Goal: Information Seeking & Learning: Learn about a topic

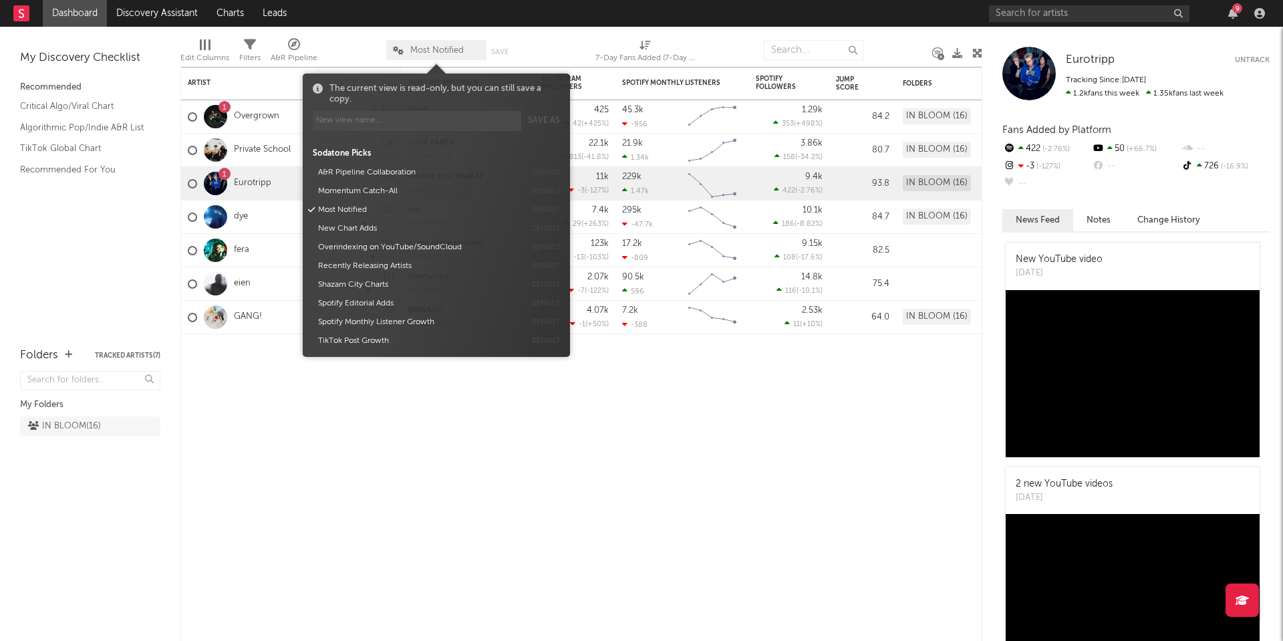
click at [455, 49] on span "Most Notified" at bounding box center [436, 50] width 53 height 9
click at [444, 46] on span "Most Notified" at bounding box center [436, 50] width 53 height 9
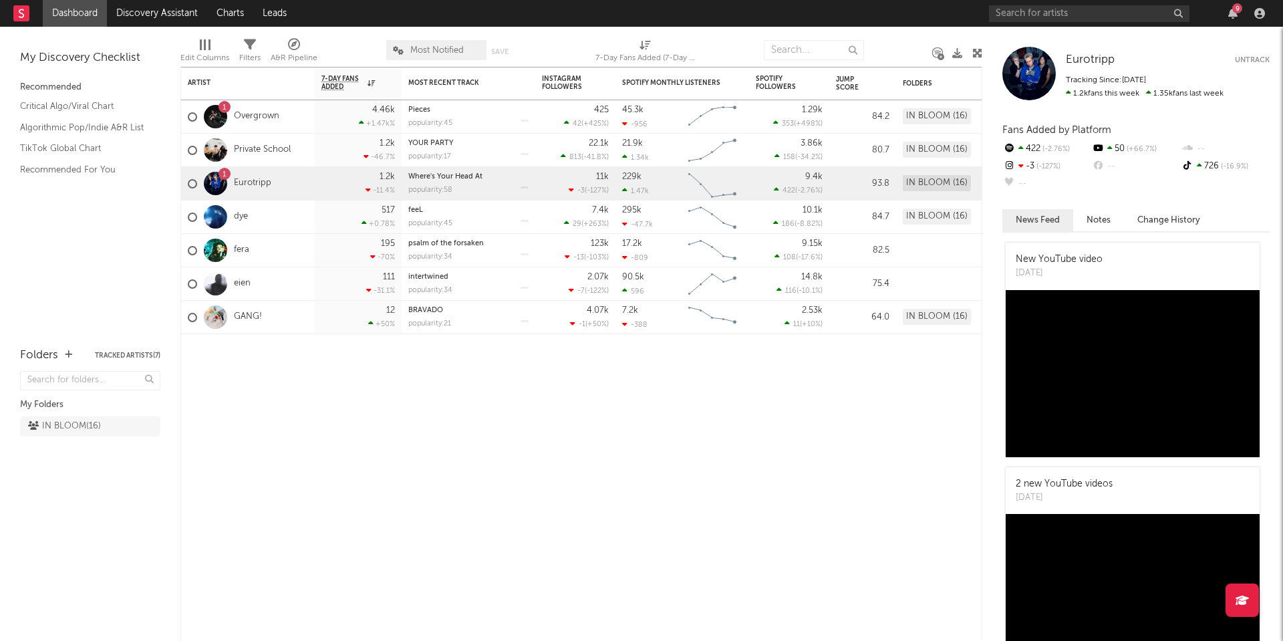
click at [206, 51] on div "Edit Columns" at bounding box center [204, 58] width 49 height 16
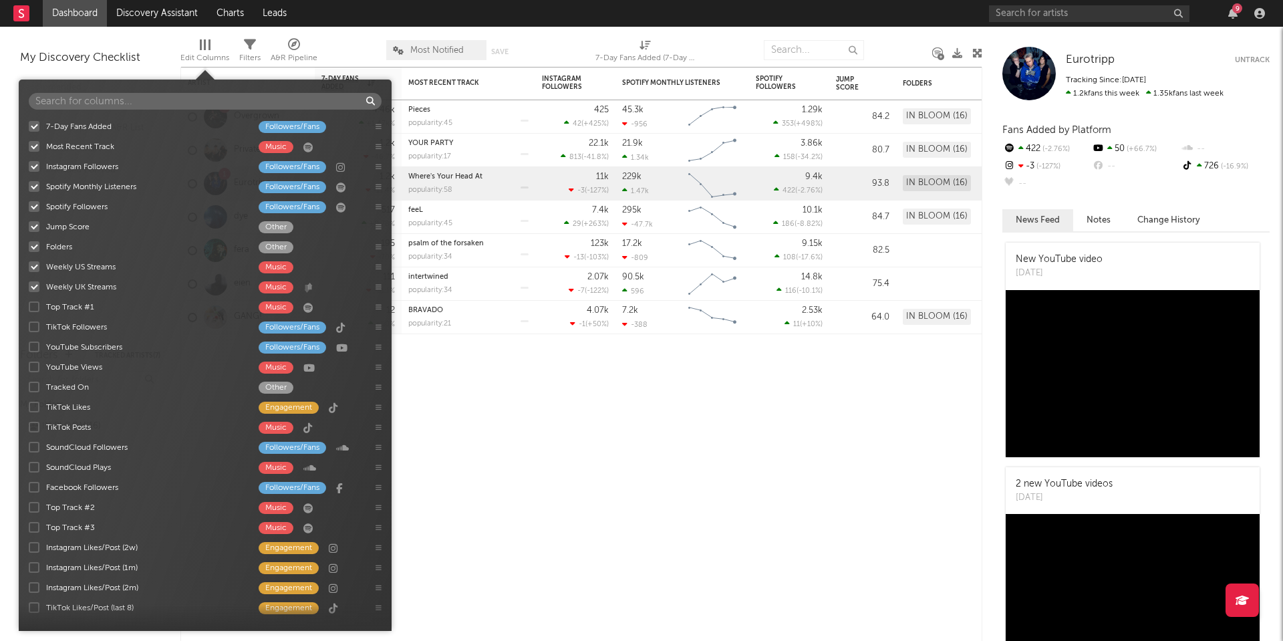
click at [197, 43] on span "Edit Columns" at bounding box center [204, 52] width 49 height 27
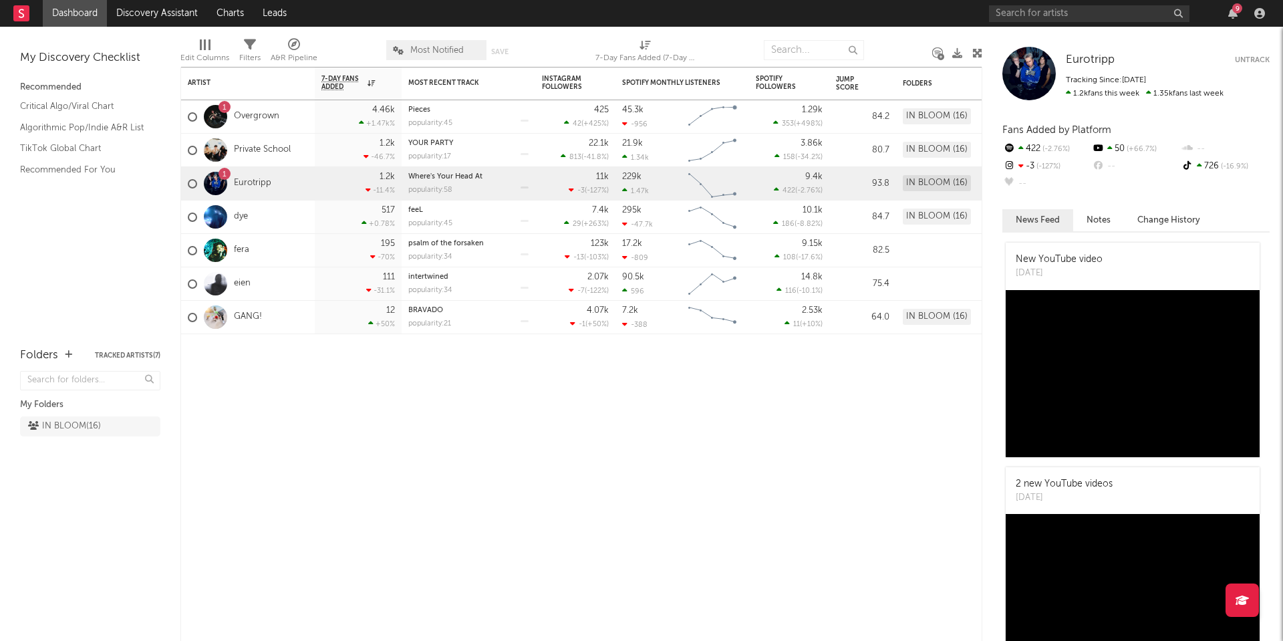
click at [209, 51] on div "Edit Columns" at bounding box center [204, 58] width 49 height 16
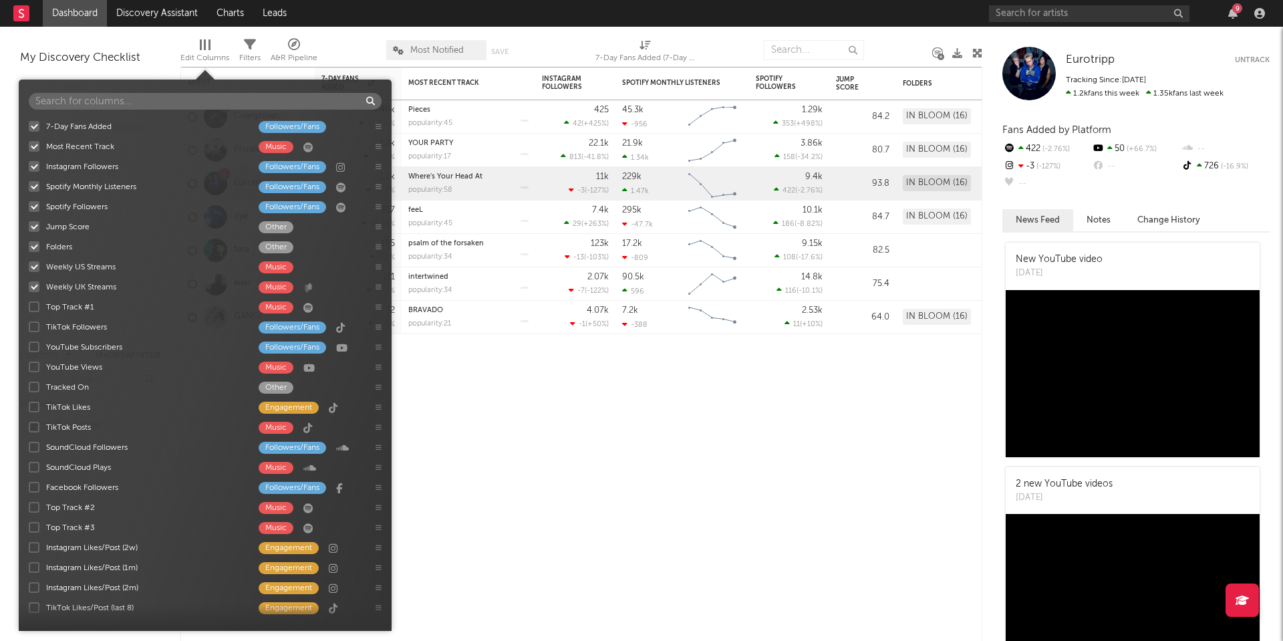
click at [36, 147] on div at bounding box center [34, 146] width 11 height 11
click at [29, 147] on input "Most Recent Track Music" at bounding box center [29, 146] width 0 height 13
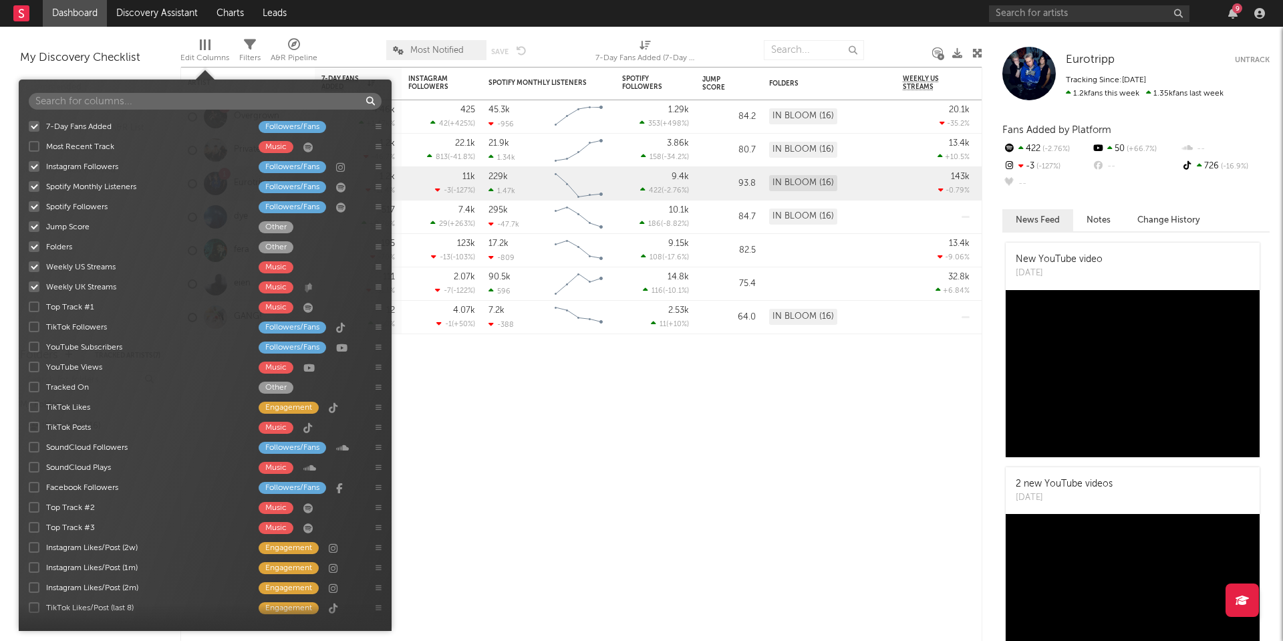
click at [35, 187] on div at bounding box center [34, 186] width 11 height 11
click at [29, 187] on input "Spotify Monthly Listeners Followers/Fans" at bounding box center [29, 186] width 0 height 13
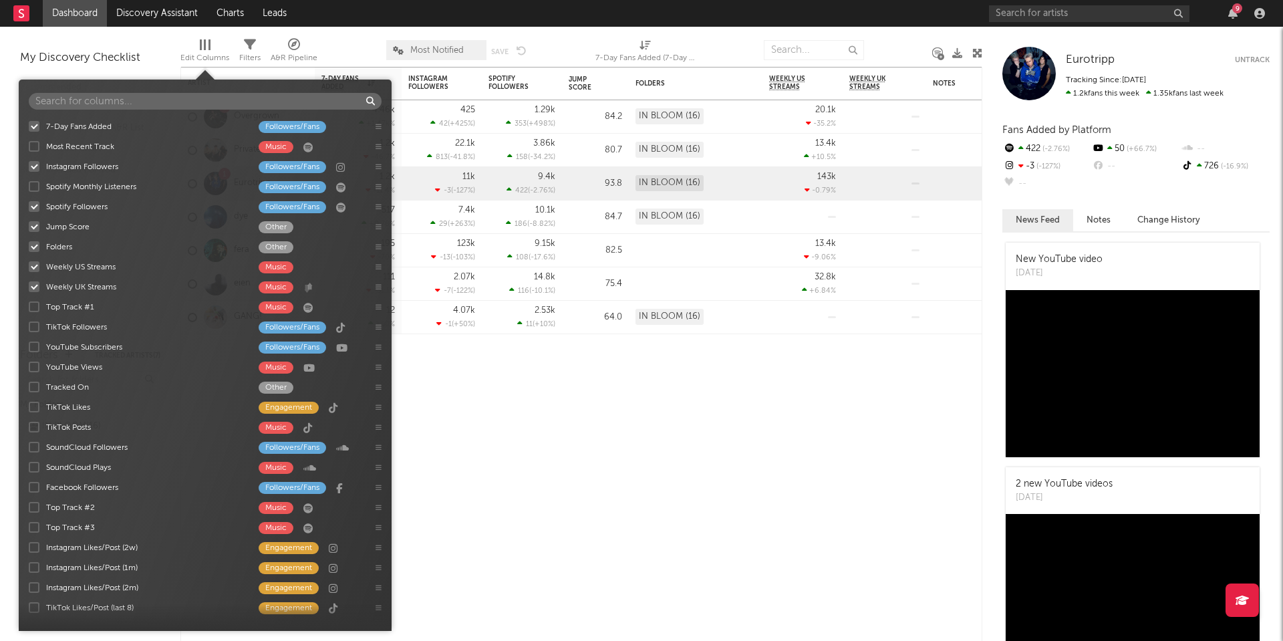
click at [35, 187] on div at bounding box center [34, 186] width 11 height 11
click at [29, 187] on input "Spotify Monthly Listeners Followers/Fans" at bounding box center [29, 186] width 0 height 13
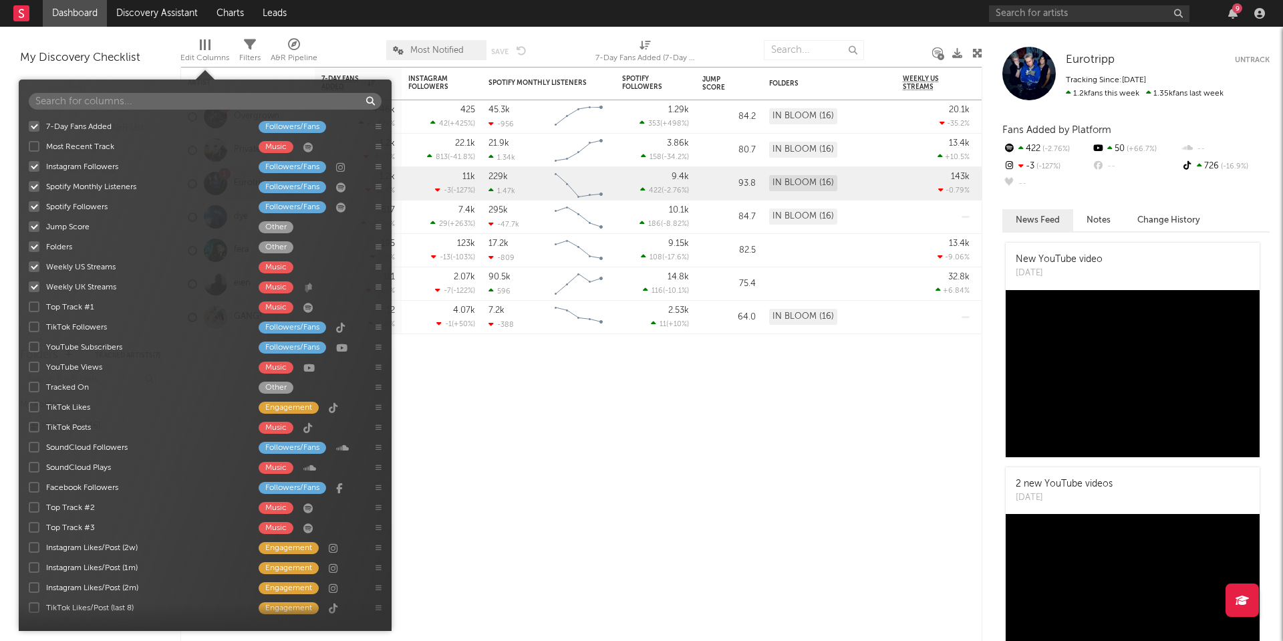
click at [35, 245] on div at bounding box center [34, 246] width 11 height 11
click at [29, 245] on input "Folders Other" at bounding box center [29, 246] width 0 height 13
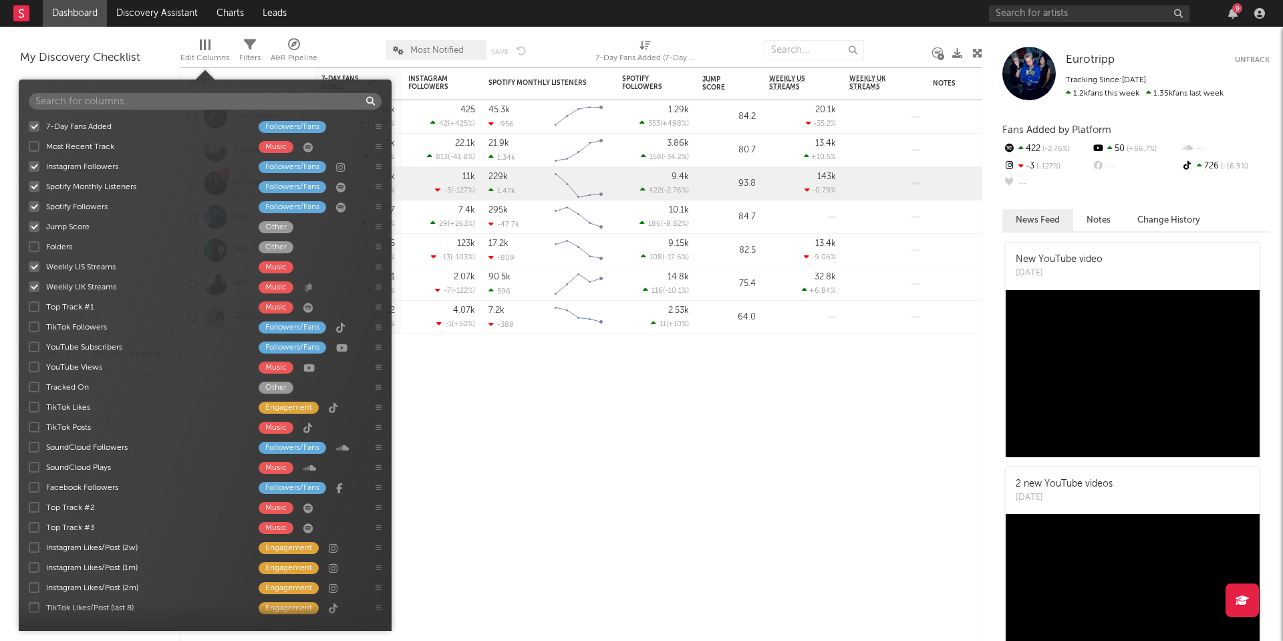
click at [33, 290] on div at bounding box center [34, 286] width 11 height 11
click at [29, 290] on input "Weekly UK Streams Music" at bounding box center [29, 286] width 0 height 13
click at [33, 325] on div at bounding box center [34, 326] width 11 height 11
click at [29, 325] on input "TikTok Followers Followers/Fans" at bounding box center [29, 326] width 0 height 13
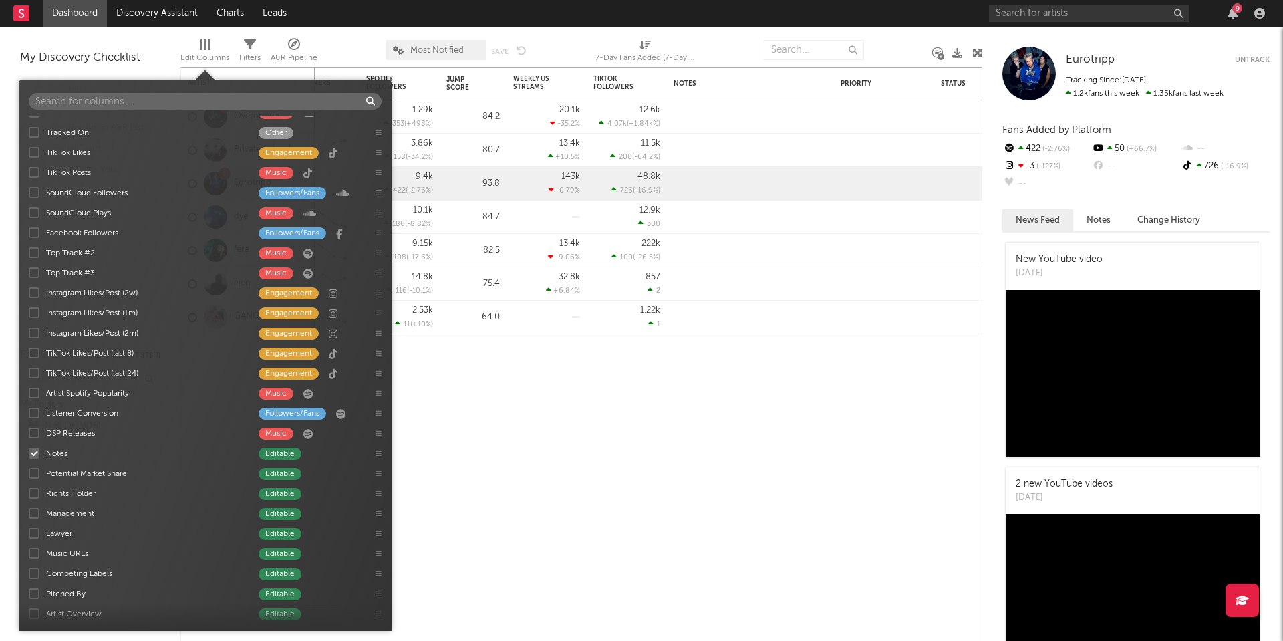
scroll to position [258, 0]
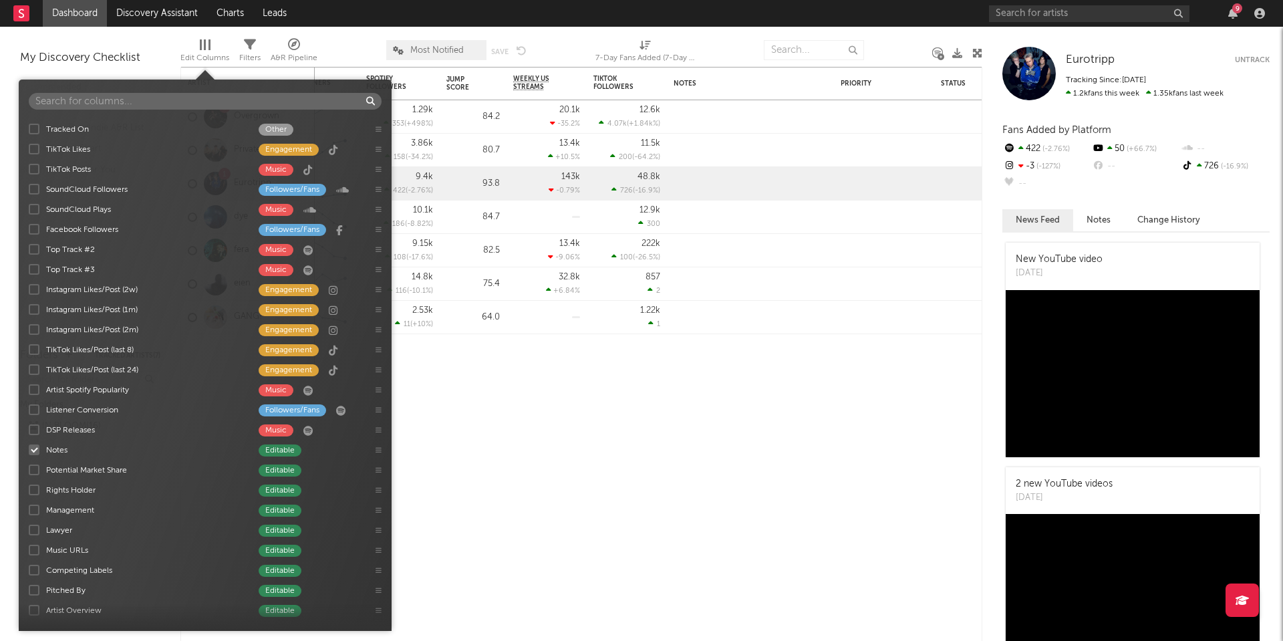
click at [33, 450] on div at bounding box center [34, 449] width 11 height 11
click at [29, 450] on input "Notes Editable" at bounding box center [29, 449] width 0 height 13
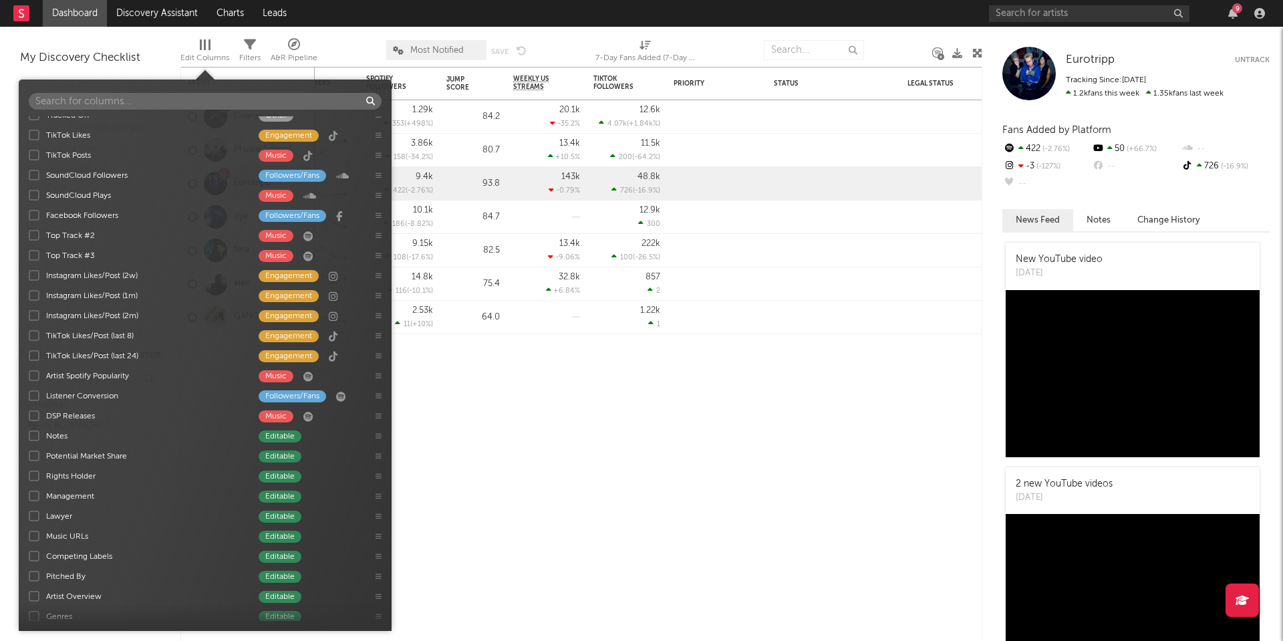
scroll to position [276, 0]
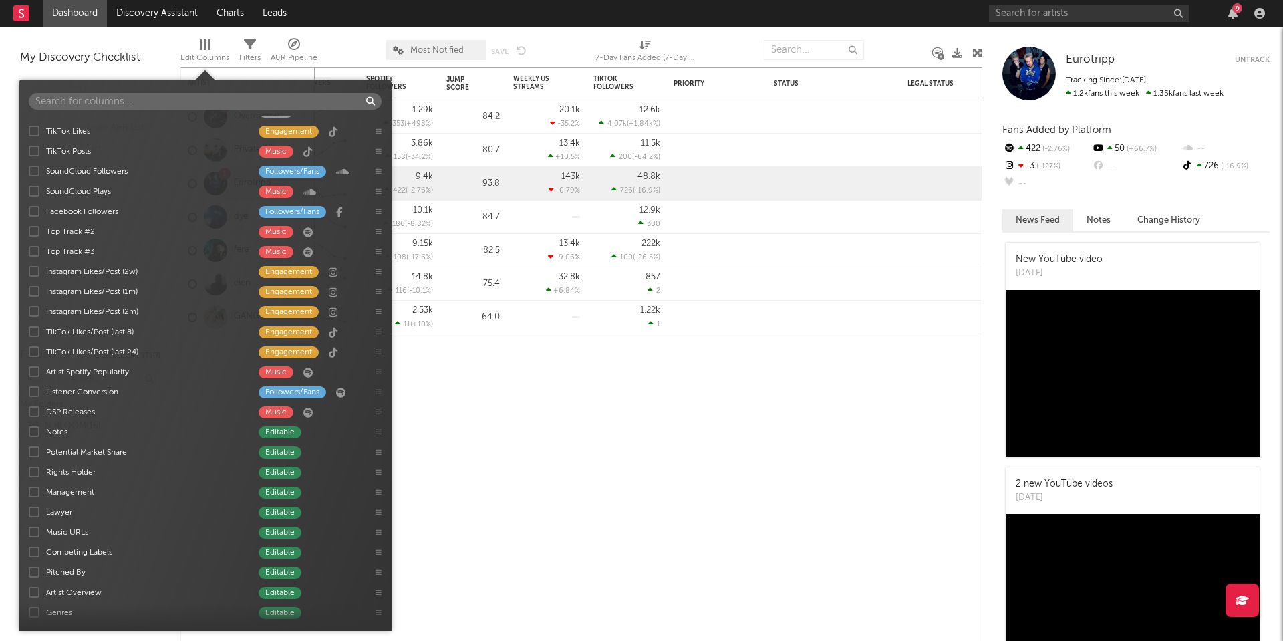
click at [35, 395] on div at bounding box center [34, 391] width 11 height 11
click at [29, 395] on input "Listener Conversion Followers/Fans" at bounding box center [29, 391] width 0 height 13
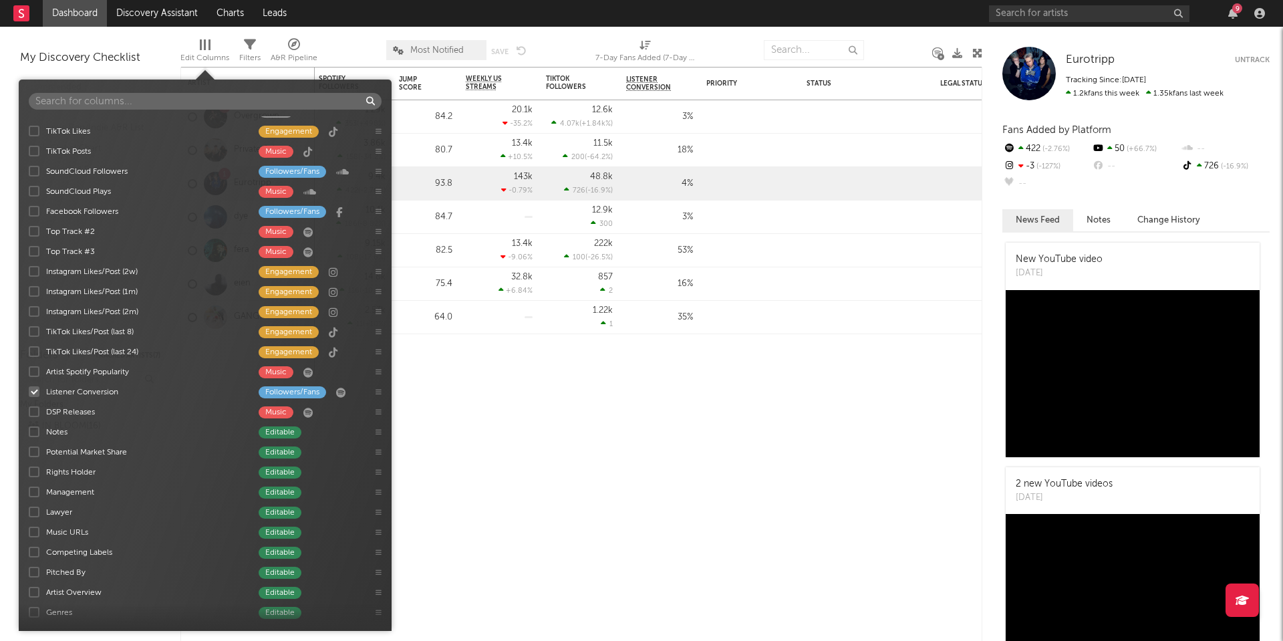
click at [35, 392] on div at bounding box center [34, 391] width 11 height 11
click at [29, 392] on input "Listener Conversion Followers/Fans" at bounding box center [29, 391] width 0 height 13
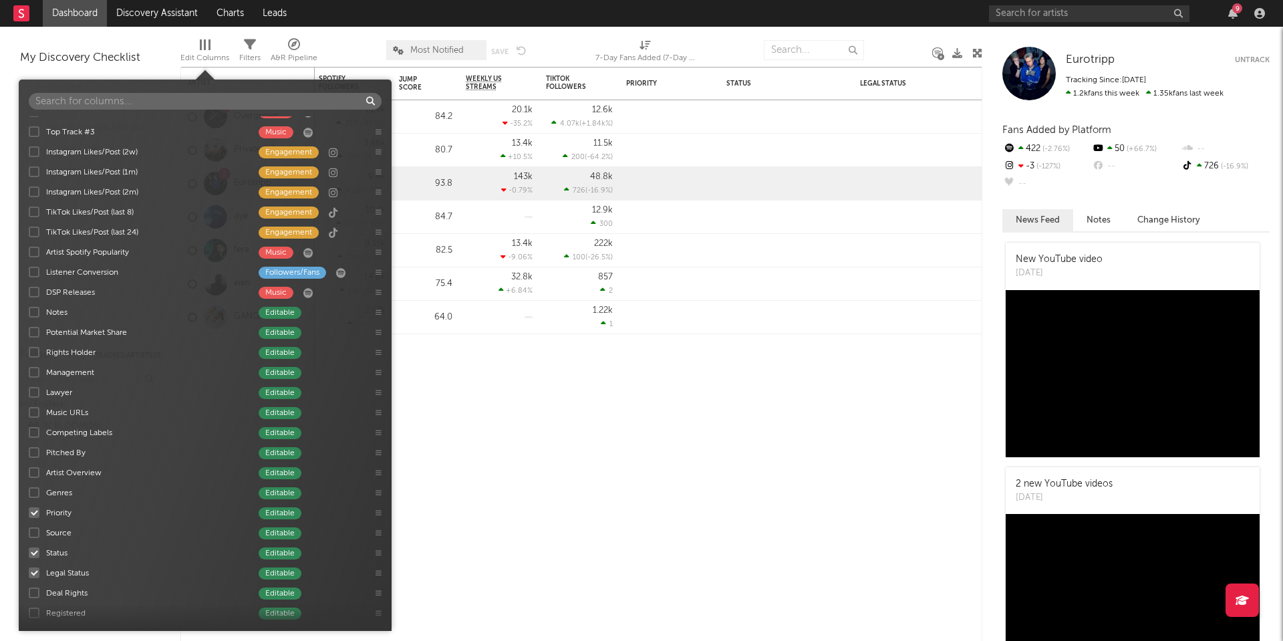
scroll to position [400, 0]
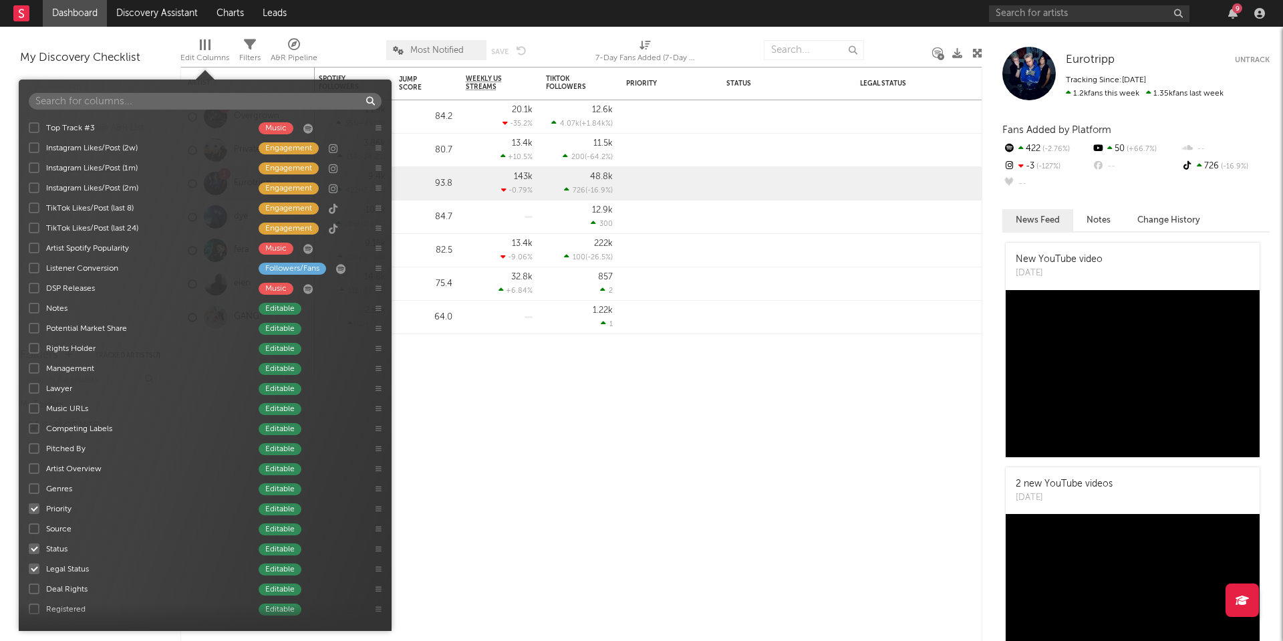
click at [36, 508] on div at bounding box center [34, 508] width 11 height 11
click at [29, 508] on input "Priority Editable" at bounding box center [29, 508] width 0 height 13
click at [33, 545] on div at bounding box center [34, 548] width 11 height 11
click at [29, 545] on input "Status Editable" at bounding box center [29, 548] width 0 height 13
click at [33, 567] on div at bounding box center [34, 568] width 11 height 11
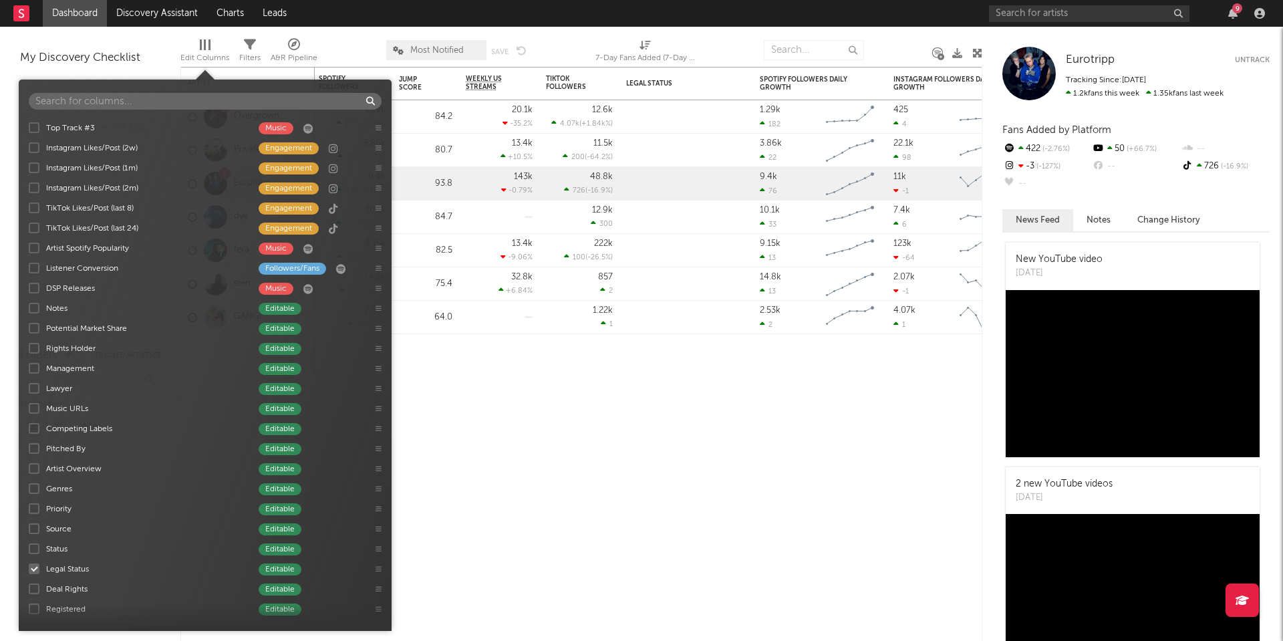
click at [29, 567] on input "Legal Status Editable" at bounding box center [29, 568] width 0 height 13
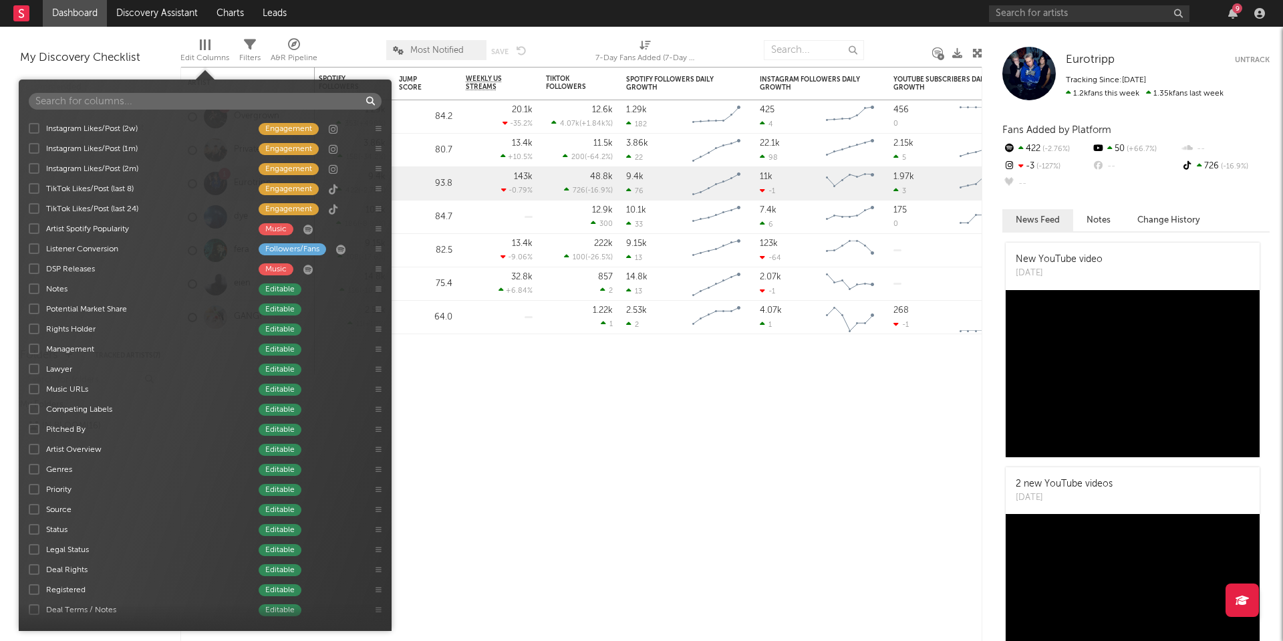
scroll to position [420, 0]
click at [35, 450] on div at bounding box center [34, 447] width 11 height 11
click at [29, 450] on input "Artist Overview Editable" at bounding box center [29, 447] width 0 height 13
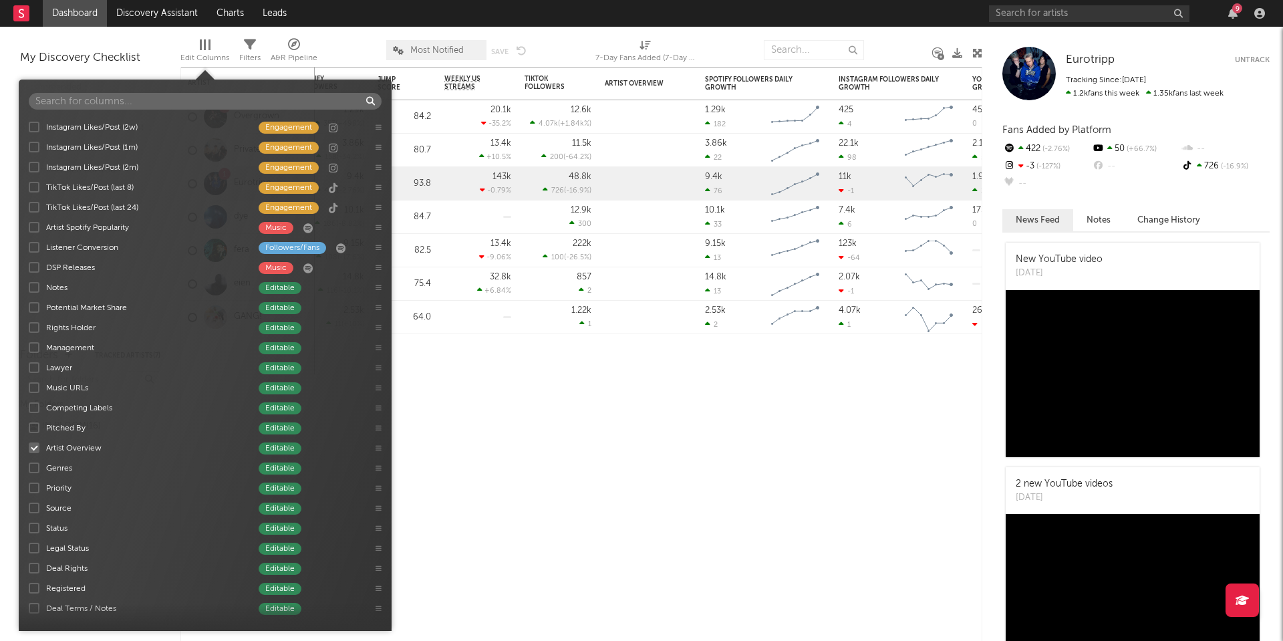
click at [35, 448] on div at bounding box center [34, 447] width 11 height 11
click at [29, 448] on input "Artist Overview Editable" at bounding box center [29, 447] width 0 height 13
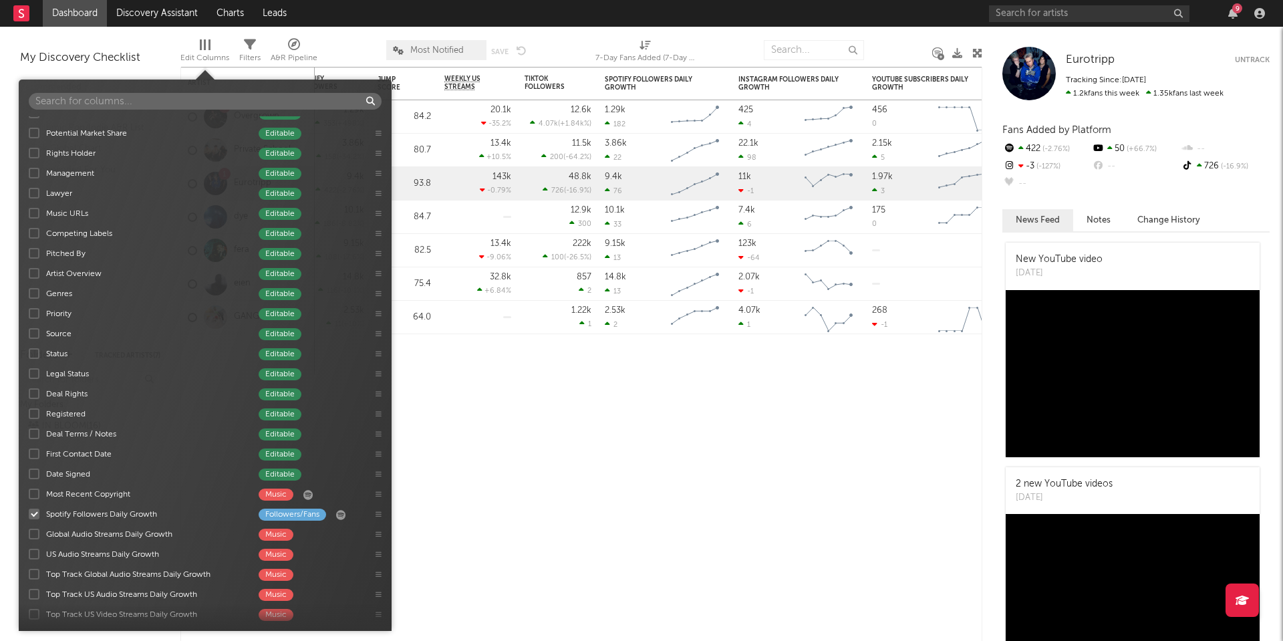
scroll to position [597, 0]
click at [35, 532] on div at bounding box center [34, 532] width 11 height 11
click at [29, 532] on input "Global Audio Streams Daily Growth Music" at bounding box center [29, 531] width 0 height 13
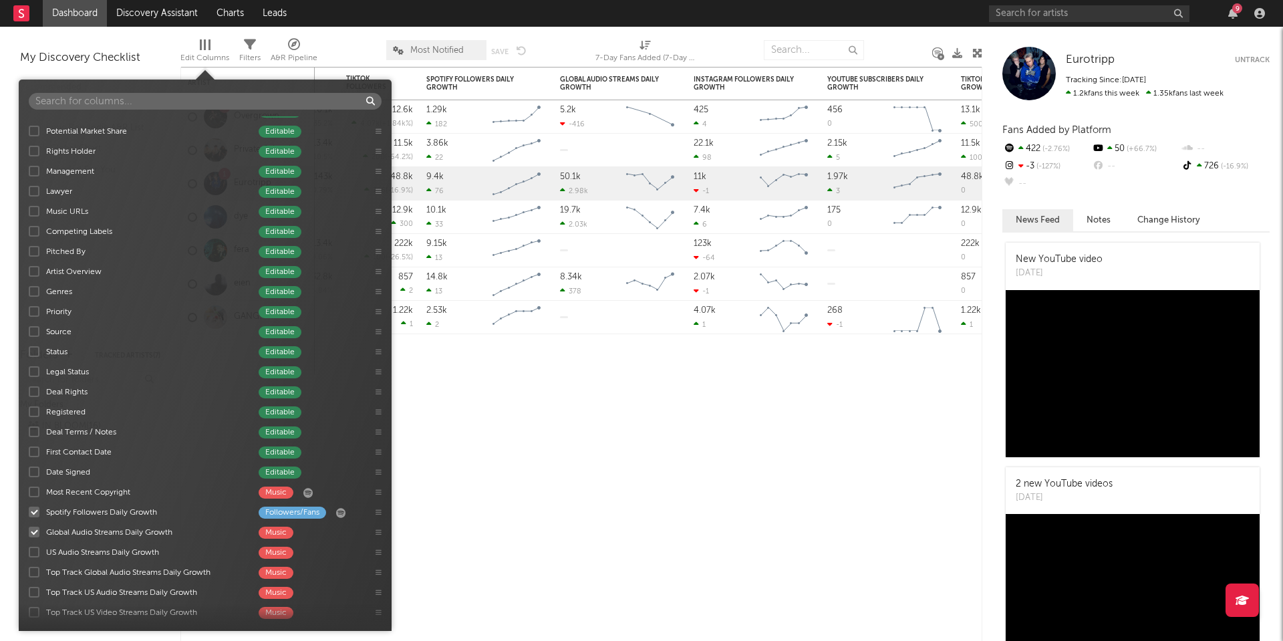
click at [33, 549] on div at bounding box center [34, 552] width 11 height 11
click at [29, 549] on input "US Audio Streams Daily Growth Music" at bounding box center [29, 551] width 0 height 13
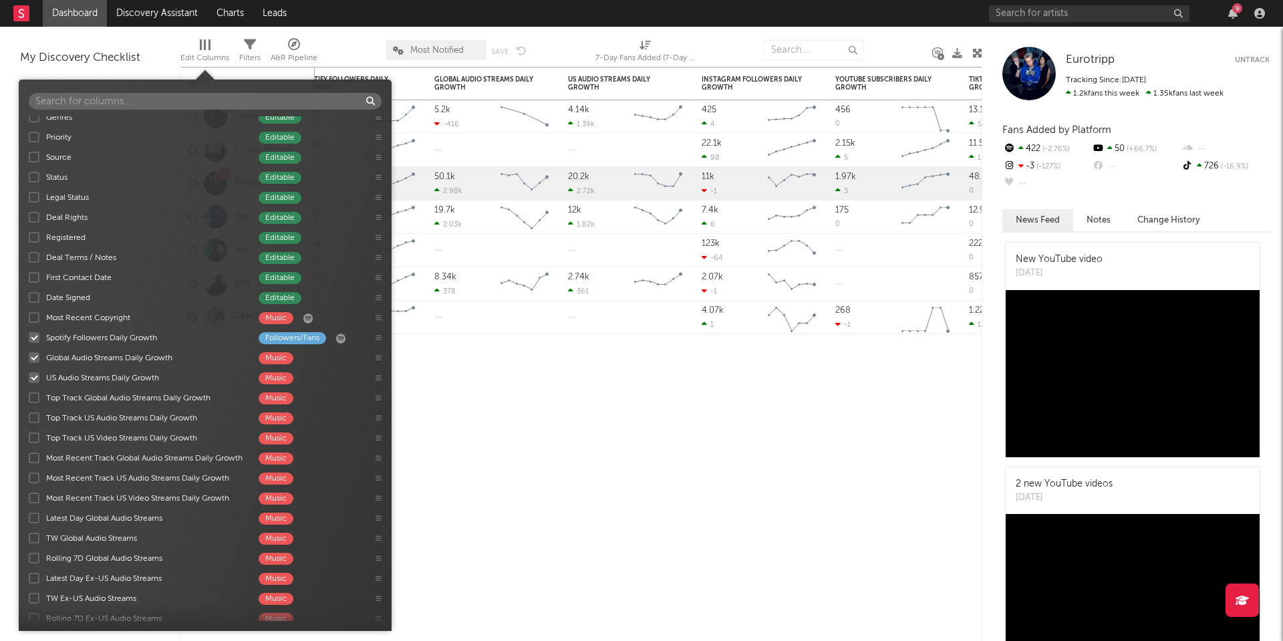
scroll to position [788, 0]
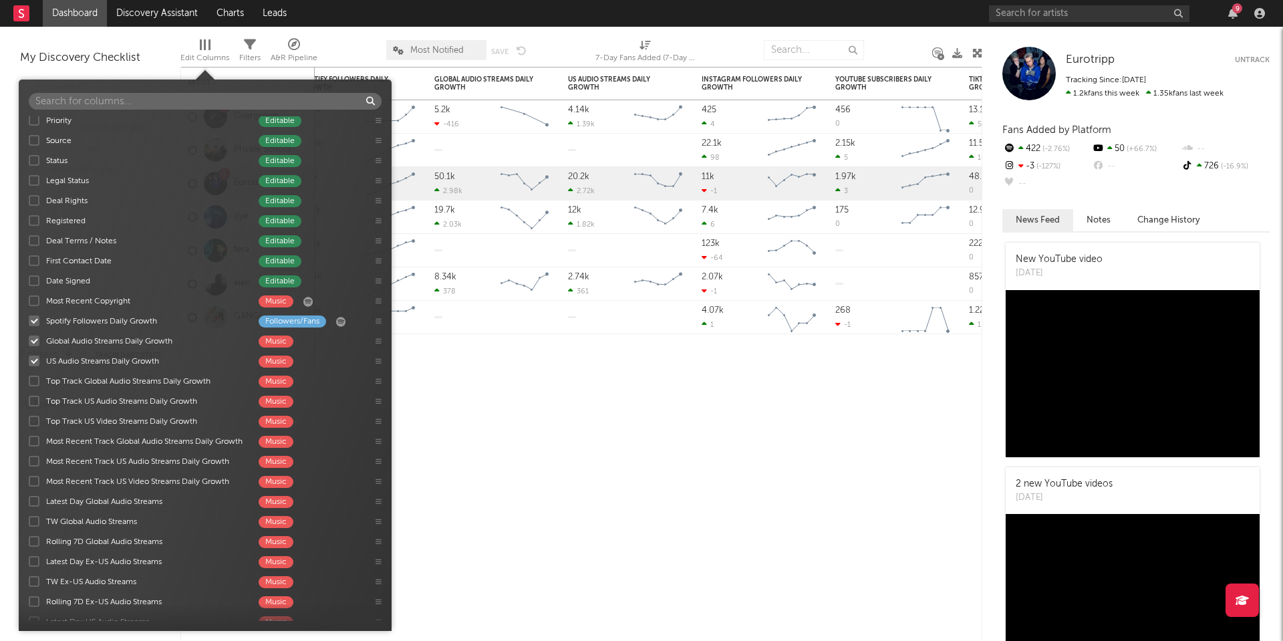
click at [33, 545] on div at bounding box center [34, 541] width 11 height 11
click at [29, 545] on input "Rolling 7D Global Audio Streams Music" at bounding box center [29, 541] width 0 height 13
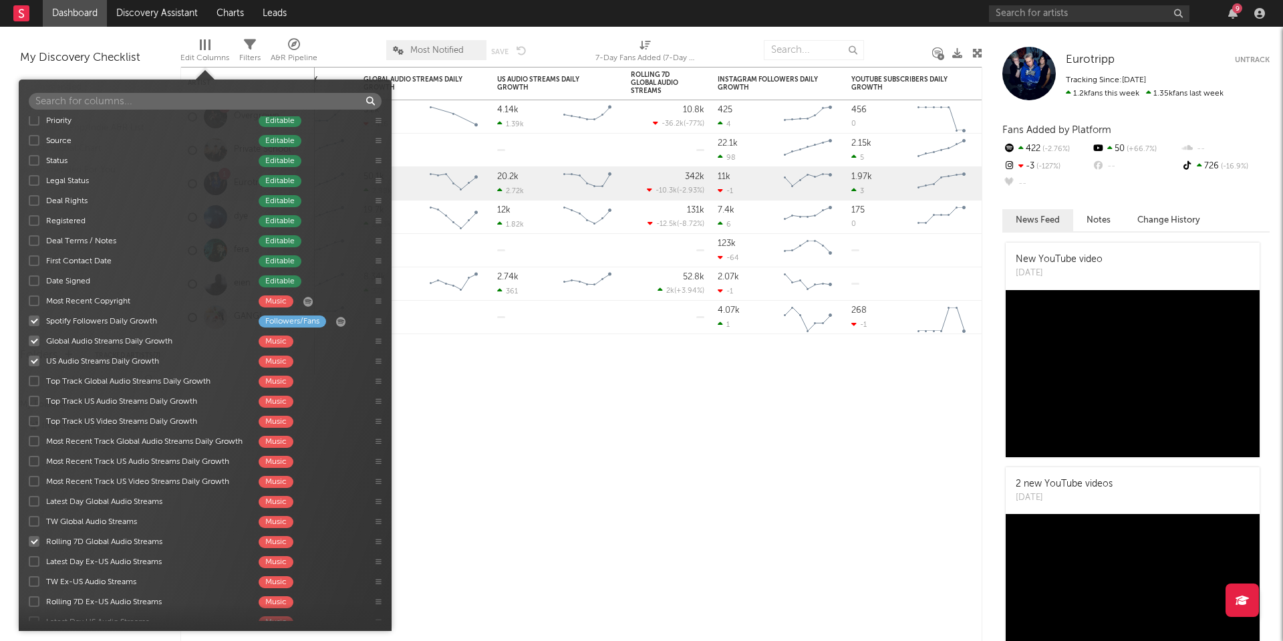
click at [33, 544] on div at bounding box center [34, 541] width 11 height 11
click at [29, 544] on input "Rolling 7D Global Audio Streams Music" at bounding box center [29, 541] width 0 height 13
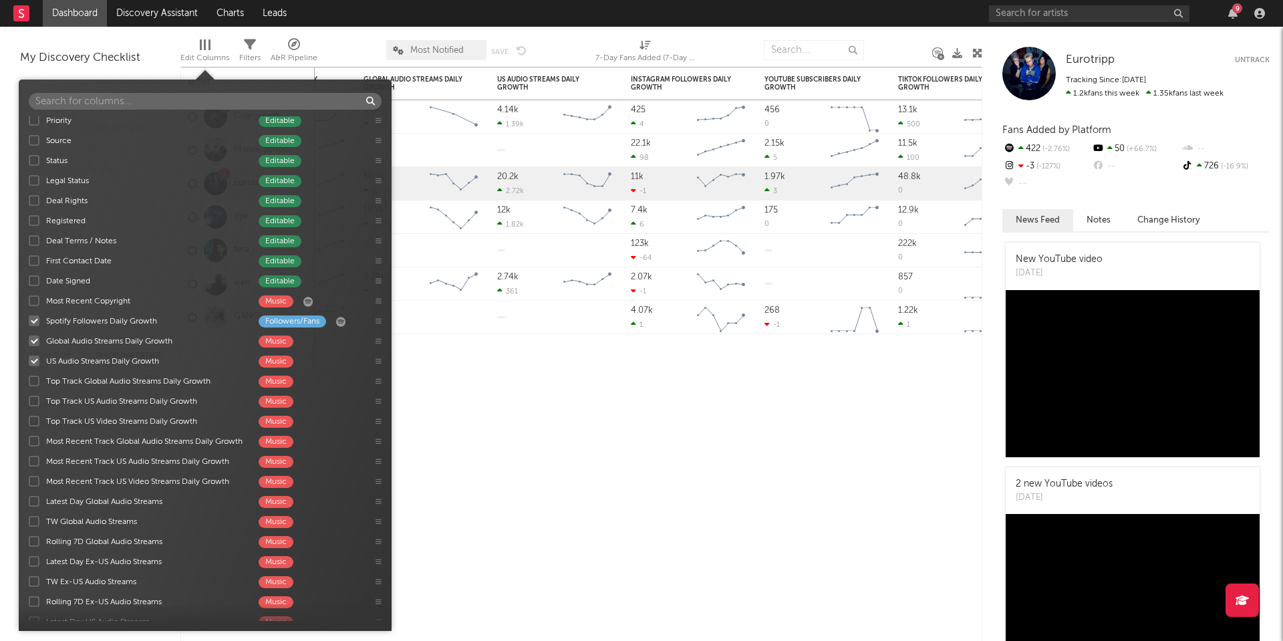
click at [33, 501] on div at bounding box center [34, 501] width 11 height 11
click at [29, 501] on input "Latest Day Global Audio Streams Music" at bounding box center [29, 501] width 0 height 13
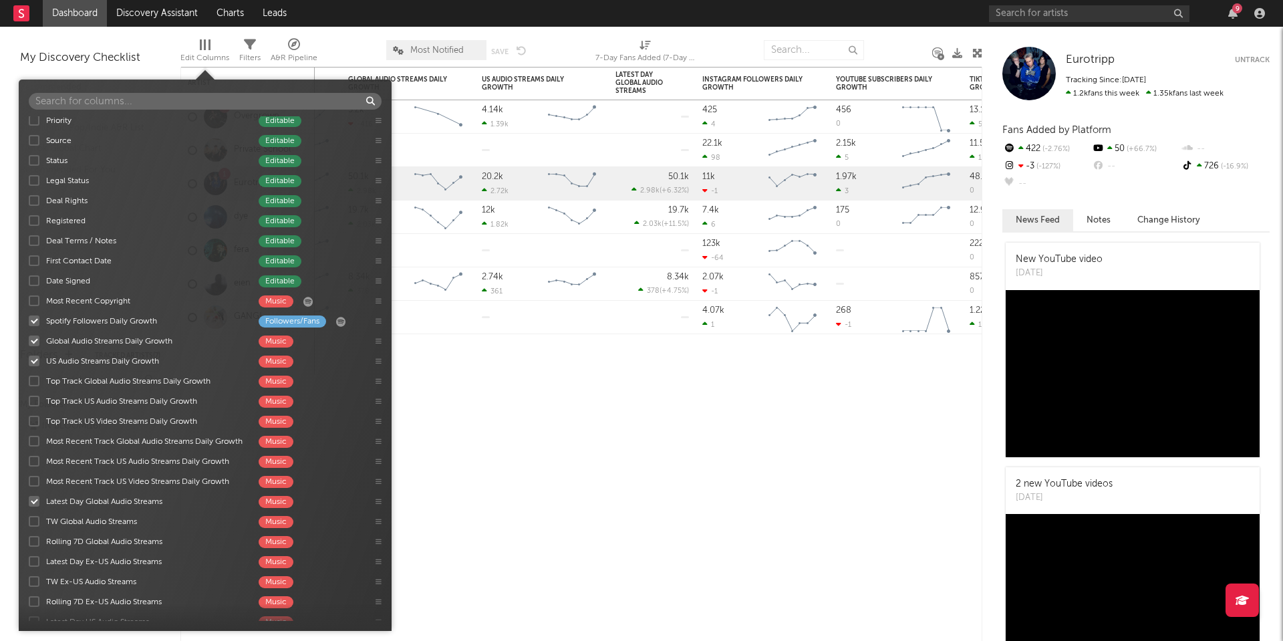
click at [33, 501] on div at bounding box center [34, 501] width 11 height 11
click at [29, 501] on input "Latest Day Global Audio Streams Music" at bounding box center [29, 501] width 0 height 13
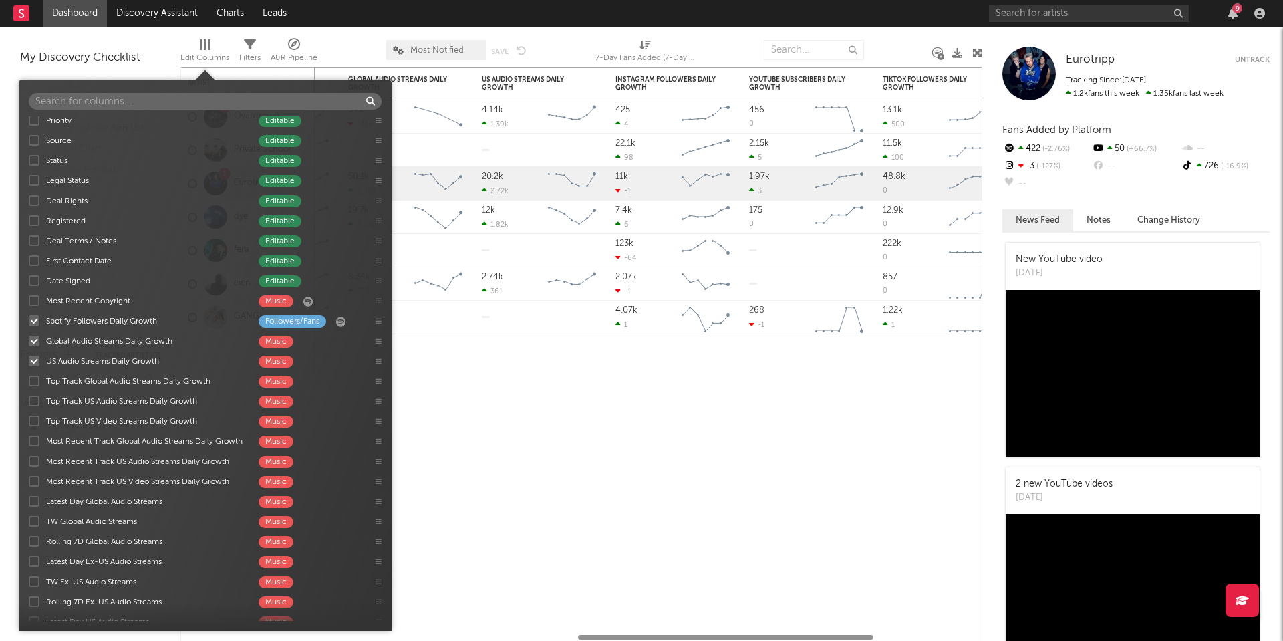
click at [33, 501] on div at bounding box center [34, 501] width 11 height 11
click at [29, 501] on input "Latest Day Global Audio Streams Music" at bounding box center [29, 501] width 0 height 13
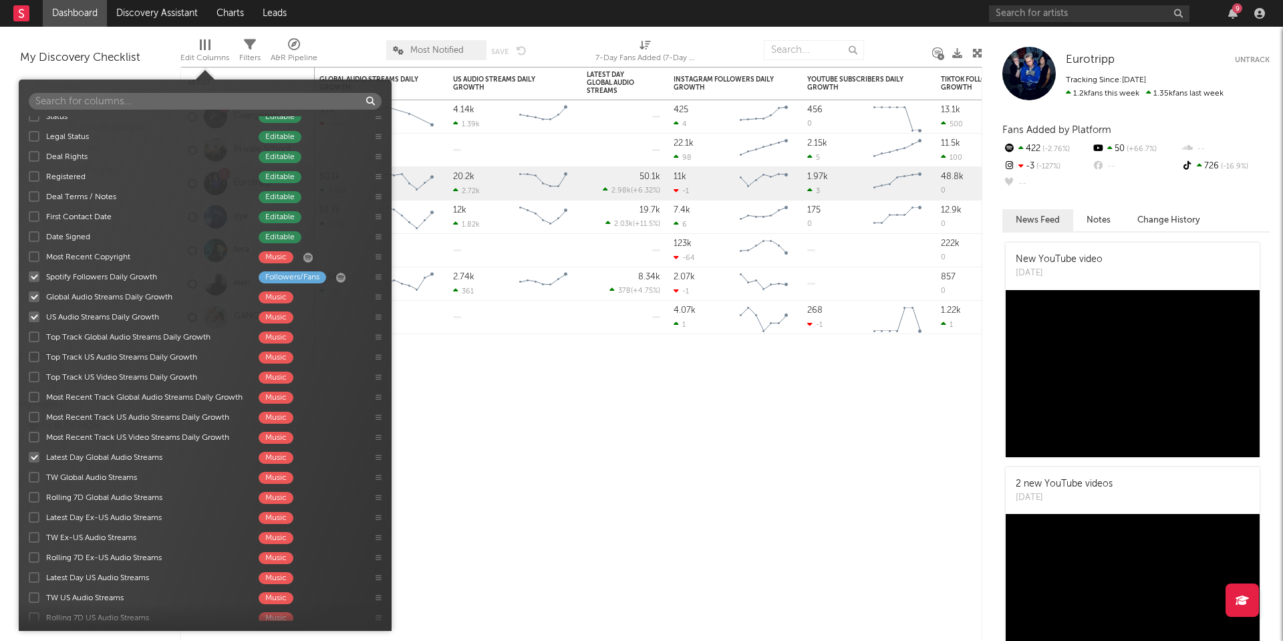
scroll to position [835, 0]
click at [34, 571] on div at bounding box center [34, 574] width 11 height 11
click at [29, 571] on input "Latest Day US Audio Streams Music" at bounding box center [29, 573] width 0 height 13
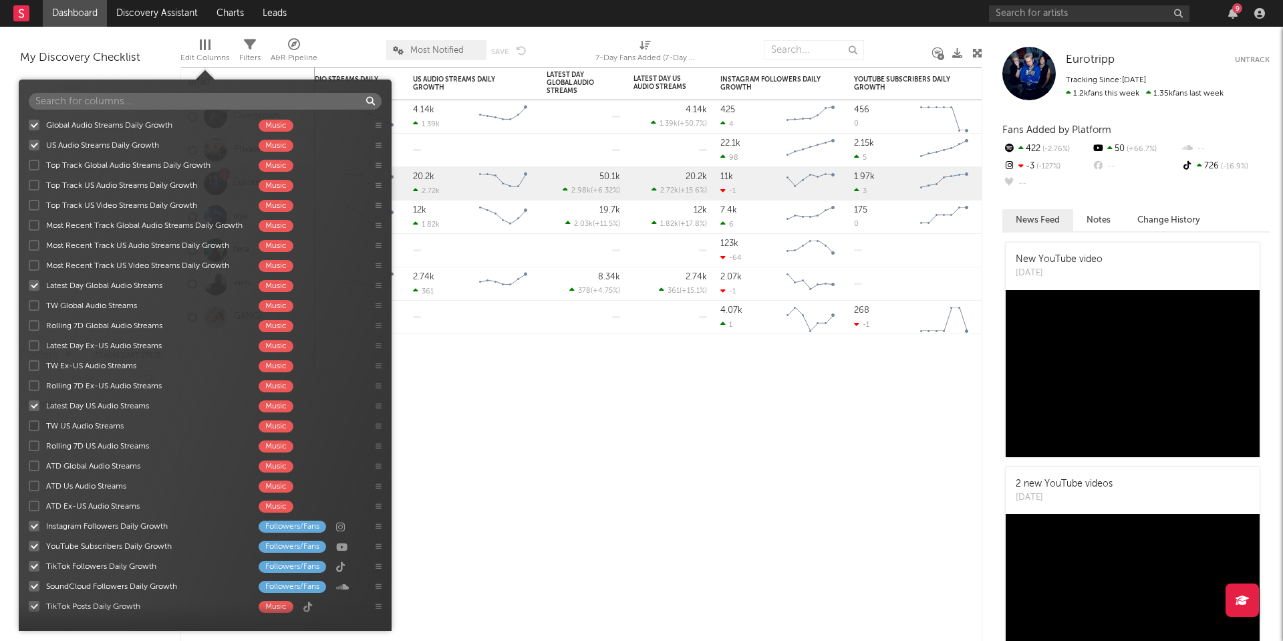
scroll to position [1017, 0]
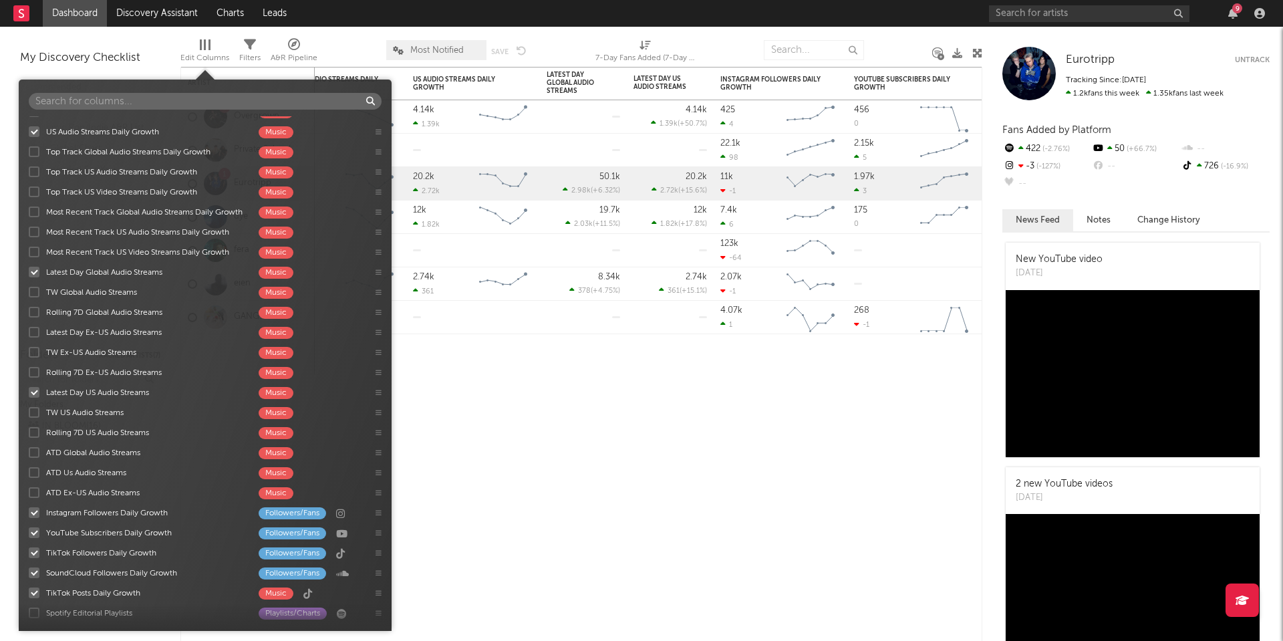
click at [33, 511] on div at bounding box center [34, 512] width 11 height 11
click at [29, 511] on input "Instagram Followers Daily Growth Followers/Fans" at bounding box center [29, 512] width 0 height 13
click at [33, 527] on label "YouTube Subscribers Daily Growth Followers/Fans" at bounding box center [196, 532] width 334 height 13
click at [29, 527] on input "YouTube Subscribers Daily Growth Followers/Fans" at bounding box center [29, 532] width 0 height 13
click at [33, 551] on div at bounding box center [34, 552] width 11 height 11
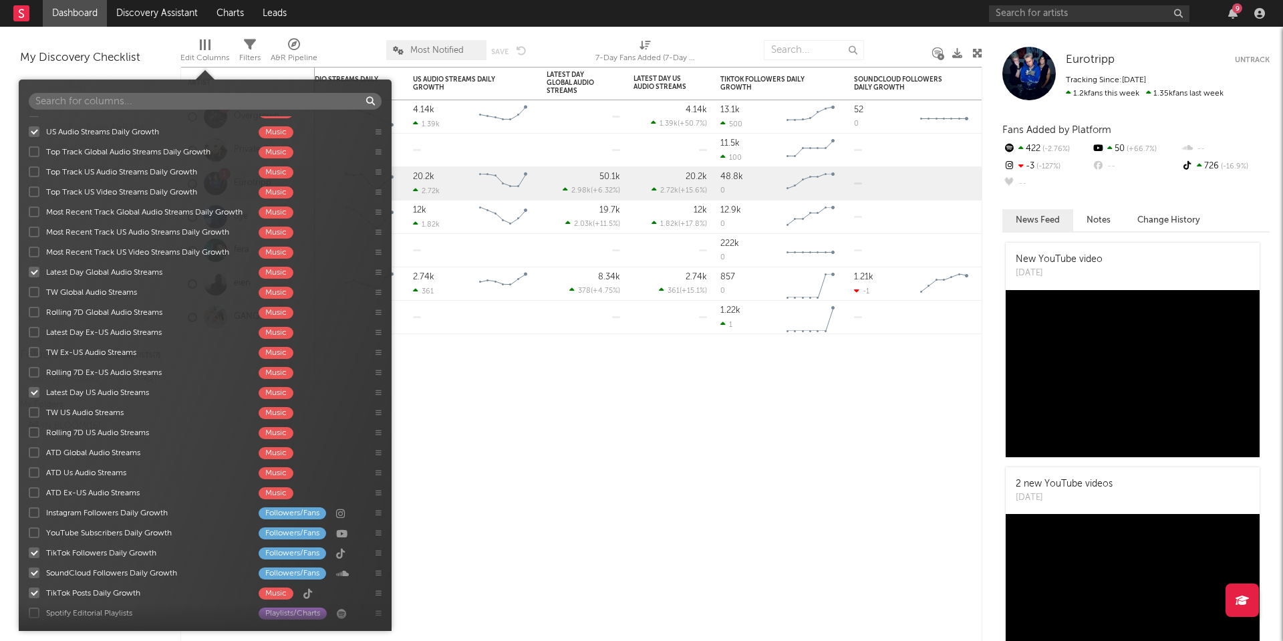
click at [29, 551] on input "TikTok Followers Daily Growth Followers/Fans" at bounding box center [29, 552] width 0 height 13
click at [35, 570] on div "7-Day Fans Added Followers/Fans Most Recent Track Music Instagram Followers Fol…" at bounding box center [205, 368] width 373 height 505
click at [34, 577] on div at bounding box center [34, 572] width 11 height 11
click at [29, 577] on input "SoundCloud Followers Daily Growth Followers/Fans" at bounding box center [29, 572] width 0 height 13
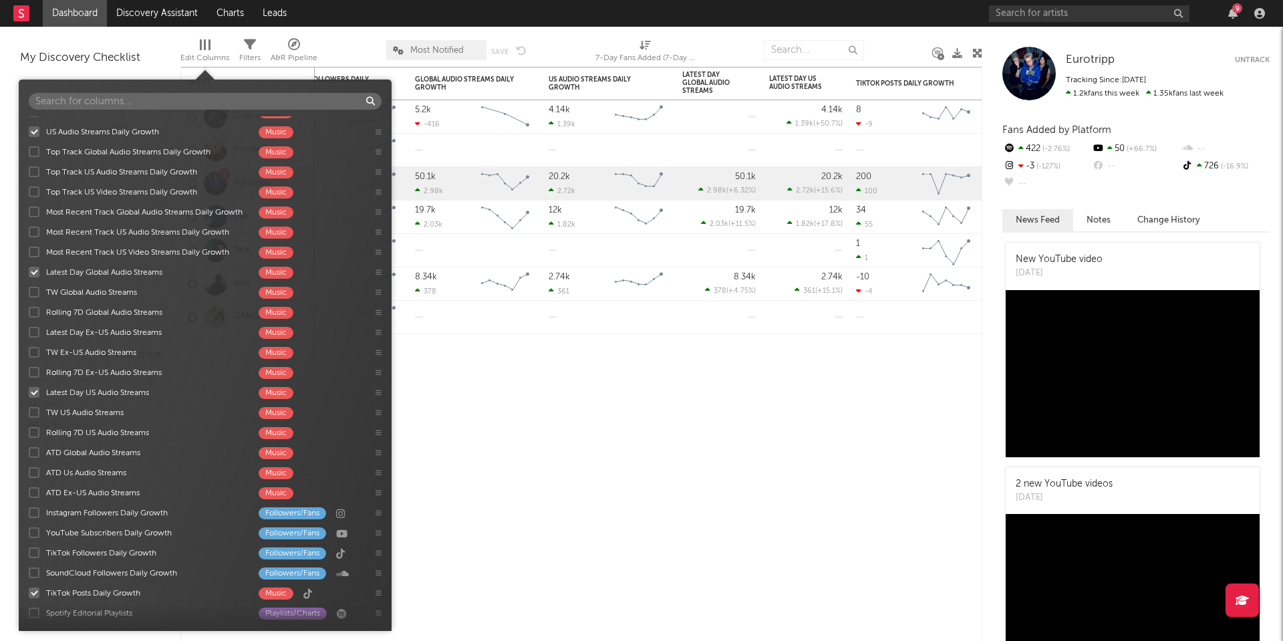
click at [34, 593] on div at bounding box center [34, 592] width 11 height 11
click at [29, 593] on input "TikTok Posts Daily Growth Music" at bounding box center [29, 592] width 0 height 13
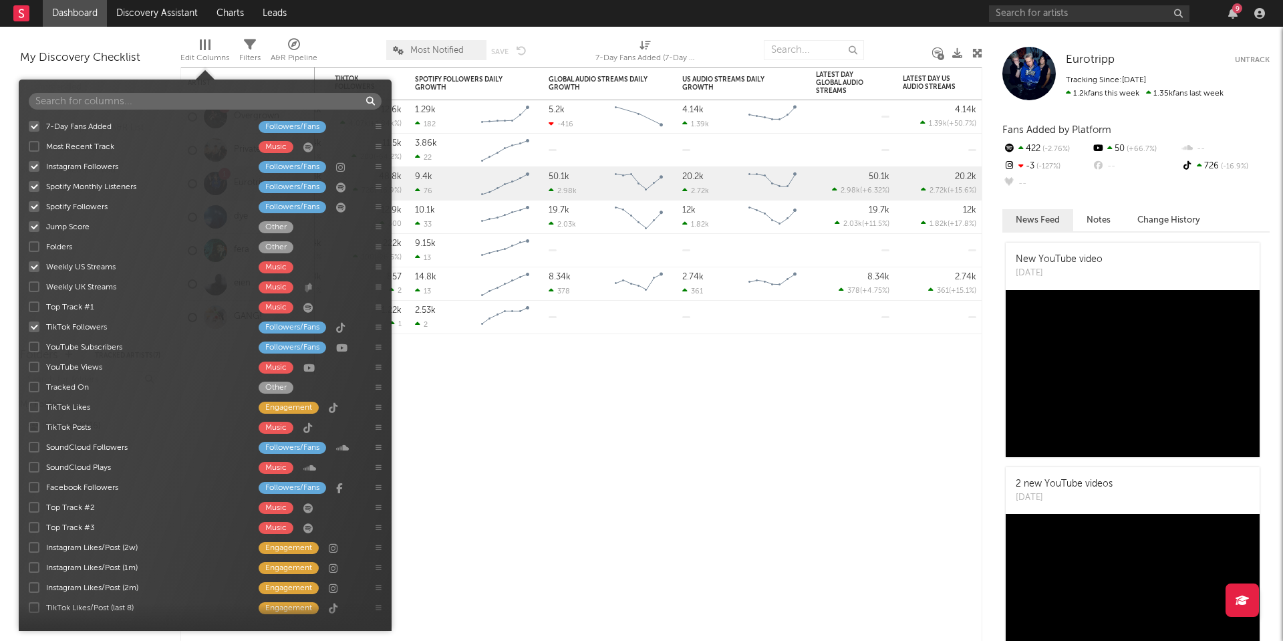
scroll to position [0, 0]
click at [37, 268] on div at bounding box center [34, 266] width 11 height 11
click at [29, 268] on input "Weekly US Streams Music" at bounding box center [29, 266] width 0 height 13
click at [33, 269] on div at bounding box center [34, 266] width 11 height 11
click at [29, 269] on input "Weekly US Streams Music" at bounding box center [29, 266] width 0 height 13
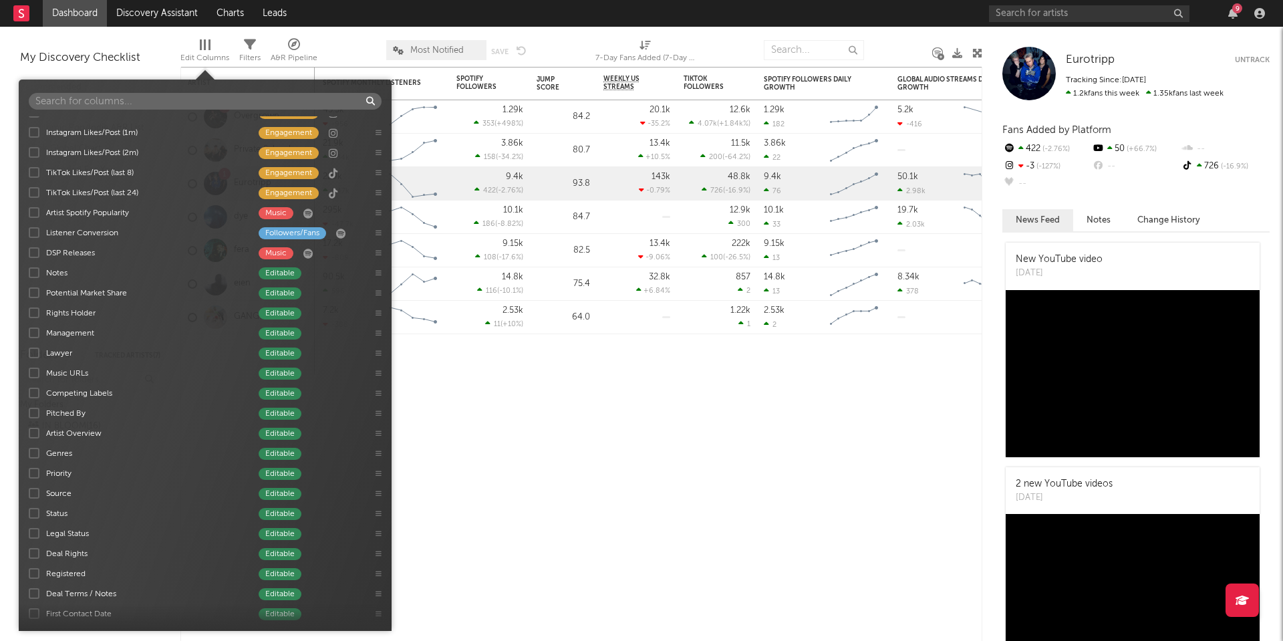
scroll to position [405, 0]
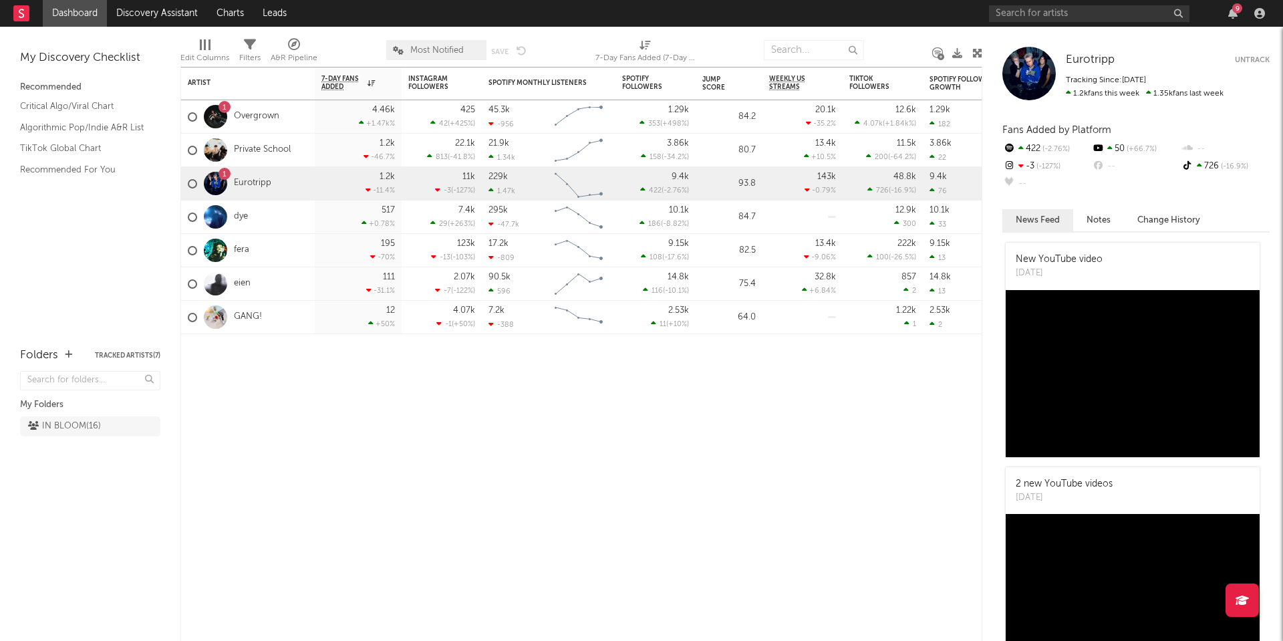
click at [207, 47] on div at bounding box center [205, 44] width 11 height 11
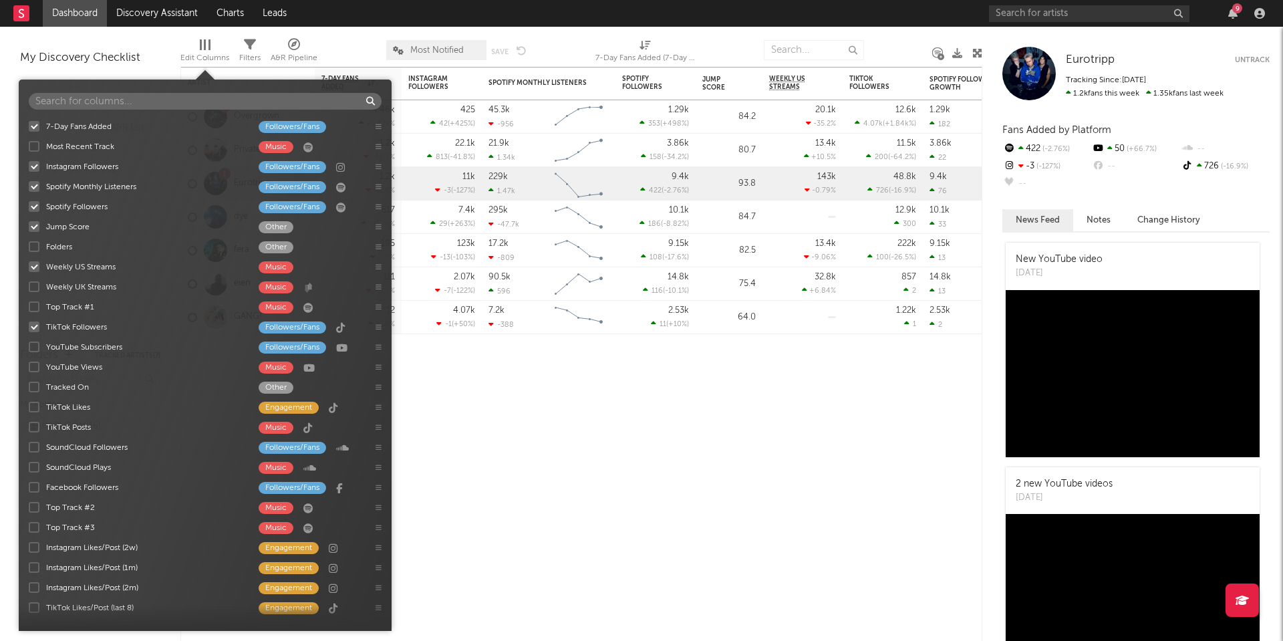
click at [35, 167] on div at bounding box center [34, 166] width 11 height 11
click at [29, 167] on input "Instagram Followers Followers/Fans" at bounding box center [29, 166] width 0 height 13
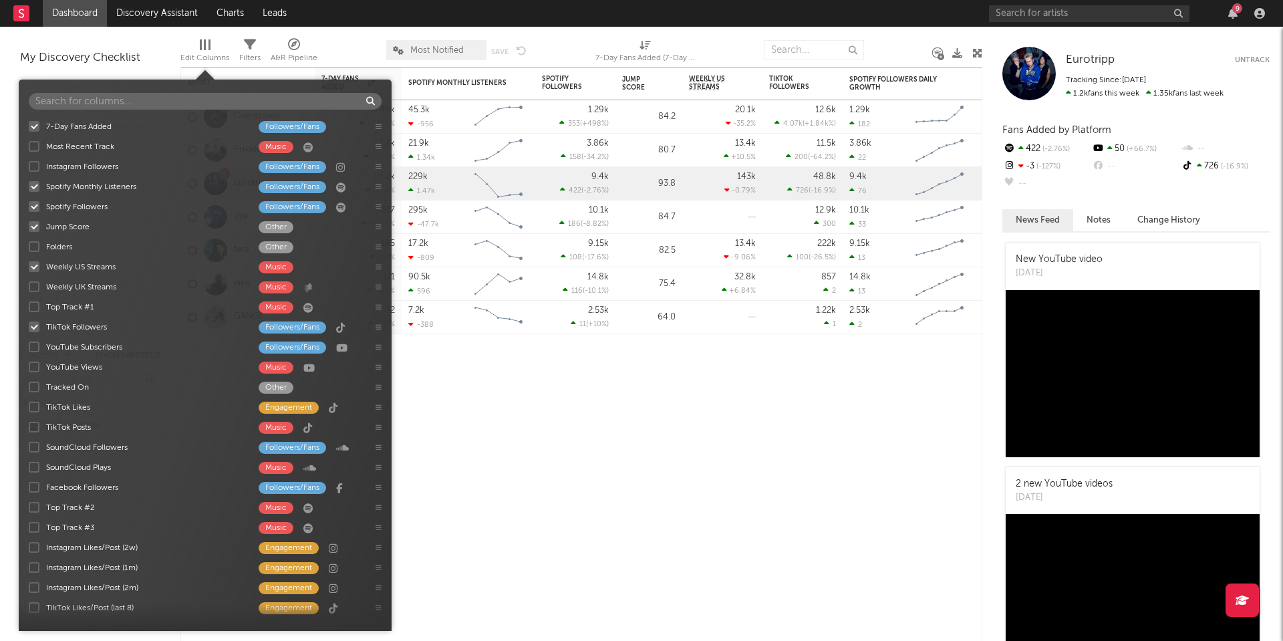
click at [33, 184] on div at bounding box center [34, 186] width 11 height 11
click at [29, 184] on input "Spotify Monthly Listeners Followers/Fans" at bounding box center [29, 186] width 0 height 13
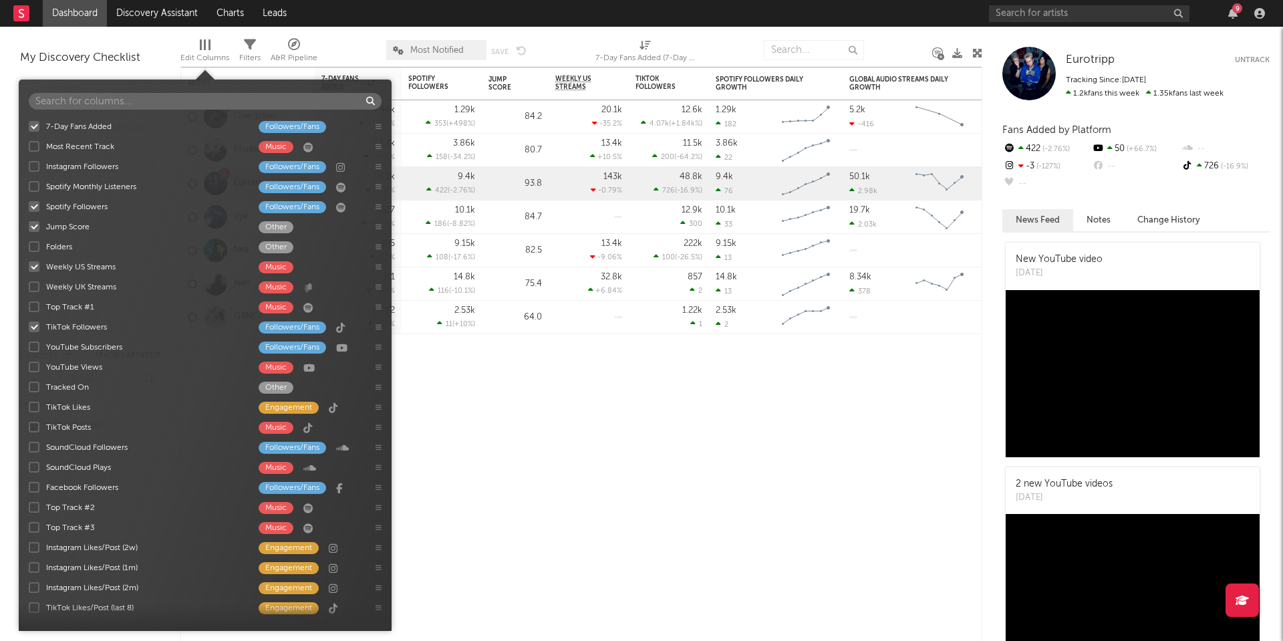
click at [373, 43] on div at bounding box center [351, 49] width 49 height 33
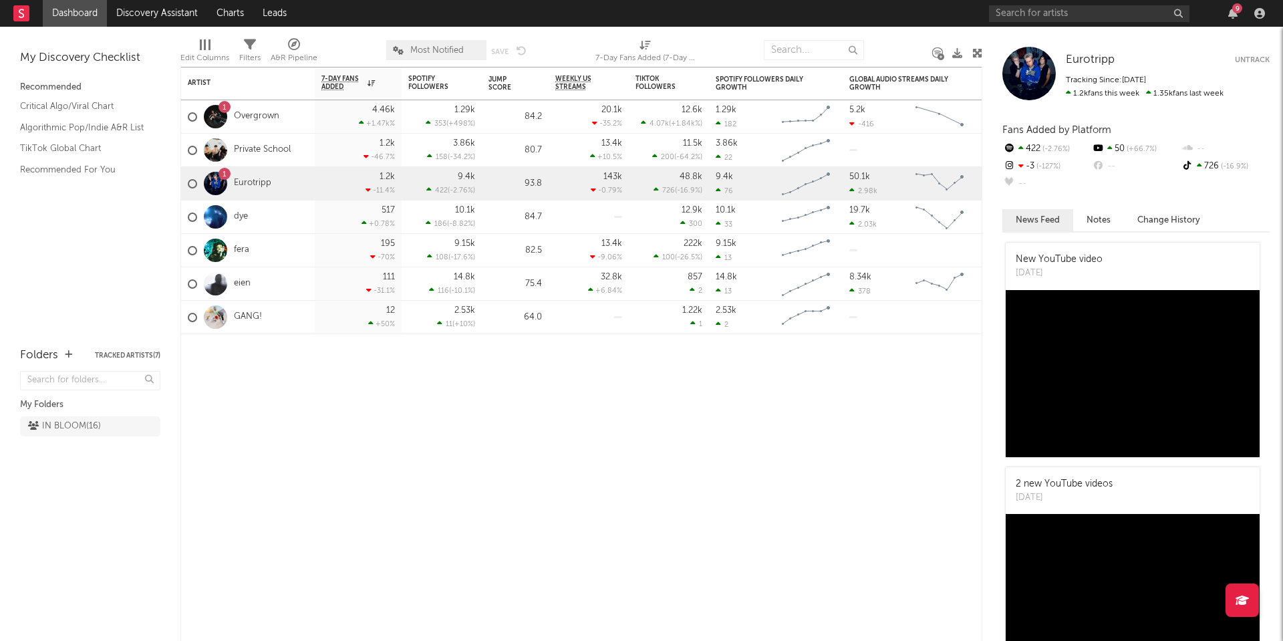
click at [203, 51] on div "Edit Columns" at bounding box center [204, 58] width 49 height 16
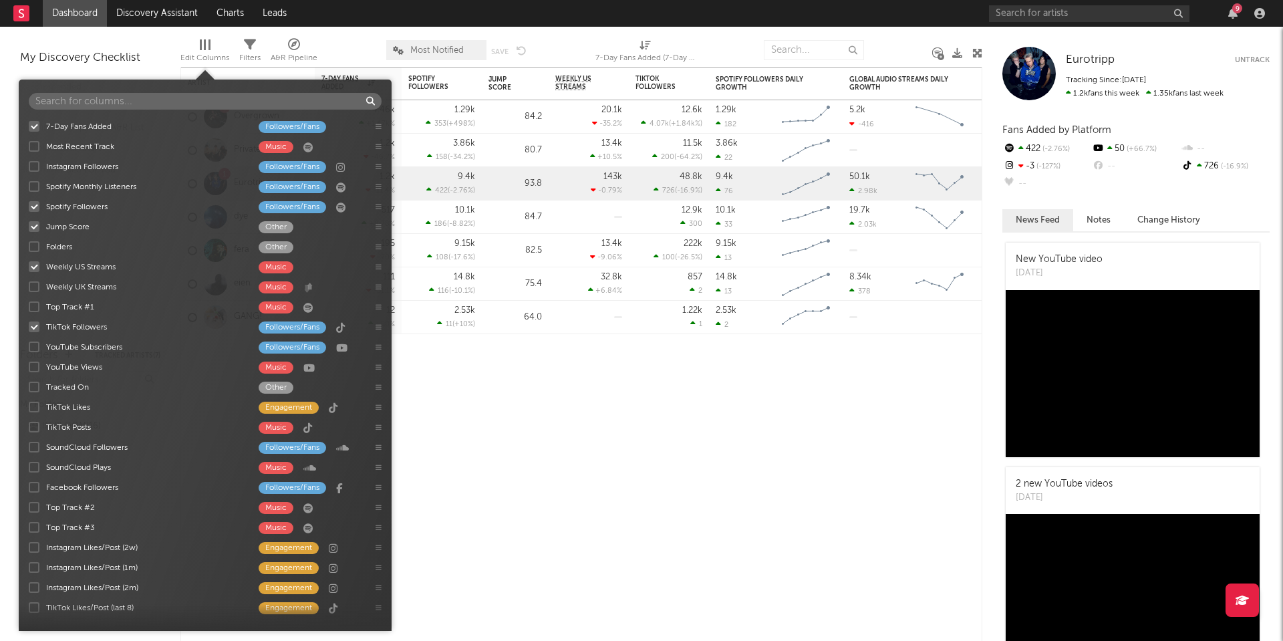
click at [32, 226] on div "7-Day Fans Added Followers/Fans Most Recent Track Music Instagram Followers Fol…" at bounding box center [205, 368] width 373 height 505
click at [34, 227] on div at bounding box center [34, 226] width 11 height 11
click at [29, 227] on input "Jump Score Other" at bounding box center [29, 226] width 0 height 13
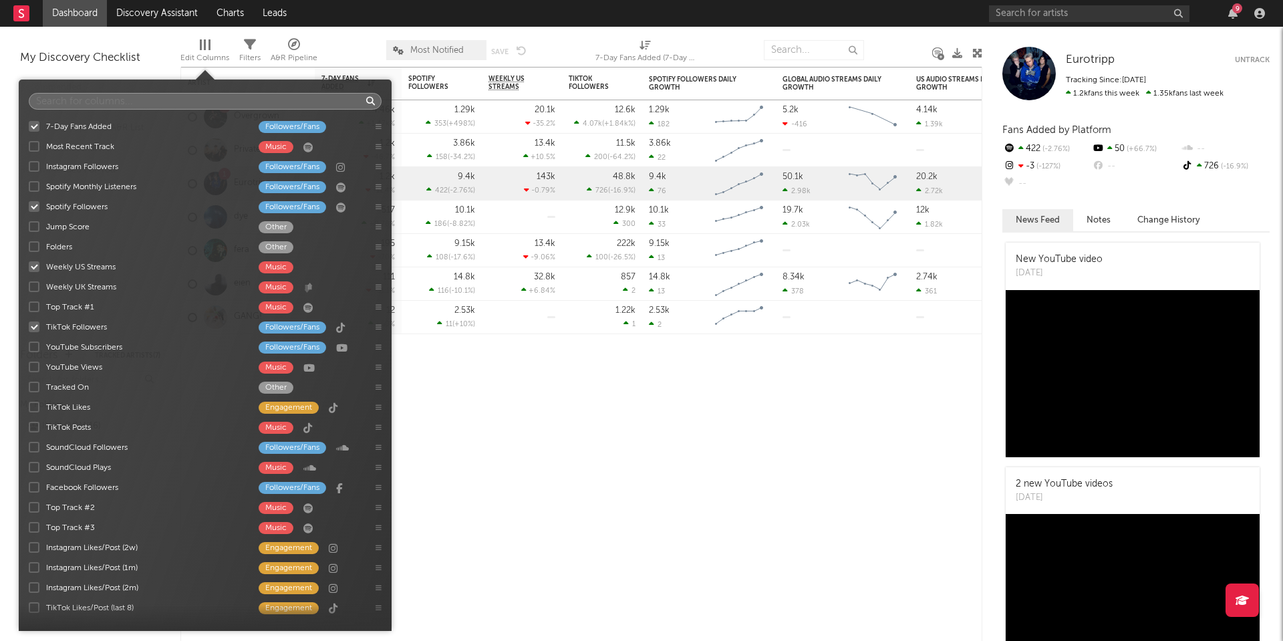
click at [92, 97] on input "text" at bounding box center [205, 101] width 353 height 17
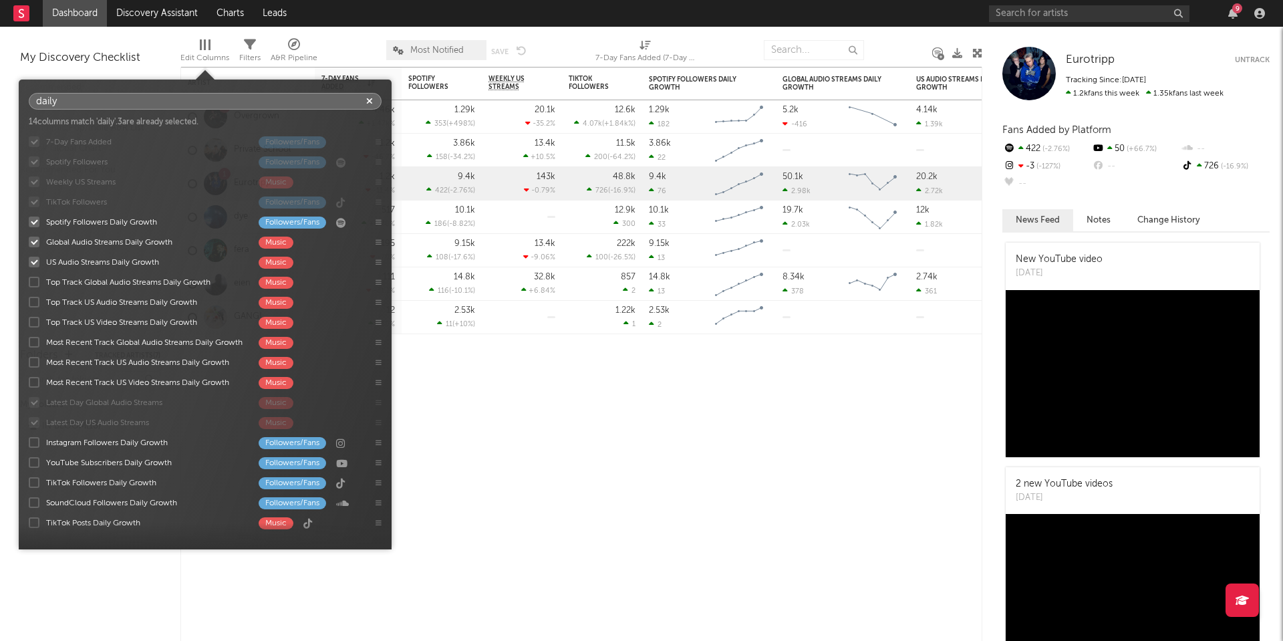
click at [90, 105] on input "daily" at bounding box center [205, 101] width 353 height 17
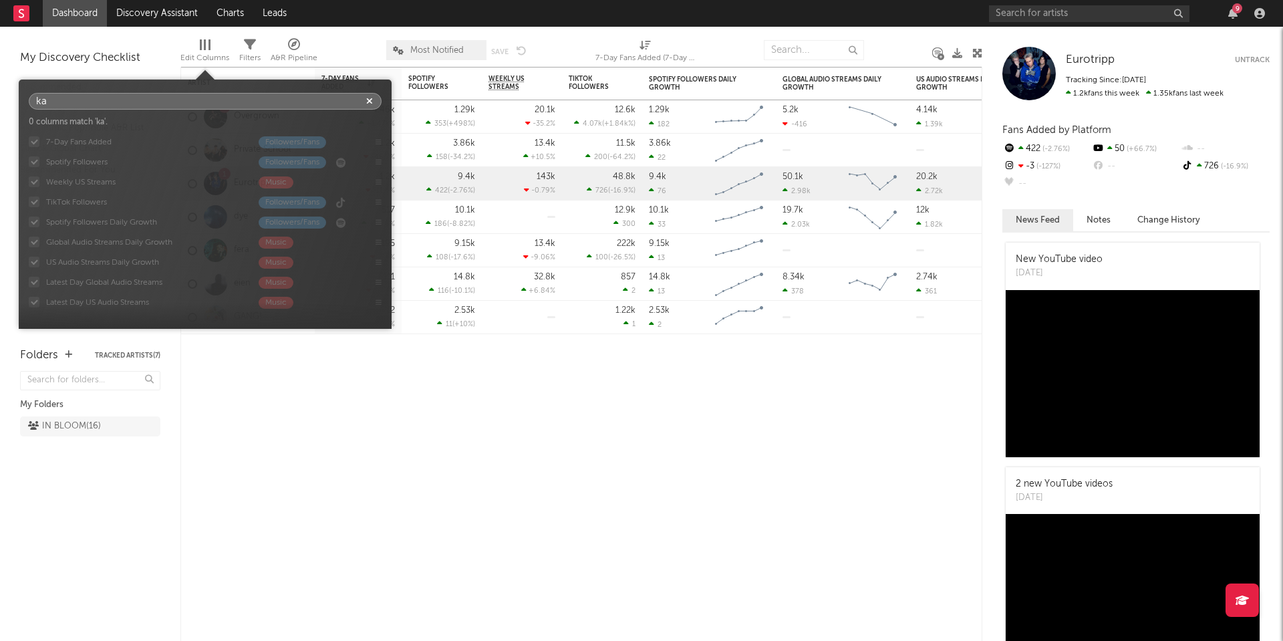
type input "k"
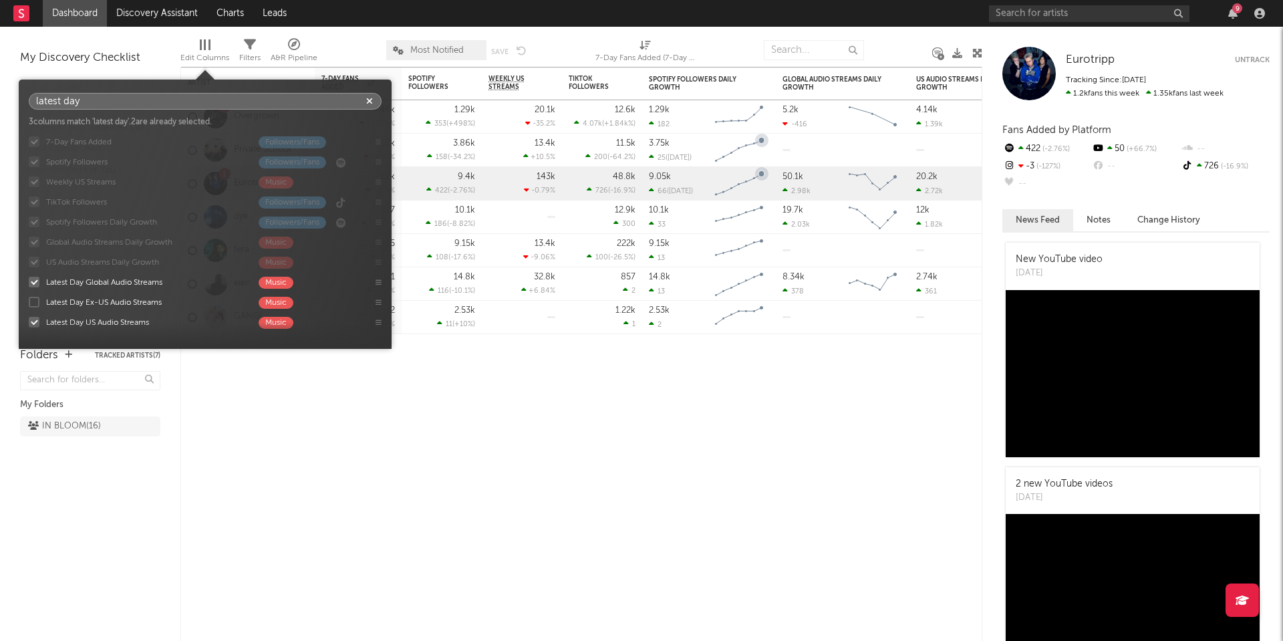
type input "latest day"
click at [669, 467] on div "Artist Notifications 7-Day Fans Added WoW % Change Spotify Followers 7d Change …" at bounding box center [581, 354] width 802 height 574
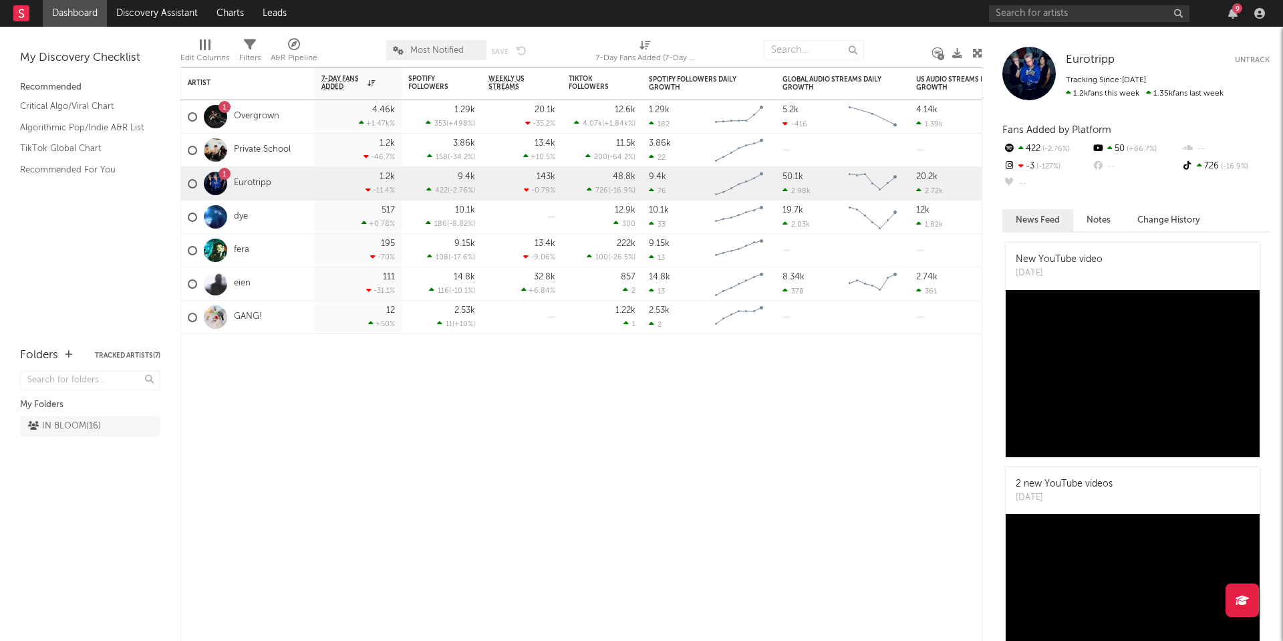
click at [205, 49] on div at bounding box center [205, 44] width 2 height 11
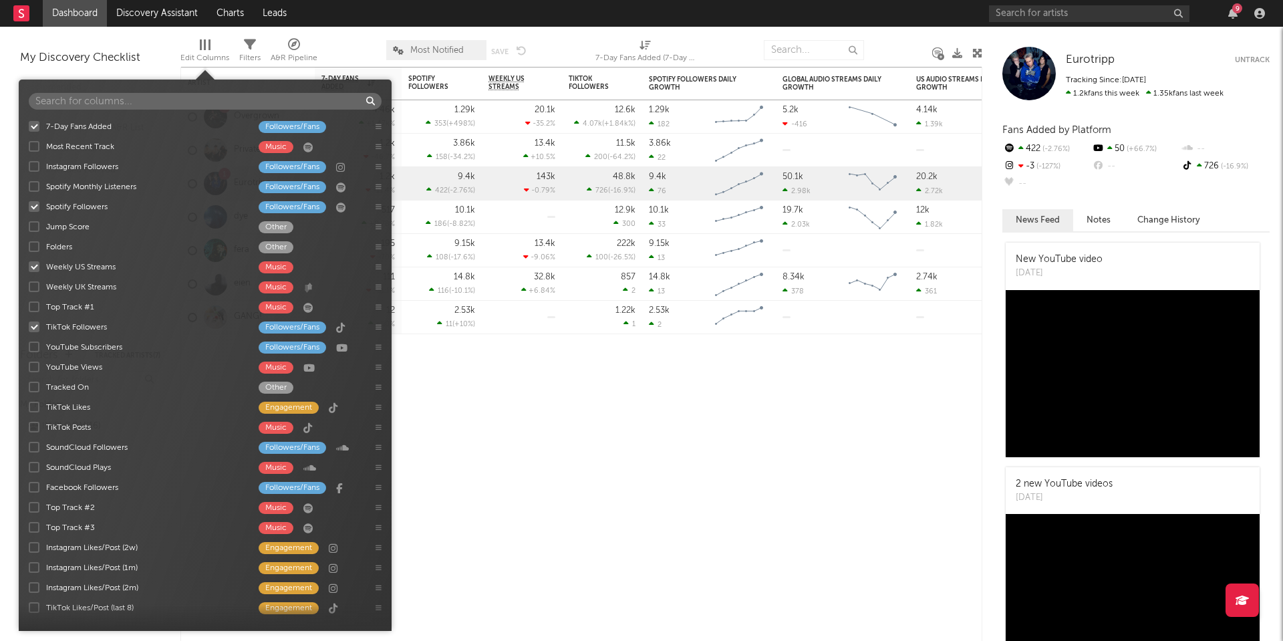
click at [190, 94] on input "text" at bounding box center [205, 101] width 353 height 17
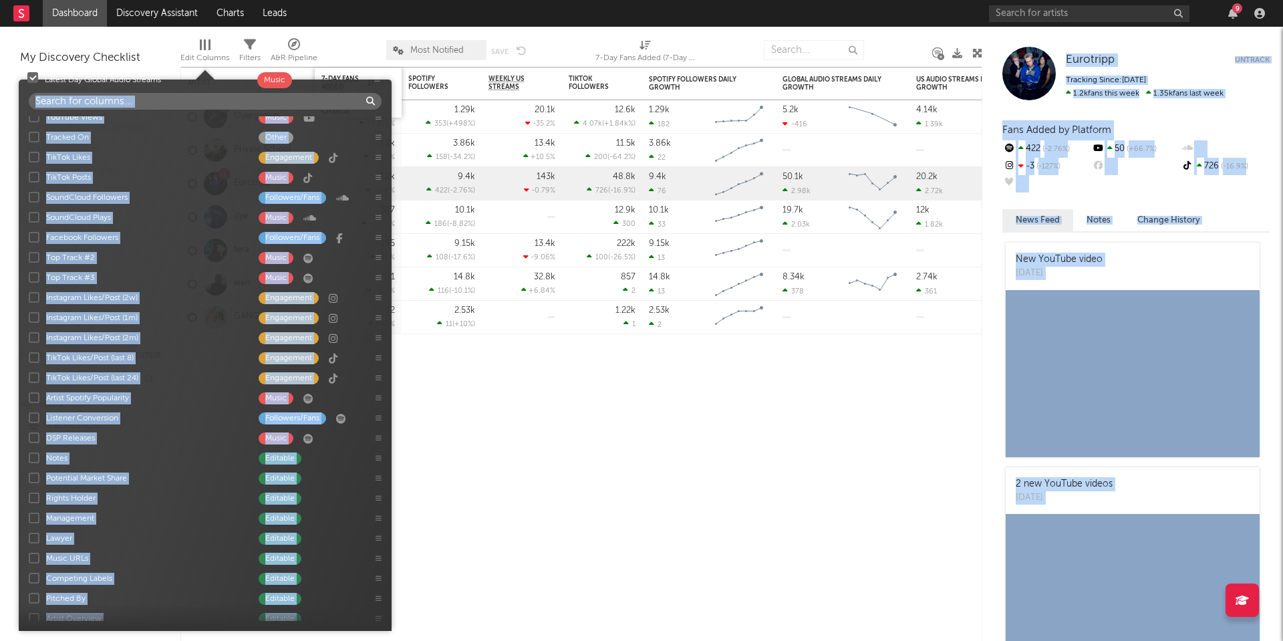
scroll to position [0, 0]
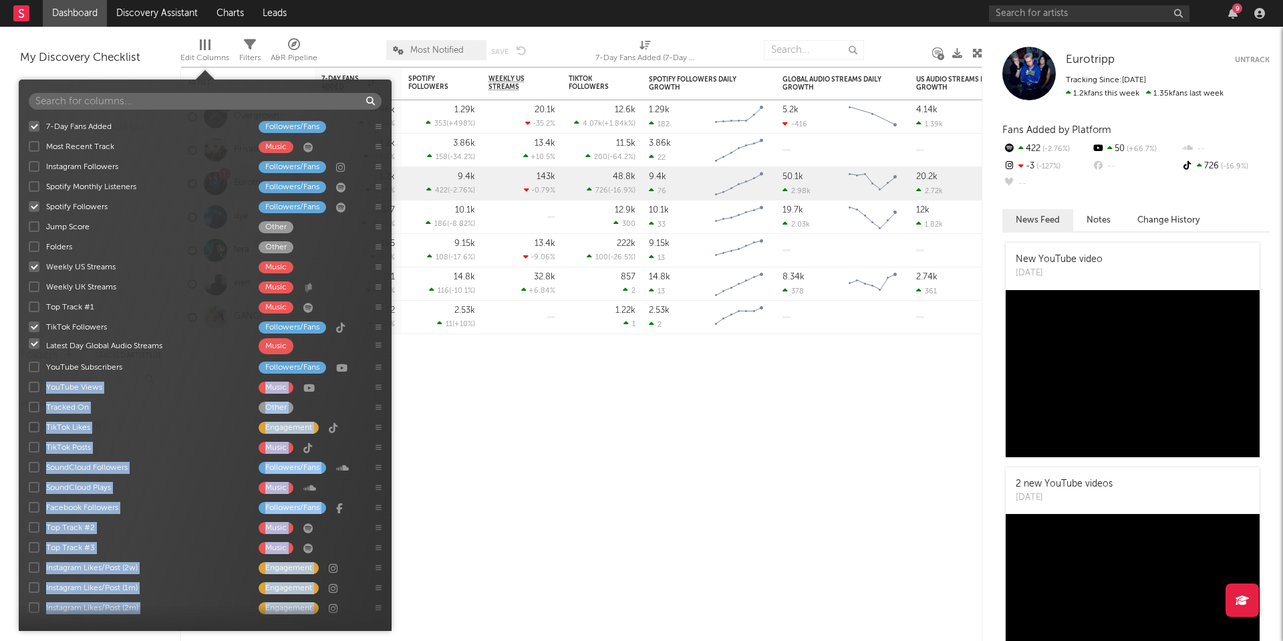
drag, startPoint x: 379, startPoint y: 155, endPoint x: 379, endPoint y: 344, distance: 188.5
click at [379, 344] on div "7-Day Fans Added Followers/Fans Most Recent Track Music Instagram Followers Fol…" at bounding box center [205, 368] width 373 height 505
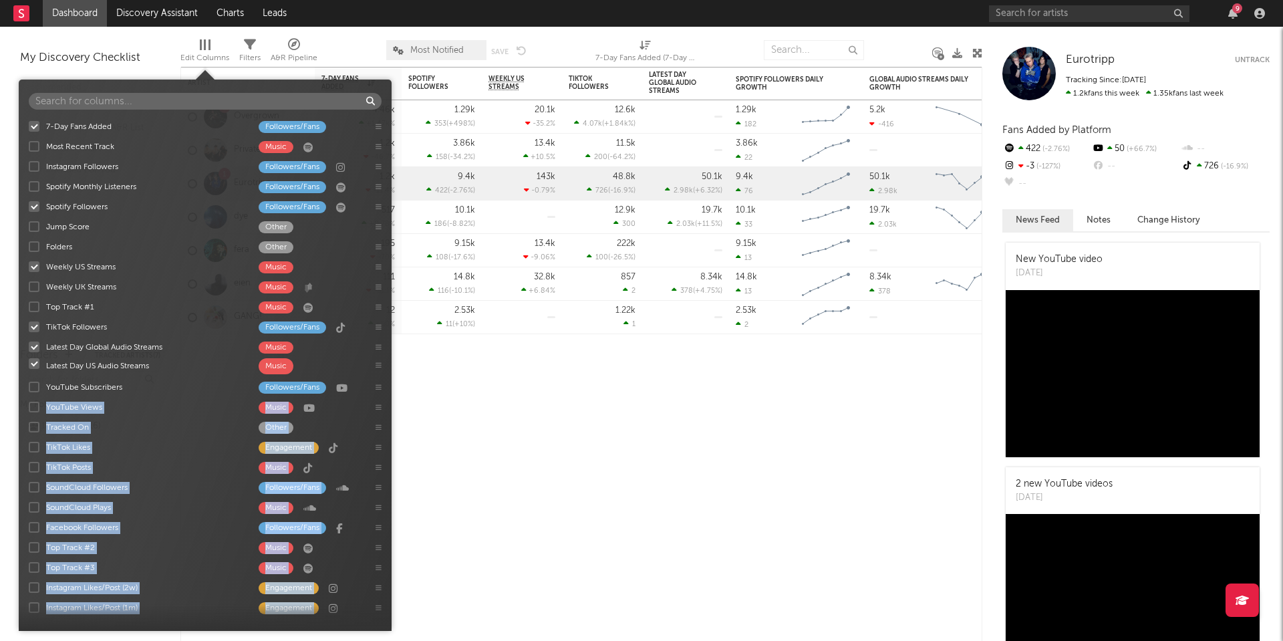
drag, startPoint x: 380, startPoint y: 174, endPoint x: 380, endPoint y: 364, distance: 189.8
click at [380, 364] on div "7-Day Fans Added Followers/Fans Most Recent Track Music Instagram Followers Fol…" at bounding box center [205, 368] width 373 height 505
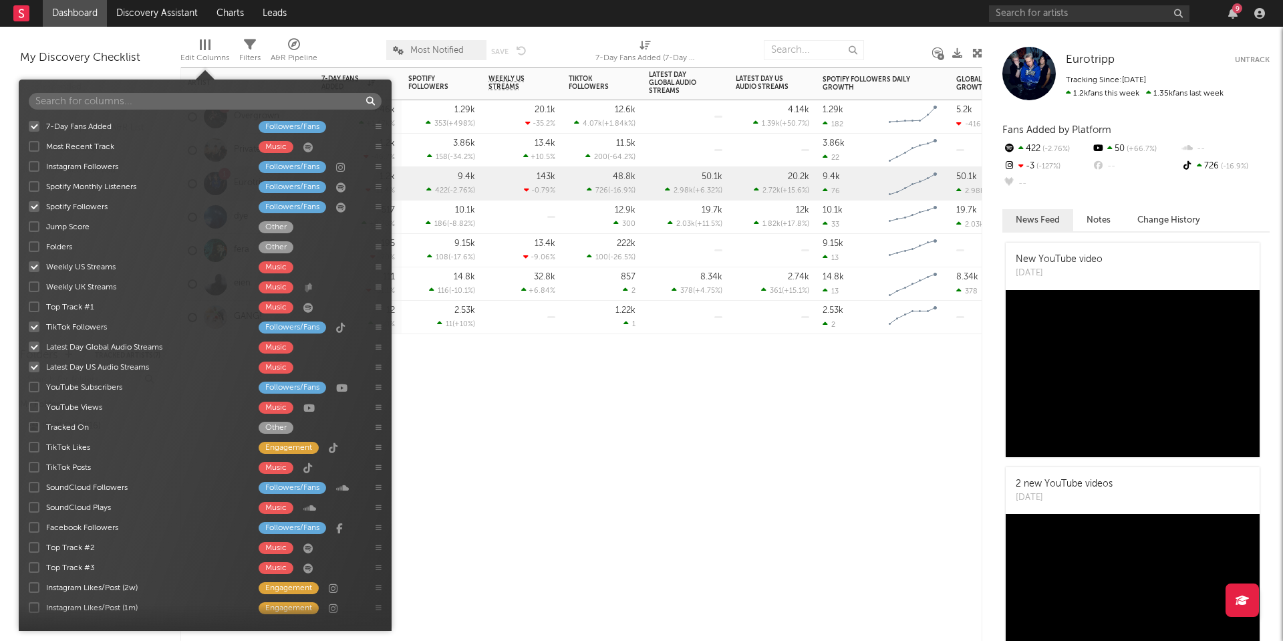
click at [516, 390] on div "Artist Notifications 7-Day Fans Added WoW % Change Spotify Followers 7d Change …" at bounding box center [581, 354] width 802 height 574
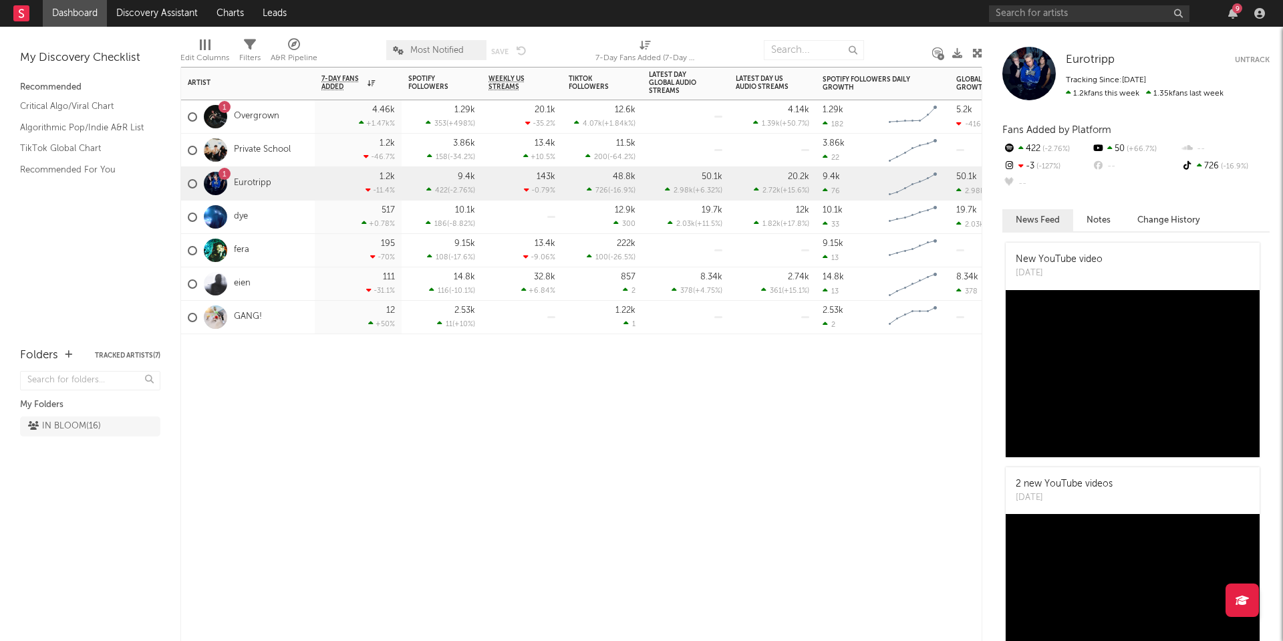
click at [442, 111] on div "1.29k 353 ( +498 % )" at bounding box center [441, 116] width 67 height 33
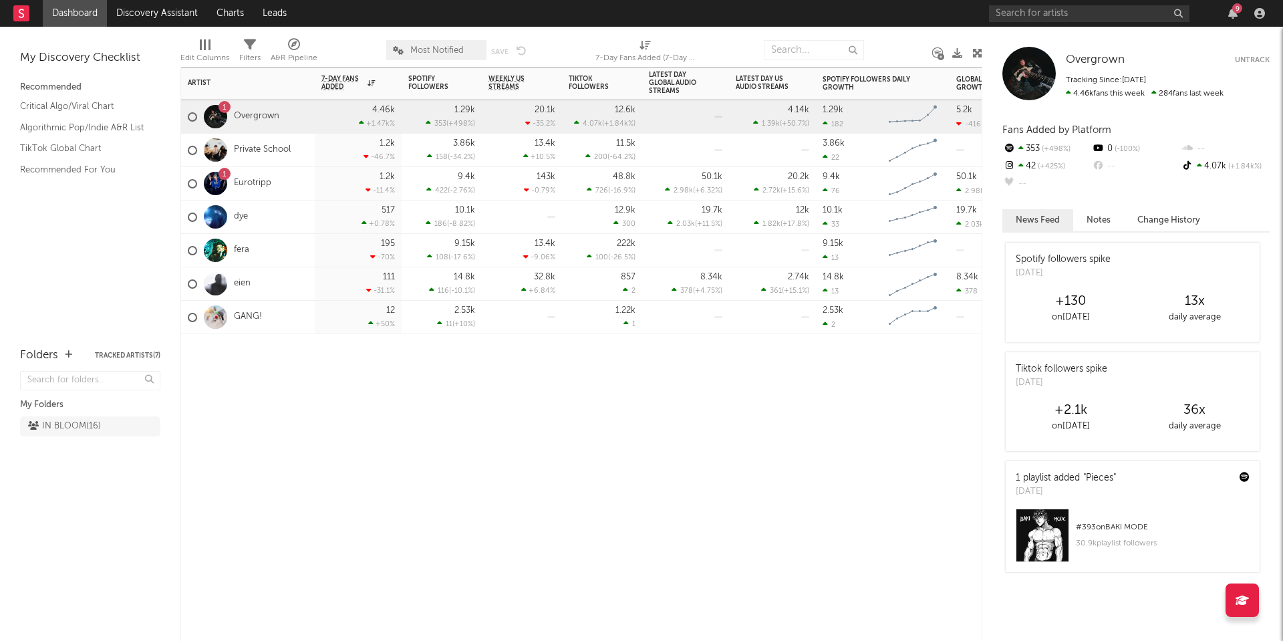
click at [851, 423] on div "Artist Notifications 7-Day Fans Added WoW % Change Spotify Followers 7d Change …" at bounding box center [581, 354] width 802 height 574
click at [799, 402] on div "Artist Notifications 7-Day Fans Added WoW % Change Spotify Followers 7d Change …" at bounding box center [581, 354] width 802 height 574
click at [201, 57] on div "Edit Columns" at bounding box center [204, 58] width 49 height 16
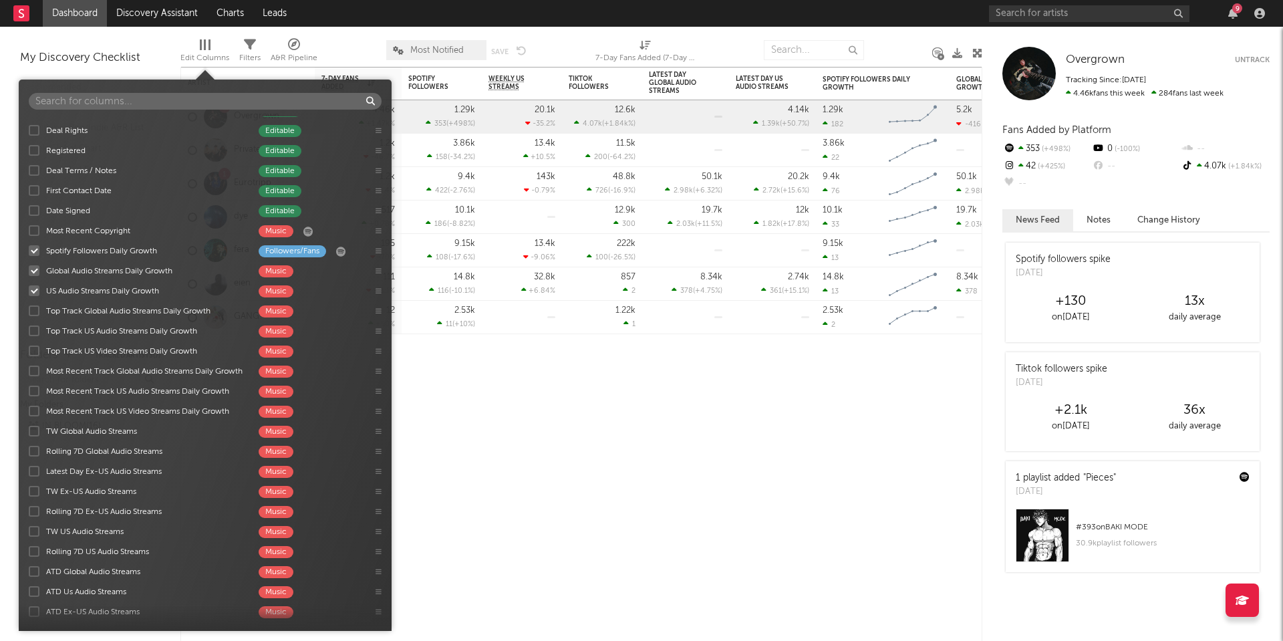
scroll to position [900, 0]
click at [33, 249] on div at bounding box center [34, 249] width 11 height 11
click at [29, 249] on input "Spotify Followers Daily Growth Followers/Fans" at bounding box center [29, 249] width 0 height 13
click at [642, 386] on div "Artist Notifications 7-Day Fans Added WoW % Change Spotify Followers 7d Change …" at bounding box center [581, 354] width 802 height 574
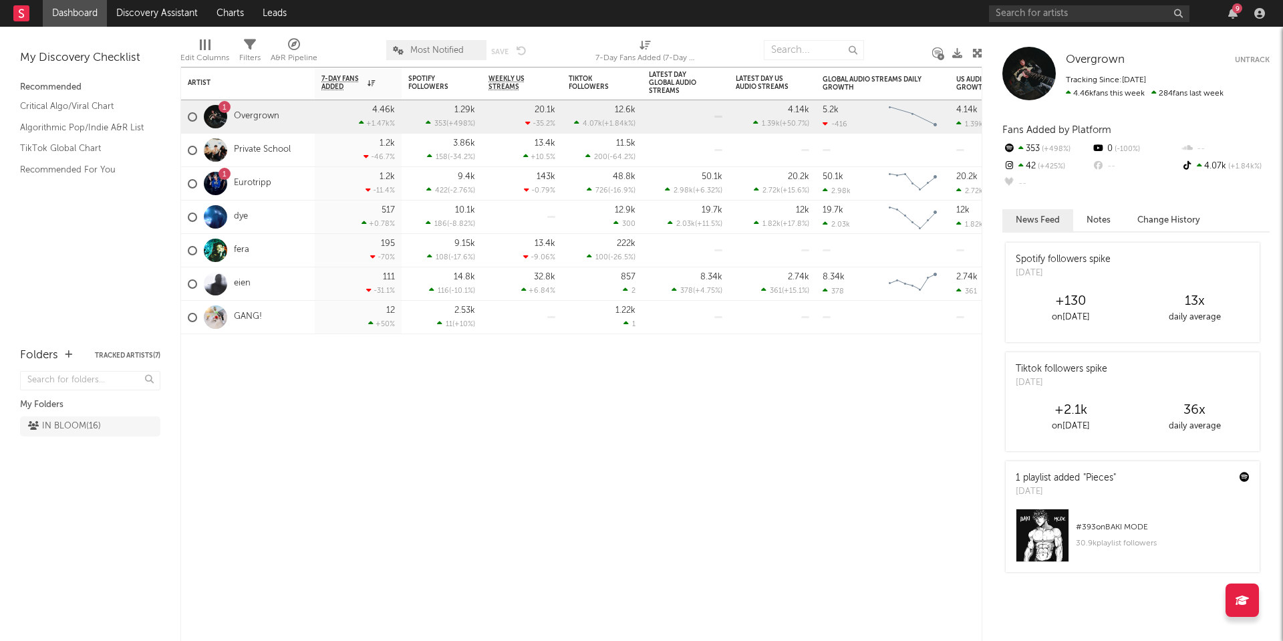
click at [209, 54] on div "Edit Columns" at bounding box center [204, 58] width 49 height 16
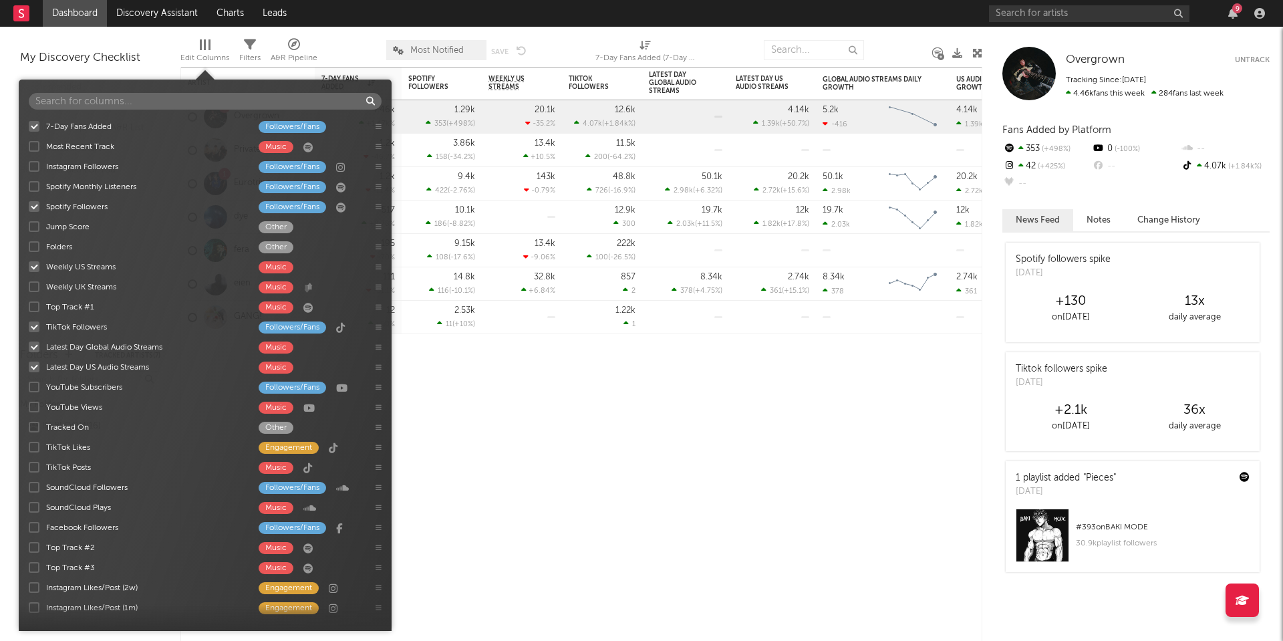
click at [238, 106] on input "text" at bounding box center [205, 101] width 353 height 17
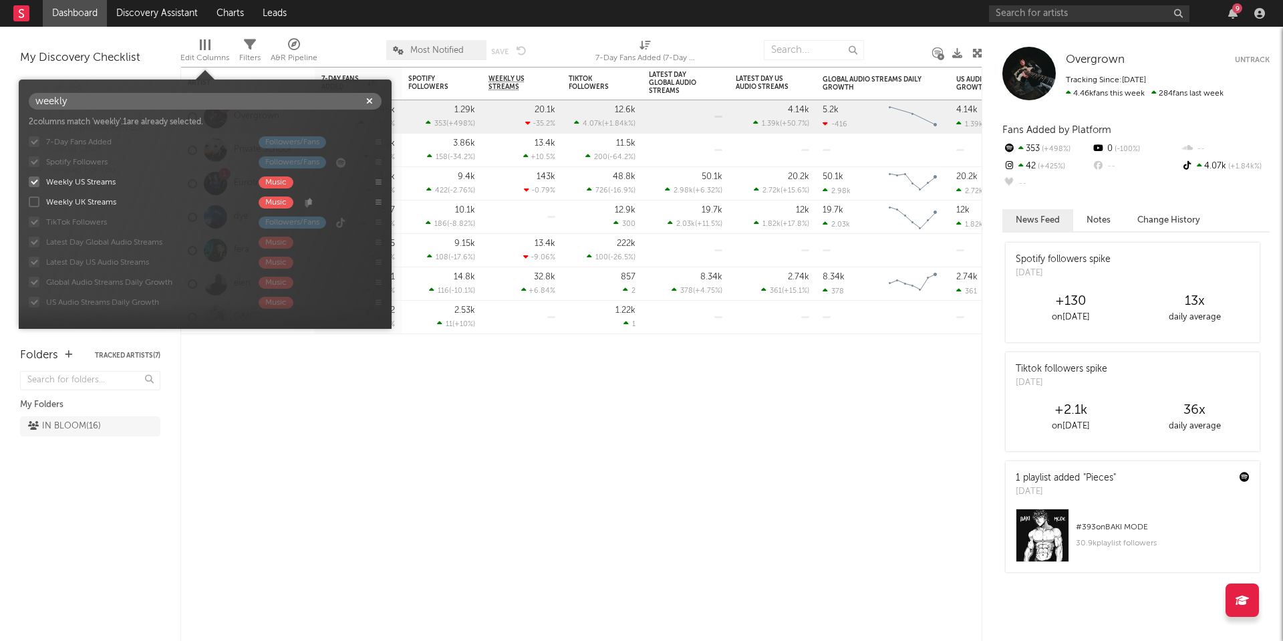
click at [236, 105] on input "weekly" at bounding box center [205, 101] width 353 height 17
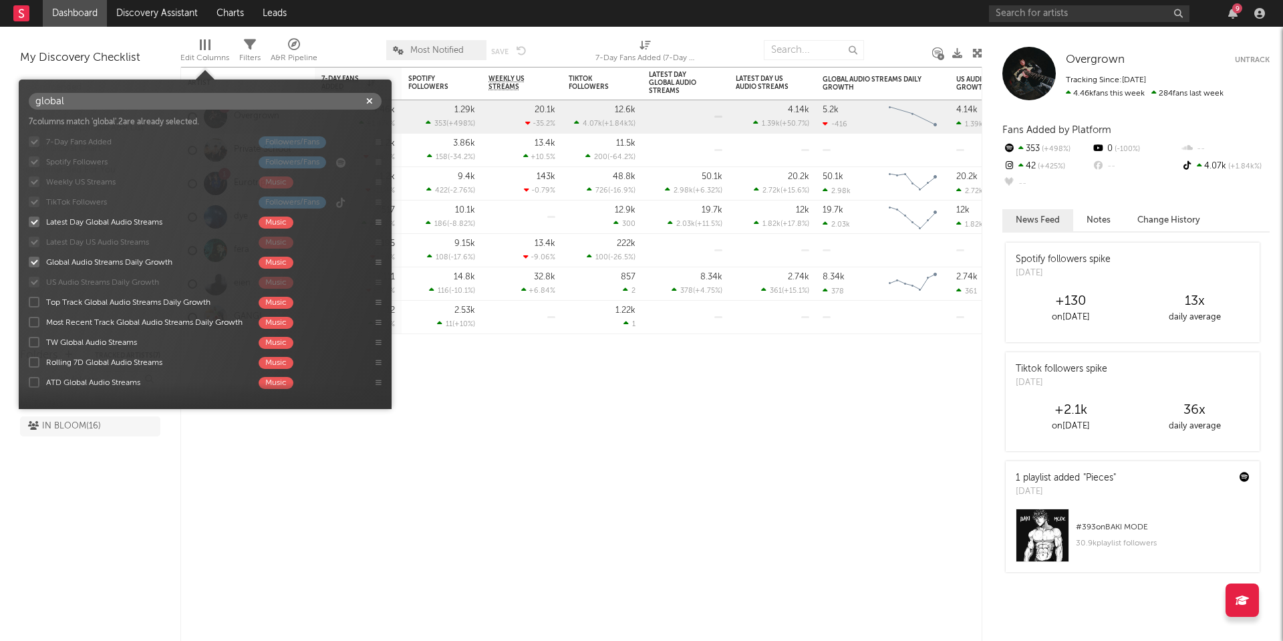
click at [33, 362] on div at bounding box center [34, 362] width 11 height 11
click at [29, 362] on input "Rolling 7D Global Audio Streams Music" at bounding box center [29, 362] width 0 height 13
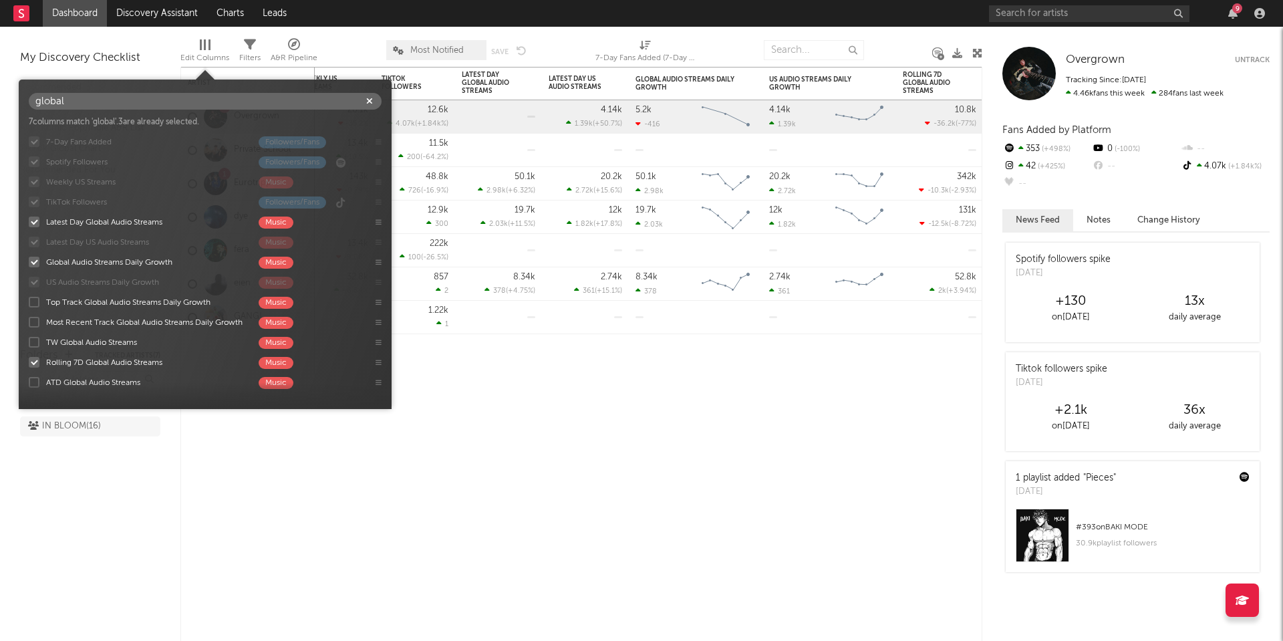
click at [33, 362] on div at bounding box center [34, 362] width 11 height 11
click at [29, 362] on input "Rolling 7D Global Audio Streams Music" at bounding box center [29, 362] width 0 height 13
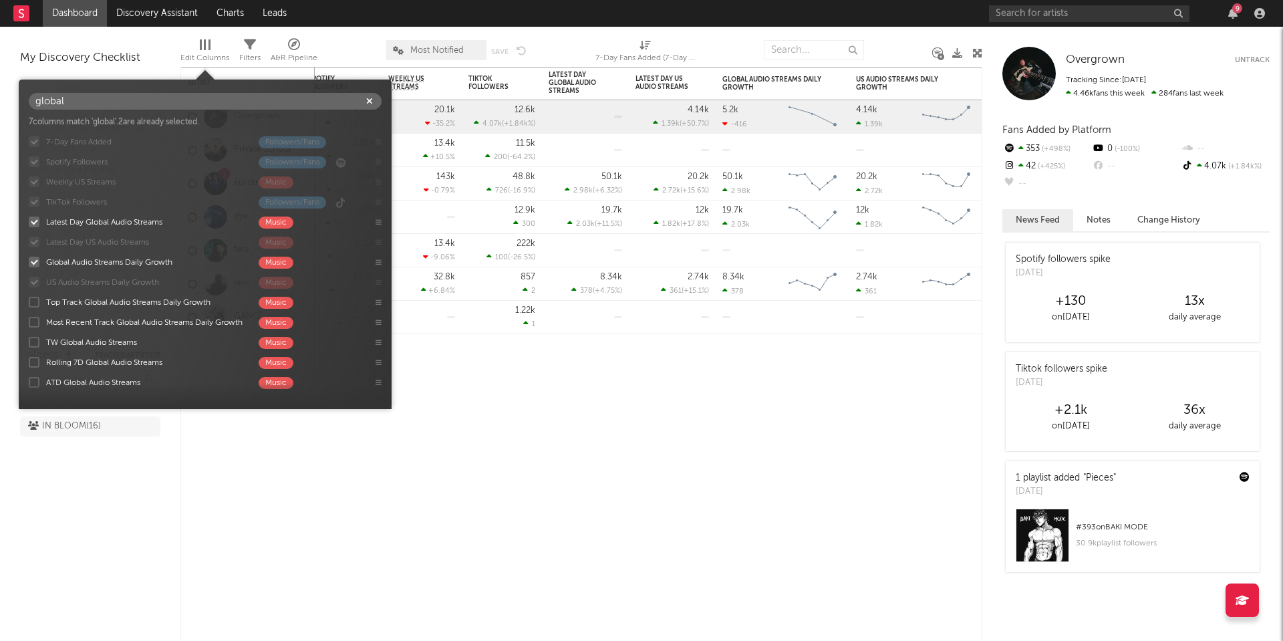
click at [35, 345] on div at bounding box center [34, 342] width 11 height 11
click at [29, 345] on input "TW Global Audio Streams Music" at bounding box center [29, 342] width 0 height 13
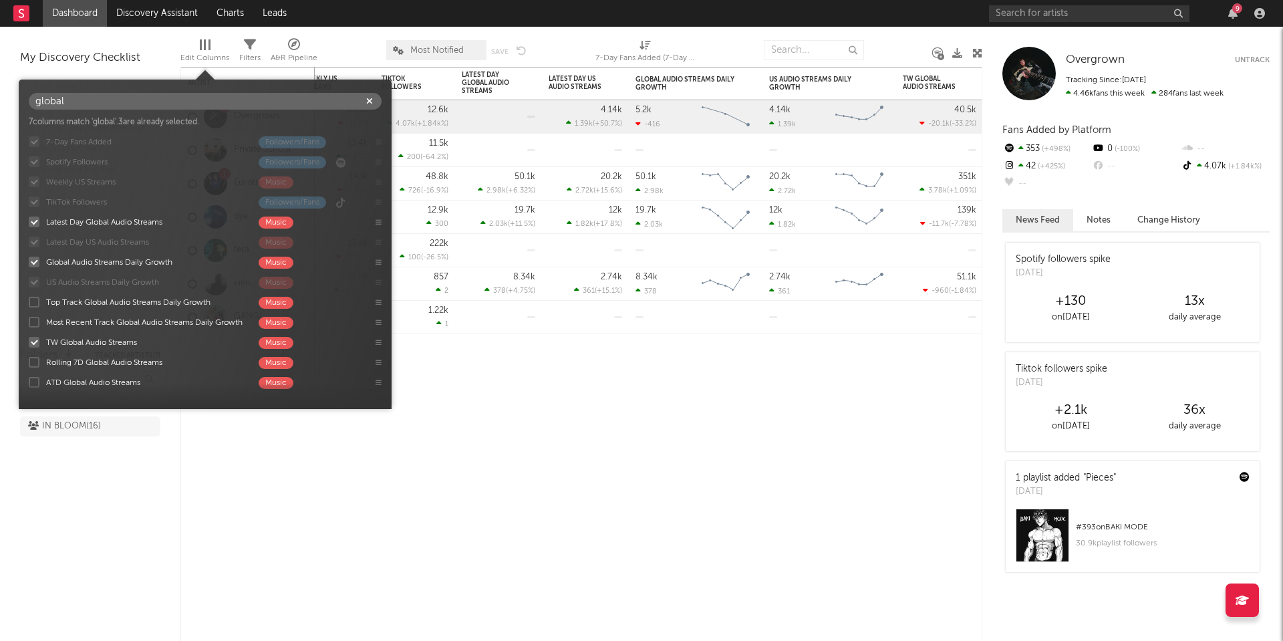
click at [35, 345] on div at bounding box center [34, 342] width 11 height 11
click at [29, 345] on input "TW Global Audio Streams Music" at bounding box center [29, 342] width 0 height 13
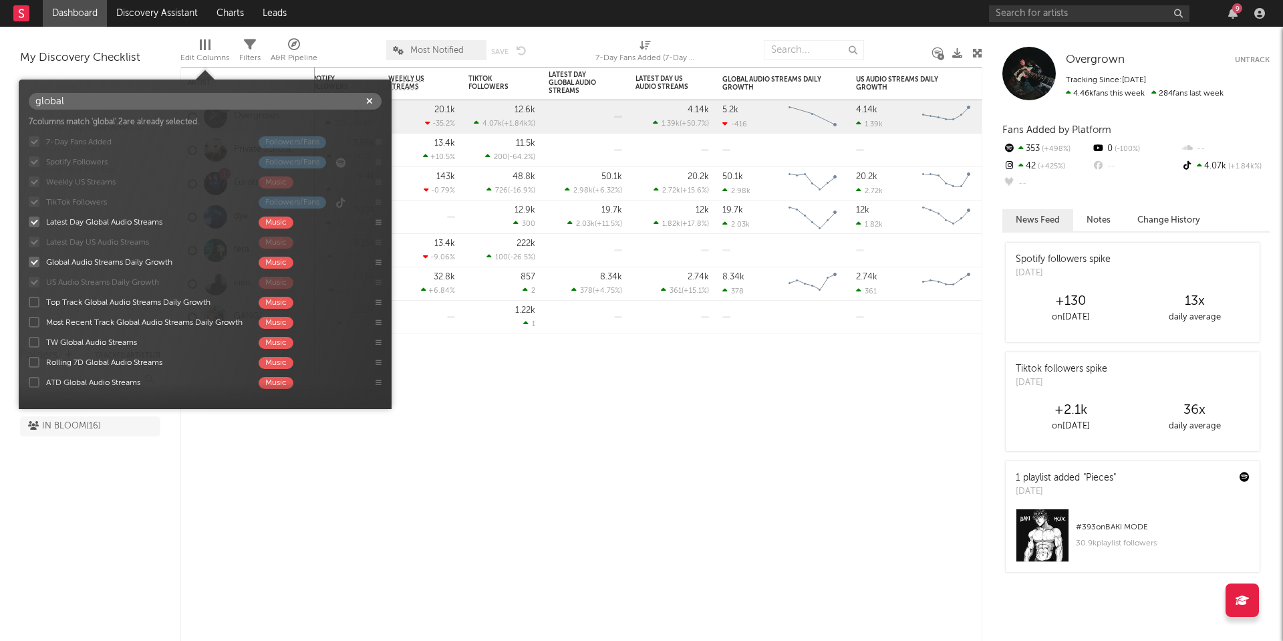
click at [32, 359] on div at bounding box center [34, 362] width 11 height 11
click at [29, 359] on input "Rolling 7D Global Audio Streams Music" at bounding box center [29, 362] width 0 height 13
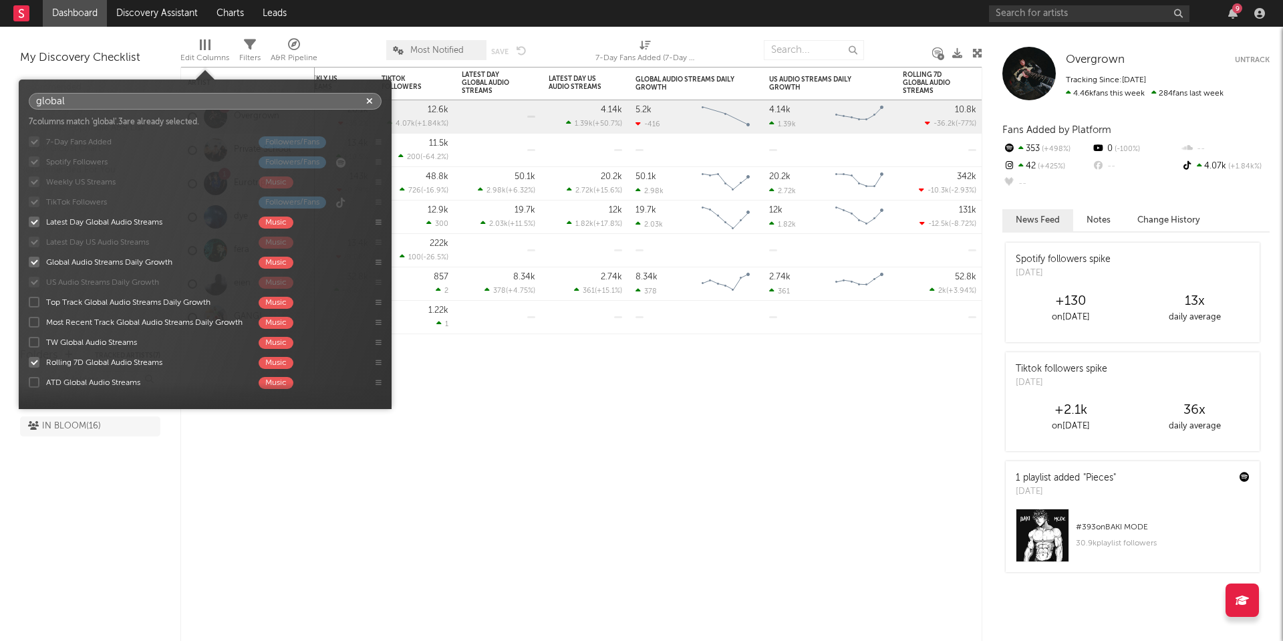
click at [186, 102] on input "global" at bounding box center [205, 101] width 353 height 17
click at [187, 102] on input "global" at bounding box center [205, 101] width 353 height 17
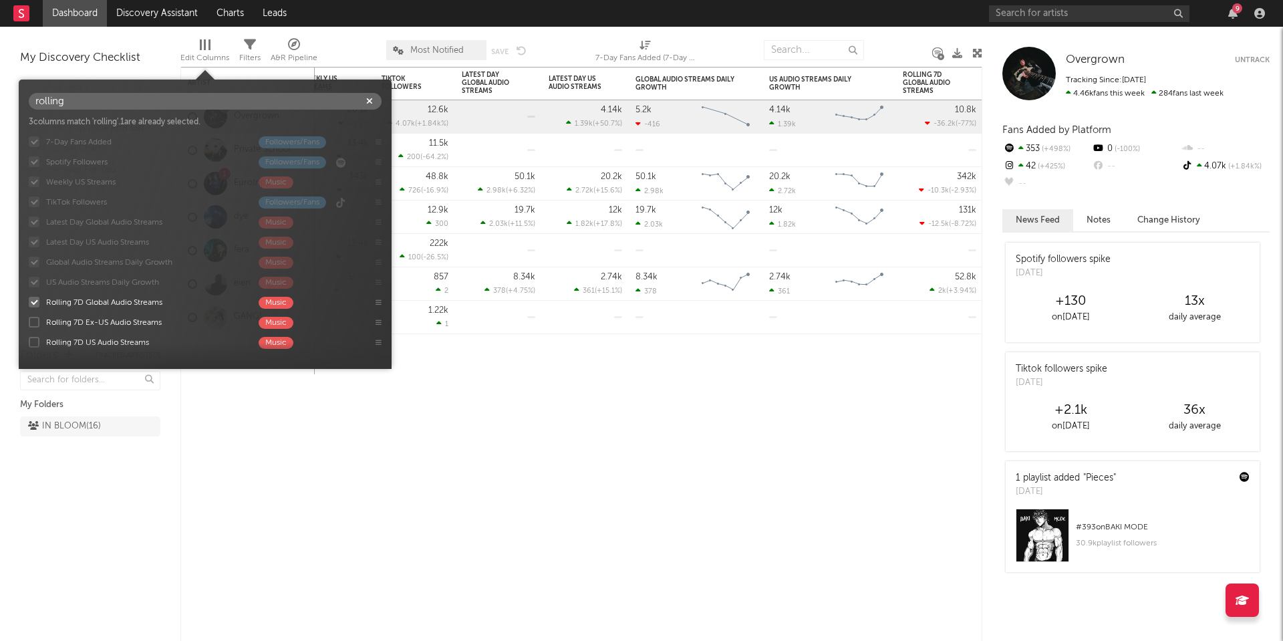
click at [32, 344] on div at bounding box center [34, 342] width 11 height 11
click at [29, 344] on input "Rolling 7D US Audio Streams Music" at bounding box center [29, 342] width 0 height 13
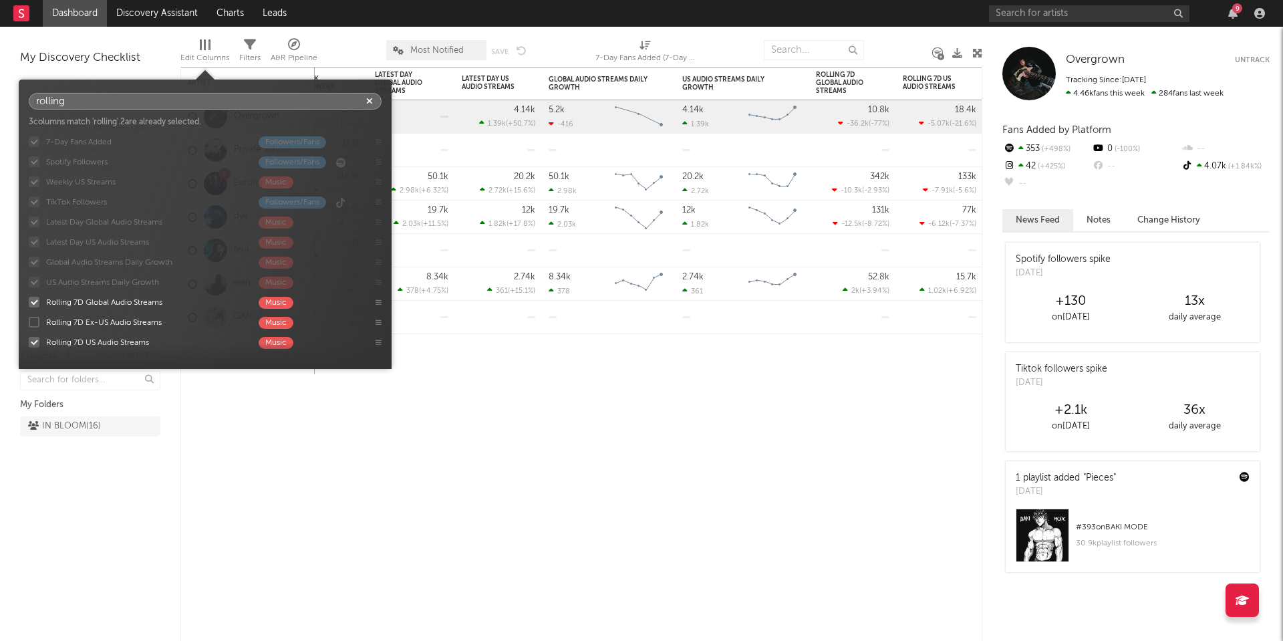
click at [176, 98] on input "rolling" at bounding box center [205, 101] width 353 height 17
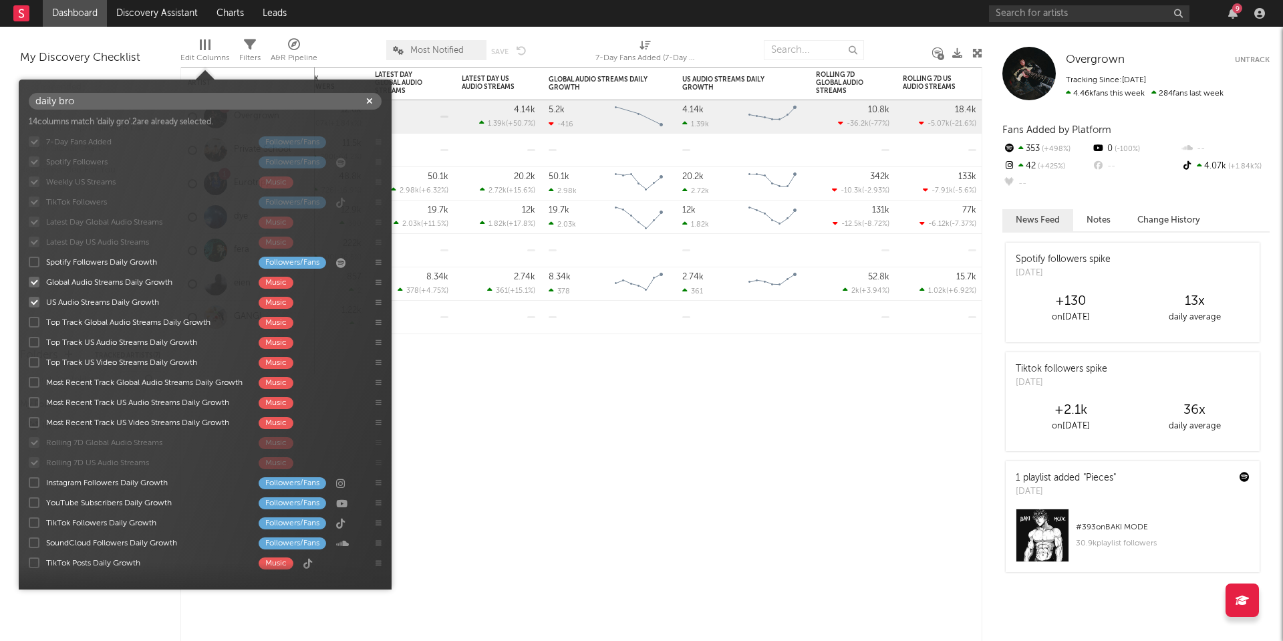
drag, startPoint x: 176, startPoint y: 98, endPoint x: 33, endPoint y: 285, distance: 235.9
click at [33, 297] on div at bounding box center [34, 302] width 11 height 11
click at [29, 295] on input "US Audio Streams Daily Growth Music" at bounding box center [29, 301] width 0 height 13
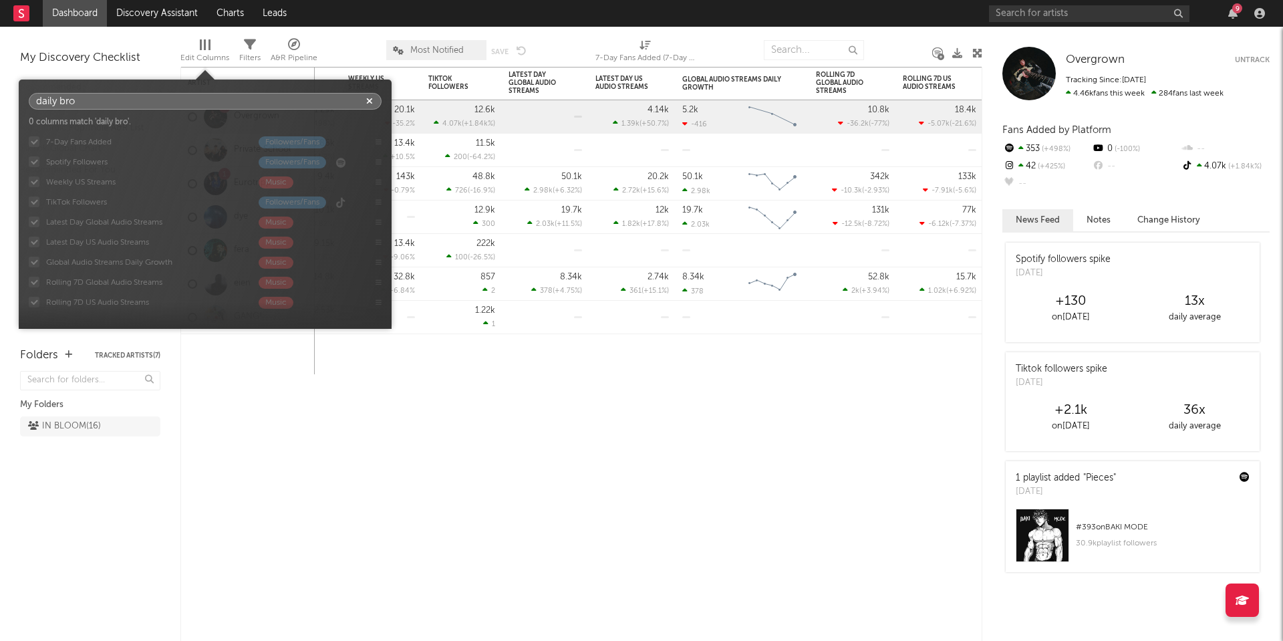
click at [326, 101] on input "daily bro" at bounding box center [205, 101] width 353 height 17
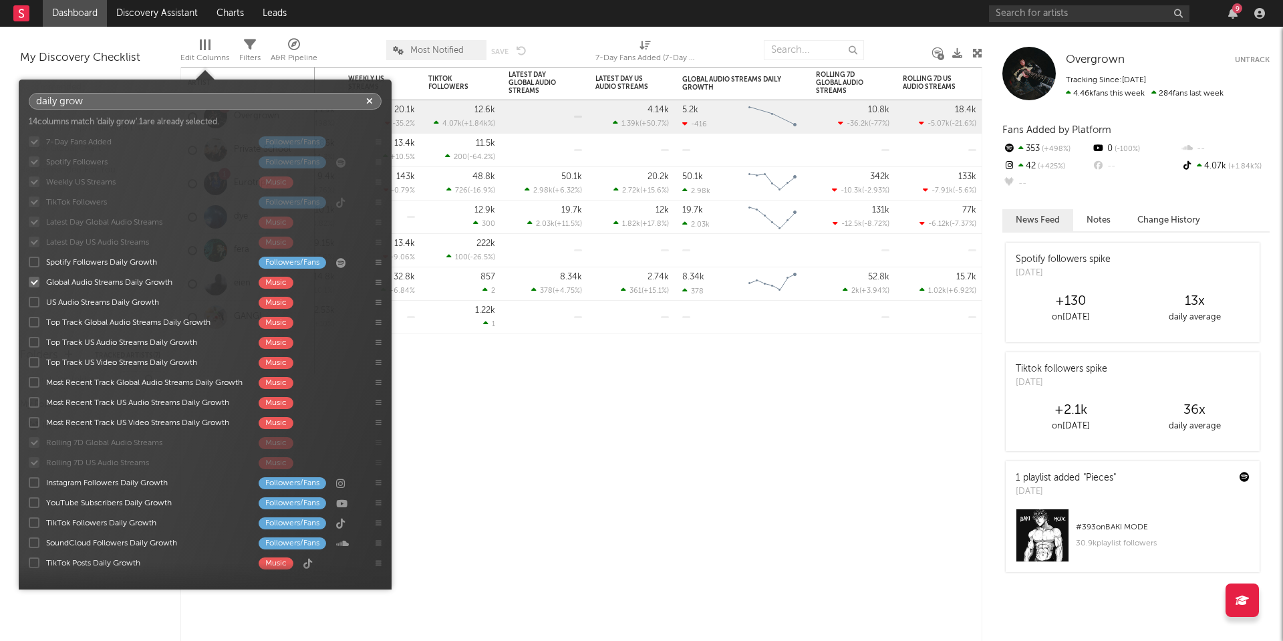
type input "daily grow"
click at [35, 280] on div at bounding box center [34, 282] width 11 height 11
click at [29, 280] on input "Global Audio Streams Daily Growth Music" at bounding box center [29, 281] width 0 height 13
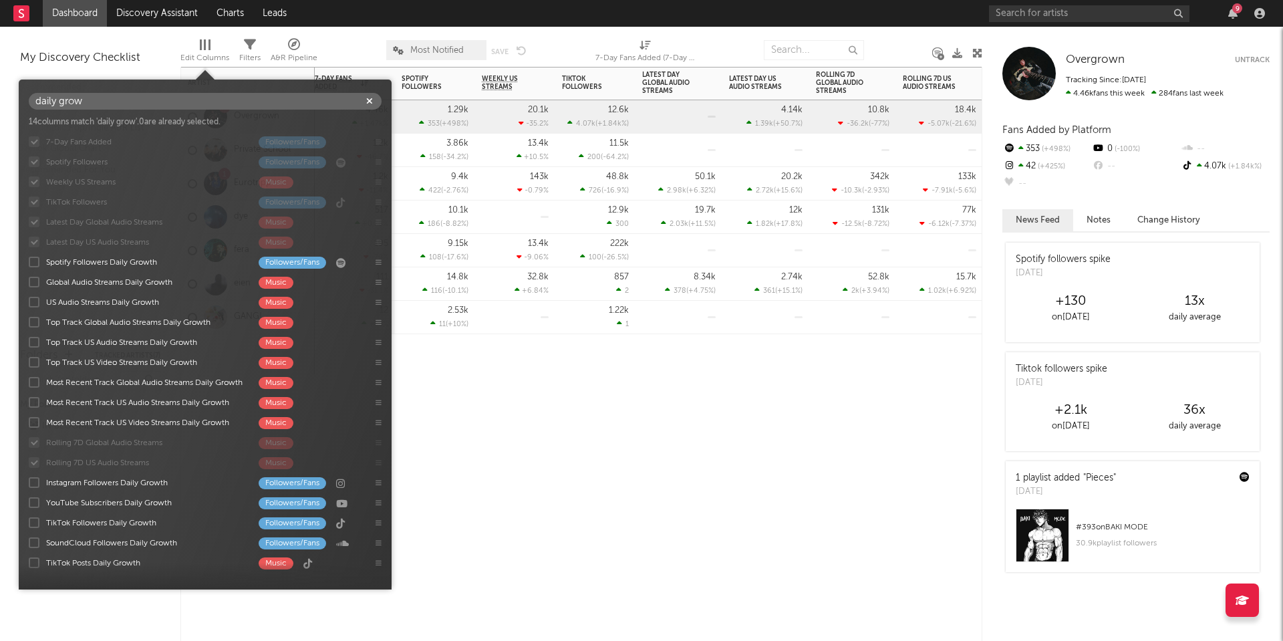
click at [558, 426] on div "7-Day Fans Added WoW % Change Spotify Followers 7d Change WoW % Change Weekly U…" at bounding box center [581, 354] width 802 height 574
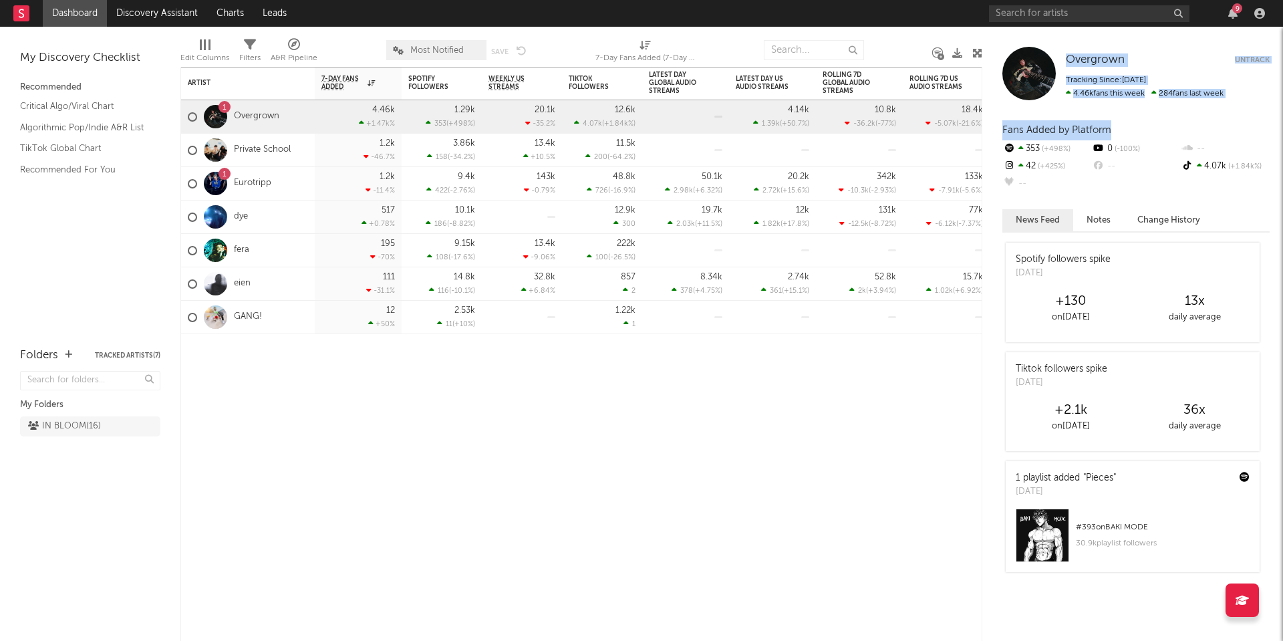
drag, startPoint x: 982, startPoint y: 146, endPoint x: 1009, endPoint y: 146, distance: 26.1
click at [1009, 146] on div "Overgrown Overgrown Untrack Tracking Since: September 2, 2025 4.46k fans this w…" at bounding box center [1132, 334] width 301 height 614
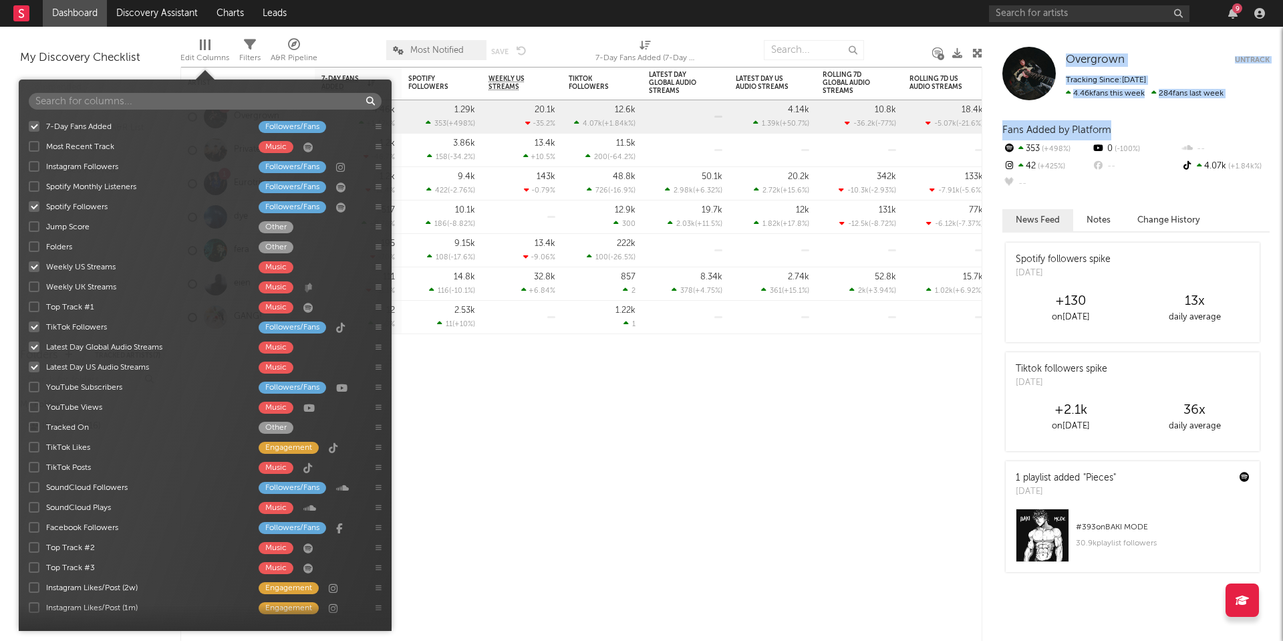
click at [205, 46] on div at bounding box center [205, 44] width 2 height 11
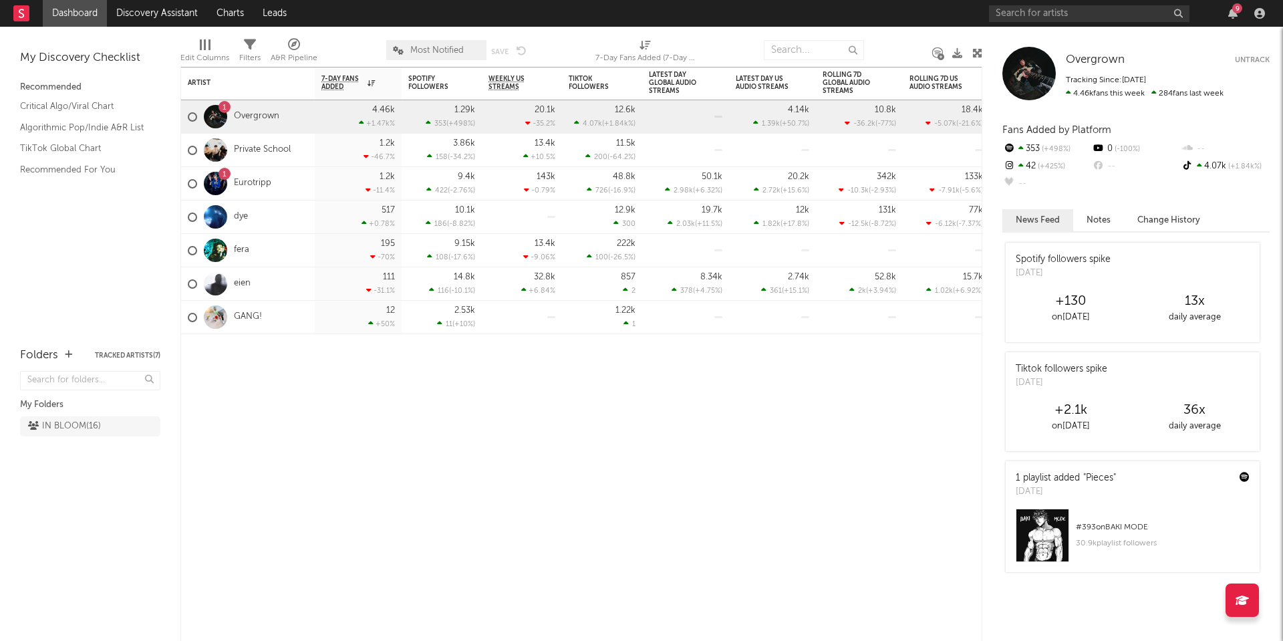
click at [204, 45] on div at bounding box center [205, 44] width 2 height 11
click at [434, 49] on span "Most Notified" at bounding box center [436, 50] width 53 height 9
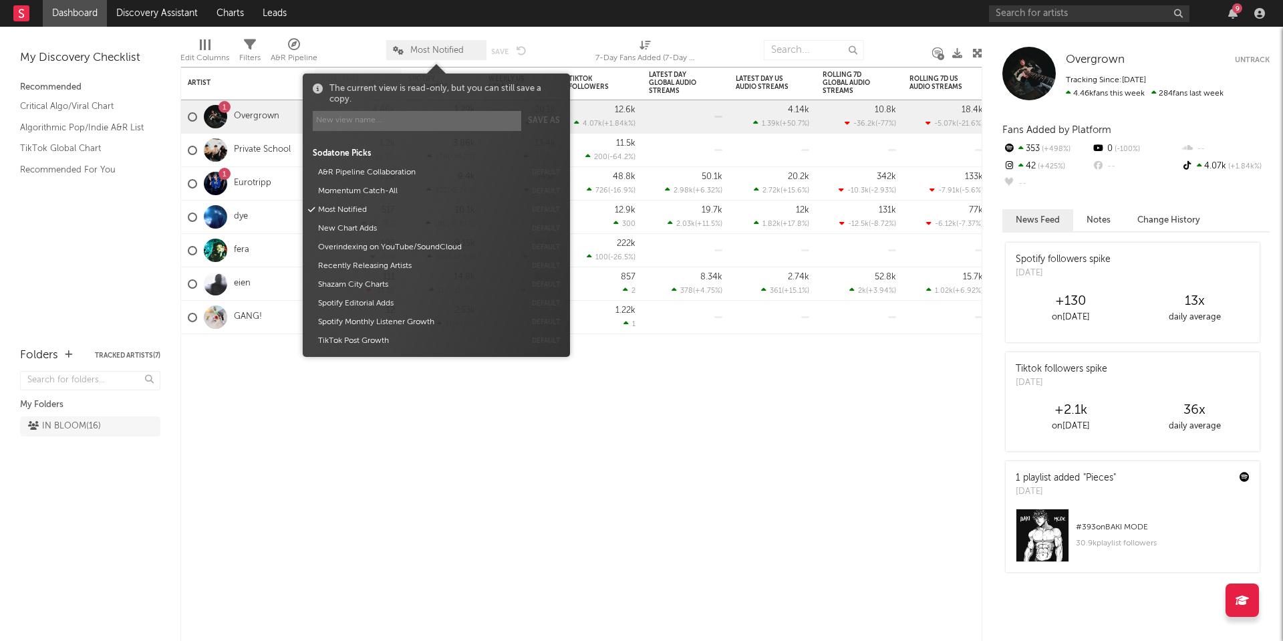
click at [407, 121] on input at bounding box center [417, 121] width 209 height 20
click at [545, 121] on button "Save as" at bounding box center [544, 121] width 32 height 20
type input "LUKE"
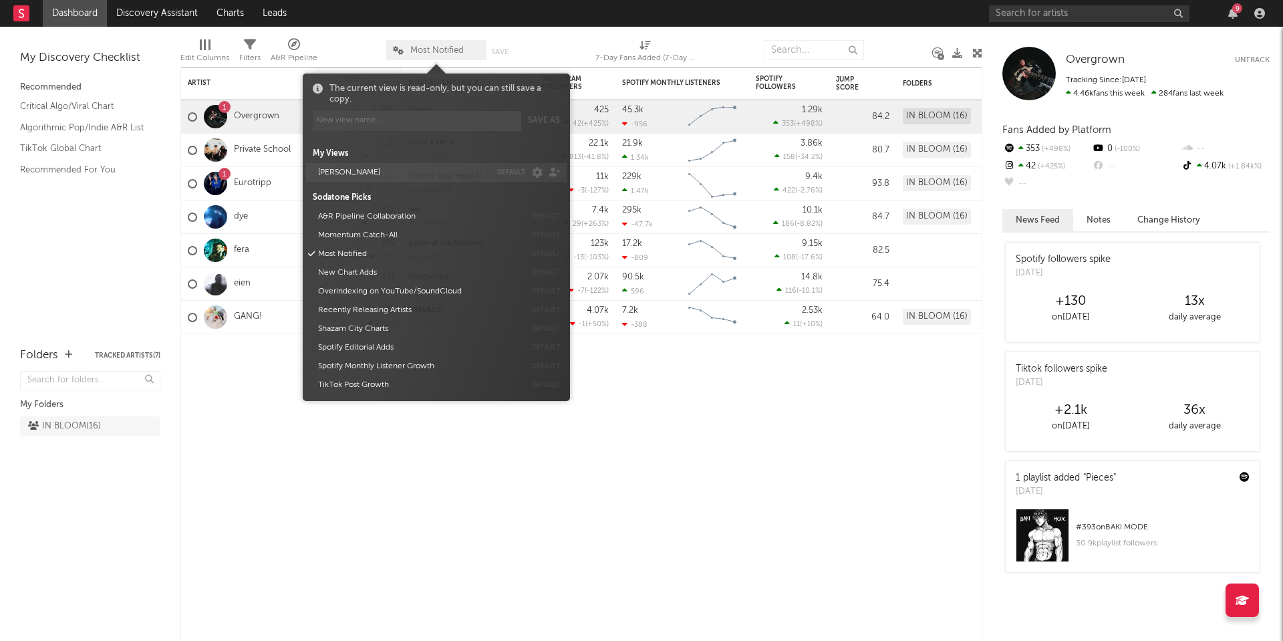
click at [370, 168] on button "LUKE" at bounding box center [401, 172] width 177 height 19
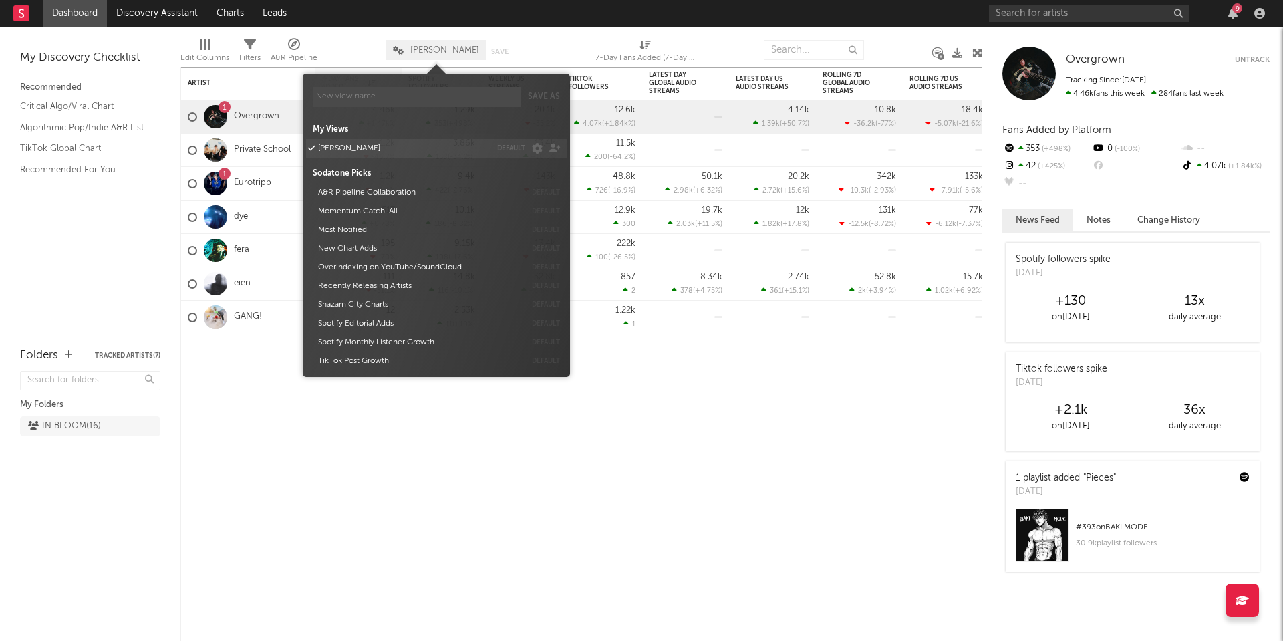
click at [505, 148] on button "default" at bounding box center [511, 148] width 28 height 7
click at [426, 513] on div "Artist Notifications 7-Day Fans Added WoW % Change Spotify Followers 7d Change …" at bounding box center [581, 354] width 802 height 574
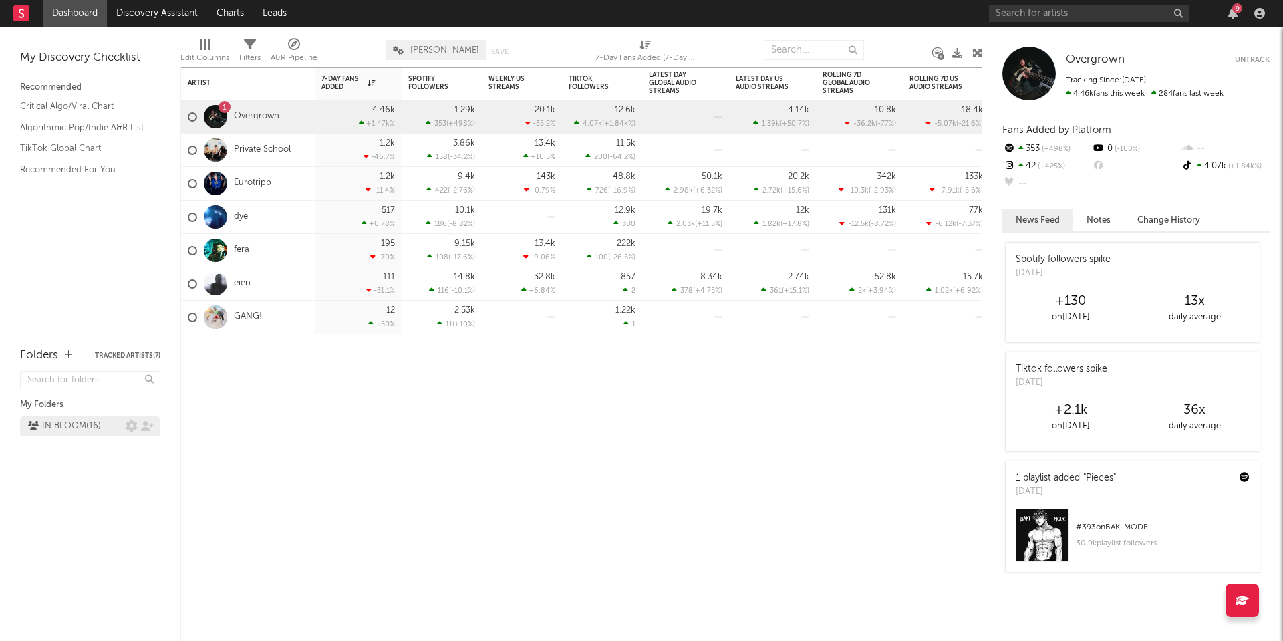
click at [80, 424] on div "IN BLOOM ( 16 )" at bounding box center [64, 426] width 73 height 16
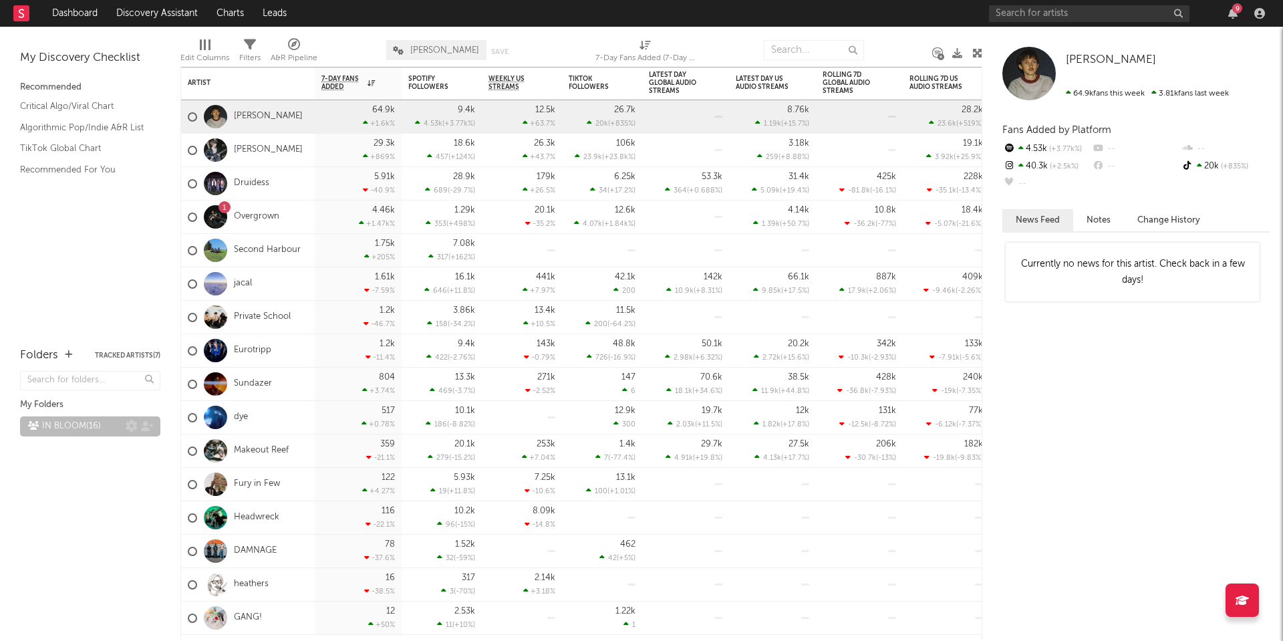
click at [85, 424] on div "IN BLOOM ( 16 )" at bounding box center [64, 426] width 73 height 16
click at [101, 263] on div "My Discovery Checklist Recommended Critical Algo/Viral Chart Algorithmic Pop/In…" at bounding box center [90, 180] width 180 height 307
click at [117, 356] on button "Tracked Artists ( 7 )" at bounding box center [127, 355] width 65 height 7
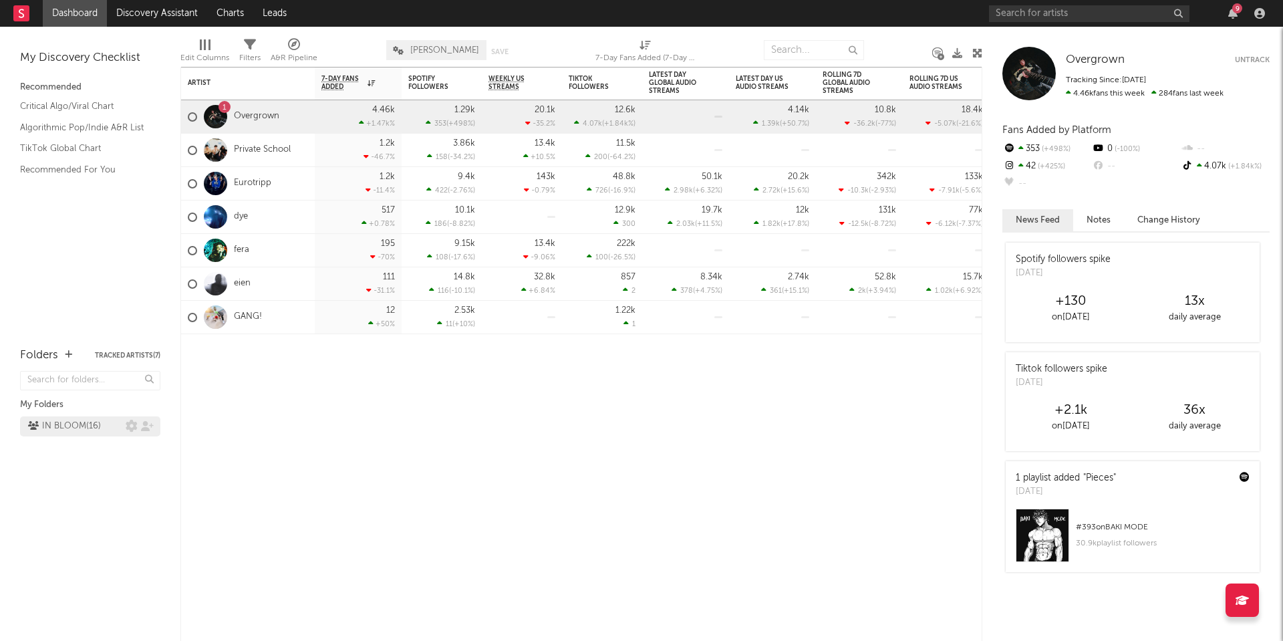
click at [79, 427] on div "IN BLOOM ( 16 )" at bounding box center [64, 426] width 73 height 16
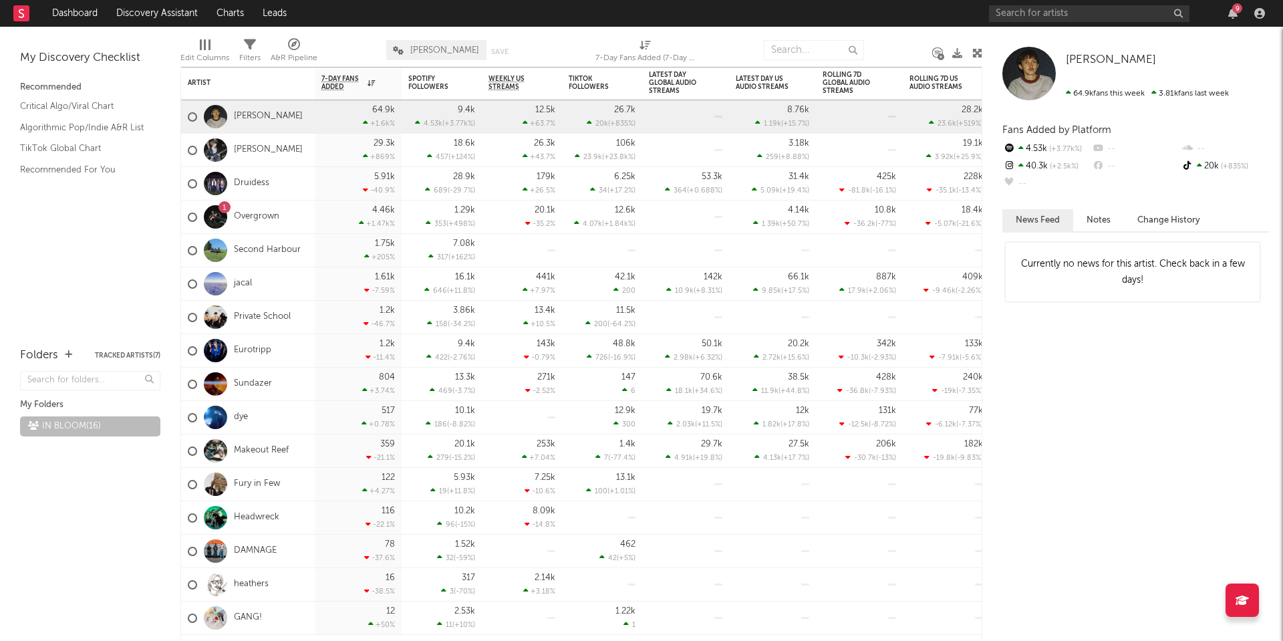
click at [249, 40] on icon at bounding box center [250, 45] width 12 height 12
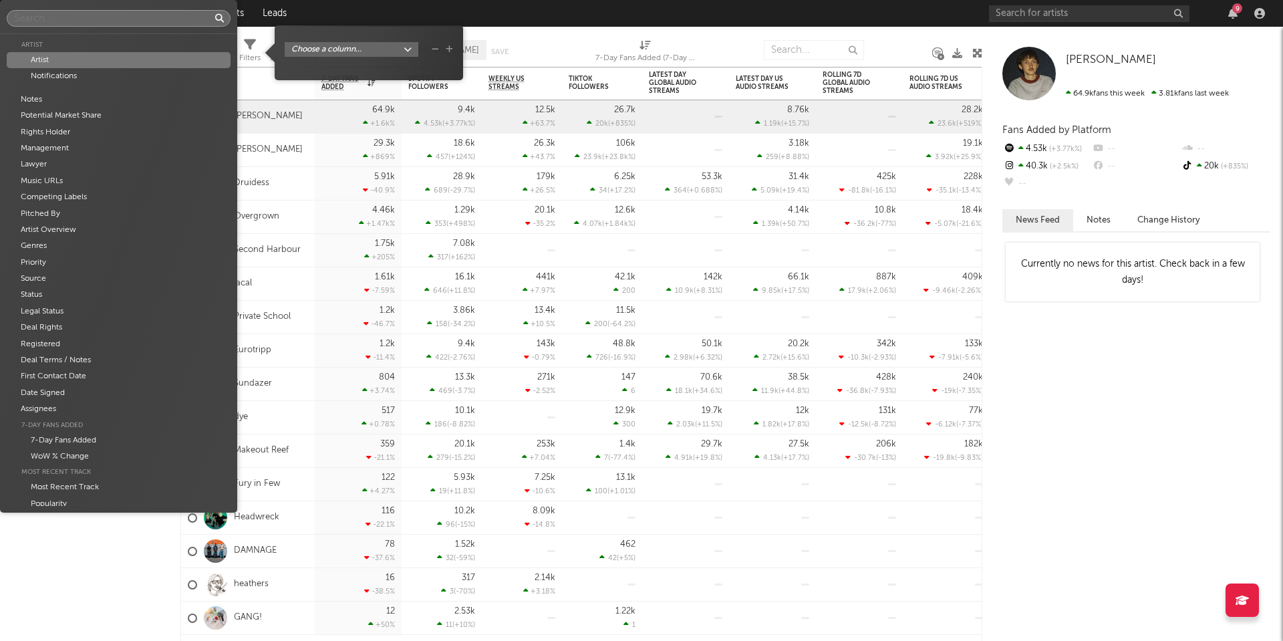
click at [314, 49] on body "Dashboard Discovery Assistant Charts Leads 9 Notifications Settings Mark all as…" at bounding box center [641, 320] width 1283 height 641
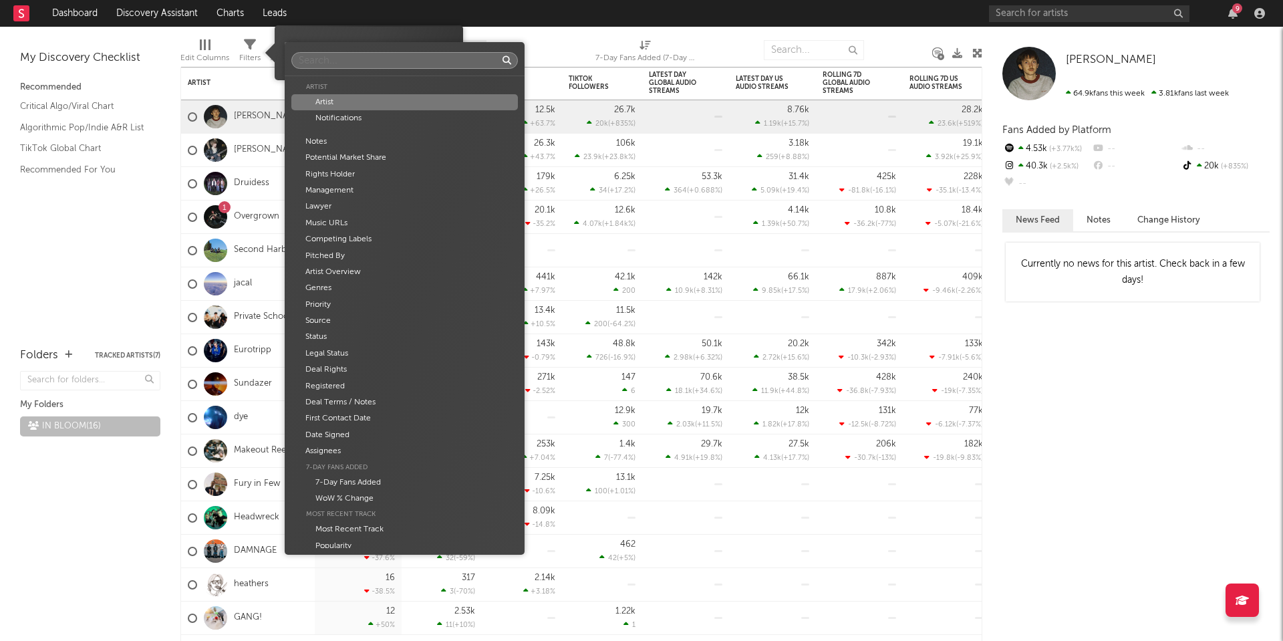
click at [343, 68] on input "text" at bounding box center [404, 60] width 227 height 17
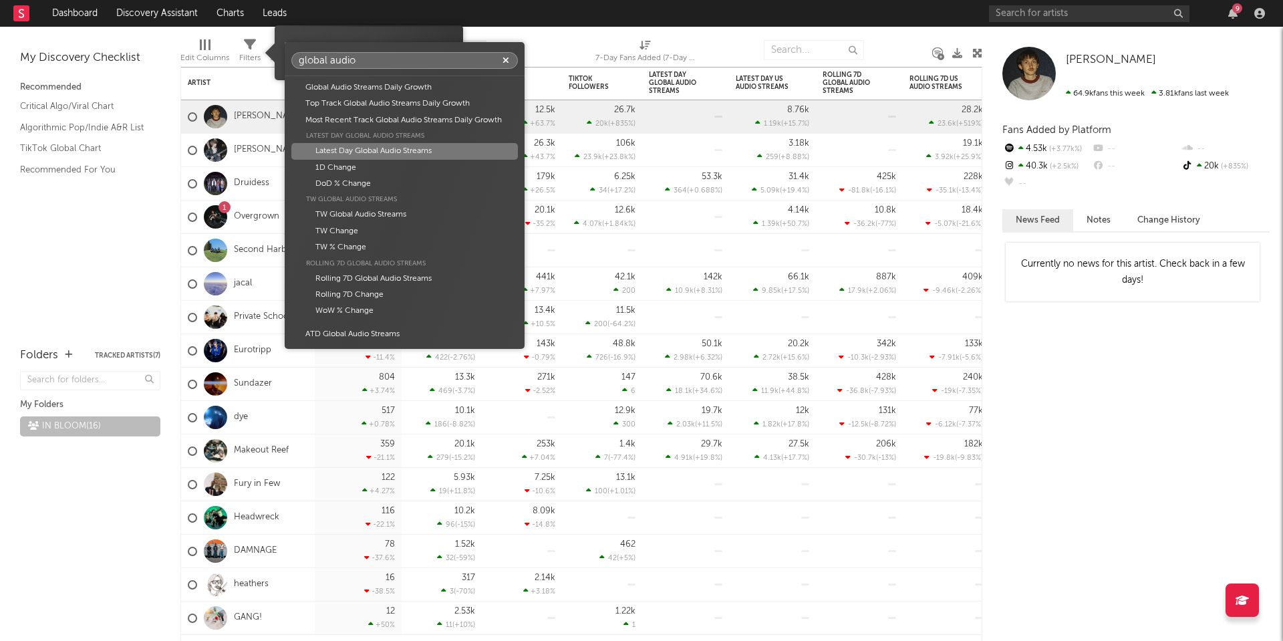
type input "global audio"
click at [383, 150] on div "Latest Day Global Audio Streams" at bounding box center [404, 151] width 227 height 16
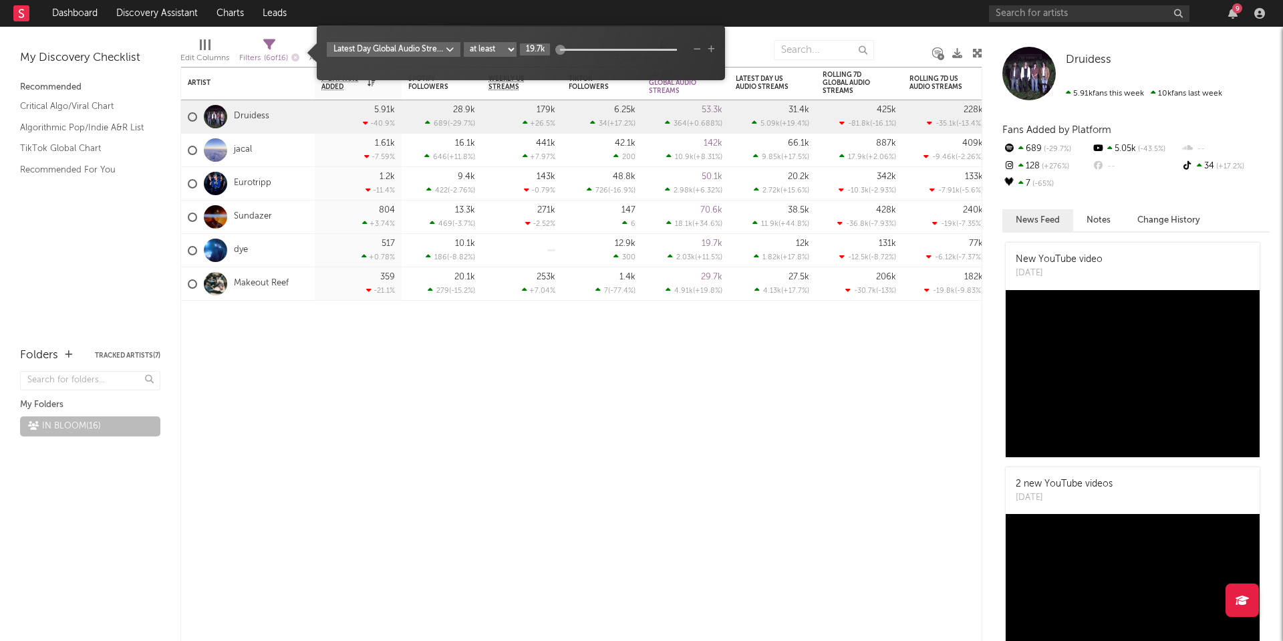
click at [544, 49] on input "19.7k" at bounding box center [535, 49] width 30 height 12
type input "0"
click at [579, 481] on div "Artist Notifications 7-Day Fans Added WoW % Change Spotify Followers 7d Change …" at bounding box center [581, 354] width 802 height 574
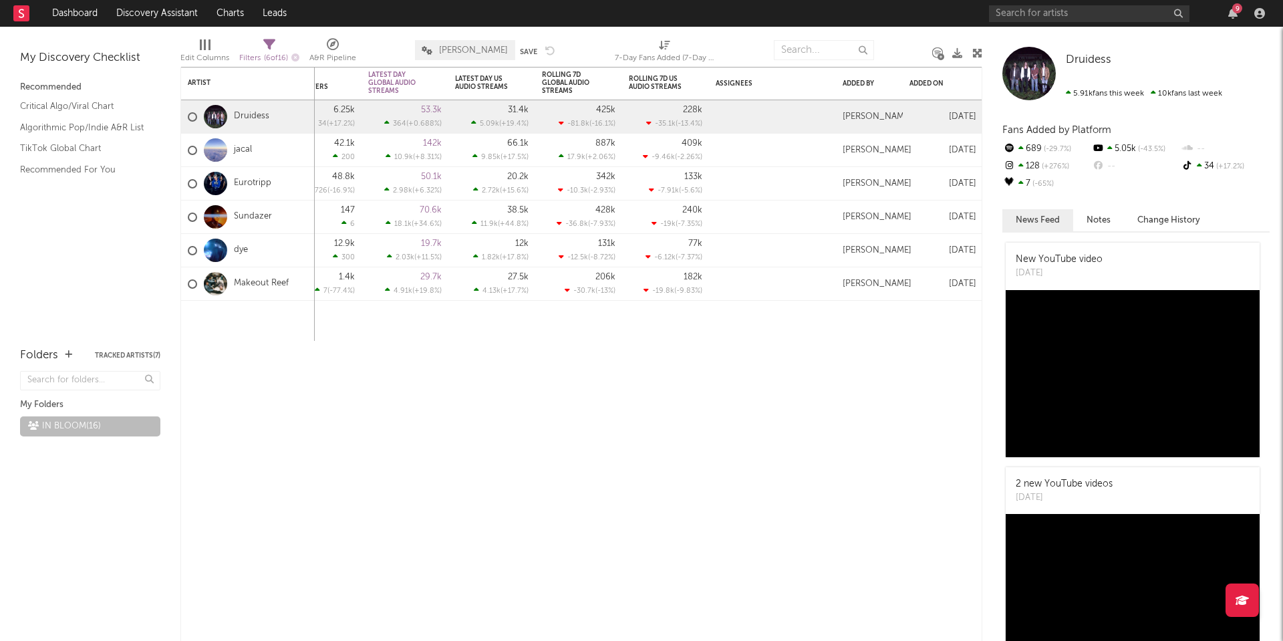
click at [204, 55] on div "Edit Columns" at bounding box center [204, 58] width 49 height 16
click at [664, 349] on div "7-Day Fans Added WoW % Change Spotify Followers 7d Change WoW % Change Weekly U…" at bounding box center [581, 354] width 802 height 574
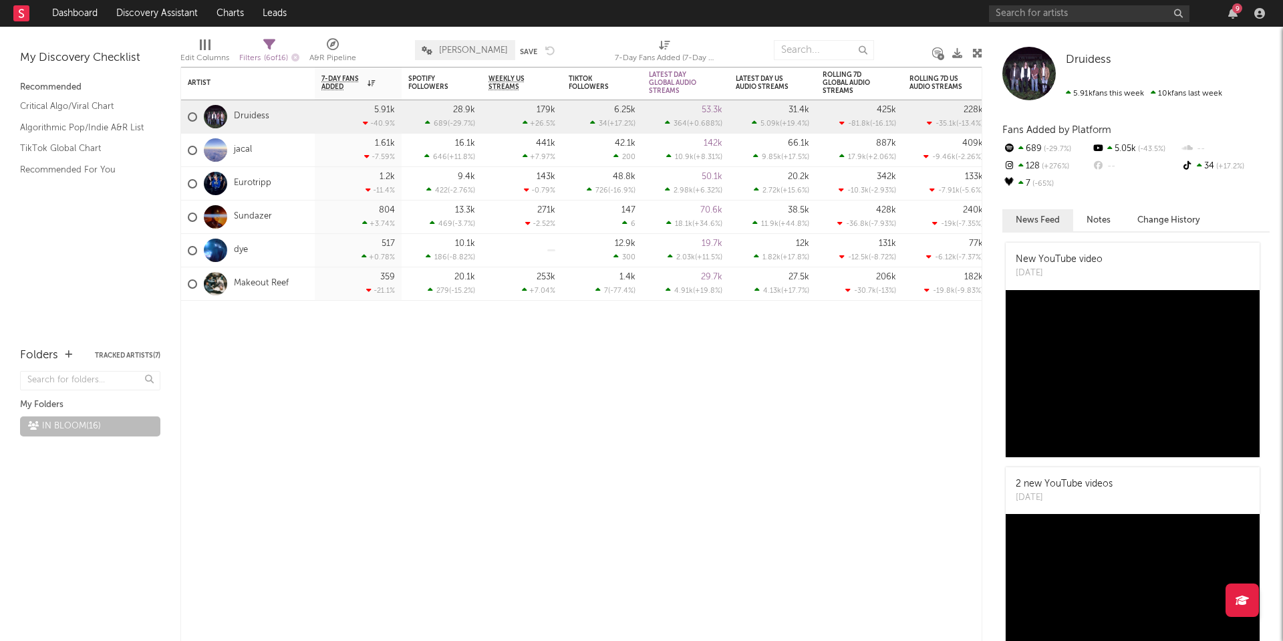
click at [209, 48] on div at bounding box center [210, 44] width 2 height 11
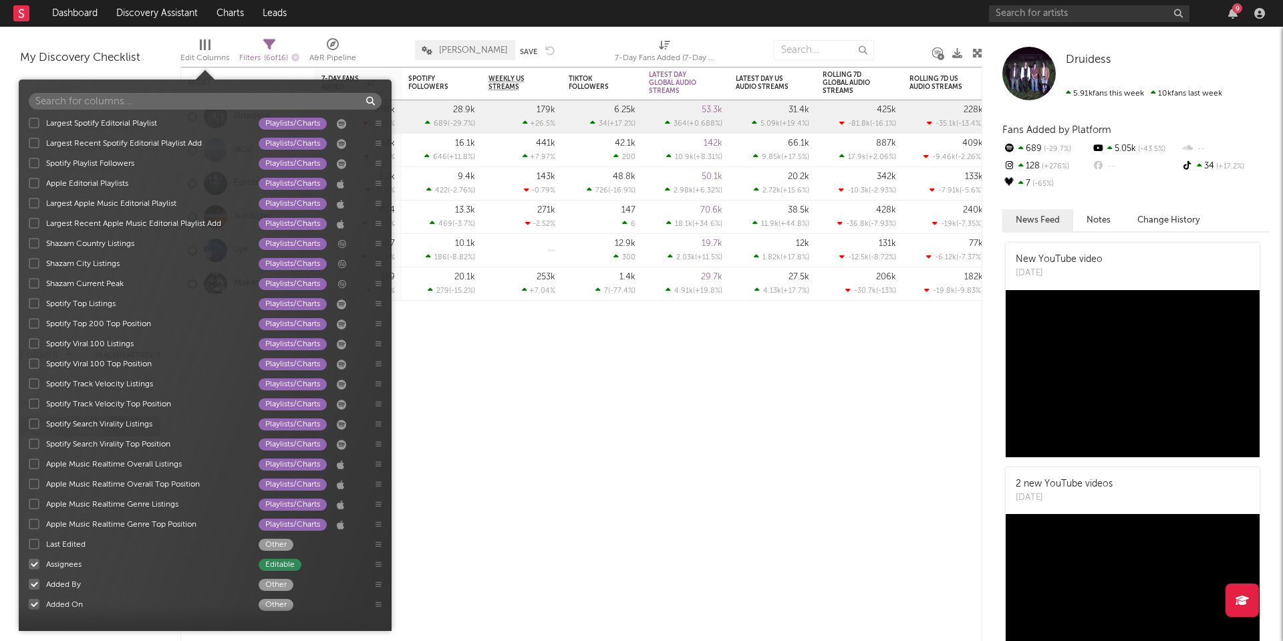
scroll to position [1547, 0]
click at [35, 563] on div at bounding box center [34, 564] width 11 height 11
click at [29, 563] on input "Assignees Editable" at bounding box center [29, 563] width 0 height 13
click at [35, 581] on div at bounding box center [34, 584] width 11 height 11
click at [29, 581] on input "Added By Other" at bounding box center [29, 583] width 0 height 13
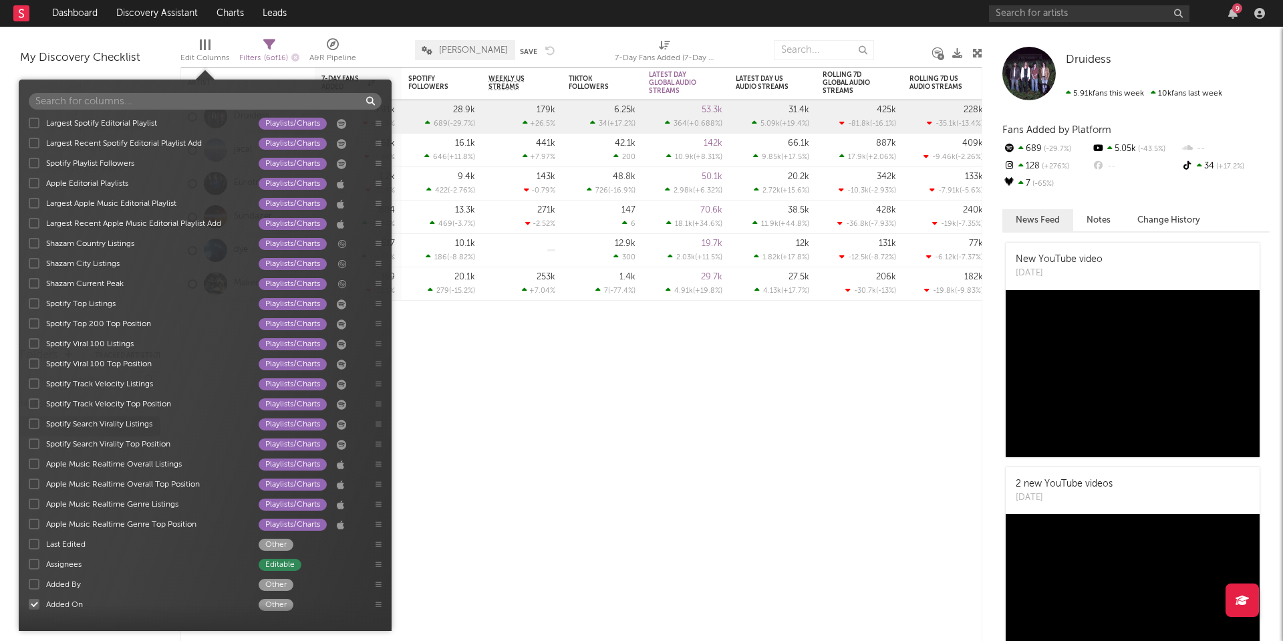
click at [35, 603] on div at bounding box center [34, 604] width 11 height 11
click at [29, 603] on input "Added On Other" at bounding box center [29, 604] width 0 height 13
click at [508, 398] on div "Artist Notifications 7-Day Fans Added WoW % Change Spotify Followers 7d Change …" at bounding box center [581, 354] width 802 height 574
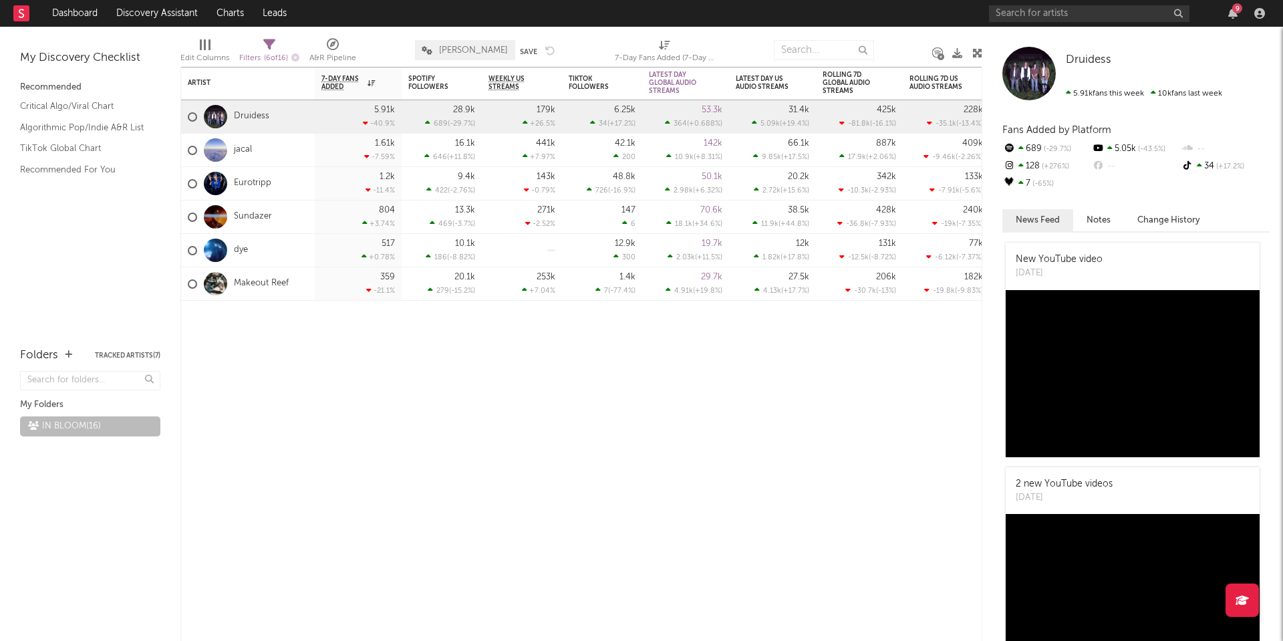
click at [203, 49] on div at bounding box center [205, 44] width 11 height 11
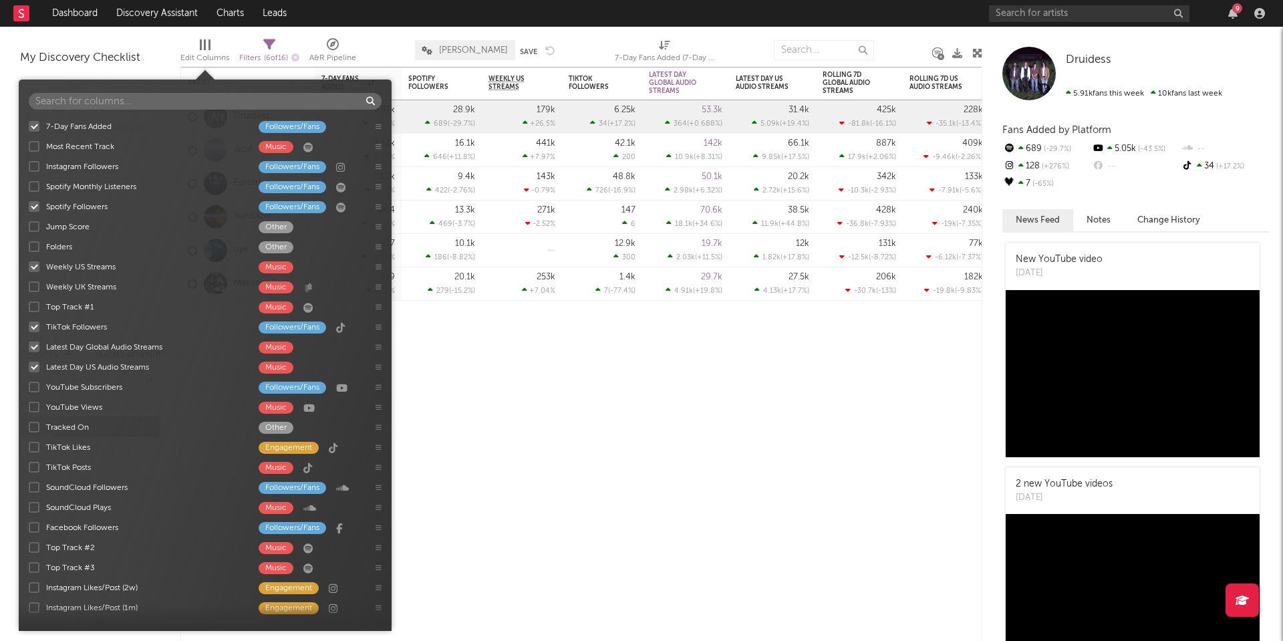
click at [35, 270] on div at bounding box center [34, 266] width 11 height 11
click at [29, 270] on input "Weekly US Streams Music" at bounding box center [29, 266] width 0 height 13
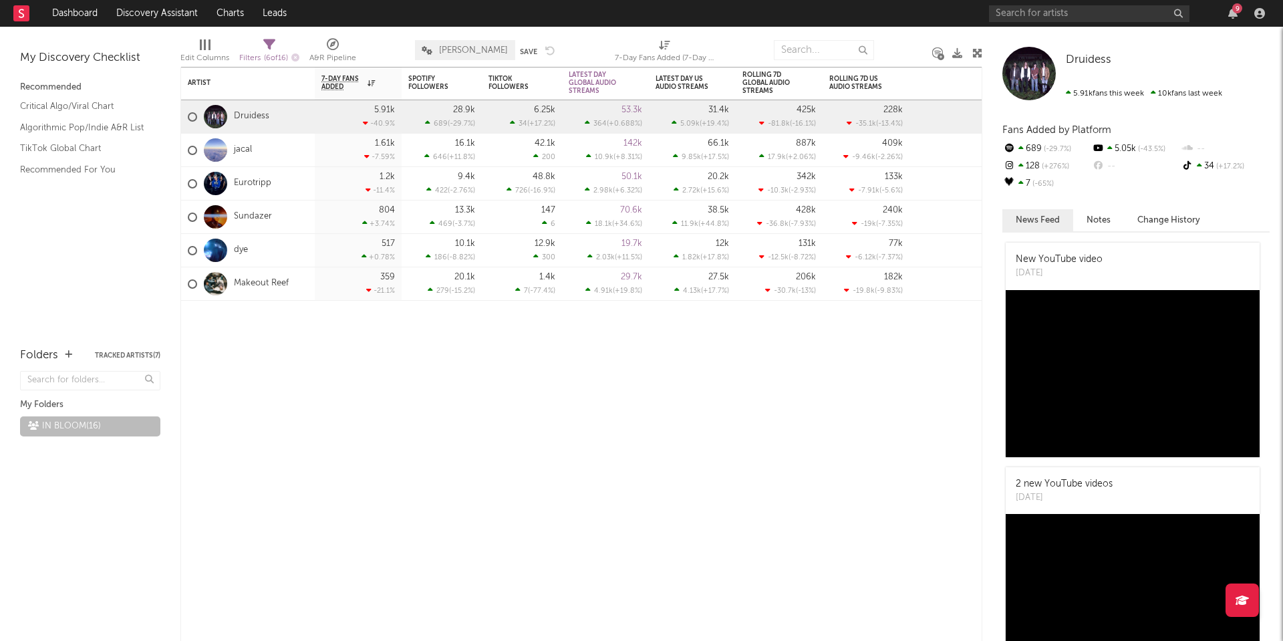
click at [445, 46] on span "LUKE" at bounding box center [473, 50] width 69 height 9
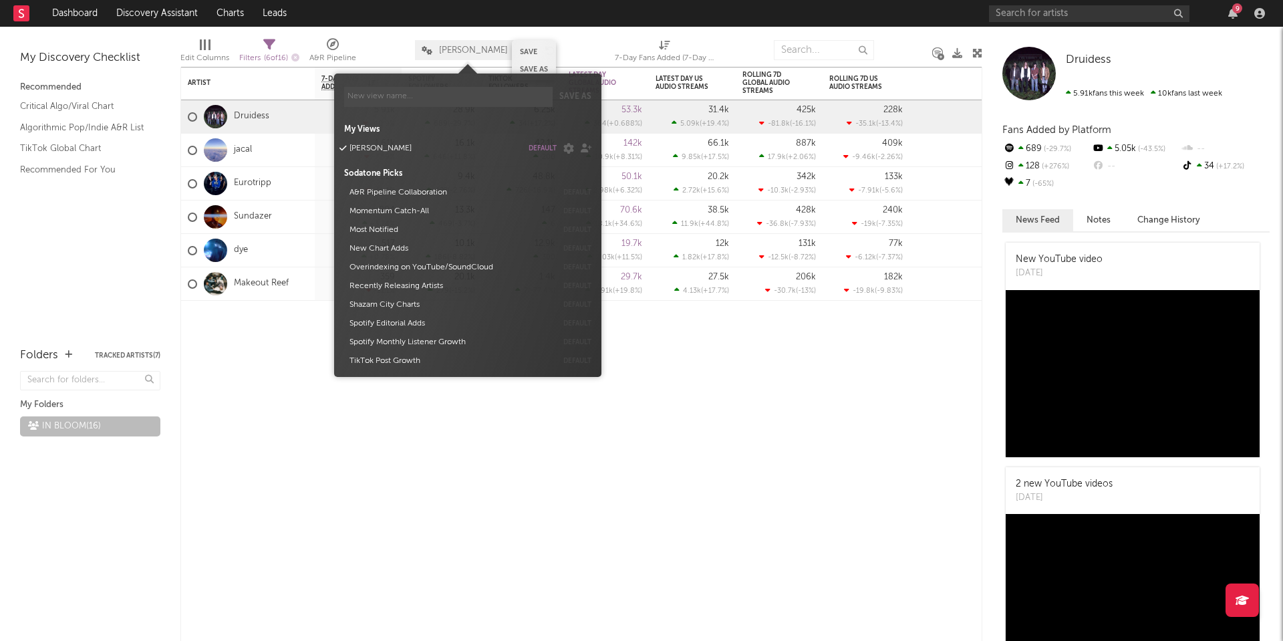
click at [526, 50] on button "Save" at bounding box center [528, 51] width 17 height 7
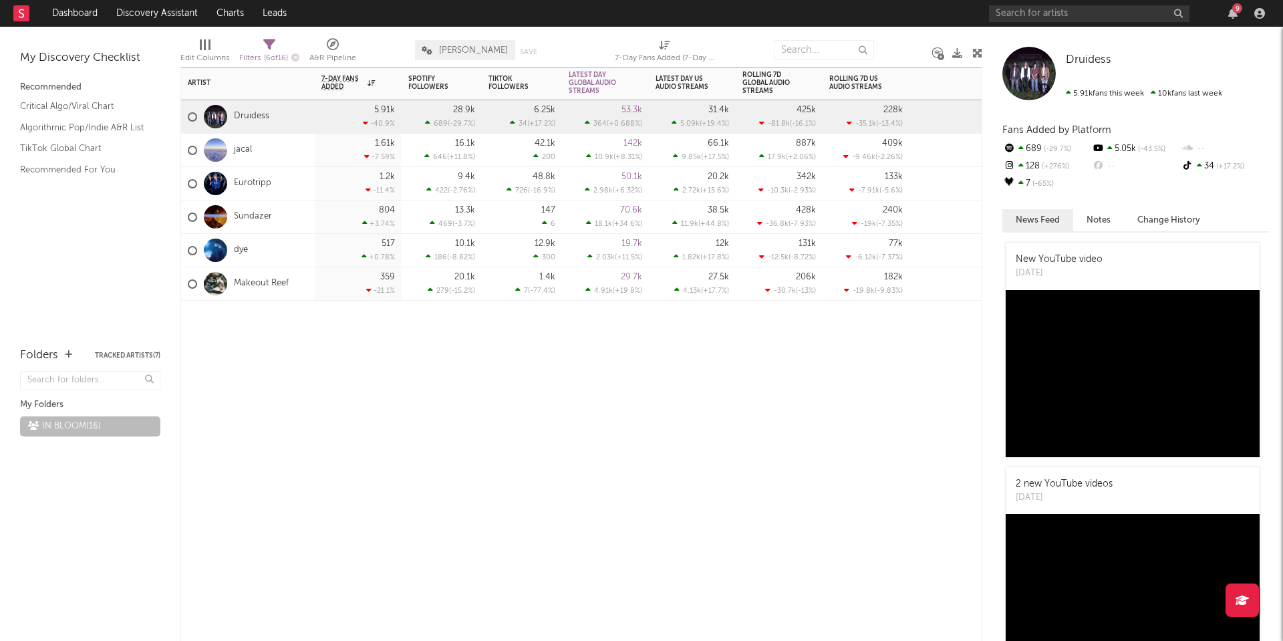
click at [562, 483] on div "Artist Notifications 7-Day Fans Added WoW % Change Spotify Followers 7d Change …" at bounding box center [581, 354] width 802 height 574
click at [106, 356] on button "Tracked Artists ( 7 )" at bounding box center [127, 355] width 65 height 7
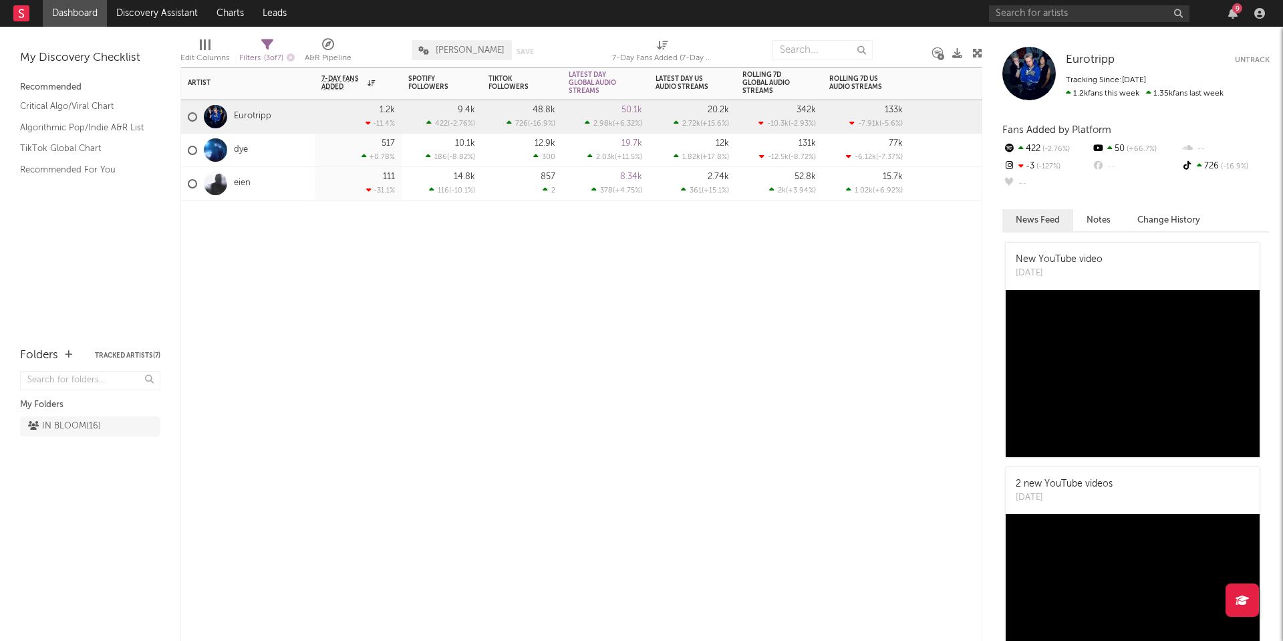
click at [119, 354] on button "Tracked Artists ( 7 )" at bounding box center [127, 355] width 65 height 7
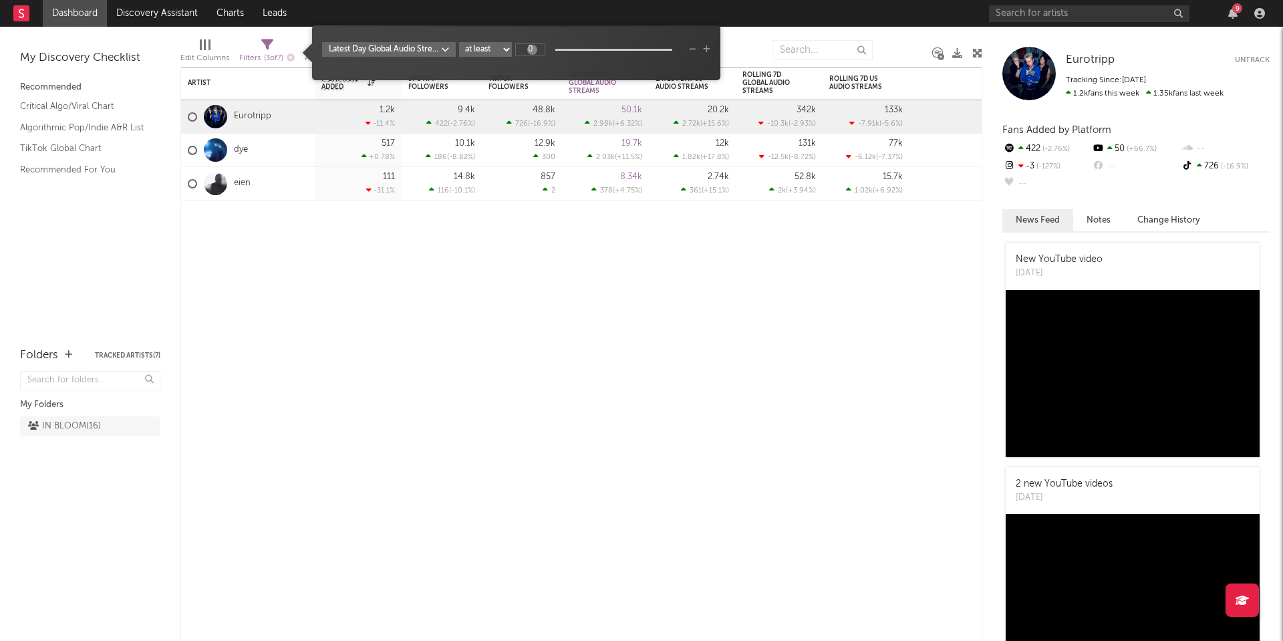
click at [257, 50] on div "Filters ( 3 of 7 )" at bounding box center [266, 58] width 55 height 17
click at [499, 272] on div "Artist Notifications 7-Day Fans Added WoW % Change Spotify Followers 7d Change …" at bounding box center [581, 354] width 802 height 574
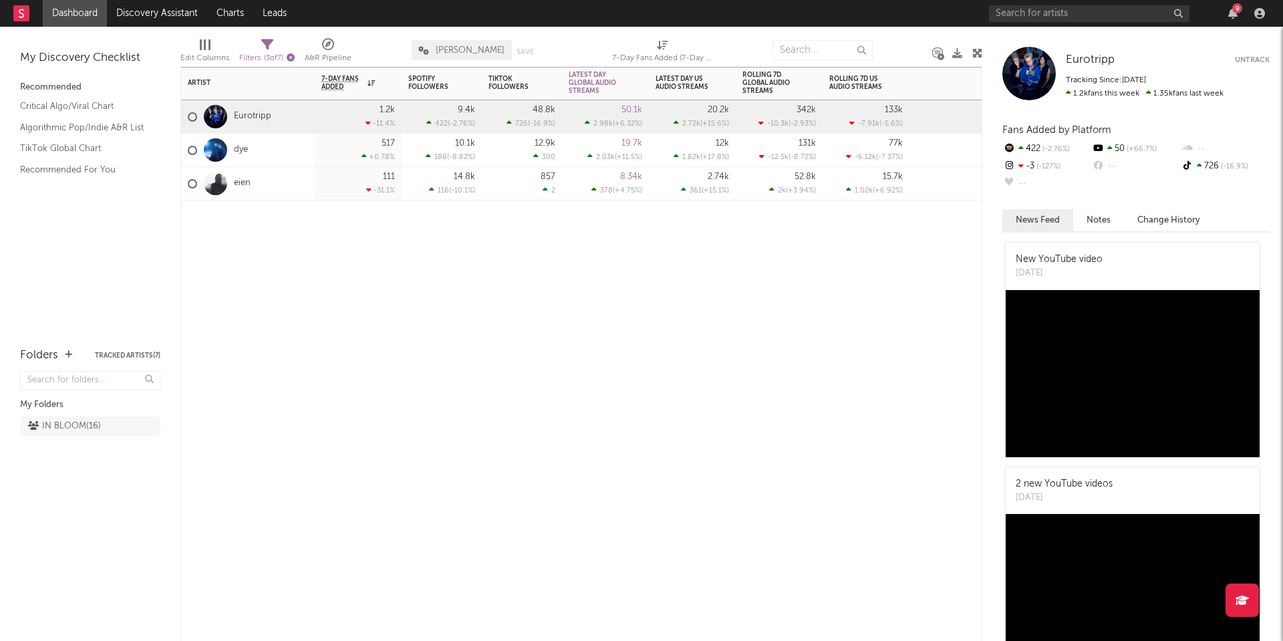
click at [295, 57] on icon "button" at bounding box center [291, 57] width 8 height 8
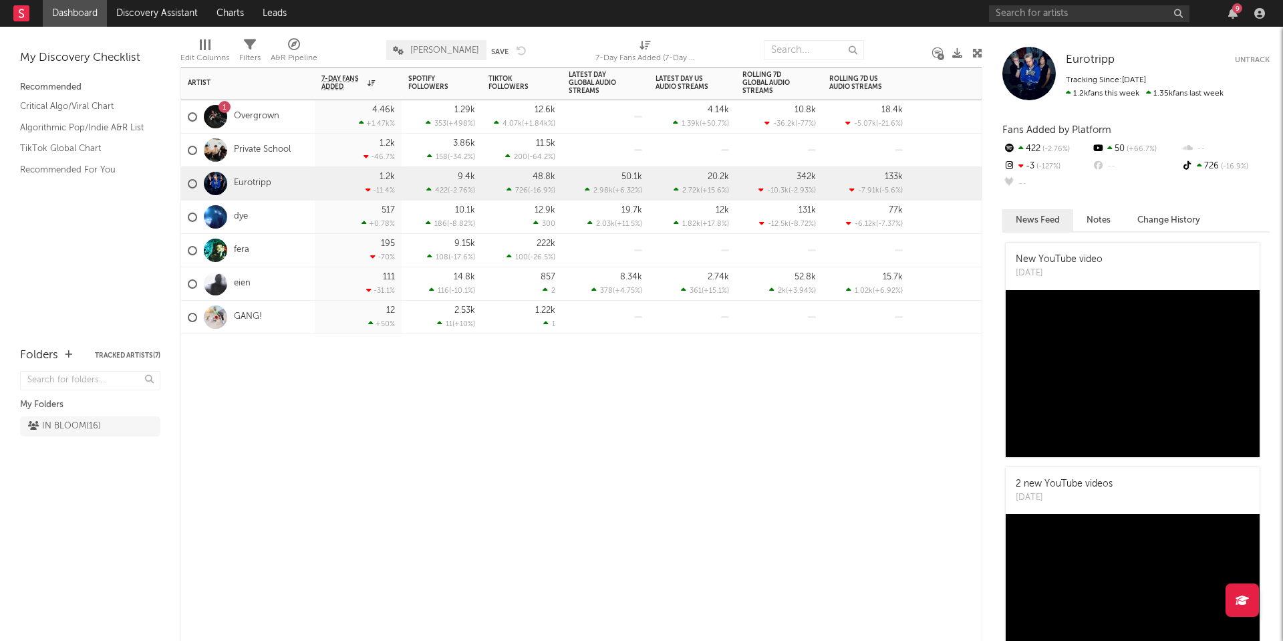
click at [250, 50] on div "Filters" at bounding box center [249, 58] width 21 height 16
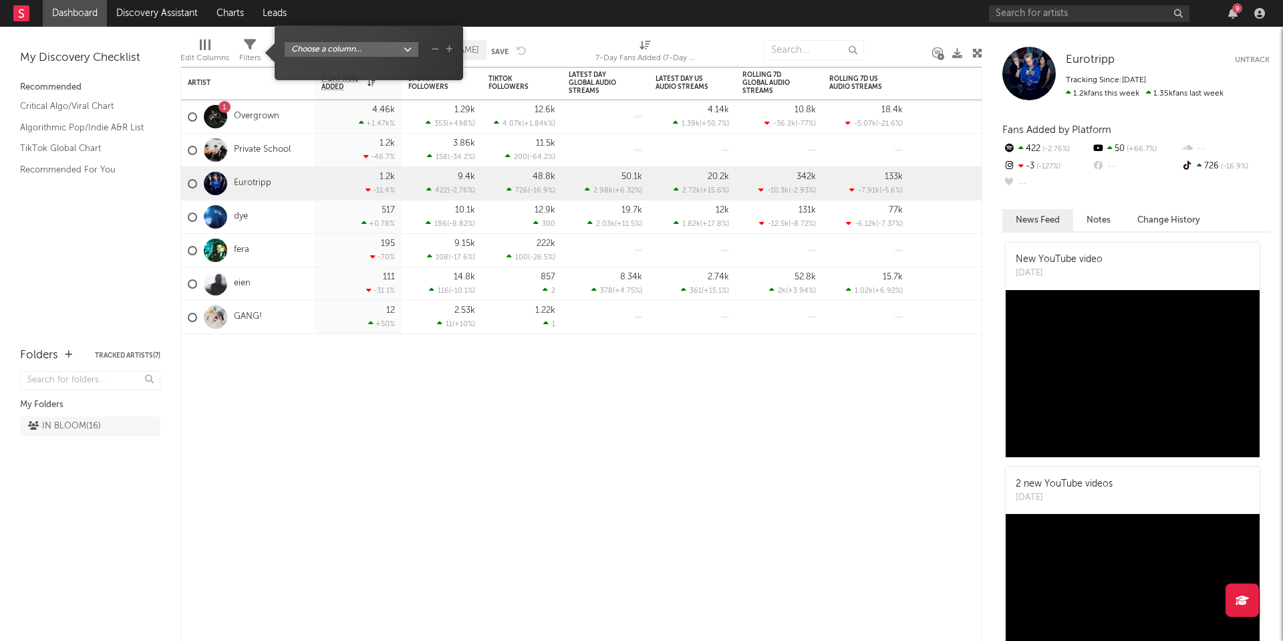
click at [364, 46] on body "Dashboard Discovery Assistant Charts Leads 9 Notifications Settings Mark all as…" at bounding box center [641, 320] width 1283 height 641
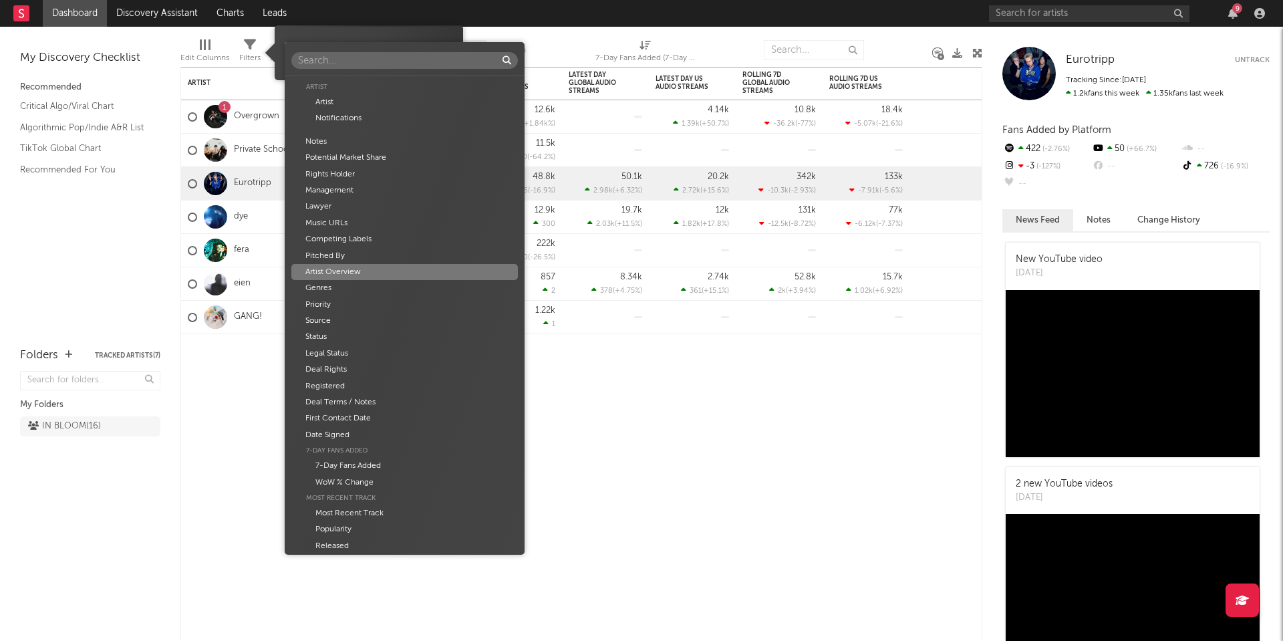
click at [667, 401] on div "Artist Artist Notifications Notes Potential Market Share Rights Holder Manageme…" at bounding box center [641, 320] width 1283 height 641
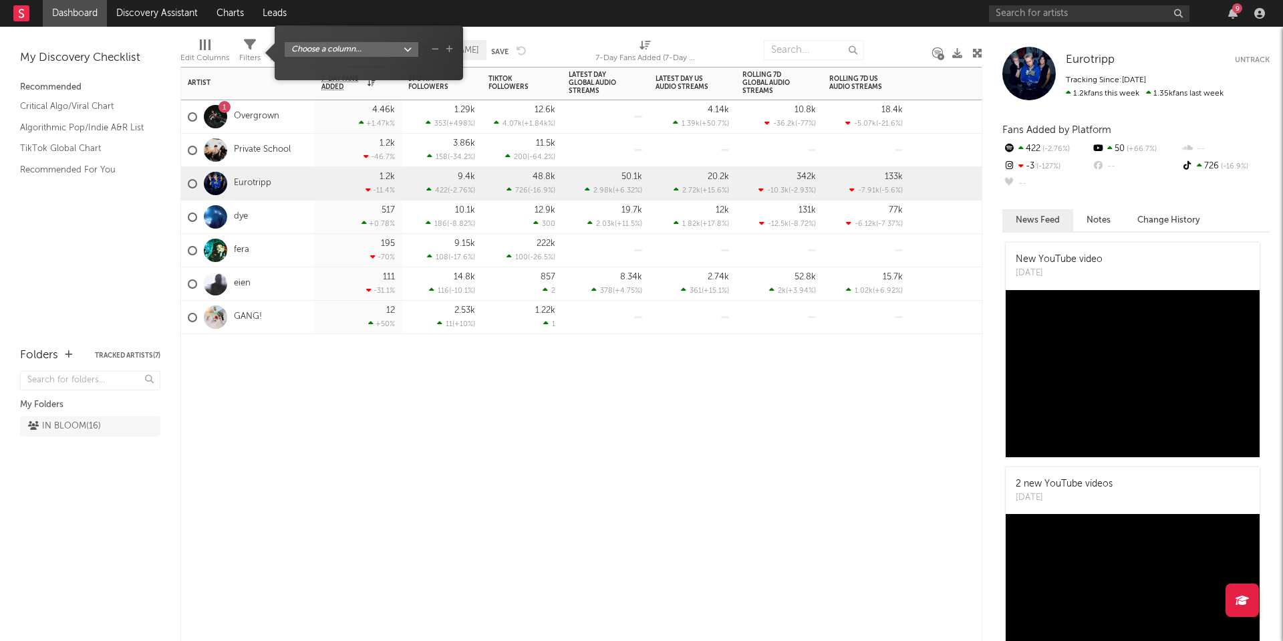
click at [443, 358] on div at bounding box center [442, 354] width 80 height 40
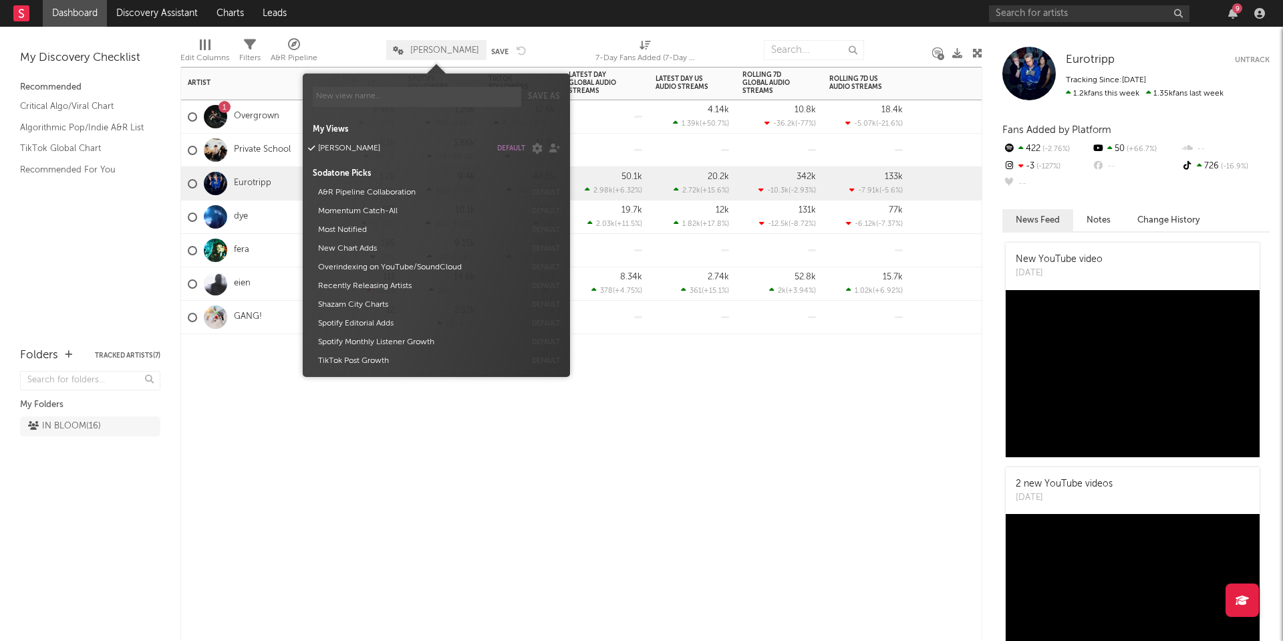
click at [424, 46] on span "LUKE" at bounding box center [444, 50] width 69 height 9
click at [332, 152] on button "LUKE" at bounding box center [401, 148] width 177 height 19
click at [337, 201] on button "A&R Pipeline Collaboration" at bounding box center [419, 192] width 212 height 19
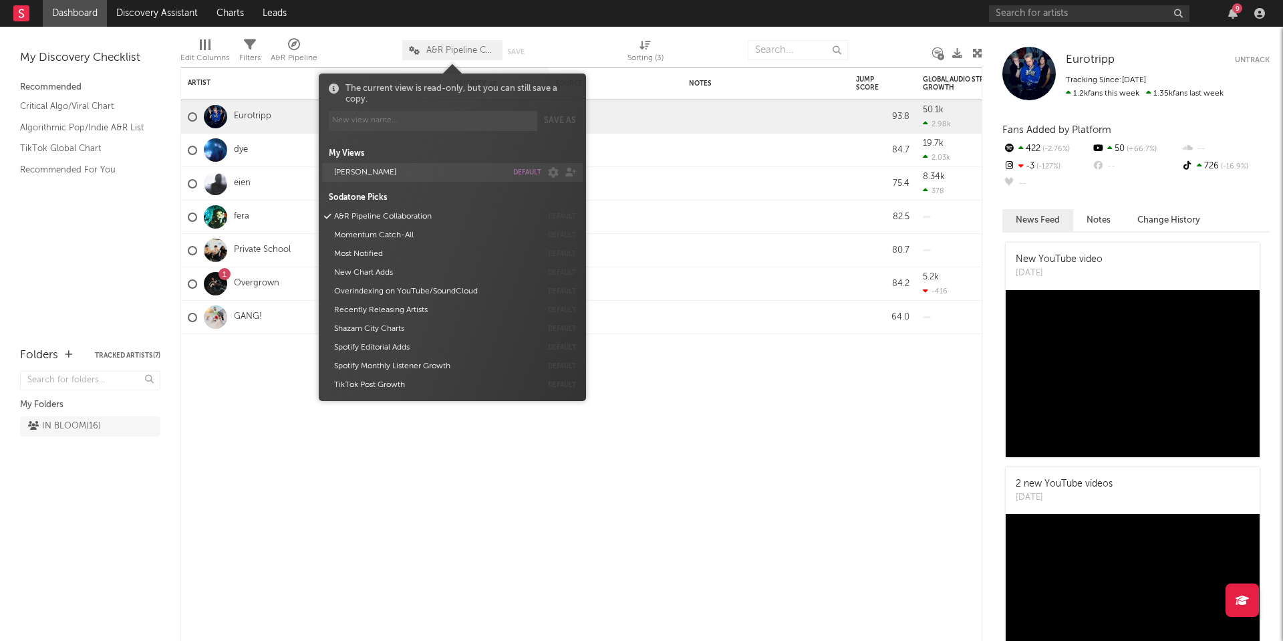
click at [342, 170] on button "LUKE" at bounding box center [417, 172] width 177 height 19
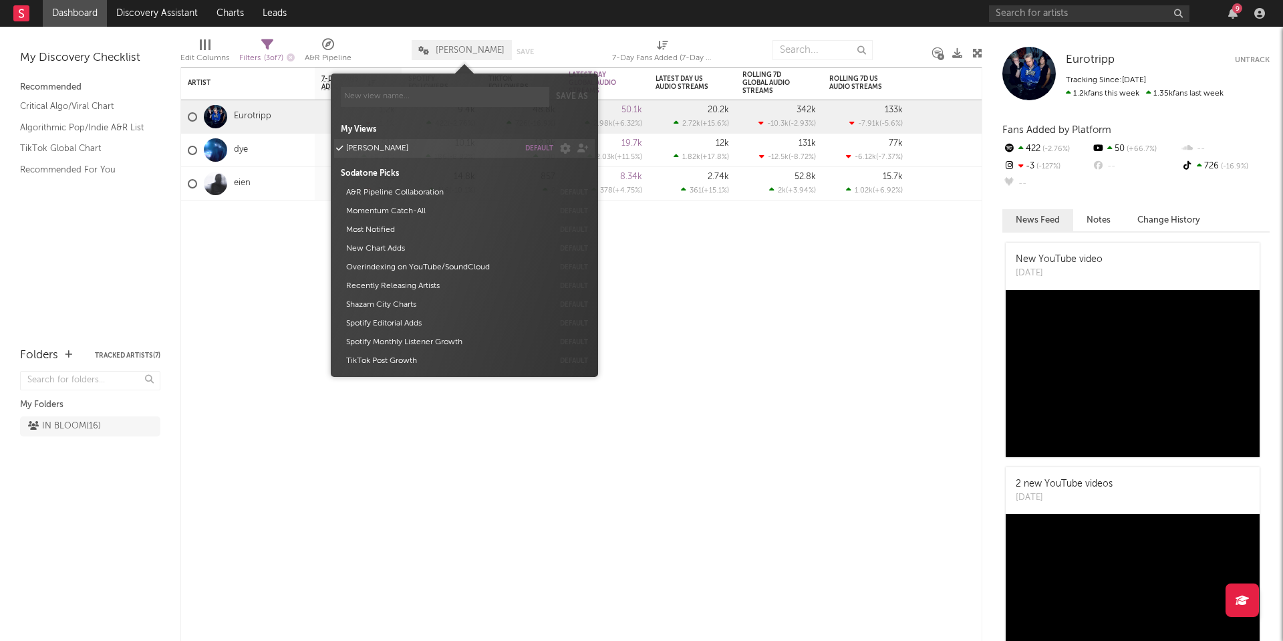
click at [535, 151] on button "default" at bounding box center [539, 148] width 28 height 7
click at [557, 507] on div "Artist Notifications 7-Day Fans Added WoW % Change Spotify Followers 7d Change …" at bounding box center [581, 354] width 802 height 574
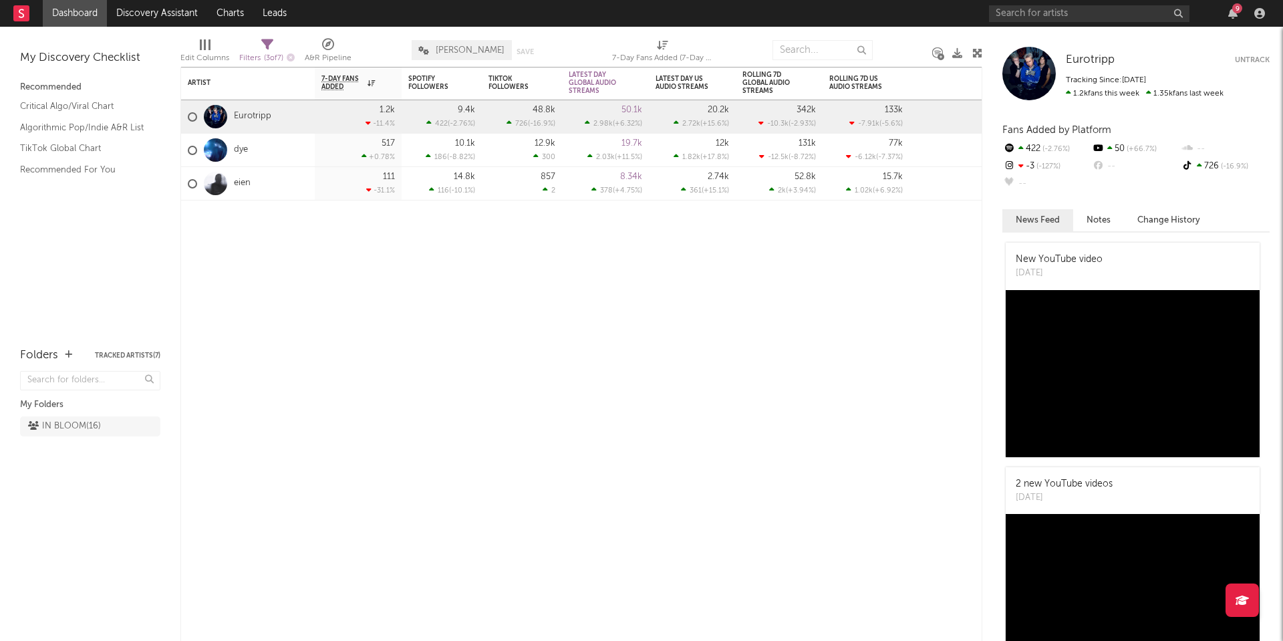
click at [203, 47] on div at bounding box center [205, 44] width 11 height 11
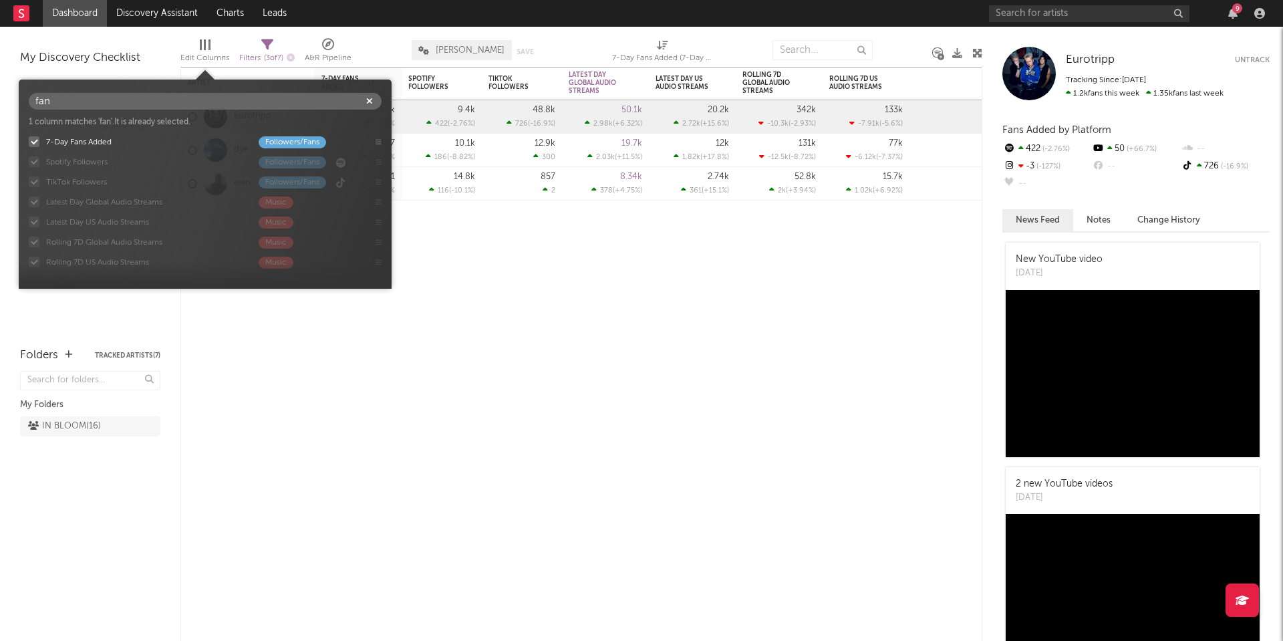
type input "fans"
click at [188, 103] on input "fans" at bounding box center [205, 101] width 353 height 17
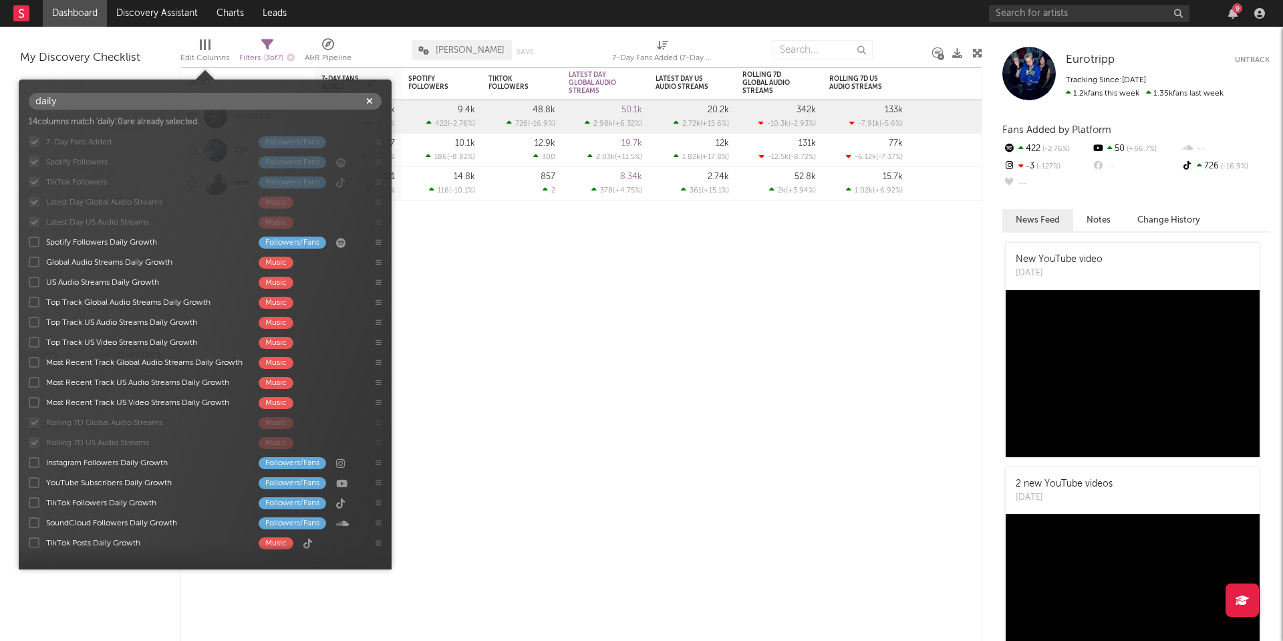
click at [33, 243] on div at bounding box center [34, 242] width 11 height 11
click at [29, 243] on input "Spotify Followers Daily Growth Followers/Fans" at bounding box center [29, 241] width 0 height 13
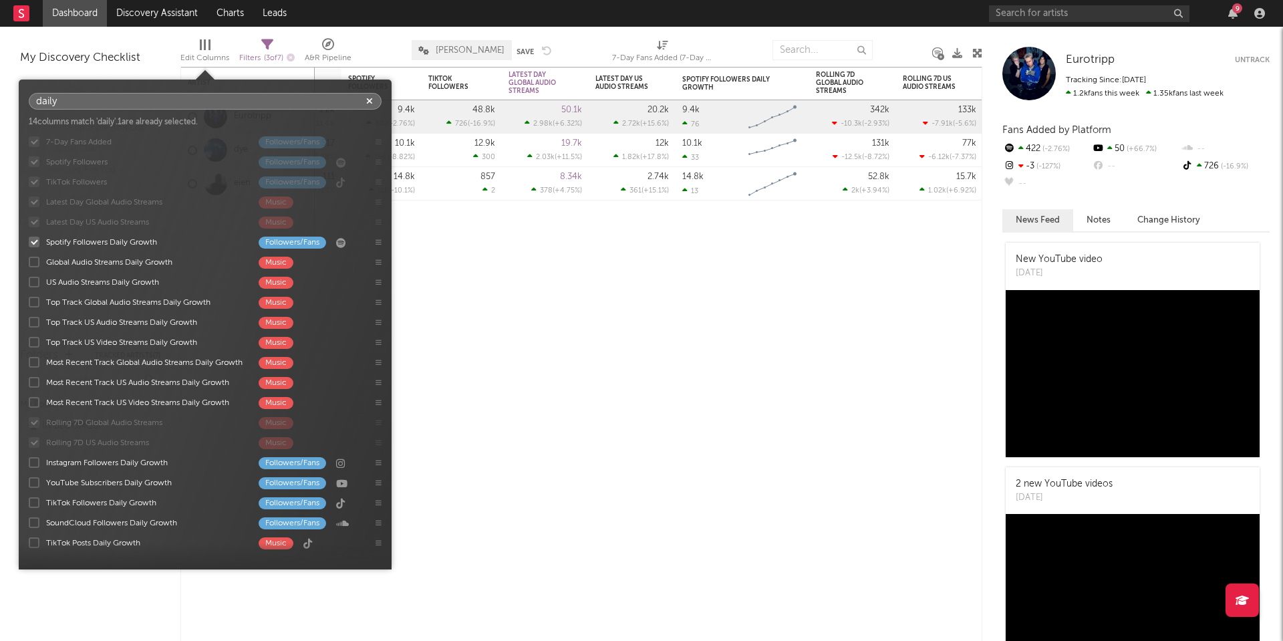
click at [92, 106] on input "daily" at bounding box center [205, 101] width 353 height 17
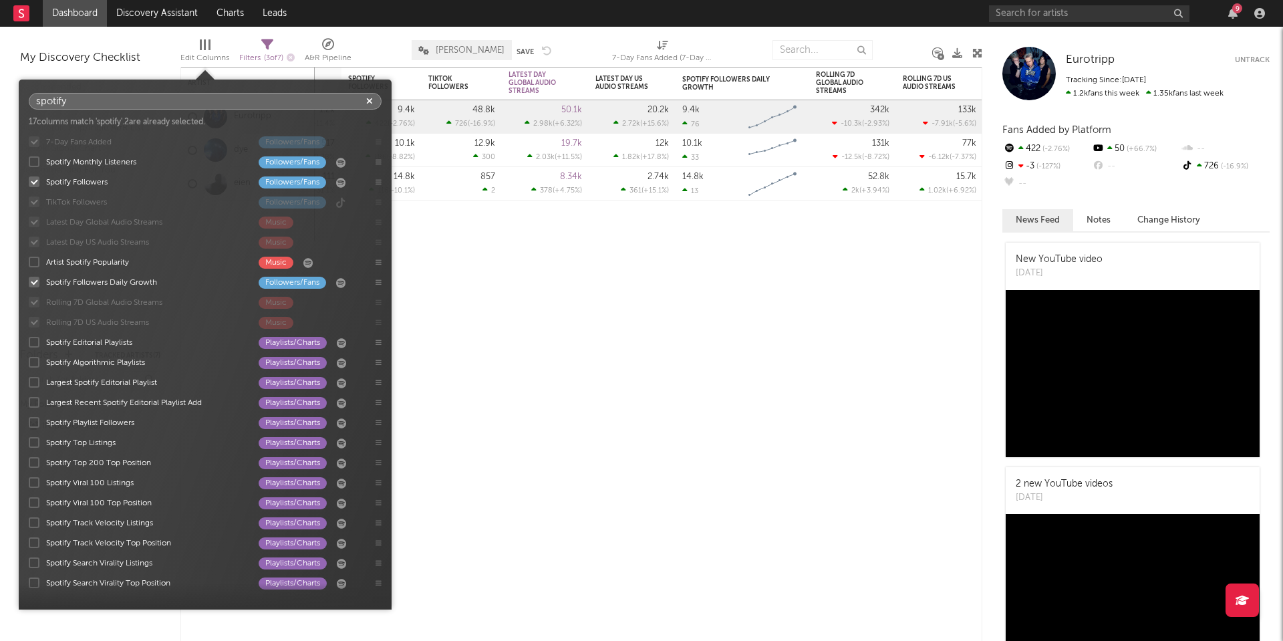
type input "spotify"
click at [33, 182] on div at bounding box center [34, 181] width 11 height 11
click at [29, 182] on input "Spotify Followers Followers/Fans" at bounding box center [29, 181] width 0 height 13
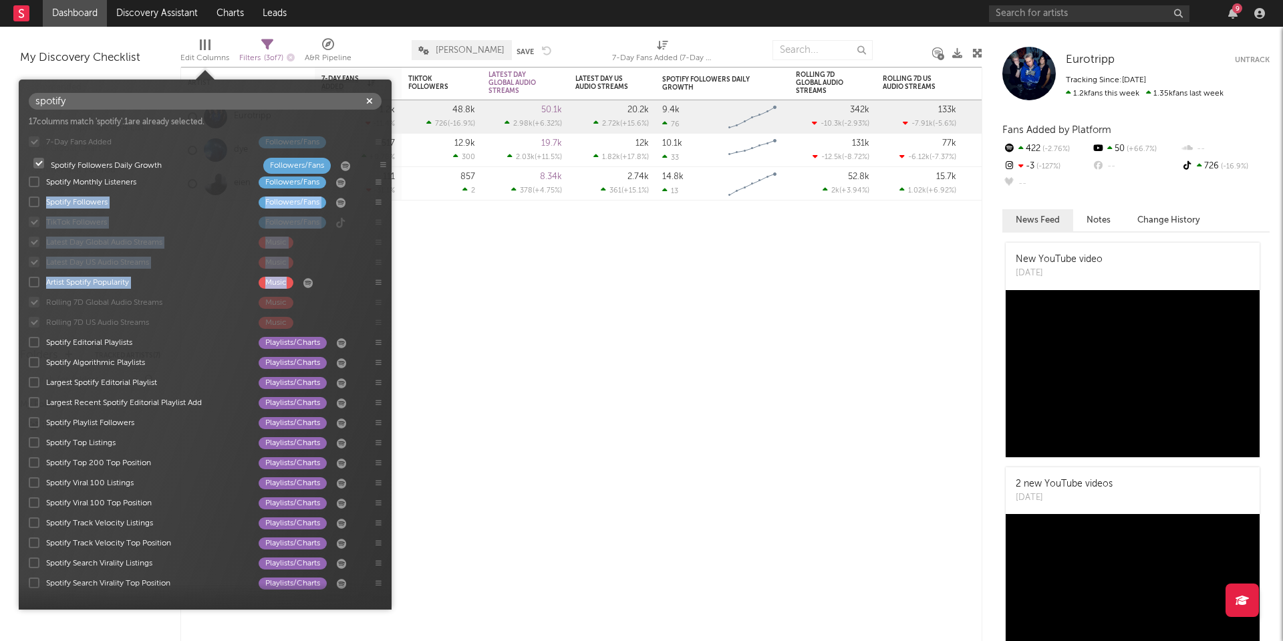
drag, startPoint x: 377, startPoint y: 282, endPoint x: 382, endPoint y: 163, distance: 119.1
click at [382, 163] on div "7-Day Fans Added Followers/Fans Spotify Monthly Listeners Followers/Fans Spotif…" at bounding box center [205, 366] width 373 height 468
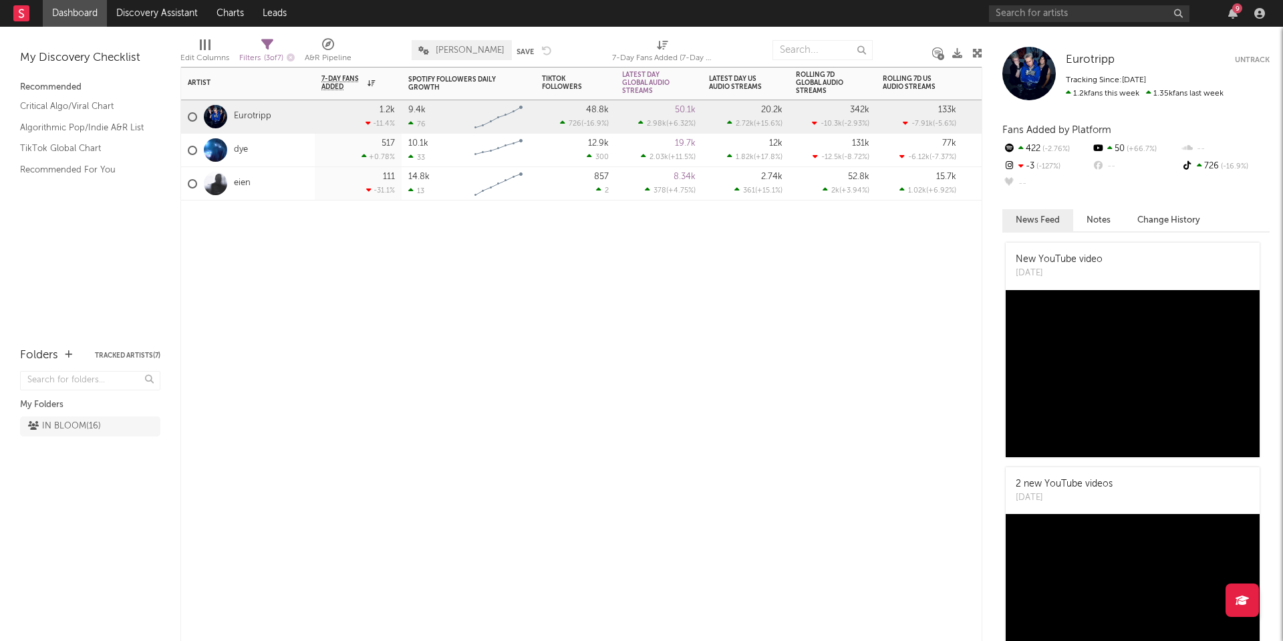
click at [570, 314] on div "Artist Notifications 7-Day Fans Added WoW % Change Spotify Followers Daily Grow…" at bounding box center [581, 354] width 802 height 574
click at [525, 51] on button "Save" at bounding box center [525, 51] width 17 height 7
click at [470, 394] on div "Artist Notifications 7-Day Fans Added WoW % Change Spotify Followers Daily Grow…" at bounding box center [581, 354] width 802 height 574
click at [84, 423] on div "IN BLOOM ( 16 )" at bounding box center [64, 426] width 73 height 16
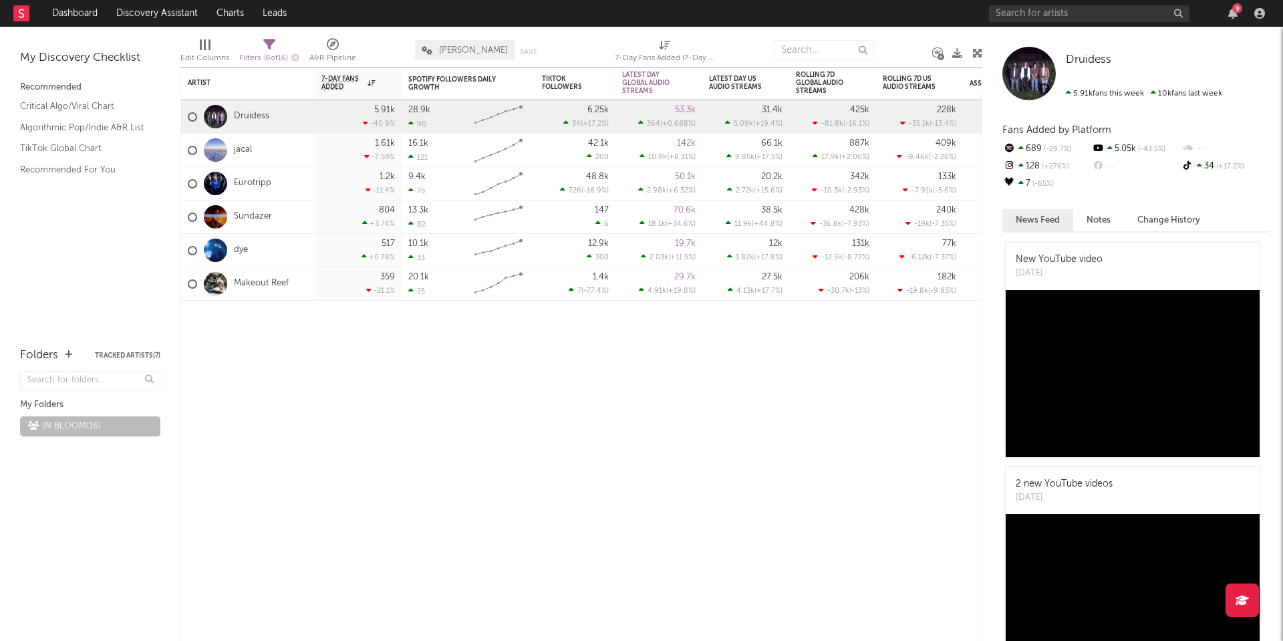
click at [115, 353] on button "Tracked Artists ( 7 )" at bounding box center [127, 355] width 65 height 7
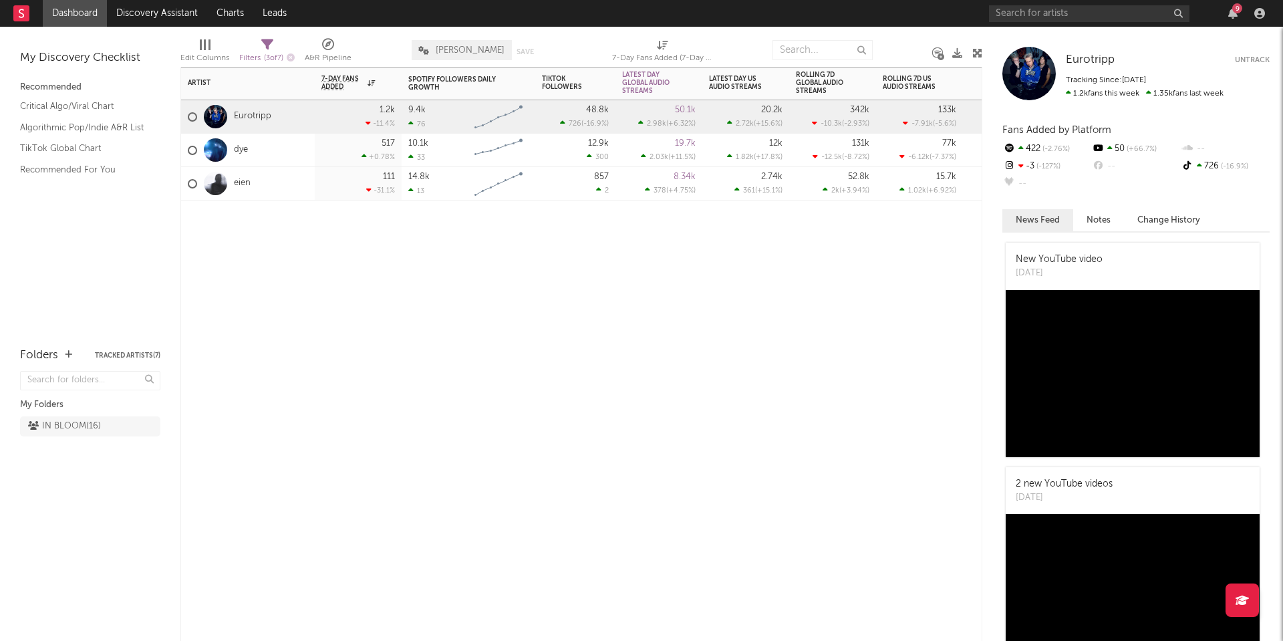
click at [444, 303] on div "Artist Notifications 7-Day Fans Added WoW % Change Spotify Followers Daily Grow…" at bounding box center [581, 354] width 802 height 574
click at [511, 295] on div "Artist Notifications 7-Day Fans Added WoW % Change Spotify Followers Daily Grow…" at bounding box center [581, 354] width 802 height 574
click at [1030, 13] on input "text" at bounding box center [1089, 13] width 201 height 17
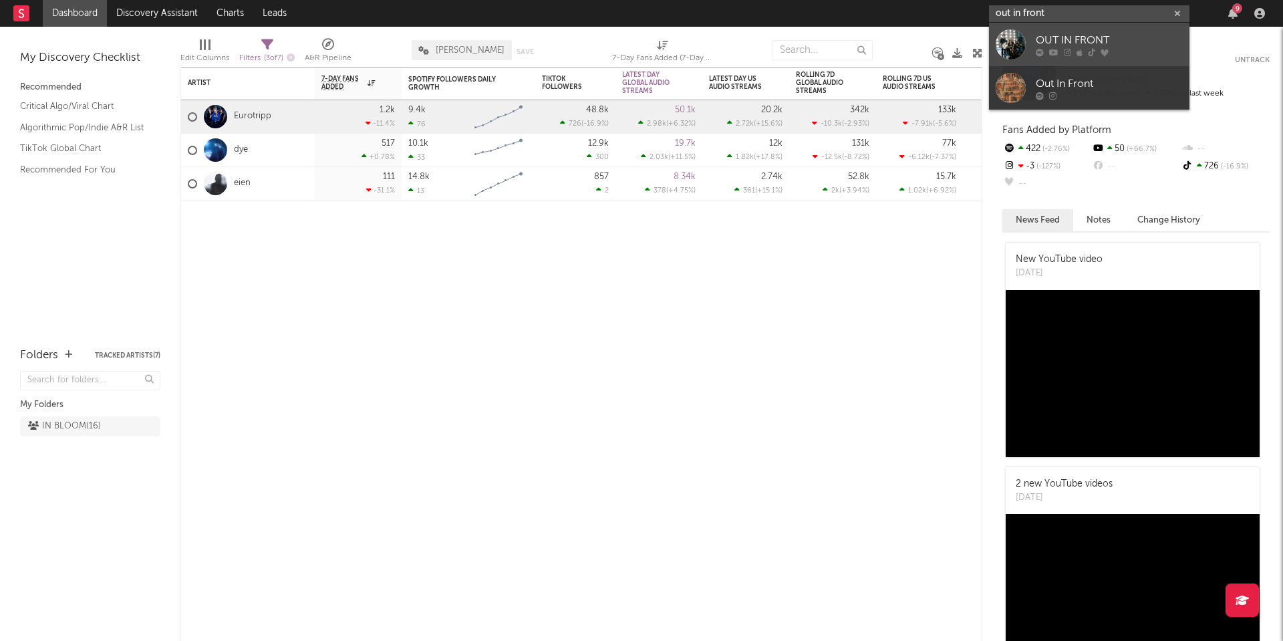
type input "out in front"
click at [1043, 45] on div "OUT IN FRONT" at bounding box center [1109, 40] width 147 height 16
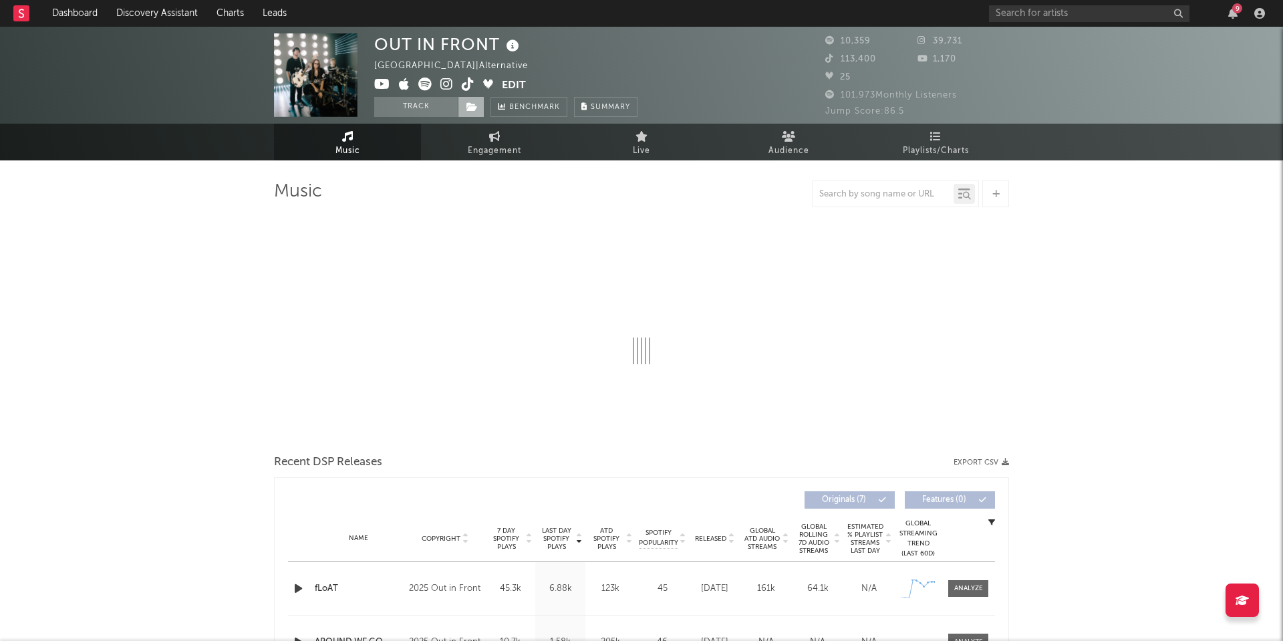
select select "6m"
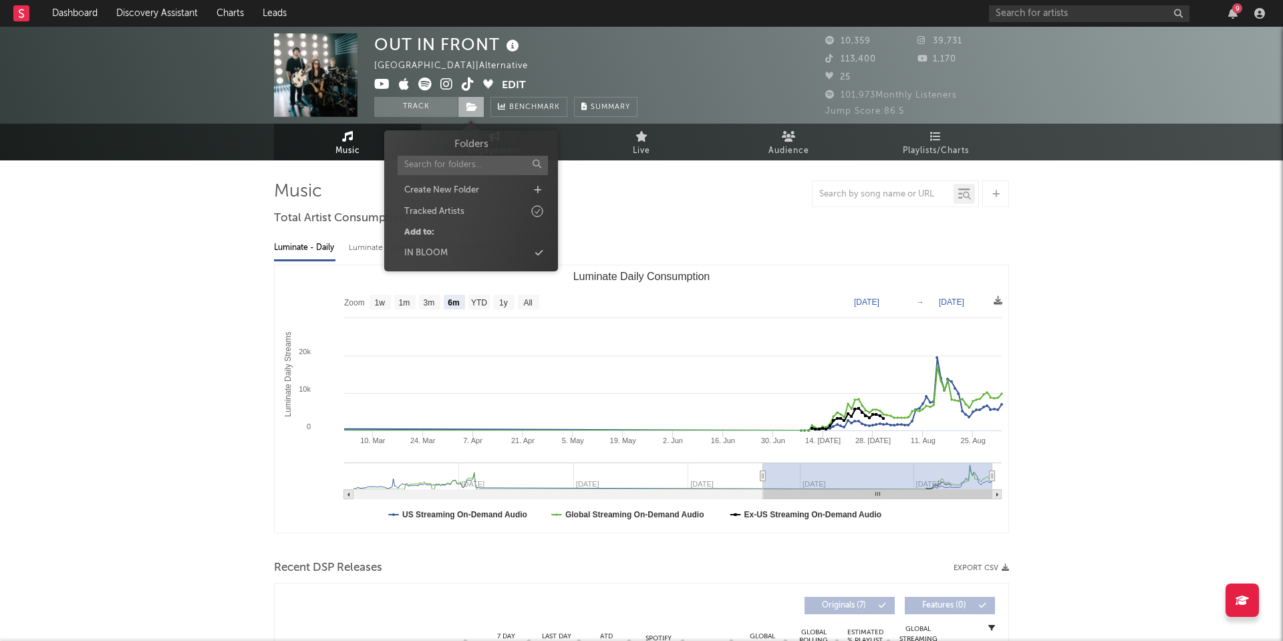
click at [476, 104] on icon at bounding box center [472, 106] width 11 height 9
click at [480, 251] on div "IN BLOOM" at bounding box center [471, 253] width 154 height 17
click at [404, 105] on button "Track" at bounding box center [416, 107] width 84 height 20
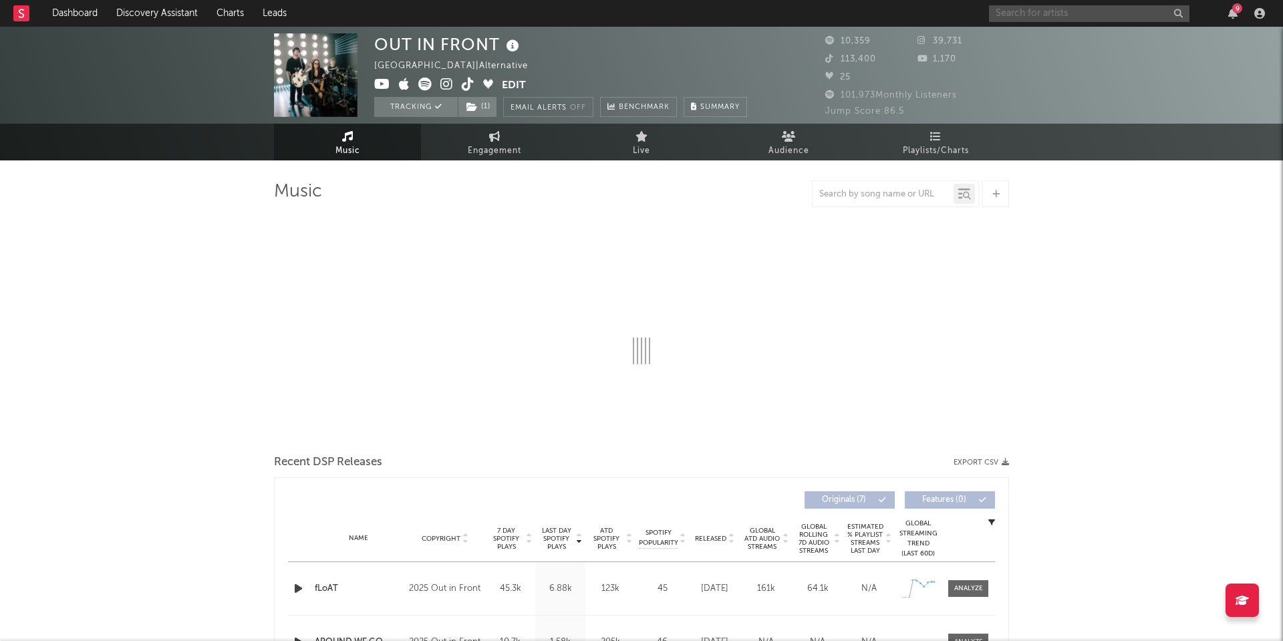
click at [1029, 12] on input "text" at bounding box center [1089, 13] width 201 height 17
select select "6m"
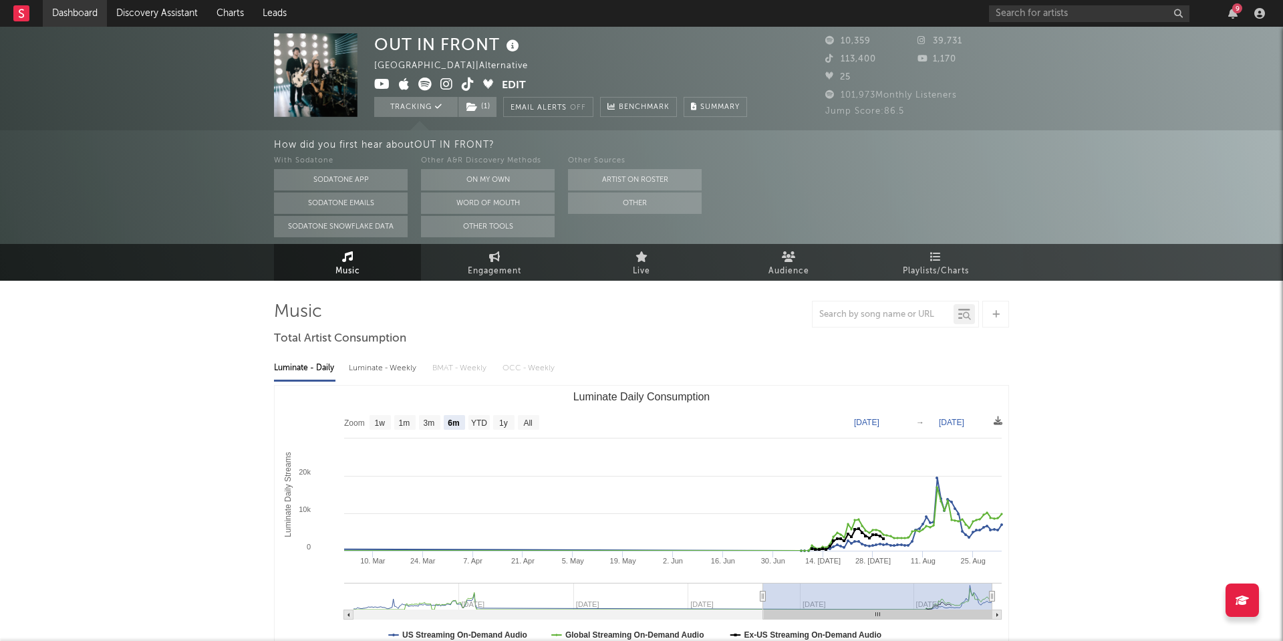
click at [86, 13] on link "Dashboard" at bounding box center [75, 13] width 64 height 27
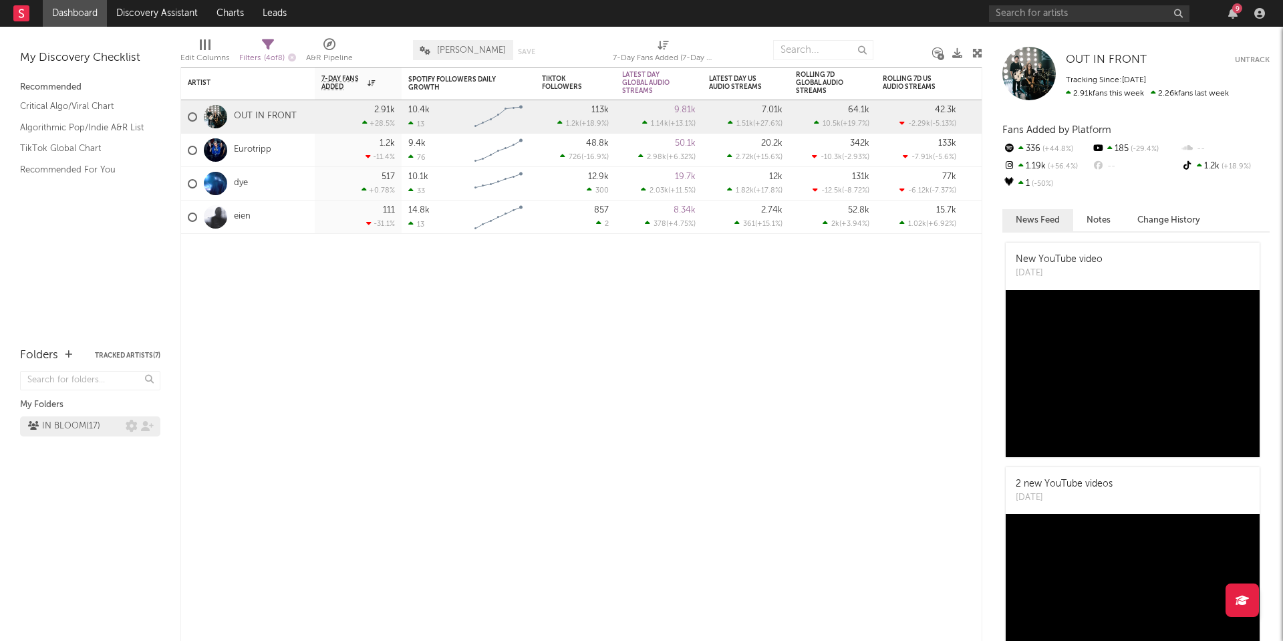
click at [69, 430] on div "IN BLOOM ( 17 )" at bounding box center [64, 426] width 72 height 16
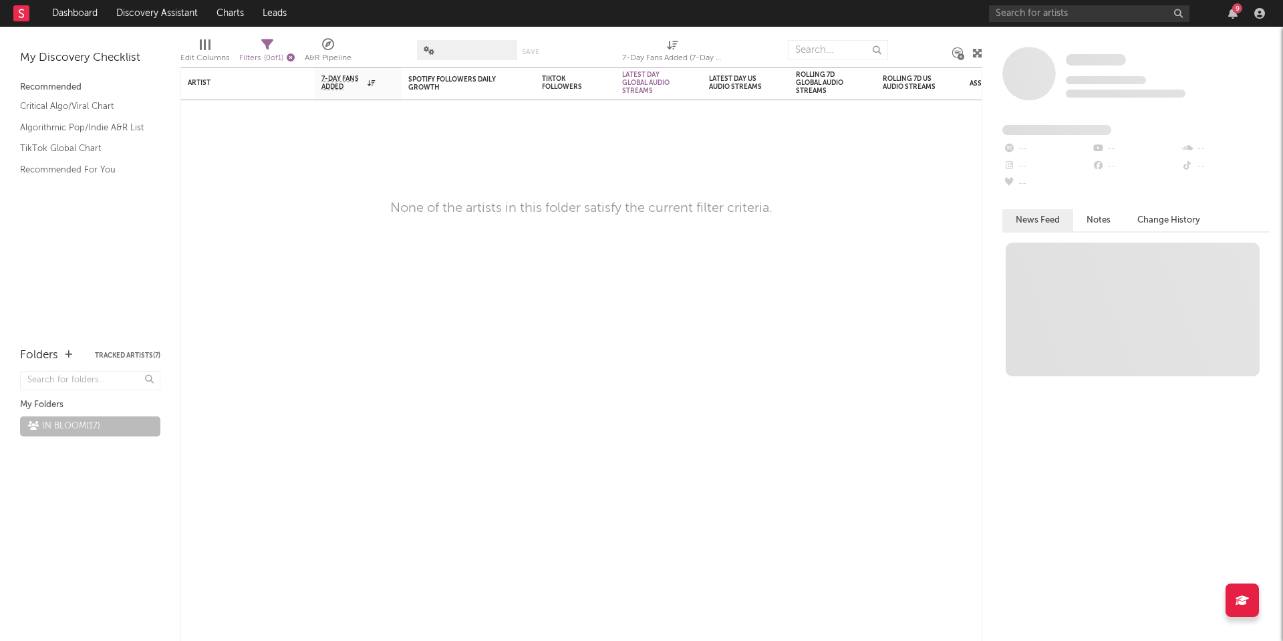
click at [294, 58] on icon "button" at bounding box center [291, 57] width 8 height 8
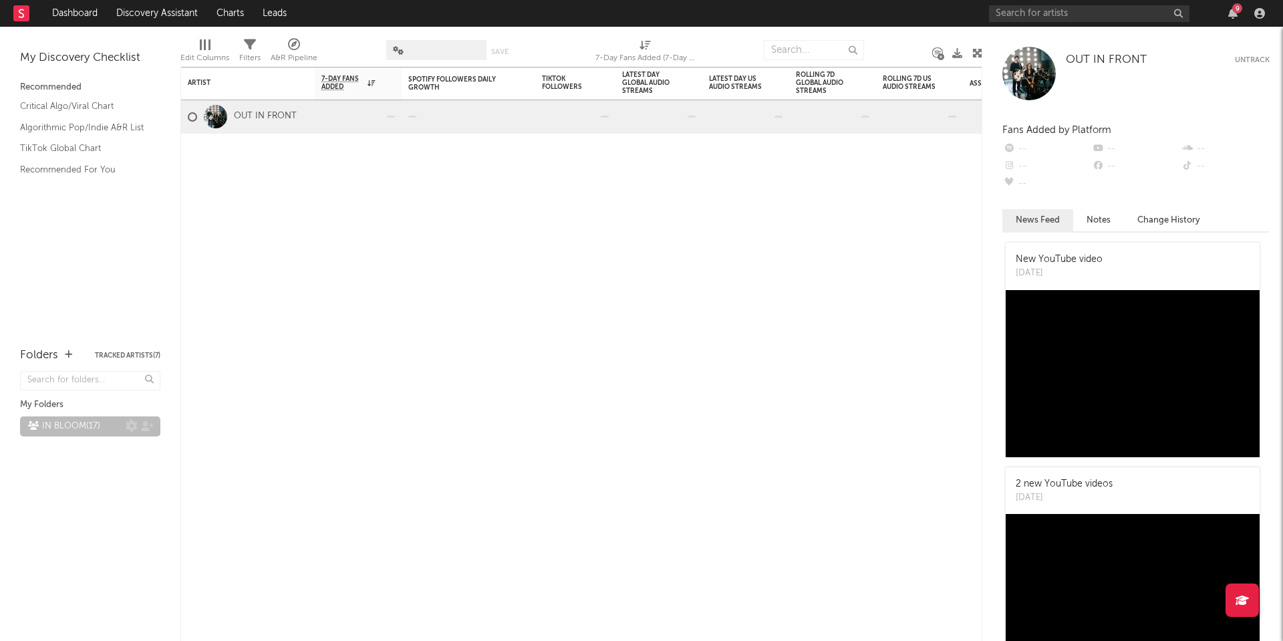
click at [68, 425] on div "IN BLOOM ( 17 )" at bounding box center [90, 426] width 140 height 20
click at [404, 50] on icon at bounding box center [398, 50] width 11 height 9
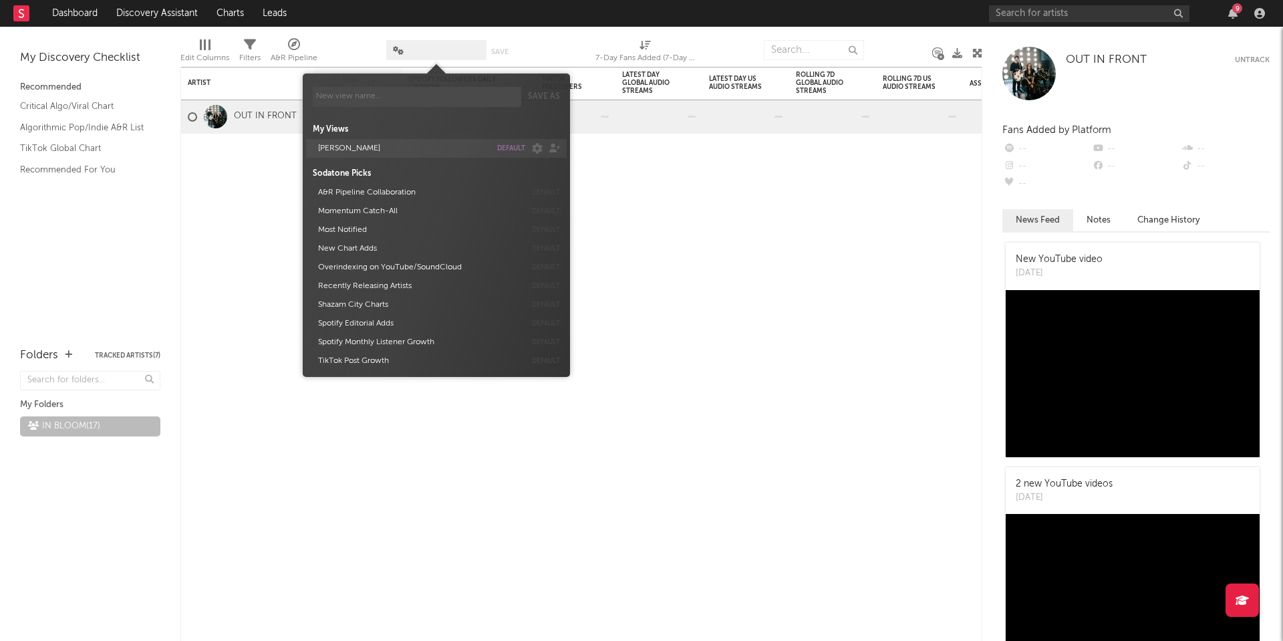
click at [356, 154] on button "LUKE" at bounding box center [401, 148] width 177 height 19
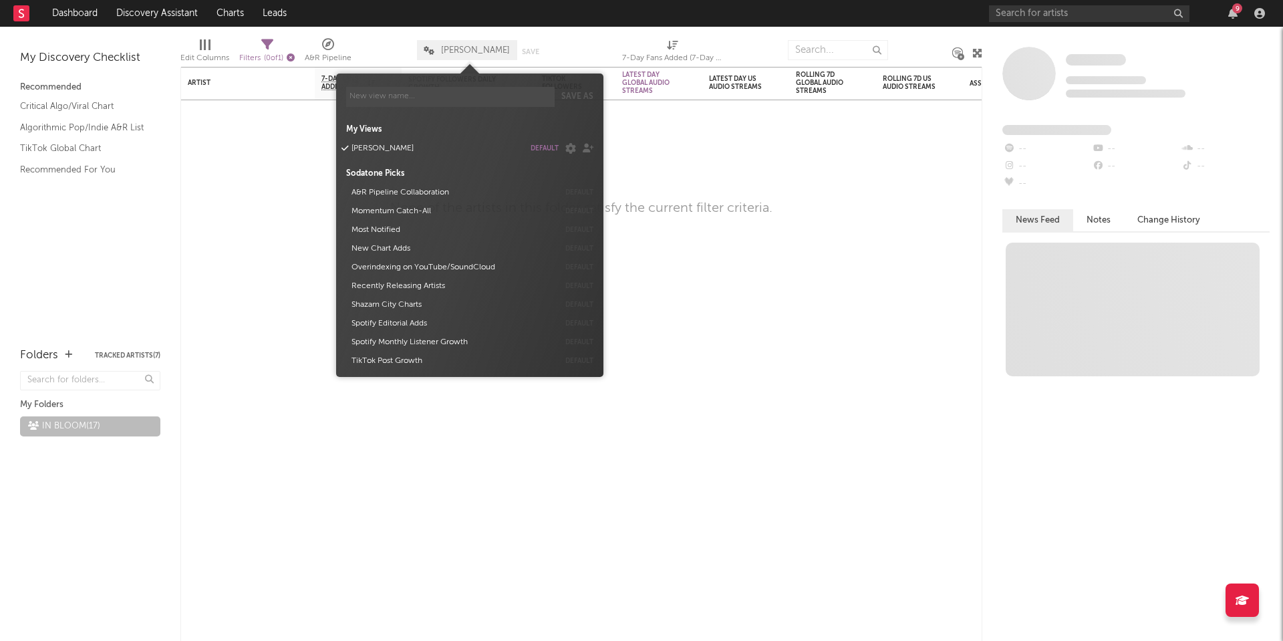
click at [293, 57] on icon "button" at bounding box center [291, 57] width 8 height 8
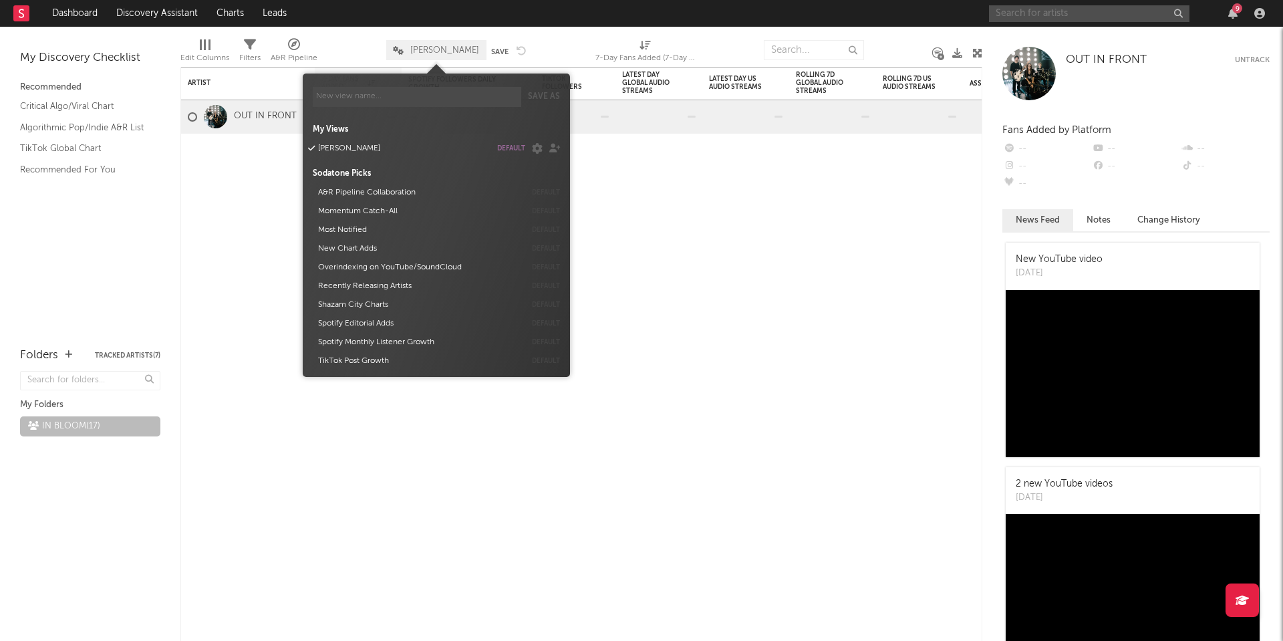
click at [1103, 9] on input "text" at bounding box center [1089, 13] width 201 height 17
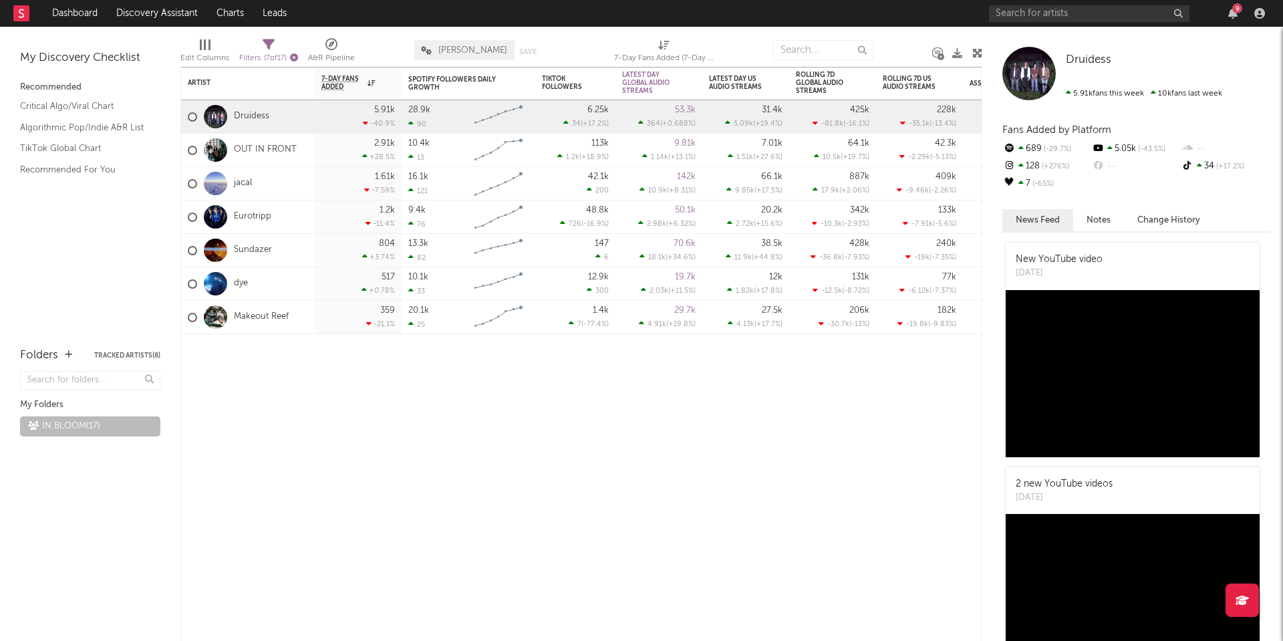
click at [297, 59] on icon "button" at bounding box center [294, 57] width 8 height 8
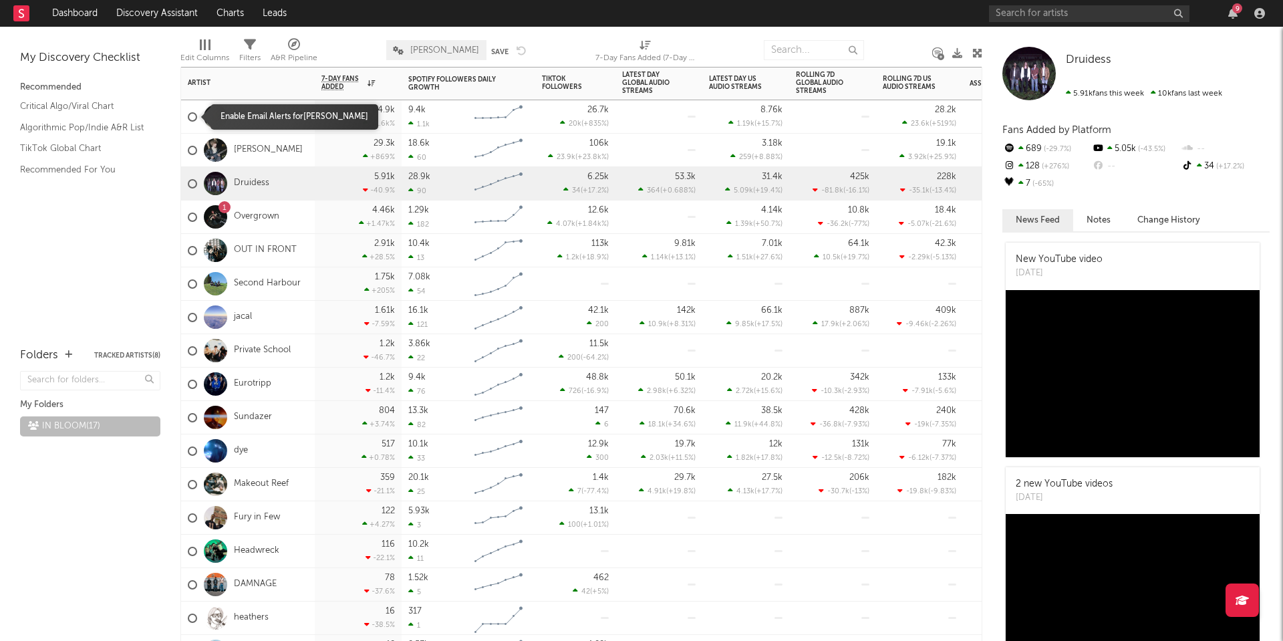
click at [193, 114] on div at bounding box center [192, 116] width 9 height 9
click at [188, 114] on input "checkbox" at bounding box center [188, 117] width 0 height 12
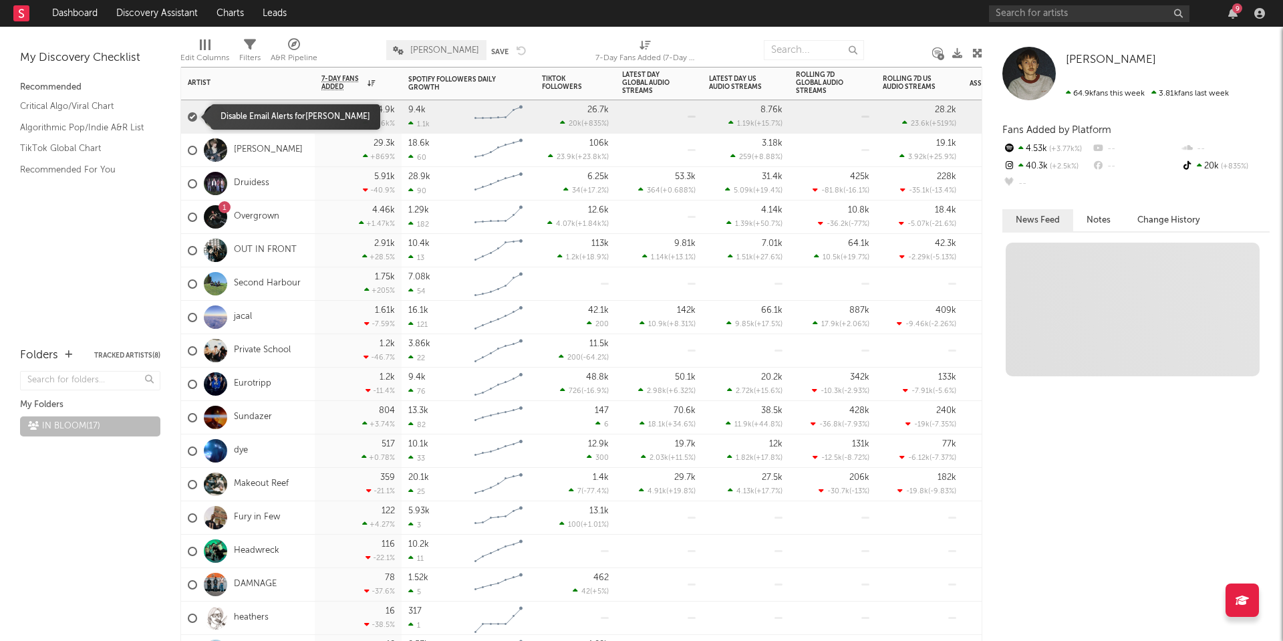
click at [192, 118] on div at bounding box center [192, 116] width 9 height 9
click at [188, 118] on input "checkbox" at bounding box center [188, 117] width 0 height 12
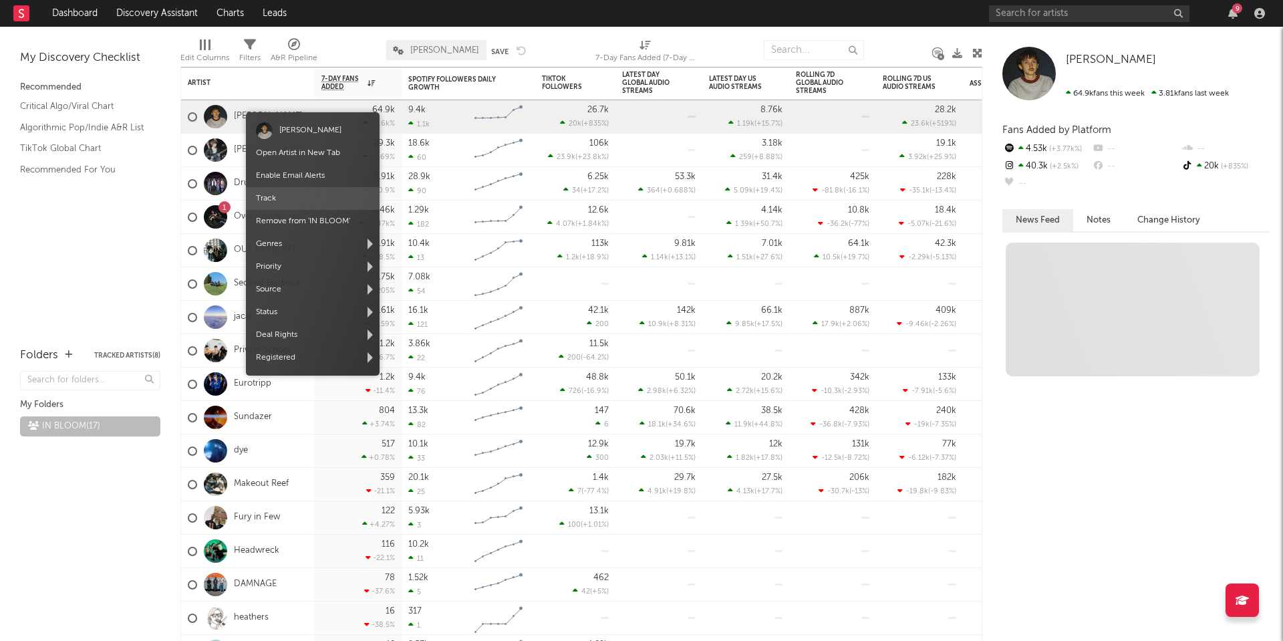
click at [356, 199] on span "Track" at bounding box center [313, 198] width 134 height 23
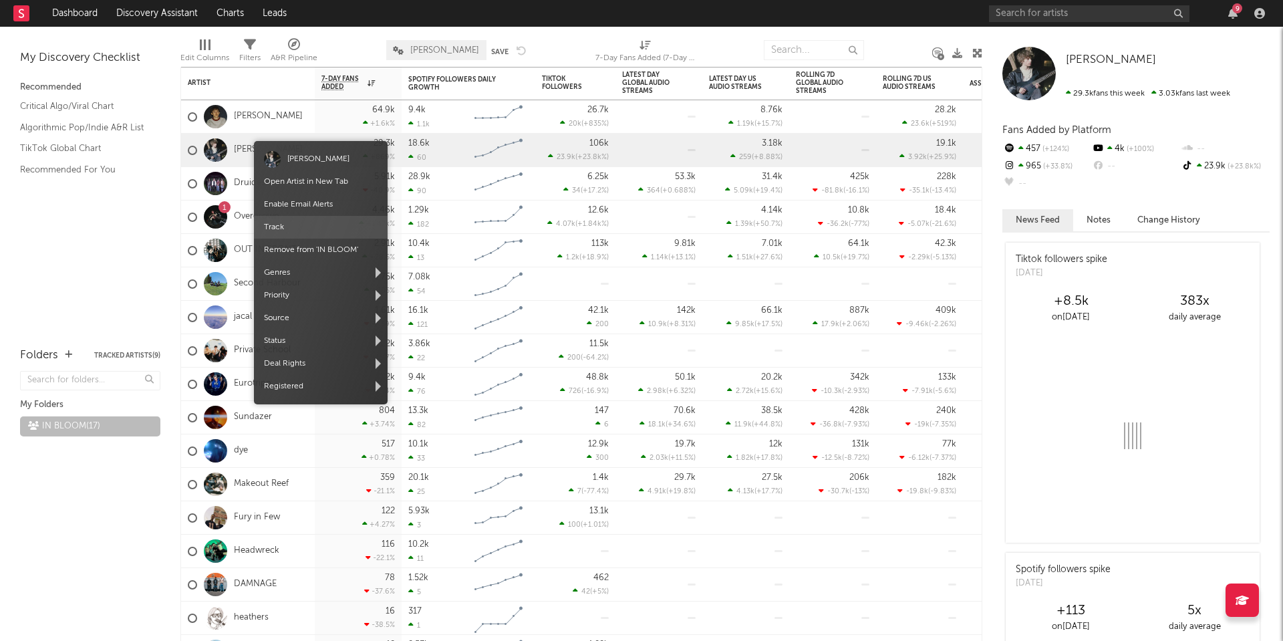
click at [285, 222] on span "Track" at bounding box center [321, 227] width 134 height 23
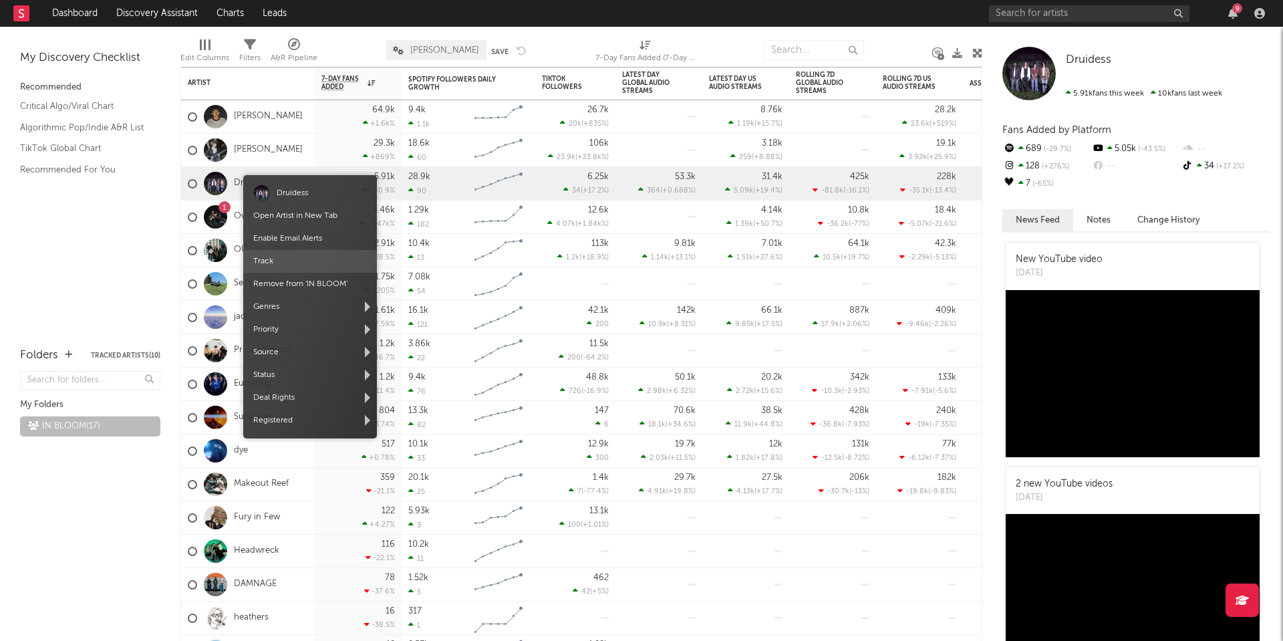
click at [296, 267] on span "Track" at bounding box center [310, 261] width 134 height 23
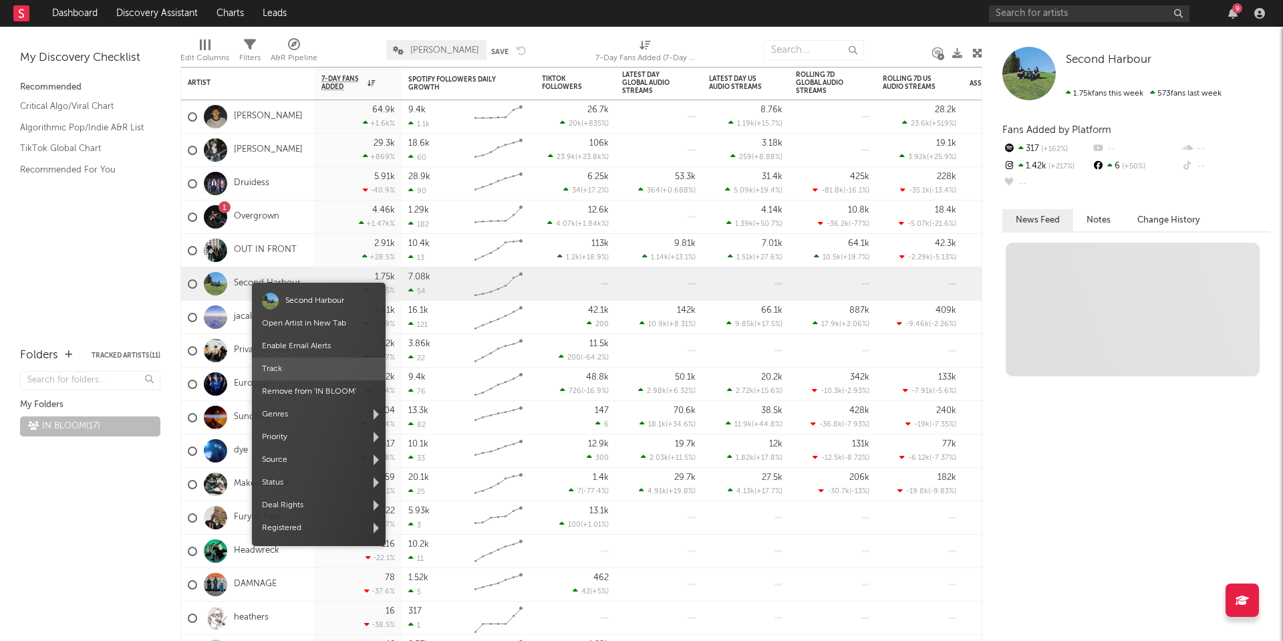
click at [280, 368] on span "Track" at bounding box center [319, 369] width 134 height 23
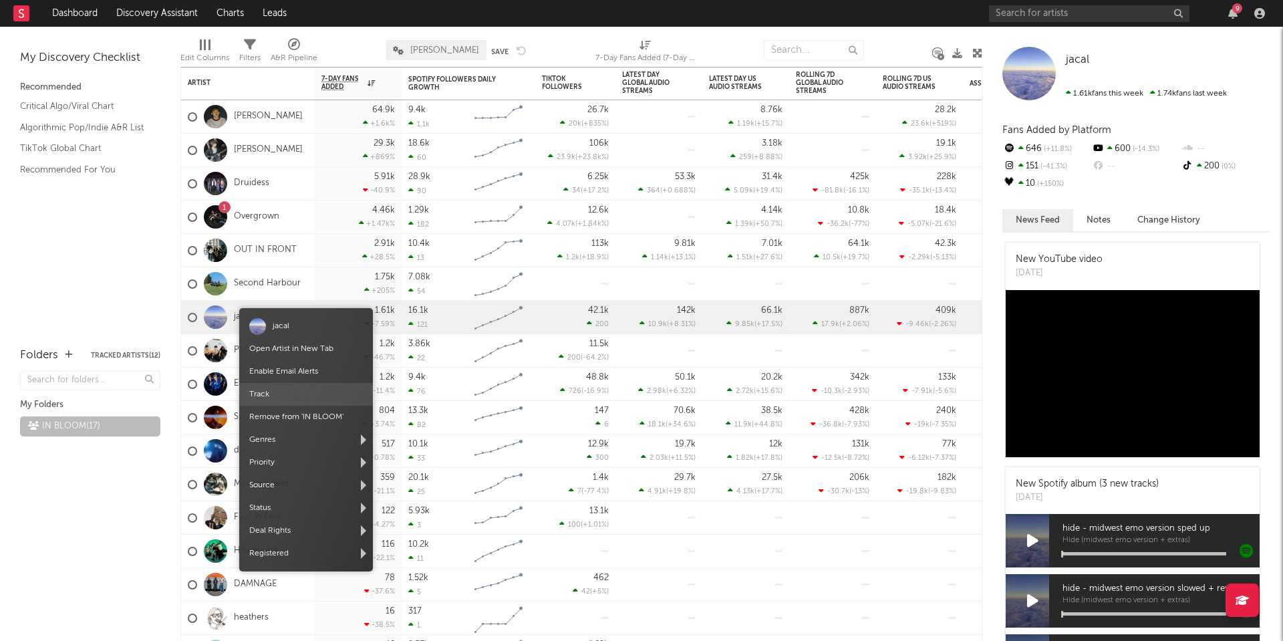
click at [263, 388] on span "Track" at bounding box center [306, 394] width 134 height 23
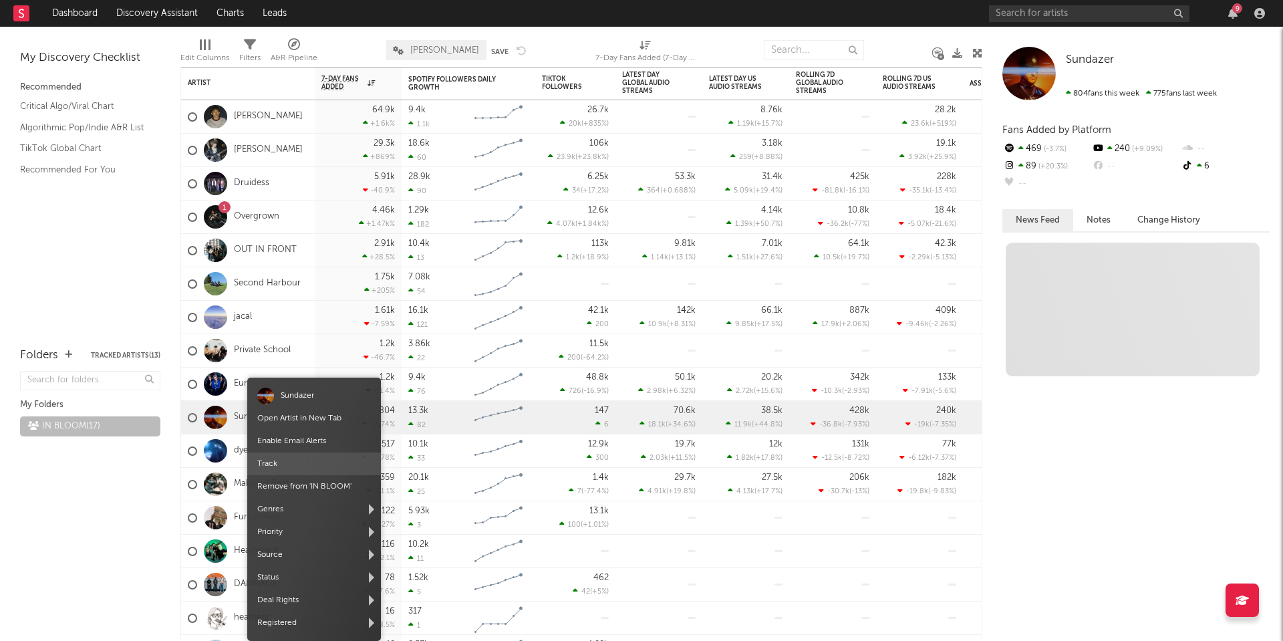
click at [270, 465] on span "Track" at bounding box center [314, 463] width 134 height 23
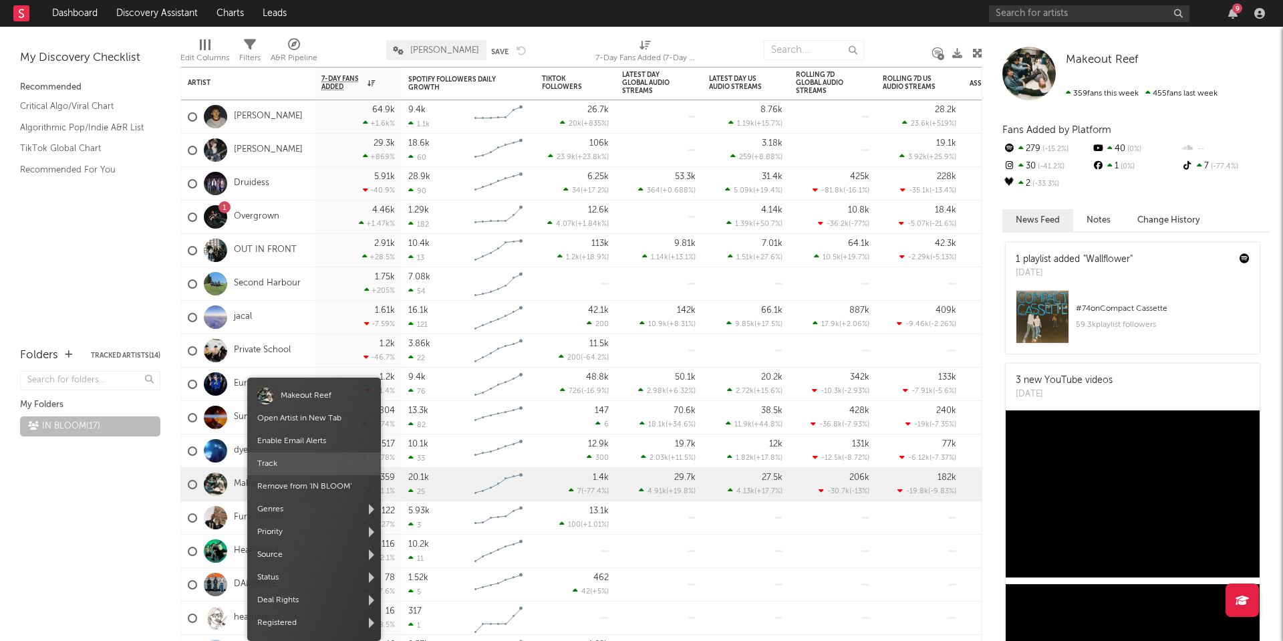
click at [259, 469] on span "Track" at bounding box center [314, 463] width 134 height 23
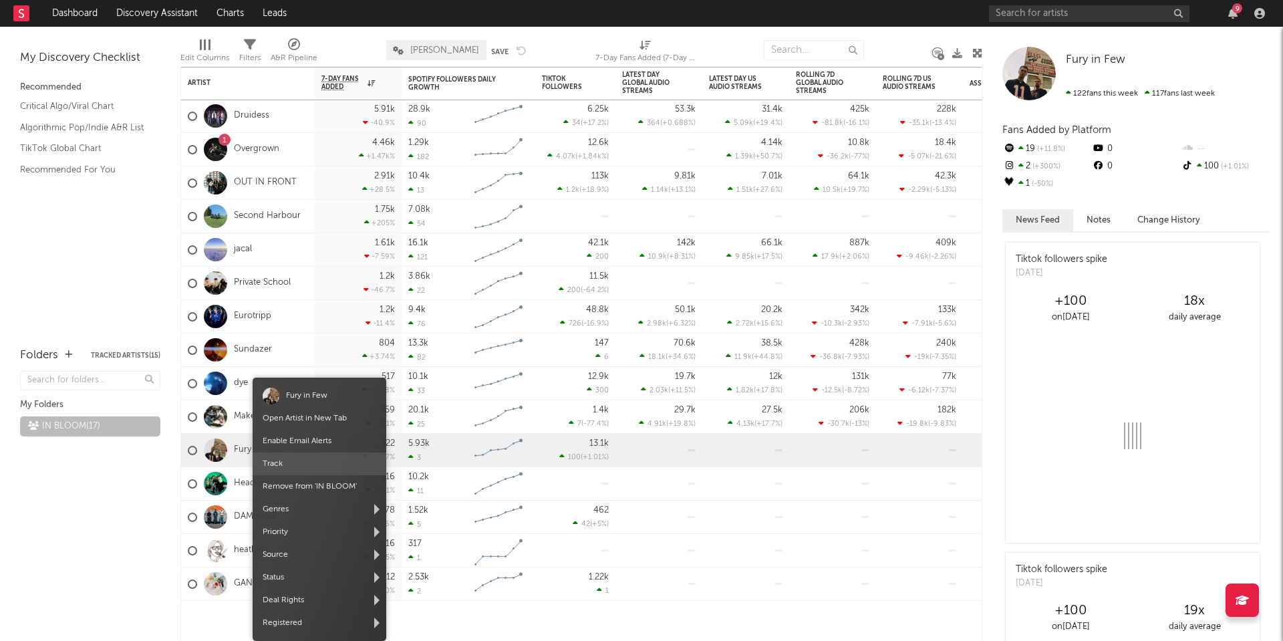
click at [269, 458] on span "Track" at bounding box center [320, 463] width 134 height 23
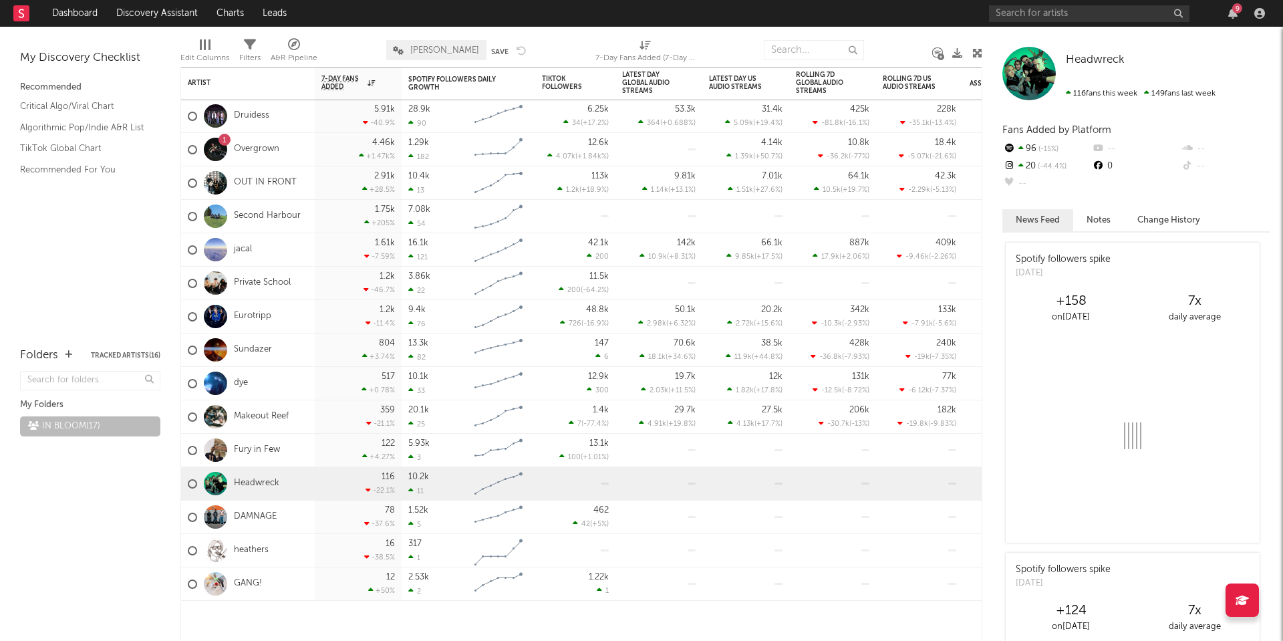
click at [263, 464] on span "Track" at bounding box center [314, 463] width 134 height 23
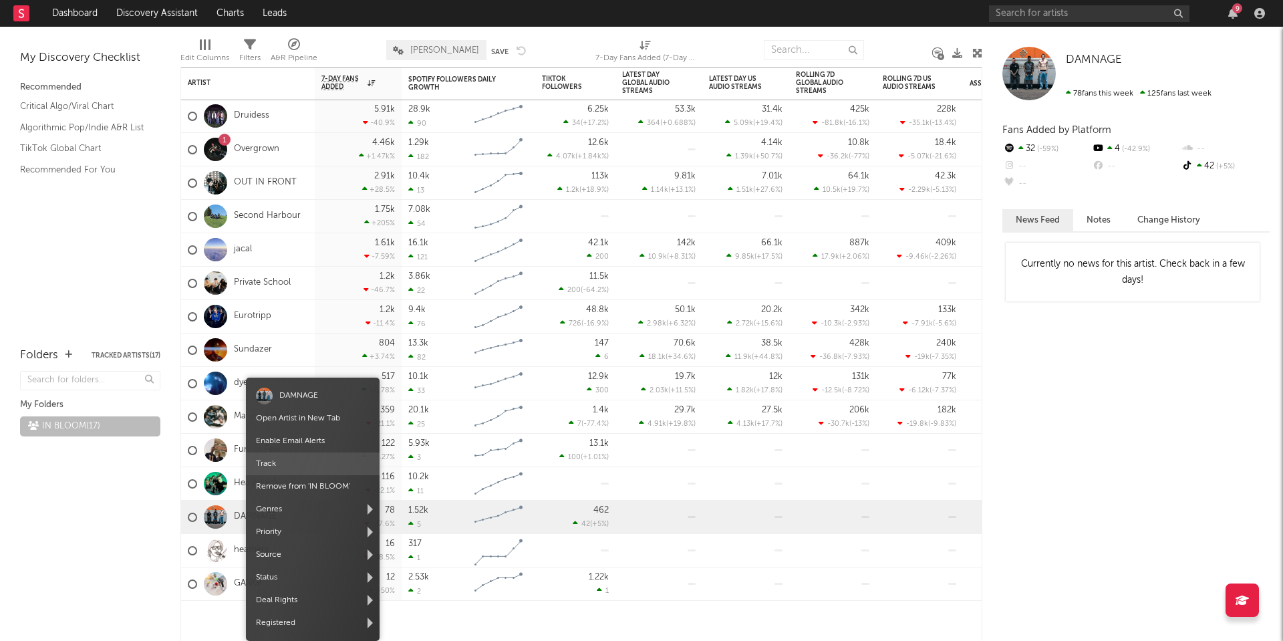
click at [282, 465] on span "Track" at bounding box center [313, 463] width 134 height 23
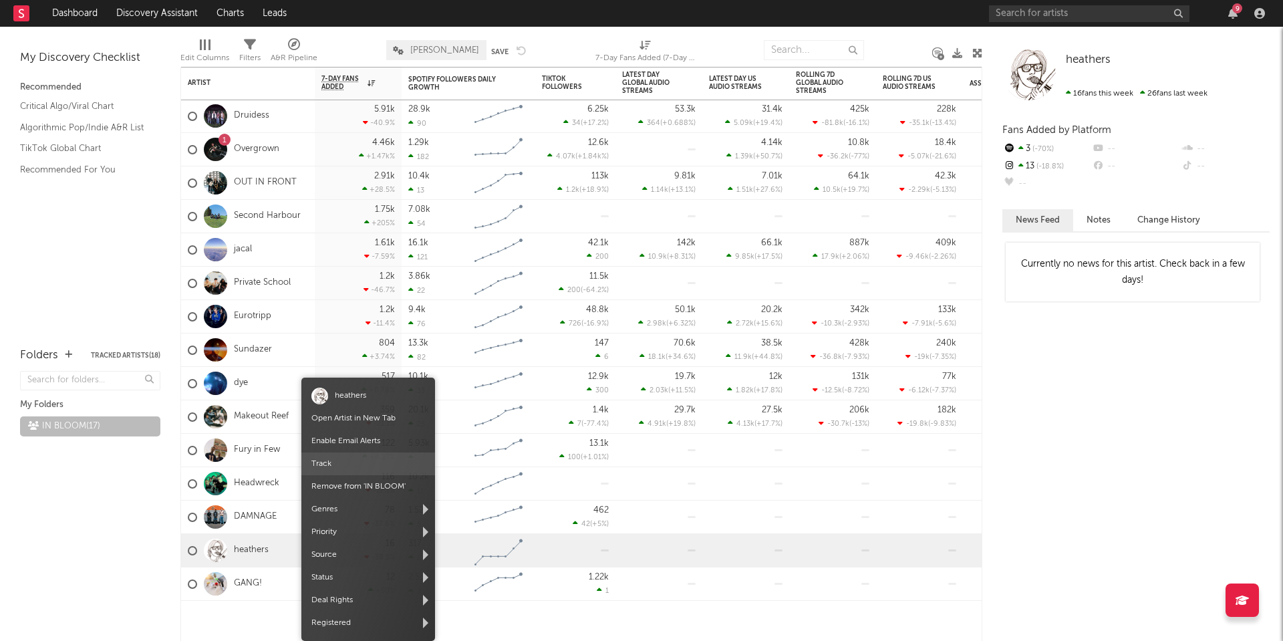
click at [332, 468] on span "Track" at bounding box center [368, 463] width 134 height 23
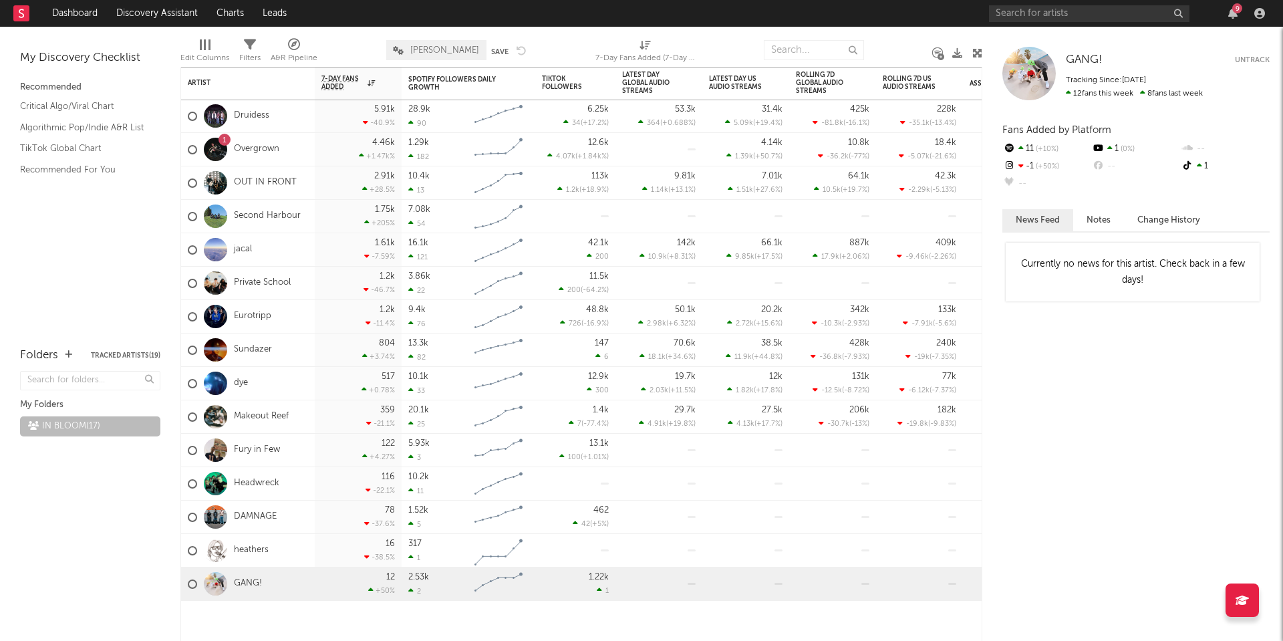
click at [129, 561] on div "Folders Tracked Artists ( 19 ) My Folders IN BLOOM ( 17 )" at bounding box center [90, 487] width 180 height 307
click at [121, 354] on button "Tracked Artists ( 19 )" at bounding box center [126, 355] width 70 height 7
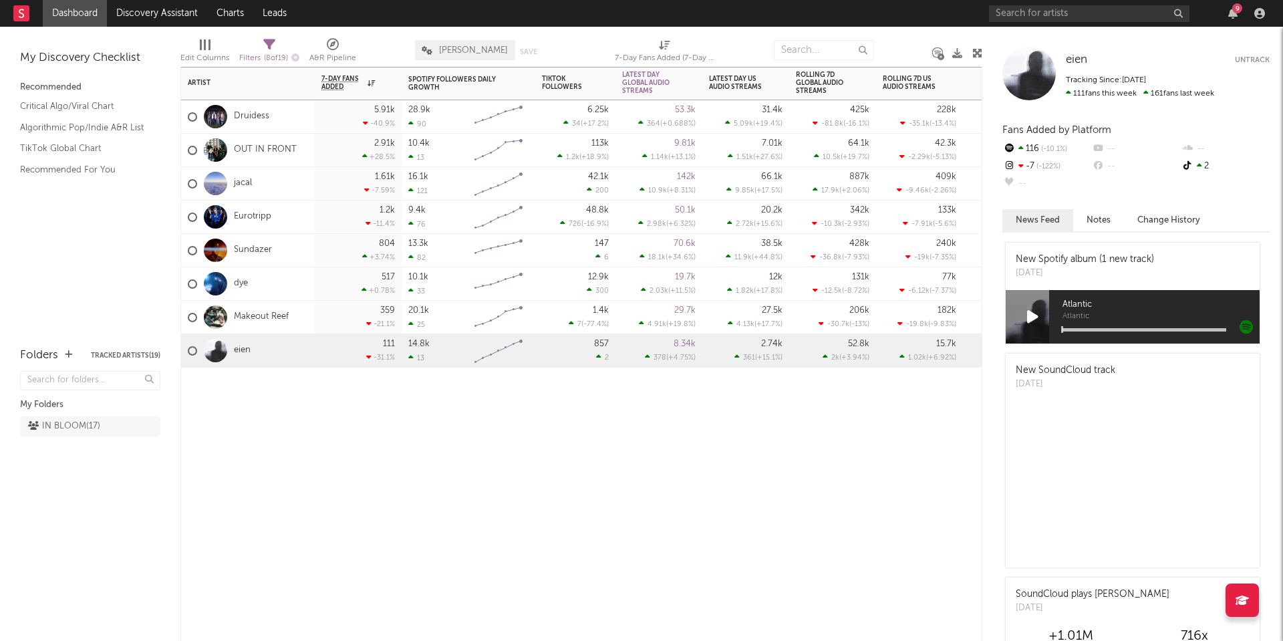
click at [225, 402] on div at bounding box center [248, 388] width 134 height 40
click at [299, 57] on icon "button" at bounding box center [295, 57] width 8 height 8
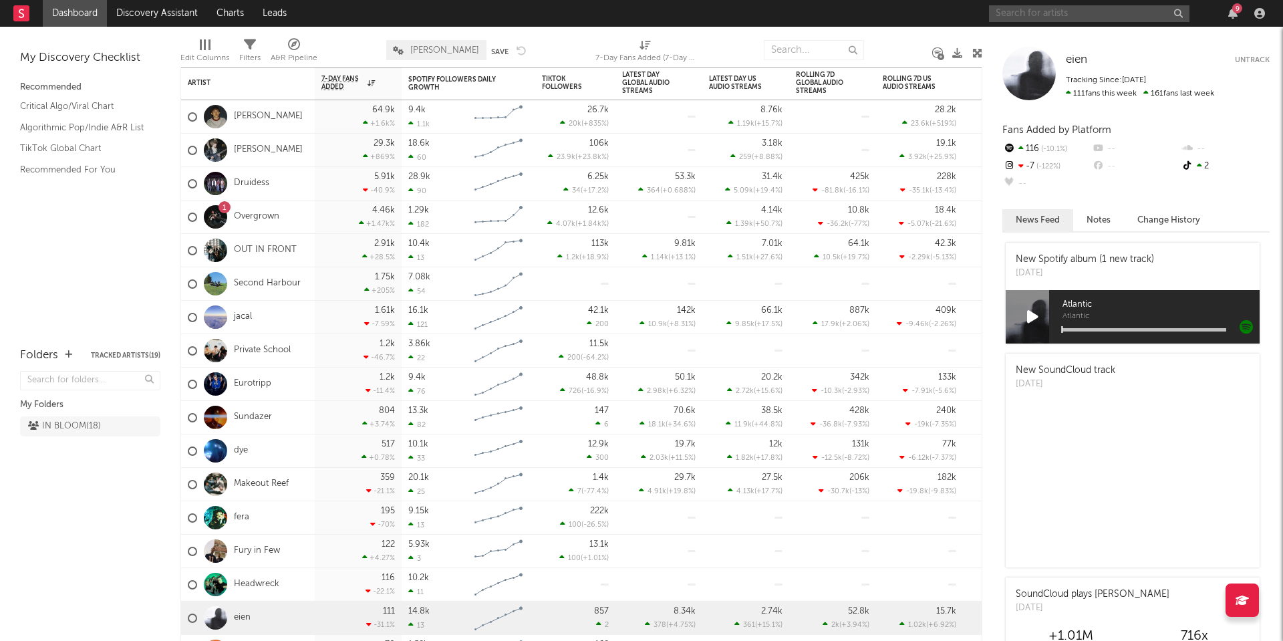
click at [1016, 15] on input "text" at bounding box center [1089, 13] width 201 height 17
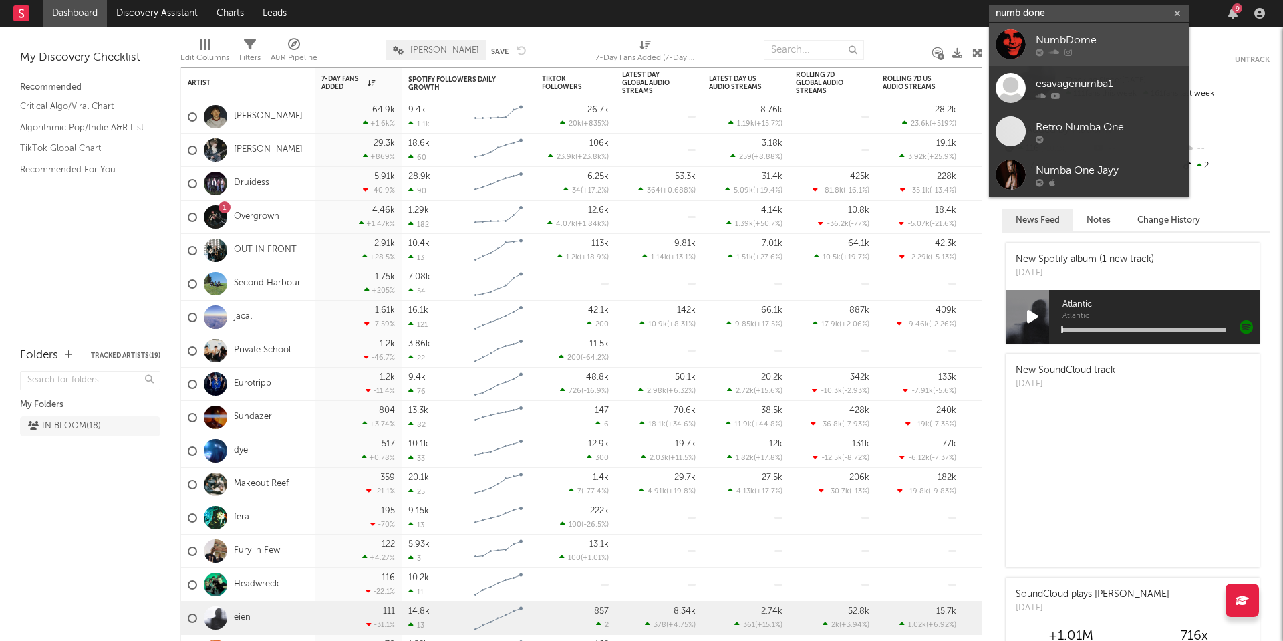
type input "numb done"
drag, startPoint x: 1015, startPoint y: 34, endPoint x: 1071, endPoint y: 46, distance: 57.4
click at [1071, 46] on div "NumbDome" at bounding box center [1109, 40] width 147 height 16
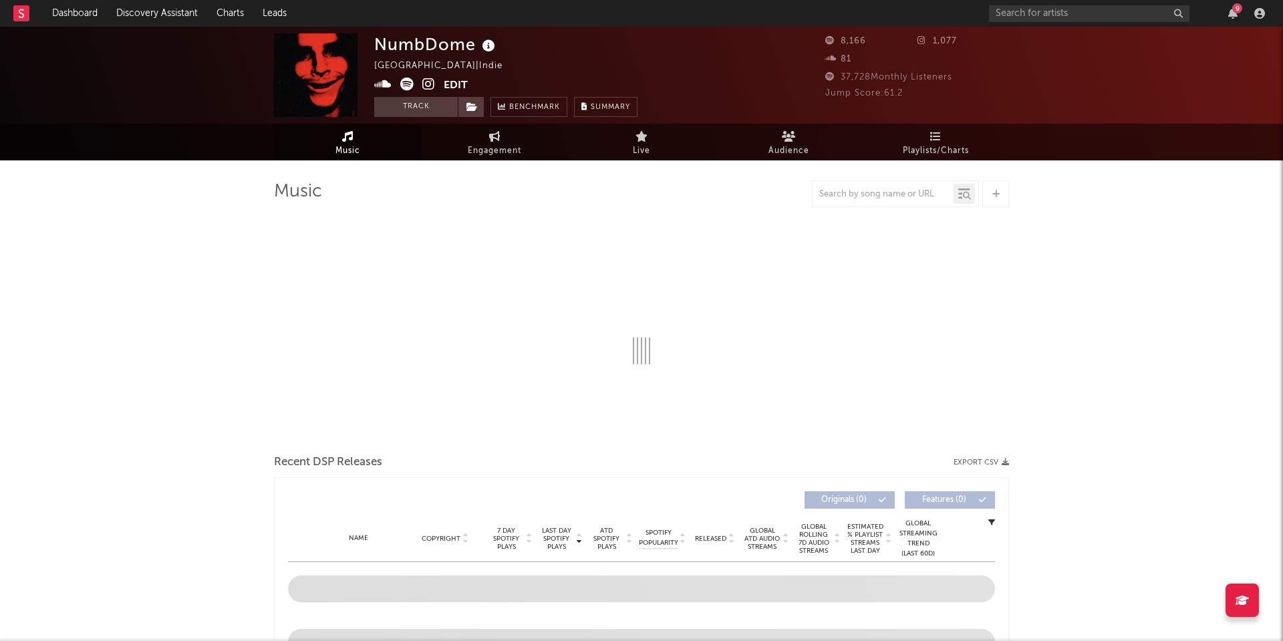
select select "6m"
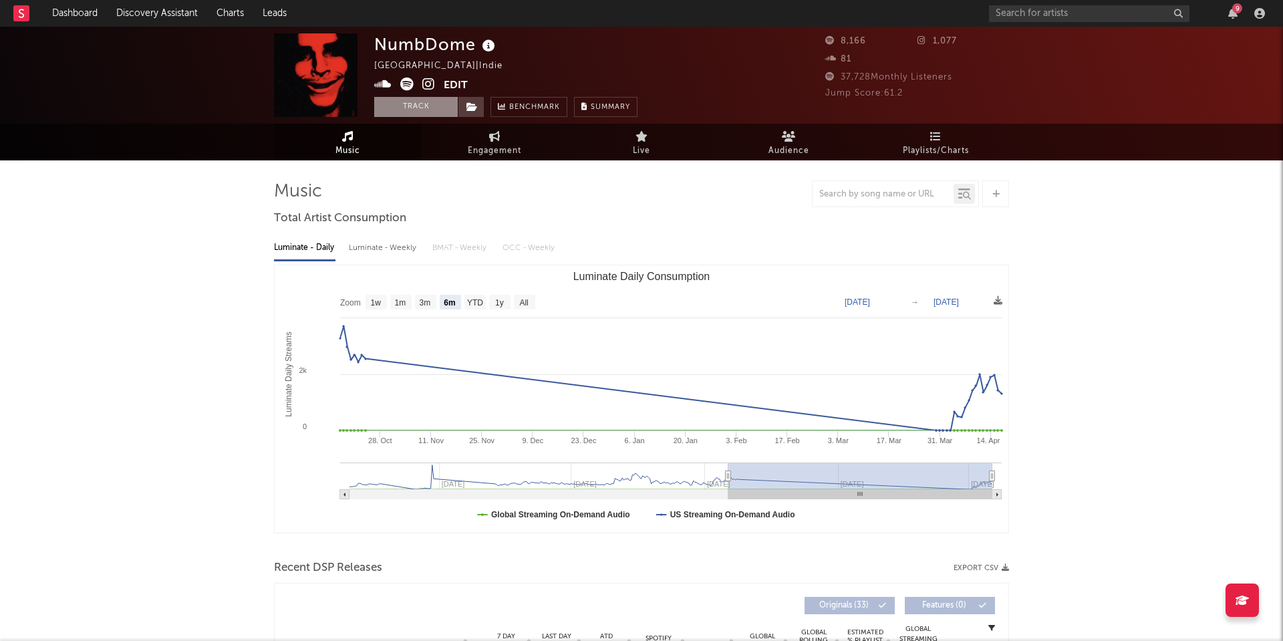
click at [436, 108] on button "Track" at bounding box center [416, 107] width 84 height 20
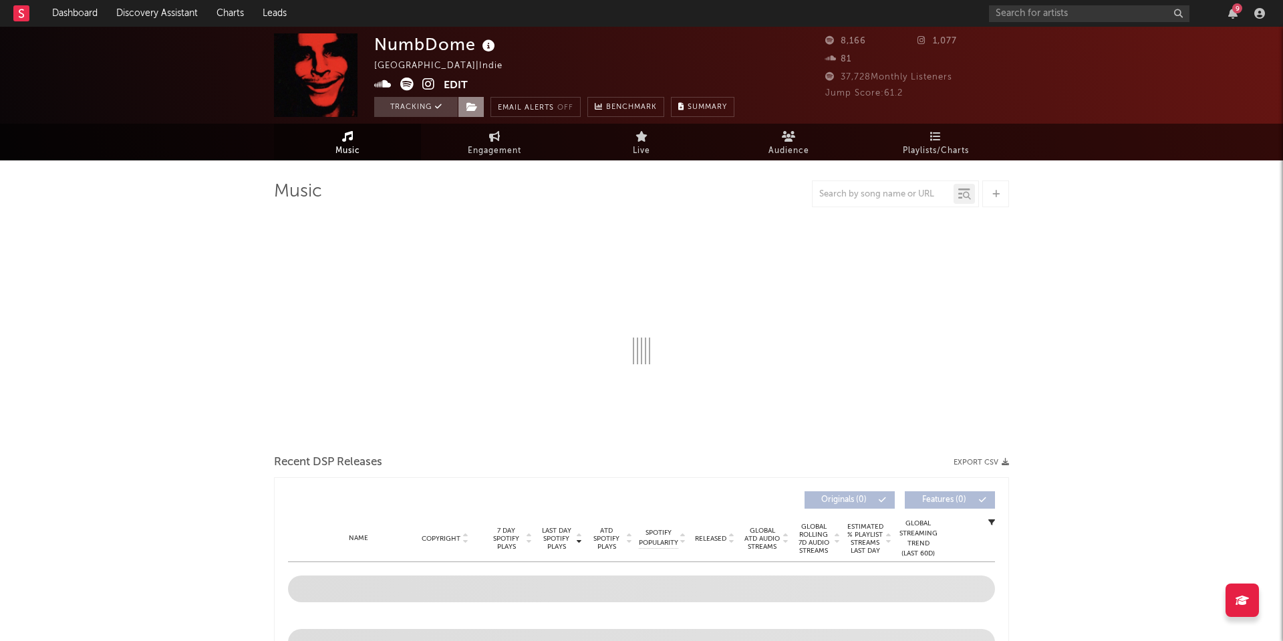
click at [468, 107] on icon at bounding box center [472, 106] width 11 height 9
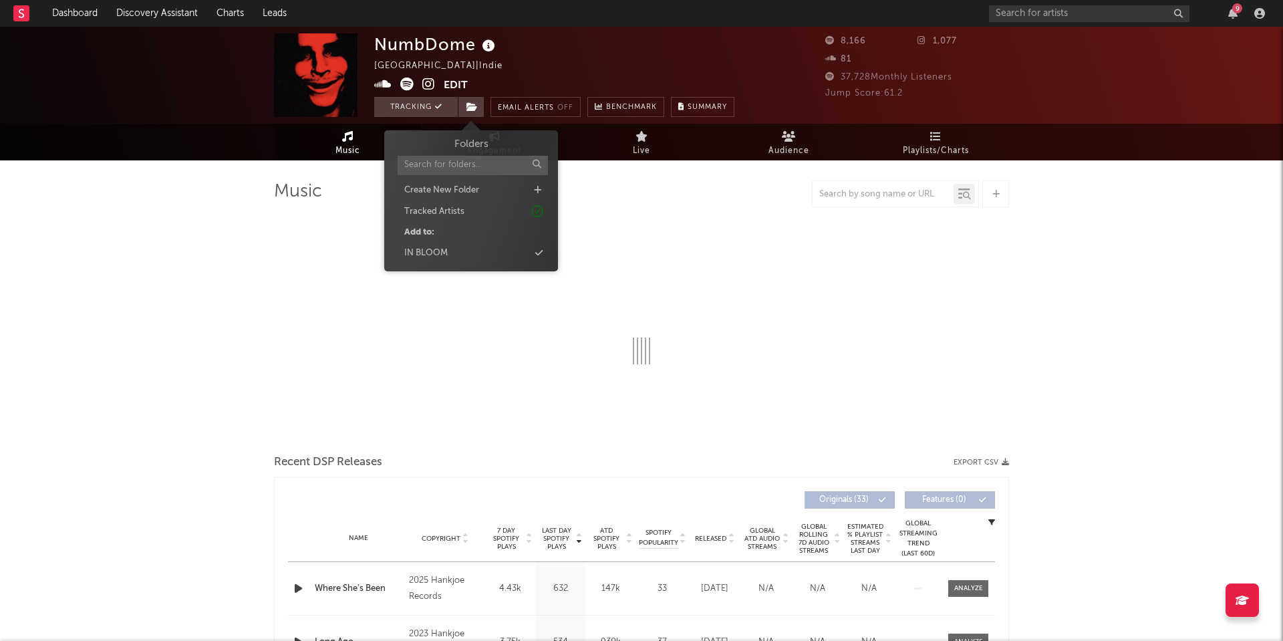
select select "6m"
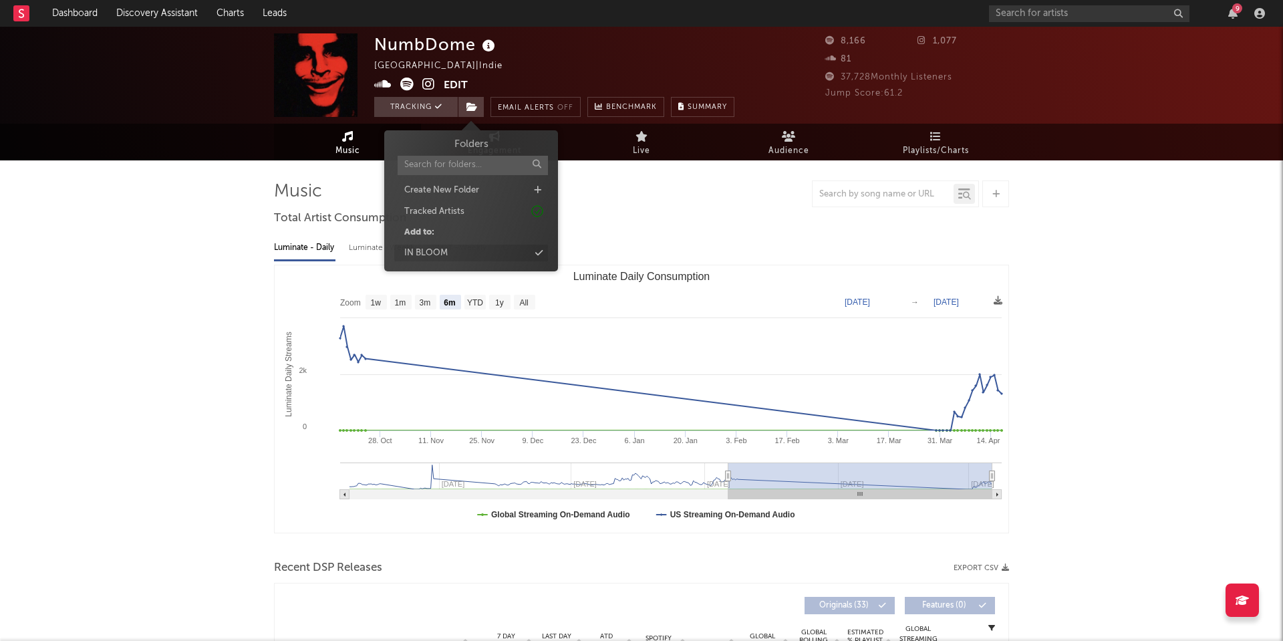
click at [479, 250] on div "IN BLOOM" at bounding box center [471, 253] width 154 height 17
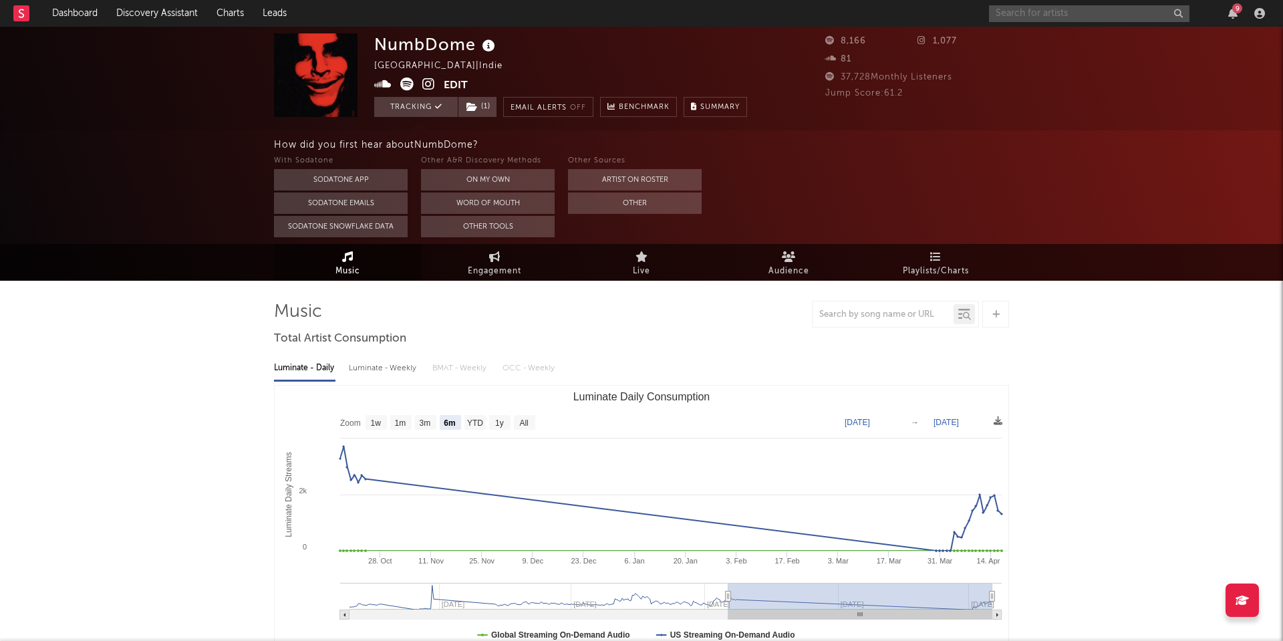
click at [1029, 11] on input "text" at bounding box center [1089, 13] width 201 height 17
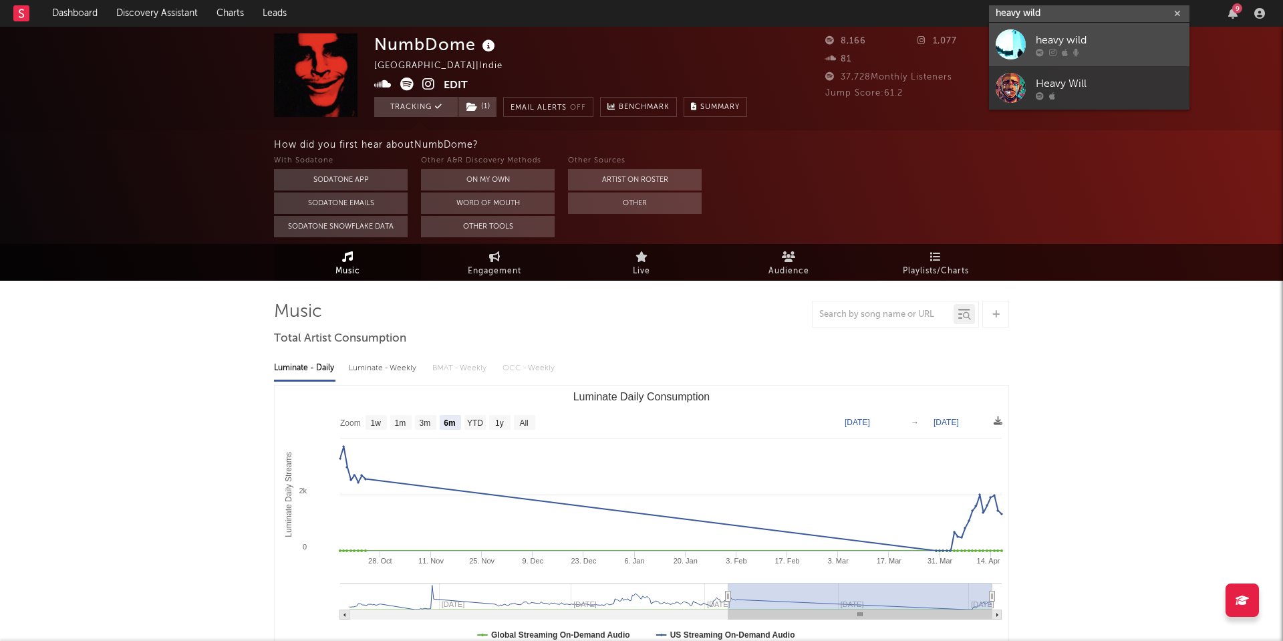
type input "heavy wild"
click at [1041, 45] on div "heavy wild" at bounding box center [1109, 40] width 147 height 16
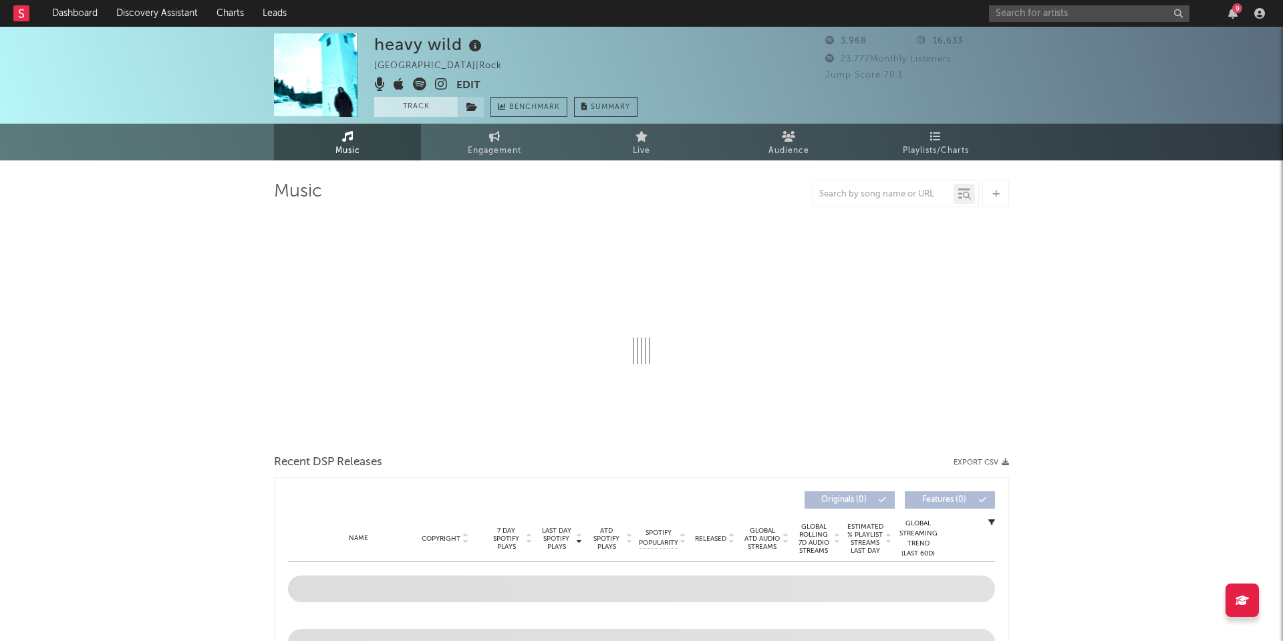
click at [421, 110] on button "Track" at bounding box center [416, 107] width 84 height 20
click at [467, 106] on icon at bounding box center [472, 106] width 11 height 9
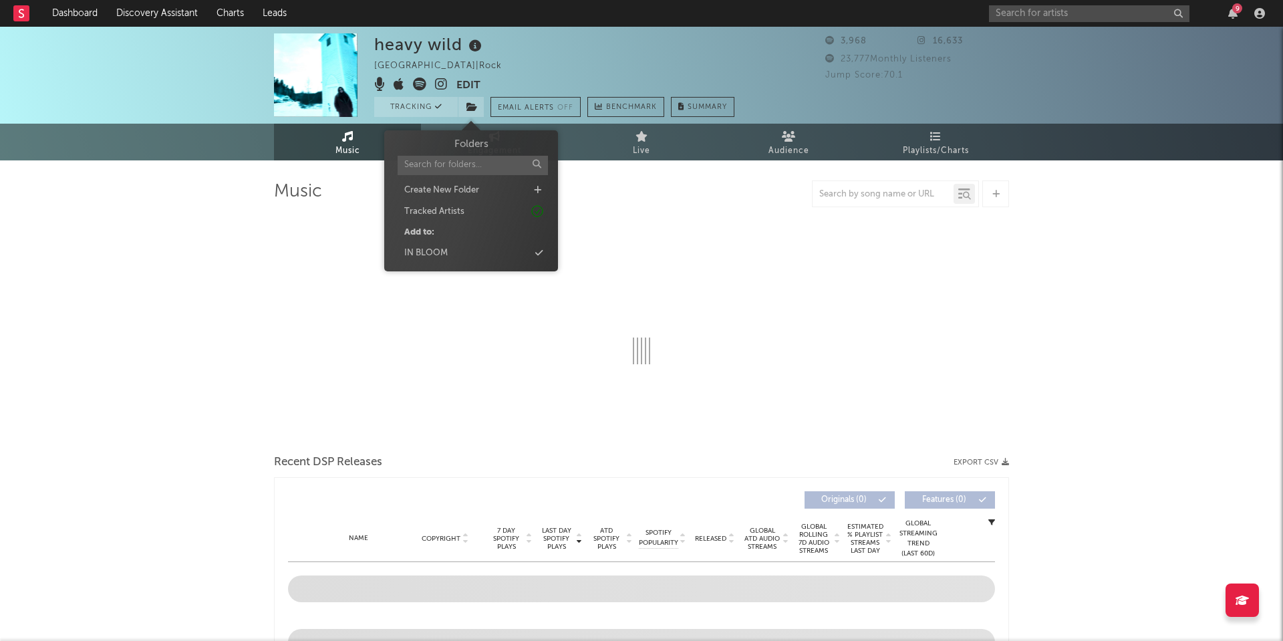
select select "1w"
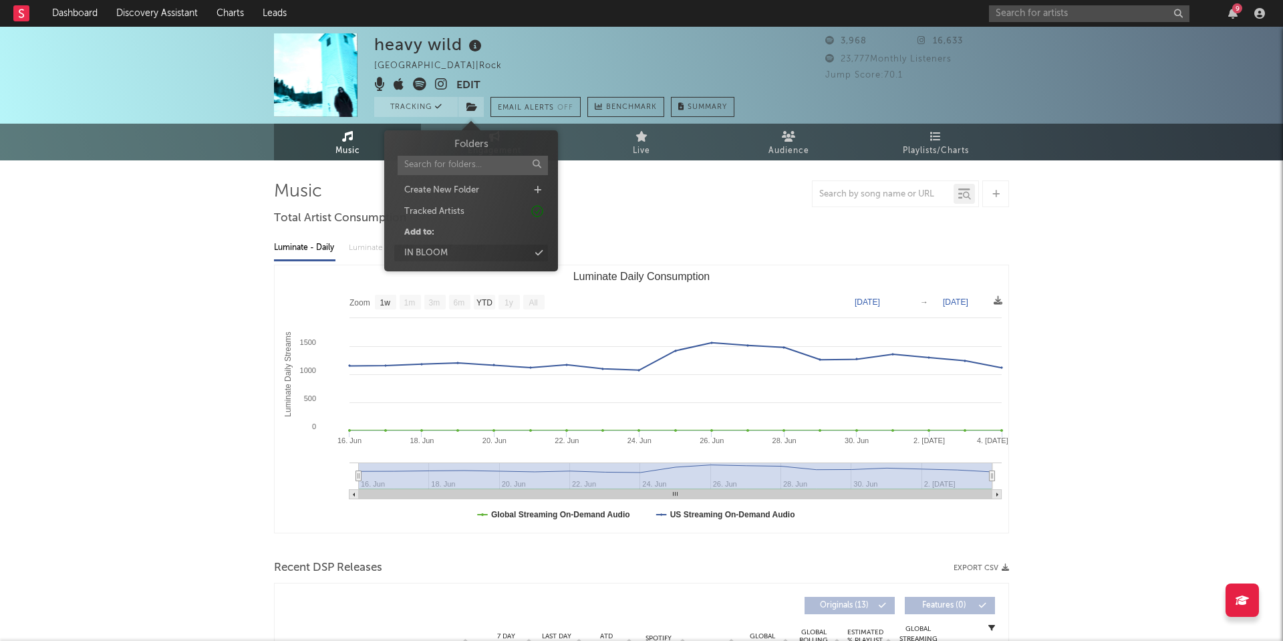
click at [462, 251] on div "IN BLOOM" at bounding box center [471, 253] width 154 height 17
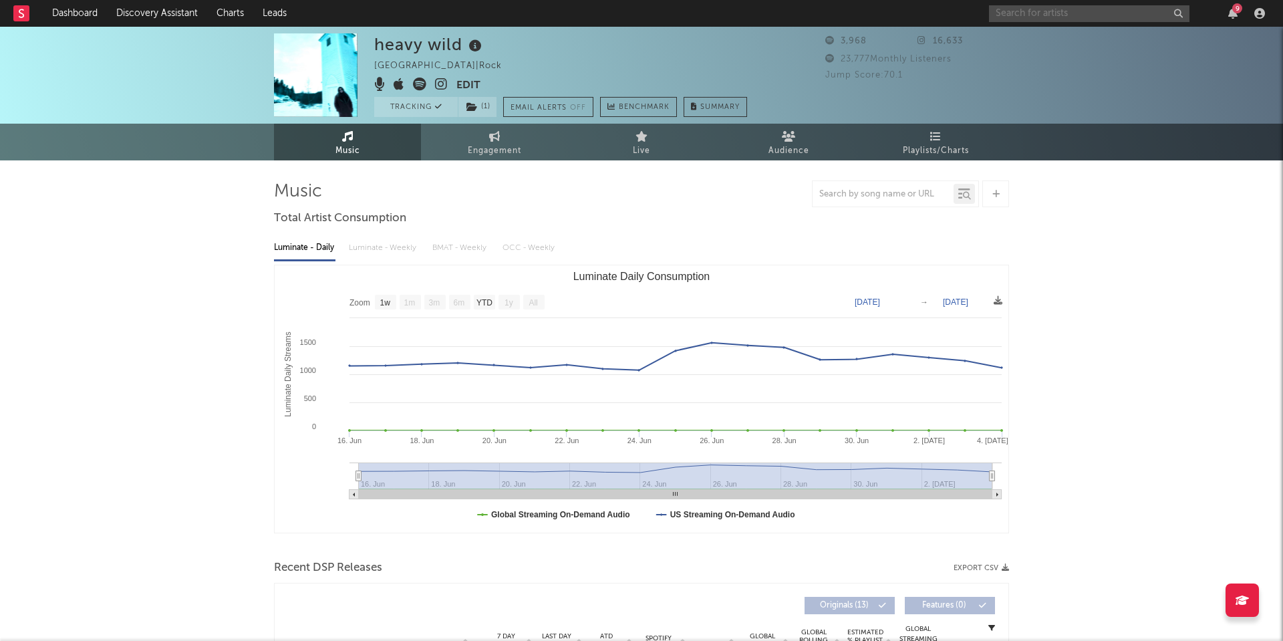
click at [1039, 18] on input "text" at bounding box center [1089, 13] width 201 height 17
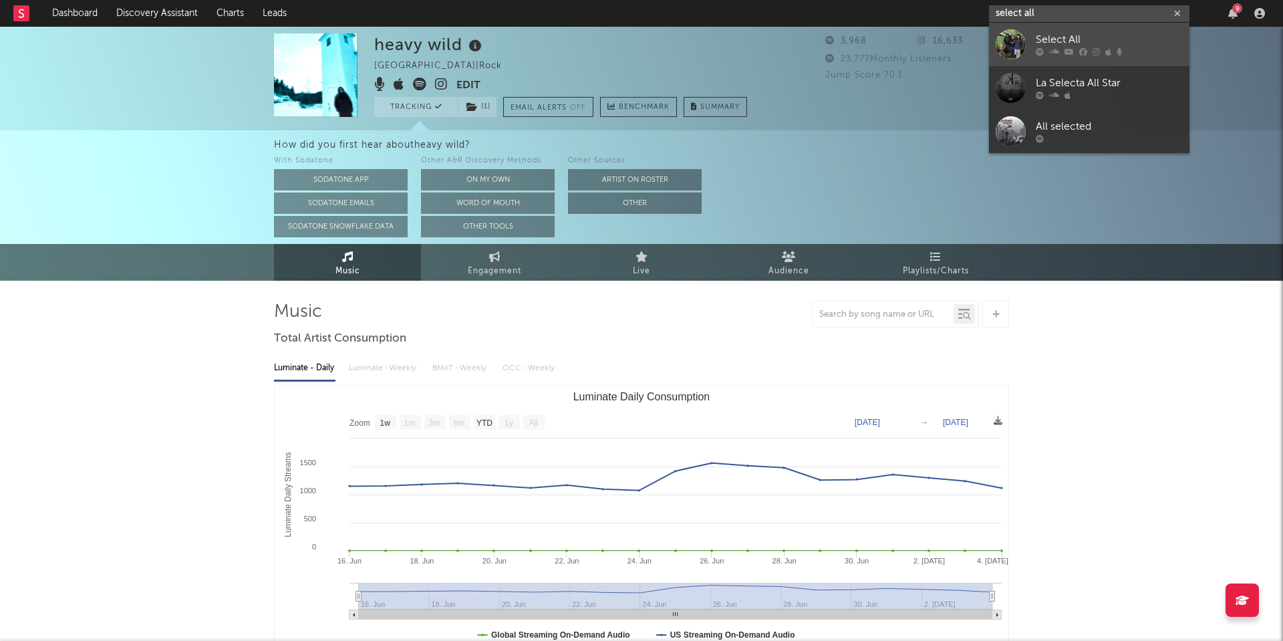
type input "select all"
click at [1044, 41] on div "Select All" at bounding box center [1109, 40] width 147 height 16
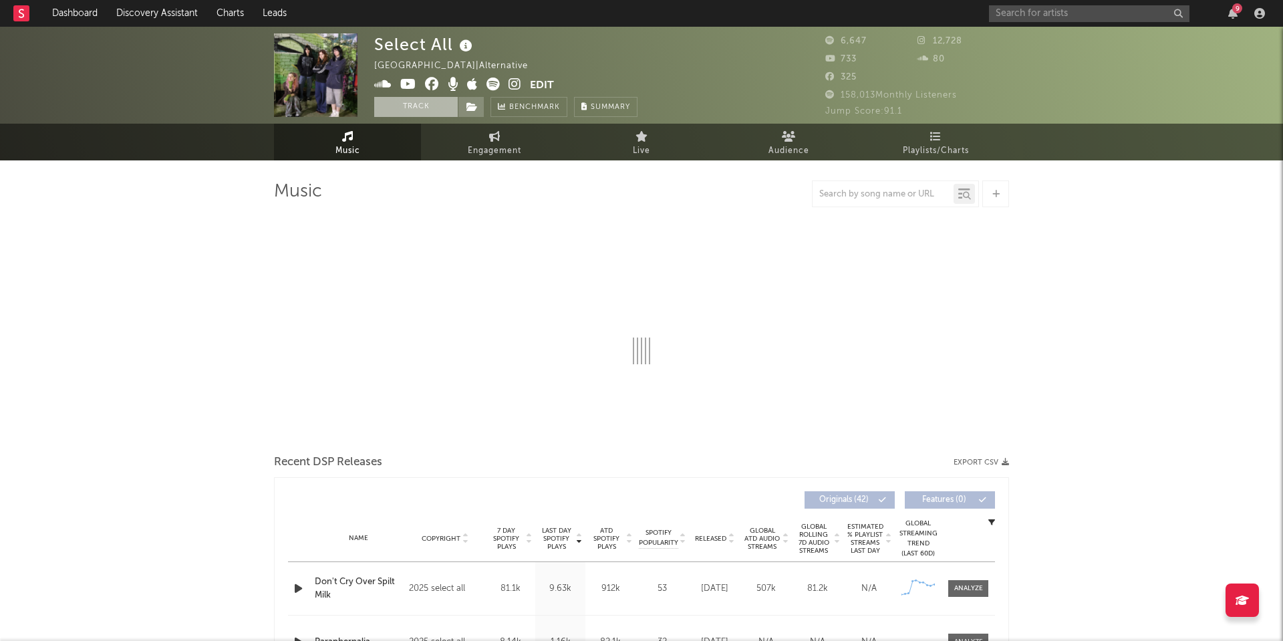
click at [429, 107] on button "Track" at bounding box center [416, 107] width 84 height 20
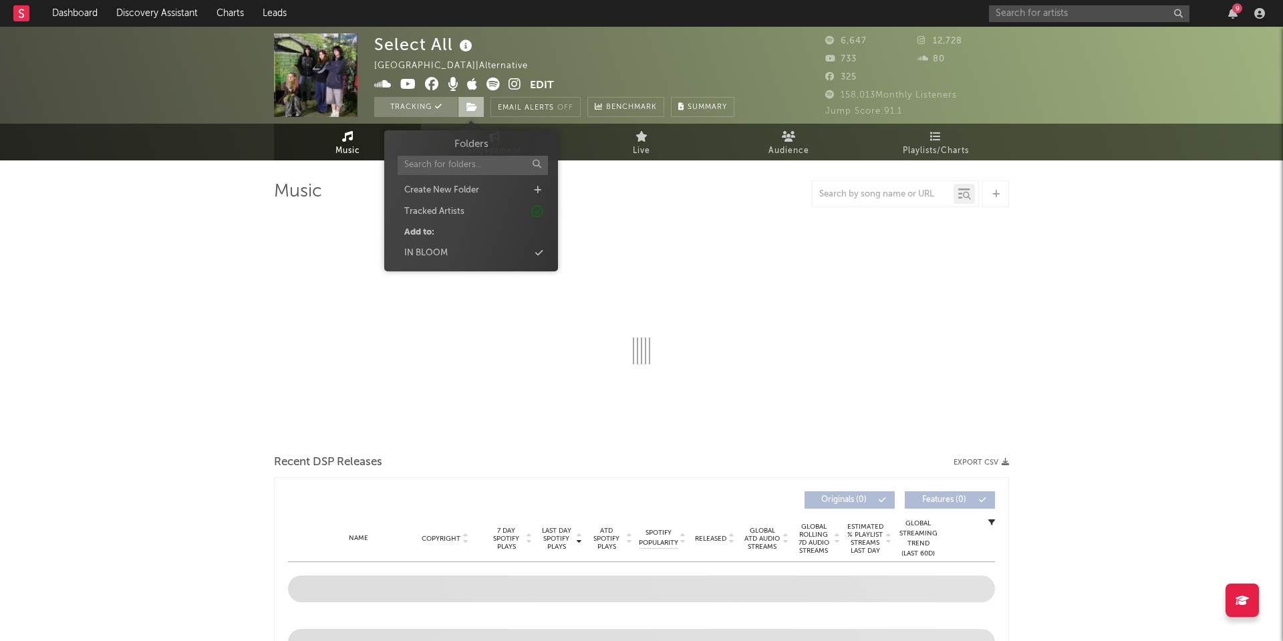
click at [469, 104] on icon at bounding box center [472, 106] width 11 height 9
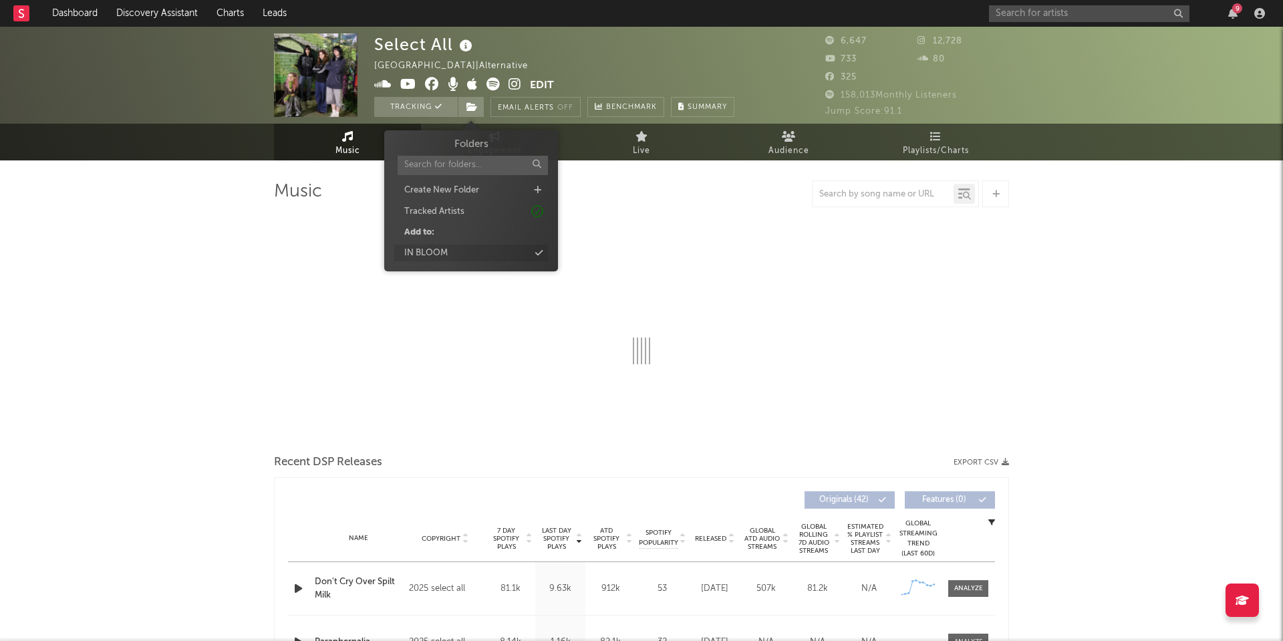
click at [456, 250] on div "IN BLOOM" at bounding box center [471, 253] width 154 height 17
select select "1w"
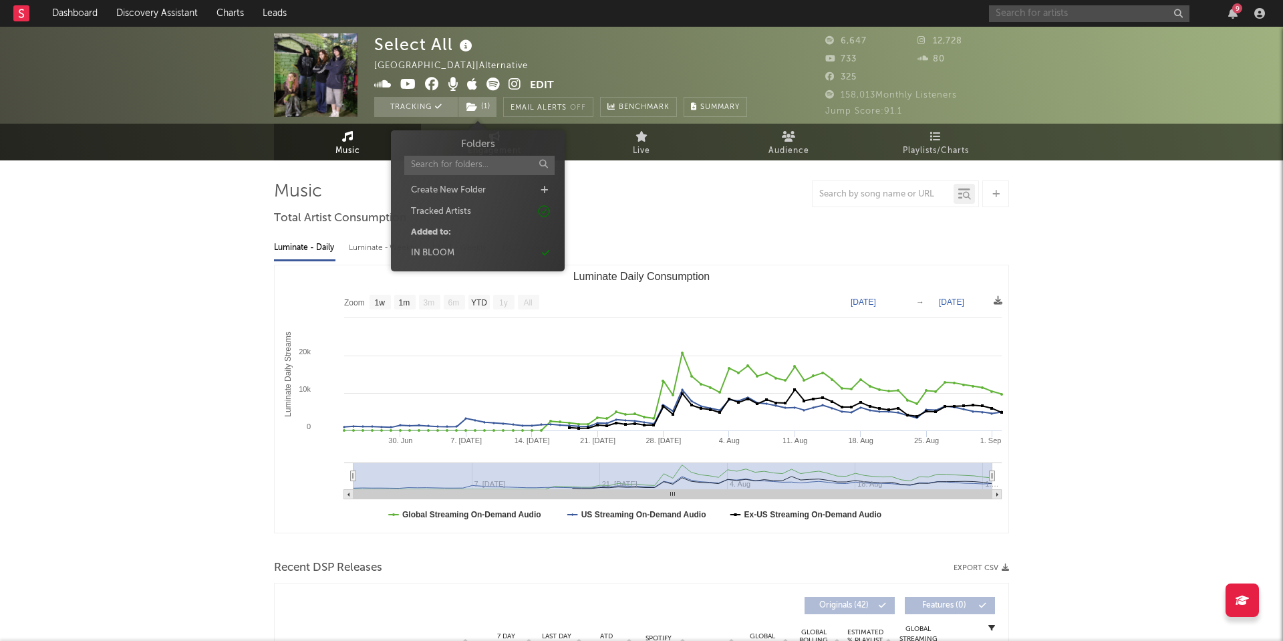
click at [1014, 9] on input "text" at bounding box center [1089, 13] width 201 height 17
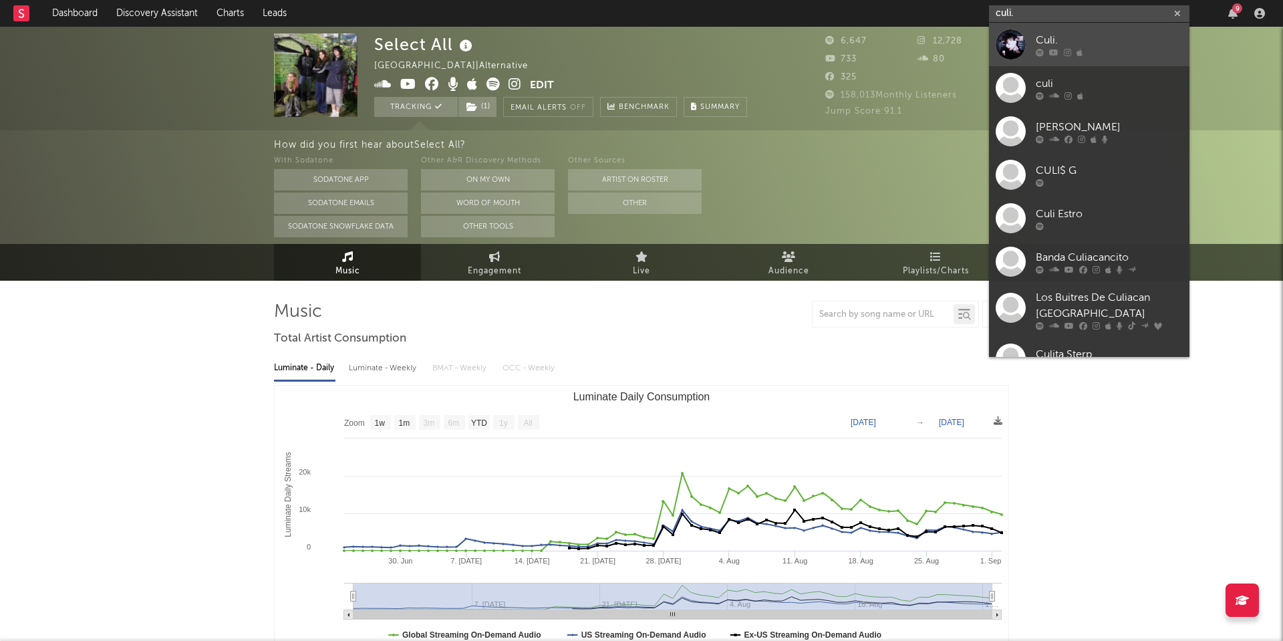
type input "culi."
click at [1046, 37] on div "Culi." at bounding box center [1109, 40] width 147 height 16
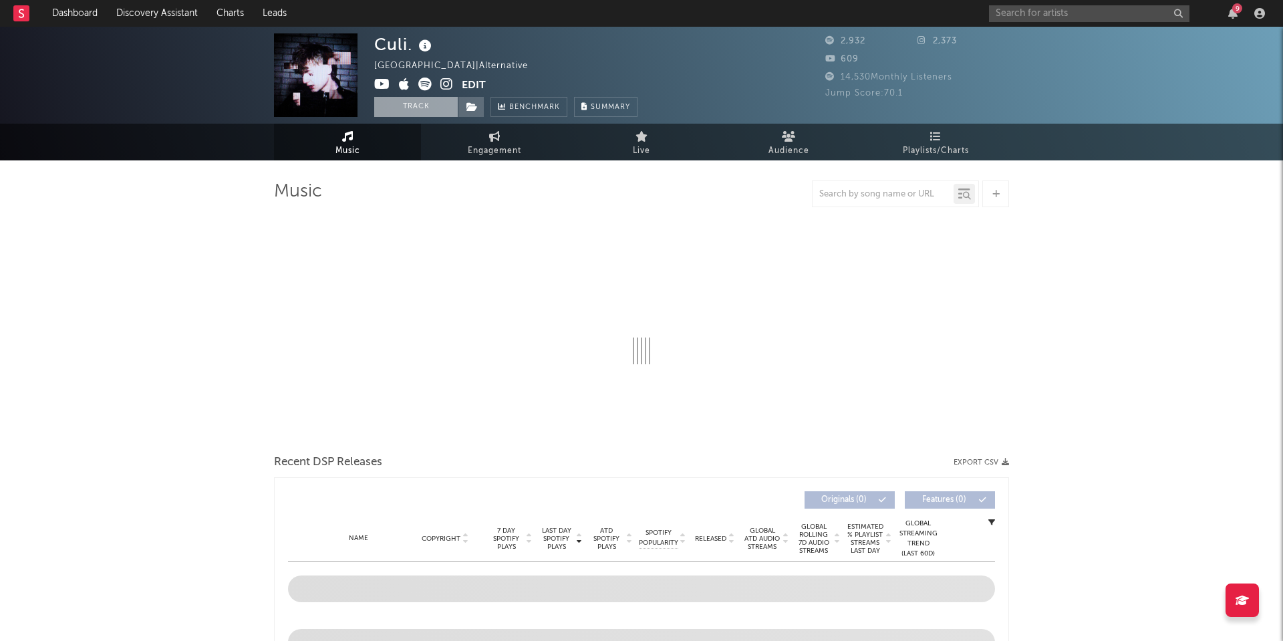
click at [431, 108] on button "Track" at bounding box center [416, 107] width 84 height 20
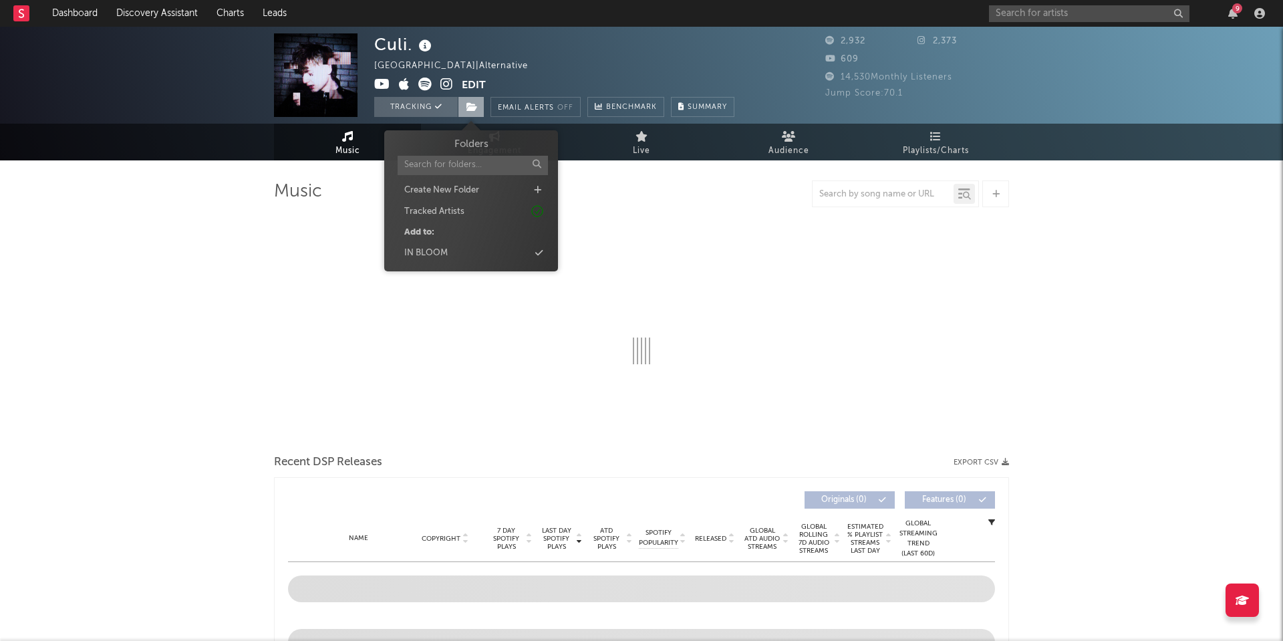
click at [469, 107] on icon at bounding box center [472, 106] width 11 height 9
click at [448, 245] on div "IN BLOOM" at bounding box center [471, 253] width 154 height 17
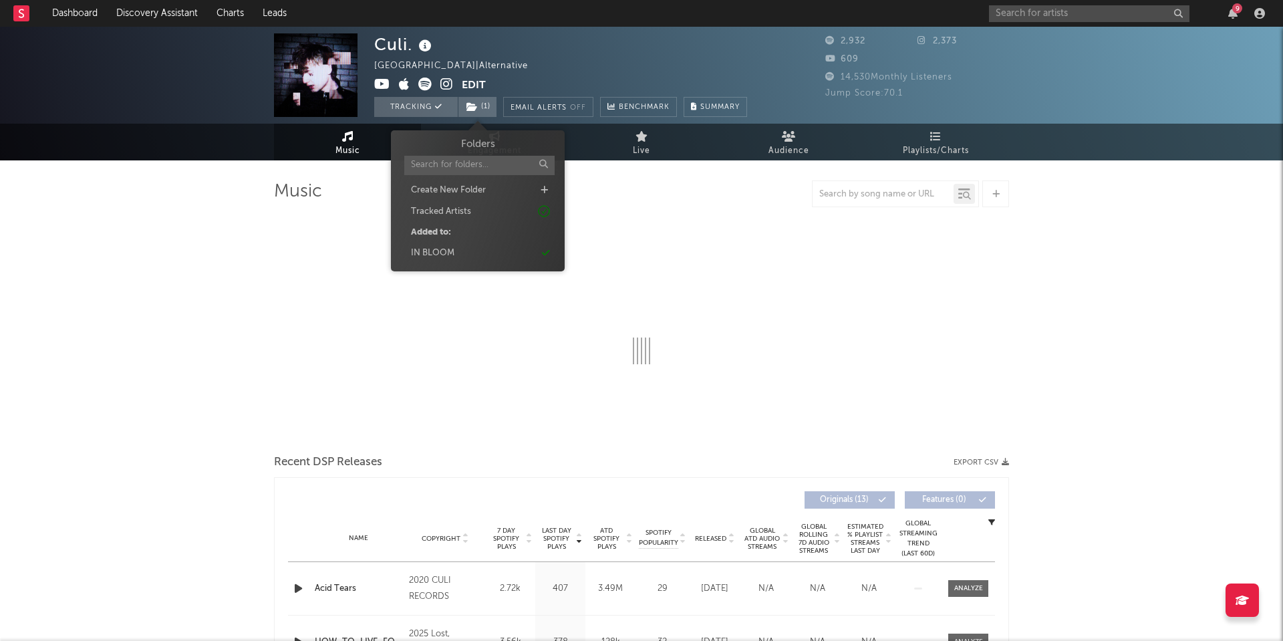
select select "6m"
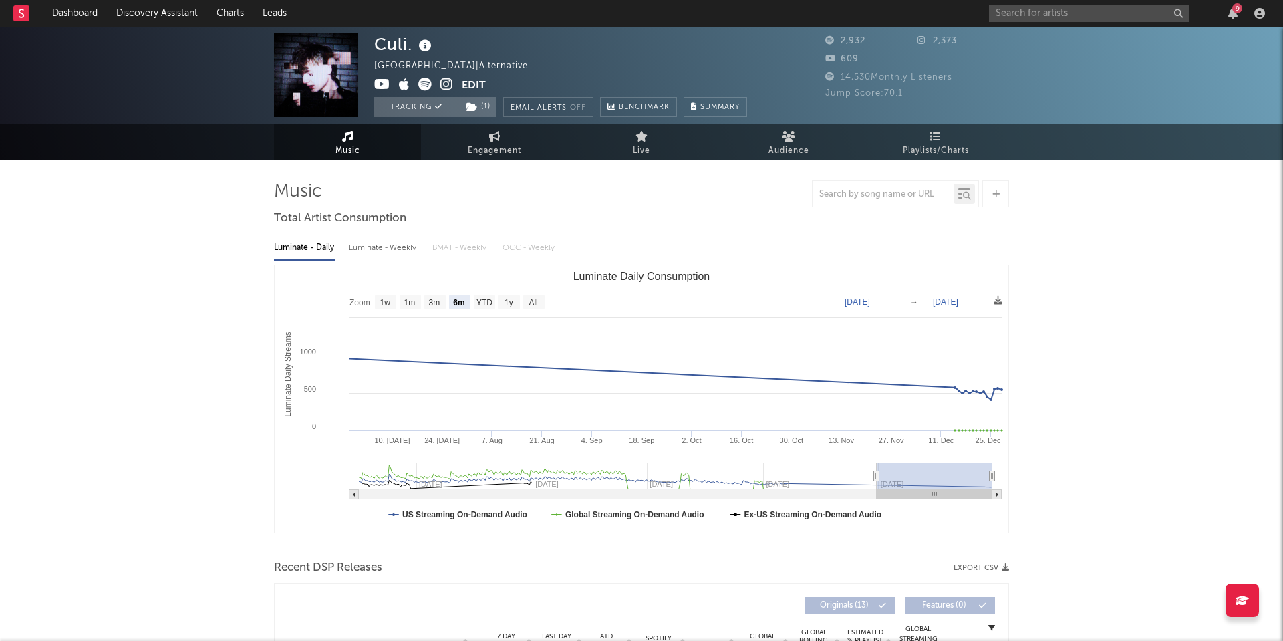
click at [685, 200] on div at bounding box center [641, 193] width 735 height 27
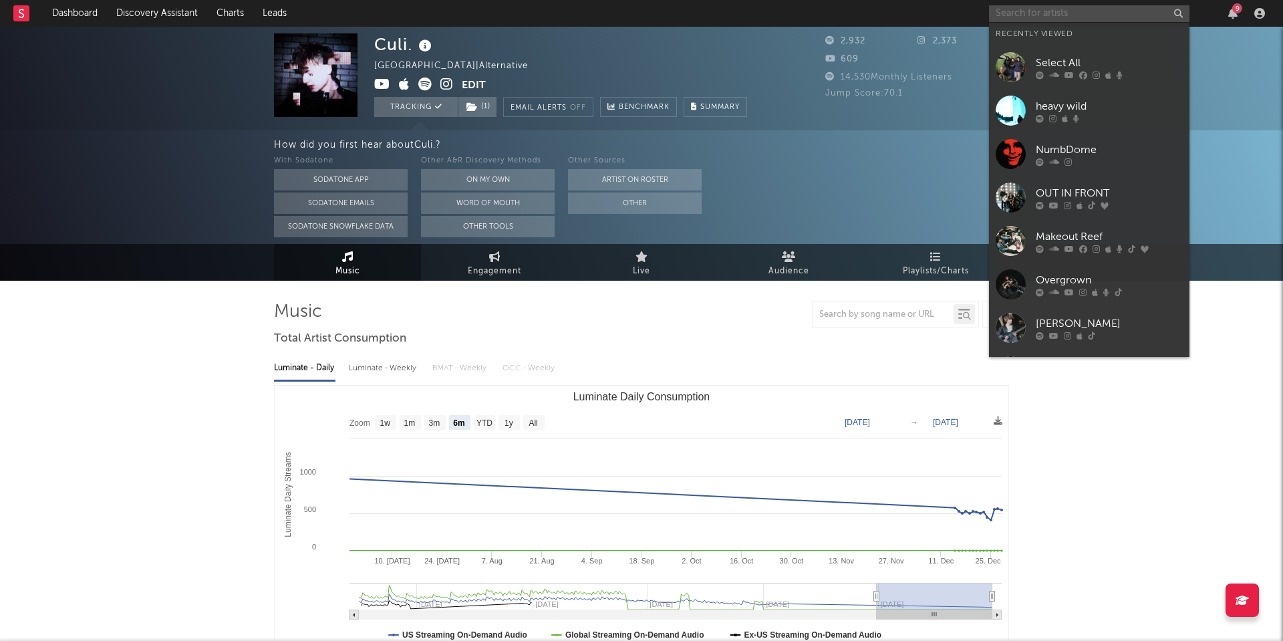
click at [1017, 16] on input "text" at bounding box center [1089, 13] width 201 height 17
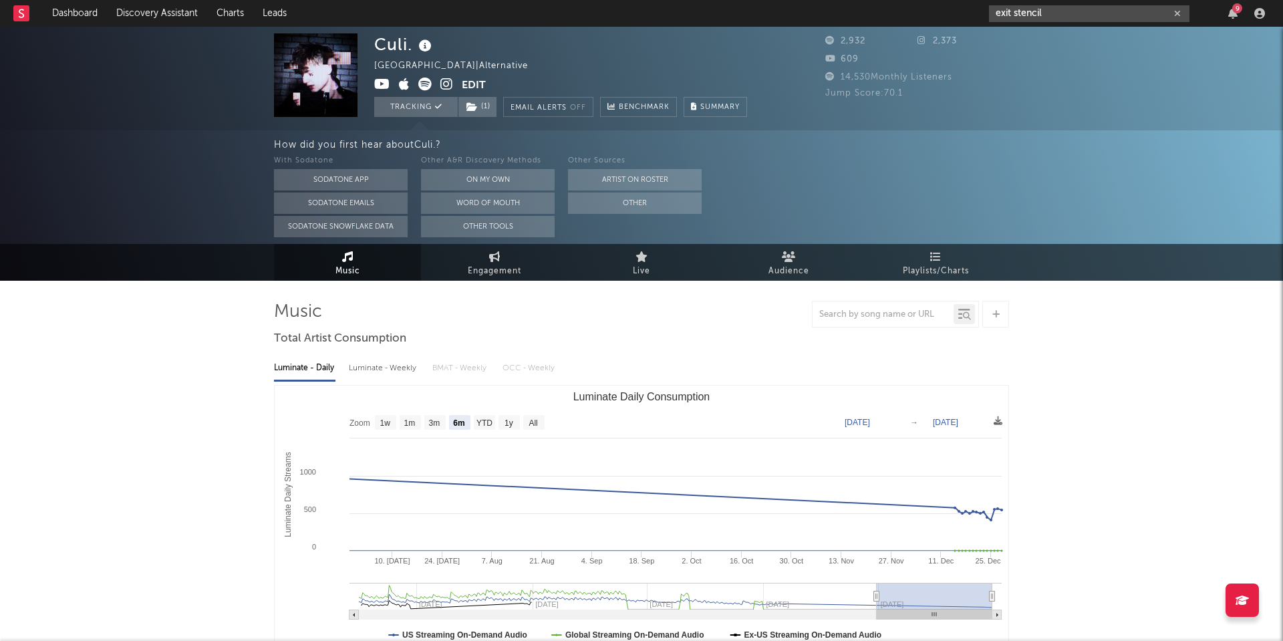
click at [1025, 9] on input "exit stencil" at bounding box center [1089, 13] width 201 height 17
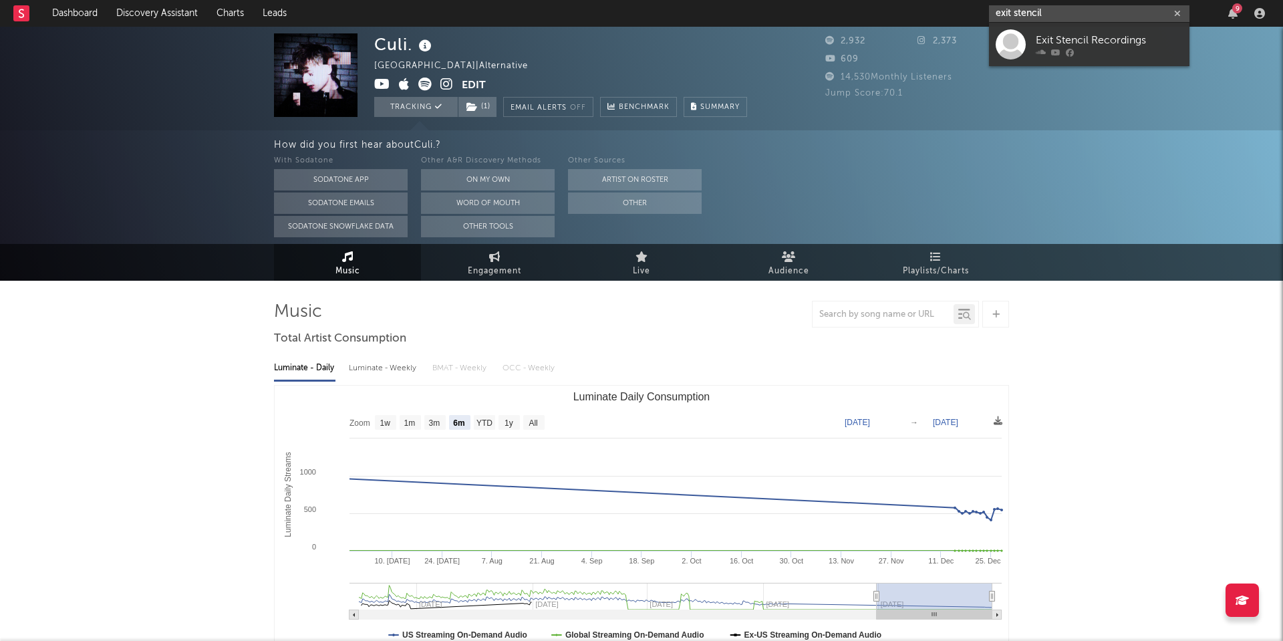
click at [1025, 9] on input "exit stencil" at bounding box center [1089, 13] width 201 height 17
paste input "https://open.spotify.com/artist/54FLgXmu1AsM8COObinqGV?si=eLC1vUrrRJWhi_Lq8n91YQ"
type input "https://open.spotify.com/artist/54FLgXmu1AsM8COObinqGV?si=eLC1vUrrRJWhi_Lq8n91YQ"
click at [1043, 51] on div "Exit Stencil" at bounding box center [1109, 44] width 147 height 16
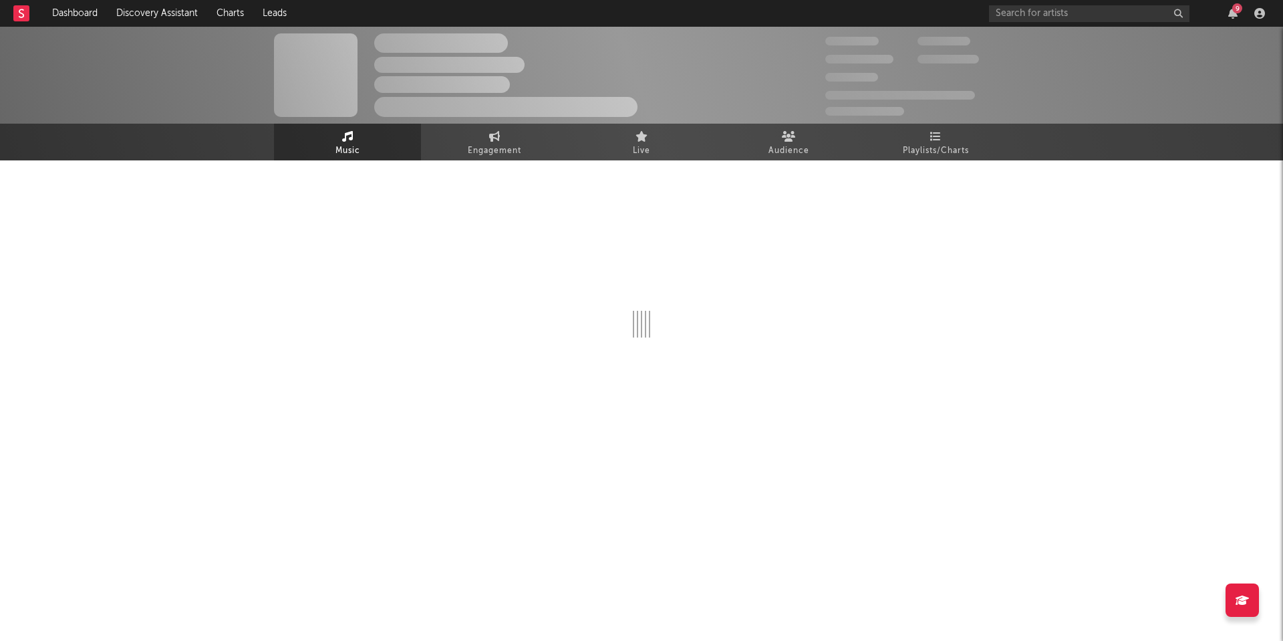
select select "1w"
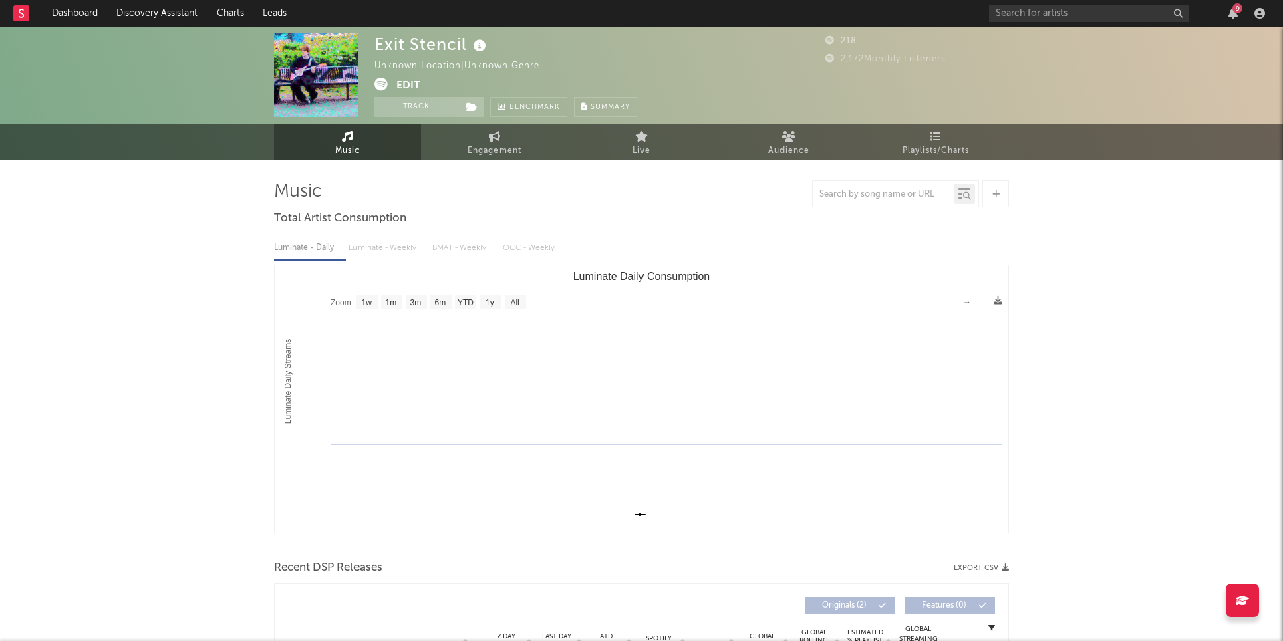
click at [428, 106] on button "Track" at bounding box center [416, 107] width 84 height 20
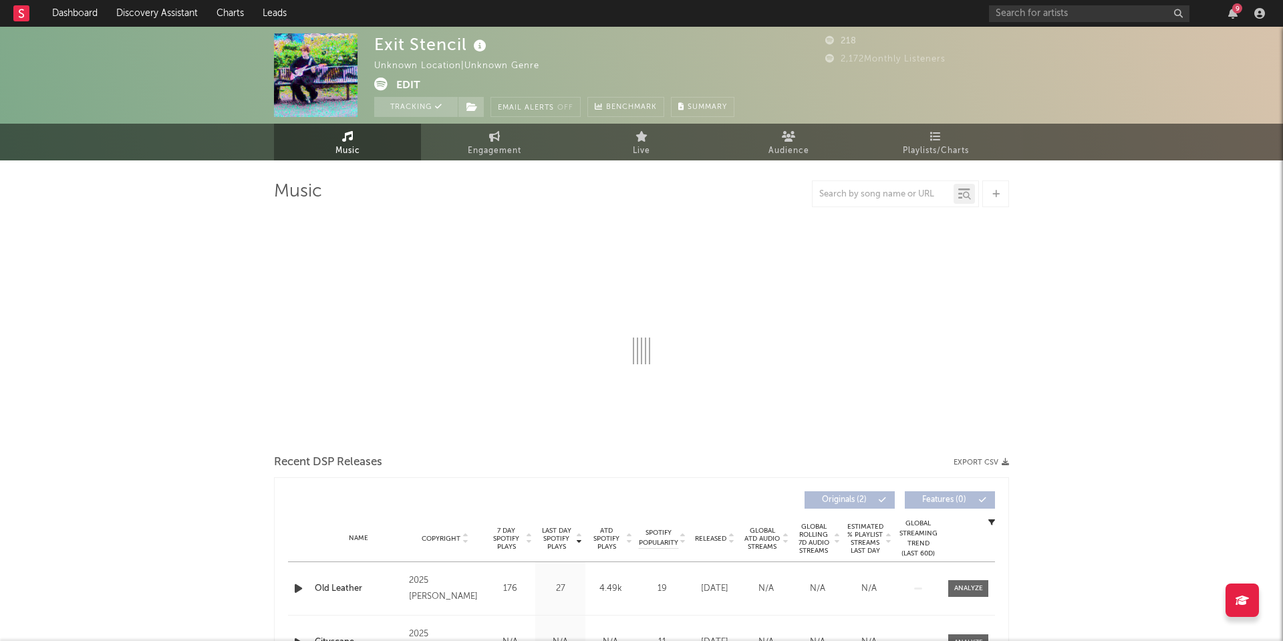
select select "1w"
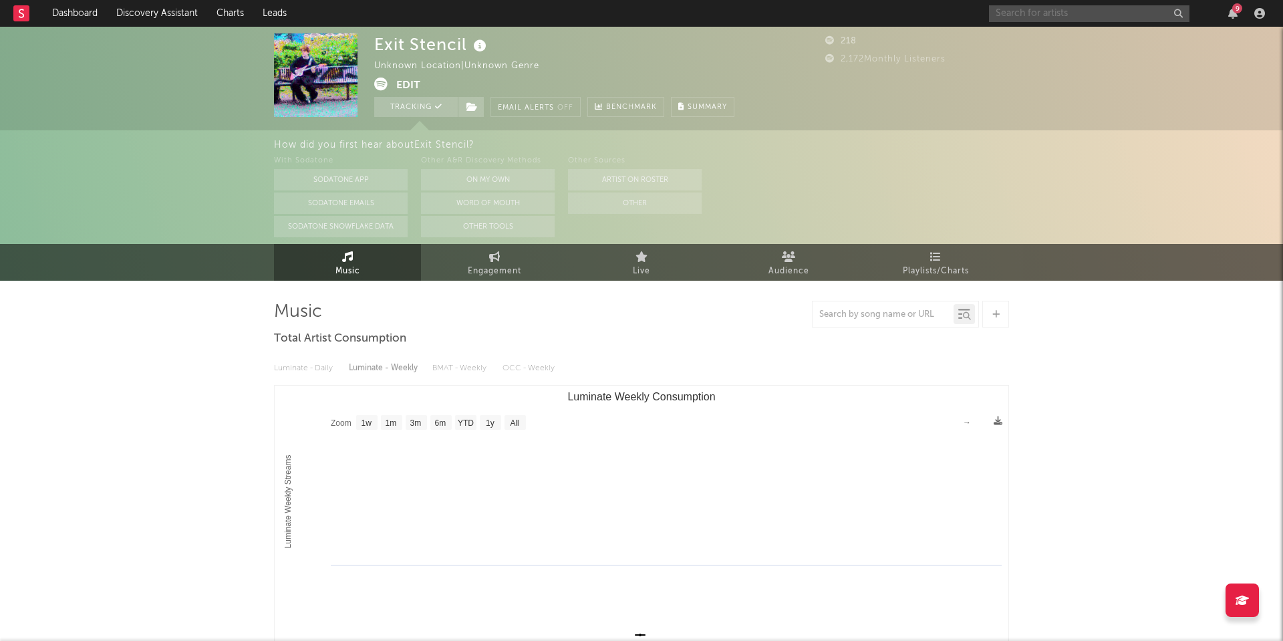
click at [1017, 16] on input "text" at bounding box center [1089, 13] width 201 height 17
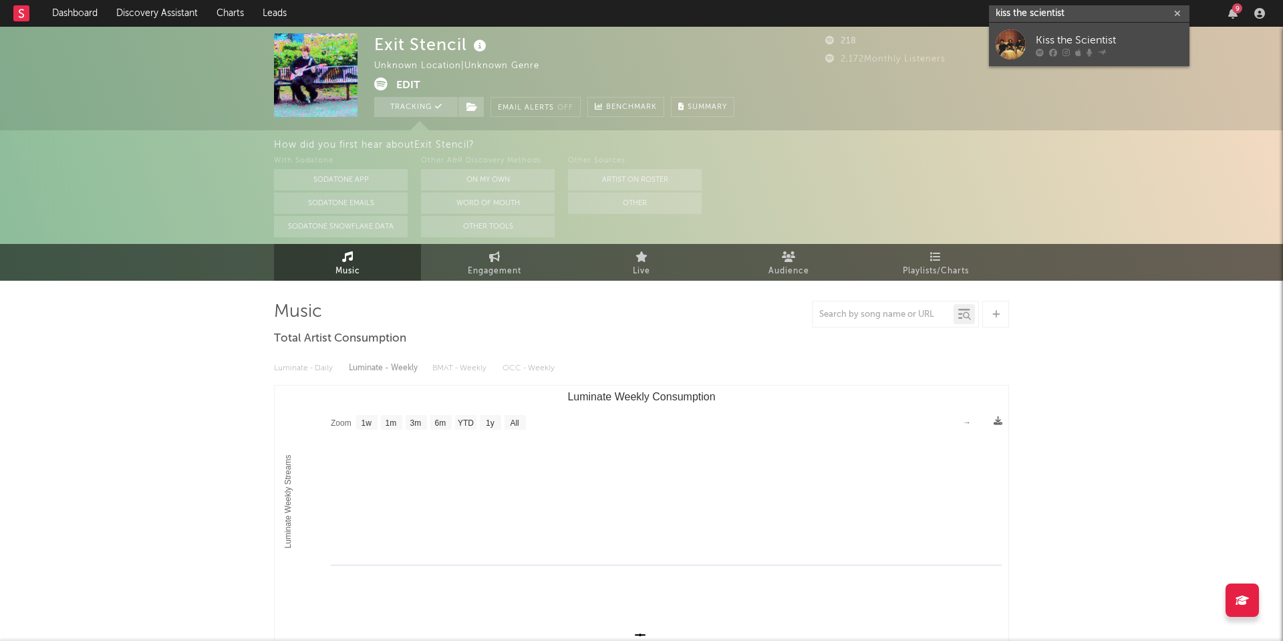
type input "kiss the scientist"
click at [1056, 45] on div "Kiss the Scientist" at bounding box center [1109, 40] width 147 height 16
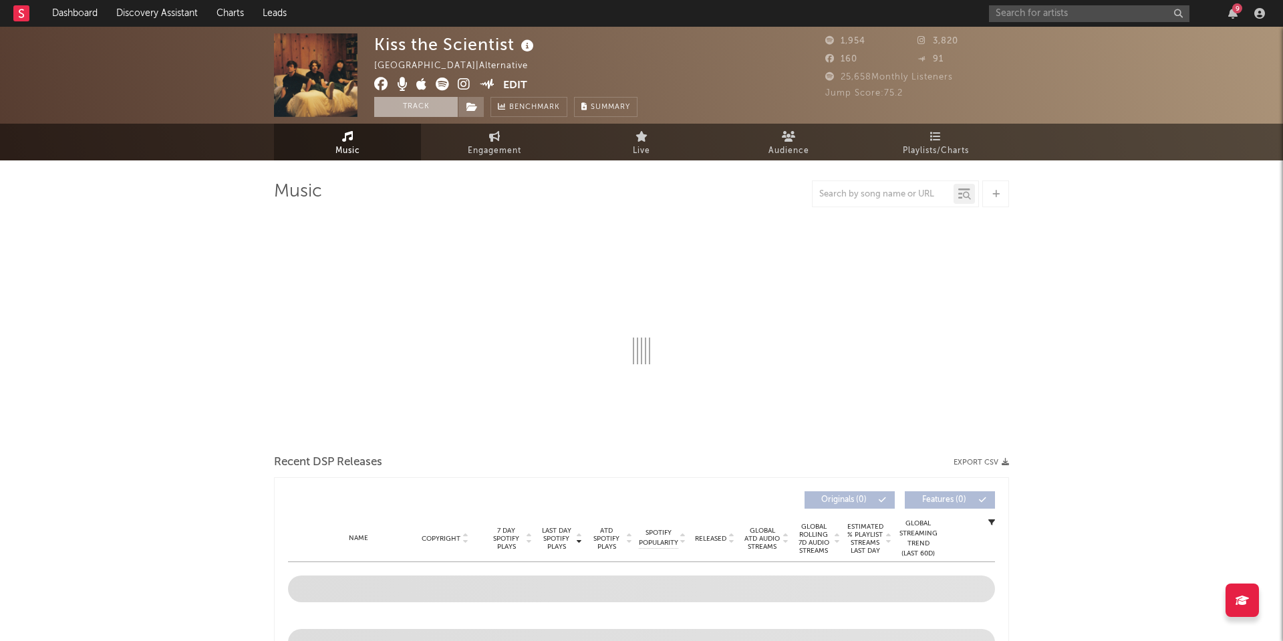
click at [429, 108] on button "Track" at bounding box center [416, 107] width 84 height 20
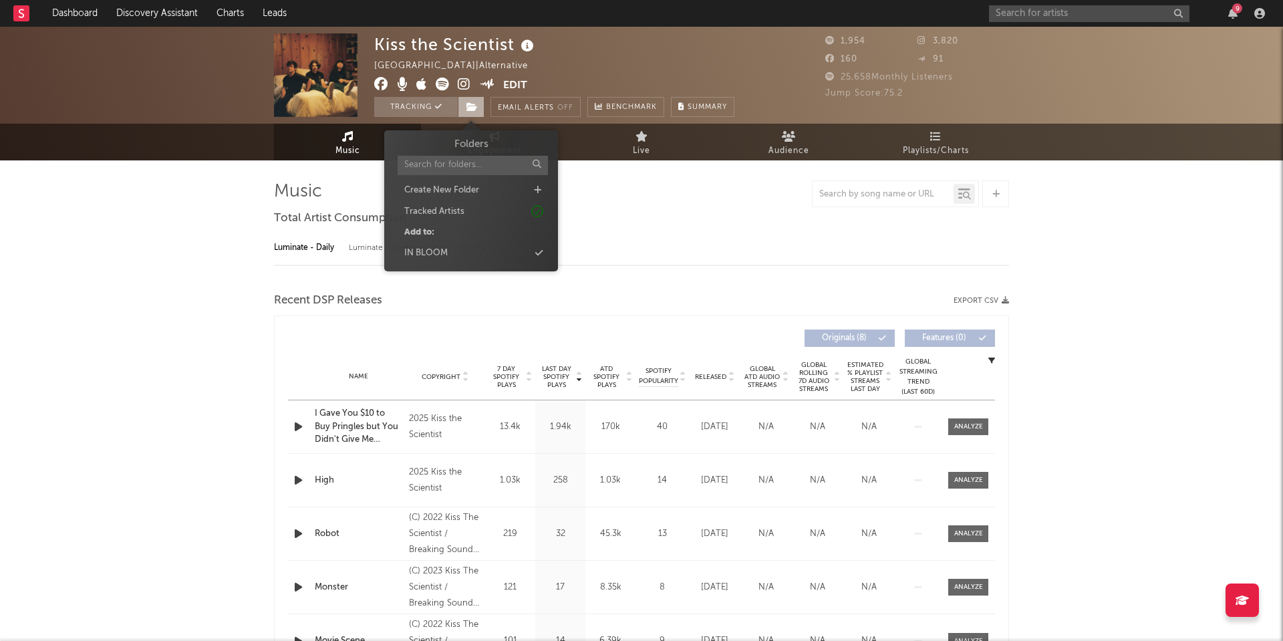
click at [467, 109] on icon at bounding box center [472, 106] width 11 height 9
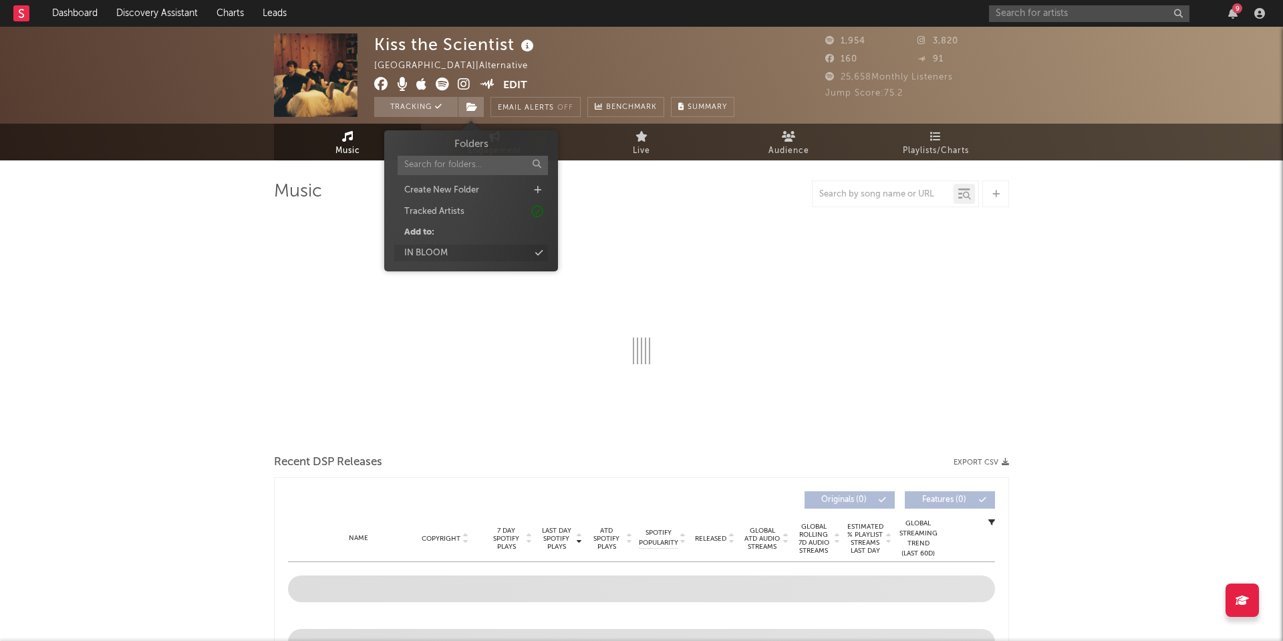
click at [473, 251] on div "IN BLOOM" at bounding box center [471, 253] width 154 height 17
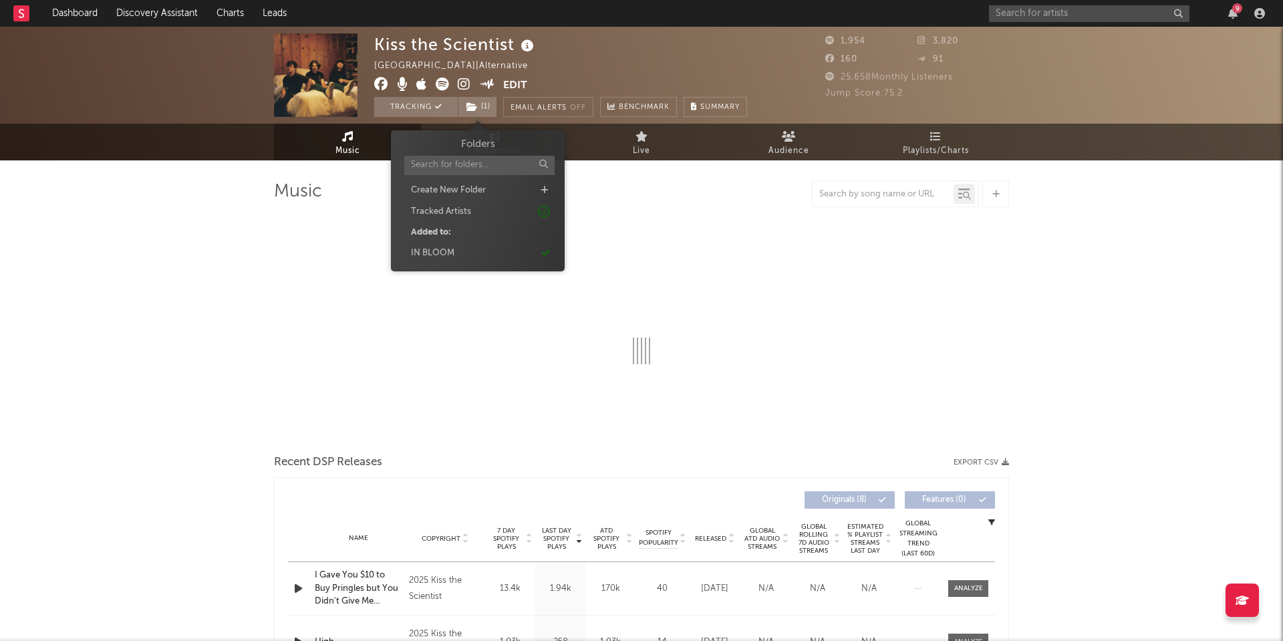
select select "1w"
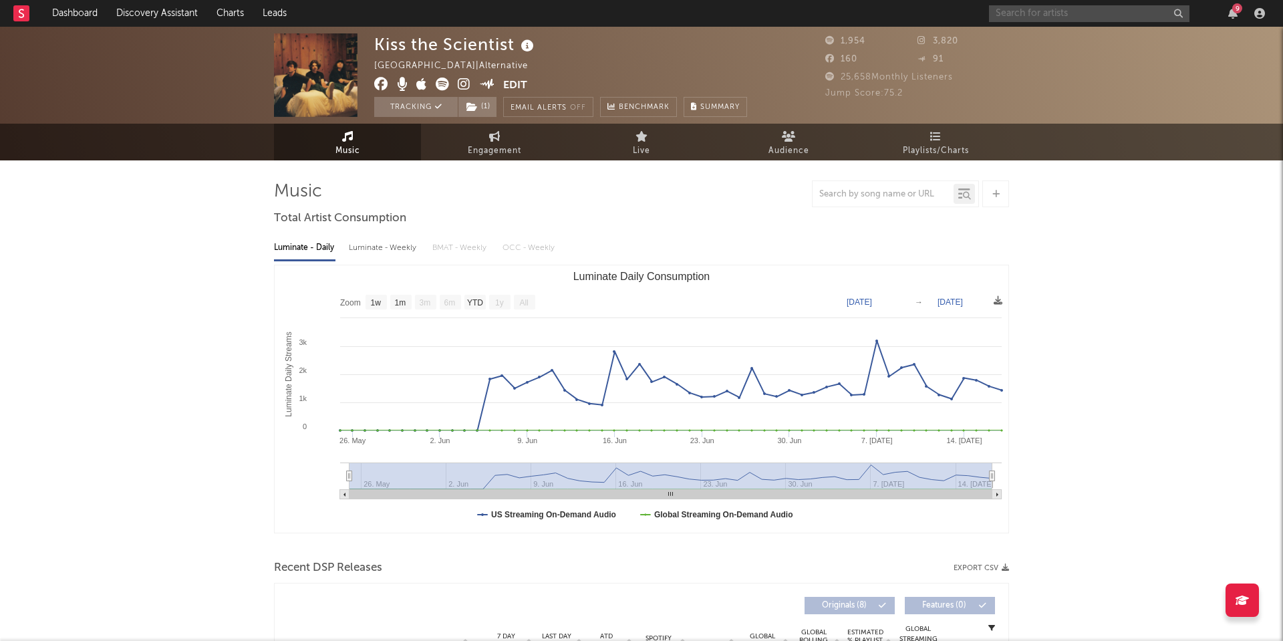
click at [1010, 12] on input "text" at bounding box center [1089, 13] width 201 height 17
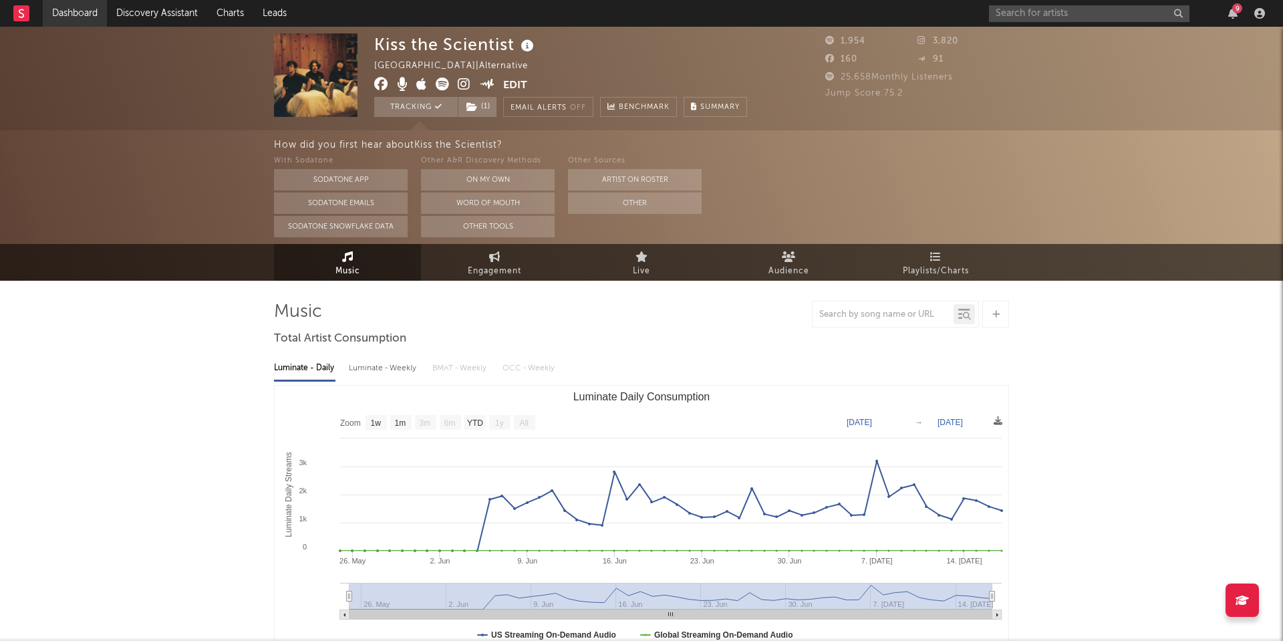
click at [65, 14] on link "Dashboard" at bounding box center [75, 13] width 64 height 27
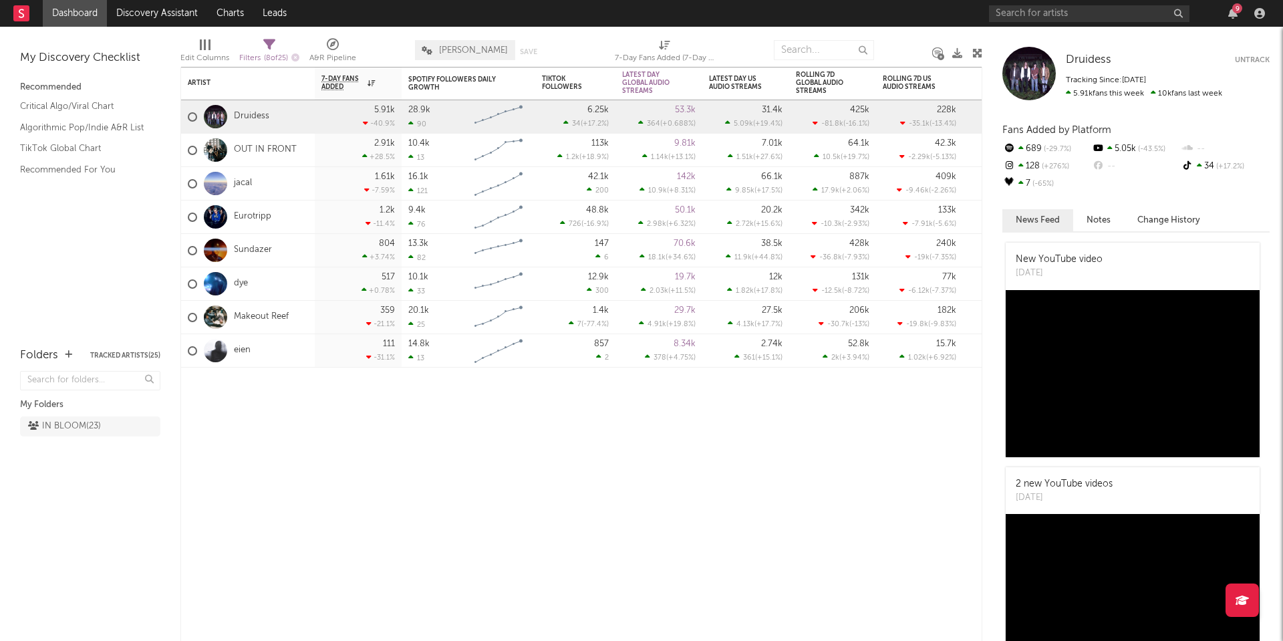
click at [76, 15] on link "Dashboard" at bounding box center [75, 13] width 64 height 27
click at [156, 11] on link "Discovery Assistant" at bounding box center [157, 13] width 100 height 27
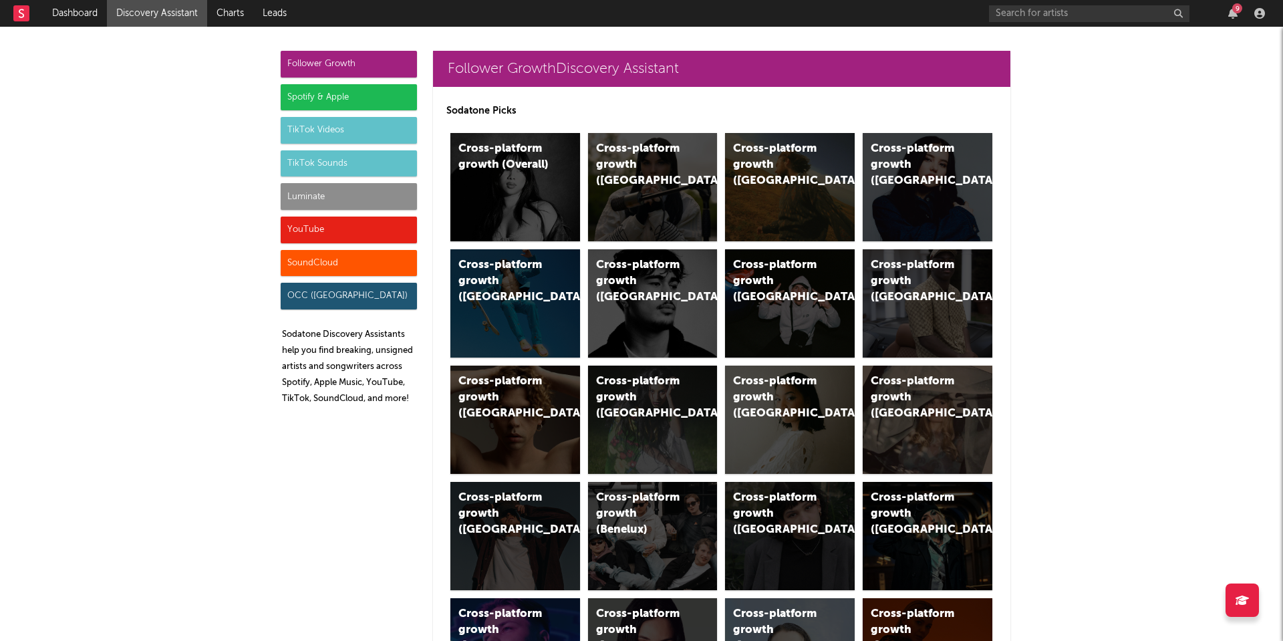
click at [327, 99] on div "Spotify & Apple" at bounding box center [349, 97] width 136 height 27
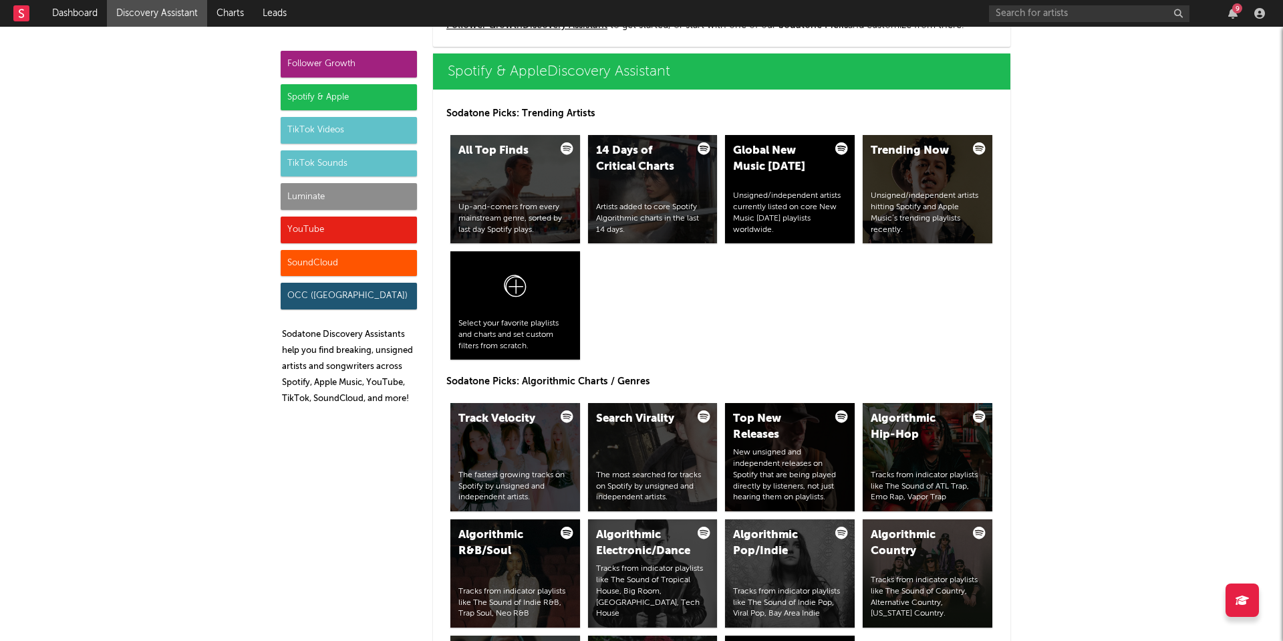
scroll to position [1336, 0]
click at [328, 199] on div "Luminate" at bounding box center [349, 196] width 136 height 27
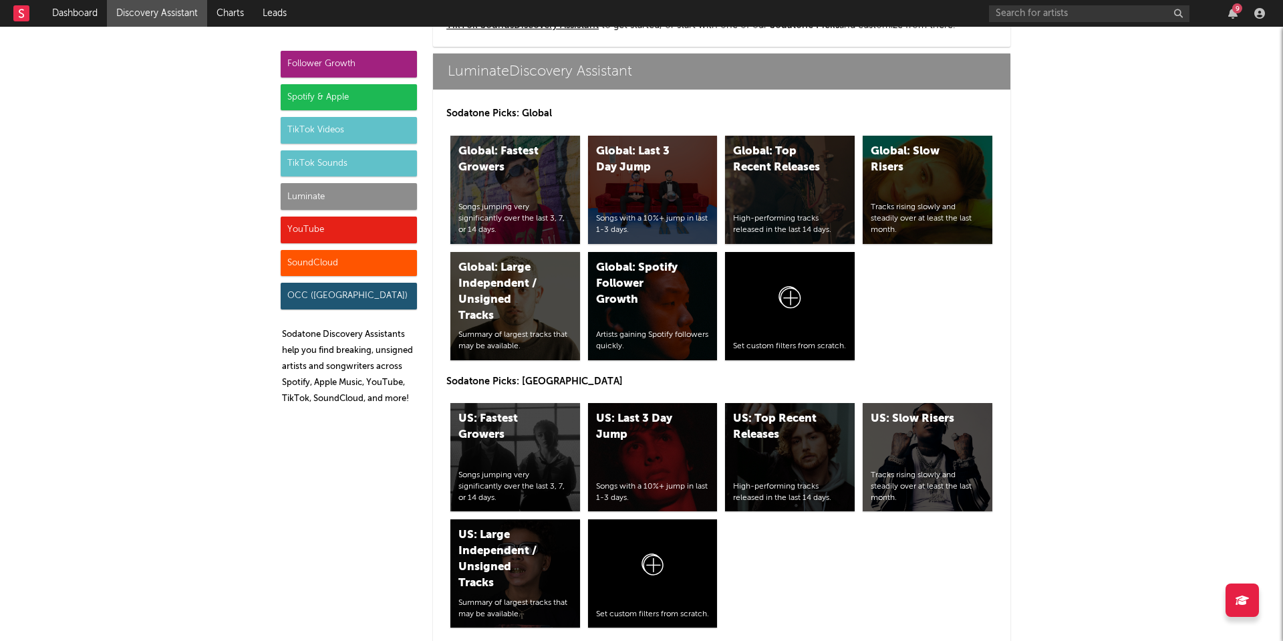
scroll to position [5725, 0]
click at [784, 302] on icon at bounding box center [789, 300] width 25 height 31
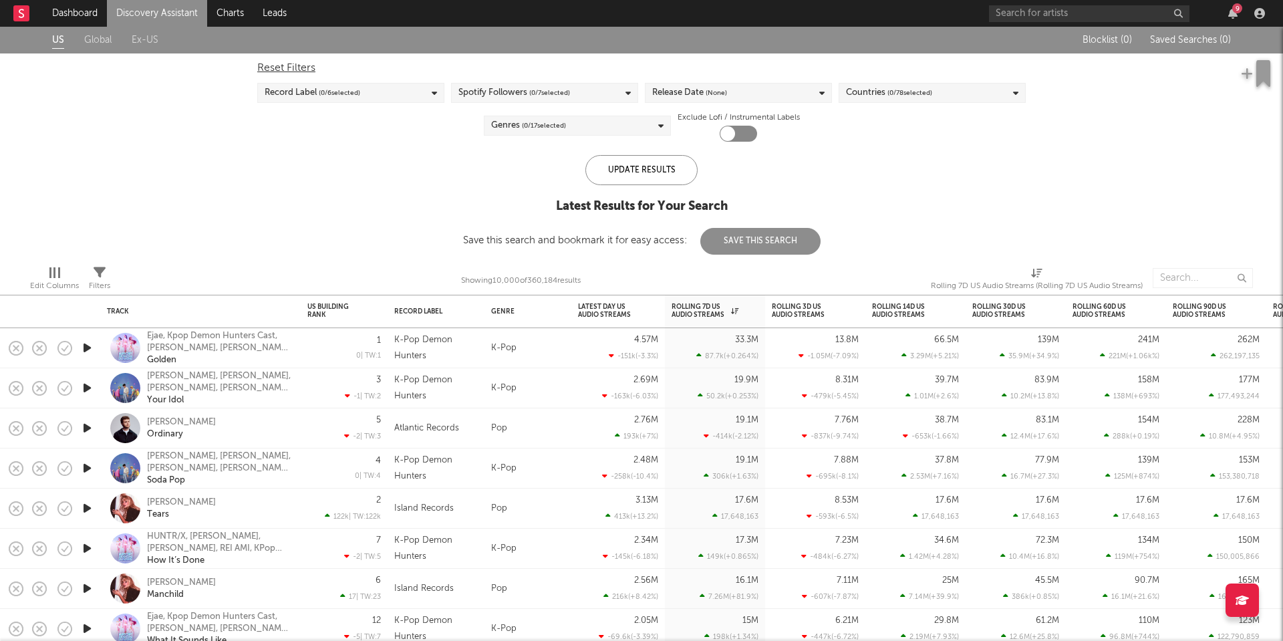
click at [562, 89] on span "( 0 / 7 selected)" at bounding box center [549, 93] width 41 height 16
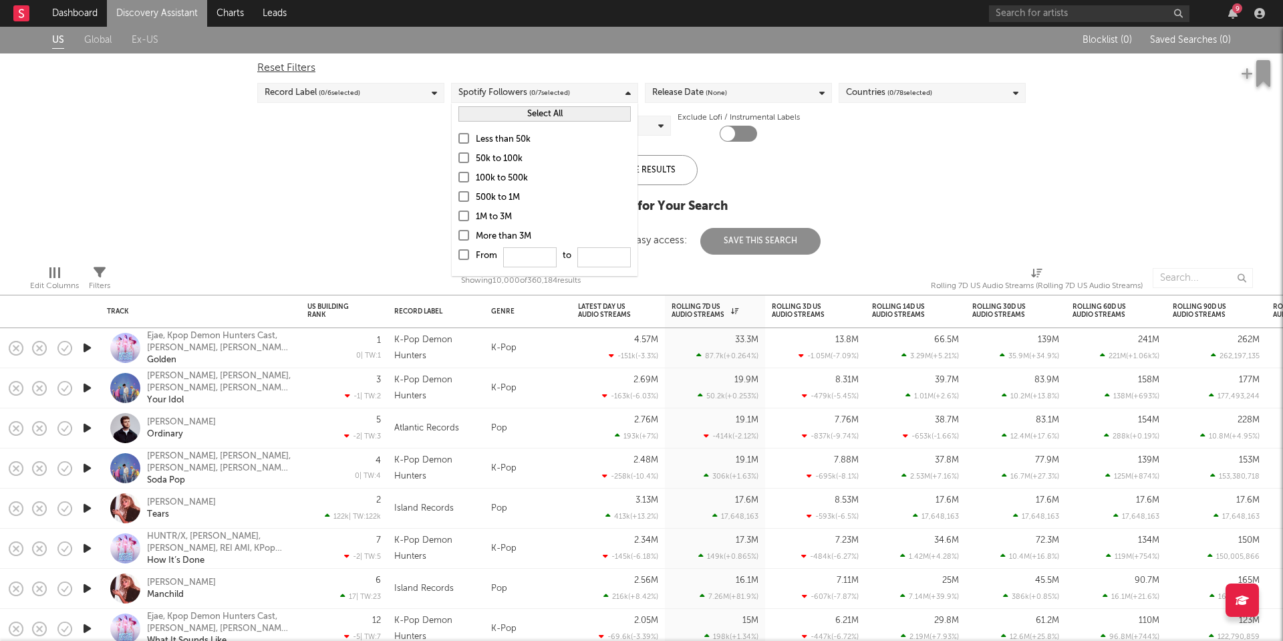
click at [513, 140] on div "Less than 50k" at bounding box center [553, 140] width 155 height 16
click at [458, 140] on input "Less than 50k" at bounding box center [458, 140] width 0 height 16
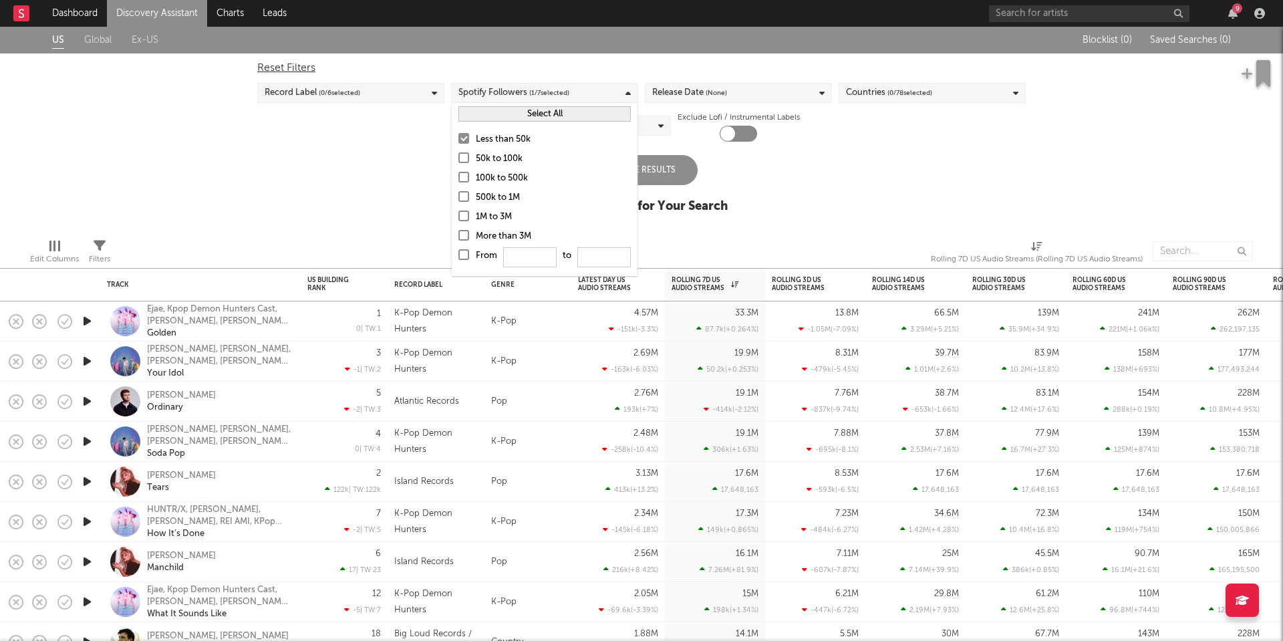
click at [469, 261] on label "From to" at bounding box center [544, 258] width 172 height 21
click at [458, 261] on input "From to" at bounding box center [458, 258] width 0 height 21
click at [526, 256] on input "From to" at bounding box center [529, 257] width 53 height 20
type input "0"
click at [606, 245] on div "Less than 50k 50k to 100k 100k to 500k 500k to 1M 1M to 3M More than 3M From 0 …" at bounding box center [545, 200] width 186 height 151
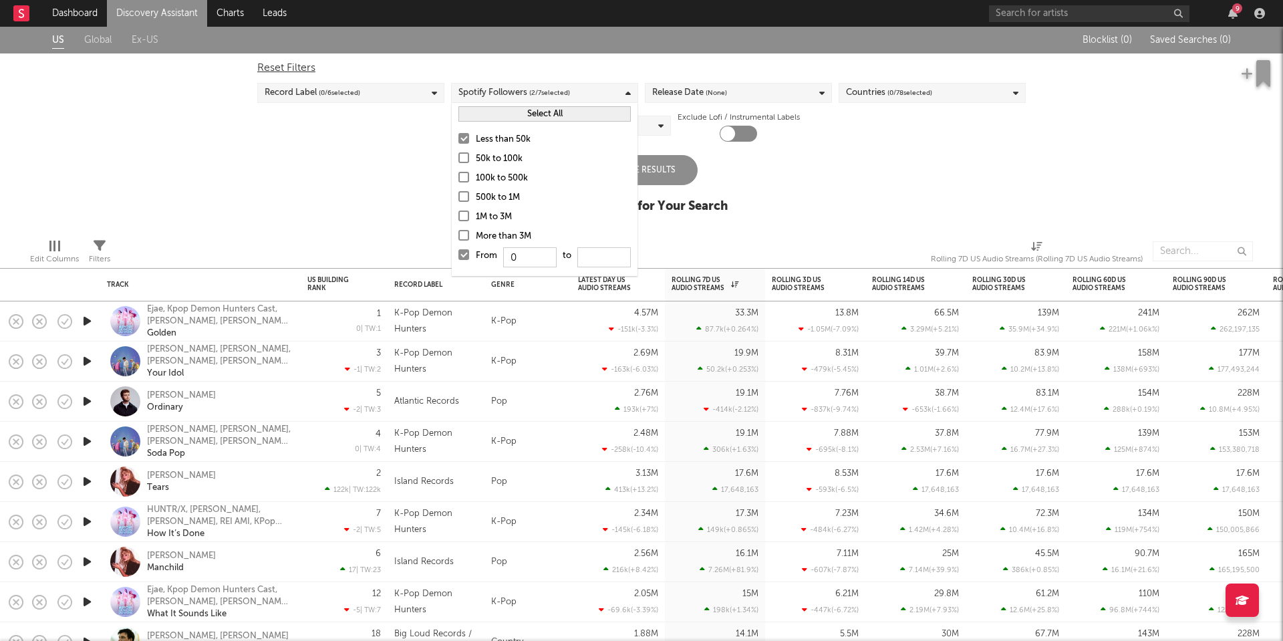
click at [606, 274] on div "Less than 50k 50k to 100k 100k to 500k 500k to 1M 1M to 3M More than 3M From 0 …" at bounding box center [545, 200] width 186 height 151
click at [606, 263] on input "From 0 to" at bounding box center [603, 257] width 53 height 20
type input "0"
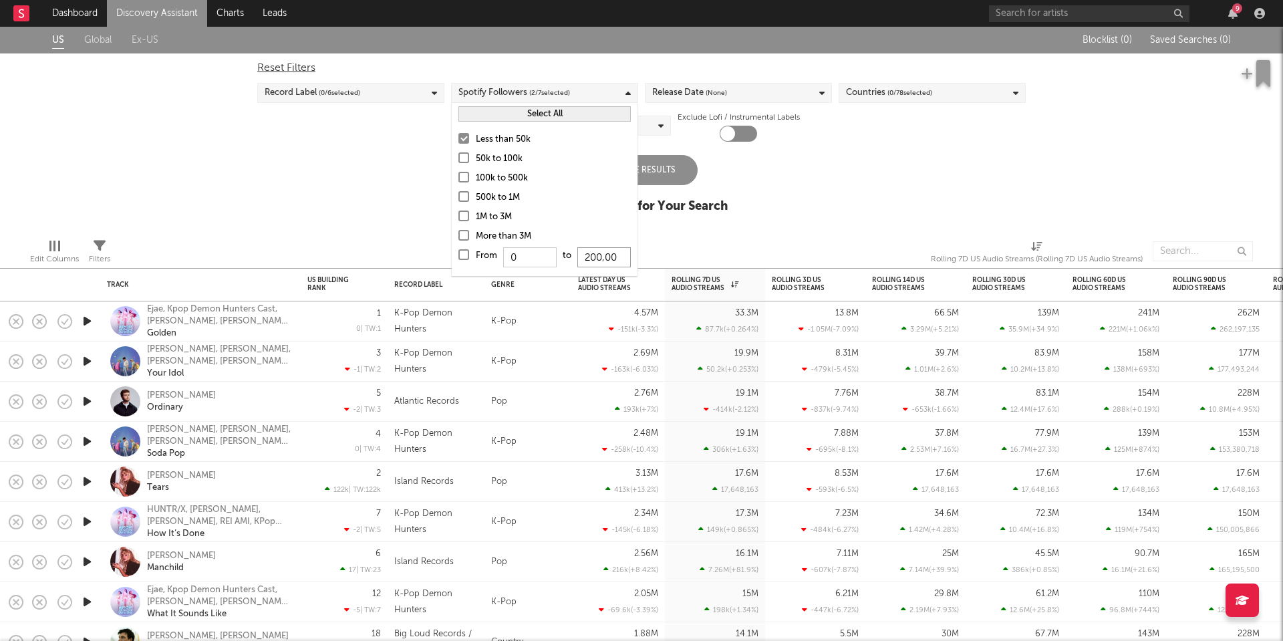
type input "20,000"
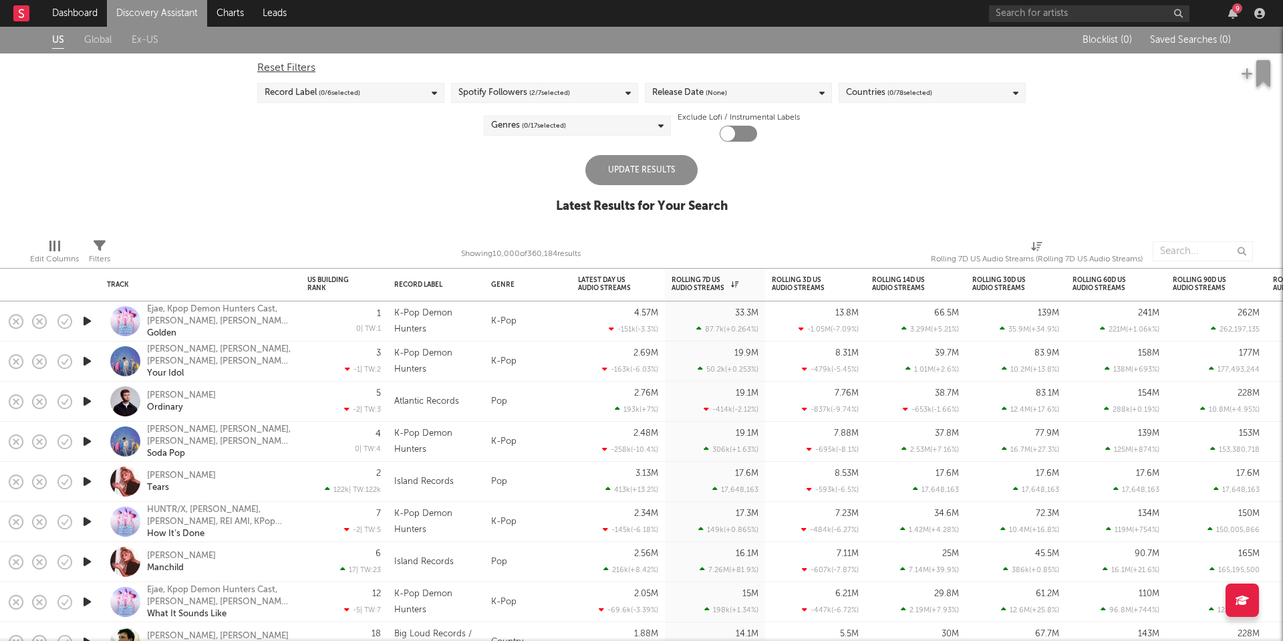
click at [383, 144] on div "US Global Ex-US Blocklist ( 0 ) Saved Searches ( 0 ) Reset Filters Record Label…" at bounding box center [641, 127] width 1283 height 201
click at [569, 123] on div "Genres ( 0 / 17 selected)" at bounding box center [577, 126] width 187 height 20
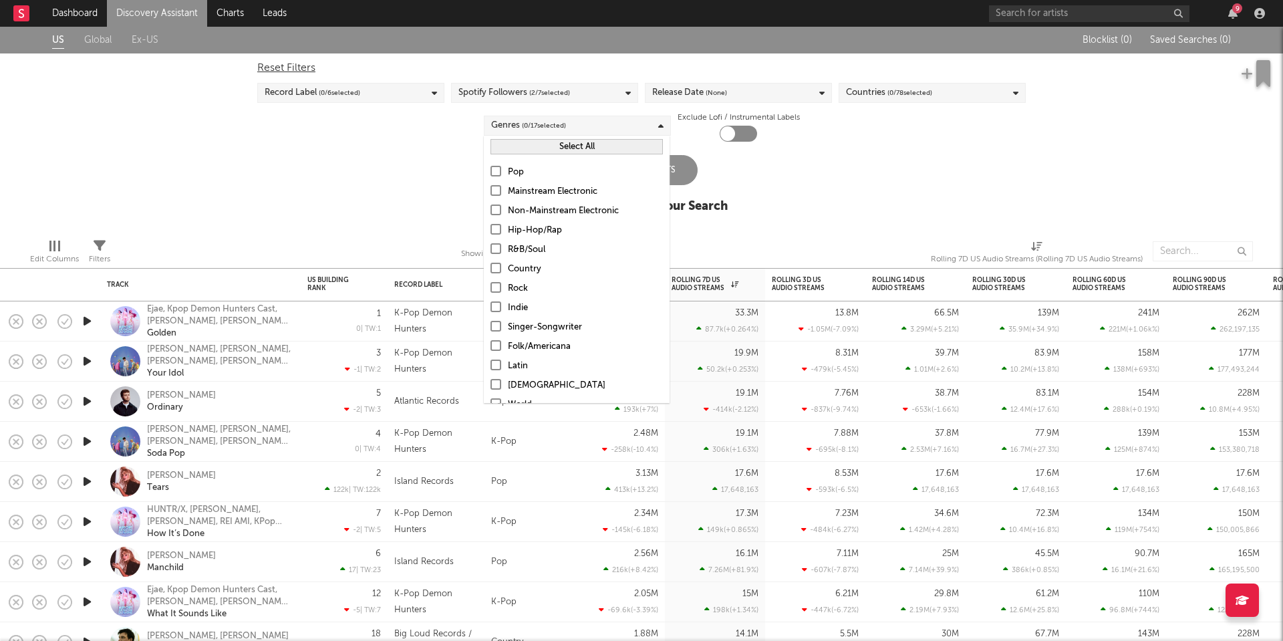
click at [517, 287] on div "Rock" at bounding box center [585, 289] width 155 height 16
click at [491, 287] on input "Rock" at bounding box center [491, 289] width 0 height 16
click at [499, 170] on div at bounding box center [496, 171] width 11 height 11
click at [491, 170] on input "Pop" at bounding box center [491, 172] width 0 height 16
click at [499, 170] on div at bounding box center [496, 171] width 11 height 11
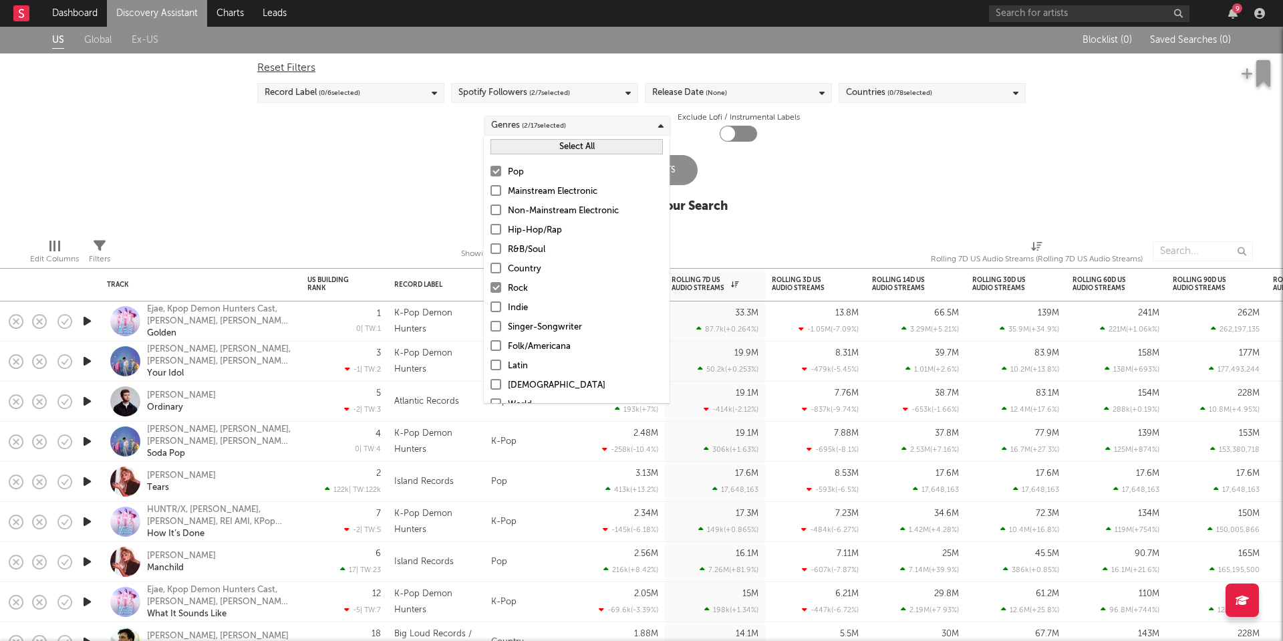
click at [491, 170] on input "Pop" at bounding box center [491, 172] width 0 height 16
click at [686, 95] on div "Release Date (None)" at bounding box center [689, 93] width 75 height 16
click at [657, 174] on div at bounding box center [657, 174] width 11 height 11
click at [652, 174] on input "Last 180 Days" at bounding box center [652, 176] width 0 height 16
click at [657, 191] on div at bounding box center [657, 193] width 11 height 11
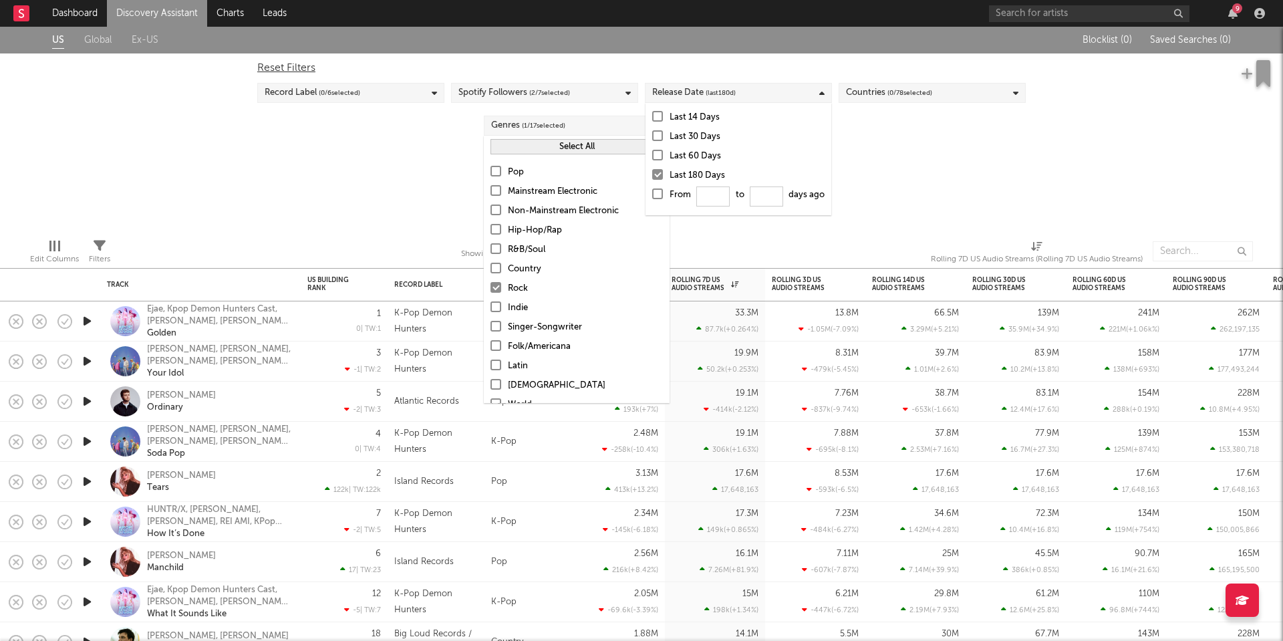
click at [652, 191] on input "From to days ago" at bounding box center [652, 197] width 0 height 21
click at [886, 97] on div "Countries ( 0 / 78 selected)" at bounding box center [889, 93] width 86 height 16
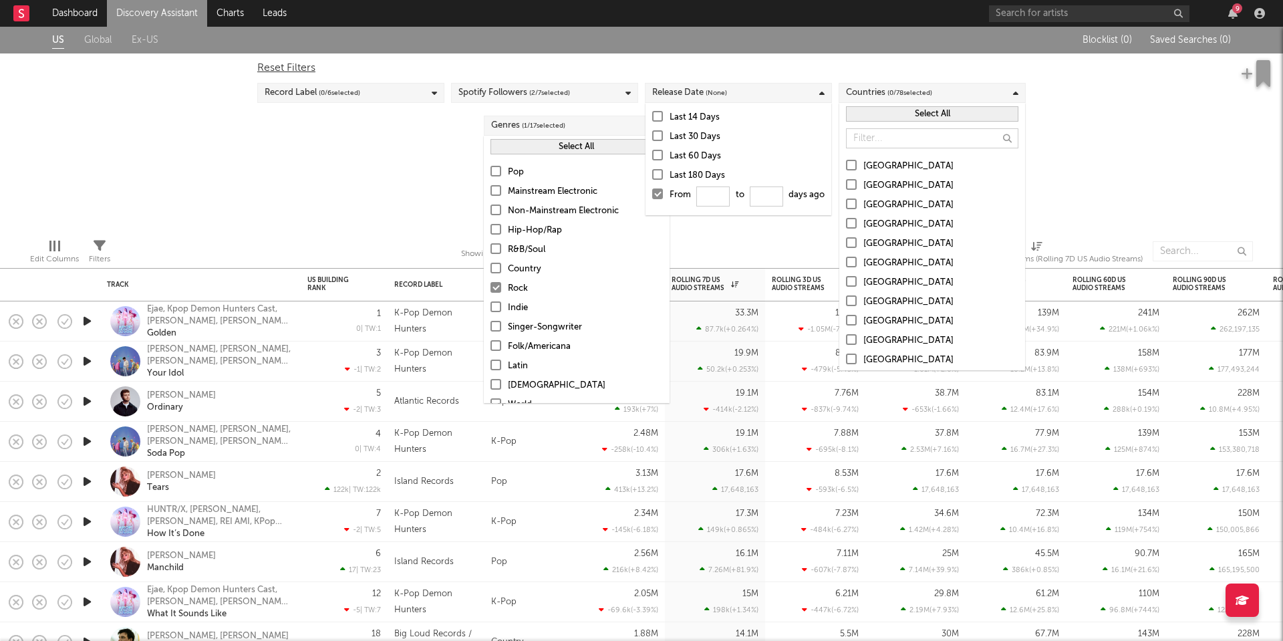
click at [878, 164] on div "[GEOGRAPHIC_DATA]" at bounding box center [941, 166] width 155 height 16
click at [846, 164] on input "[GEOGRAPHIC_DATA]" at bounding box center [846, 166] width 0 height 16
click at [876, 185] on div "[GEOGRAPHIC_DATA]" at bounding box center [941, 186] width 155 height 16
click at [846, 185] on input "[GEOGRAPHIC_DATA]" at bounding box center [846, 186] width 0 height 16
click at [872, 198] on div "[GEOGRAPHIC_DATA]" at bounding box center [941, 205] width 155 height 16
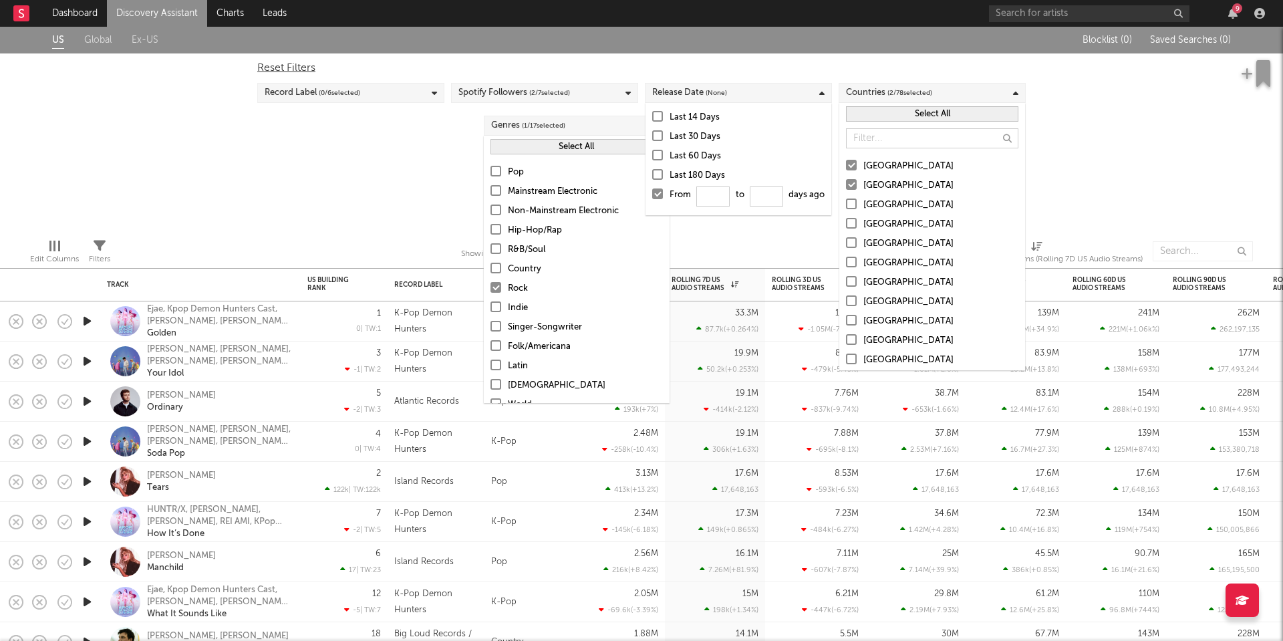
click at [846, 198] on input "[GEOGRAPHIC_DATA]" at bounding box center [846, 205] width 0 height 16
click at [872, 222] on div "[GEOGRAPHIC_DATA]" at bounding box center [941, 225] width 155 height 16
click at [846, 222] on input "[GEOGRAPHIC_DATA]" at bounding box center [846, 225] width 0 height 16
click at [872, 245] on div "[GEOGRAPHIC_DATA]" at bounding box center [941, 244] width 155 height 16
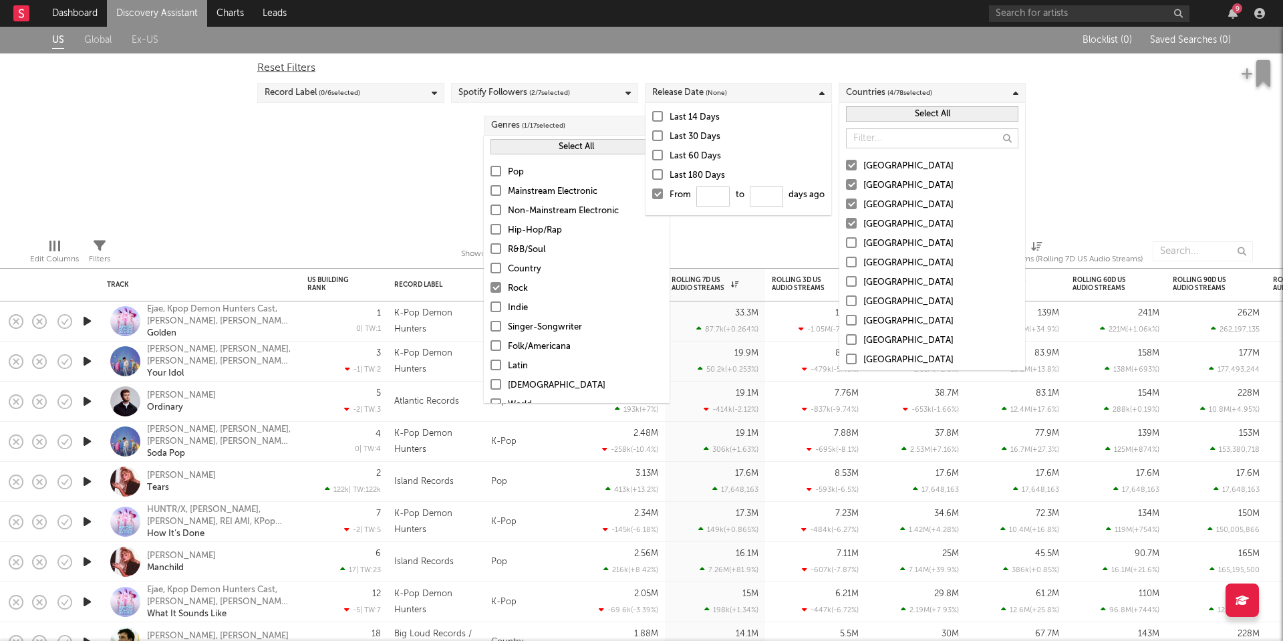
click at [846, 245] on input "[GEOGRAPHIC_DATA]" at bounding box center [846, 244] width 0 height 16
click at [420, 90] on div "Record Label ( 0 / 6 selected)" at bounding box center [350, 93] width 187 height 20
click at [297, 236] on div "Unsigned" at bounding box center [359, 237] width 155 height 16
click at [265, 236] on input "Unsigned" at bounding box center [265, 237] width 0 height 16
click at [299, 216] on div "Independent" at bounding box center [359, 217] width 155 height 16
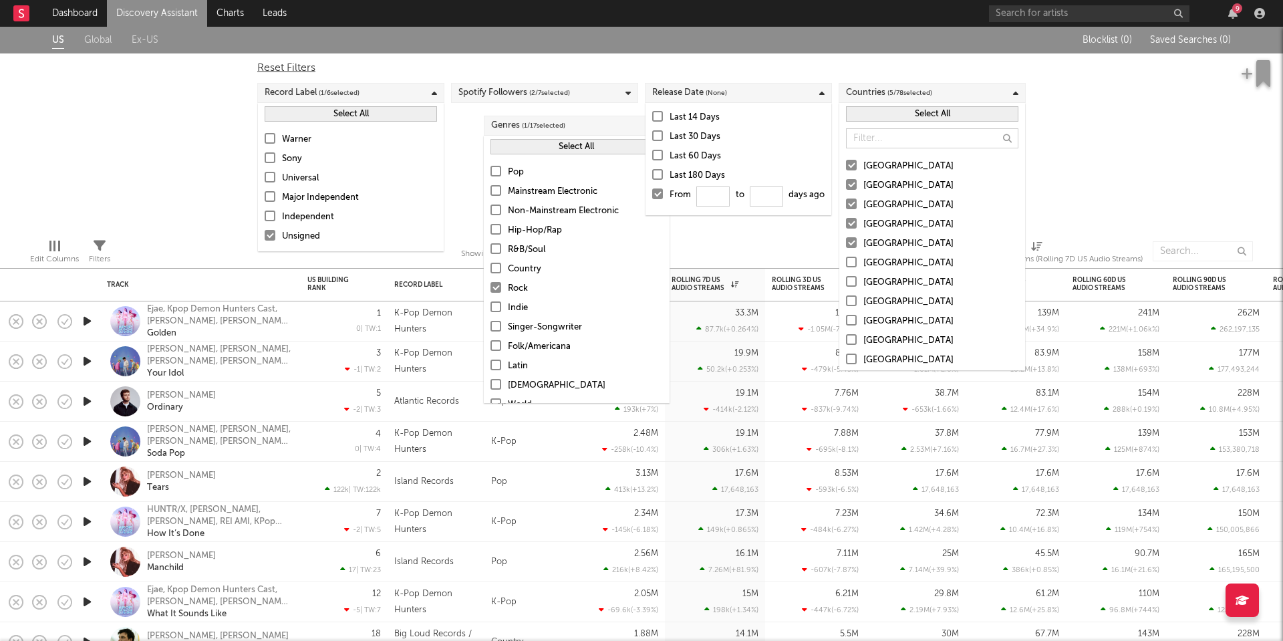
click at [265, 216] on input "Independent" at bounding box center [265, 217] width 0 height 16
click at [468, 161] on div "US Global Ex-US Blocklist ( 0 ) Saved Searches ( 0 ) Reset Filters Record Label…" at bounding box center [641, 127] width 1283 height 201
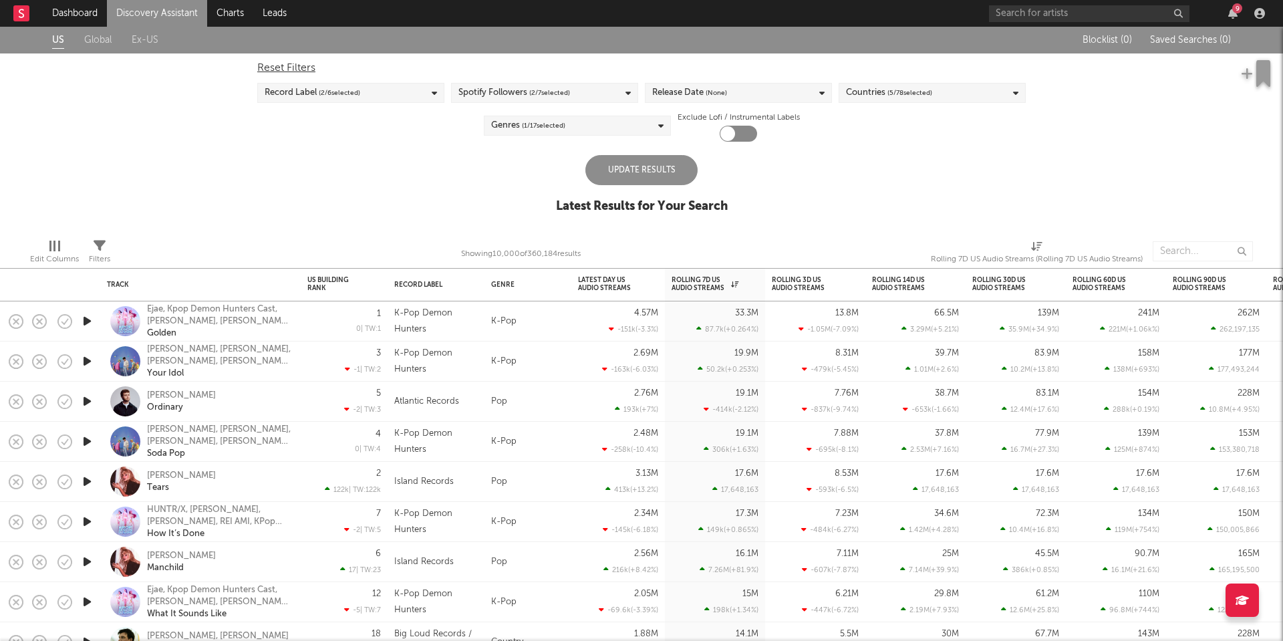
click at [740, 140] on div at bounding box center [738, 134] width 37 height 16
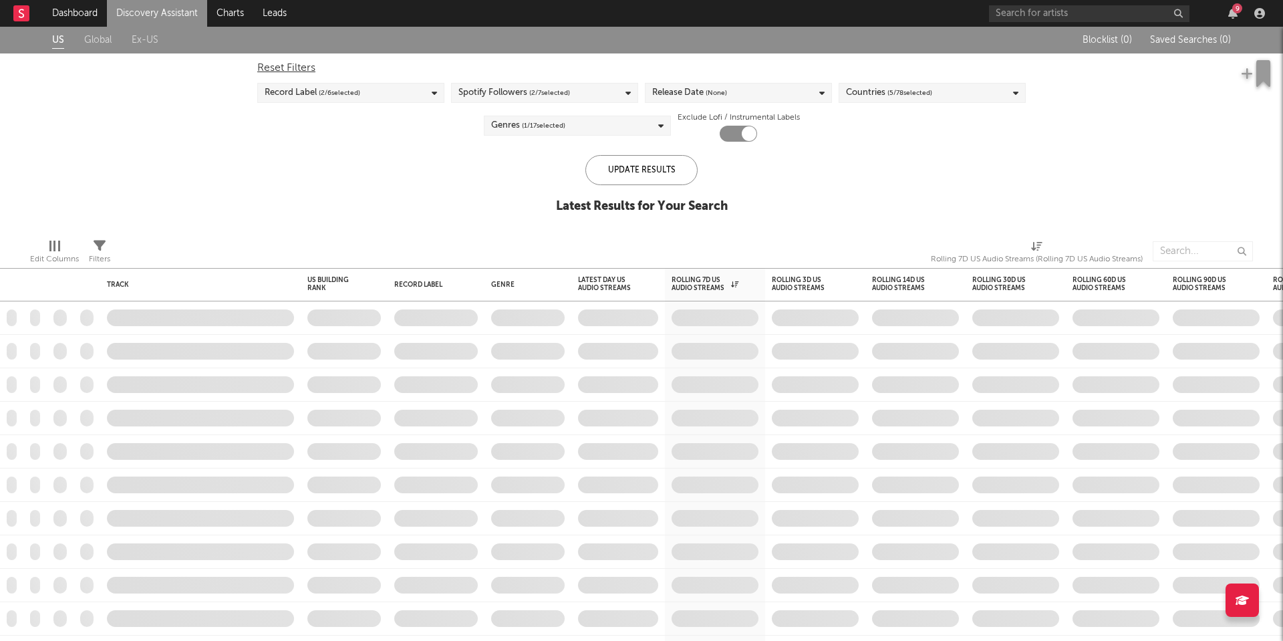
click at [727, 134] on div at bounding box center [738, 134] width 37 height 16
checkbox input "false"
click at [669, 176] on div "Update Results" at bounding box center [641, 170] width 112 height 30
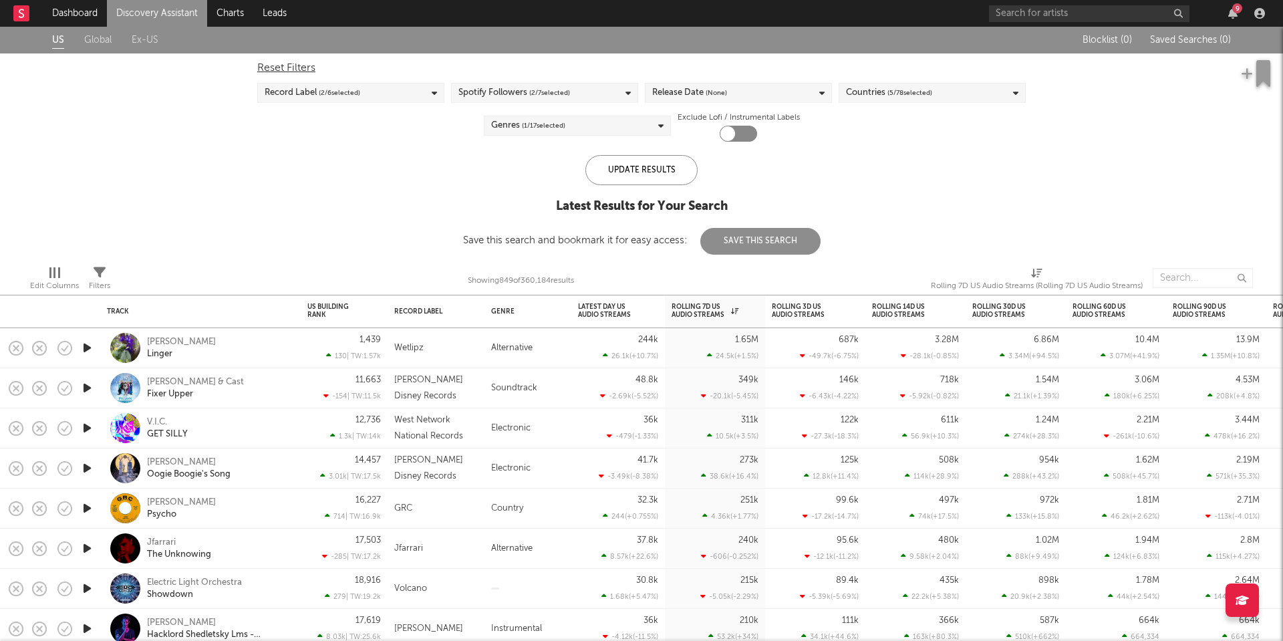
click at [626, 236] on div "Save this search and bookmark it for easy access: Save This Search" at bounding box center [642, 240] width 358 height 10
click at [630, 238] on div "Save this search and bookmark it for easy access: Save This Search" at bounding box center [642, 240] width 358 height 10
click at [926, 191] on div "US Global Ex-US Blocklist ( 0 ) Saved Searches ( 0 ) Reset Filters Record Label…" at bounding box center [641, 141] width 1283 height 228
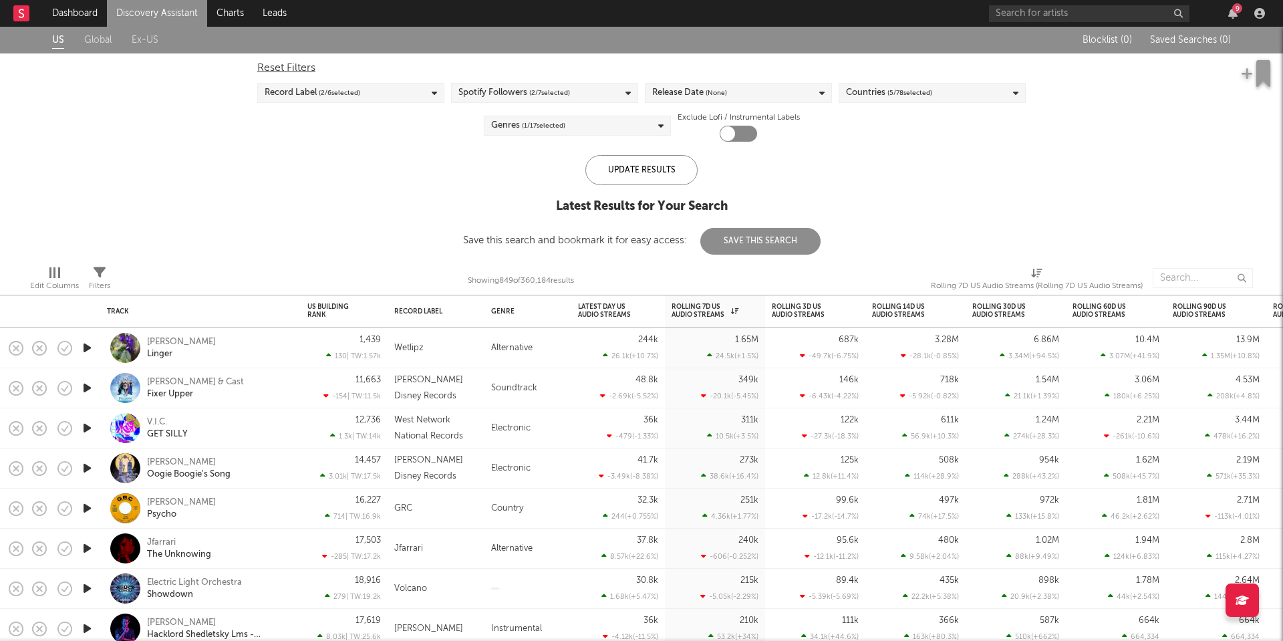
click at [97, 273] on icon at bounding box center [100, 273] width 12 height 12
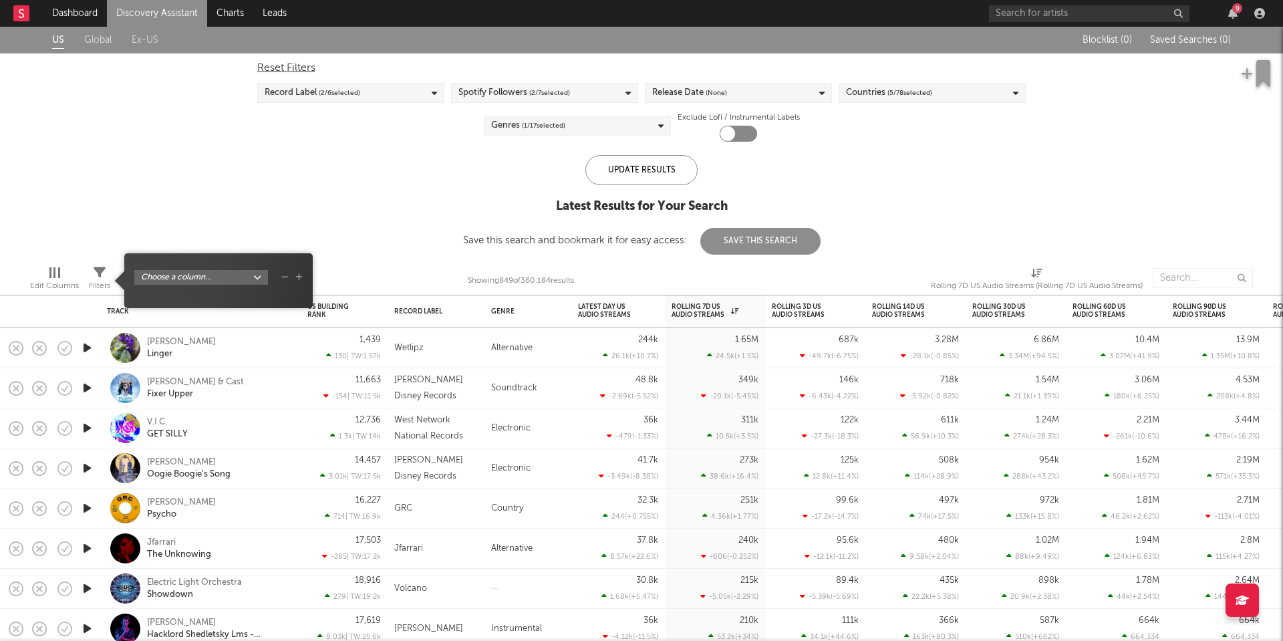
click at [160, 180] on div "US Global Ex-US Blocklist ( 0 ) Saved Searches ( 0 ) Reset Filters Record Label…" at bounding box center [641, 141] width 1283 height 228
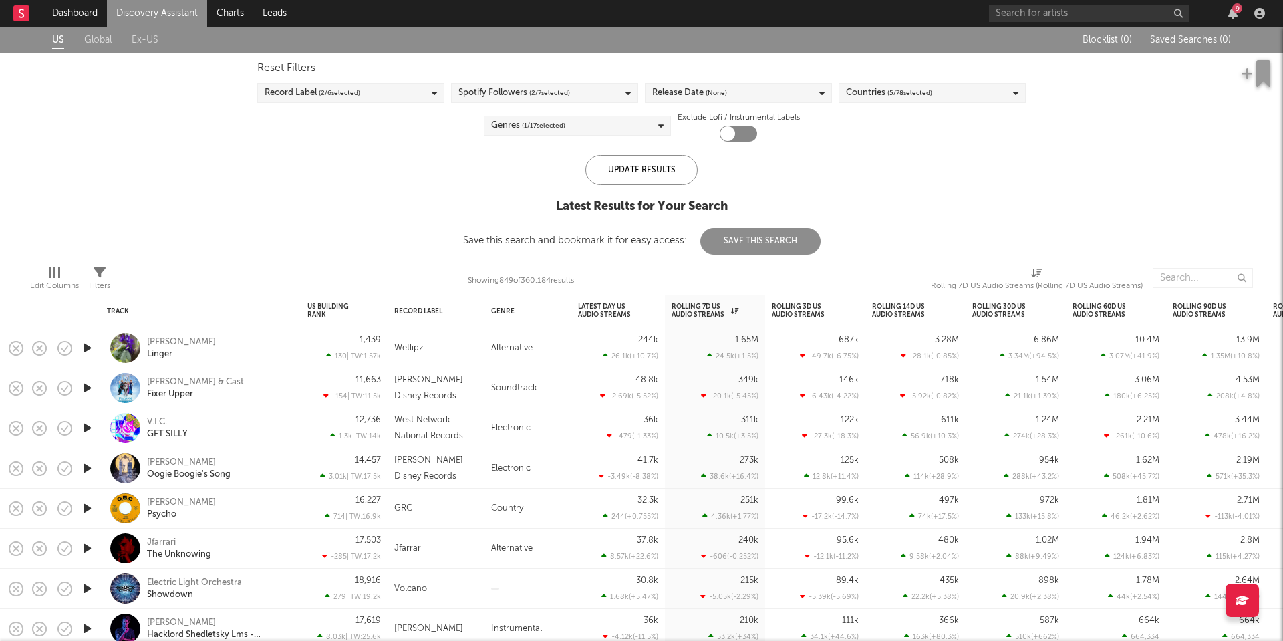
click at [499, 95] on div "Spotify Followers ( 2 / 7 selected)" at bounding box center [514, 93] width 112 height 16
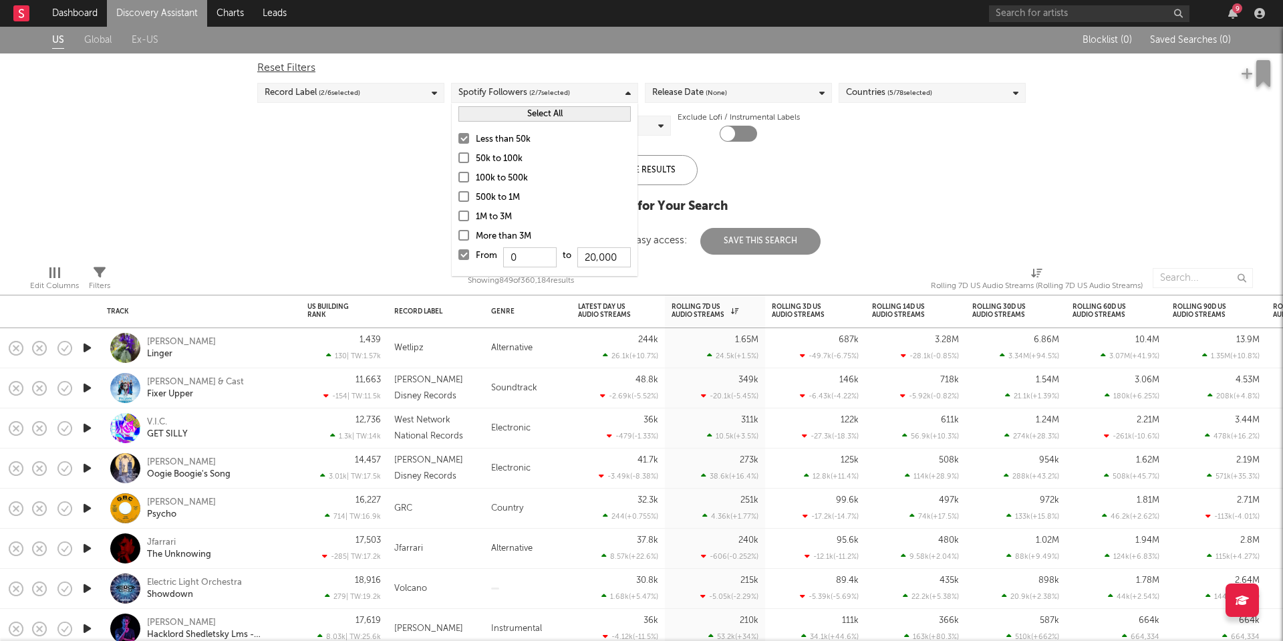
click at [462, 139] on div at bounding box center [463, 138] width 11 height 11
click at [458, 139] on input "Less than 50k" at bounding box center [458, 140] width 0 height 16
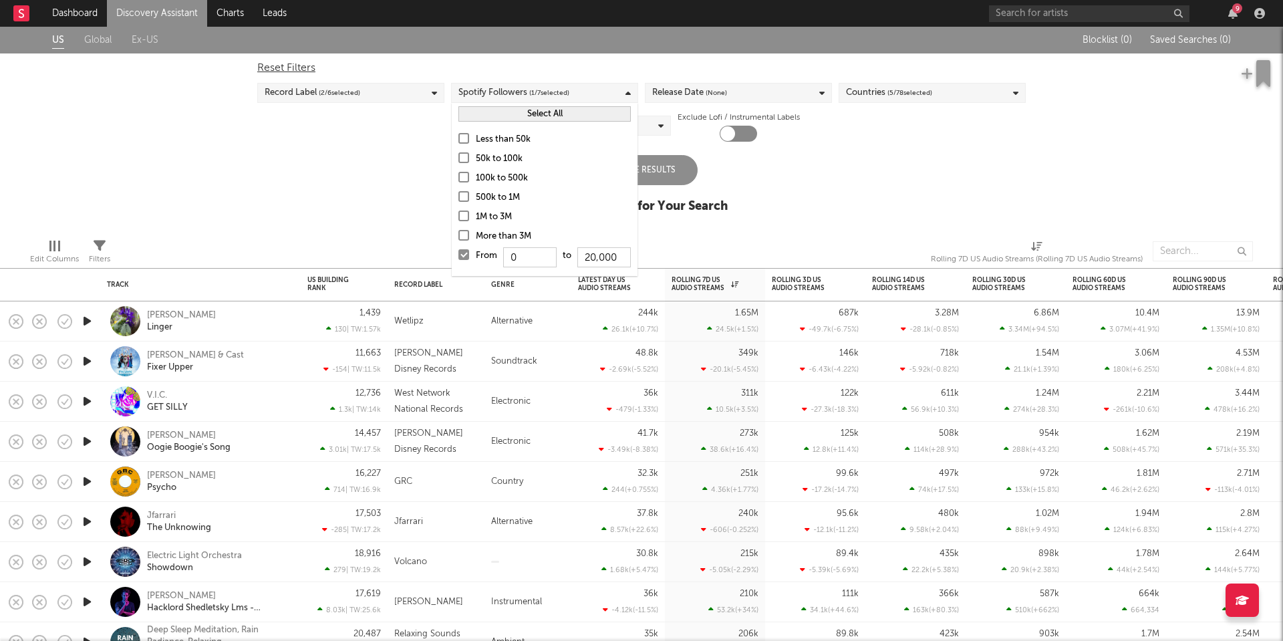
click at [411, 155] on div "US Global Ex-US Blocklist ( 0 ) Saved Searches ( 0 ) Reset Filters Record Label…" at bounding box center [641, 127] width 1283 height 201
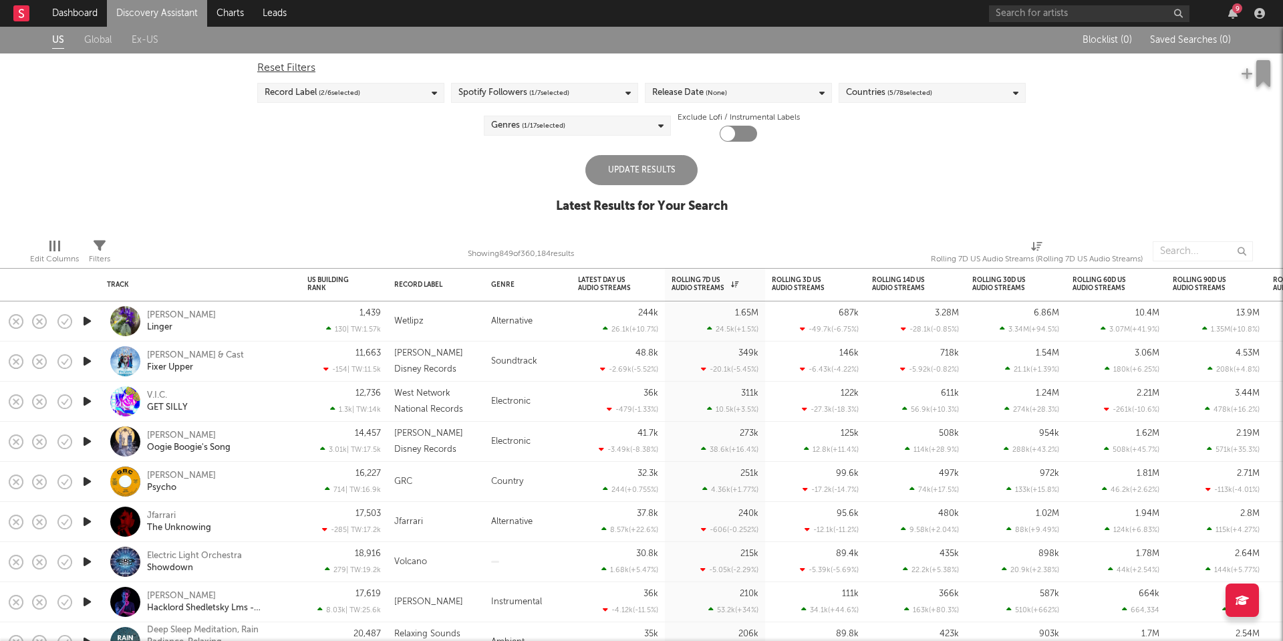
click at [651, 169] on div "Update Results" at bounding box center [641, 170] width 112 height 30
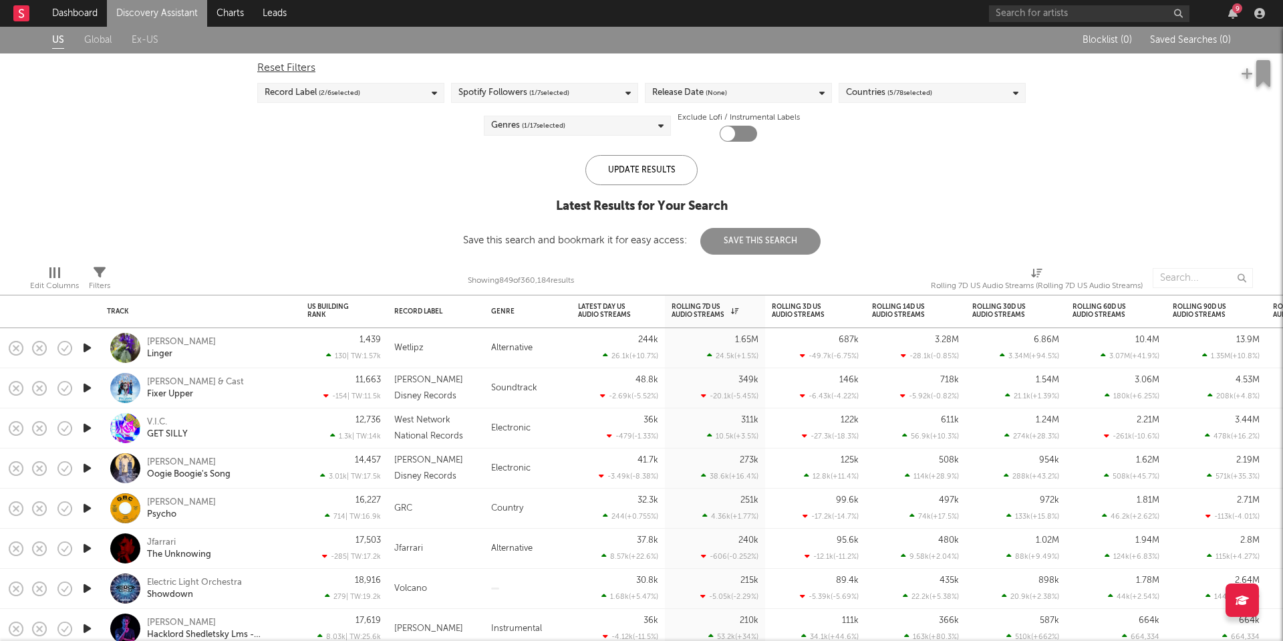
click at [596, 115] on div "Reset Filters Record Label ( 2 / 6 selected) Spotify Followers ( 1 / 7 selected…" at bounding box center [642, 97] width 782 height 88
click at [595, 128] on div "Genres ( 1 / 17 selected)" at bounding box center [577, 126] width 187 height 20
click at [412, 219] on div "US Global Ex-US Blocklist ( 0 ) Saved Searches ( 0 ) Reset Filters Record Label…" at bounding box center [641, 141] width 1283 height 228
click at [100, 277] on icon at bounding box center [100, 273] width 12 height 12
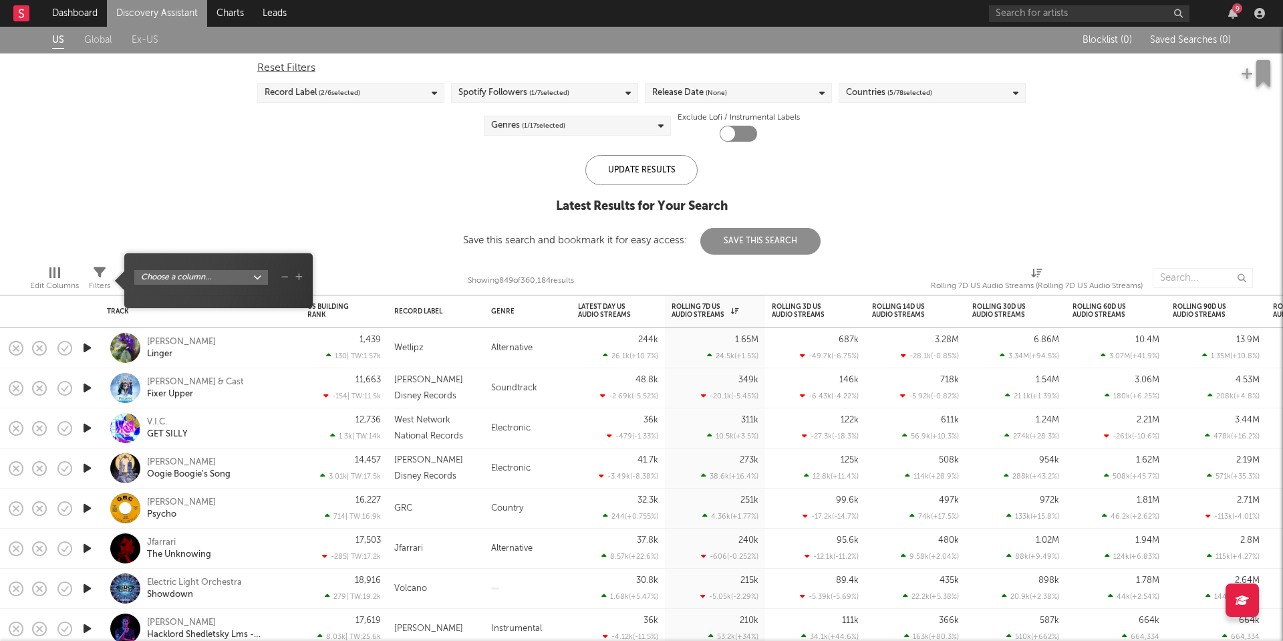
click at [162, 266] on span "Choose a column..." at bounding box center [218, 280] width 188 height 41
click at [168, 281] on body "Dashboard Discovery Assistant Charts Leads 9 Notifications Settings Mark all as…" at bounding box center [641, 320] width 1283 height 641
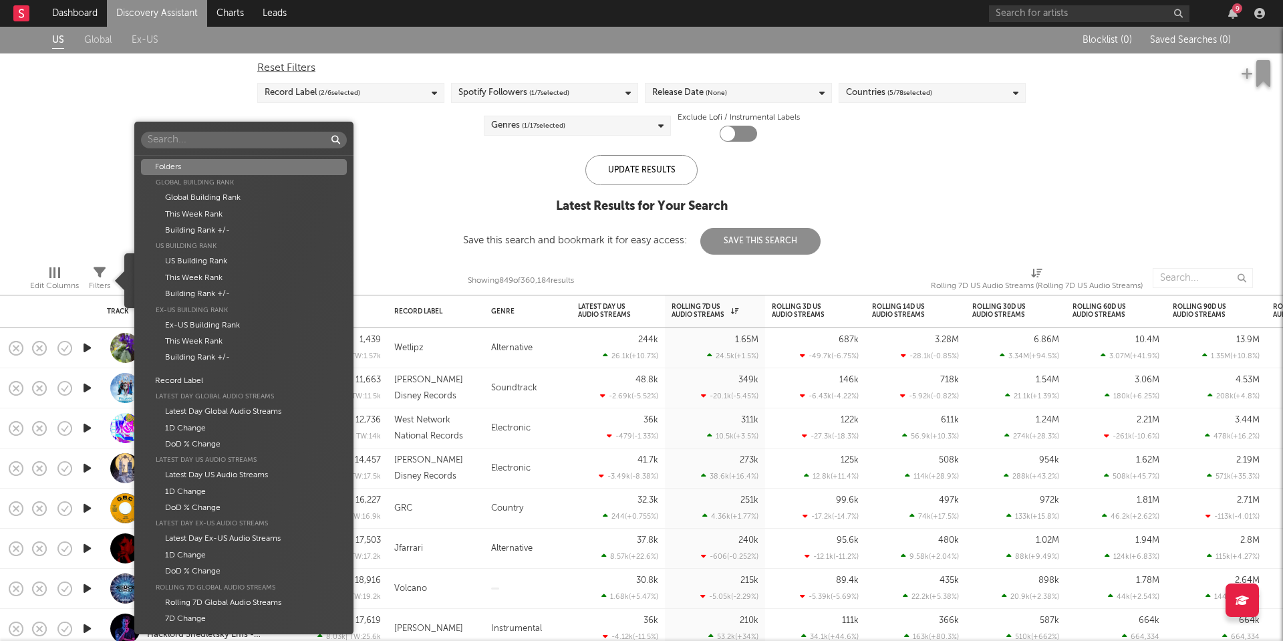
click at [209, 132] on input "text" at bounding box center [244, 140] width 206 height 17
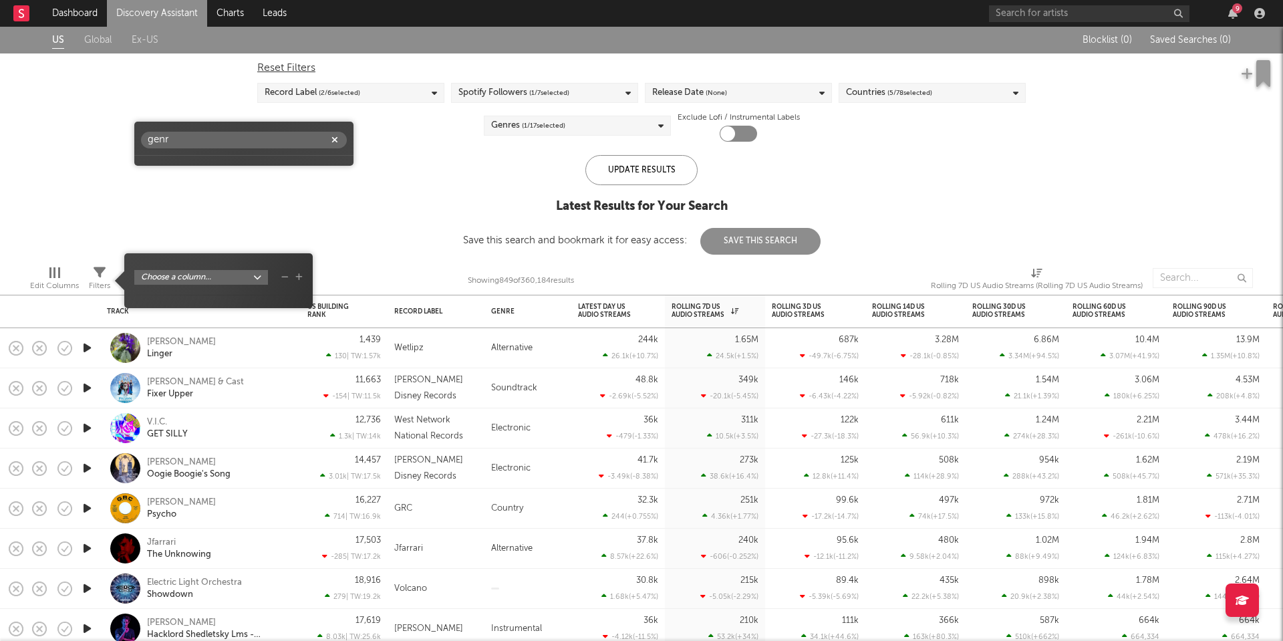
type input "genre"
click at [177, 139] on input "genre" at bounding box center [244, 140] width 206 height 17
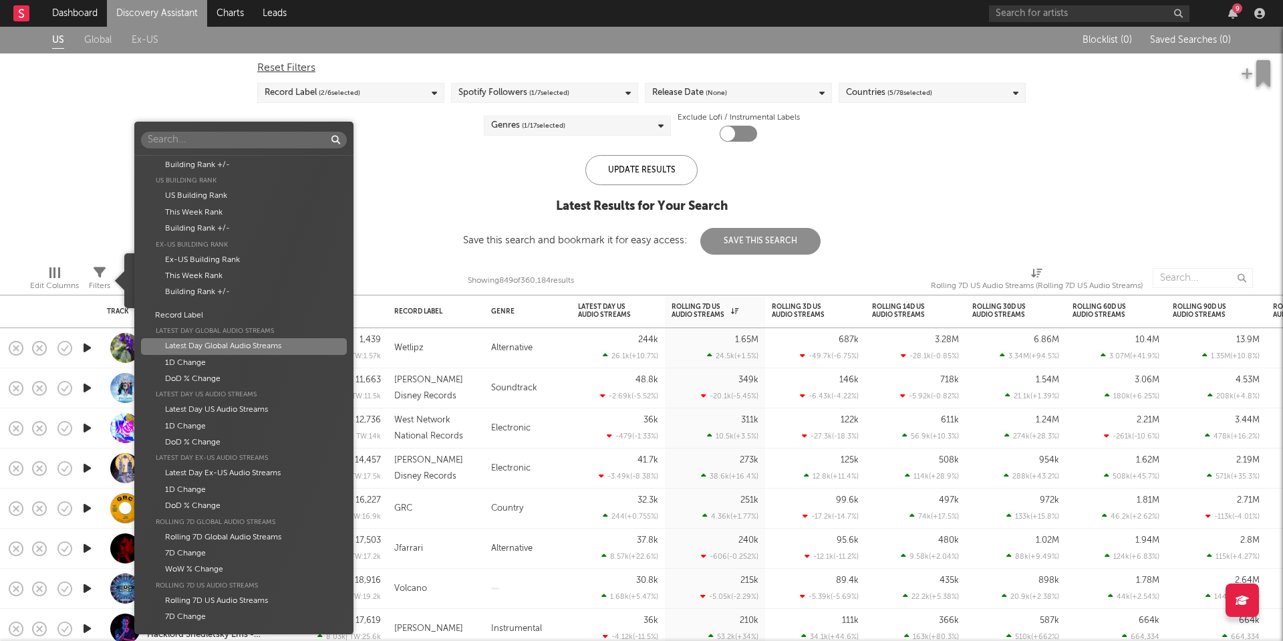
scroll to position [98, 0]
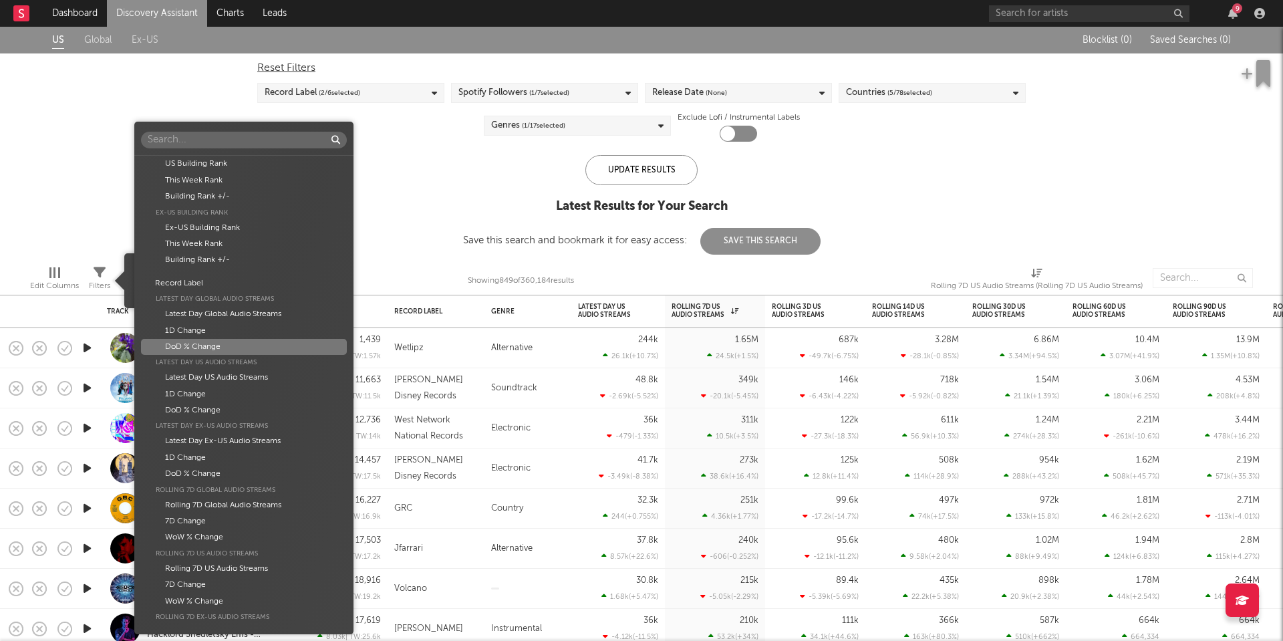
click at [228, 340] on div "DoD % Change" at bounding box center [244, 347] width 206 height 16
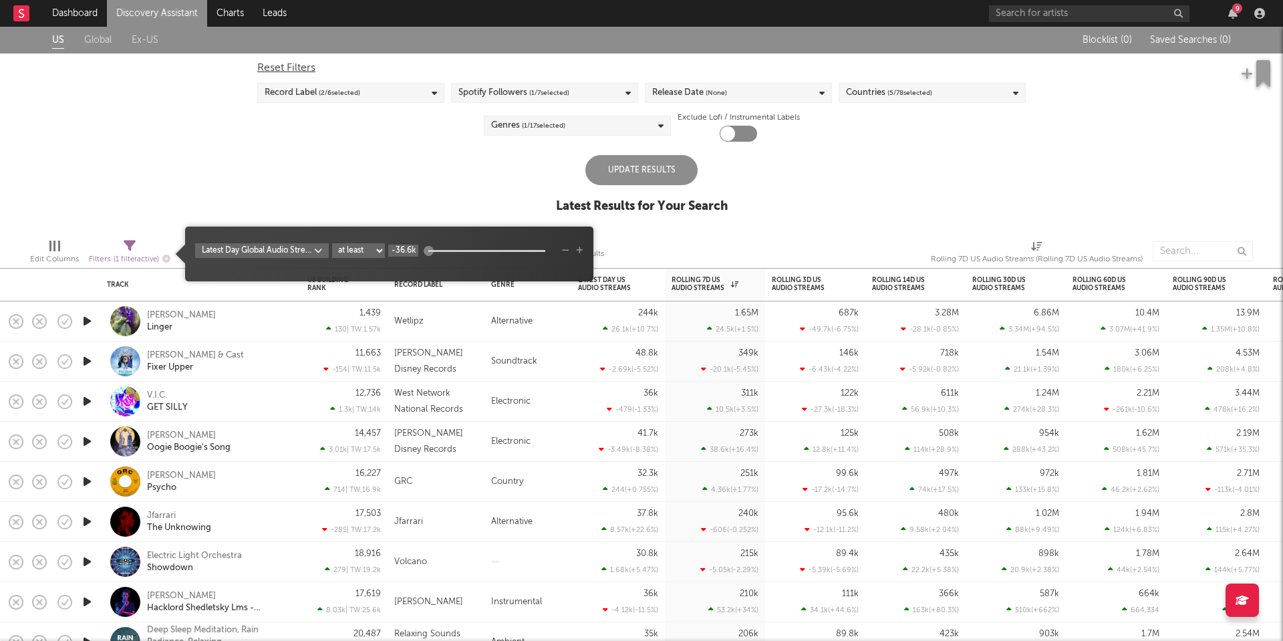
click at [406, 255] on input "-36.6k" at bounding box center [403, 251] width 30 height 12
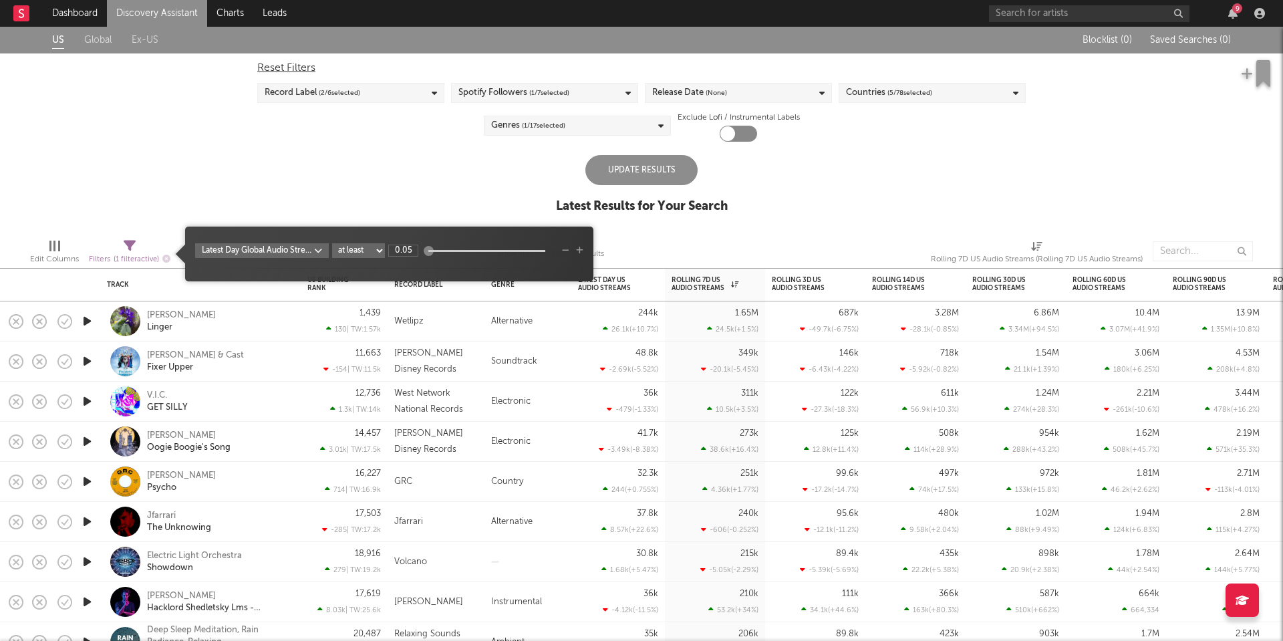
type input "0.05"
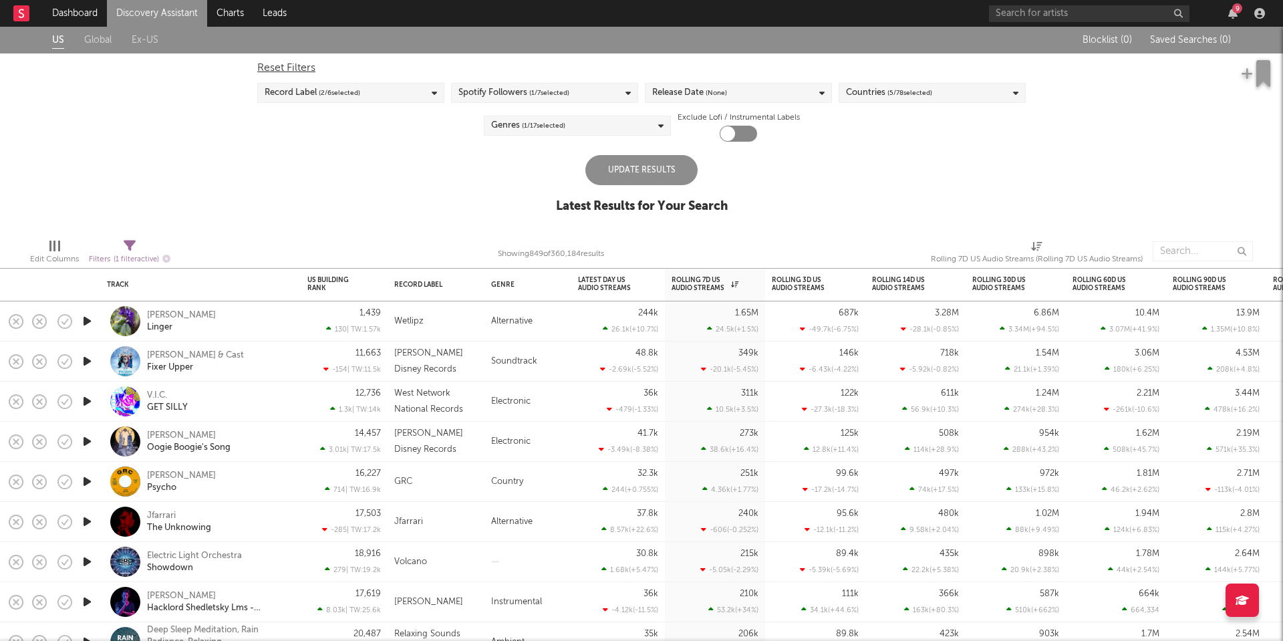
click at [446, 184] on div "US Global Ex-US Blocklist ( 0 ) Saved Searches ( 0 ) Reset Filters Record Label…" at bounding box center [641, 127] width 1283 height 201
click at [639, 154] on div "US Global Ex-US Blocklist ( 0 ) Saved Searches ( 0 ) Reset Filters Record Label…" at bounding box center [641, 127] width 1283 height 201
click at [634, 176] on div "Update Results" at bounding box center [641, 170] width 112 height 30
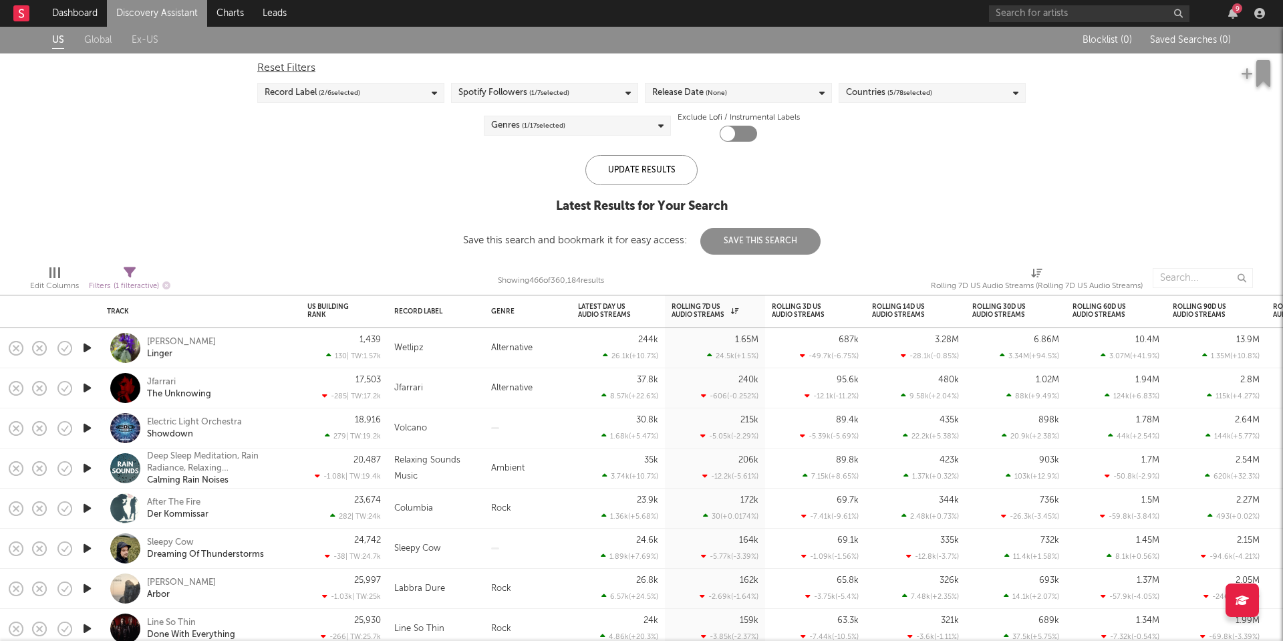
click at [129, 278] on div "Filters ( 1 filter active)" at bounding box center [130, 286] width 82 height 17
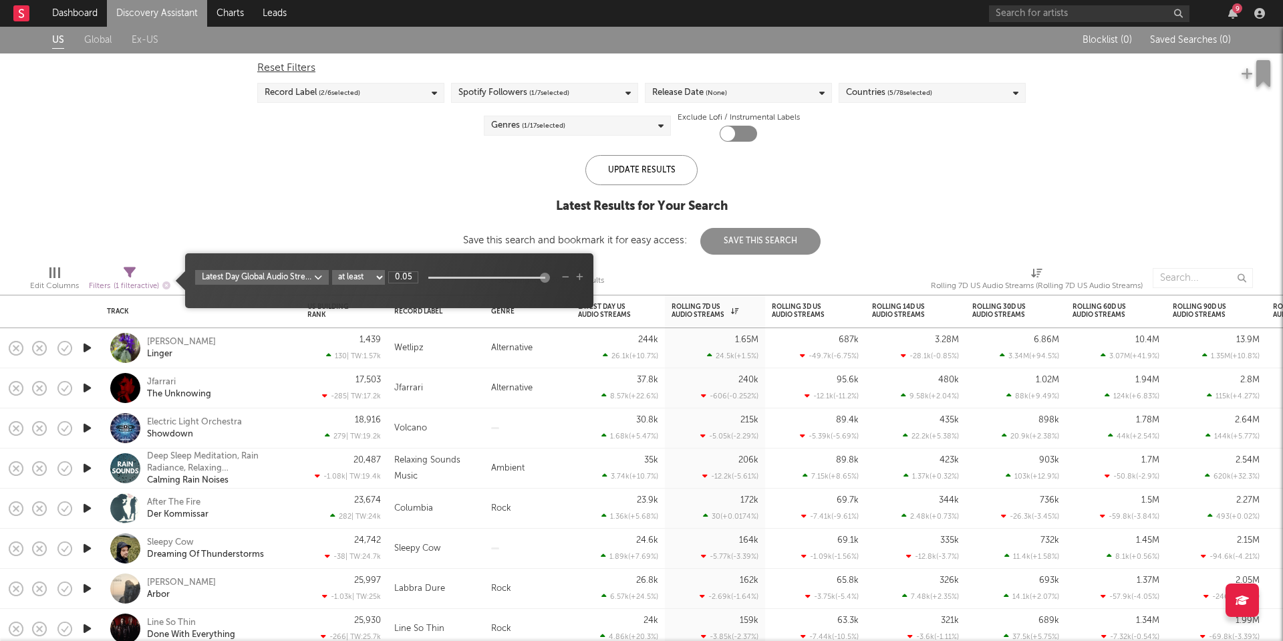
click at [304, 281] on body "Dashboard Discovery Assistant Charts Leads 9 Notifications Settings Mark all as…" at bounding box center [641, 320] width 1283 height 641
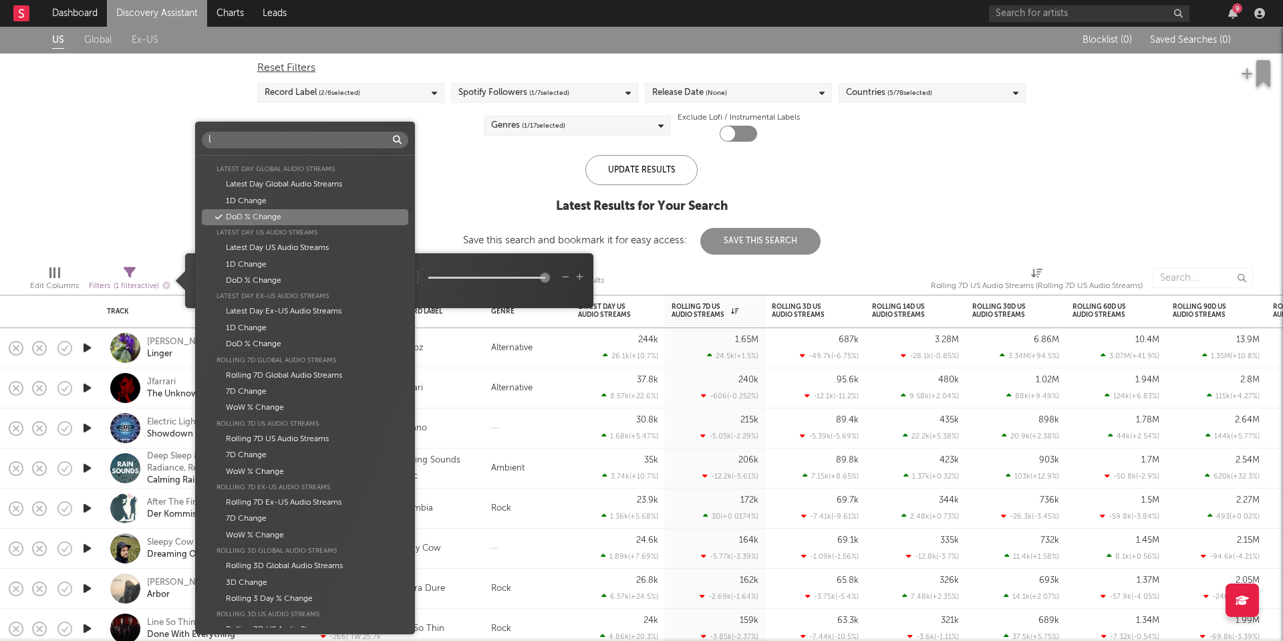
scroll to position [0, 0]
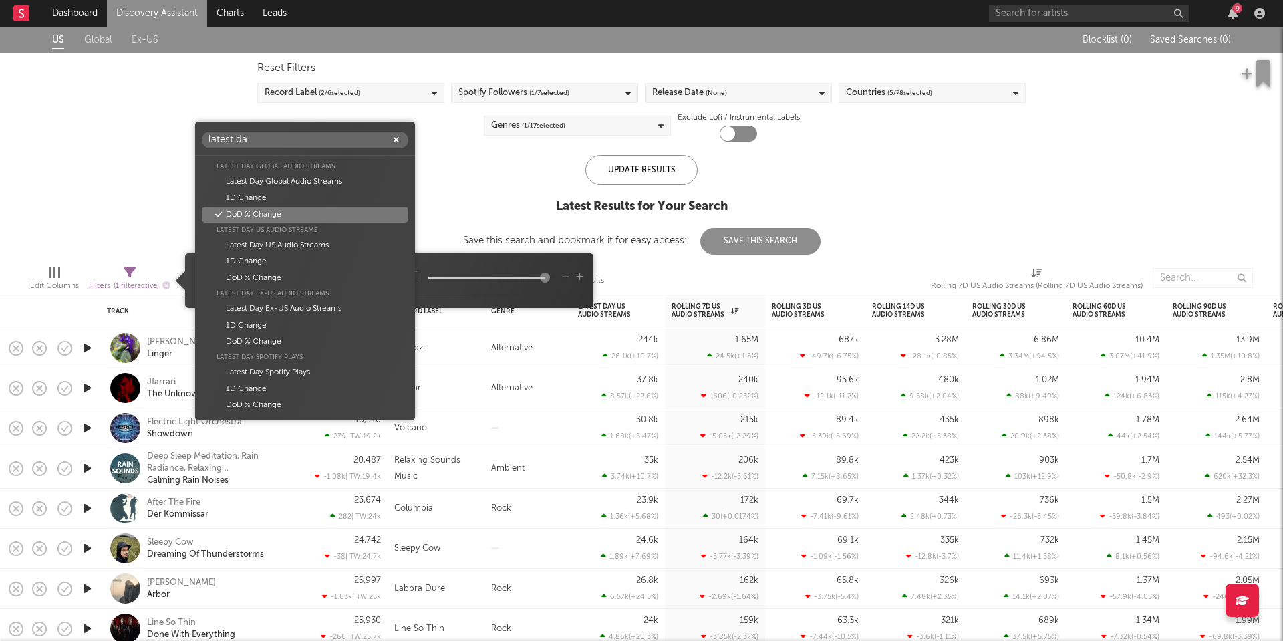
type input "latest day"
click at [396, 140] on icon "button" at bounding box center [396, 140] width 7 height 9
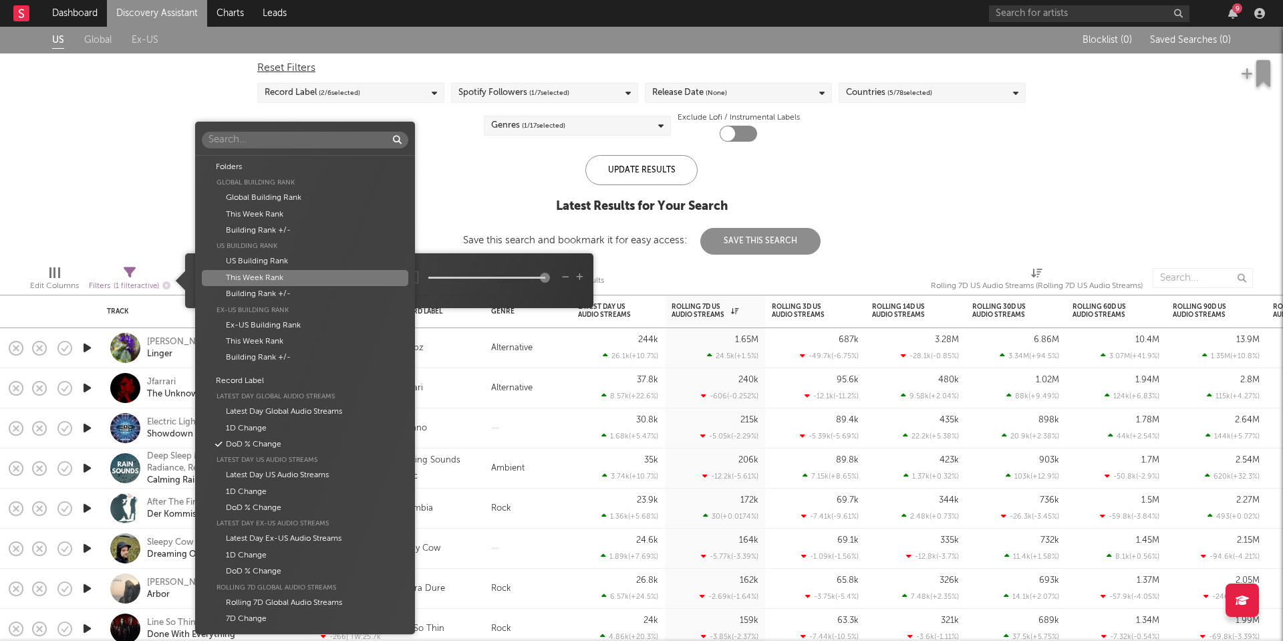
click at [442, 258] on div "Folders Global Building Rank Global Building Rank This Week Rank Building Rank …" at bounding box center [641, 320] width 1283 height 641
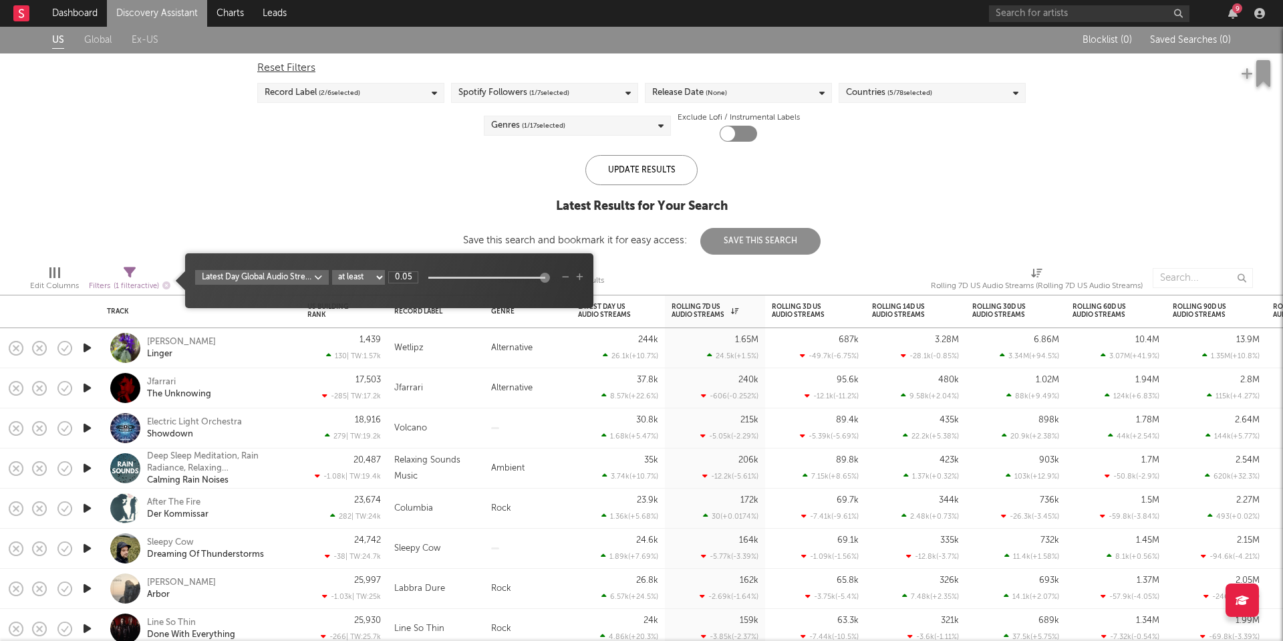
click at [579, 275] on icon "button" at bounding box center [579, 277] width 7 height 8
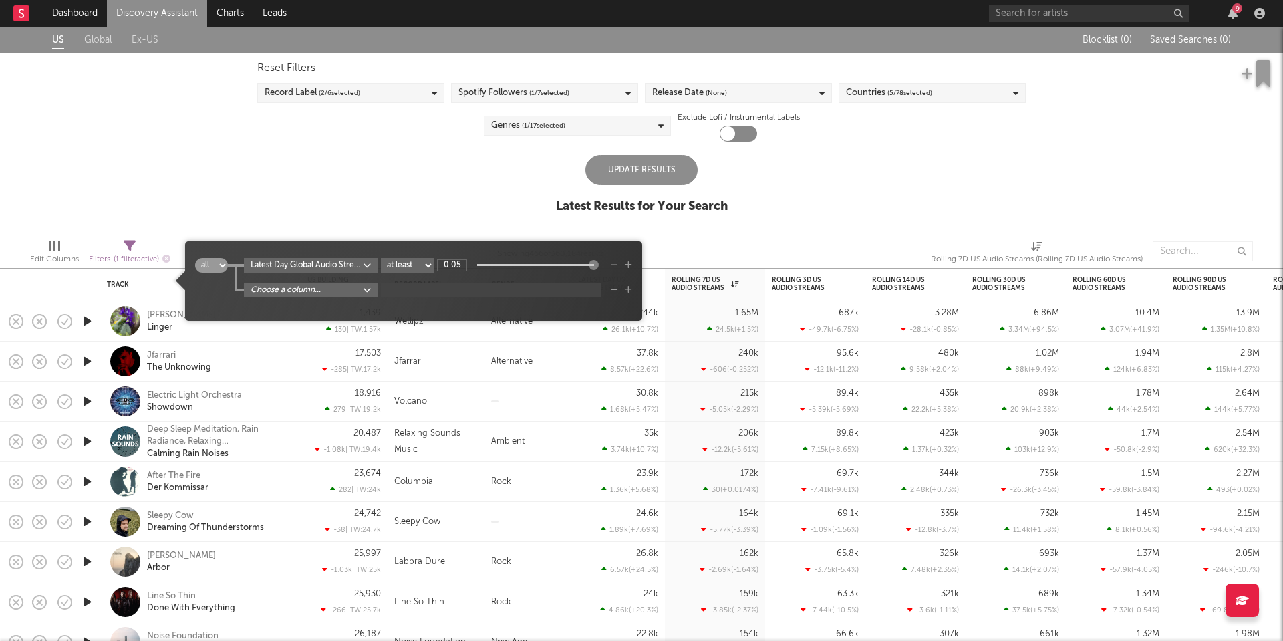
click at [616, 289] on icon "button" at bounding box center [614, 290] width 7 height 8
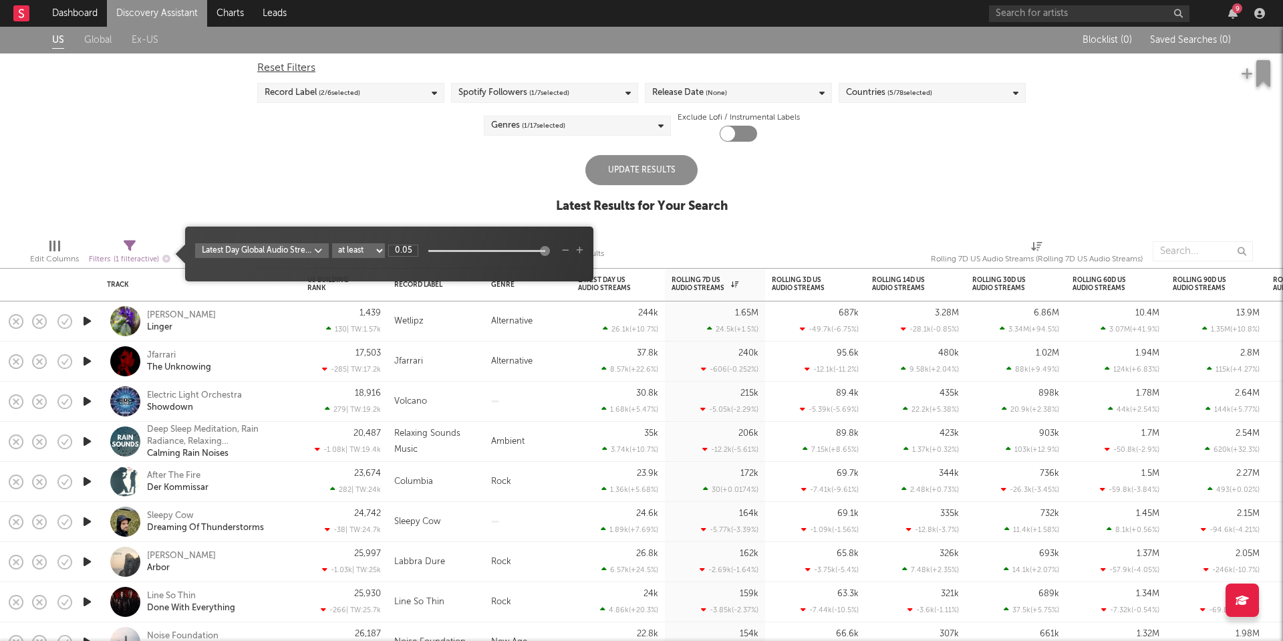
click at [313, 253] on body "Dashboard Discovery Assistant Charts Leads 9 Notifications Settings Mark all as…" at bounding box center [641, 320] width 1283 height 641
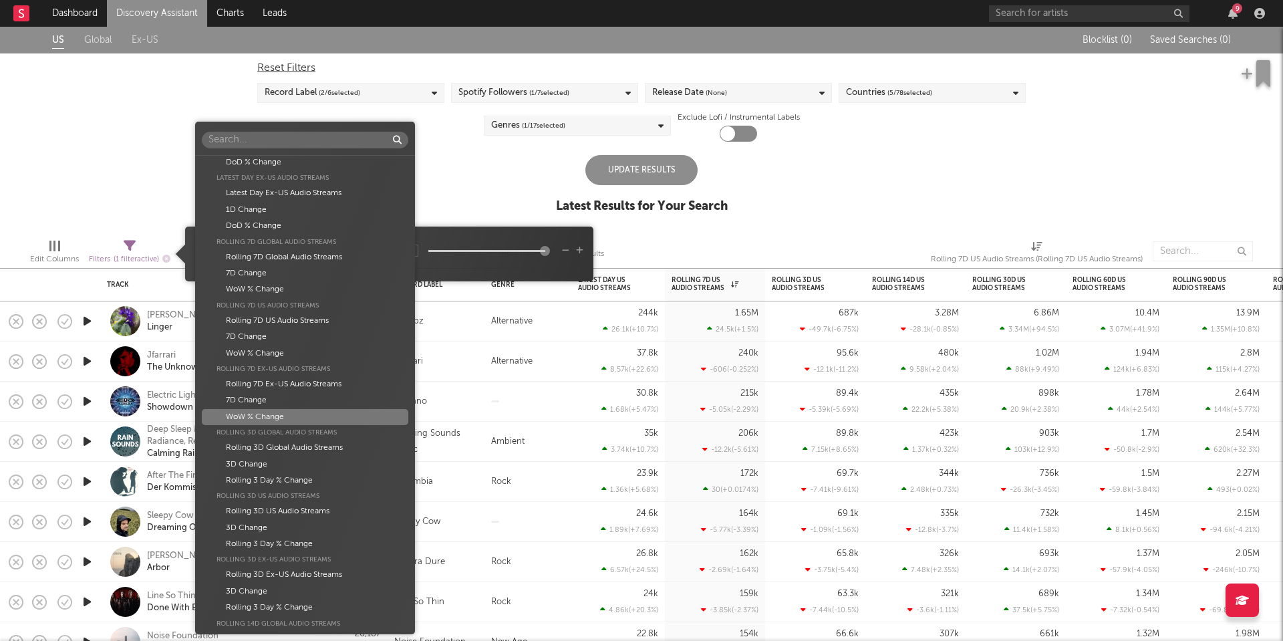
scroll to position [412, 0]
click at [288, 406] on div "Rolling 3 Day % Change" at bounding box center [305, 414] width 206 height 16
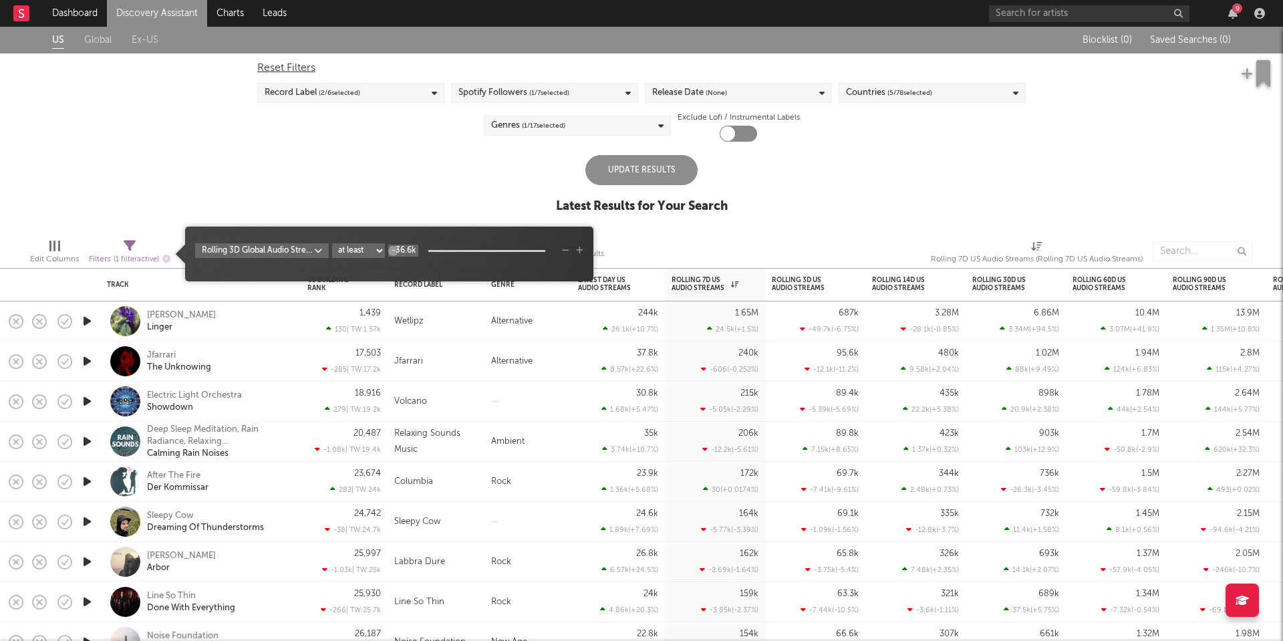
click at [407, 253] on input "-36.6k" at bounding box center [403, 251] width 30 height 12
type input "1"
click at [580, 251] on icon "button" at bounding box center [579, 251] width 7 height 8
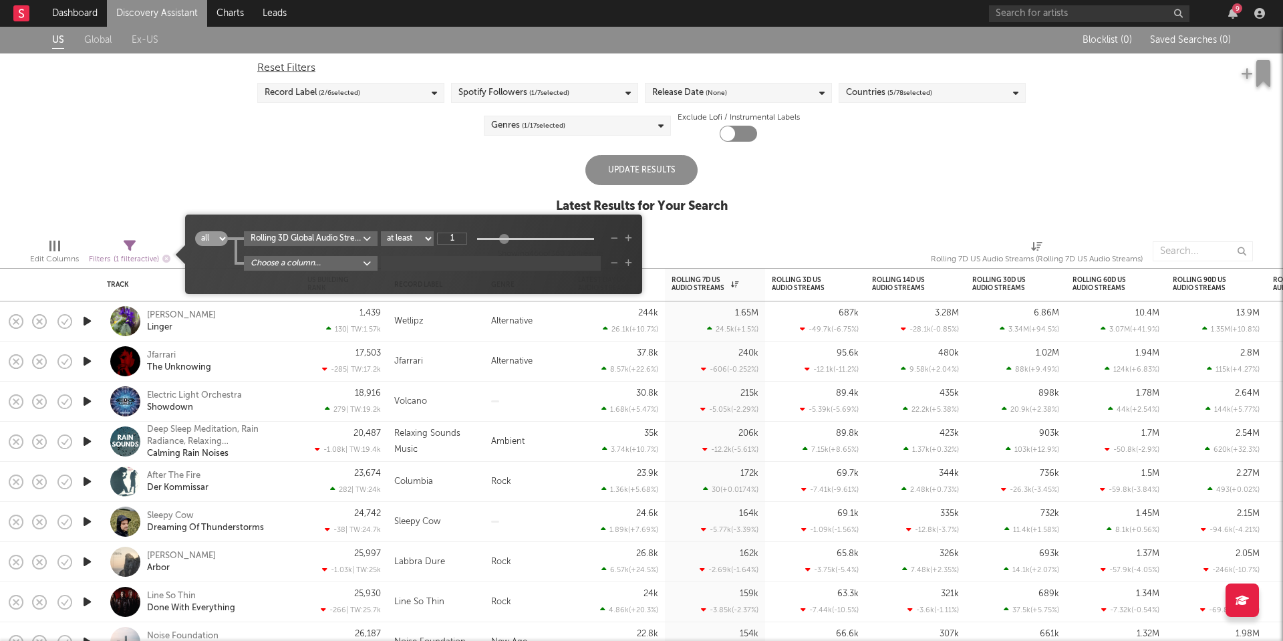
click at [313, 264] on body "Dashboard Discovery Assistant Charts Leads 9 Notifications Settings Mark all as…" at bounding box center [641, 320] width 1283 height 641
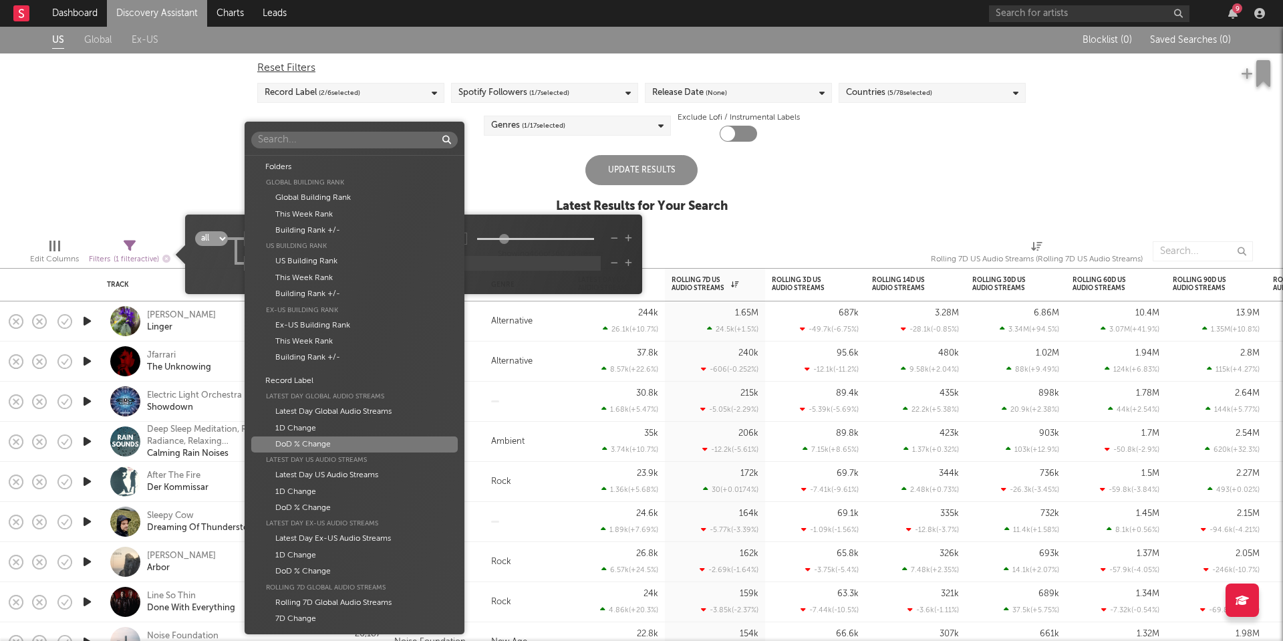
click at [329, 443] on div "DoD % Change" at bounding box center [354, 444] width 206 height 16
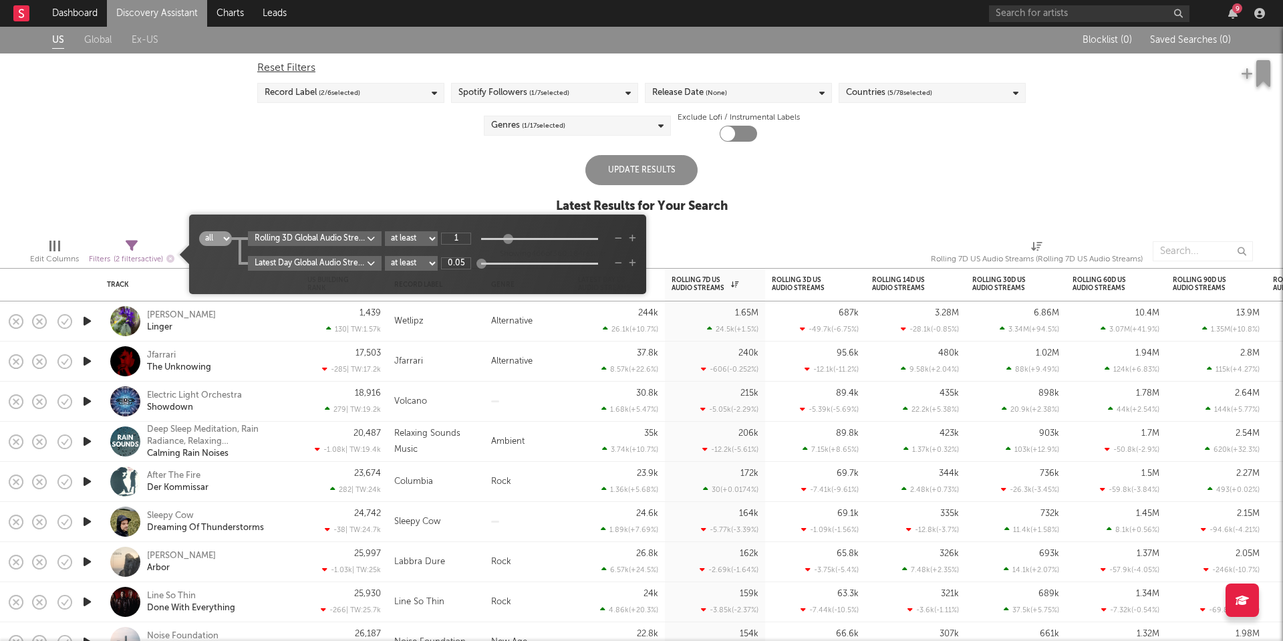
type input "0.05"
click at [694, 221] on div "Update Results Latest Results for Your Search" at bounding box center [642, 191] width 172 height 73
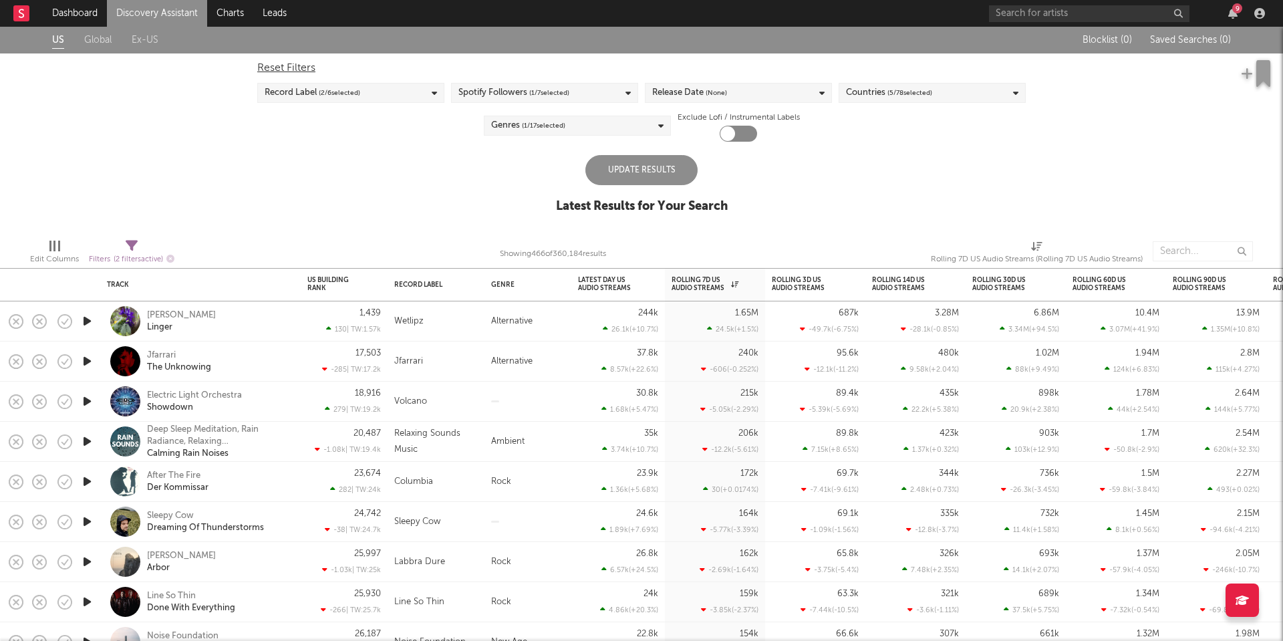
click at [642, 168] on div "Update Results" at bounding box center [641, 170] width 112 height 30
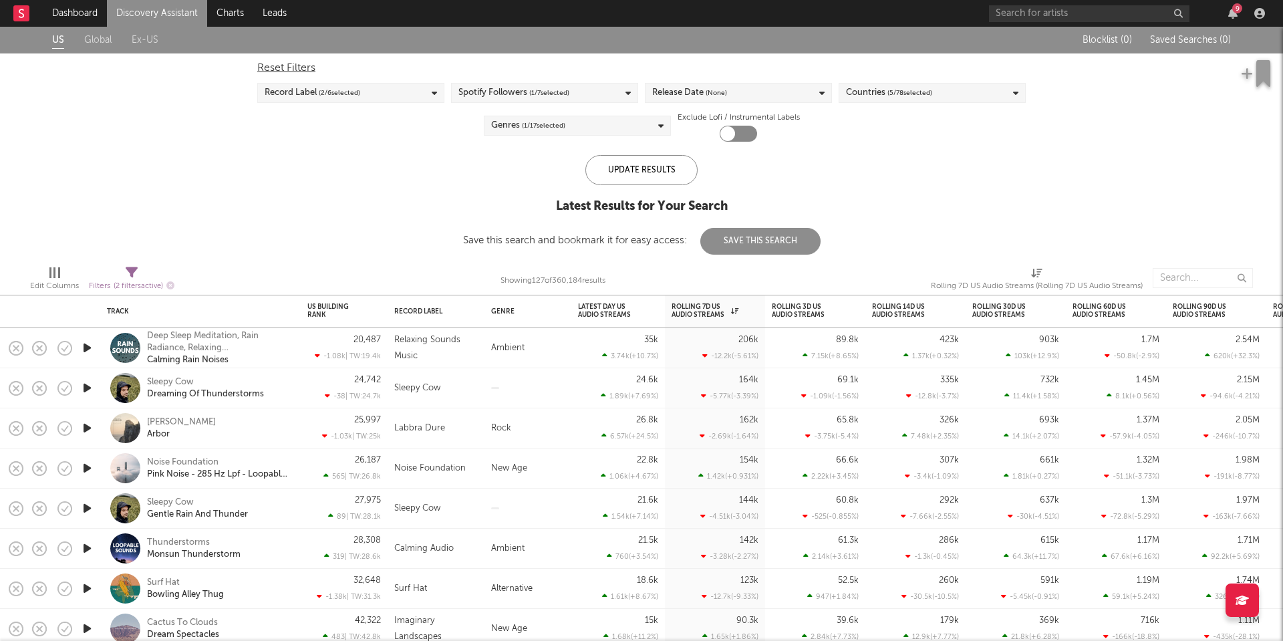
click at [752, 126] on div at bounding box center [738, 134] width 37 height 16
checkbox input "true"
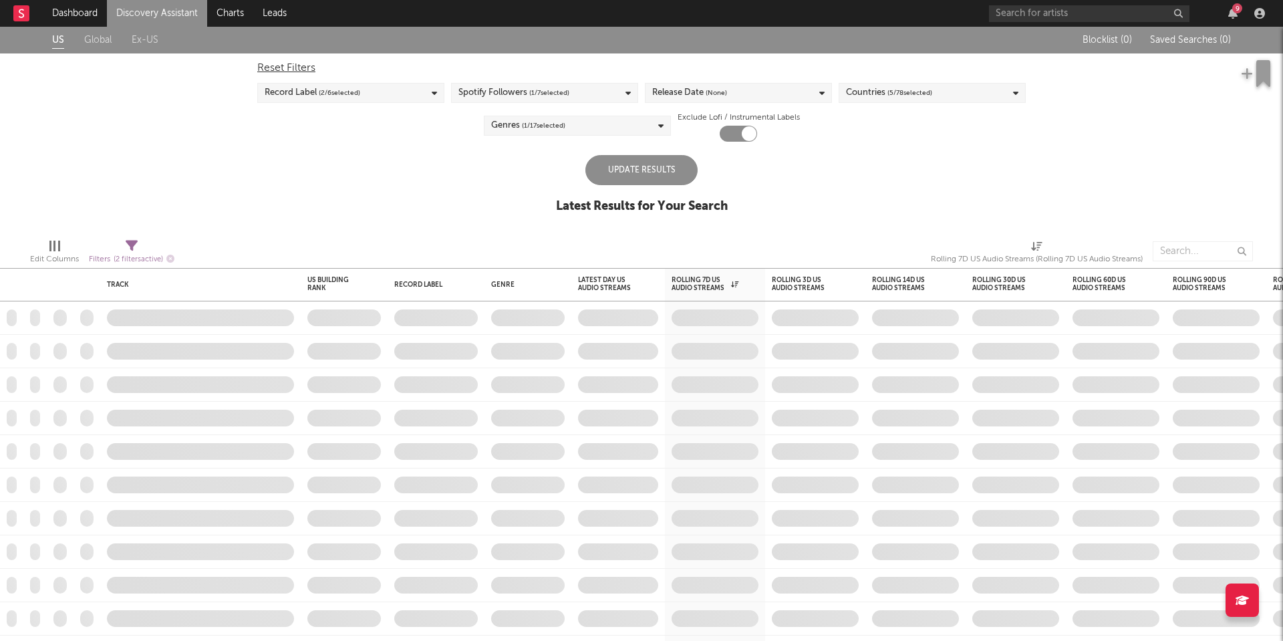
click at [684, 164] on div "Update Results" at bounding box center [641, 170] width 112 height 30
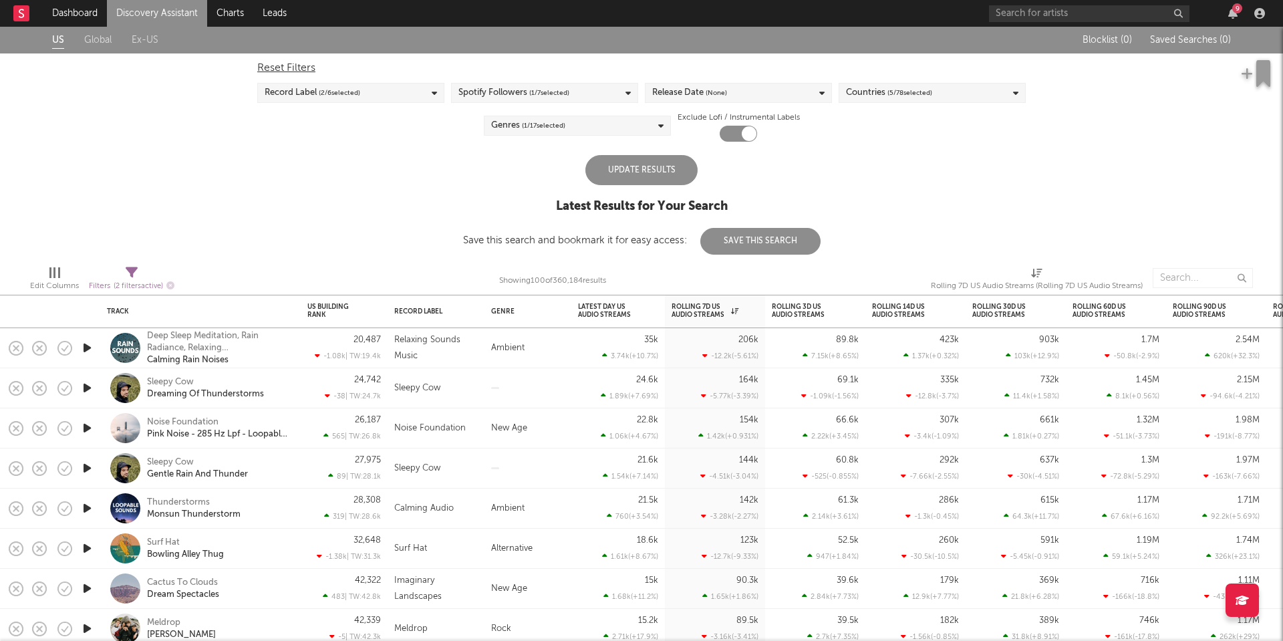
click at [664, 168] on div "Update Results" at bounding box center [641, 170] width 112 height 30
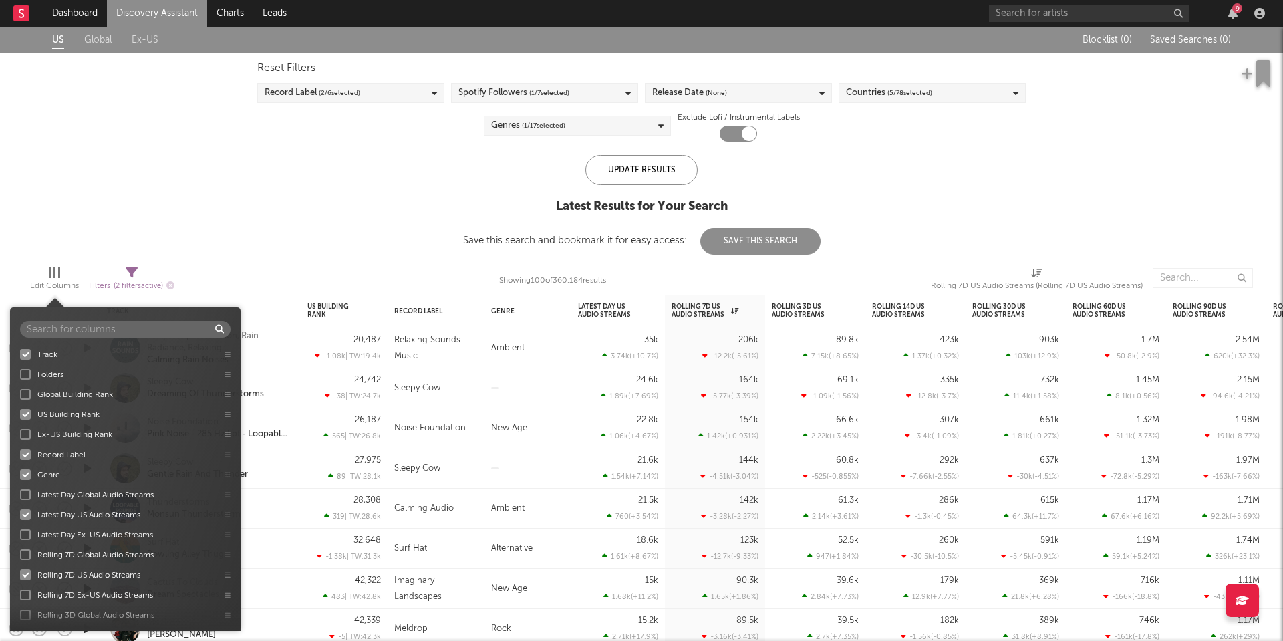
click at [45, 275] on span "Edit Columns" at bounding box center [54, 280] width 49 height 27
click at [27, 414] on div at bounding box center [25, 414] width 11 height 11
click at [20, 414] on input "US Building Rank" at bounding box center [20, 414] width 0 height 13
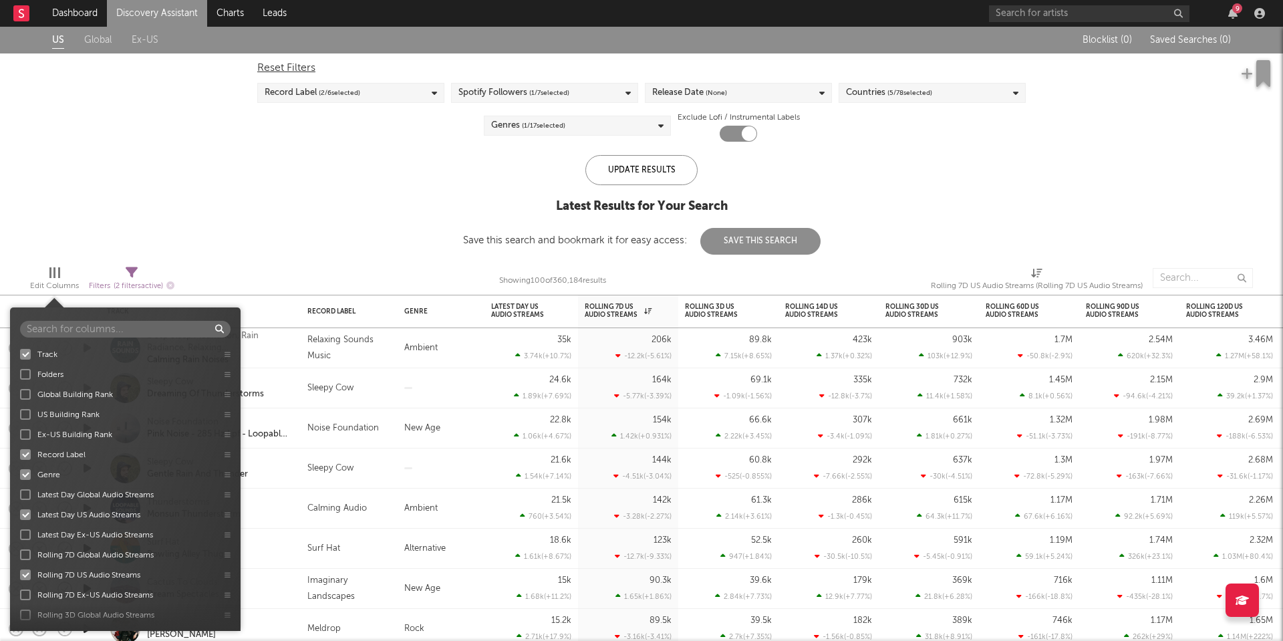
scroll to position [5, 0]
click at [24, 488] on div at bounding box center [25, 489] width 11 height 11
click at [20, 488] on input "Latest Day Global Audio Streams" at bounding box center [20, 489] width 0 height 13
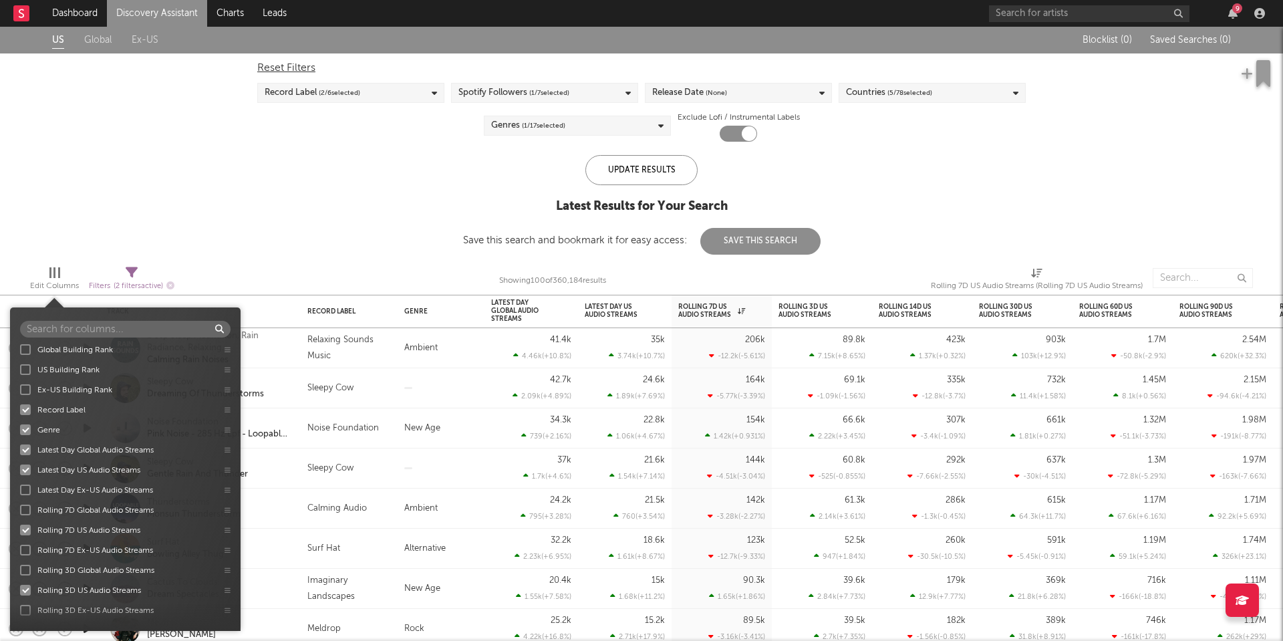
scroll to position [54, 0]
click at [23, 501] on div at bounding box center [25, 500] width 11 height 11
click at [20, 501] on input "Rolling 7D Global Audio Streams" at bounding box center [20, 500] width 0 height 13
click at [23, 538] on div at bounding box center [25, 536] width 11 height 11
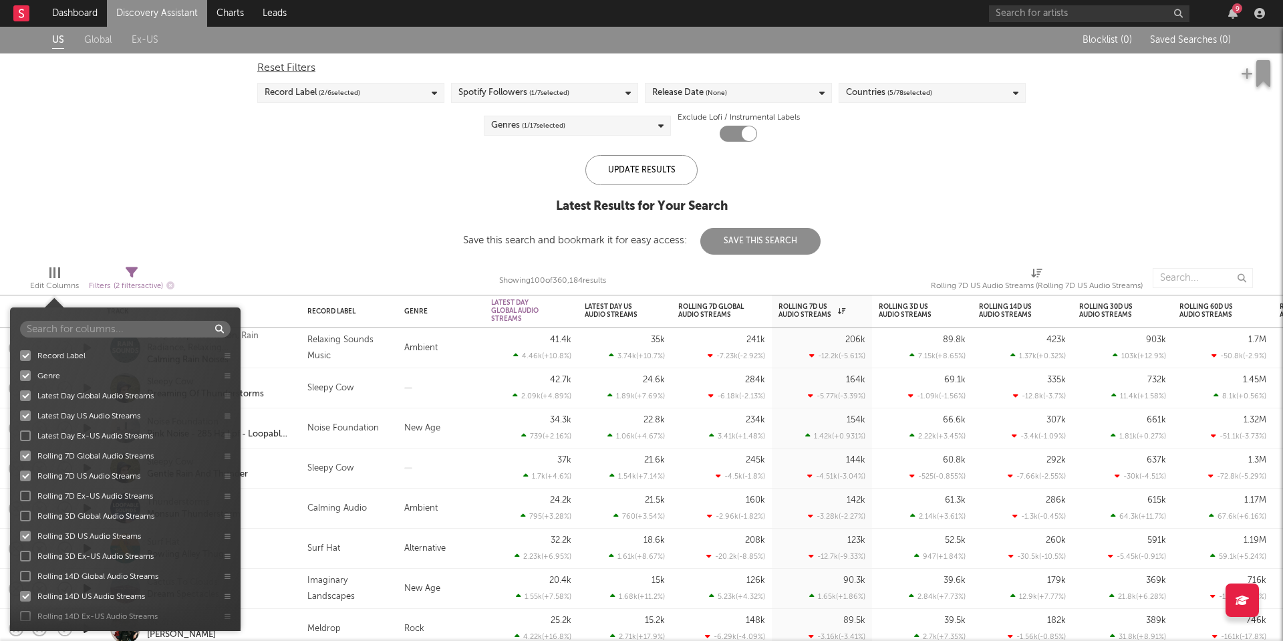
click at [20, 538] on input "Rolling 3D US Audio Streams" at bounding box center [20, 535] width 0 height 13
click at [24, 598] on div at bounding box center [25, 596] width 11 height 11
click at [20, 598] on input "Rolling 14D US Audio Streams" at bounding box center [20, 595] width 0 height 13
click at [23, 490] on div at bounding box center [25, 490] width 11 height 11
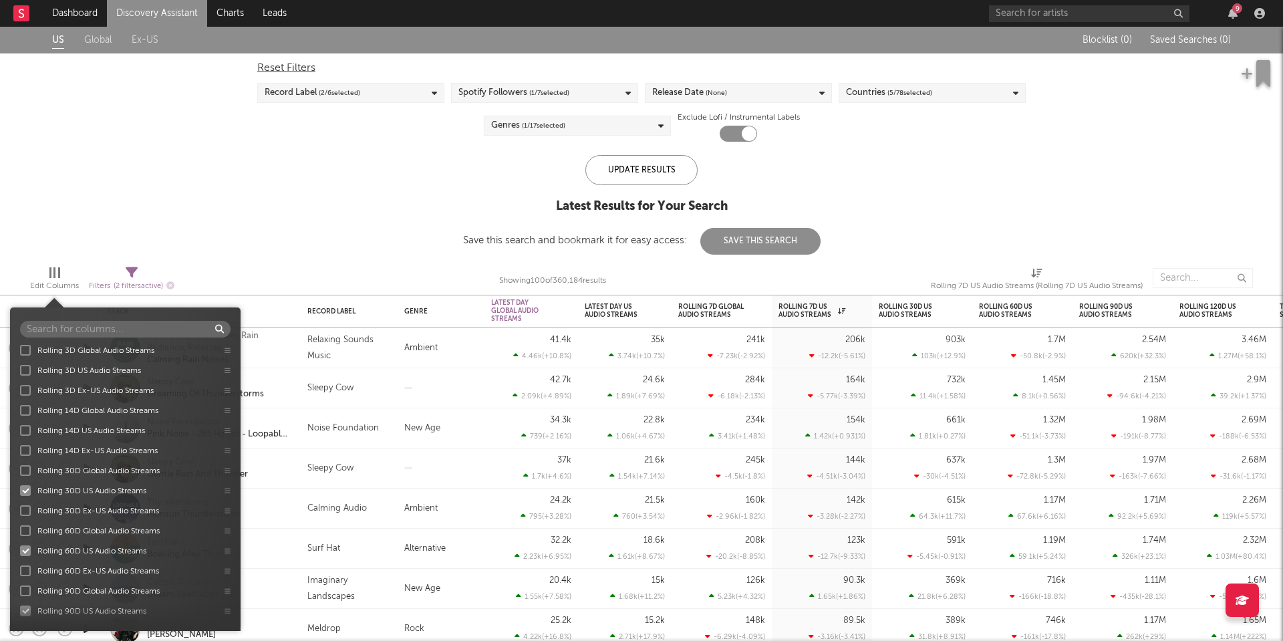
click at [20, 490] on input "Rolling 30D US Audio Streams" at bounding box center [20, 490] width 0 height 13
click at [26, 553] on div at bounding box center [25, 550] width 11 height 11
click at [20, 553] on input "Rolling 60D US Audio Streams" at bounding box center [20, 550] width 0 height 13
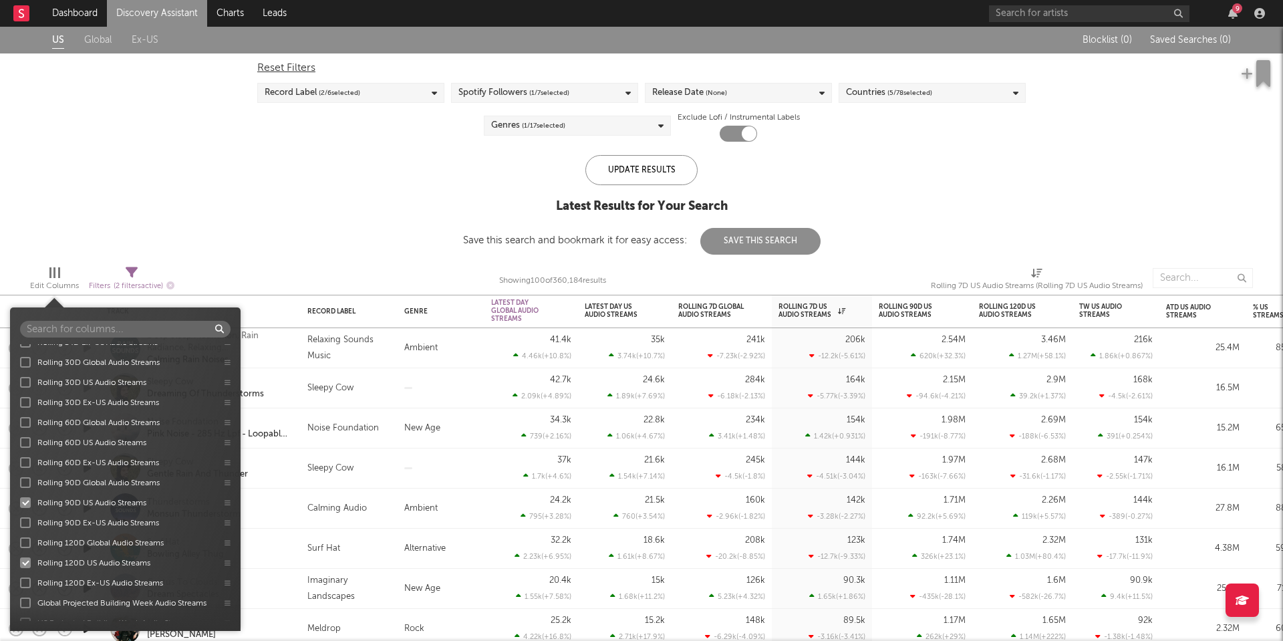
scroll to position [374, 0]
click at [26, 499] on div at bounding box center [25, 501] width 11 height 11
click at [20, 499] on input "Rolling 90D US Audio Streams" at bounding box center [20, 501] width 0 height 13
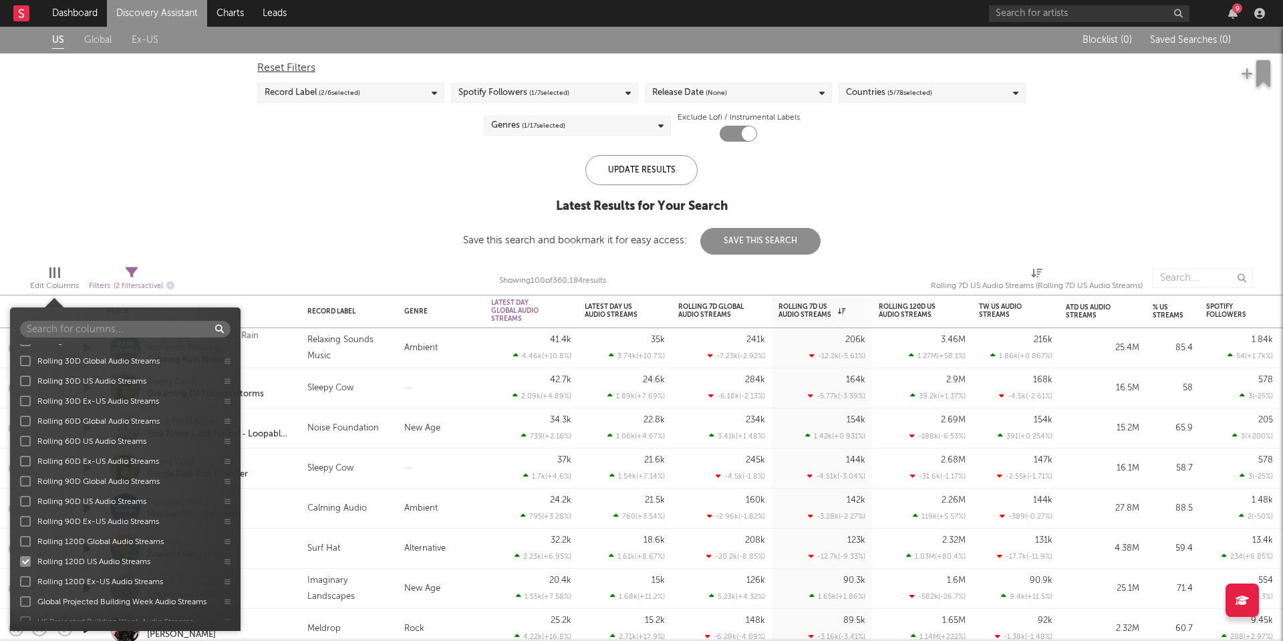
click at [25, 564] on div at bounding box center [25, 561] width 11 height 11
click at [20, 564] on input "Rolling 120D US Audio Streams" at bounding box center [20, 561] width 0 height 13
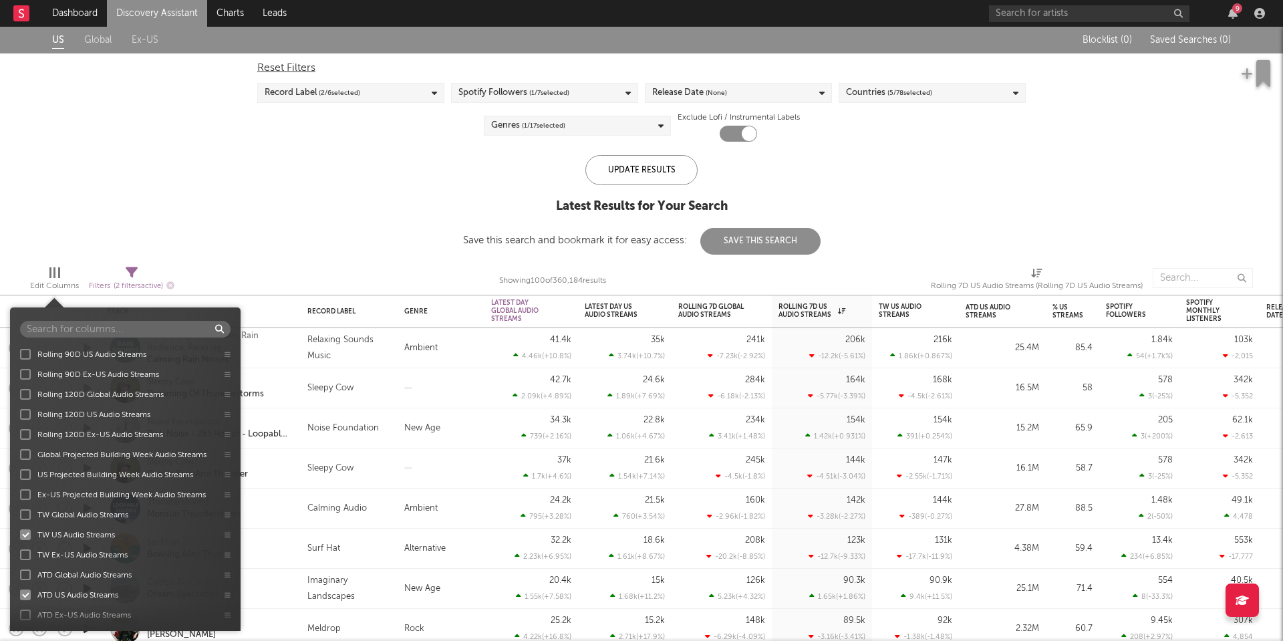
scroll to position [523, 0]
click at [25, 533] on div at bounding box center [25, 532] width 11 height 11
click at [20, 533] on input "TW US Audio Streams" at bounding box center [20, 532] width 0 height 13
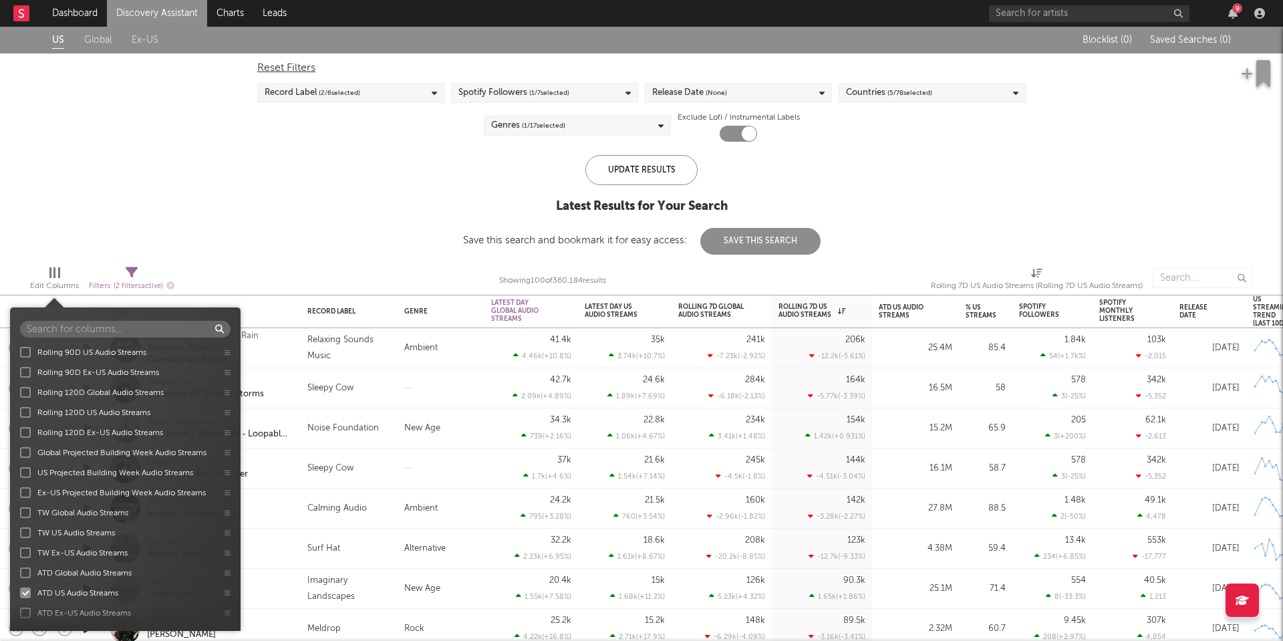
click at [26, 592] on div at bounding box center [25, 592] width 11 height 11
click at [20, 592] on input "ATD US Audio Streams" at bounding box center [20, 592] width 0 height 13
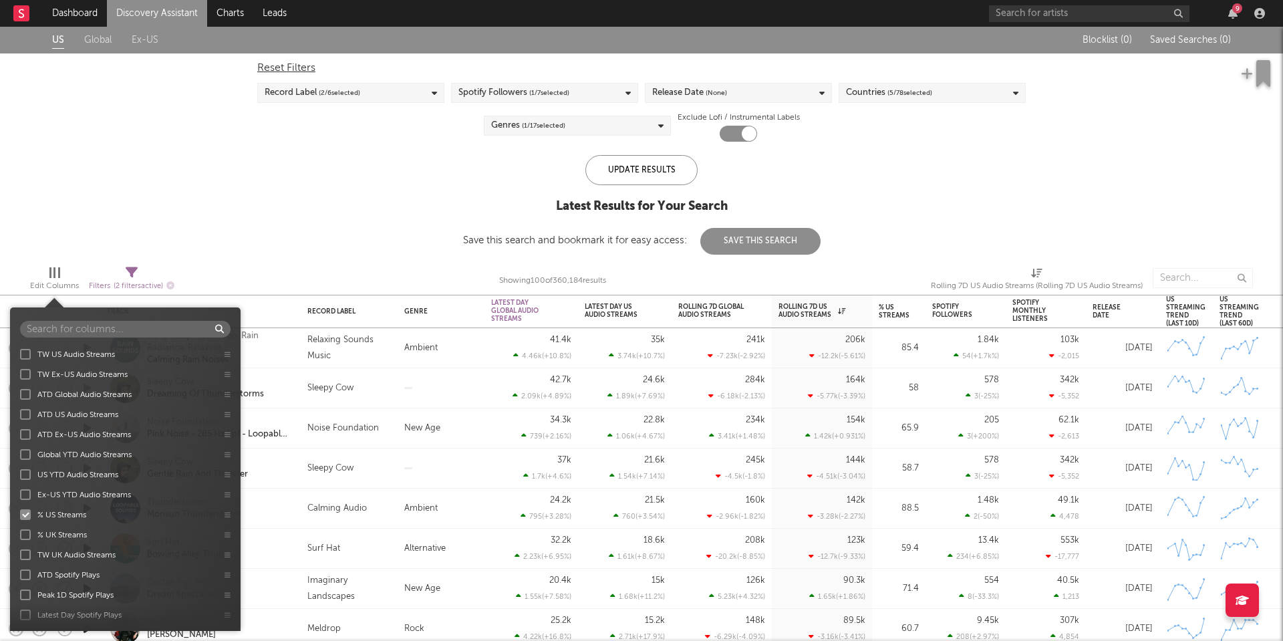
scroll to position [717, 0]
click at [27, 497] on div at bounding box center [25, 499] width 11 height 11
click at [20, 497] on input "% US Streams" at bounding box center [20, 499] width 0 height 13
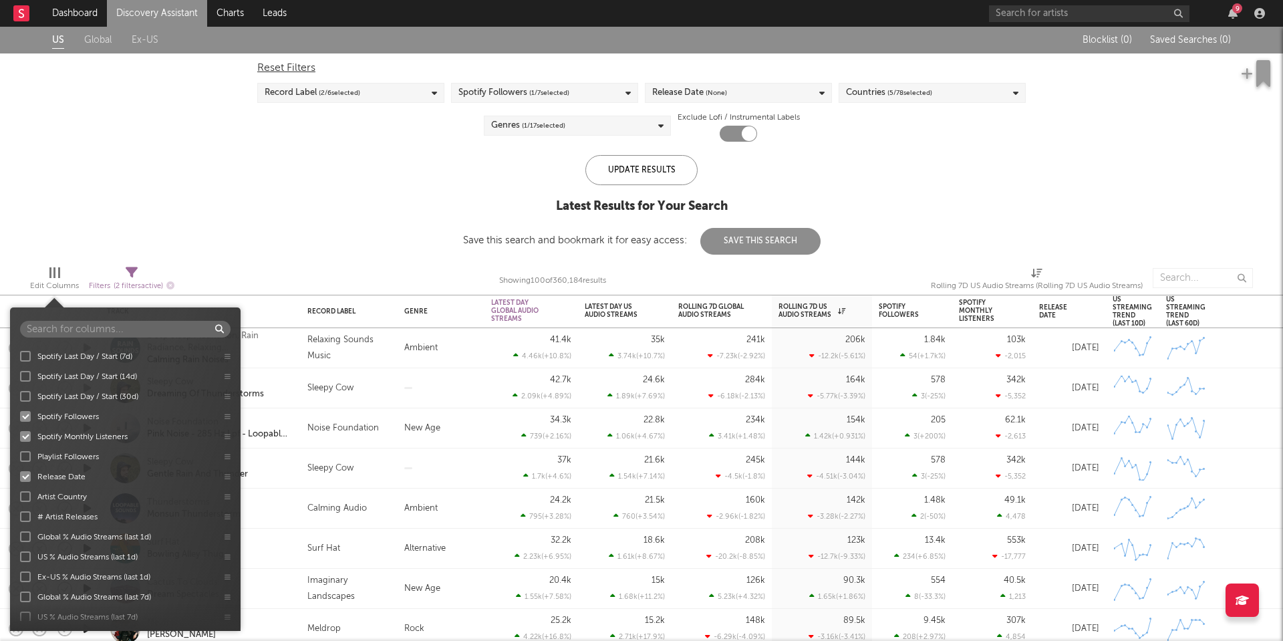
scroll to position [1311, 0]
click at [23, 429] on div at bounding box center [25, 427] width 11 height 11
click at [20, 429] on input "Spotify Monthly Listeners" at bounding box center [20, 426] width 0 height 13
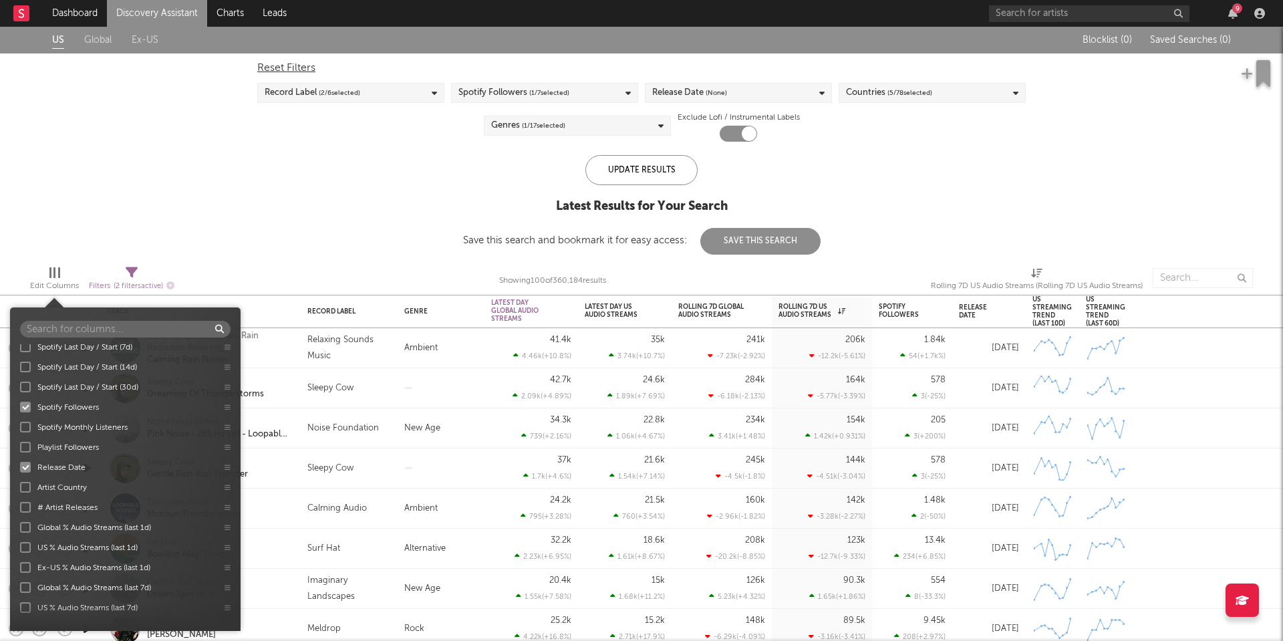
click at [23, 466] on div "Track Folders Global Building Rank US Building Rank Ex-US Building Rank Record …" at bounding box center [125, 482] width 231 height 277
click at [26, 393] on div at bounding box center [25, 394] width 11 height 11
click at [20, 393] on input "Release Date" at bounding box center [20, 394] width 0 height 13
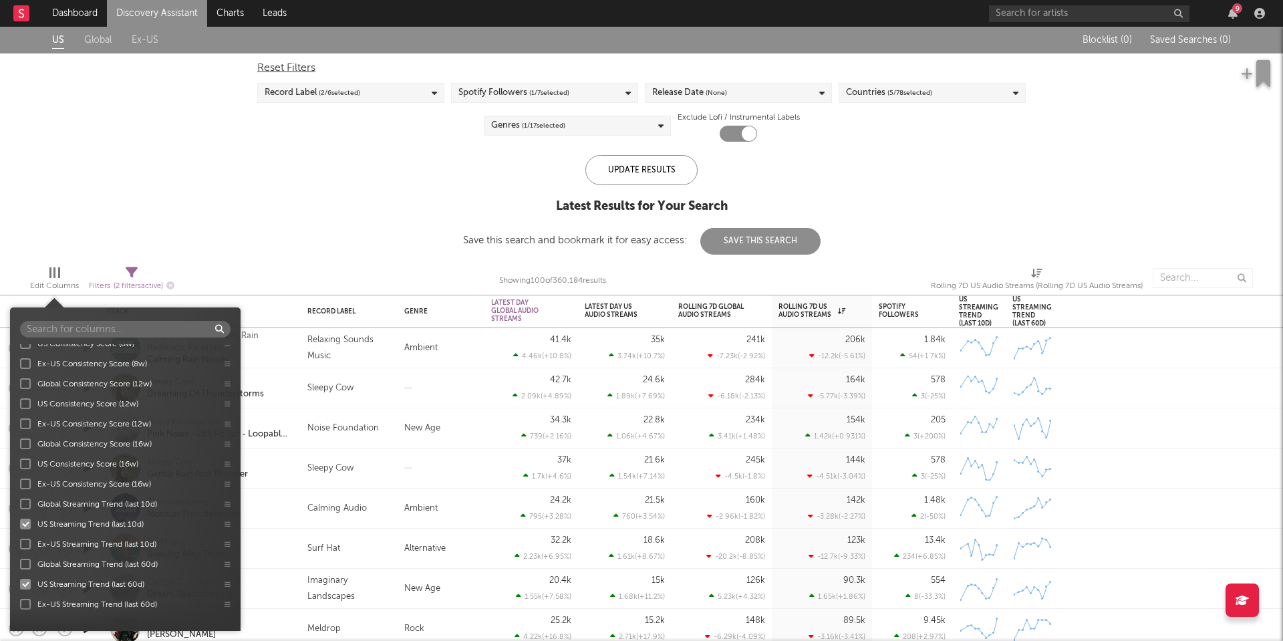
scroll to position [1695, 0]
click at [27, 525] on div at bounding box center [25, 524] width 11 height 11
click at [20, 525] on input "US Streaming Trend (last 10d)" at bounding box center [20, 523] width 0 height 13
click at [23, 583] on div at bounding box center [25, 584] width 11 height 11
click at [20, 583] on input "US Streaming Trend (last 60d)" at bounding box center [20, 583] width 0 height 13
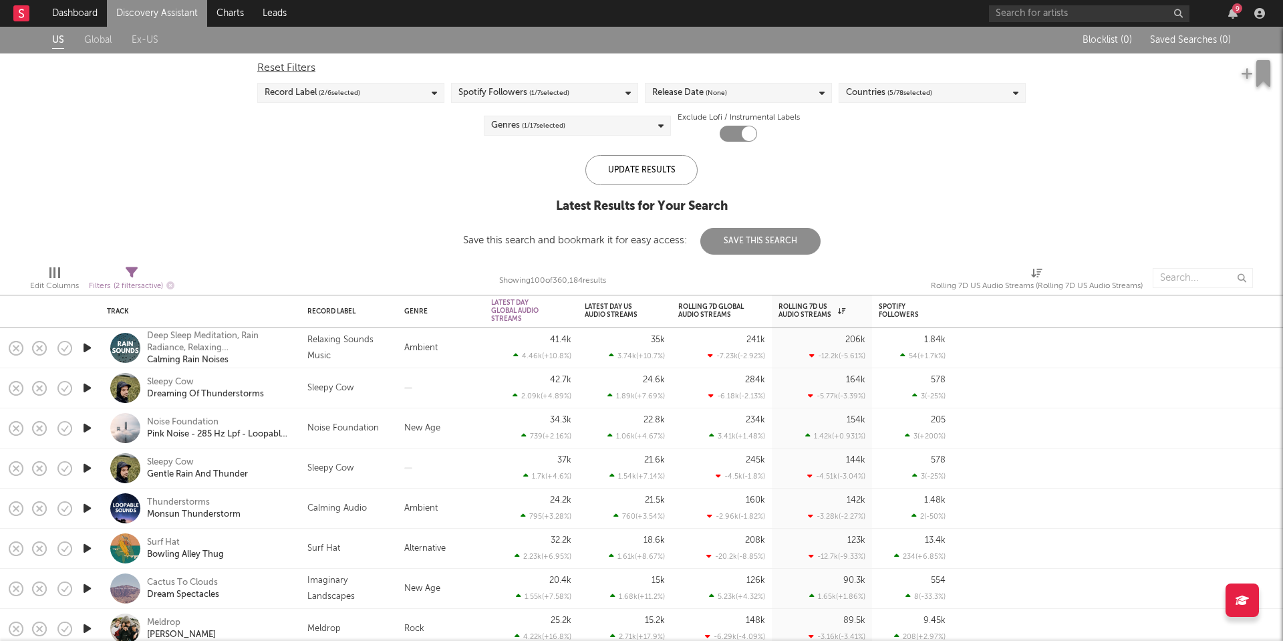
click at [286, 193] on div "US Global Ex-US Blocklist ( 0 ) Saved Searches ( 0 ) Reset Filters Record Label…" at bounding box center [641, 141] width 1283 height 228
click at [741, 241] on button "Save This Search" at bounding box center [760, 241] width 120 height 27
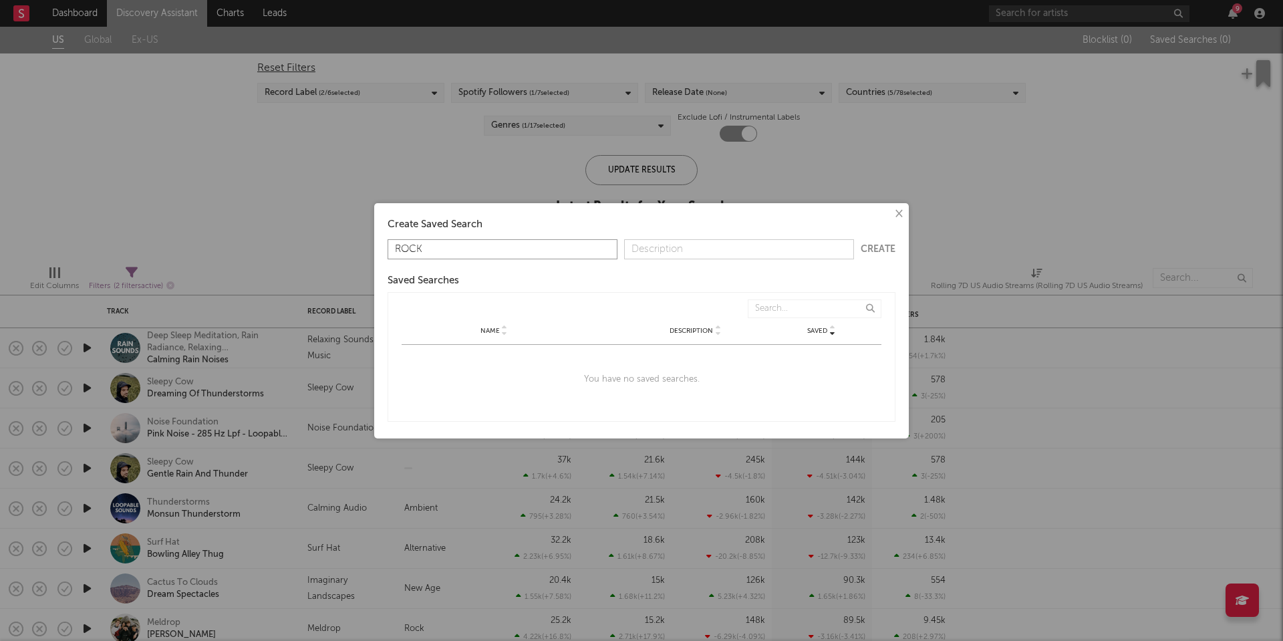
click at [543, 245] on input "ROCK" at bounding box center [503, 249] width 230 height 20
type input "Rock"
click at [886, 250] on button "Create" at bounding box center [878, 249] width 35 height 9
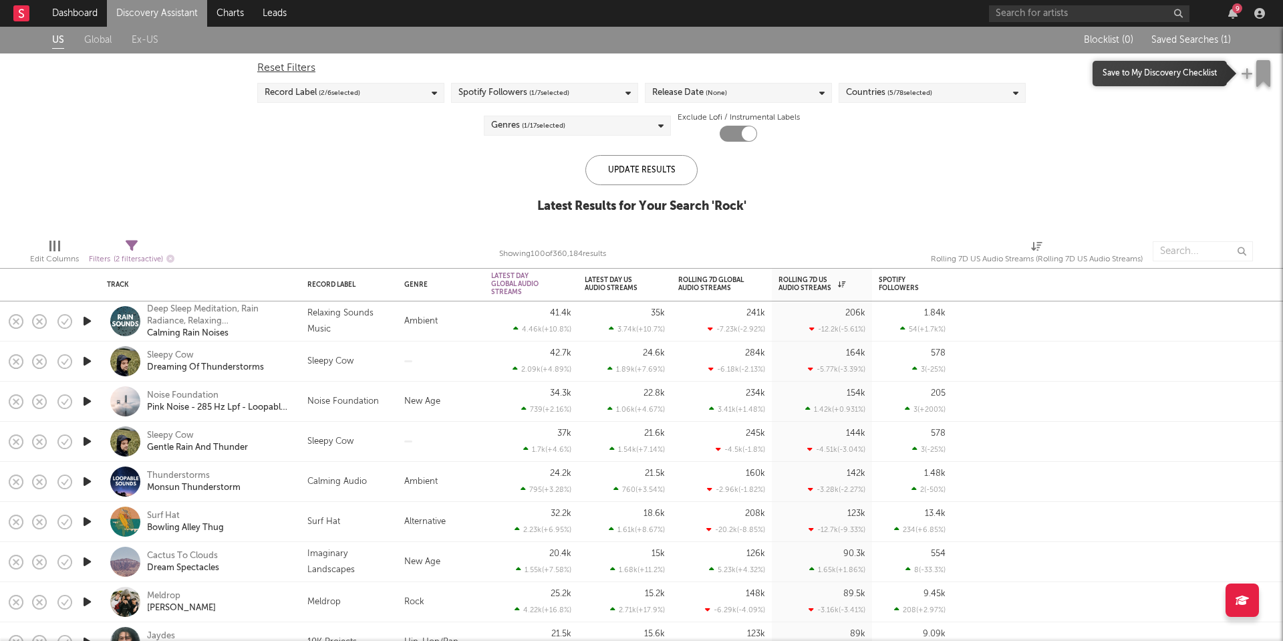
click at [1246, 72] on icon "button" at bounding box center [1247, 73] width 12 height 13
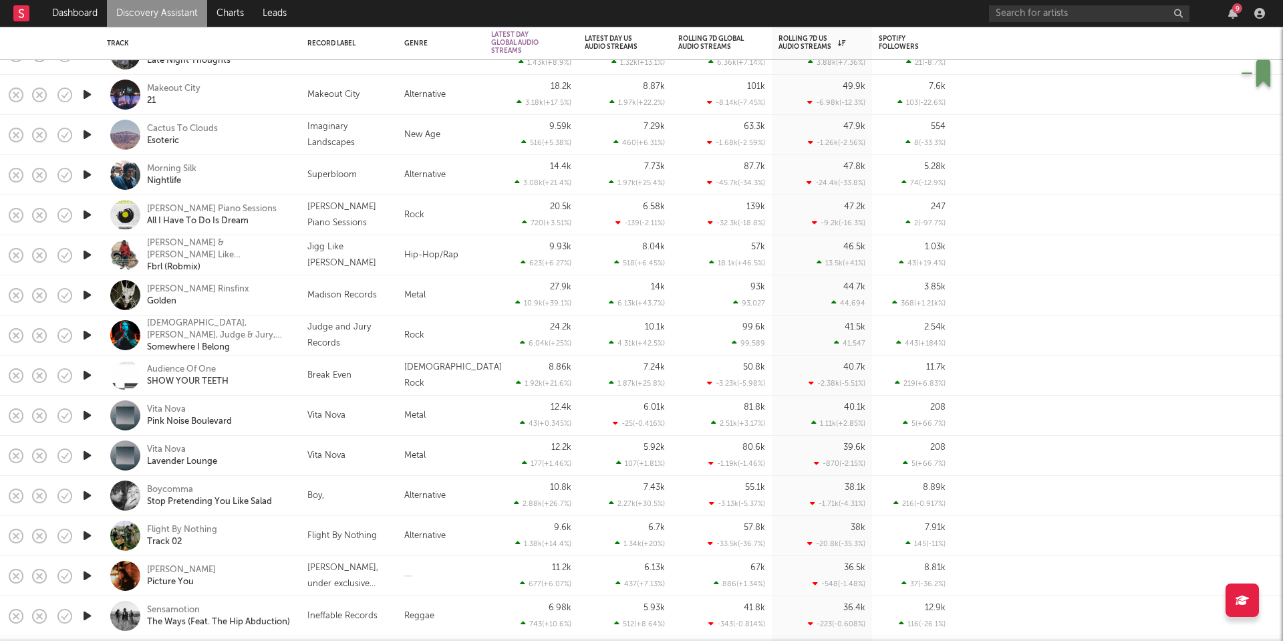
click at [118, 15] on link "Discovery Assistant" at bounding box center [157, 13] width 100 height 27
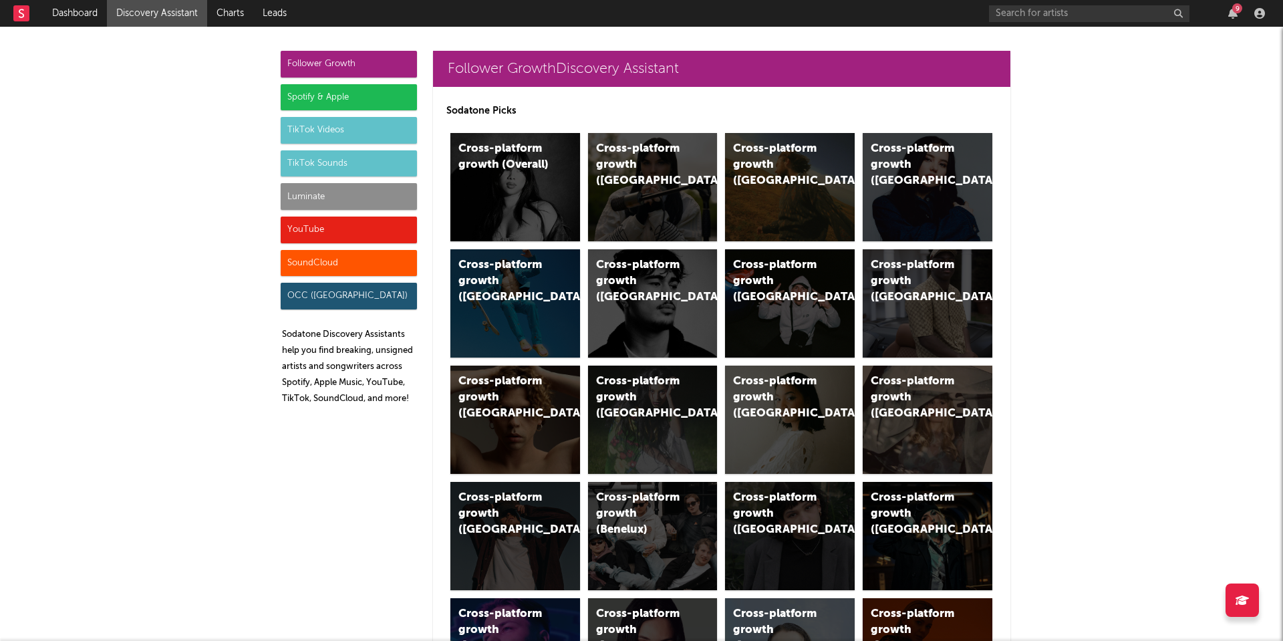
click at [317, 100] on div "Spotify & Apple" at bounding box center [349, 97] width 136 height 27
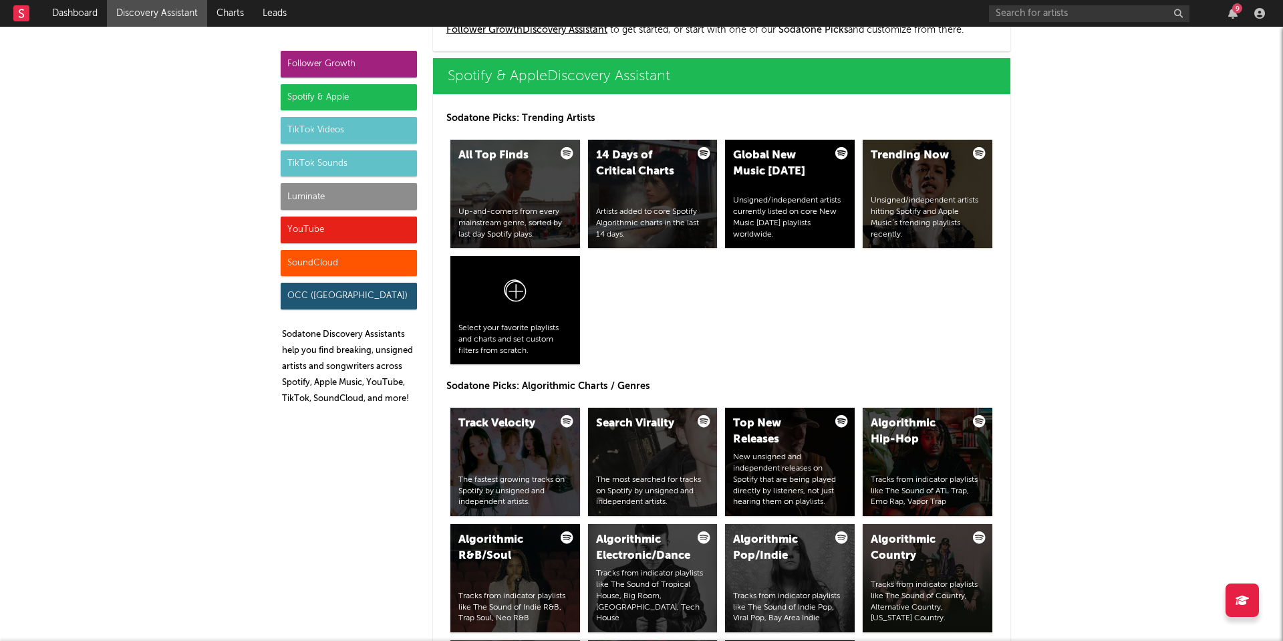
scroll to position [1336, 0]
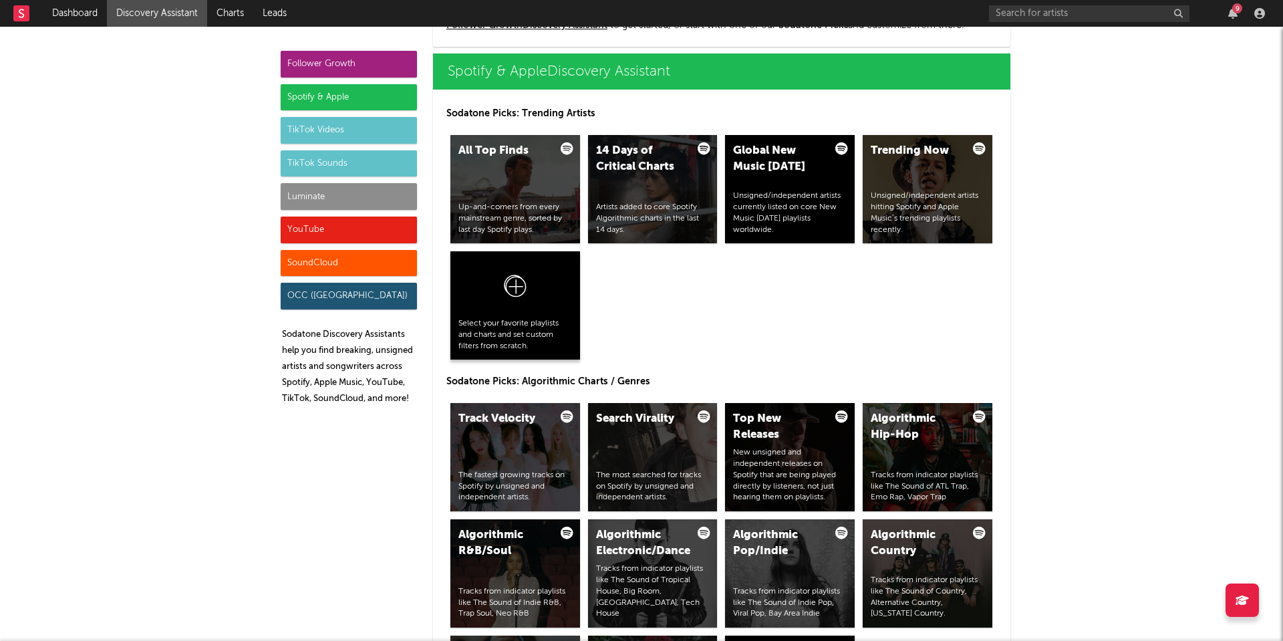
click at [519, 295] on icon at bounding box center [515, 288] width 25 height 31
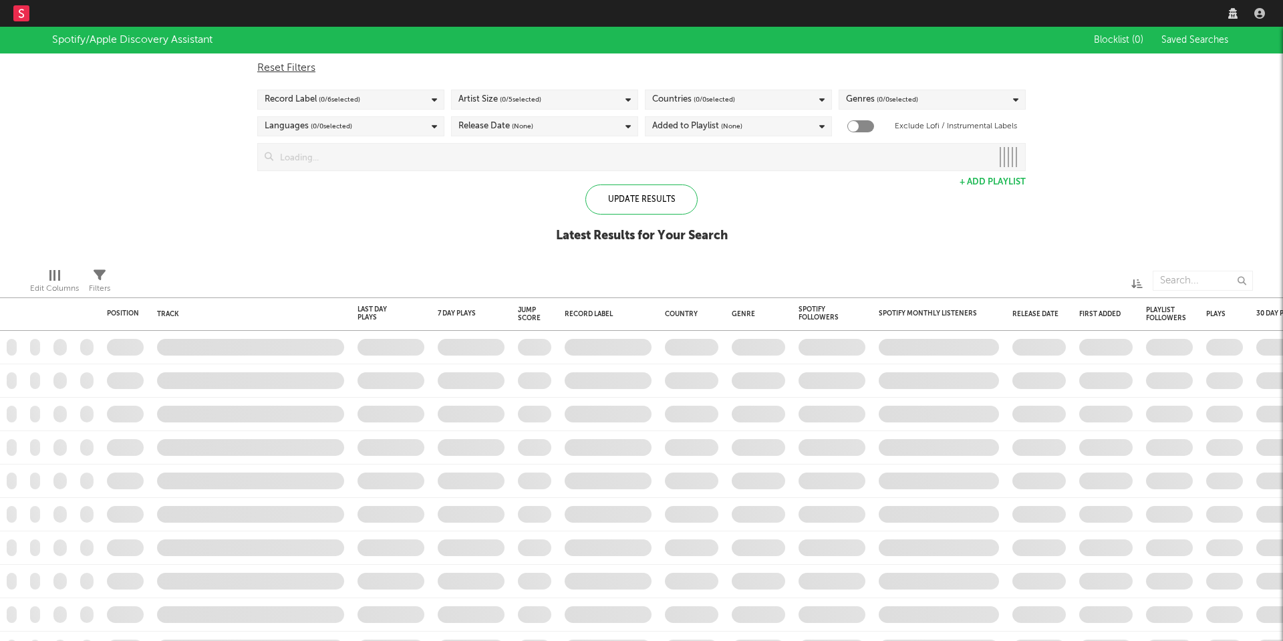
click at [402, 102] on div "Record Label ( 0 / 6 selected)" at bounding box center [350, 100] width 187 height 20
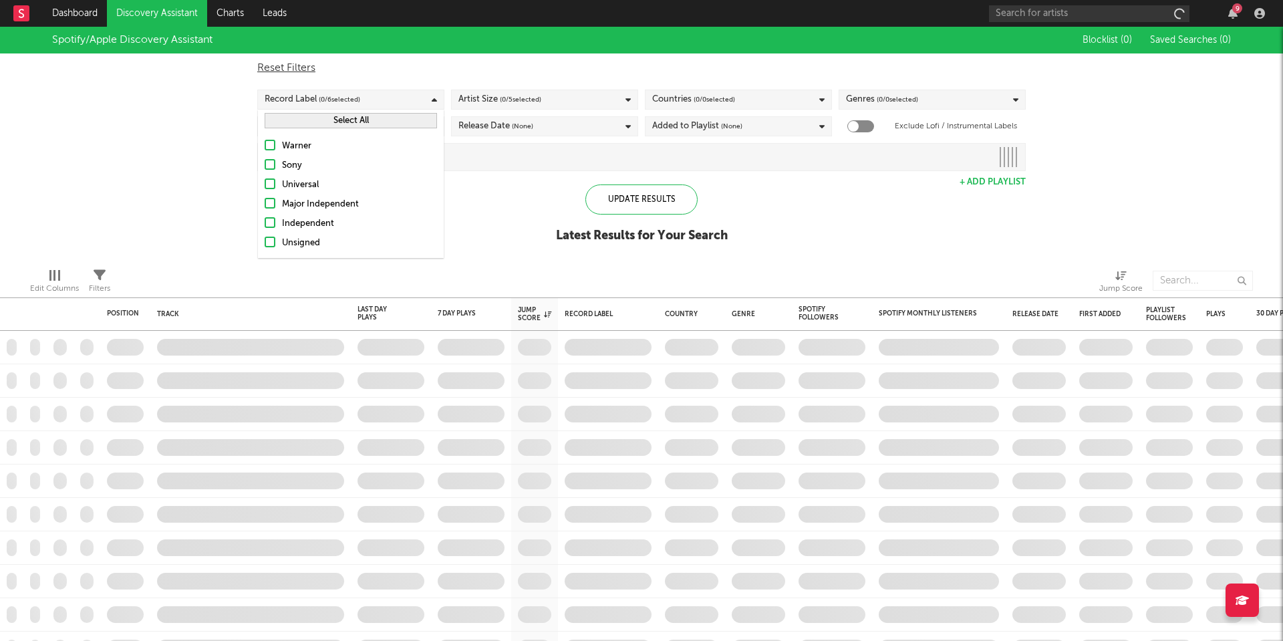
click at [301, 243] on div "Unsigned" at bounding box center [359, 243] width 155 height 16
click at [265, 243] on input "Unsigned" at bounding box center [265, 243] width 0 height 16
click at [497, 103] on div "Artist Size ( 0 / 5 selected)" at bounding box center [499, 100] width 83 height 16
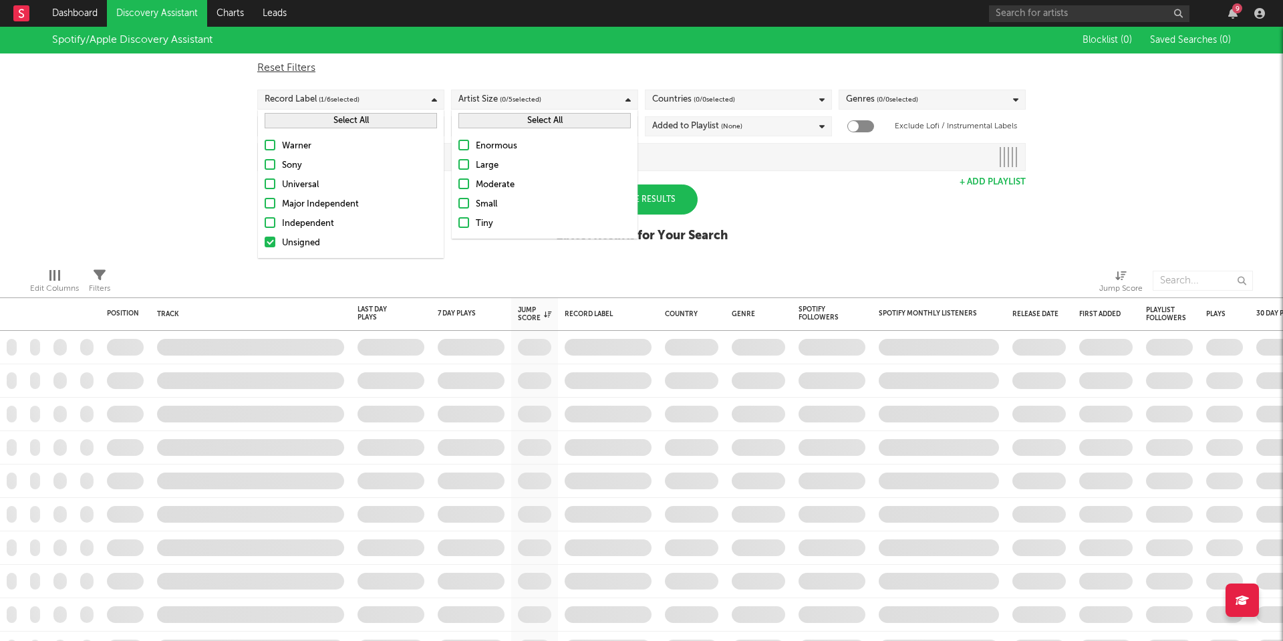
click at [477, 226] on div "Tiny" at bounding box center [553, 224] width 155 height 16
click at [458, 226] on input "Tiny" at bounding box center [458, 224] width 0 height 16
click at [471, 206] on label "Small" at bounding box center [544, 204] width 172 height 16
click at [458, 206] on input "Small" at bounding box center [458, 204] width 0 height 16
click at [436, 100] on icon at bounding box center [434, 100] width 5 height 9
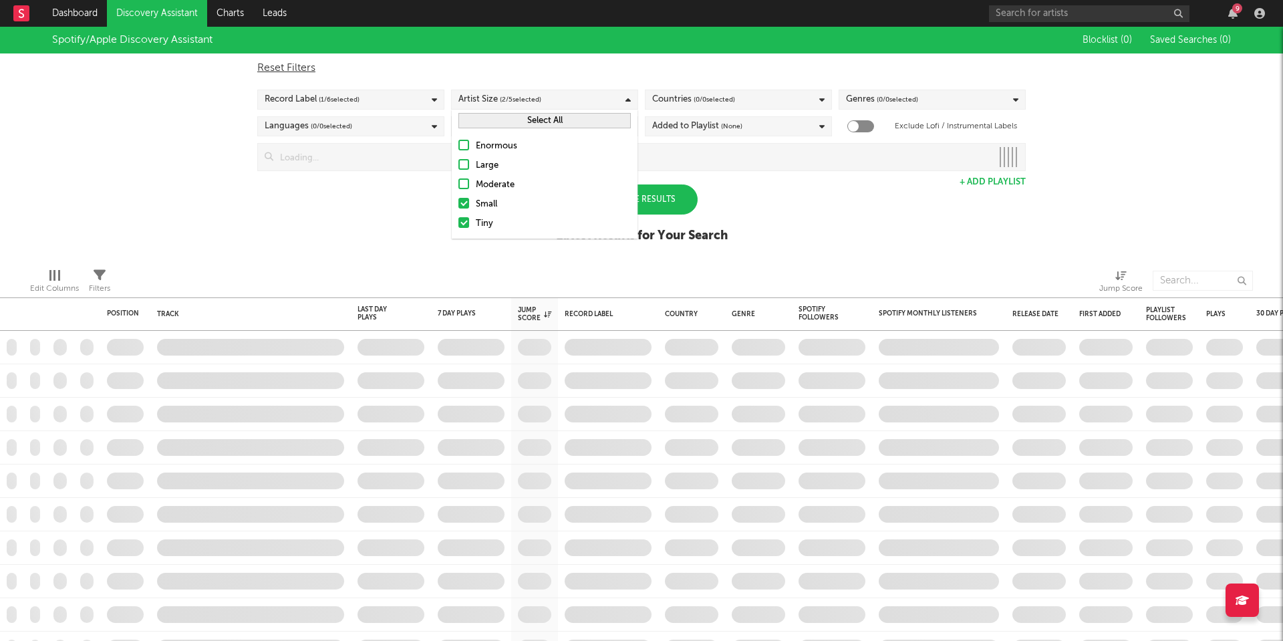
click at [515, 100] on span "( 2 / 5 selected)" at bounding box center [520, 100] width 41 height 16
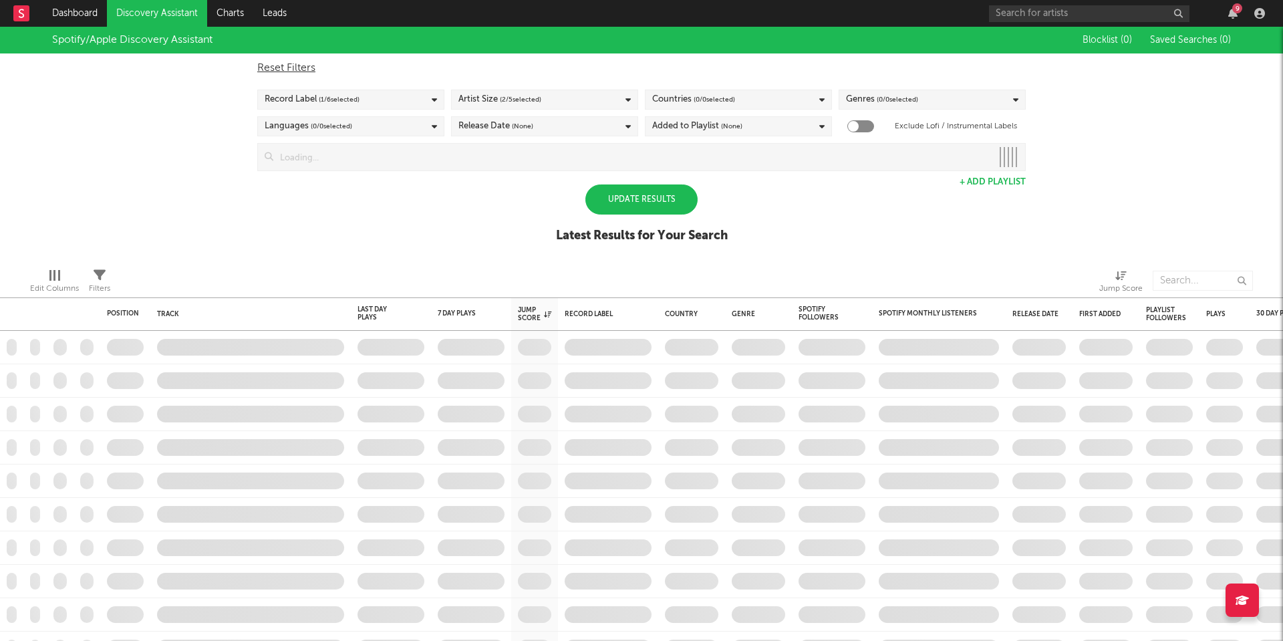
click at [689, 88] on div "Reset Filters Record Label ( 1 / 6 selected) Artist Size ( 2 / 5 selected) Coun…" at bounding box center [642, 112] width 782 height 118
click at [689, 100] on div "Countries ( 0 / 0 selected)" at bounding box center [693, 100] width 83 height 16
click at [490, 208] on div "Spotify/Apple Discovery Assistant Blocklist ( 0 ) Saved Searches ( 0 ) Reset Fi…" at bounding box center [641, 142] width 1283 height 231
click at [690, 96] on div "Countries ( 0 / 78 selected)" at bounding box center [695, 100] width 86 height 16
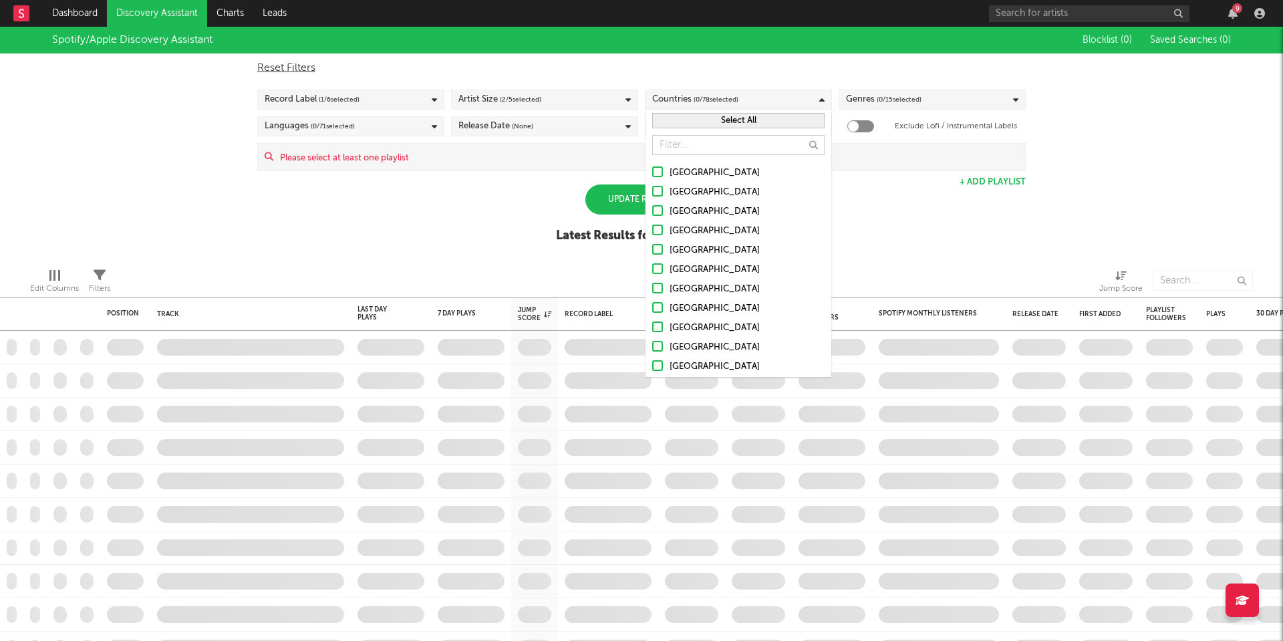
click at [701, 170] on div "[GEOGRAPHIC_DATA]" at bounding box center [747, 173] width 155 height 16
click at [652, 170] on input "[GEOGRAPHIC_DATA]" at bounding box center [652, 173] width 0 height 16
click at [692, 193] on div "[GEOGRAPHIC_DATA]" at bounding box center [747, 192] width 155 height 16
click at [652, 193] on input "[GEOGRAPHIC_DATA]" at bounding box center [652, 192] width 0 height 16
click at [690, 207] on div "[GEOGRAPHIC_DATA]" at bounding box center [747, 212] width 155 height 16
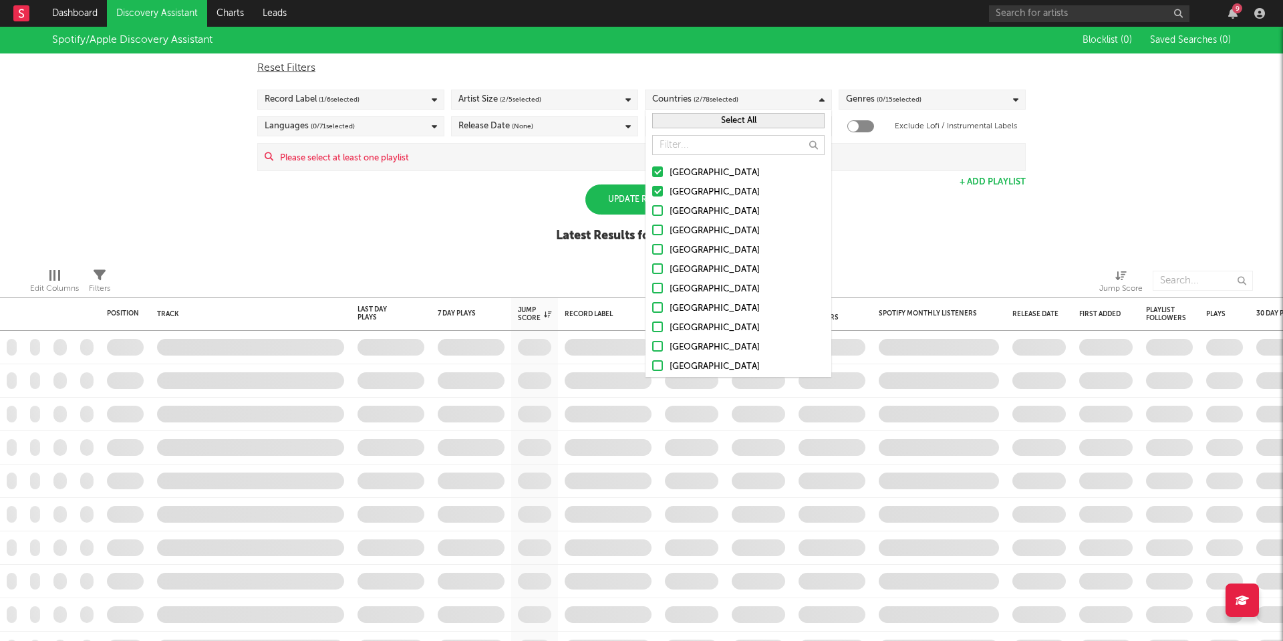
click at [652, 207] on input "[GEOGRAPHIC_DATA]" at bounding box center [652, 212] width 0 height 16
click at [690, 226] on div "[GEOGRAPHIC_DATA]" at bounding box center [747, 231] width 155 height 16
click at [652, 226] on input "[GEOGRAPHIC_DATA]" at bounding box center [652, 231] width 0 height 16
click at [684, 253] on div "[GEOGRAPHIC_DATA]" at bounding box center [747, 251] width 155 height 16
click at [652, 253] on input "[GEOGRAPHIC_DATA]" at bounding box center [652, 251] width 0 height 16
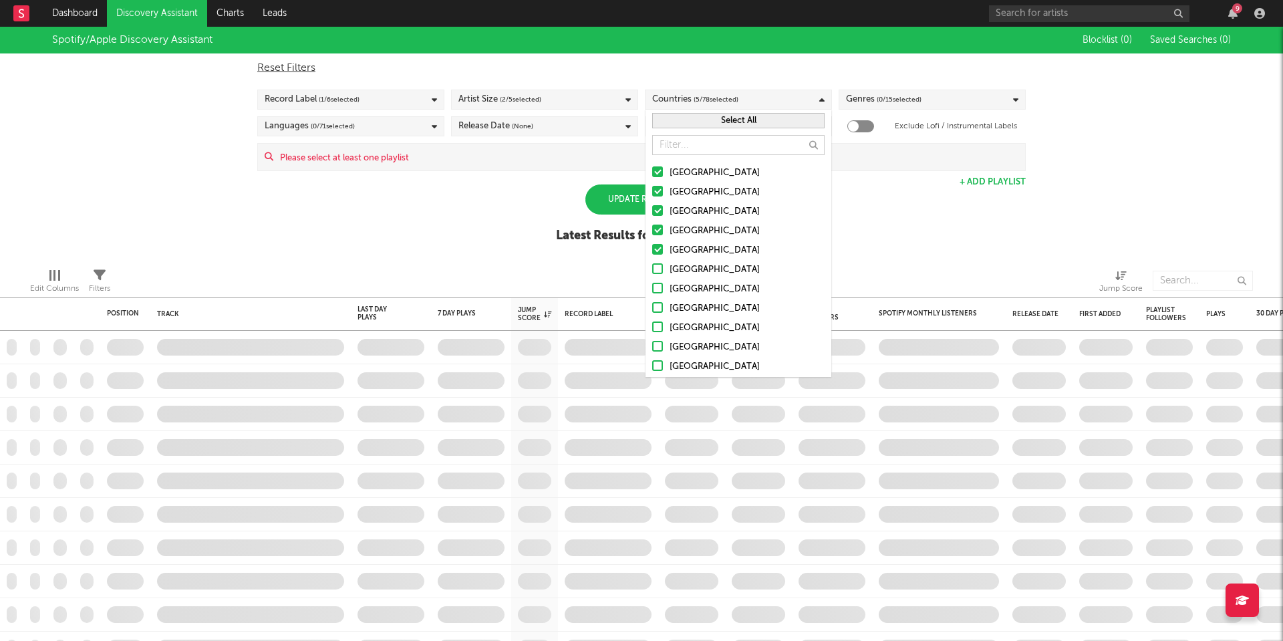
click at [684, 274] on div "[GEOGRAPHIC_DATA]" at bounding box center [747, 270] width 155 height 16
click at [652, 274] on input "[GEOGRAPHIC_DATA]" at bounding box center [652, 270] width 0 height 16
click at [630, 196] on div "Update Results" at bounding box center [641, 199] width 112 height 30
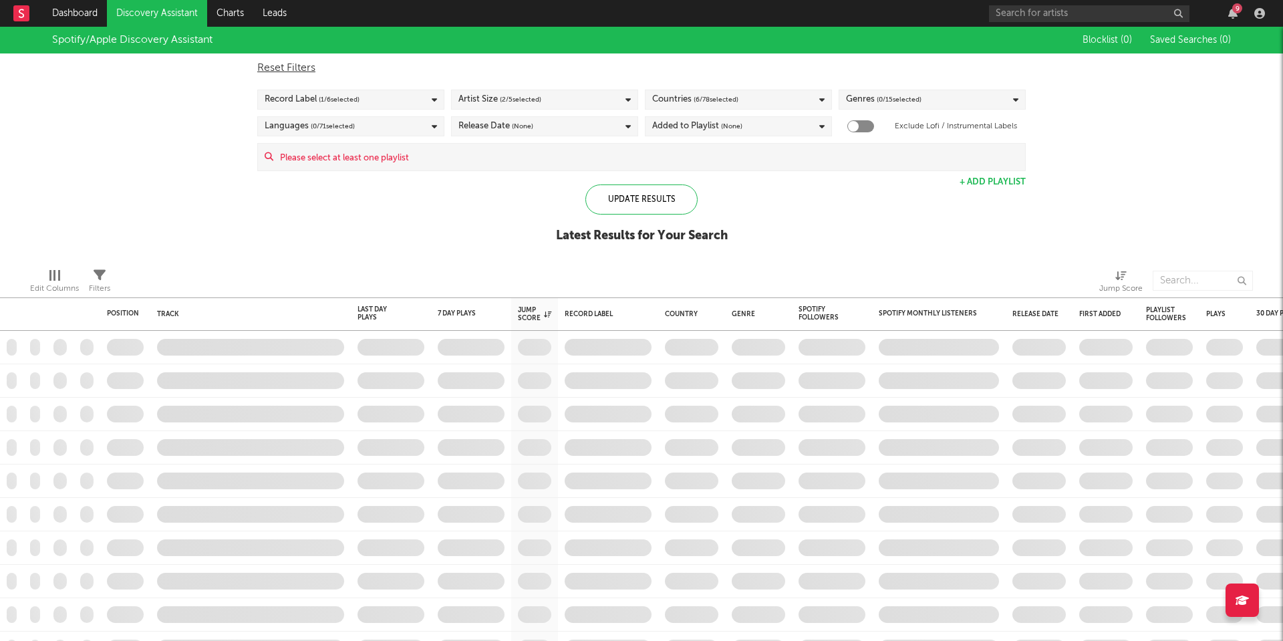
click at [924, 92] on div "Genres ( 0 / 15 selected)" at bounding box center [932, 100] width 187 height 20
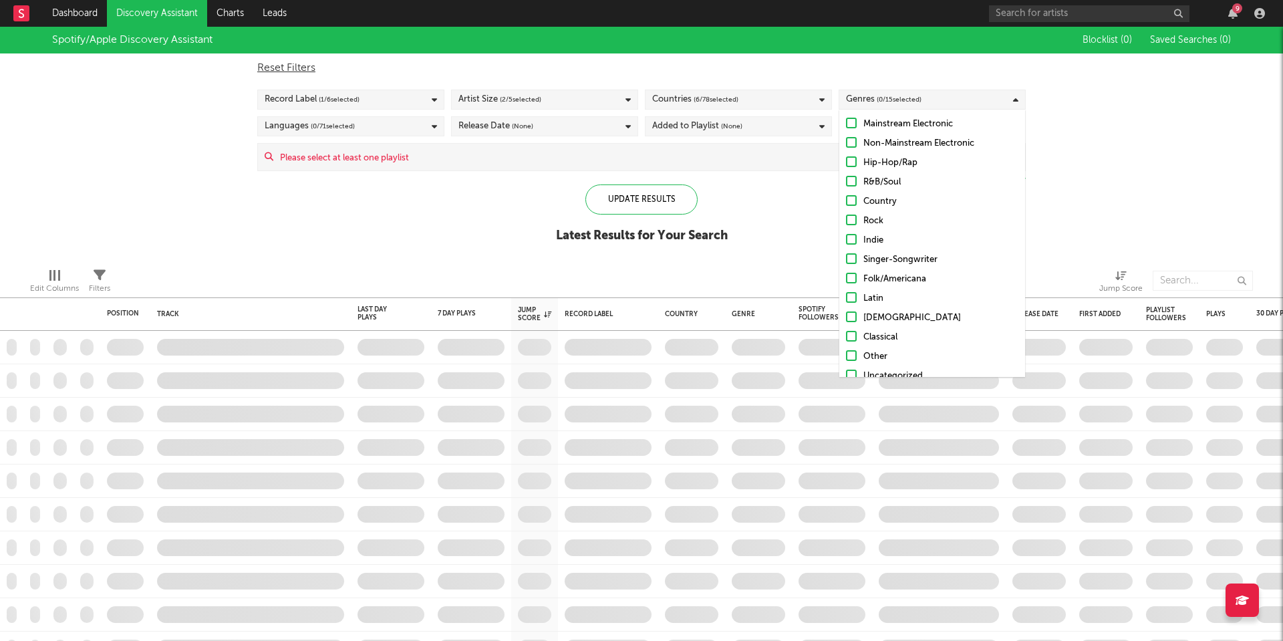
scroll to position [43, 0]
click at [872, 217] on div "Rock" at bounding box center [941, 219] width 155 height 16
click at [846, 217] on input "Rock" at bounding box center [846, 219] width 0 height 16
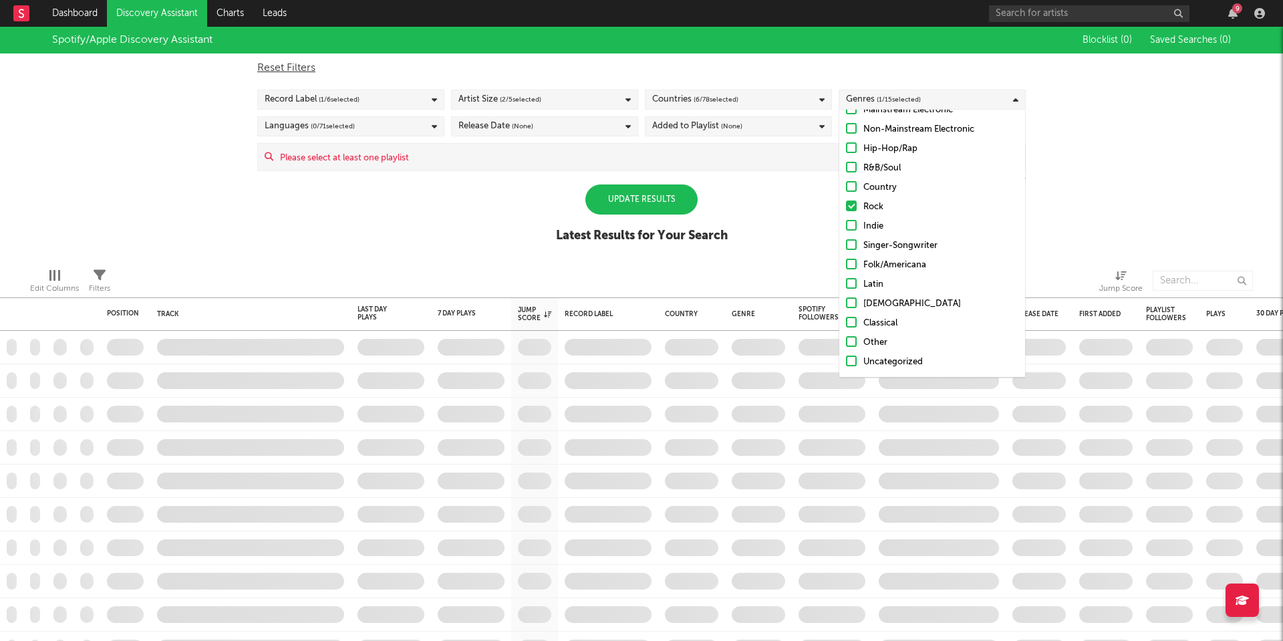
scroll to position [55, 0]
click at [870, 224] on div "Indie" at bounding box center [941, 227] width 155 height 16
click at [846, 224] on input "Indie" at bounding box center [846, 227] width 0 height 16
click at [672, 201] on div "Update Results" at bounding box center [641, 199] width 112 height 30
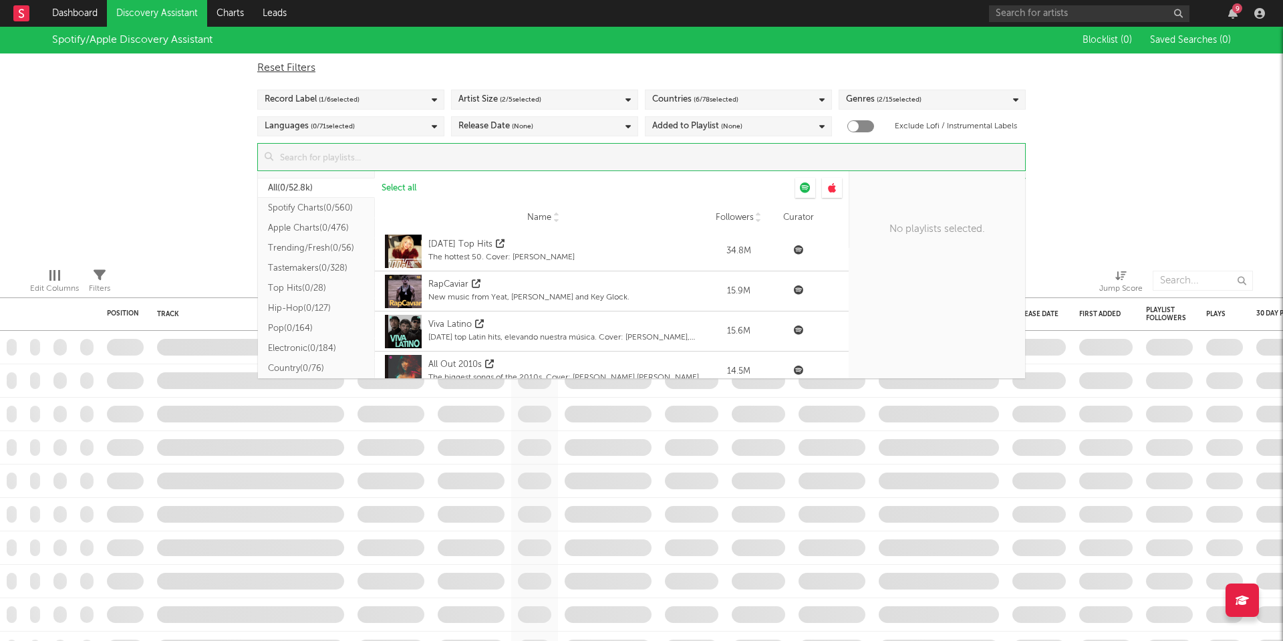
click at [507, 156] on input at bounding box center [649, 157] width 752 height 27
click at [318, 181] on button "All ( 0/52.8k )" at bounding box center [316, 188] width 117 height 20
click at [397, 186] on span "Select all" at bounding box center [399, 188] width 35 height 9
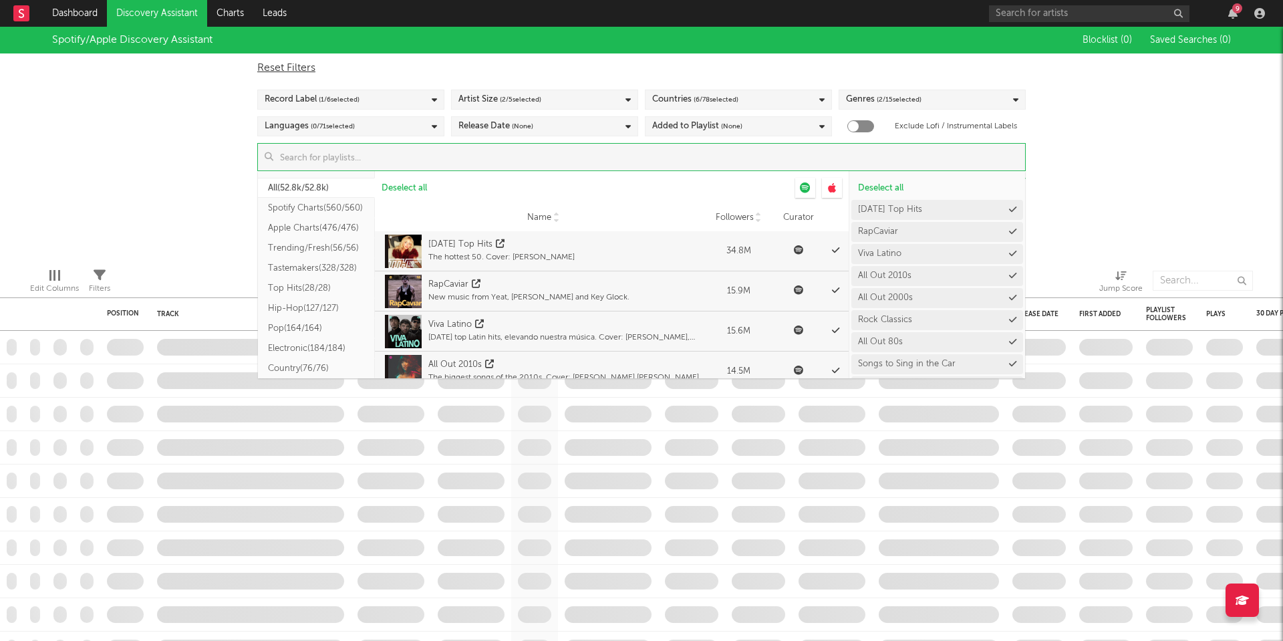
click at [199, 177] on div "Spotify/Apple Discovery Assistant Blocklist ( 0 ) Saved Searches ( 0 ) Reset Fi…" at bounding box center [641, 142] width 1283 height 231
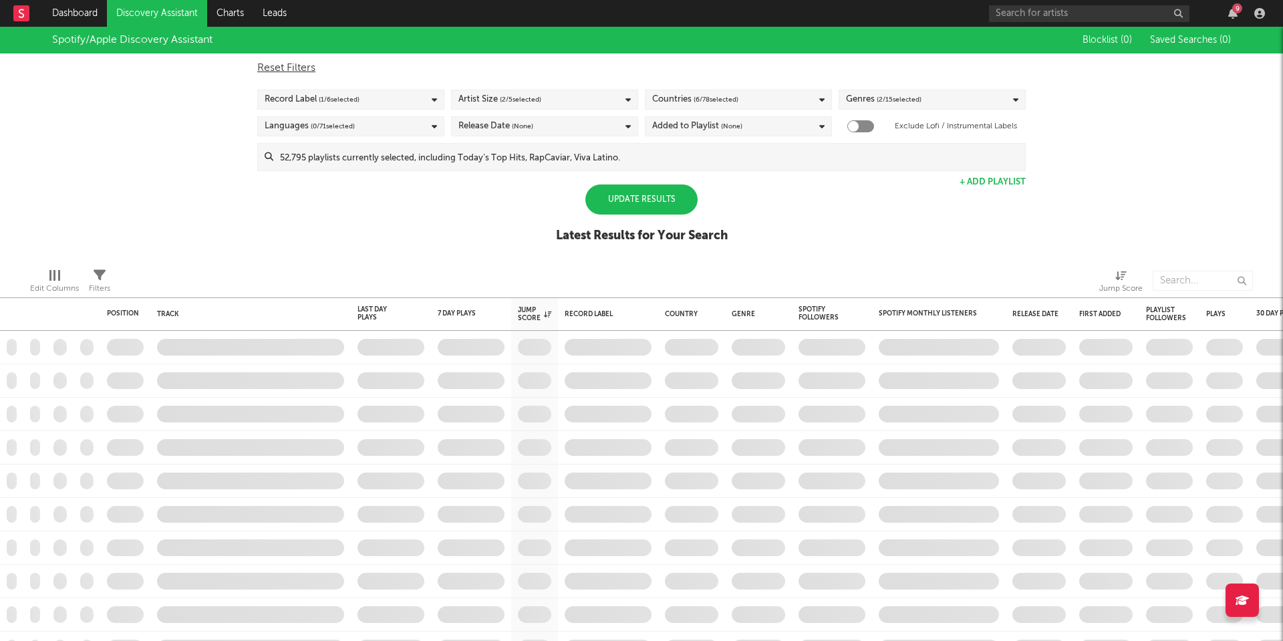
click at [626, 188] on div "Update Results" at bounding box center [641, 199] width 112 height 30
click at [332, 125] on span "( 0 / 71 selected)" at bounding box center [333, 126] width 44 height 16
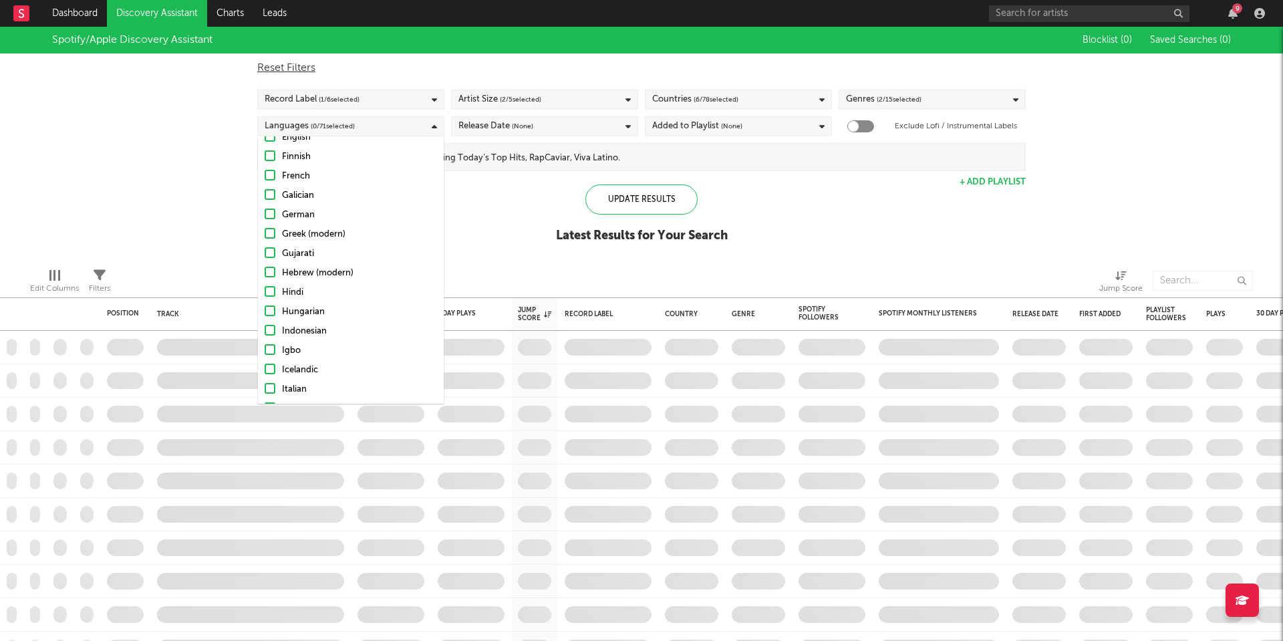
scroll to position [297, 0]
click at [289, 148] on div "English" at bounding box center [359, 148] width 155 height 16
click at [265, 148] on input "English" at bounding box center [265, 148] width 0 height 16
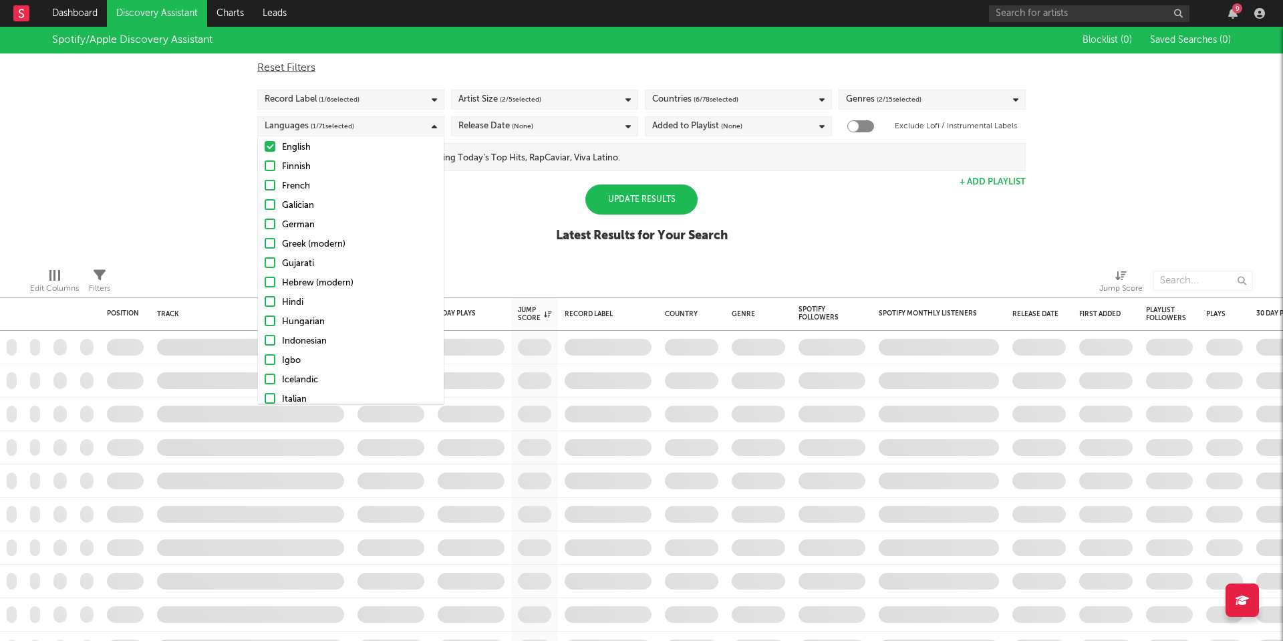
click at [521, 126] on span "(None)" at bounding box center [522, 126] width 21 height 16
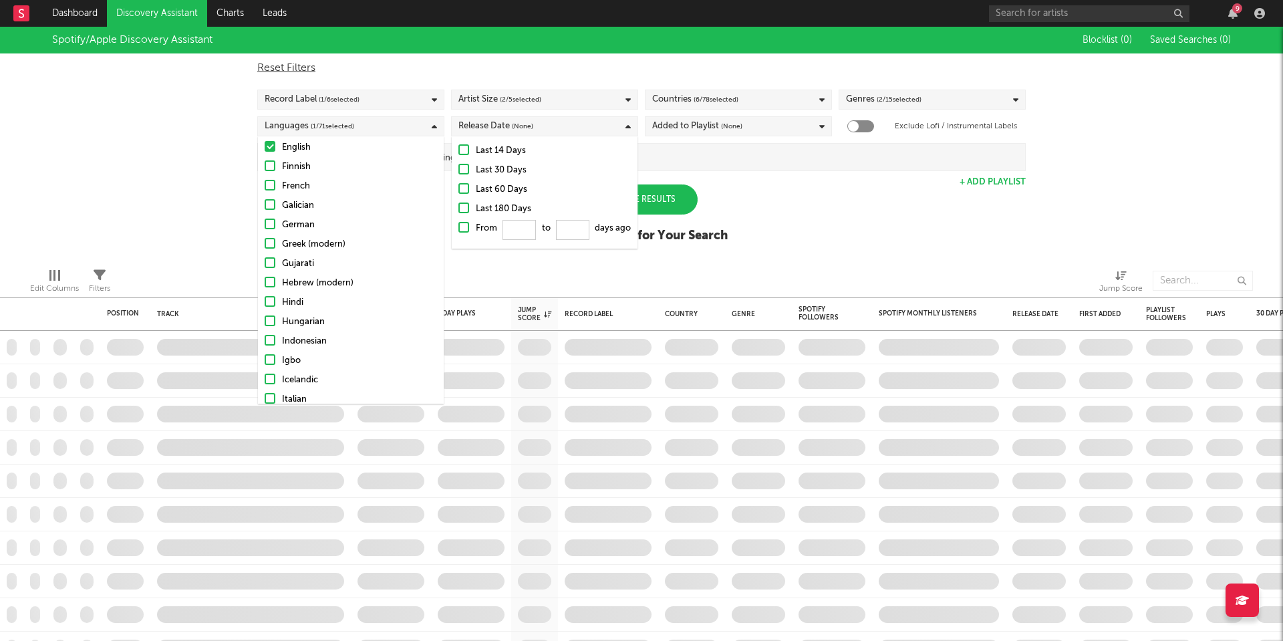
click at [465, 227] on div at bounding box center [463, 227] width 11 height 11
click at [458, 227] on input "From to days ago" at bounding box center [458, 231] width 0 height 21
click at [698, 137] on div "Reset Filters Record Label ( 1 / 6 selected) Artist Size ( 2 / 5 selected) Coun…" at bounding box center [642, 112] width 782 height 118
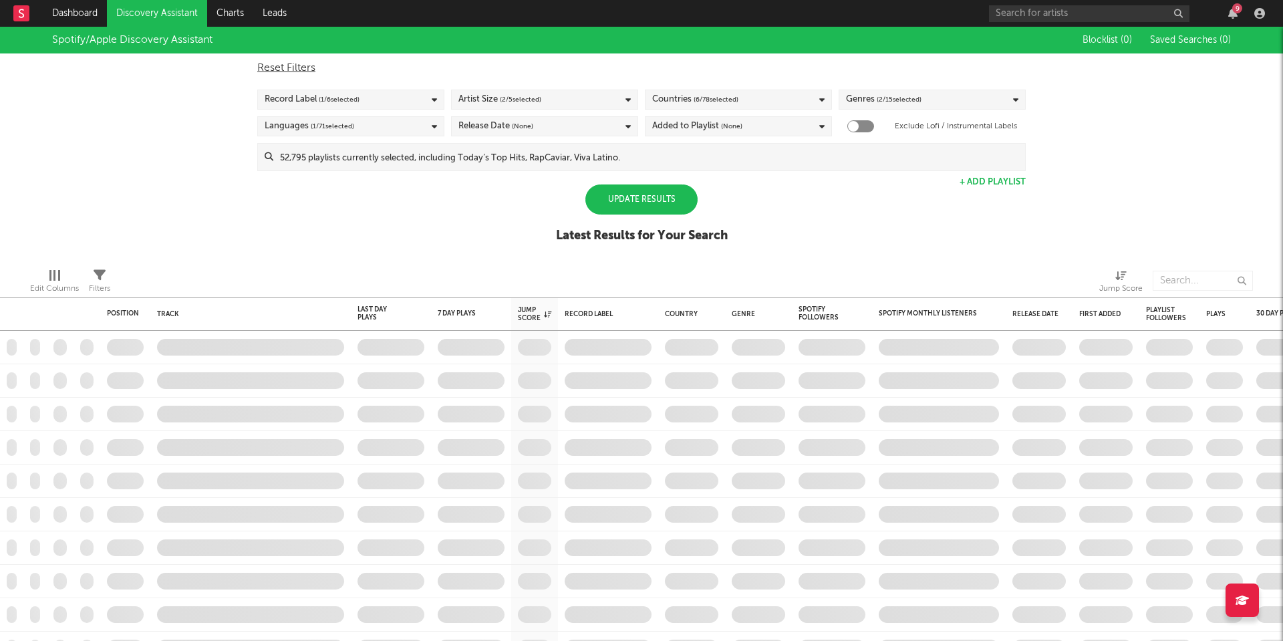
click at [700, 127] on div "Added to Playlist (None)" at bounding box center [697, 126] width 90 height 16
click at [686, 147] on div "Last 14 Days" at bounding box center [747, 151] width 155 height 16
click at [652, 147] on input "Last 14 Days" at bounding box center [652, 151] width 0 height 16
click at [860, 124] on div at bounding box center [860, 126] width 27 height 12
checkbox input "true"
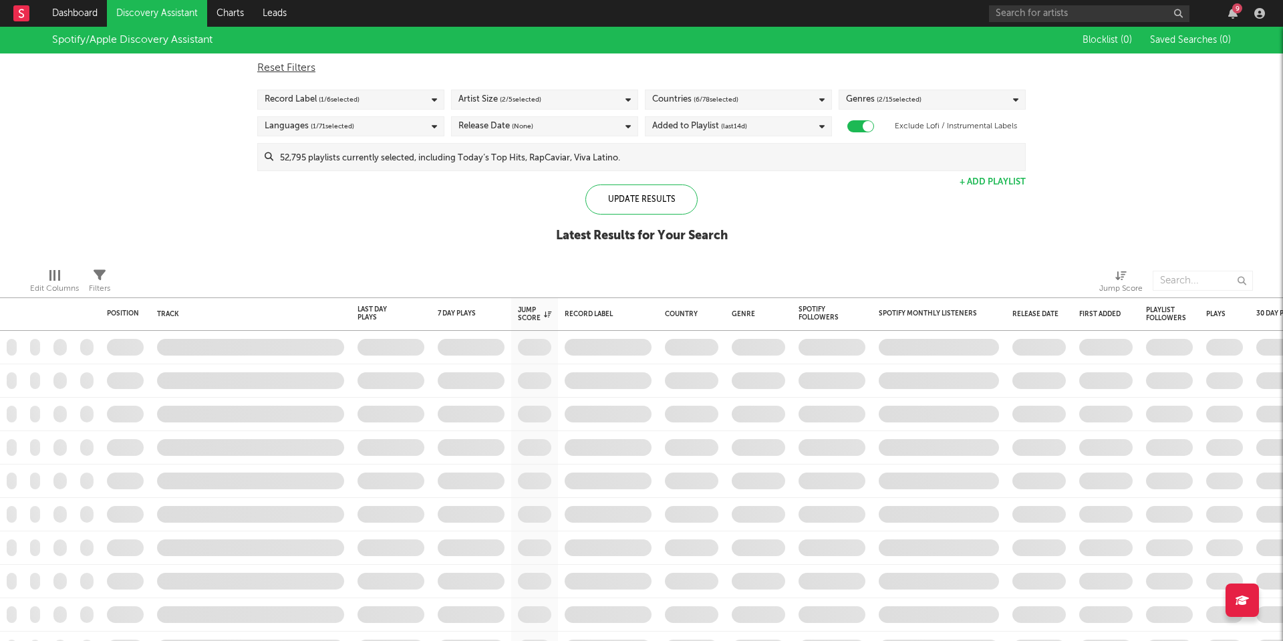
click at [646, 184] on div "Spotify/Apple Discovery Assistant Blocklist ( 0 ) Saved Searches ( 0 ) Reset Fi…" at bounding box center [641, 142] width 1283 height 231
click at [641, 193] on div "Update Results" at bounding box center [641, 199] width 112 height 30
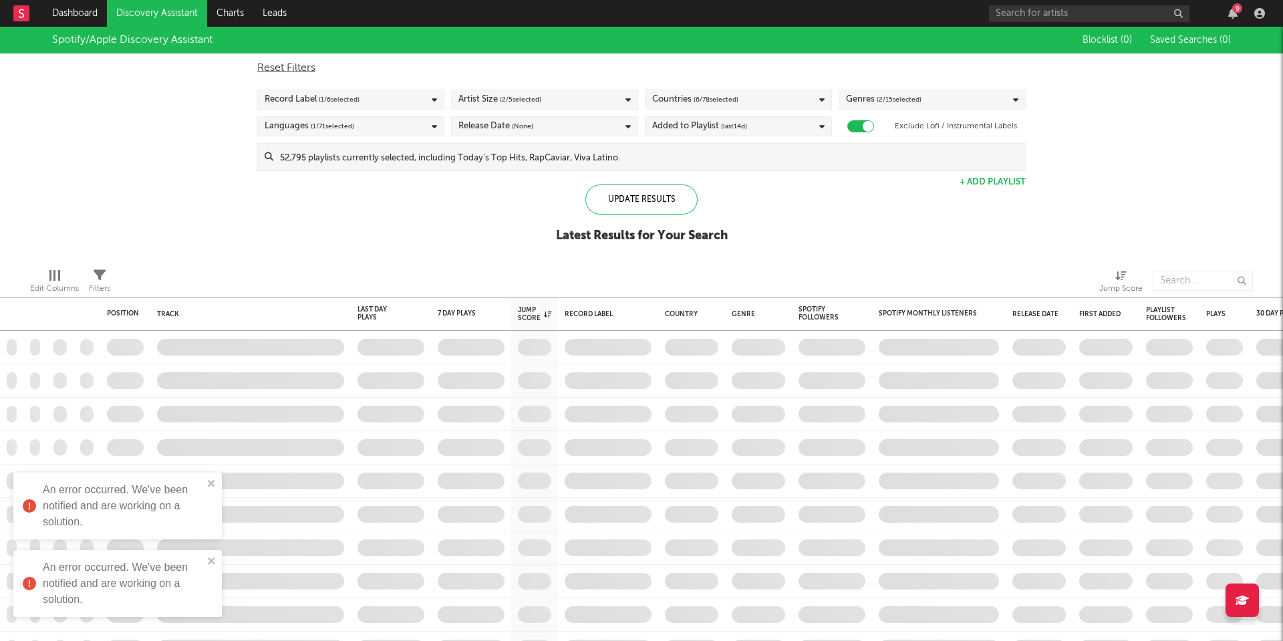
click at [157, 15] on link "Discovery Assistant" at bounding box center [157, 13] width 100 height 27
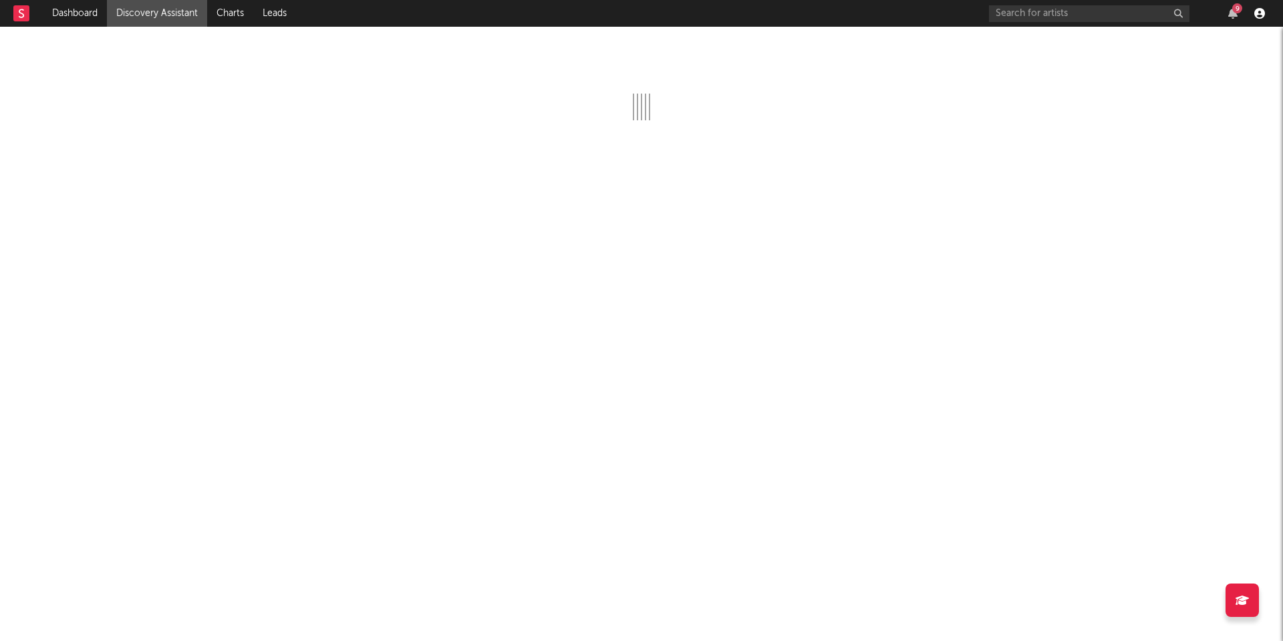
click at [1256, 12] on icon "button" at bounding box center [1259, 13] width 11 height 11
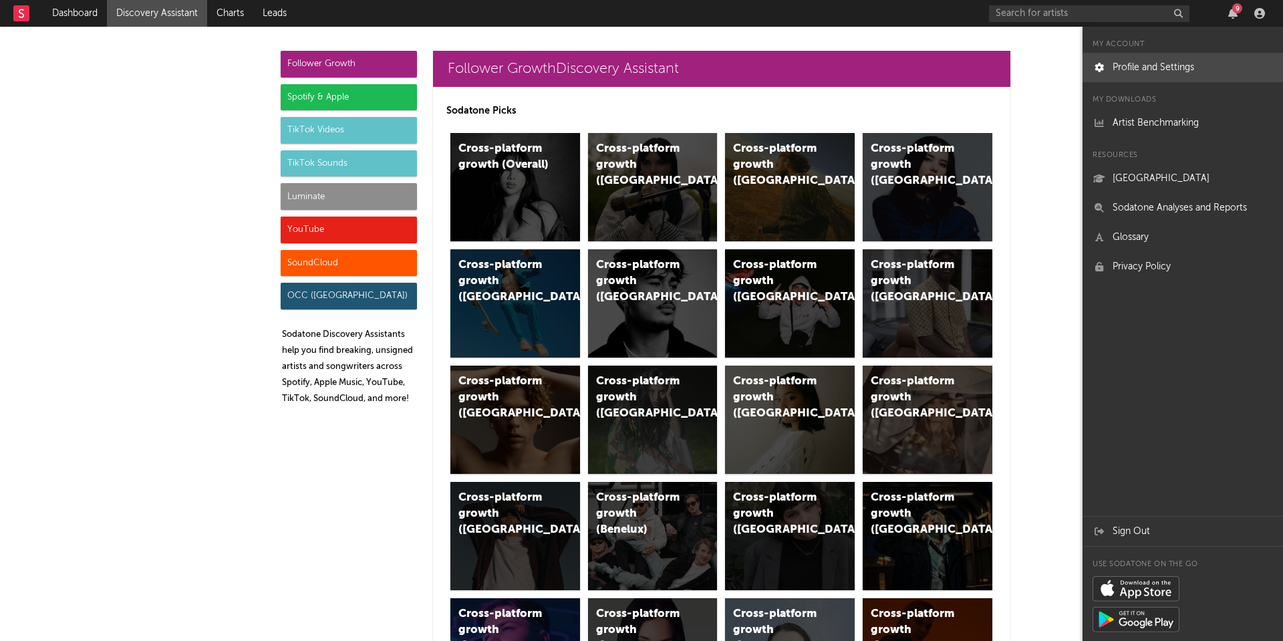
click at [1172, 68] on link "Profile and Settings" at bounding box center [1183, 67] width 201 height 29
select select "recorded_music"
select select "other"
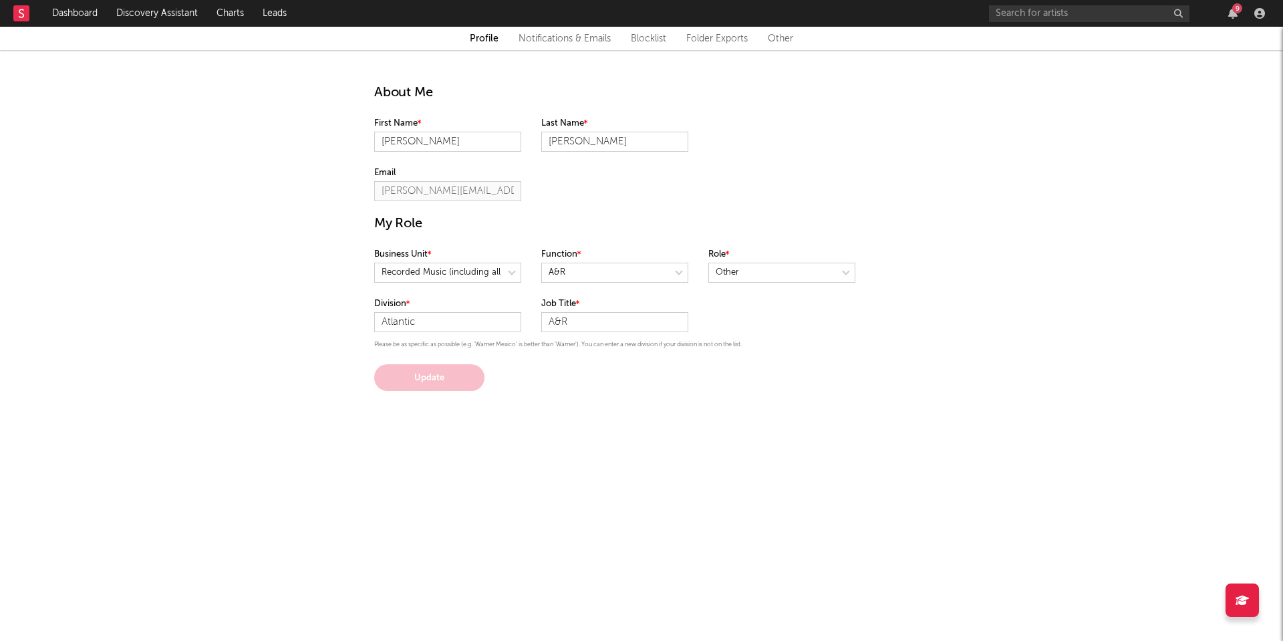
click at [592, 47] on div "Profile Notifications & Emails Blocklist Folder Exports Other" at bounding box center [641, 38] width 1283 height 23
click at [581, 39] on link "Notifications & Emails" at bounding box center [565, 39] width 92 height 16
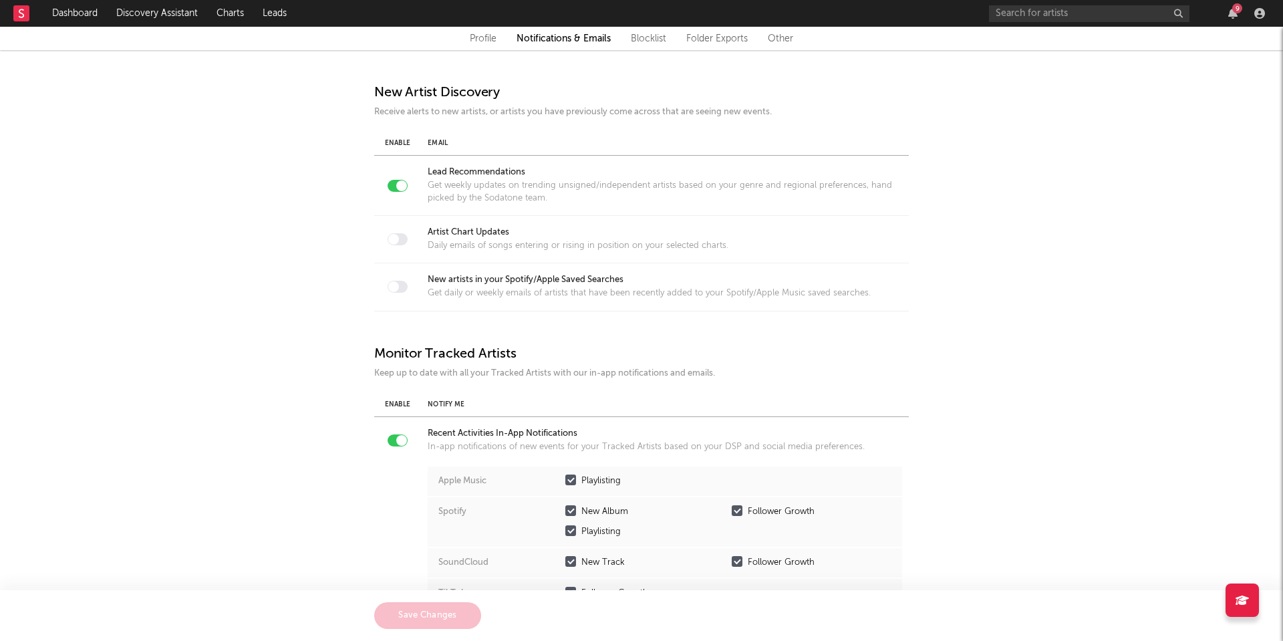
click at [436, 140] on div "Email" at bounding box center [665, 143] width 475 height 10
click at [394, 239] on div at bounding box center [393, 239] width 11 height 11
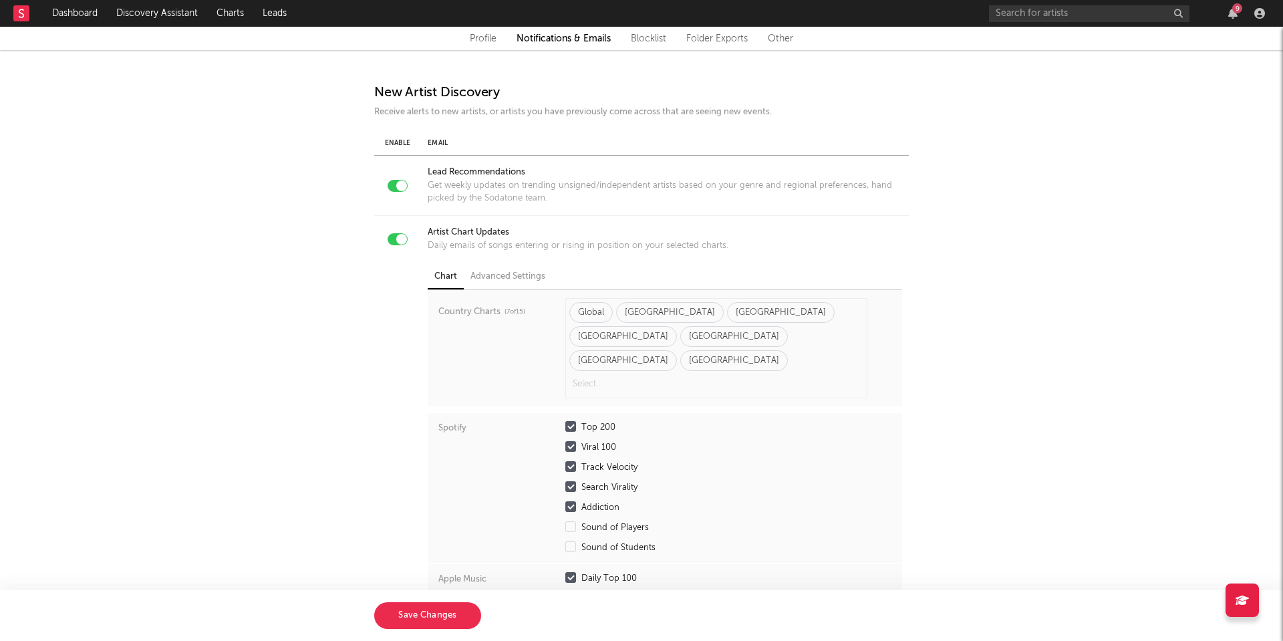
checkbox input "true"
click at [518, 279] on div "Advanced Settings" at bounding box center [508, 277] width 88 height 24
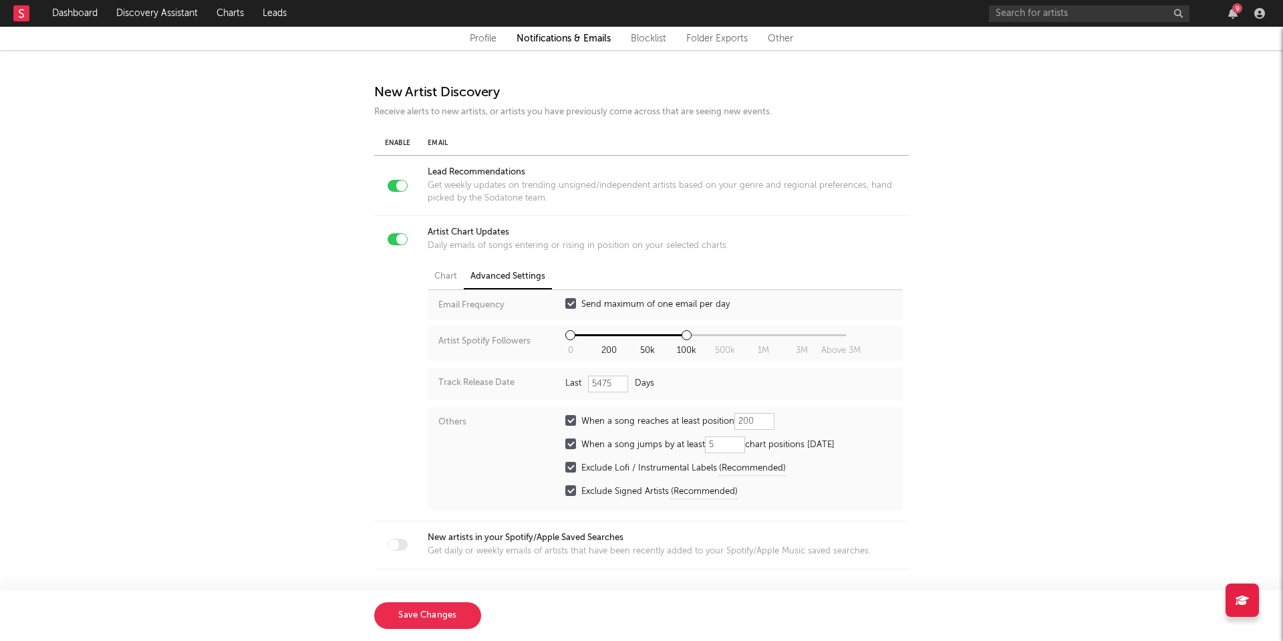
drag, startPoint x: 609, startPoint y: 334, endPoint x: 547, endPoint y: 338, distance: 61.6
click at [547, 338] on div "Artist Spotify Followers 1 3 0 200 50k 100k 500k 1M 3M Above 3M" at bounding box center [665, 343] width 475 height 35
drag, startPoint x: 684, startPoint y: 333, endPoint x: 634, endPoint y: 334, distance: 50.1
click at [634, 334] on div at bounding box center [637, 335] width 10 height 10
click at [446, 279] on div "Chart" at bounding box center [446, 277] width 36 height 24
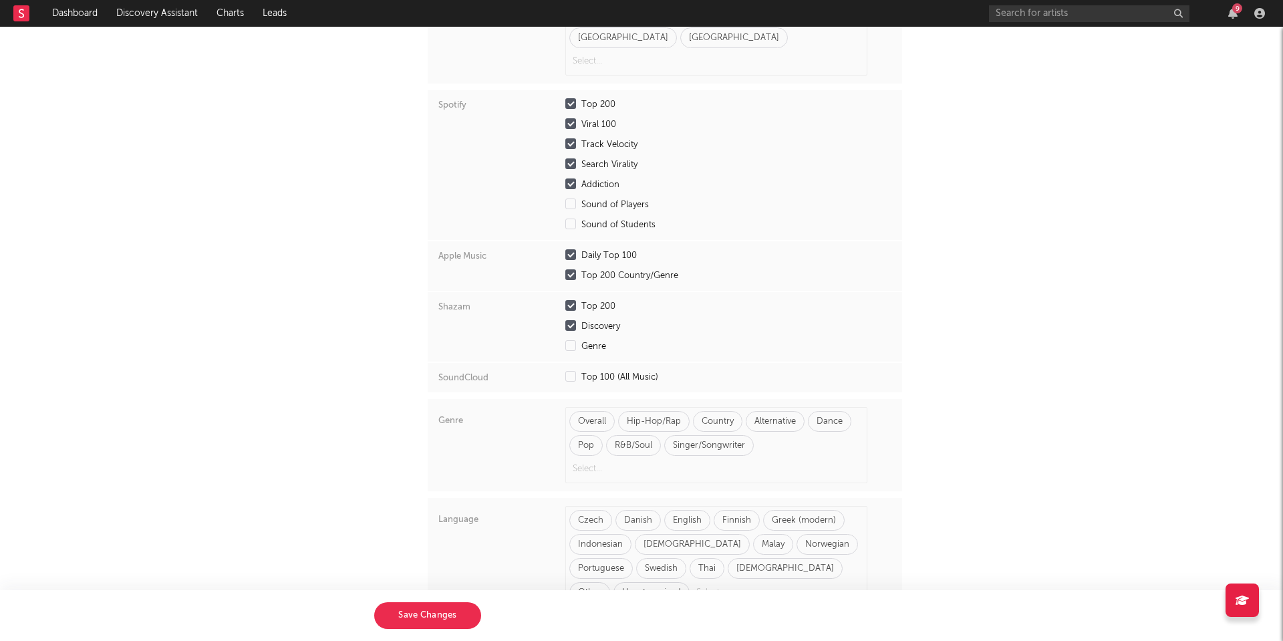
scroll to position [323, 0]
click at [763, 406] on div "Overall Hip-Hop/Rap Country Alternative Dance Pop R&B/Soul Singer/Songwriter" at bounding box center [716, 444] width 302 height 76
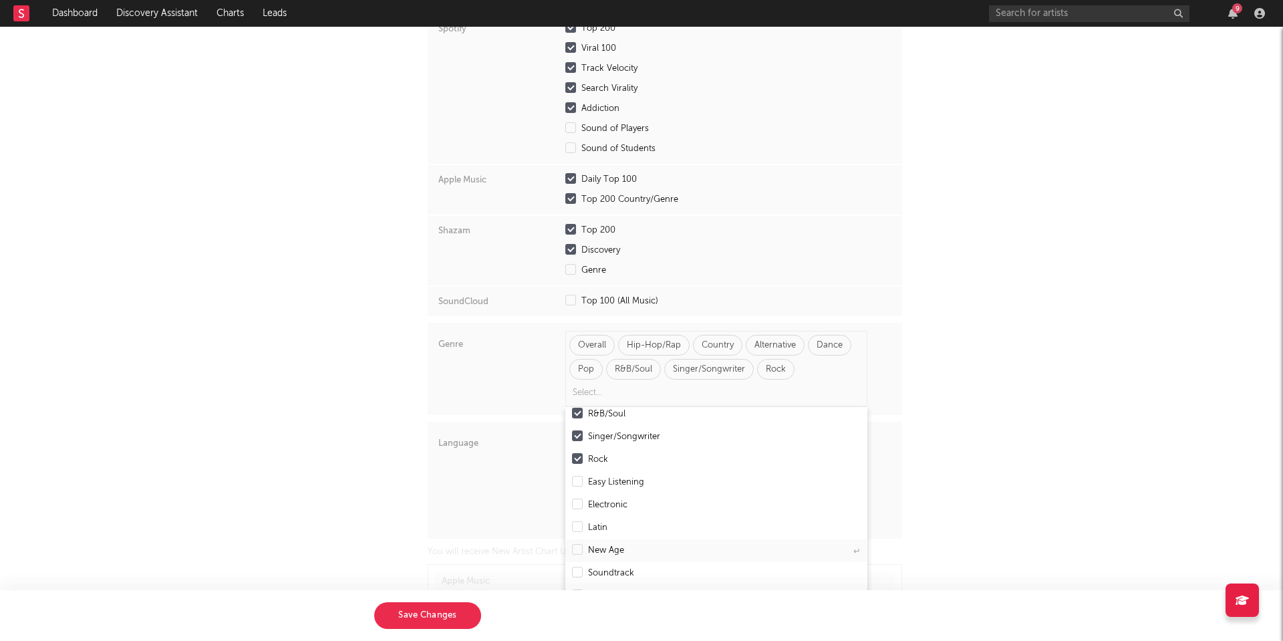
scroll to position [397, 0]
click at [520, 333] on div "Genre" at bounding box center [498, 371] width 120 height 76
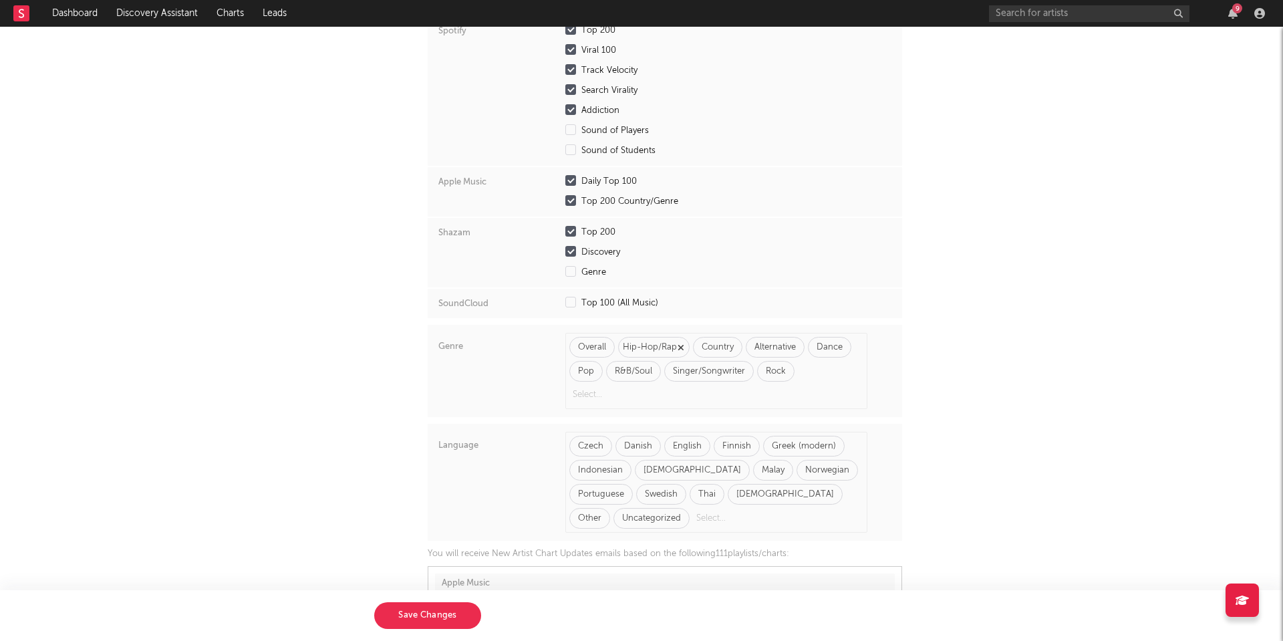
click at [681, 344] on icon "button" at bounding box center [681, 348] width 7 height 9
click at [767, 344] on icon "button" at bounding box center [768, 348] width 7 height 9
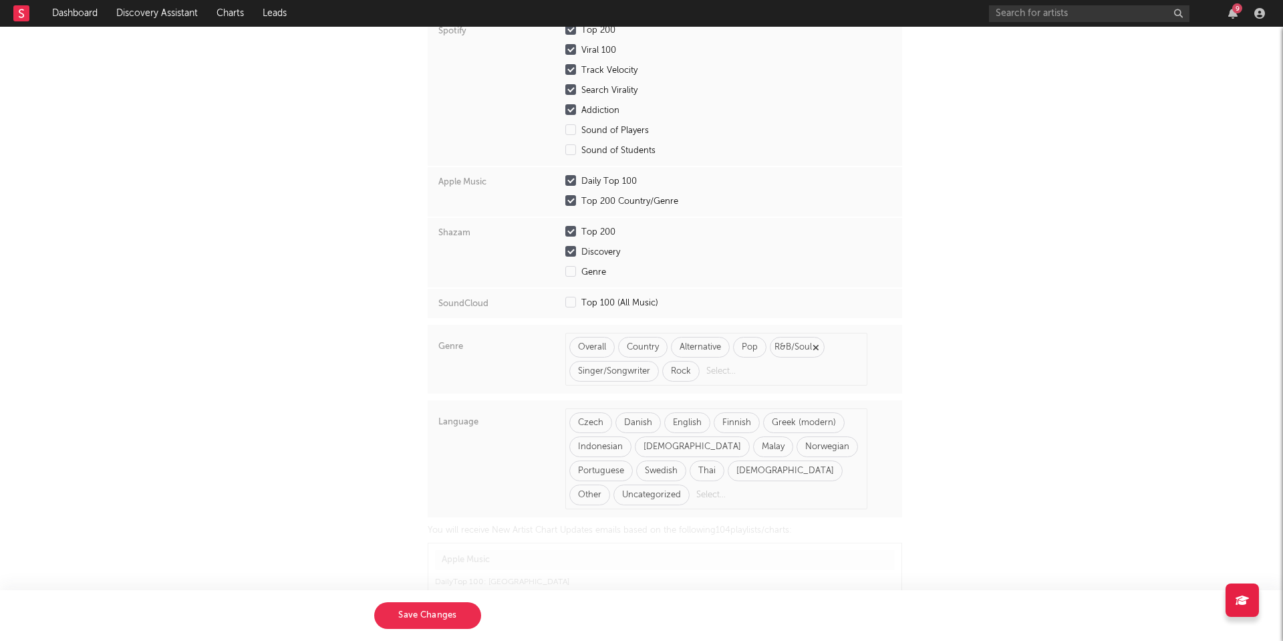
click at [818, 344] on icon "button" at bounding box center [816, 348] width 7 height 9
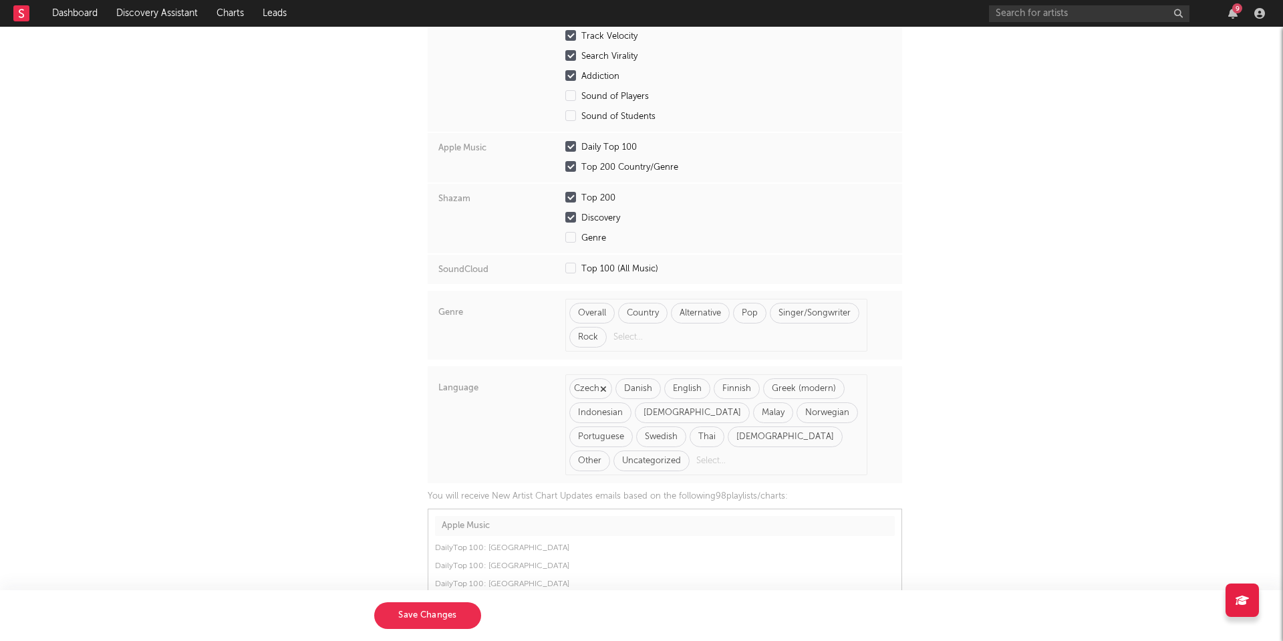
click at [604, 385] on icon "button" at bounding box center [603, 389] width 7 height 9
click at [604, 385] on icon "button" at bounding box center [606, 389] width 7 height 9
click at [656, 385] on icon "button" at bounding box center [656, 389] width 7 height 9
click at [692, 385] on icon "button" at bounding box center [691, 389] width 7 height 9
click at [669, 385] on icon "button" at bounding box center [672, 389] width 7 height 9
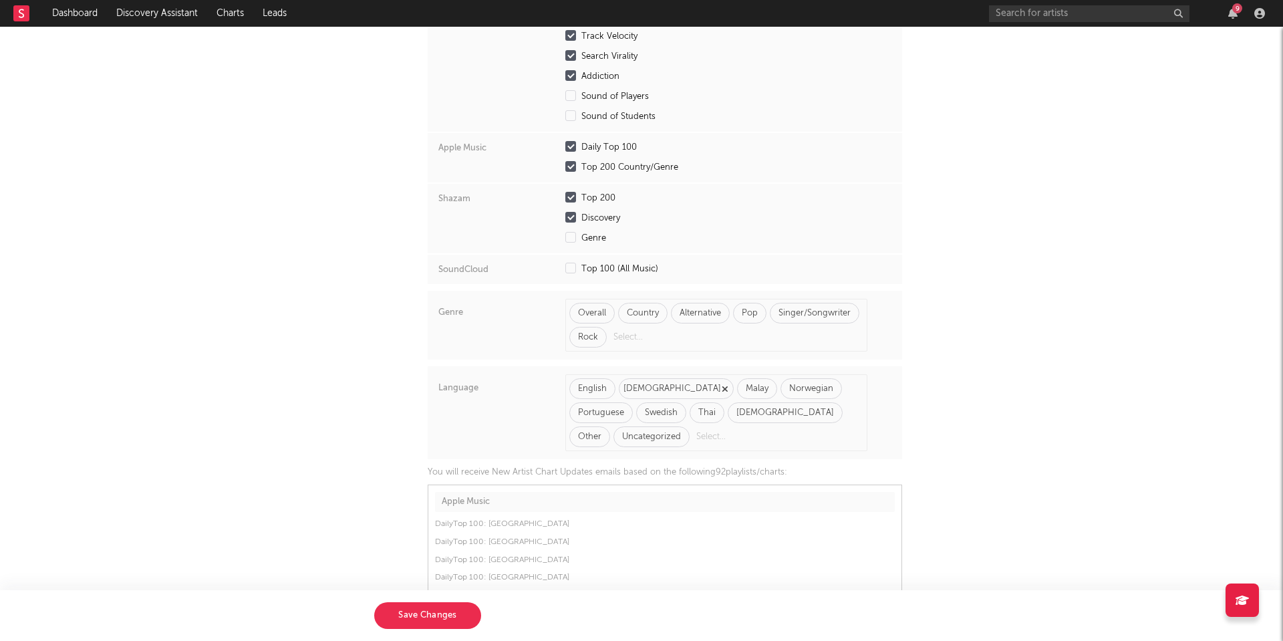
click at [722, 385] on icon "button" at bounding box center [725, 389] width 7 height 9
click at [652, 385] on icon "button" at bounding box center [650, 389] width 7 height 9
click at [652, 381] on div "Norwegian" at bounding box center [650, 388] width 44 height 15
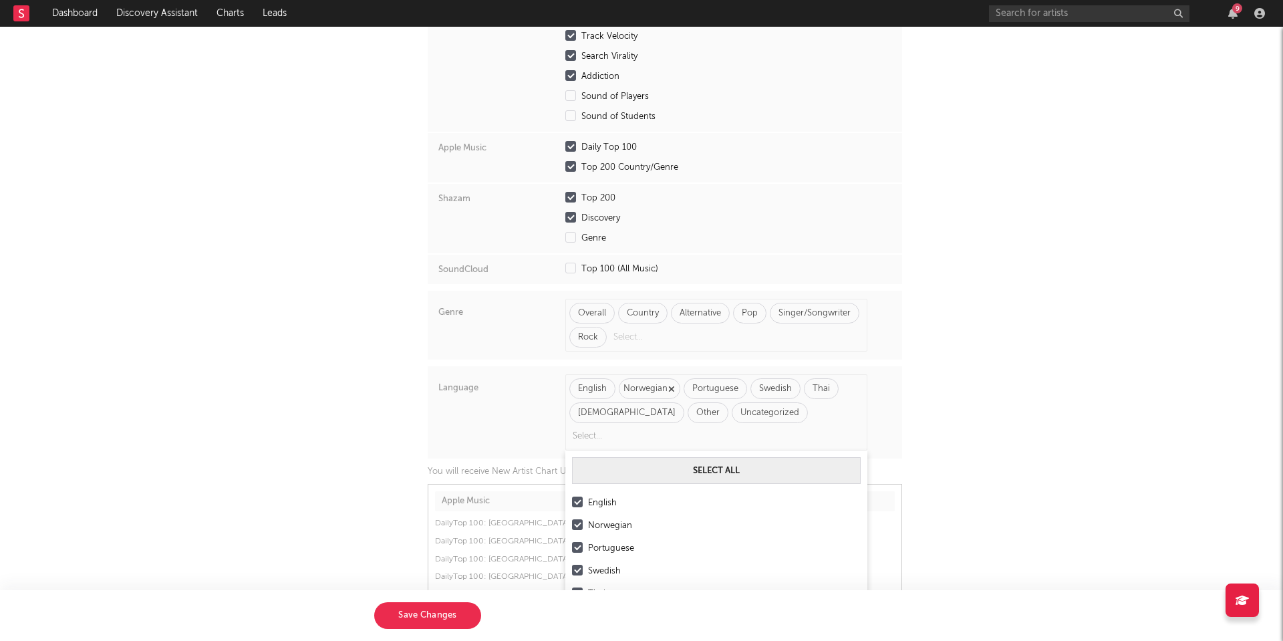
click at [670, 385] on icon "button" at bounding box center [671, 389] width 7 height 9
click at [671, 385] on icon "button" at bounding box center [673, 389] width 7 height 9
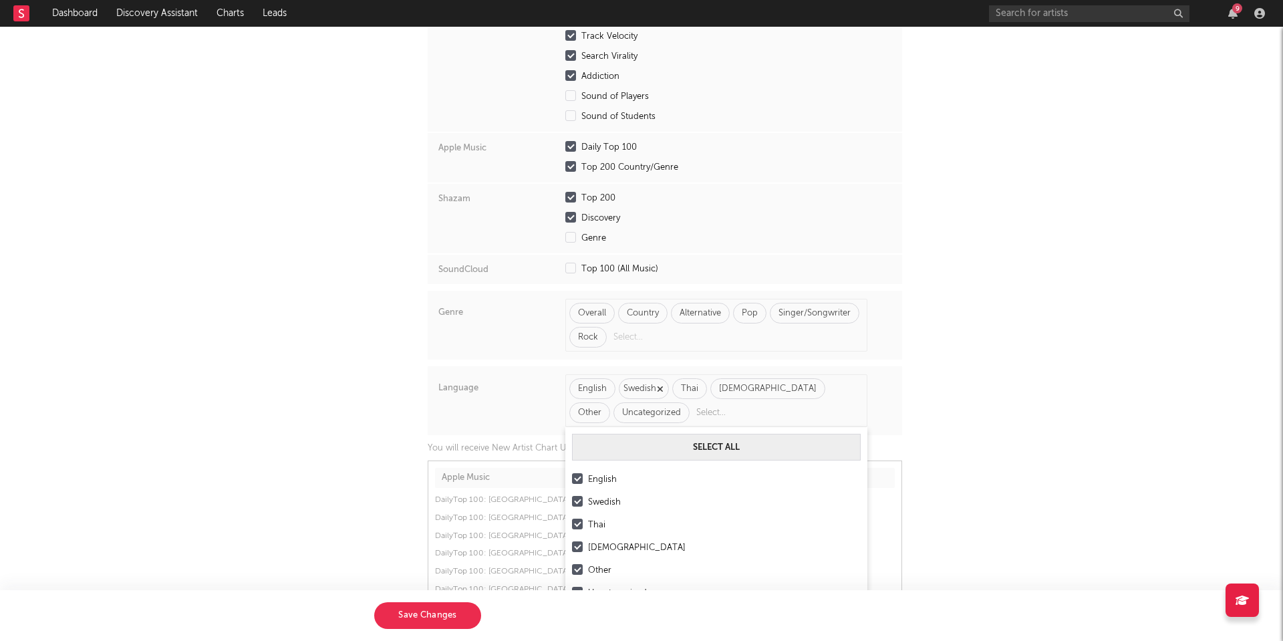
click at [662, 385] on icon "button" at bounding box center [660, 389] width 7 height 9
click at [646, 385] on icon "button" at bounding box center [645, 389] width 7 height 9
click at [668, 381] on div "[DEMOGRAPHIC_DATA]" at bounding box center [673, 388] width 98 height 15
click at [722, 385] on icon "button" at bounding box center [725, 389] width 7 height 9
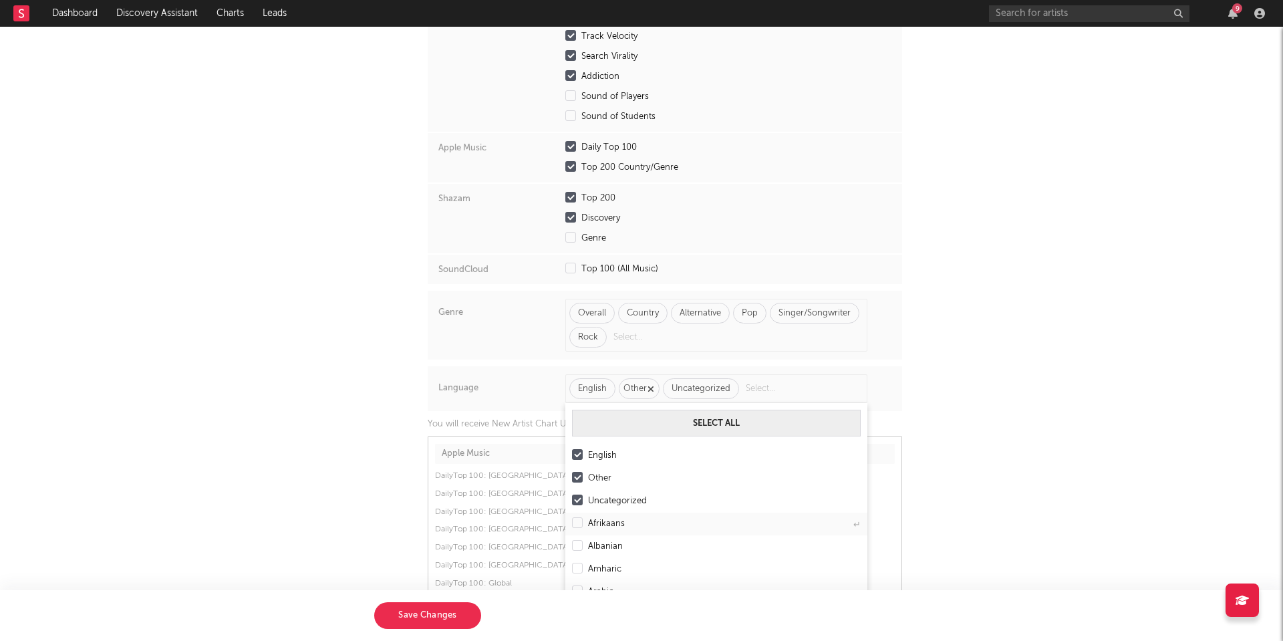
click at [654, 378] on div "Other" at bounding box center [639, 388] width 41 height 21
click at [651, 385] on icon "button" at bounding box center [651, 389] width 7 height 9
click at [502, 317] on div "Country Charts ( 7 of 15 ) Global [GEOGRAPHIC_DATA] [GEOGRAPHIC_DATA] [GEOGRAPH…" at bounding box center [665, 253] width 475 height 788
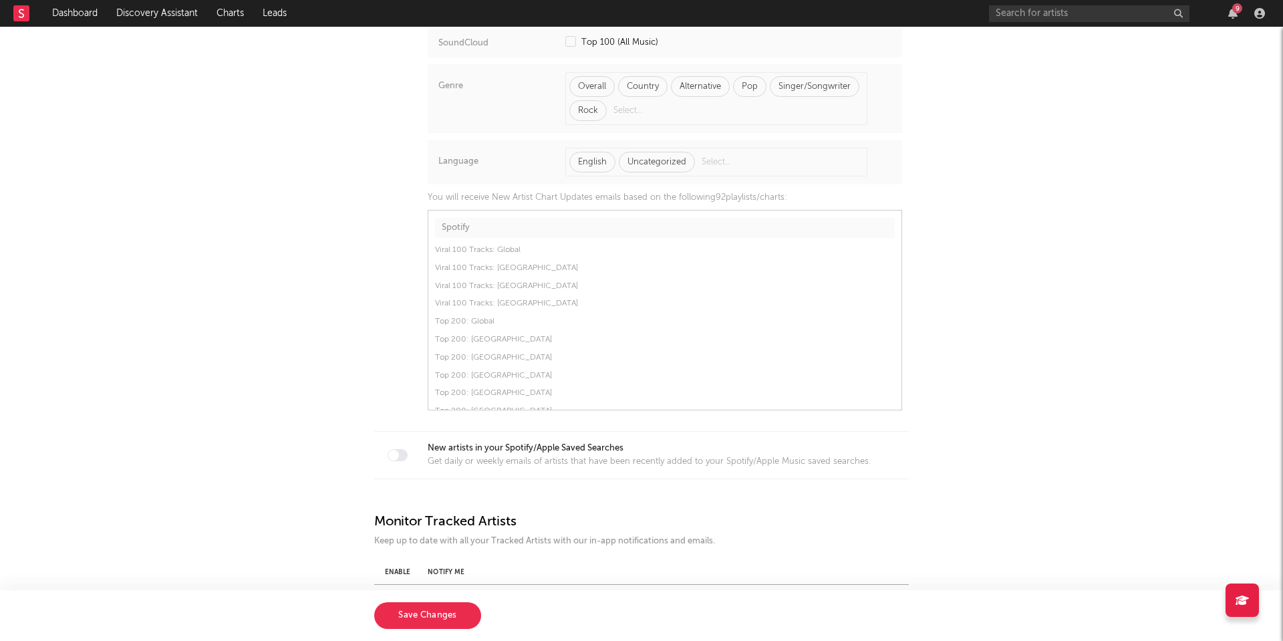
scroll to position [676, 0]
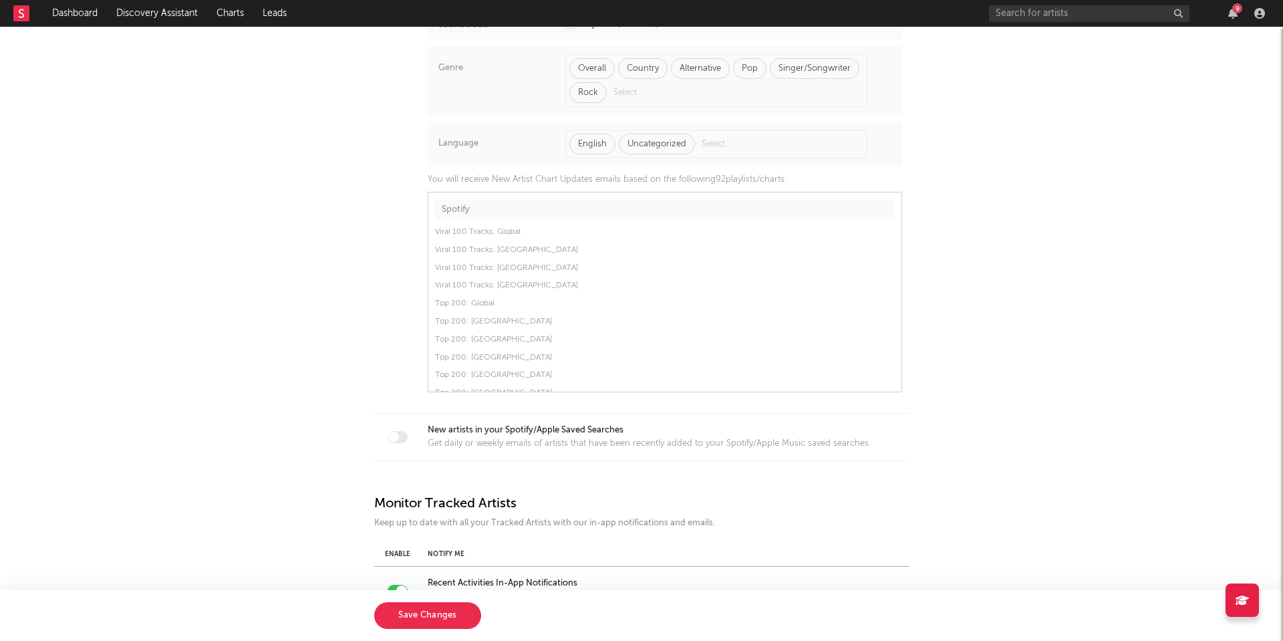
click at [396, 432] on div at bounding box center [393, 437] width 11 height 11
checkbox input "true"
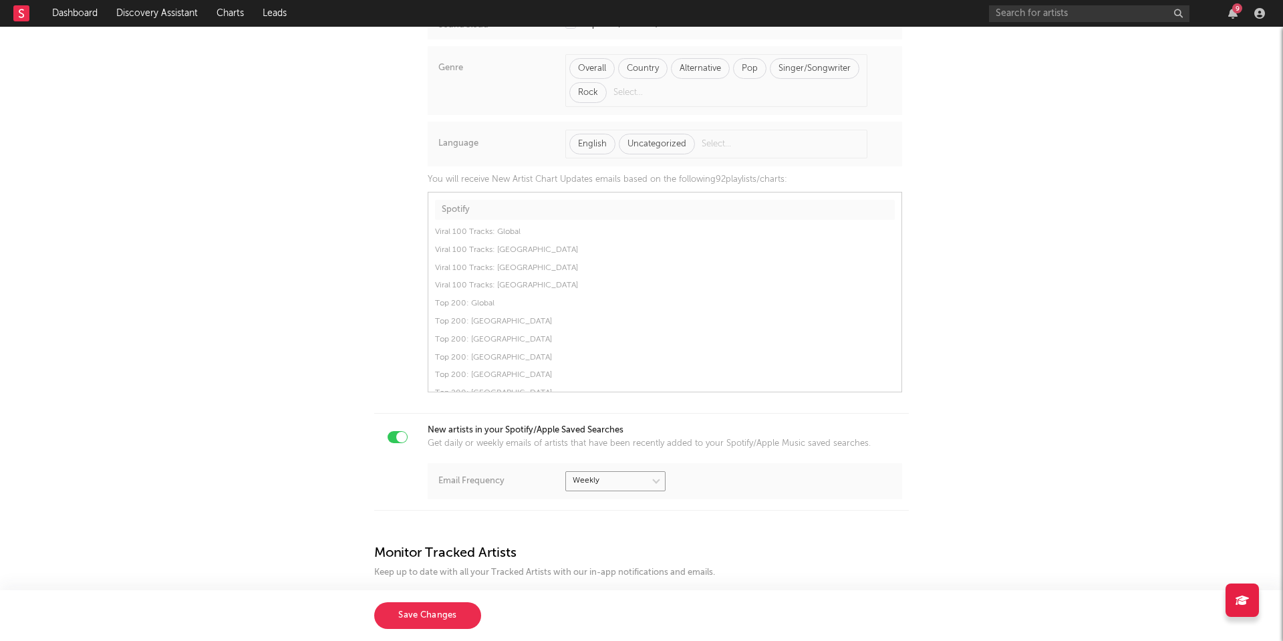
select select "1"
click at [597, 438] on div "Get daily or weekly emails of artists that have been recently added to your Spo…" at bounding box center [649, 444] width 443 height 12
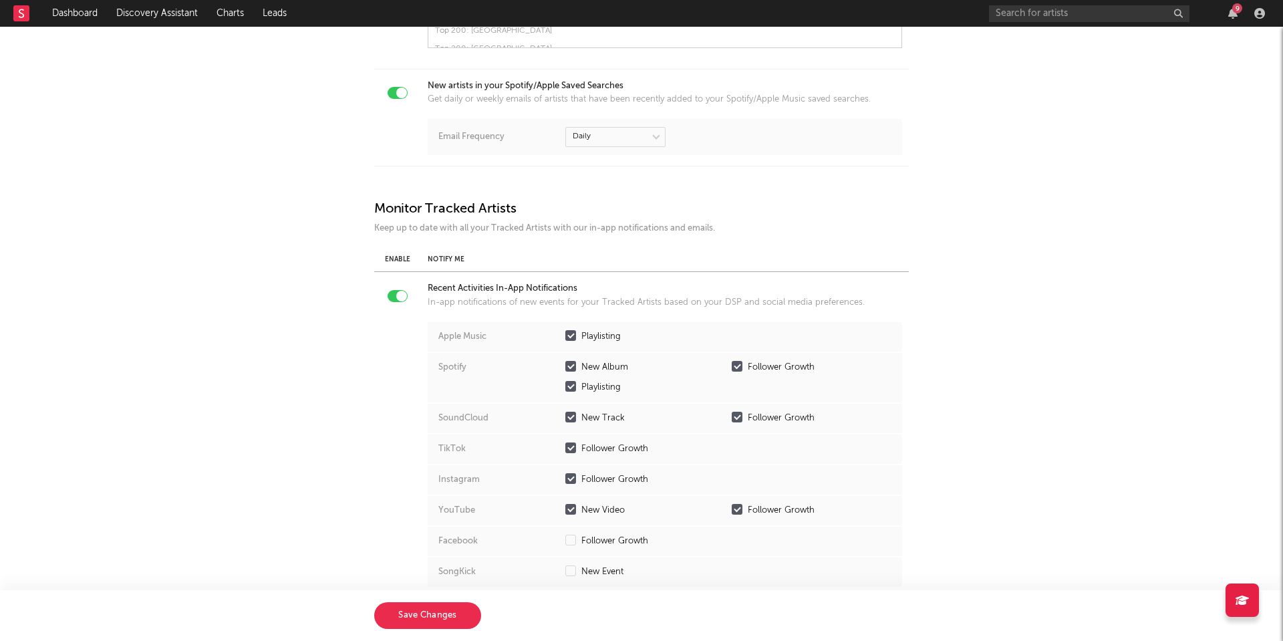
scroll to position [1107, 0]
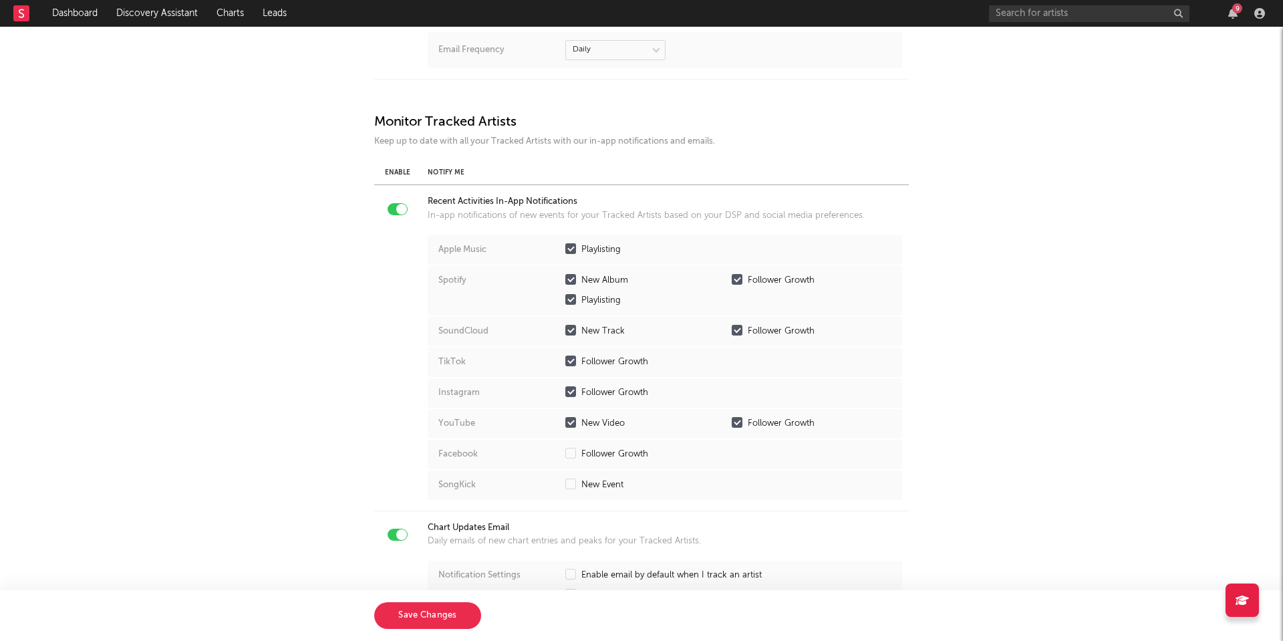
click at [569, 274] on div at bounding box center [570, 279] width 11 height 11
click at [565, 274] on input "New Album" at bounding box center [565, 280] width 0 height 13
click at [569, 294] on div at bounding box center [570, 299] width 11 height 11
click at [565, 294] on input "Playlisting" at bounding box center [565, 300] width 0 height 13
click at [569, 325] on div at bounding box center [570, 330] width 11 height 11
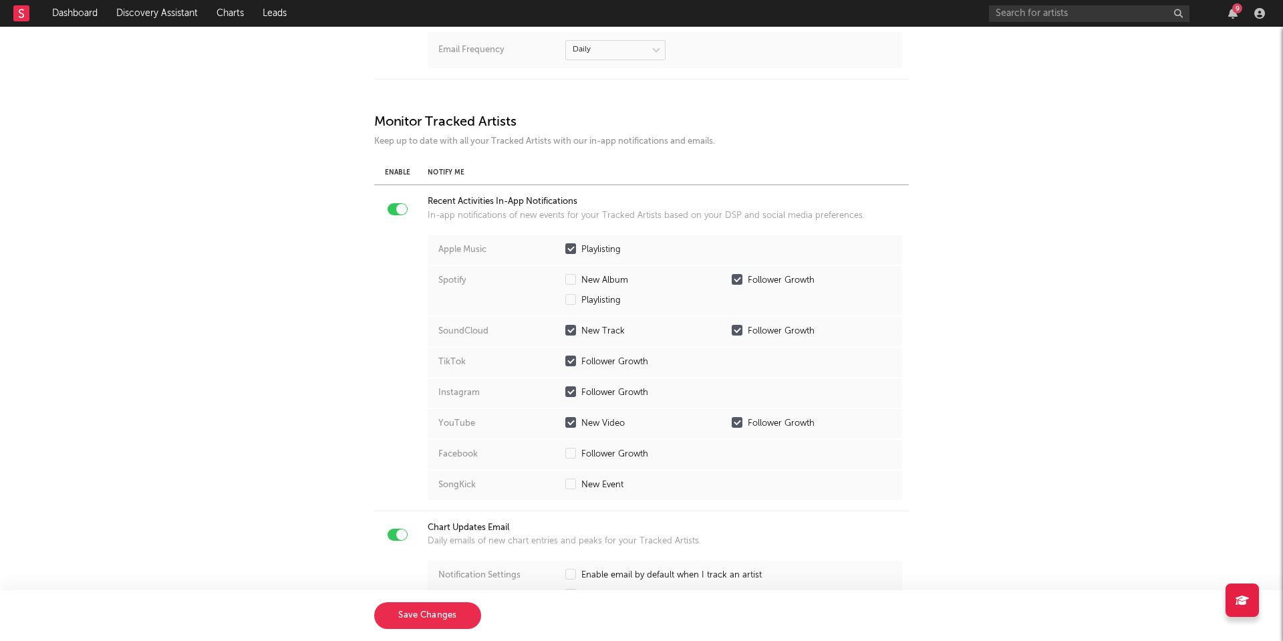
click at [565, 325] on input "New Track" at bounding box center [565, 331] width 0 height 13
click at [734, 325] on div at bounding box center [737, 330] width 11 height 11
click at [732, 325] on input "Follower Growth" at bounding box center [732, 331] width 0 height 13
click at [570, 417] on div at bounding box center [570, 422] width 11 height 11
click at [565, 417] on input "New Video" at bounding box center [565, 423] width 0 height 13
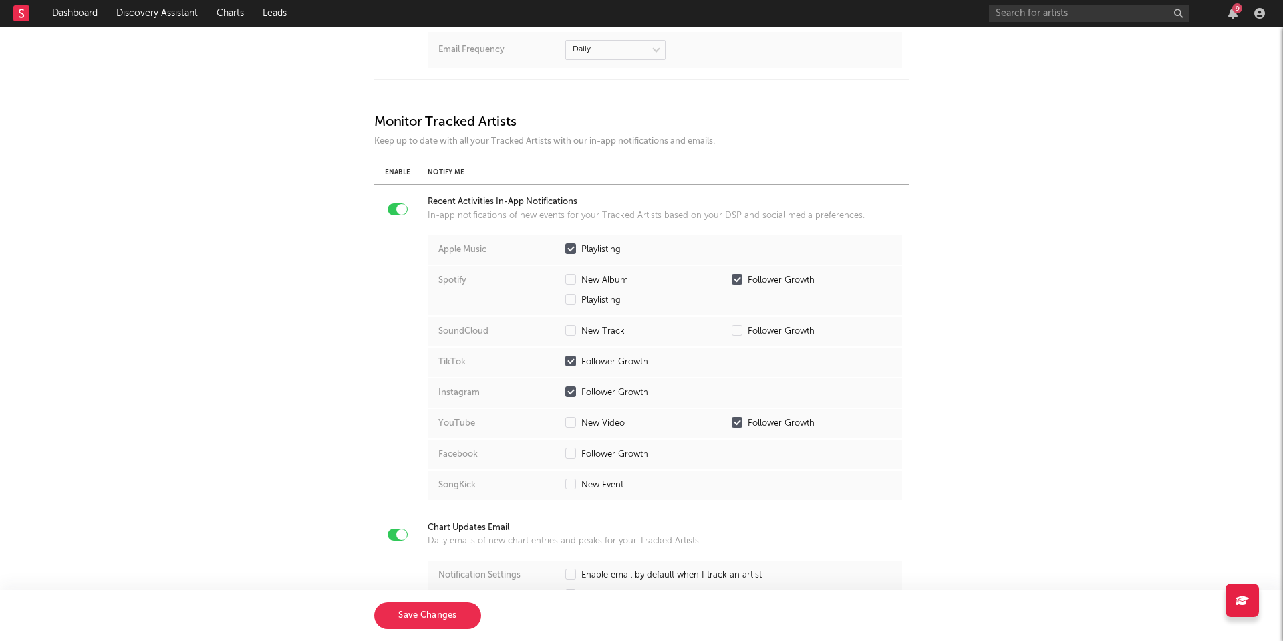
click at [573, 243] on div at bounding box center [570, 248] width 11 height 11
click at [565, 243] on input "Playlisting" at bounding box center [565, 249] width 0 height 13
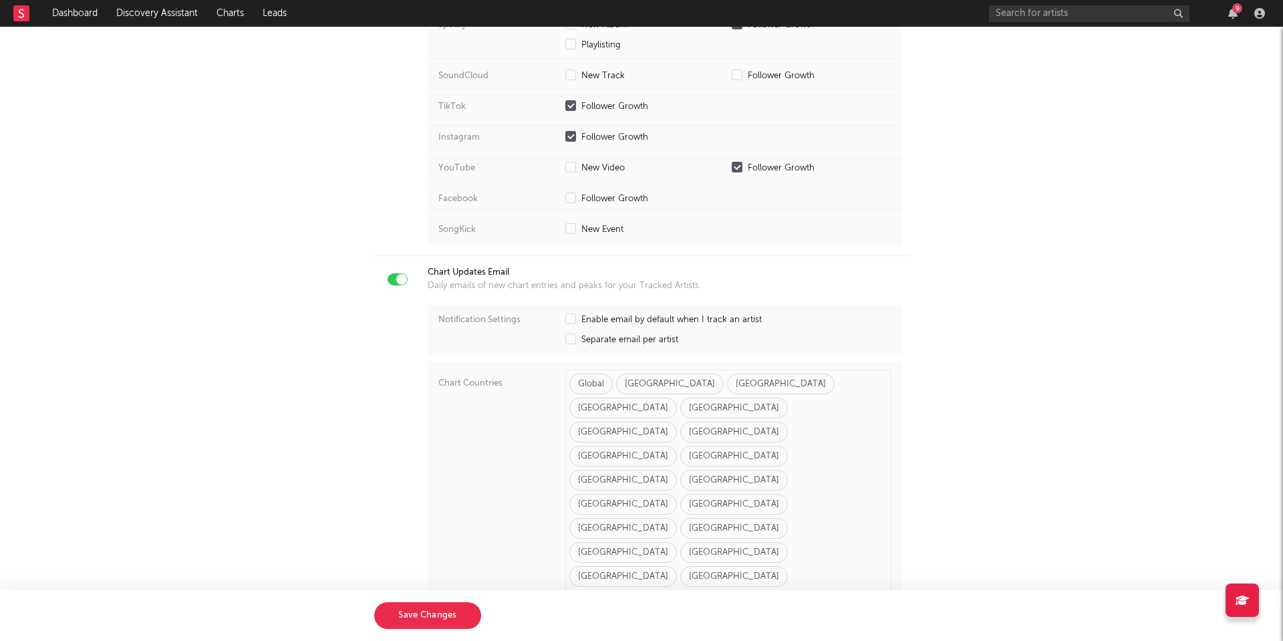
scroll to position [1363, 0]
click at [568, 313] on div at bounding box center [570, 318] width 11 height 11
click at [565, 313] on input "Enable email by default when I track an artist" at bounding box center [565, 319] width 0 height 13
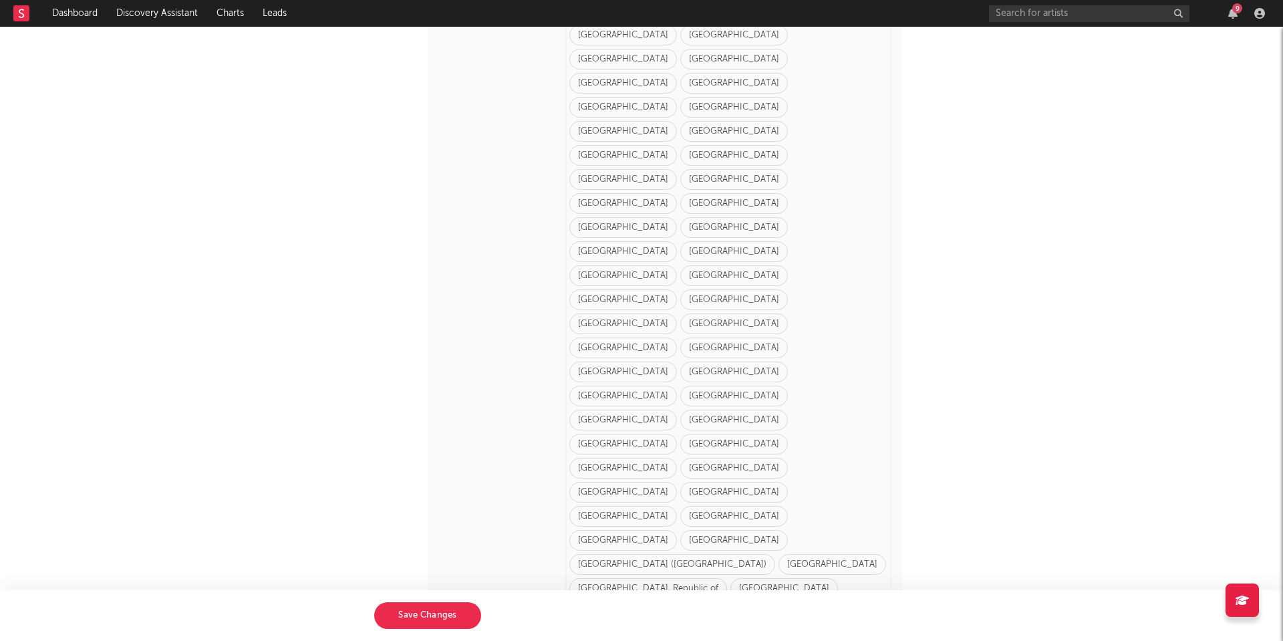
scroll to position [1734, 0]
checkbox input "true"
click at [455, 610] on button "Save Changes" at bounding box center [427, 615] width 107 height 27
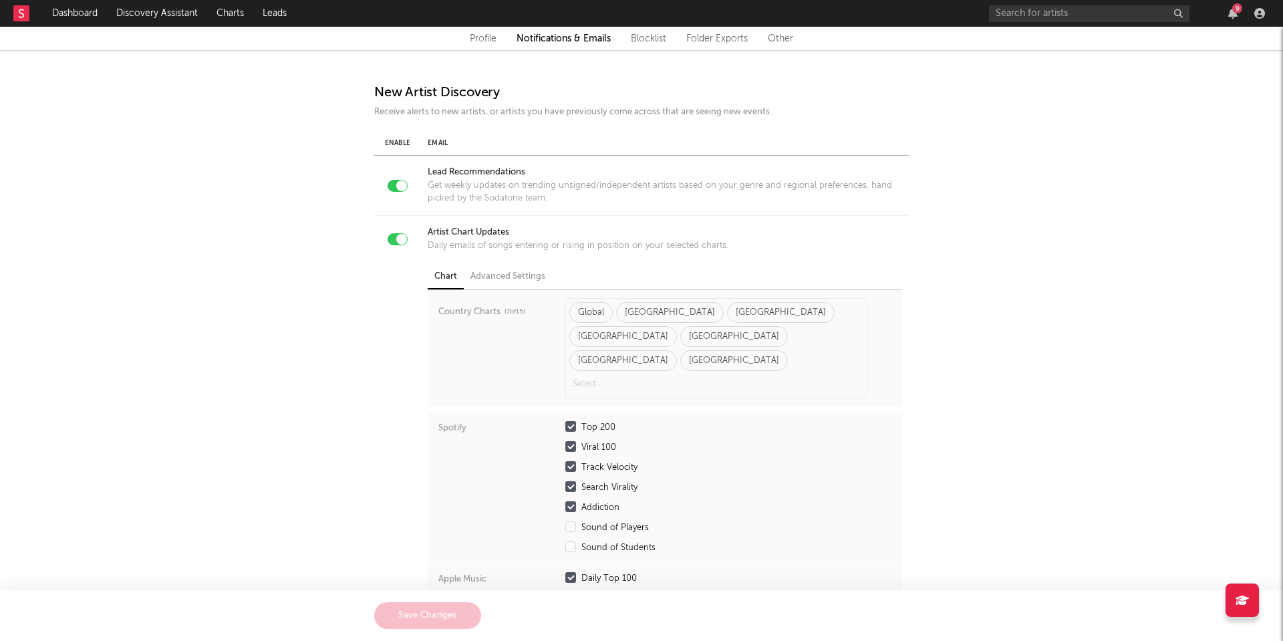
scroll to position [0, 0]
click at [520, 274] on div "Advanced Settings" at bounding box center [508, 277] width 88 height 24
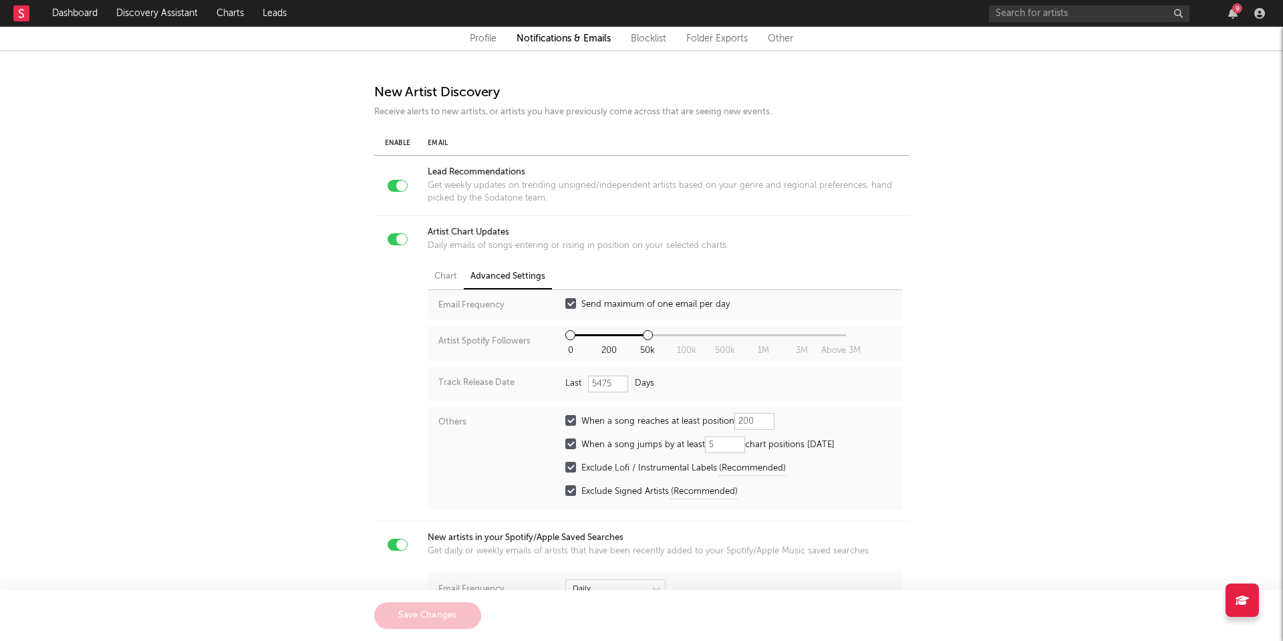
click at [780, 33] on link "Other" at bounding box center [780, 39] width 25 height 16
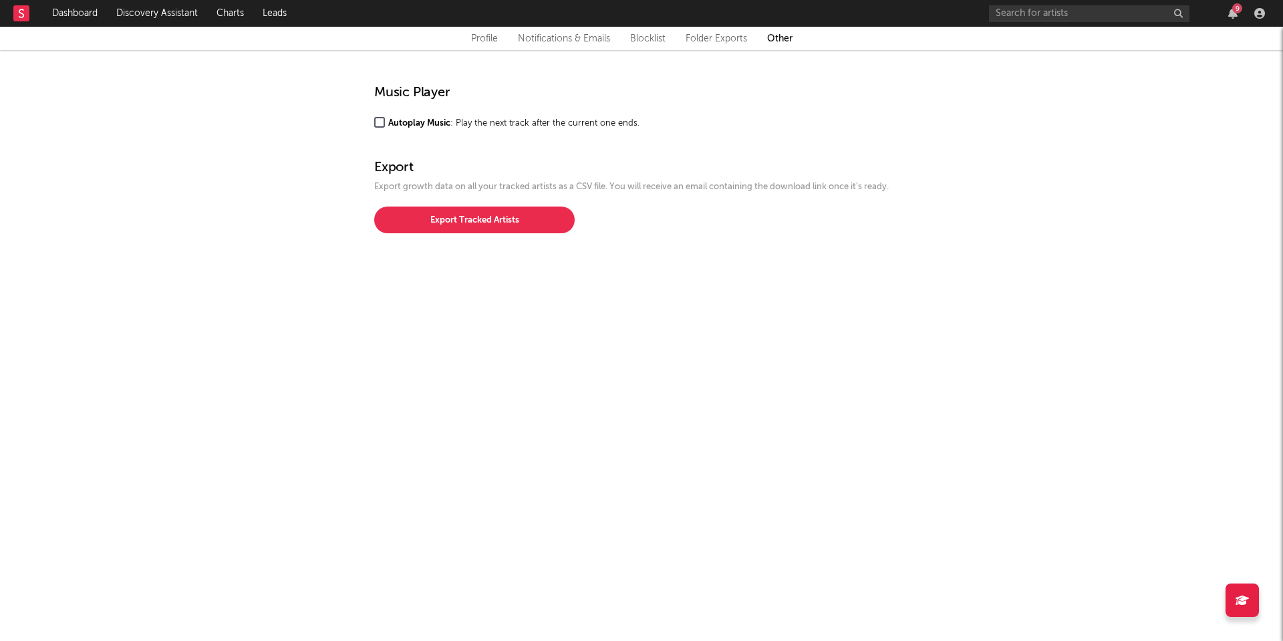
click at [477, 38] on link "Profile" at bounding box center [484, 39] width 27 height 16
select select "recorded_music"
select select "other"
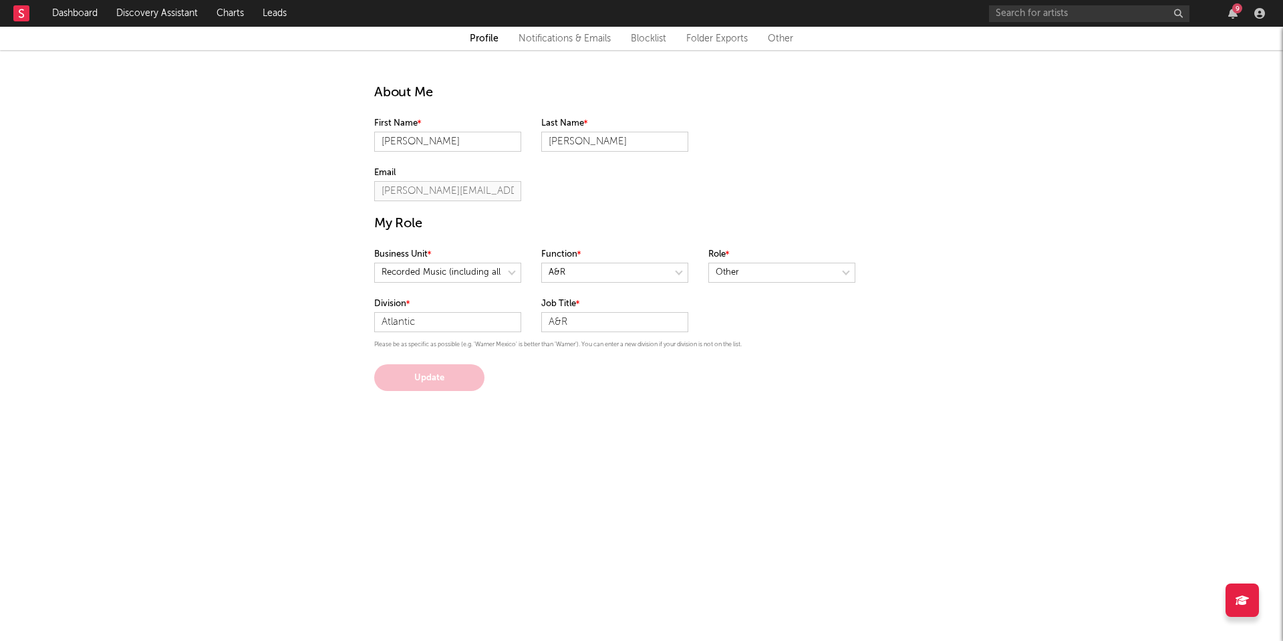
click at [539, 37] on link "Notifications & Emails" at bounding box center [565, 39] width 92 height 16
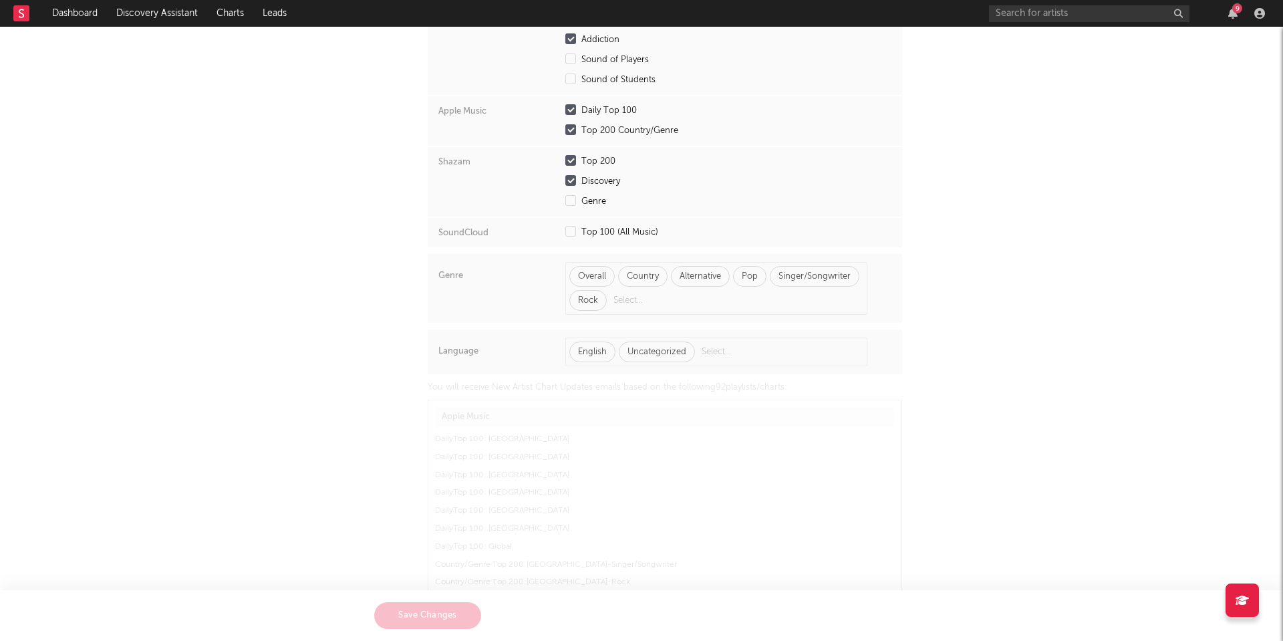
scroll to position [527, 0]
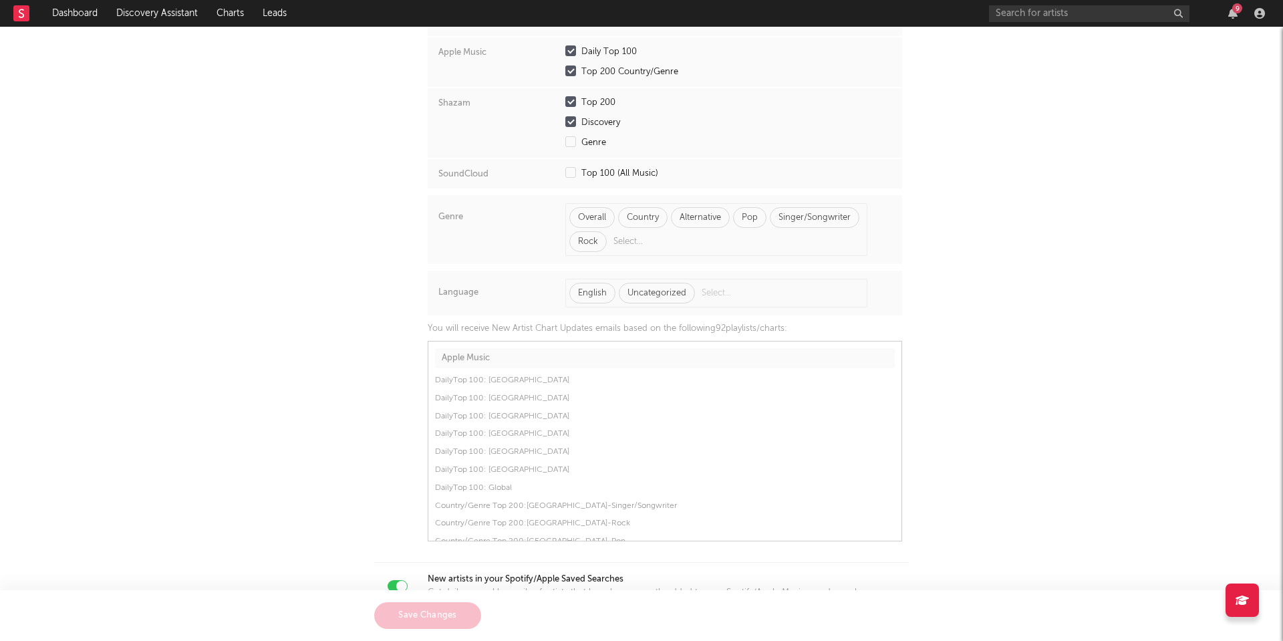
click at [638, 232] on input "text" at bounding box center [658, 242] width 97 height 20
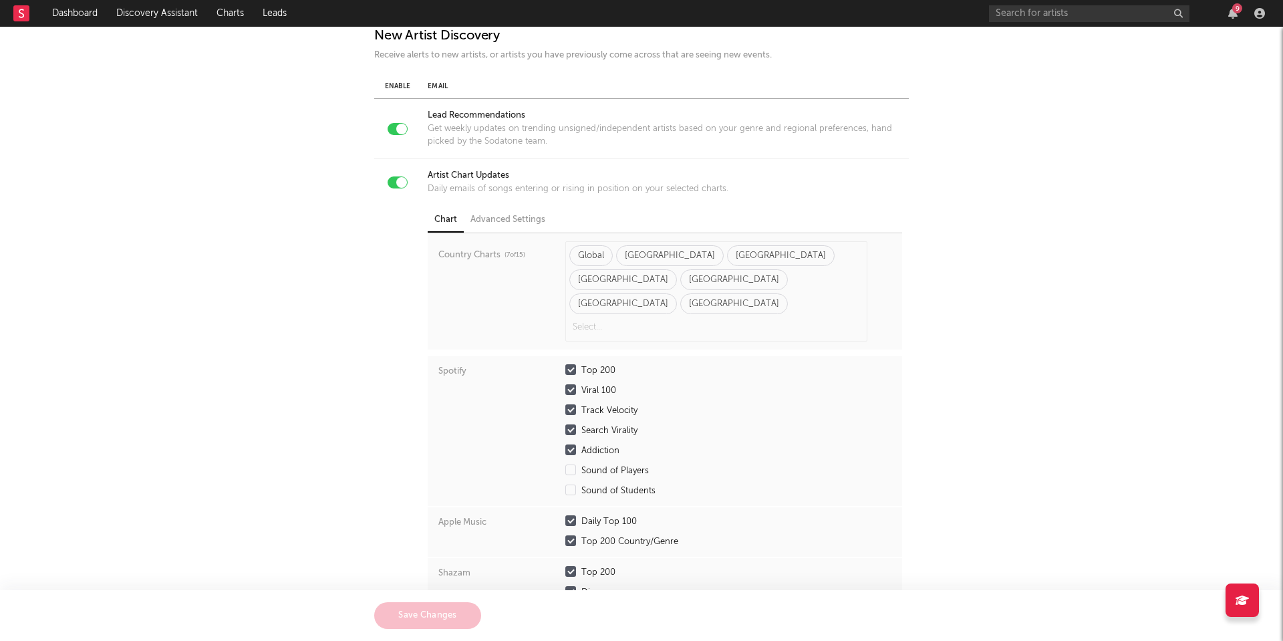
scroll to position [180, 0]
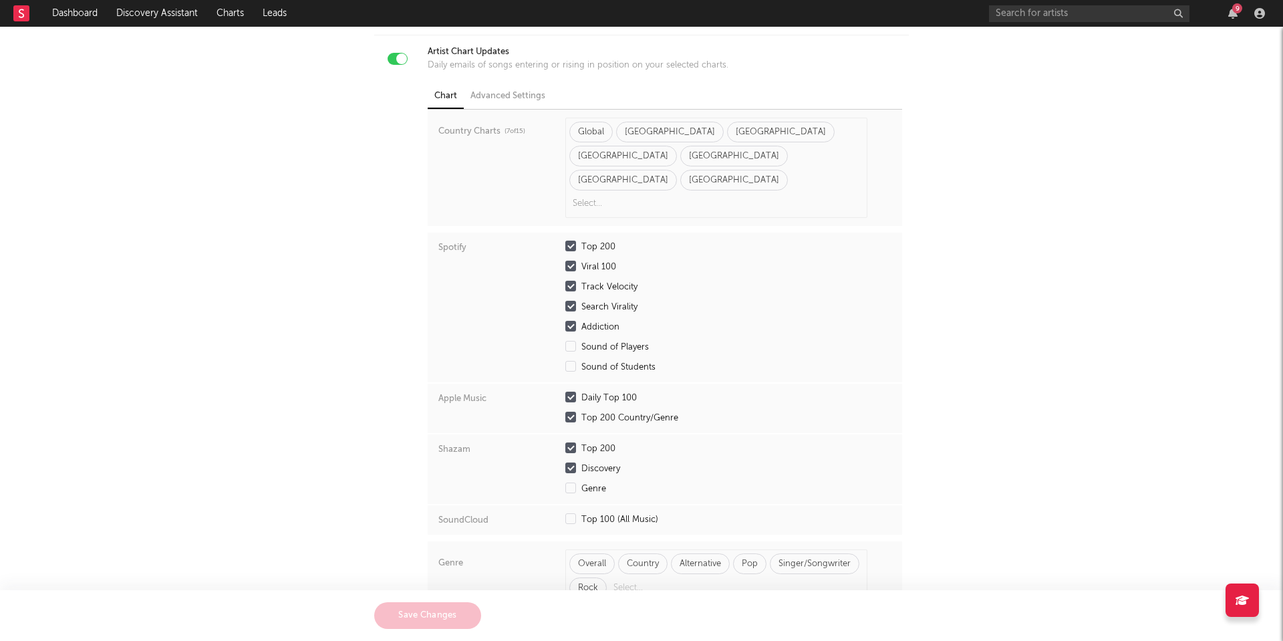
click at [666, 194] on input "text" at bounding box center [617, 204] width 97 height 20
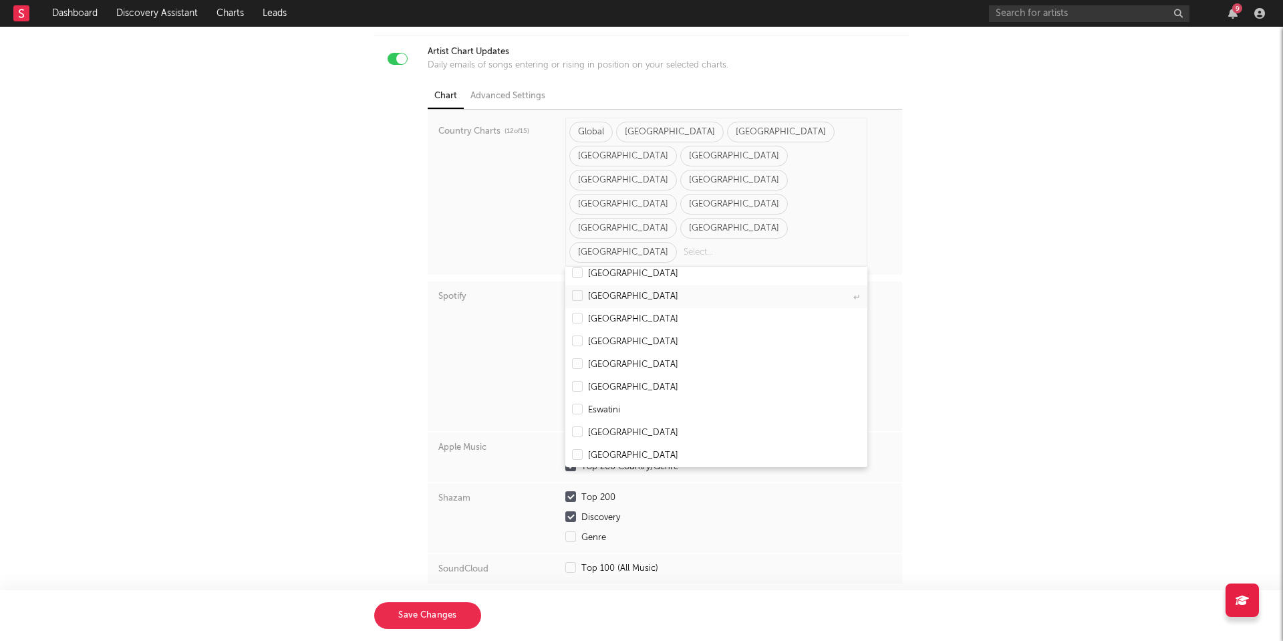
scroll to position [0, 0]
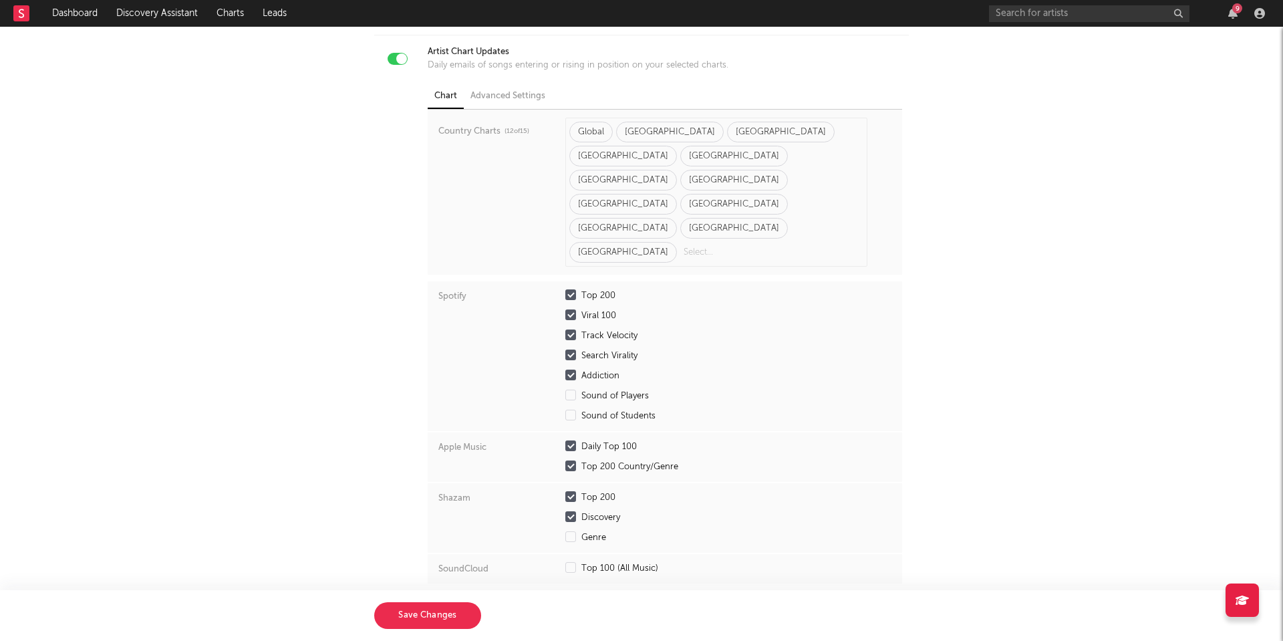
click at [431, 619] on button "Save Changes" at bounding box center [427, 615] width 107 height 27
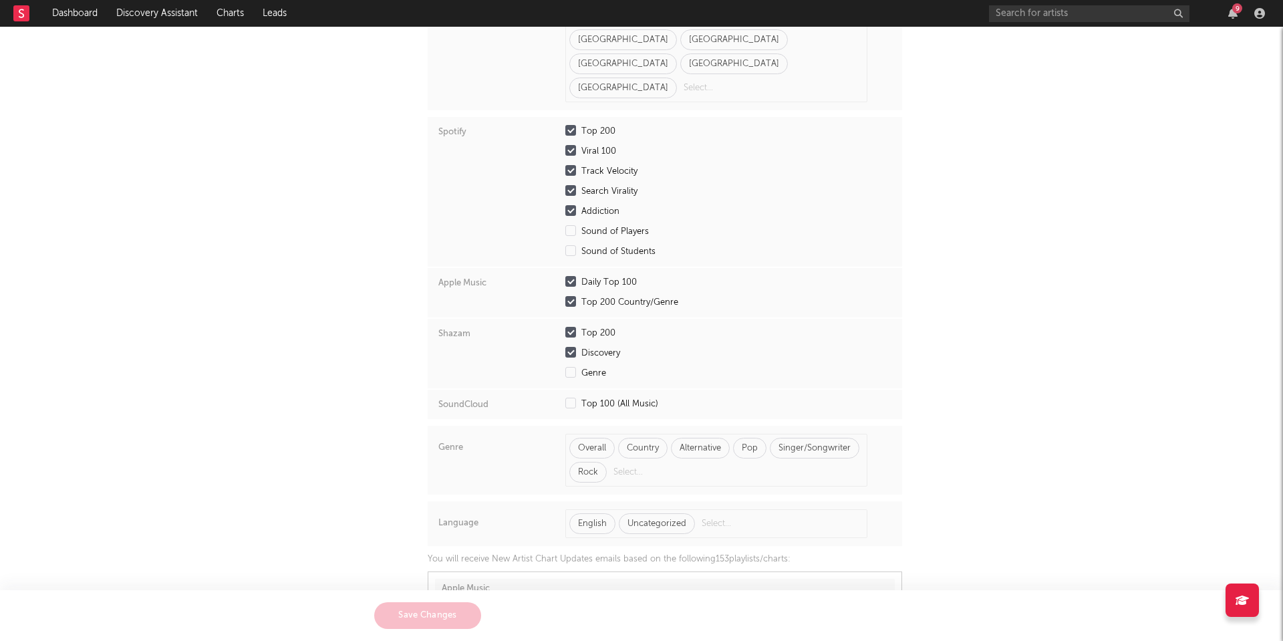
scroll to position [356, 0]
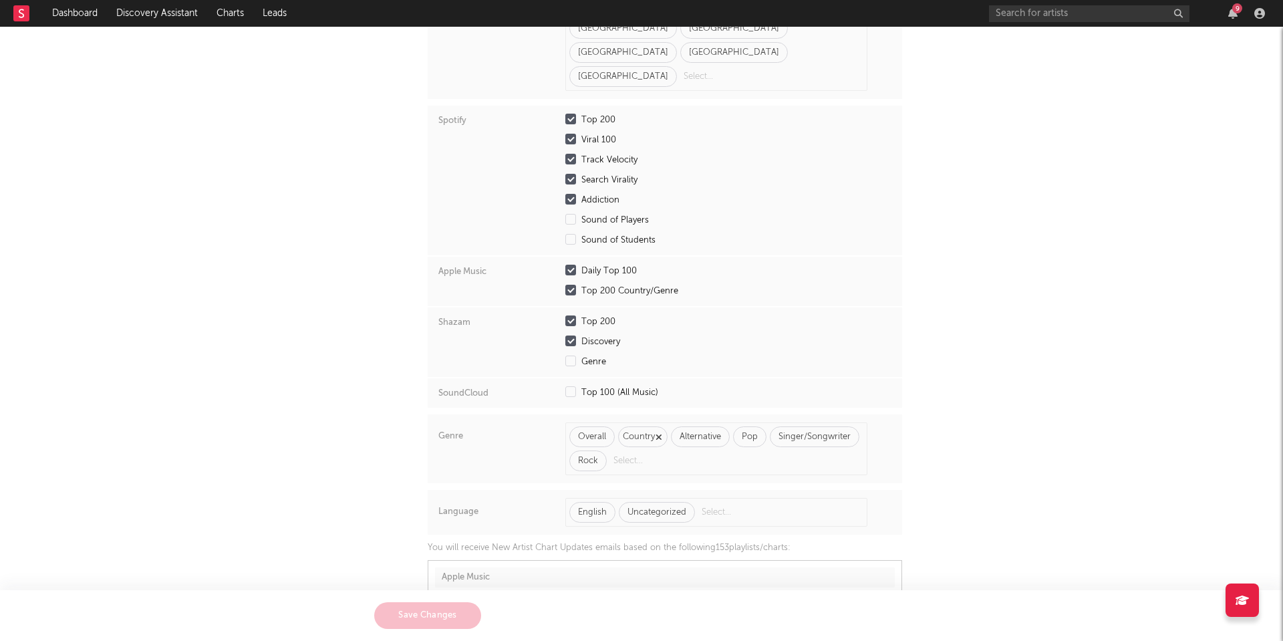
click at [659, 433] on icon "button" at bounding box center [659, 437] width 7 height 9
click at [432, 622] on button "Save Changes" at bounding box center [427, 615] width 107 height 27
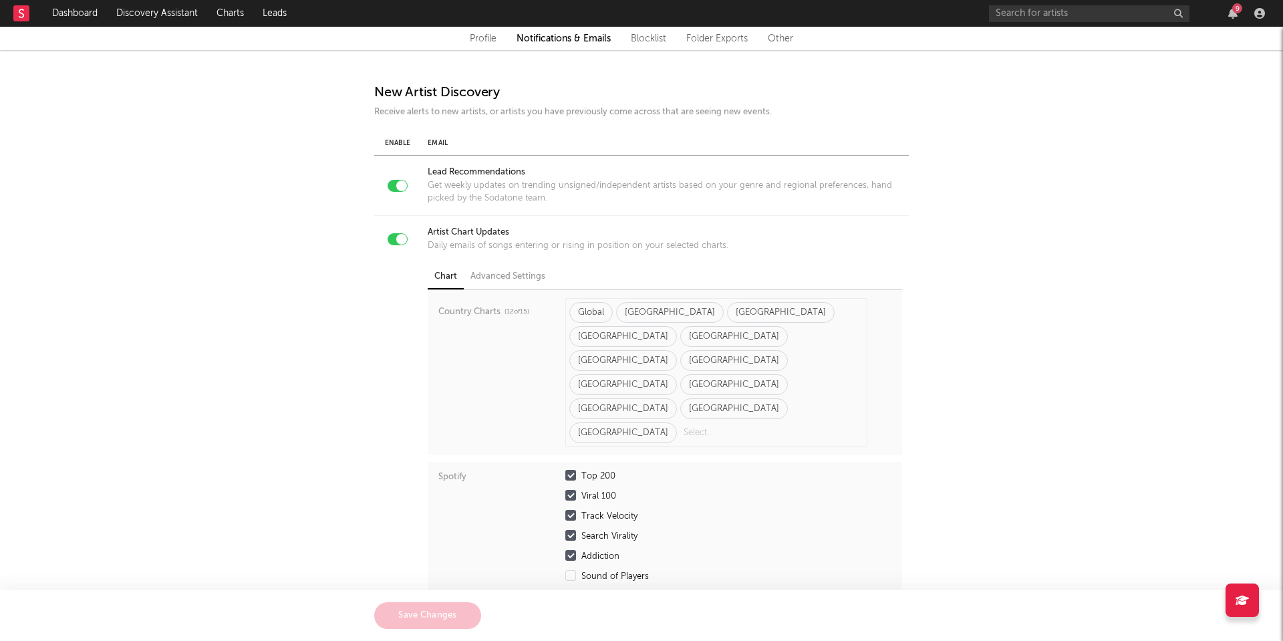
scroll to position [0, 0]
click at [647, 41] on link "Blocklist" at bounding box center [648, 39] width 35 height 16
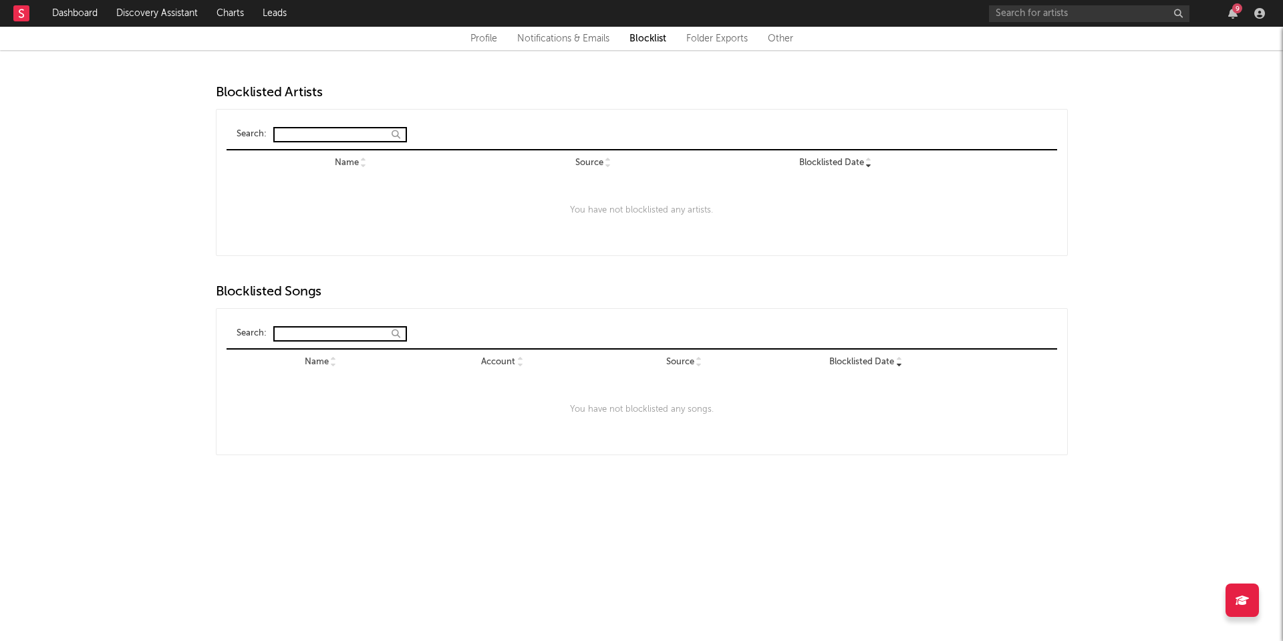
click at [703, 37] on link "Folder Exports" at bounding box center [716, 39] width 61 height 16
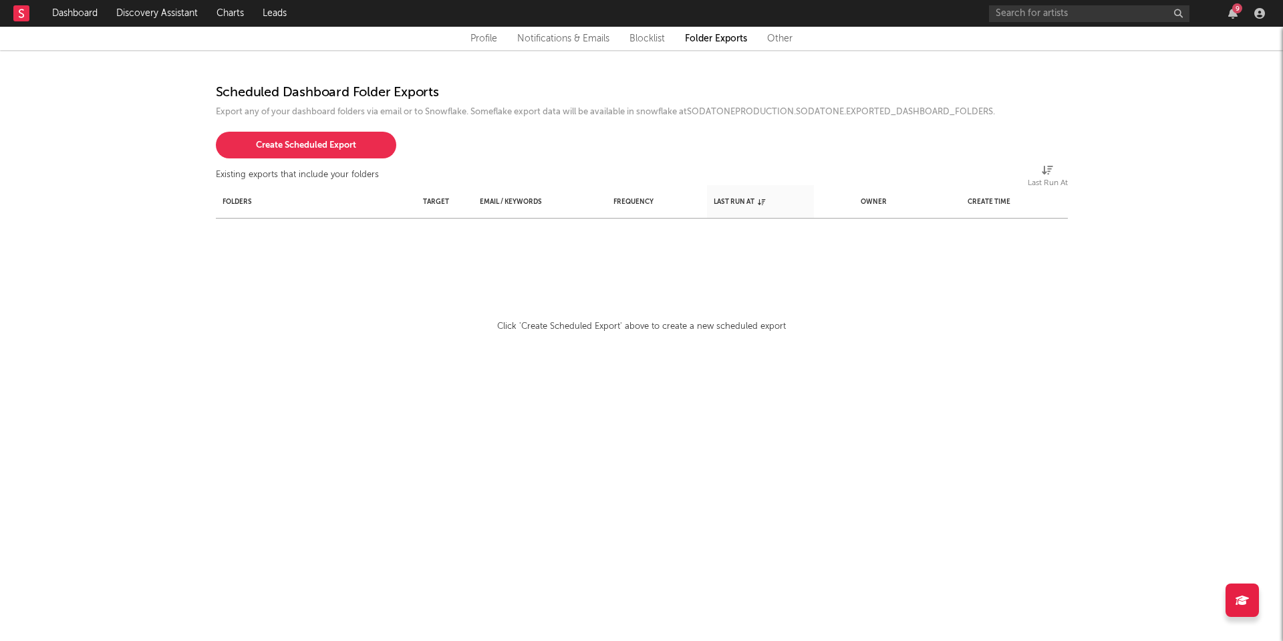
click at [1232, 10] on div "9" at bounding box center [1237, 8] width 10 height 10
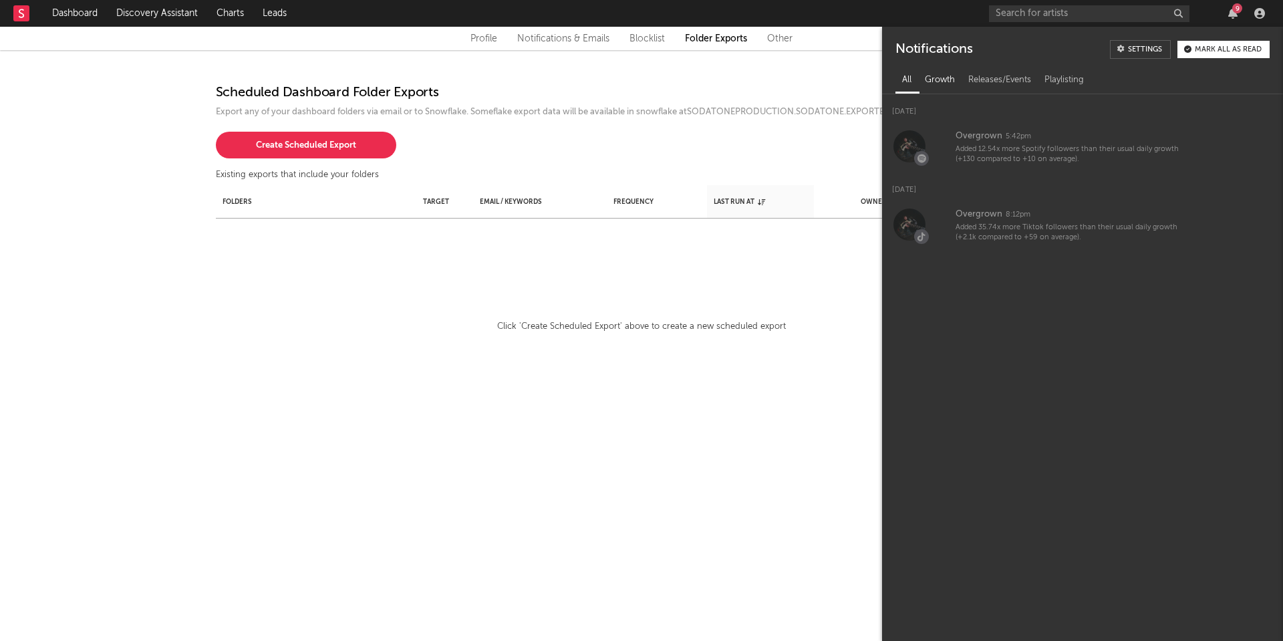
click at [947, 78] on div "Growth" at bounding box center [939, 80] width 43 height 23
click at [998, 78] on div "Releases/Events" at bounding box center [1000, 80] width 76 height 23
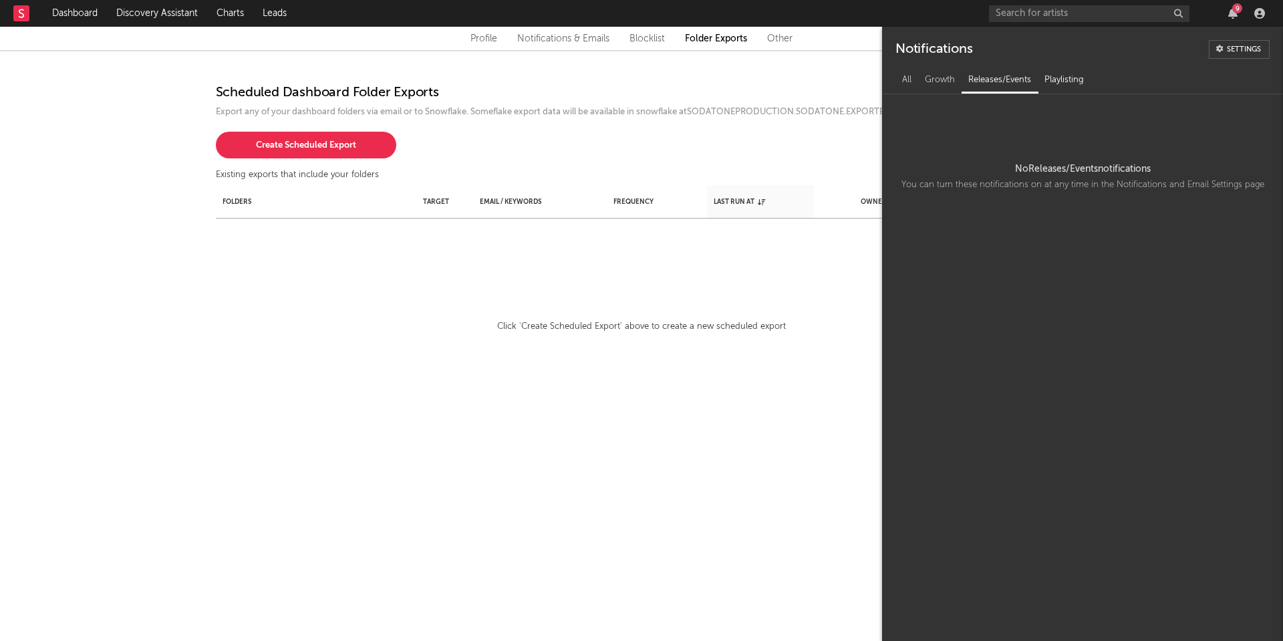
click at [1071, 77] on div "Playlisting" at bounding box center [1064, 80] width 53 height 23
click at [906, 77] on div "All" at bounding box center [907, 80] width 23 height 23
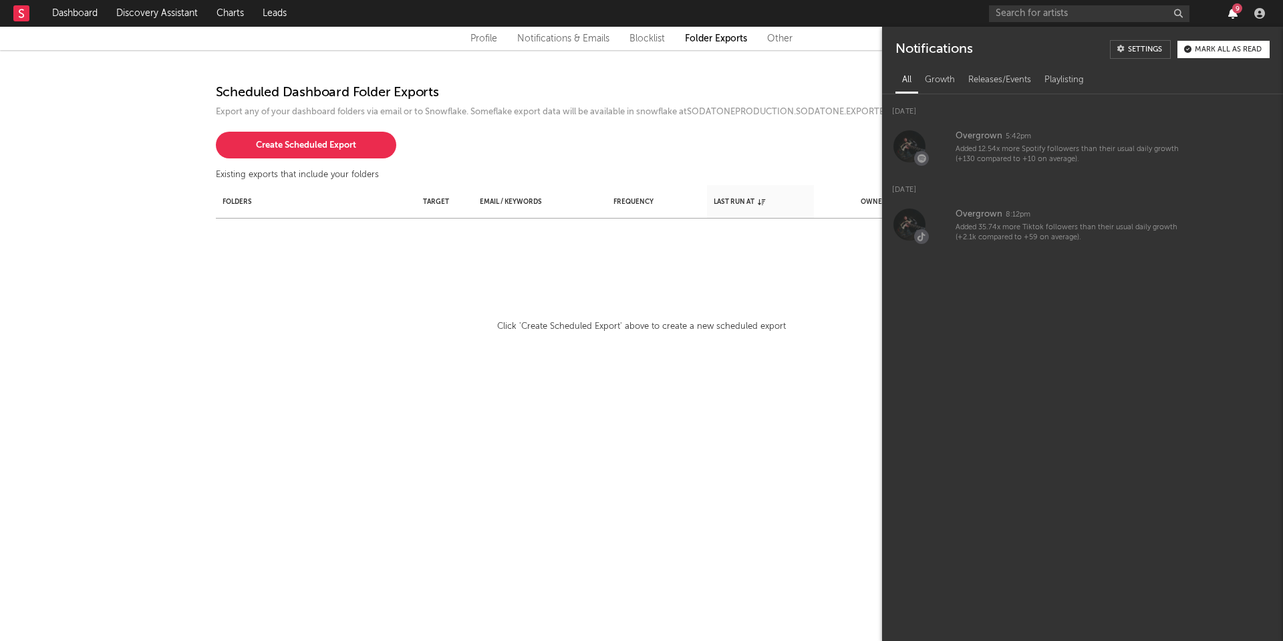
click at [1236, 17] on icon "button" at bounding box center [1232, 13] width 9 height 11
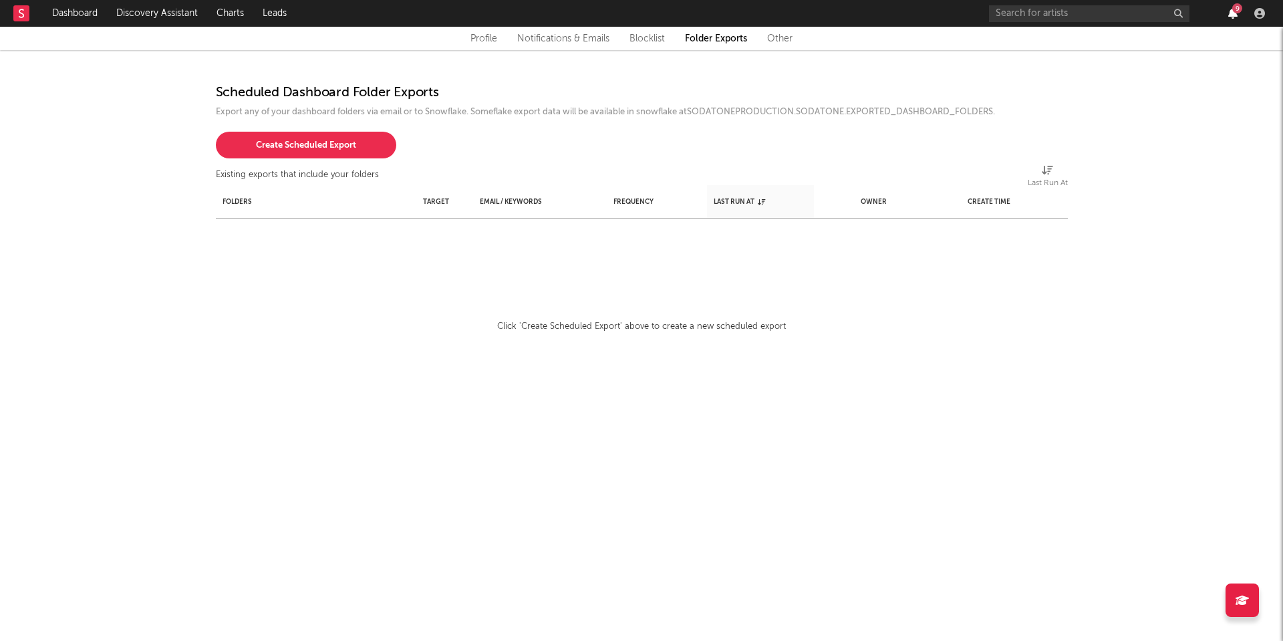
click at [1236, 17] on icon "button" at bounding box center [1232, 13] width 9 height 11
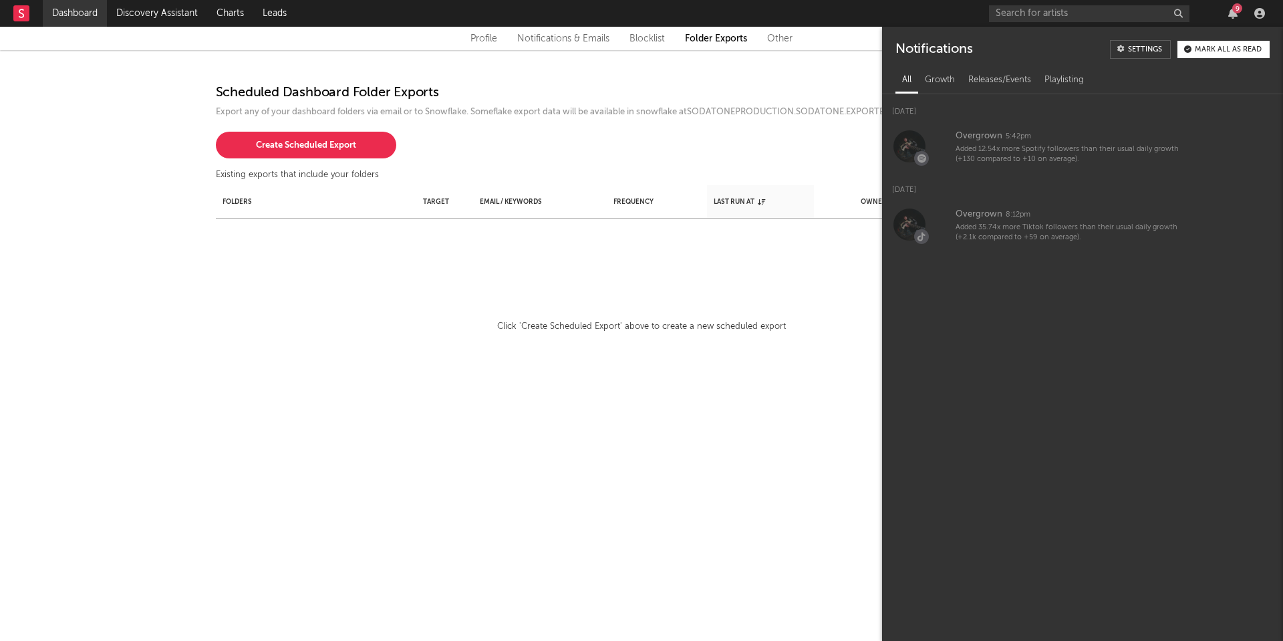
click at [94, 8] on link "Dashboard" at bounding box center [75, 13] width 64 height 27
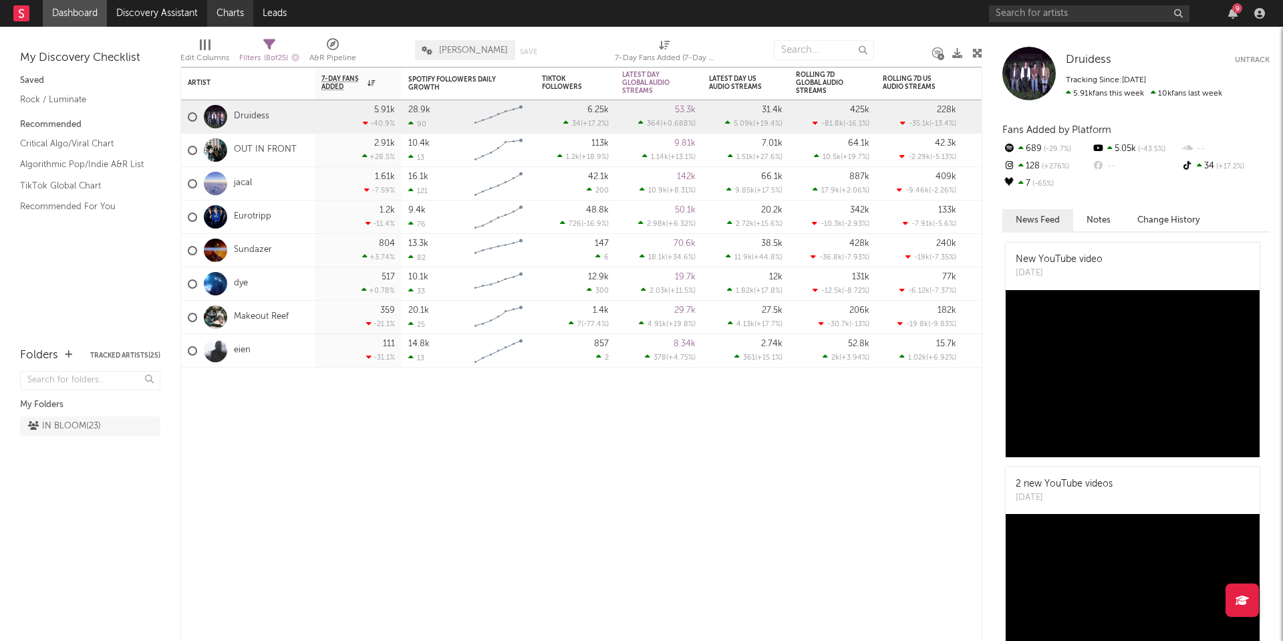
click at [240, 11] on link "Charts" at bounding box center [230, 13] width 46 height 27
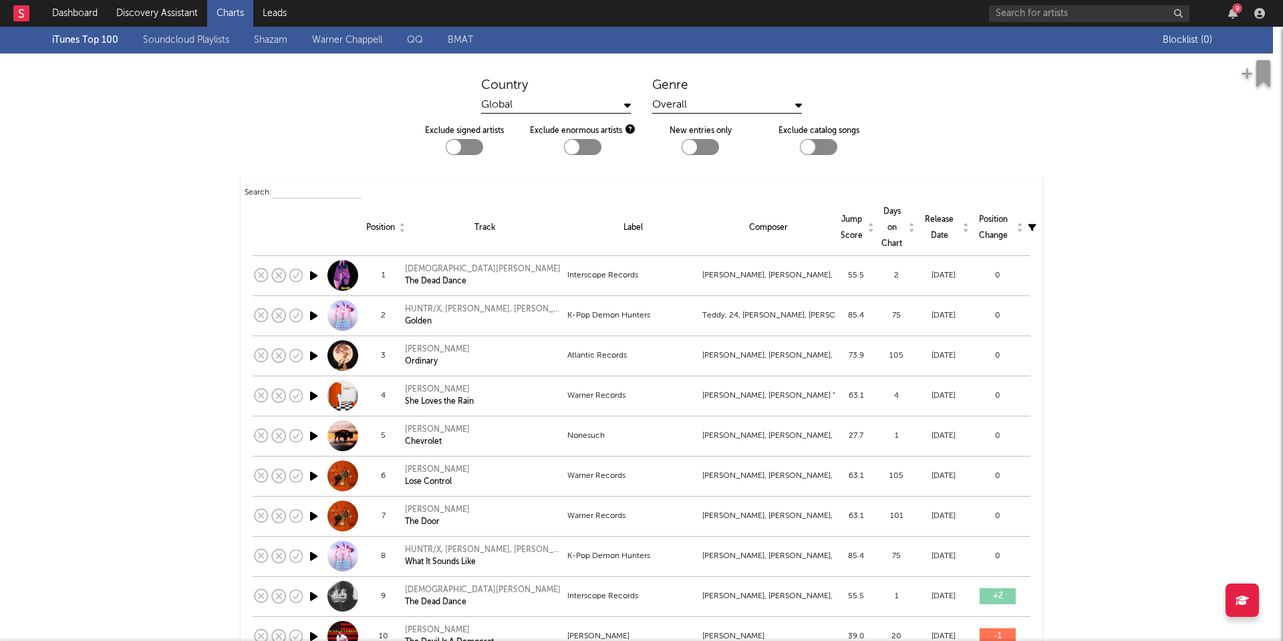
click at [305, 17] on nav "Dashboard Discovery Assistant Charts Leads 9" at bounding box center [641, 13] width 1283 height 27
click at [273, 17] on link "Leads" at bounding box center [274, 13] width 43 height 27
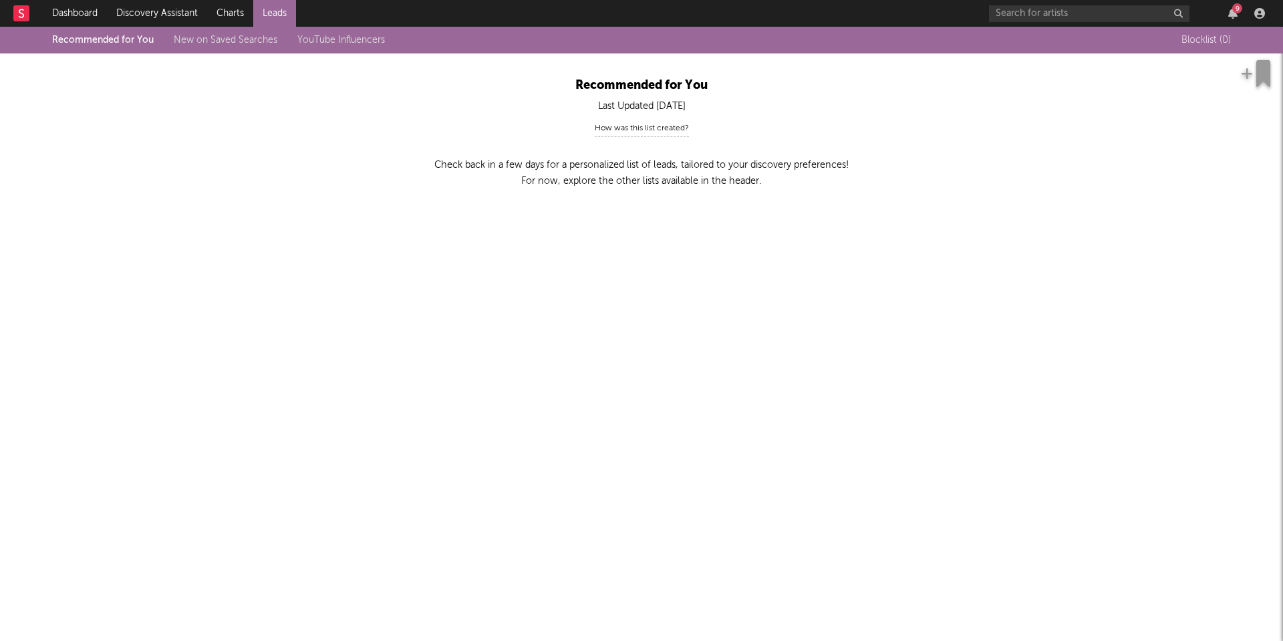
click at [235, 43] on link "New on Saved Searches" at bounding box center [226, 39] width 104 height 9
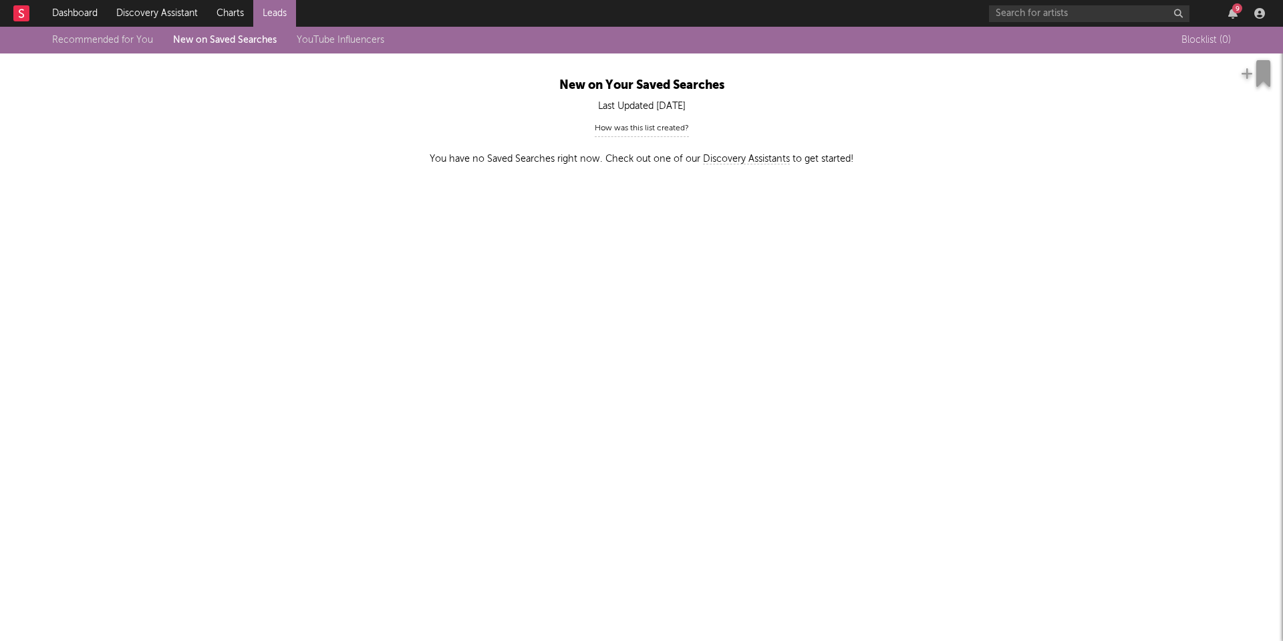
click at [327, 37] on link "YouTube Influencers" at bounding box center [341, 39] width 88 height 9
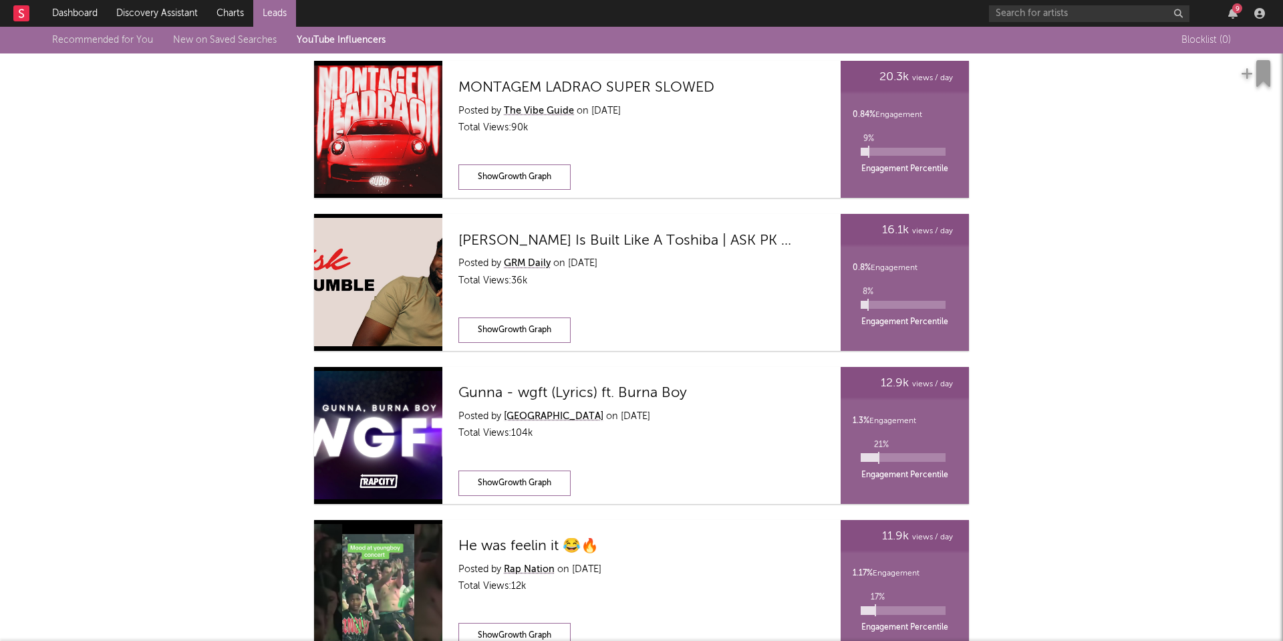
scroll to position [948, 0]
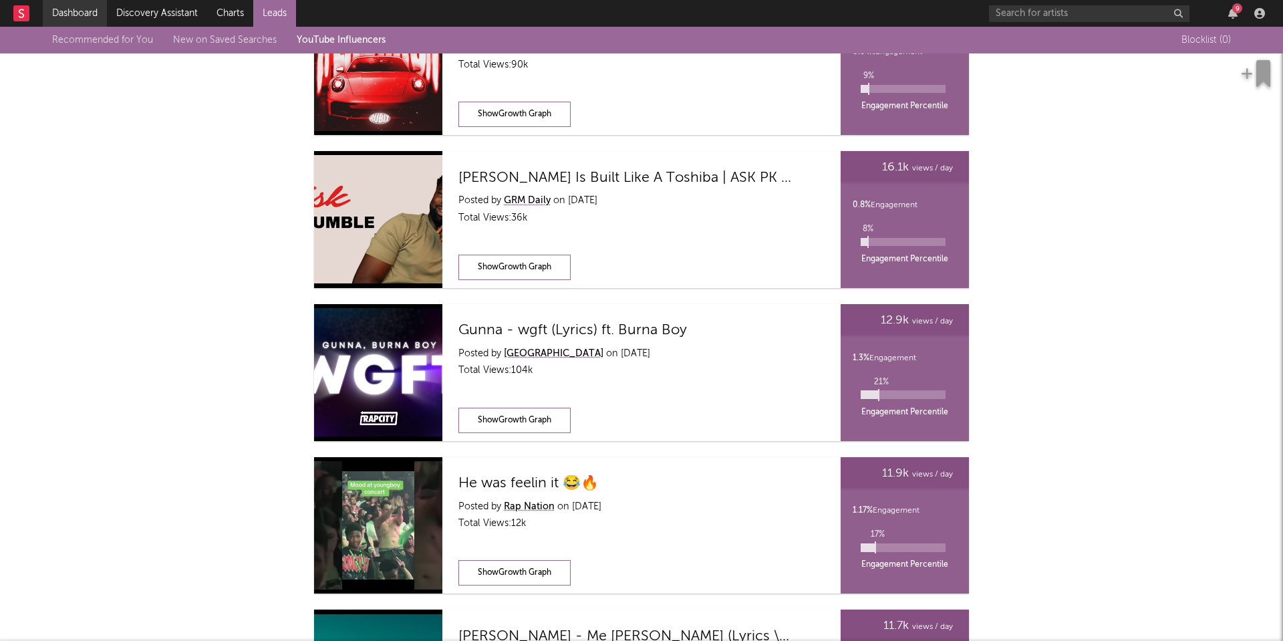
click at [84, 11] on link "Dashboard" at bounding box center [75, 13] width 64 height 27
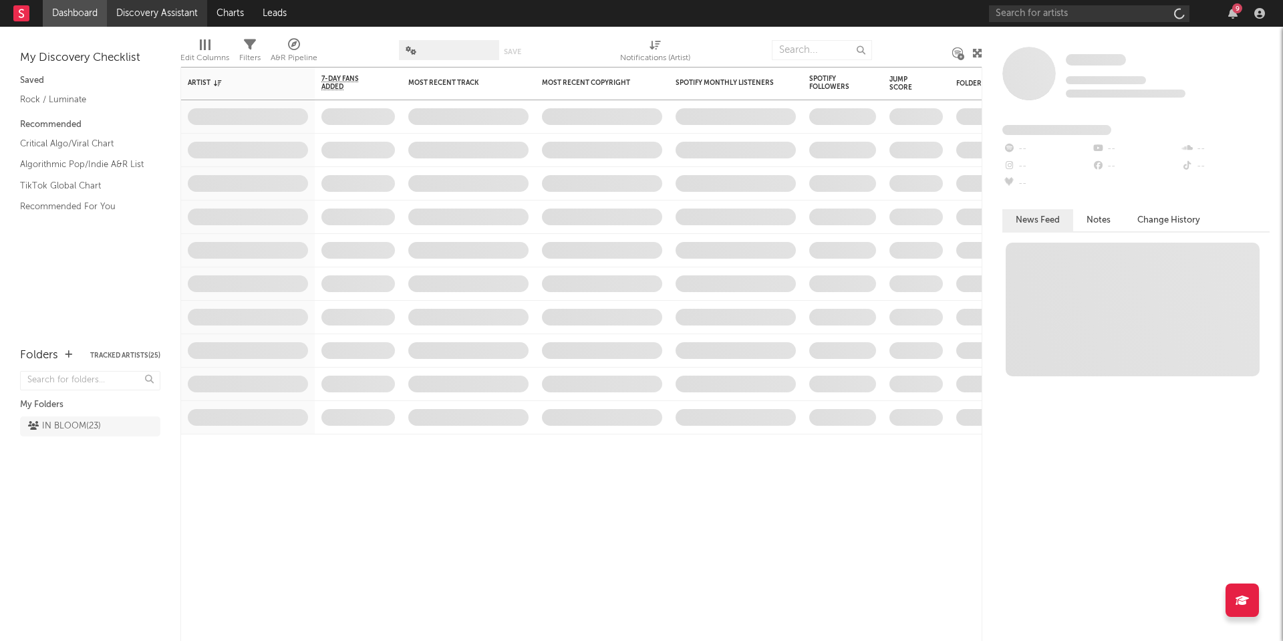
click at [144, 16] on link "Discovery Assistant" at bounding box center [157, 13] width 100 height 27
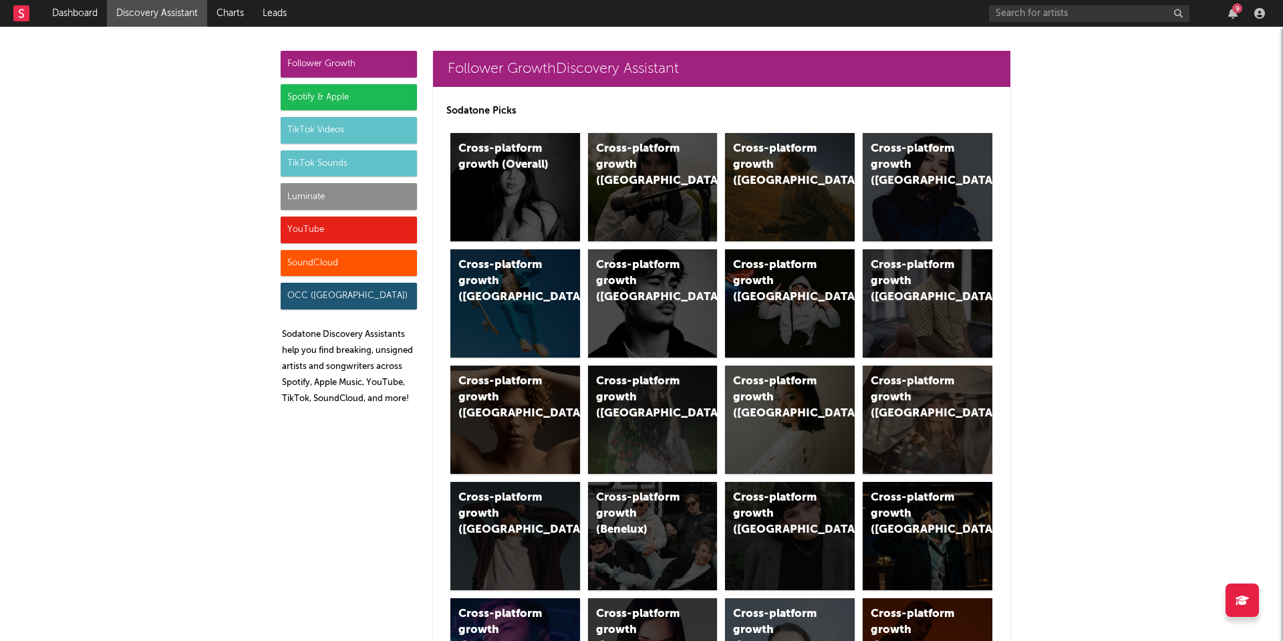
click at [328, 124] on div "TikTok Videos" at bounding box center [349, 130] width 136 height 27
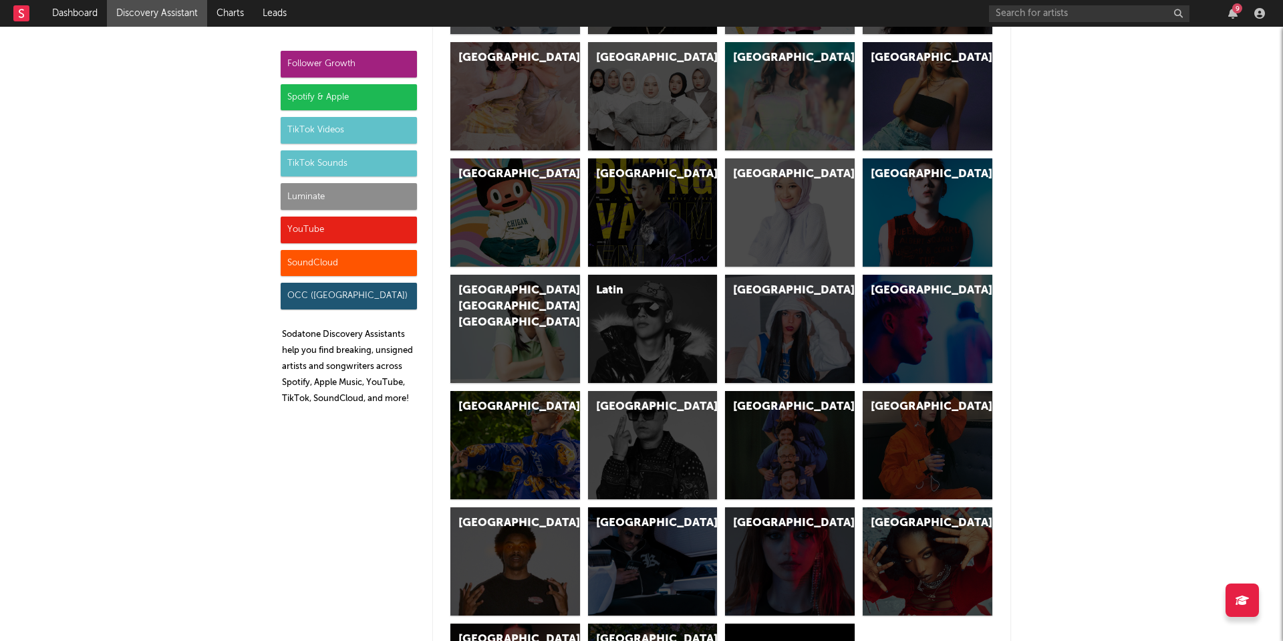
scroll to position [3847, 0]
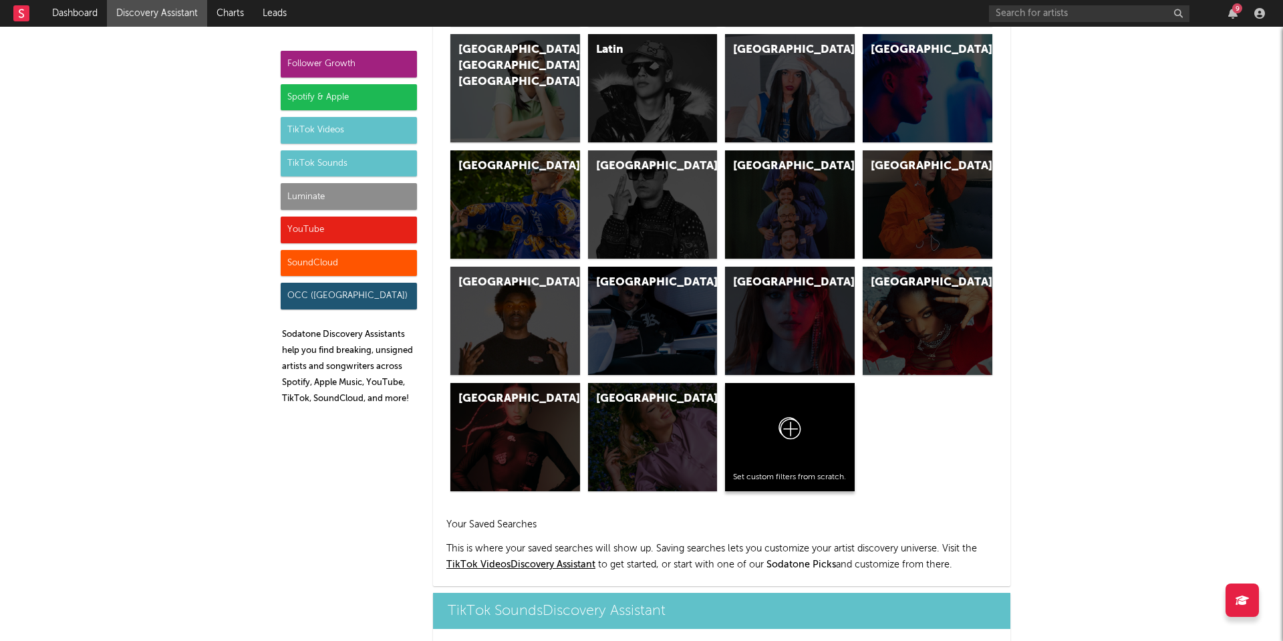
click at [793, 425] on icon at bounding box center [789, 431] width 25 height 31
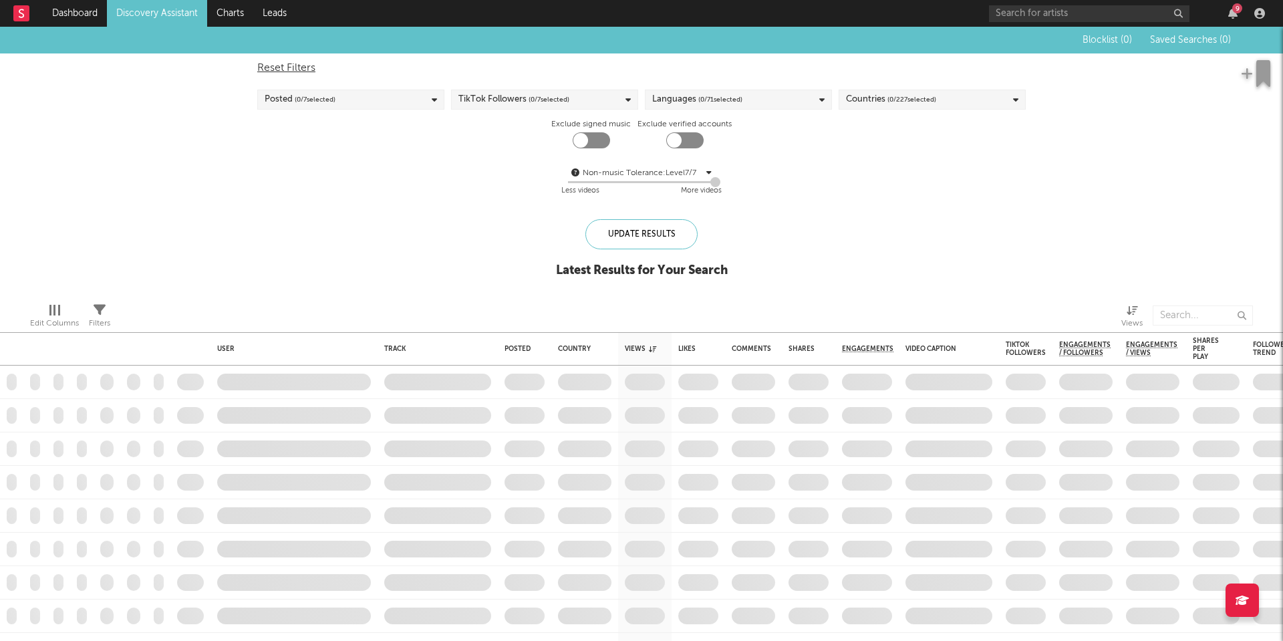
click at [409, 90] on div "Posted ( 0 / 7 selected)" at bounding box center [350, 100] width 187 height 20
click at [308, 141] on div "Last 3 Days" at bounding box center [359, 144] width 155 height 16
click at [265, 141] on input "Last 3 Days" at bounding box center [265, 144] width 0 height 16
click at [485, 232] on div "Blocklist ( 0 ) Saved Searches ( 0 ) Reset Filters Posted ( 1 / 7 selected) Tik…" at bounding box center [641, 159] width 1283 height 265
click at [491, 98] on div "TikTok Followers ( 0 / 7 selected)" at bounding box center [513, 100] width 111 height 16
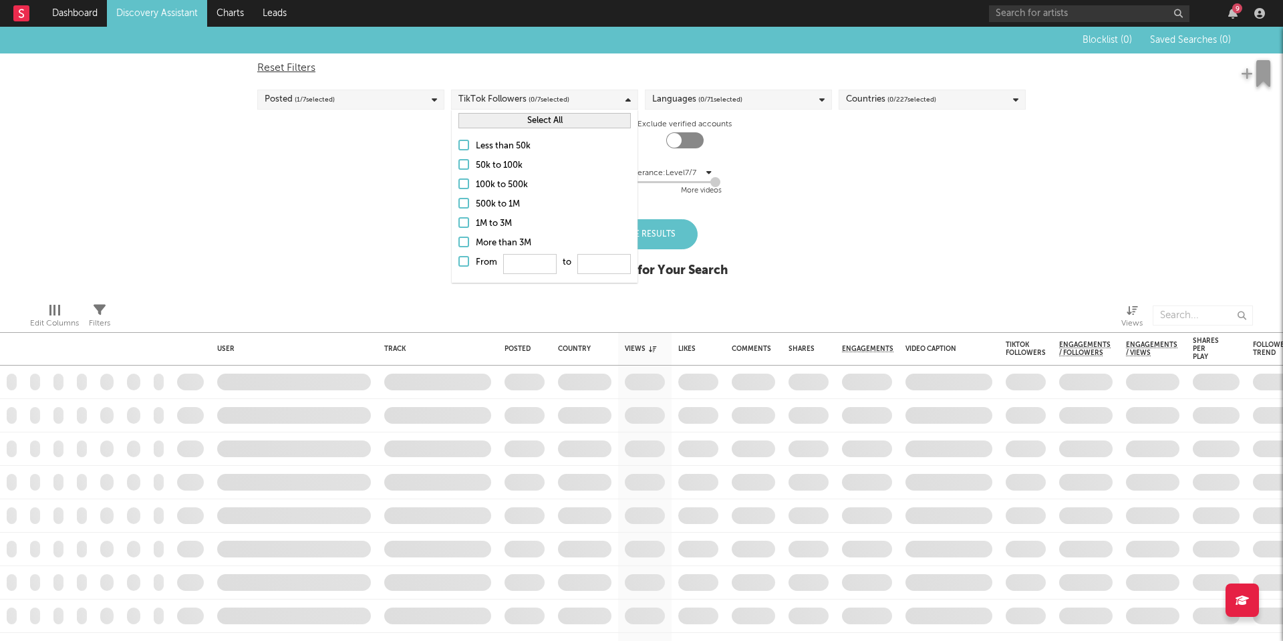
click at [486, 149] on div "Less than 50k" at bounding box center [553, 146] width 155 height 16
click at [458, 149] on input "Less than 50k" at bounding box center [458, 146] width 0 height 16
click at [485, 164] on div "50k to 100k" at bounding box center [553, 166] width 155 height 16
click at [458, 164] on input "50k to 100k" at bounding box center [458, 166] width 0 height 16
click at [706, 98] on span "( 0 / 71 selected)" at bounding box center [720, 100] width 44 height 16
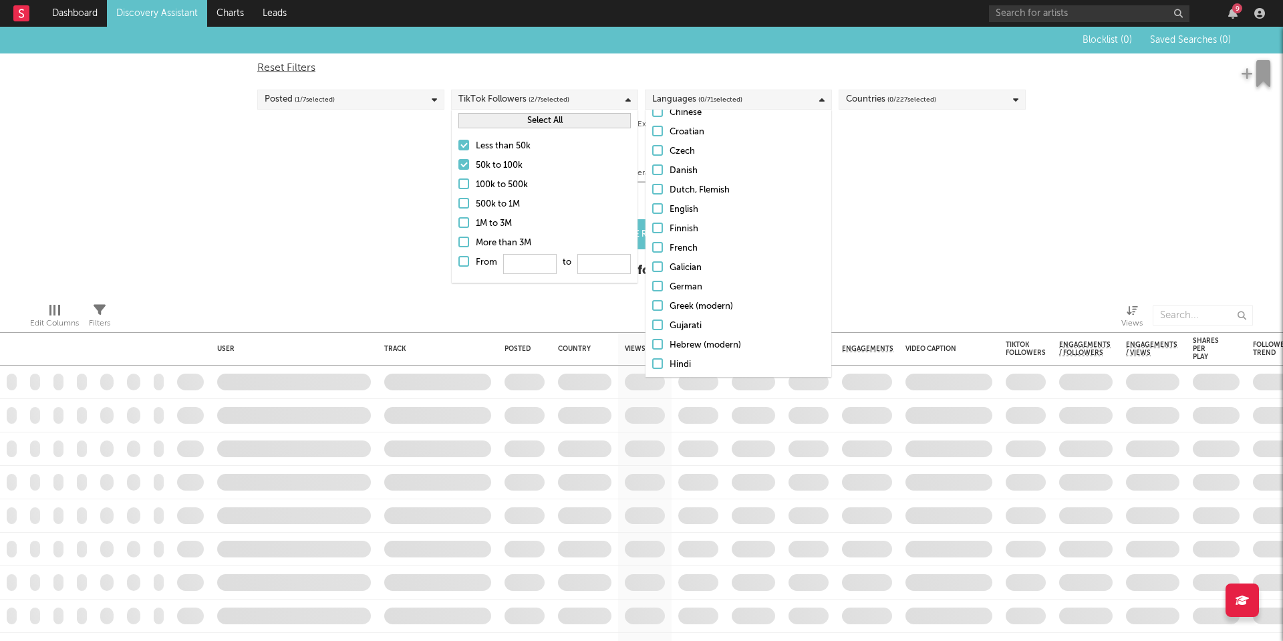
scroll to position [204, 0]
click at [684, 212] on div "English" at bounding box center [747, 214] width 155 height 16
click at [652, 212] on input "English" at bounding box center [652, 214] width 0 height 16
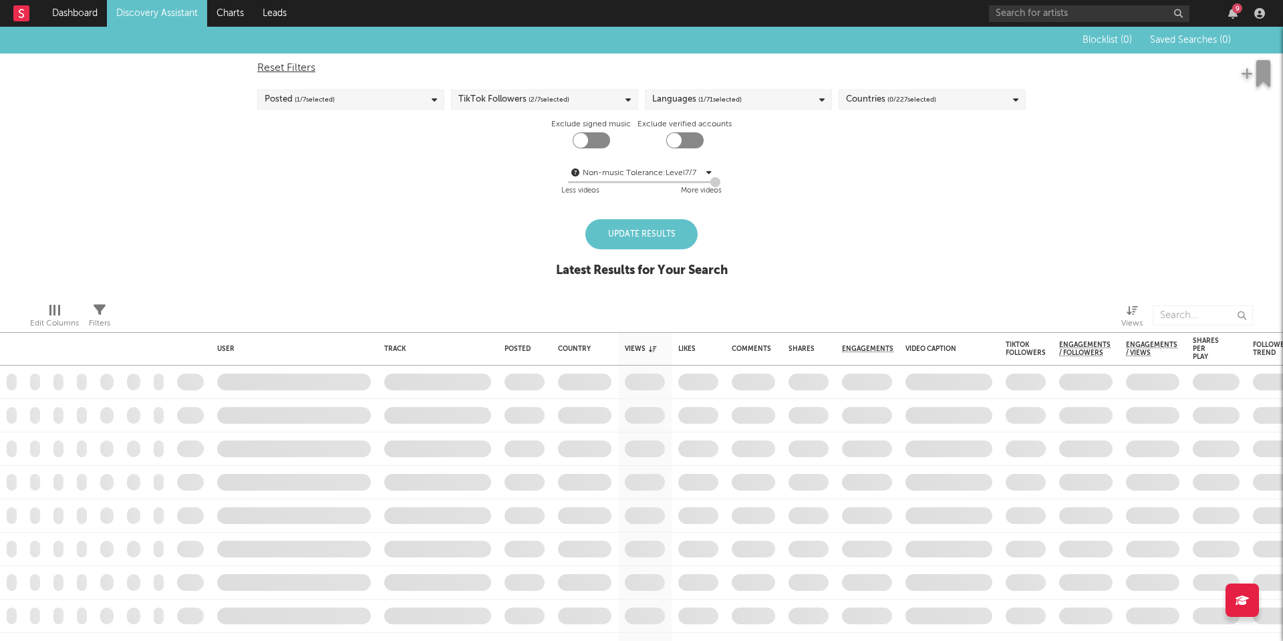
click at [932, 131] on div "Reset Filters Posted ( 1 / 7 selected) TikTok Followers ( 2 / 7 selected) Langu…" at bounding box center [642, 129] width 782 height 152
click at [910, 88] on div "Reset Filters Posted ( 1 / 7 selected) TikTok Followers ( 2 / 7 selected) Langu…" at bounding box center [642, 129] width 782 height 152
click at [910, 92] on span "( 0 / 227 selected)" at bounding box center [912, 100] width 49 height 16
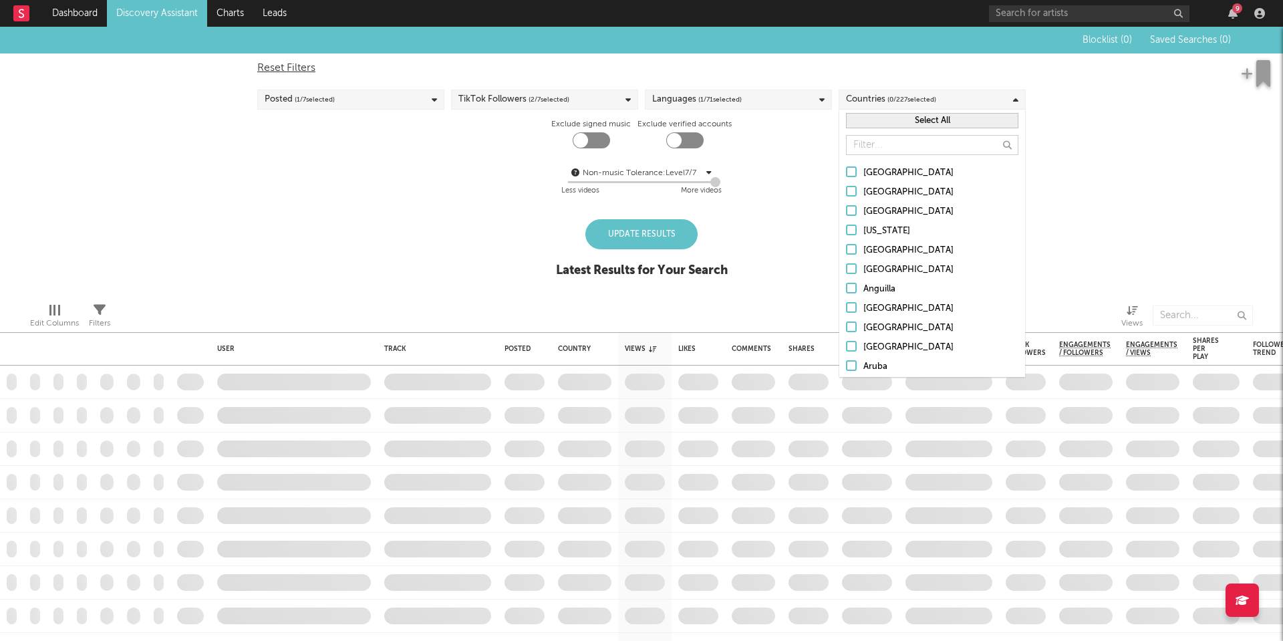
click at [589, 131] on label "Exclude signed music" at bounding box center [591, 124] width 80 height 16
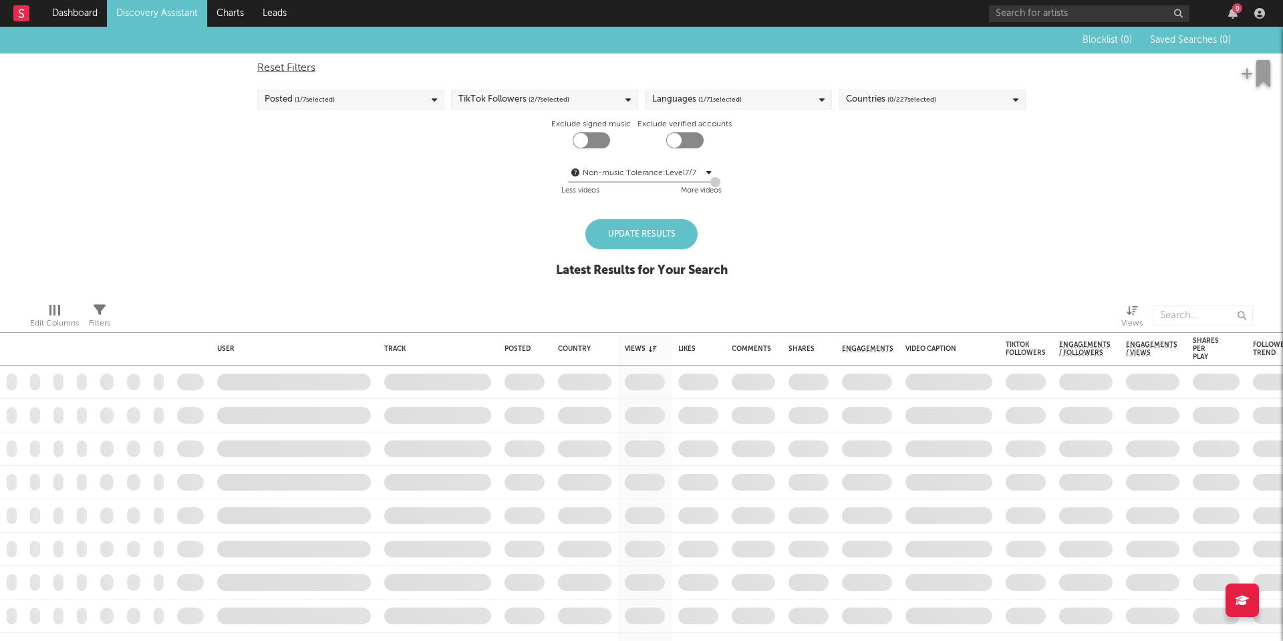
click at [589, 140] on div at bounding box center [591, 140] width 37 height 16
checkbox input "true"
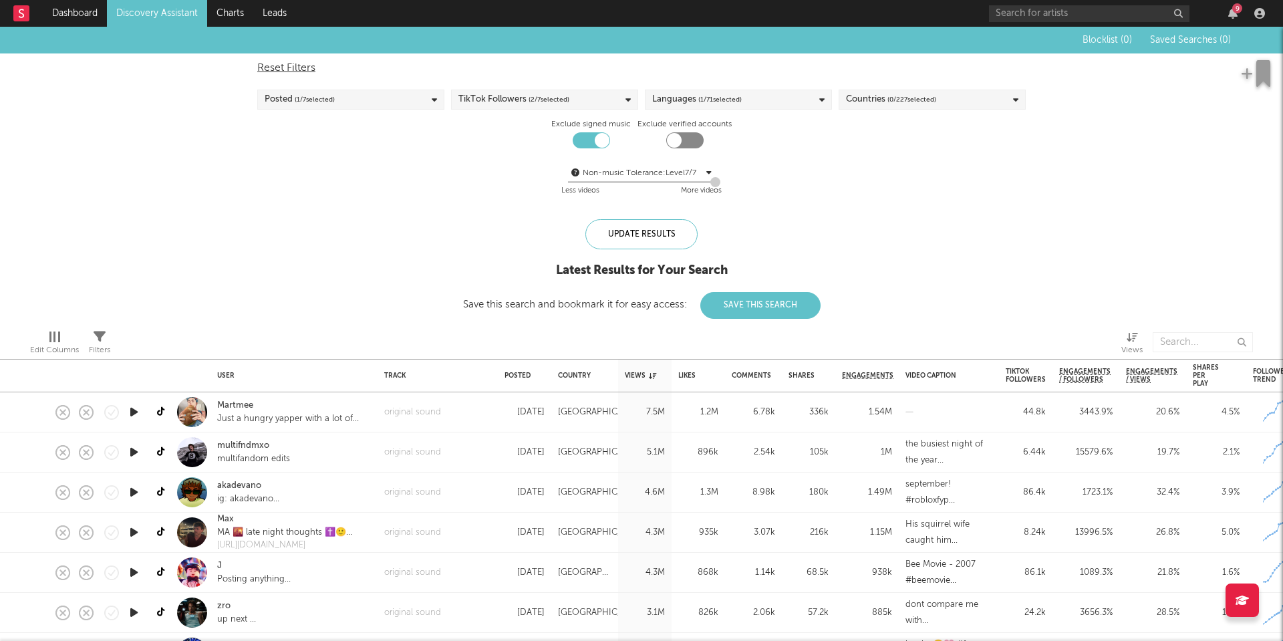
click at [706, 172] on icon at bounding box center [708, 172] width 5 height 8
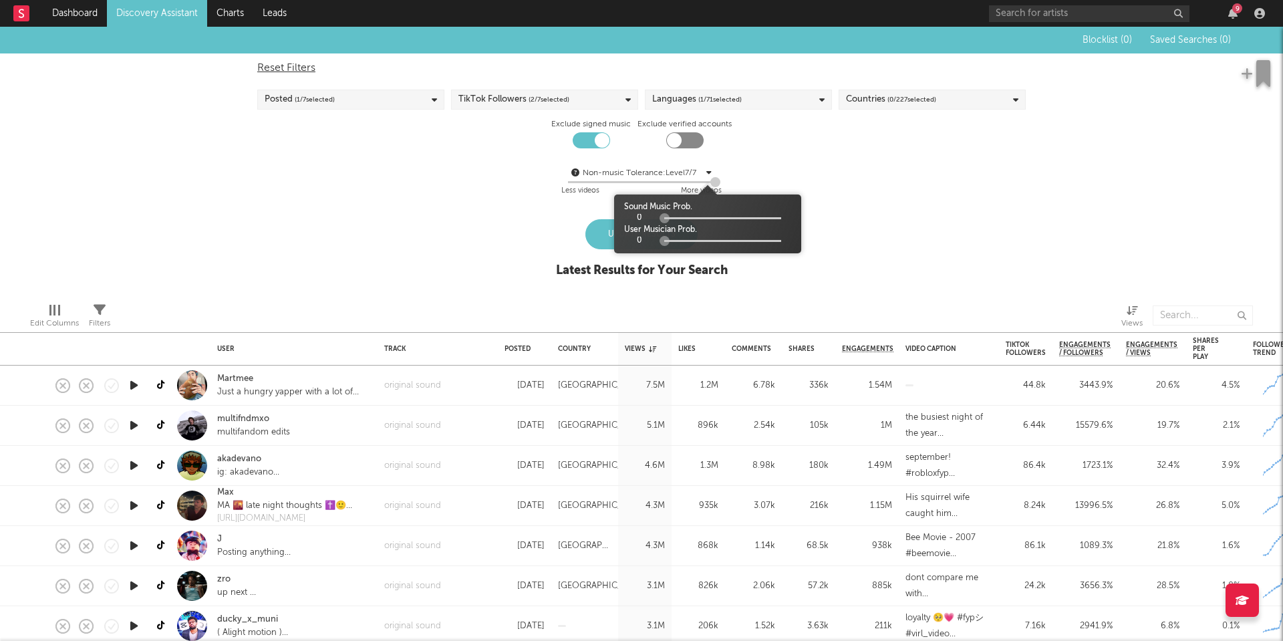
click at [706, 172] on icon at bounding box center [708, 172] width 5 height 8
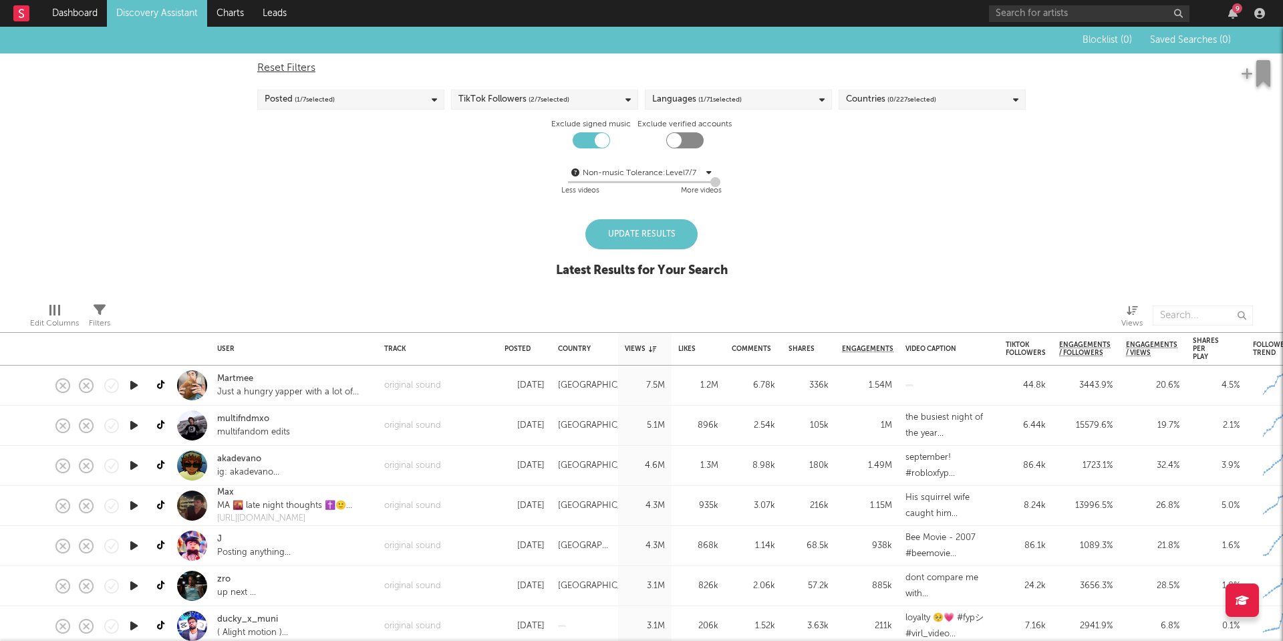
click at [577, 171] on icon at bounding box center [575, 172] width 8 height 8
drag, startPoint x: 715, startPoint y: 182, endPoint x: 646, endPoint y: 184, distance: 69.6
click at [646, 184] on div at bounding box center [646, 182] width 10 height 10
click at [662, 239] on div "Update Results" at bounding box center [641, 234] width 112 height 30
